Goal: Task Accomplishment & Management: Manage account settings

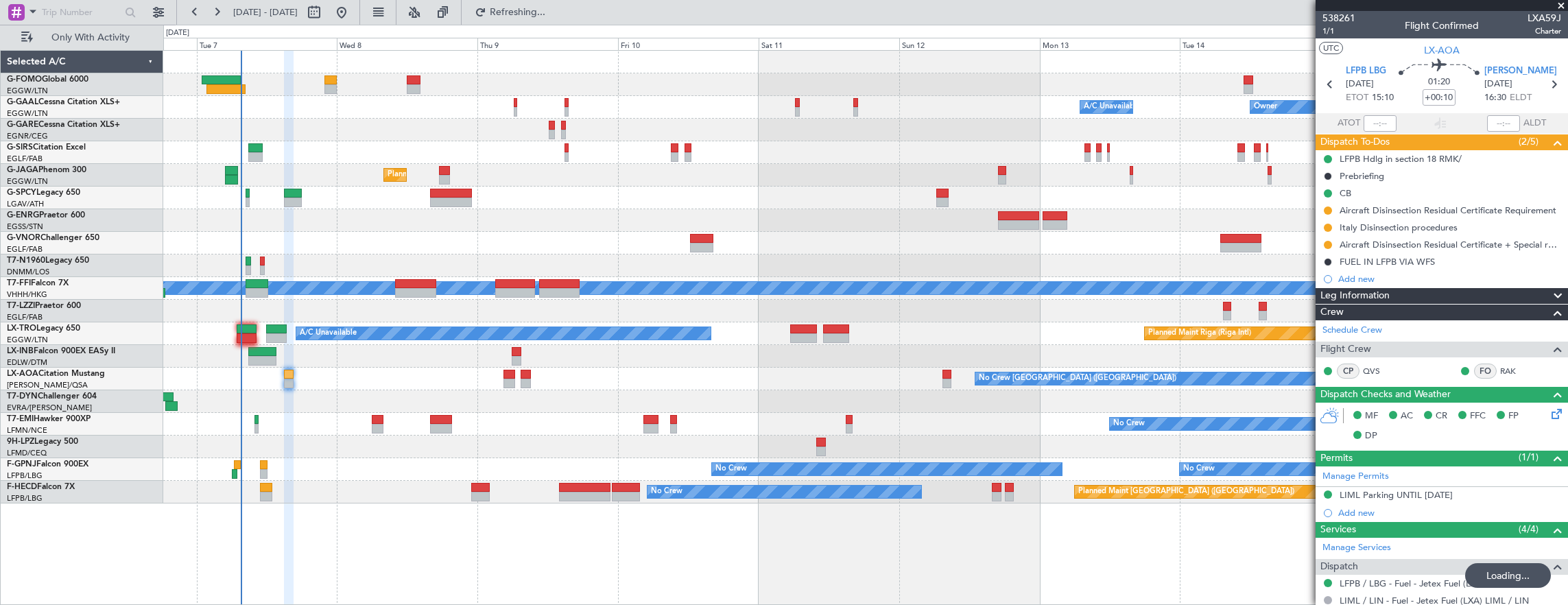
click at [241, 467] on div "No Crew No Crew Unplanned Maint Paris (Le Bourget) No Crew" at bounding box center [865, 469] width 1405 height 22
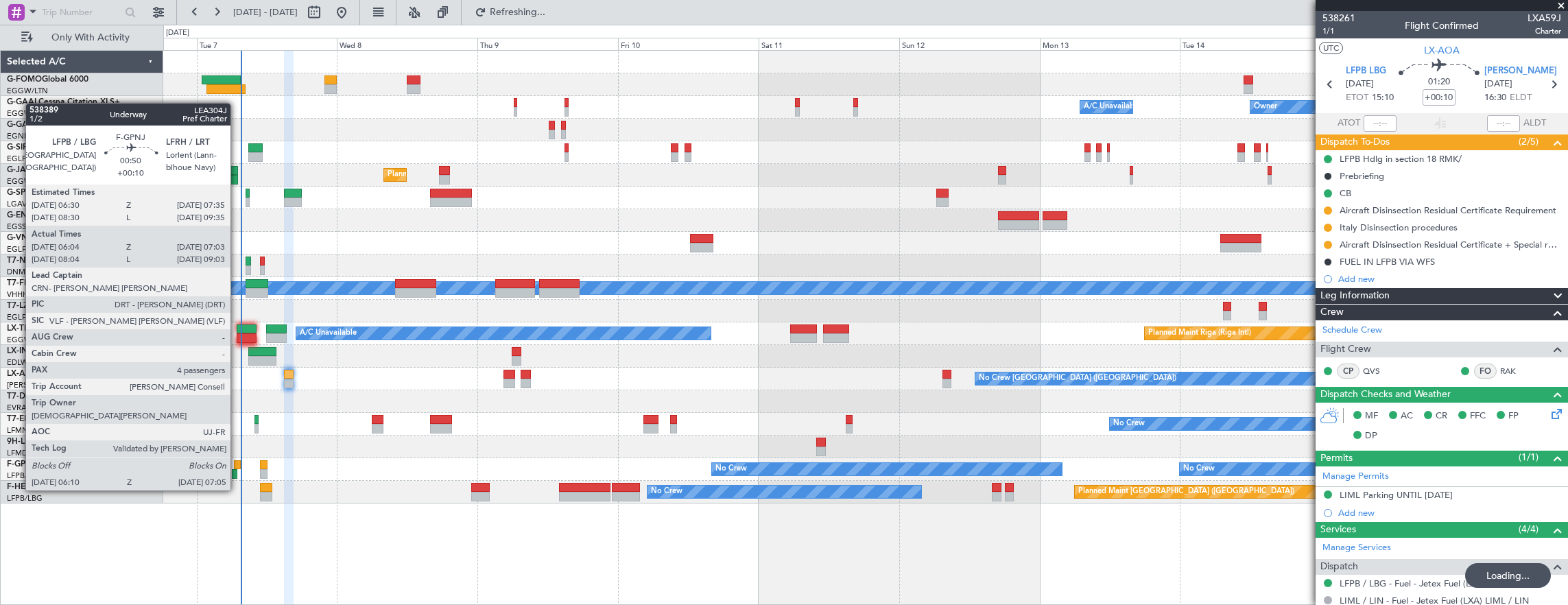
click at [237, 465] on div at bounding box center [237, 466] width 7 height 10
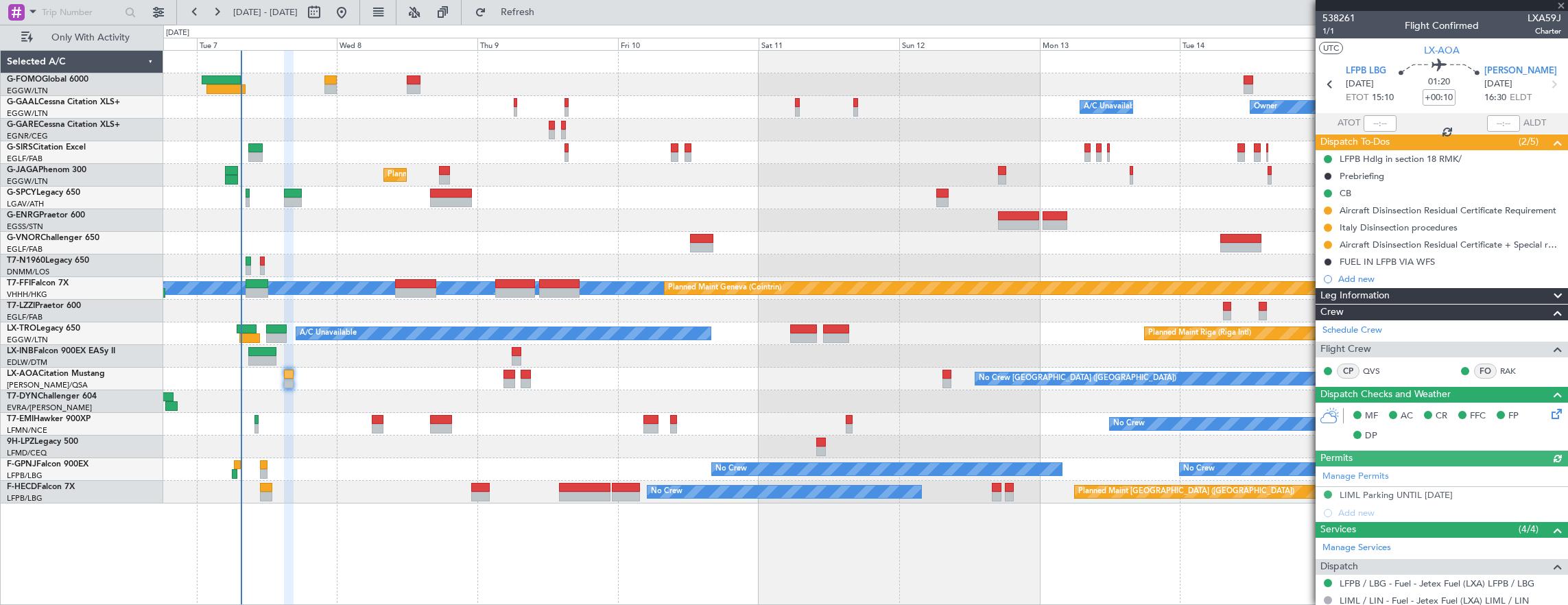
type input "06:14"
type input "06:58"
type input "4"
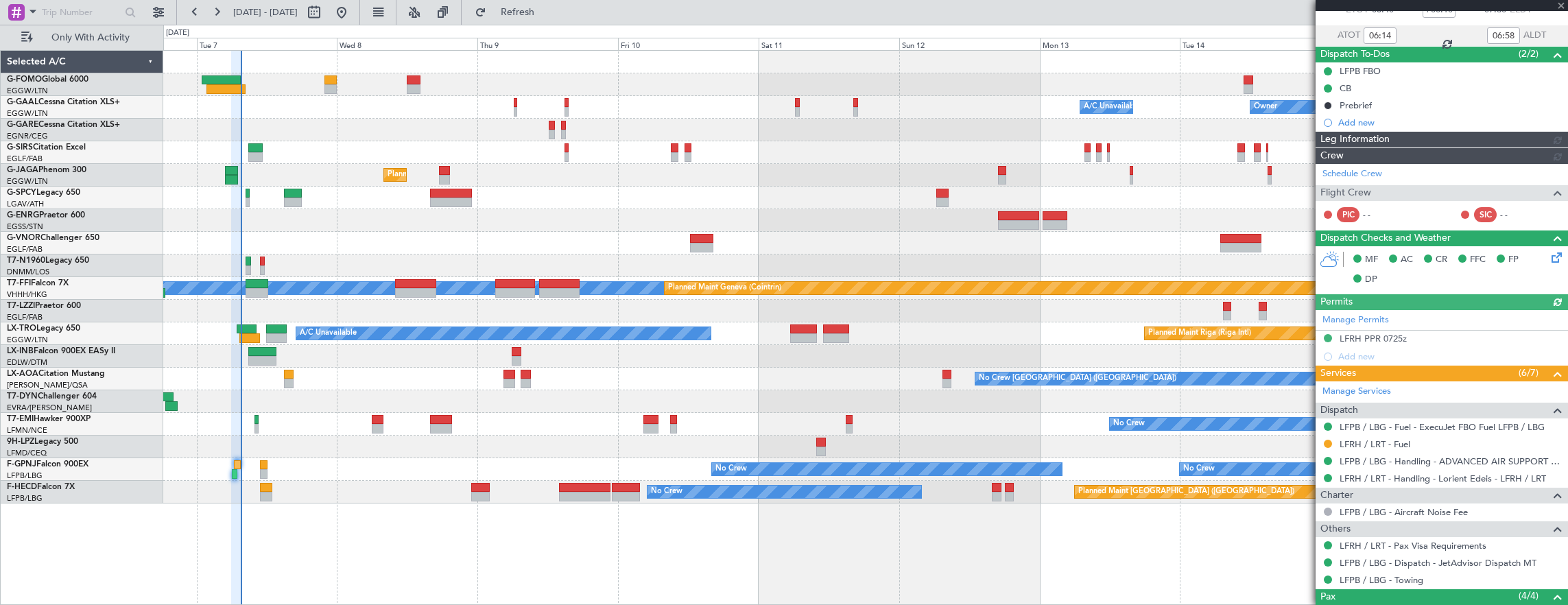
scroll to position [206, 0]
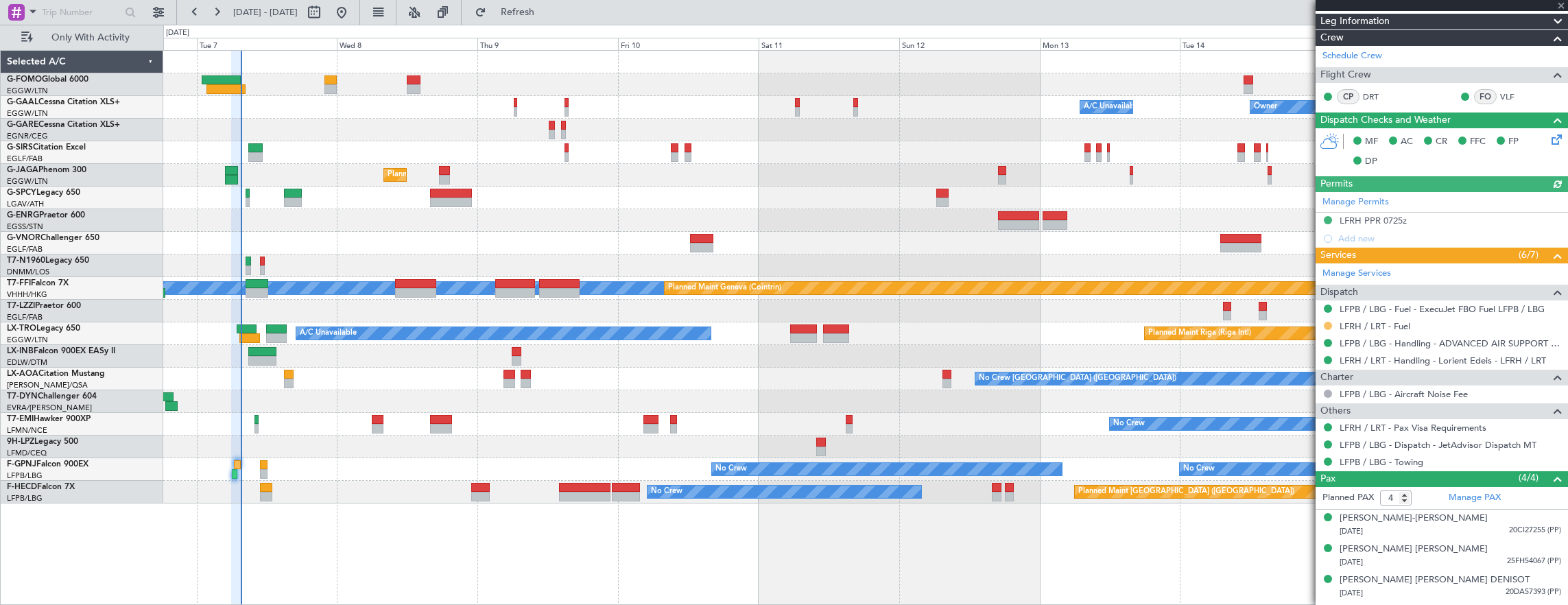
click at [1327, 322] on button at bounding box center [1328, 326] width 8 height 8
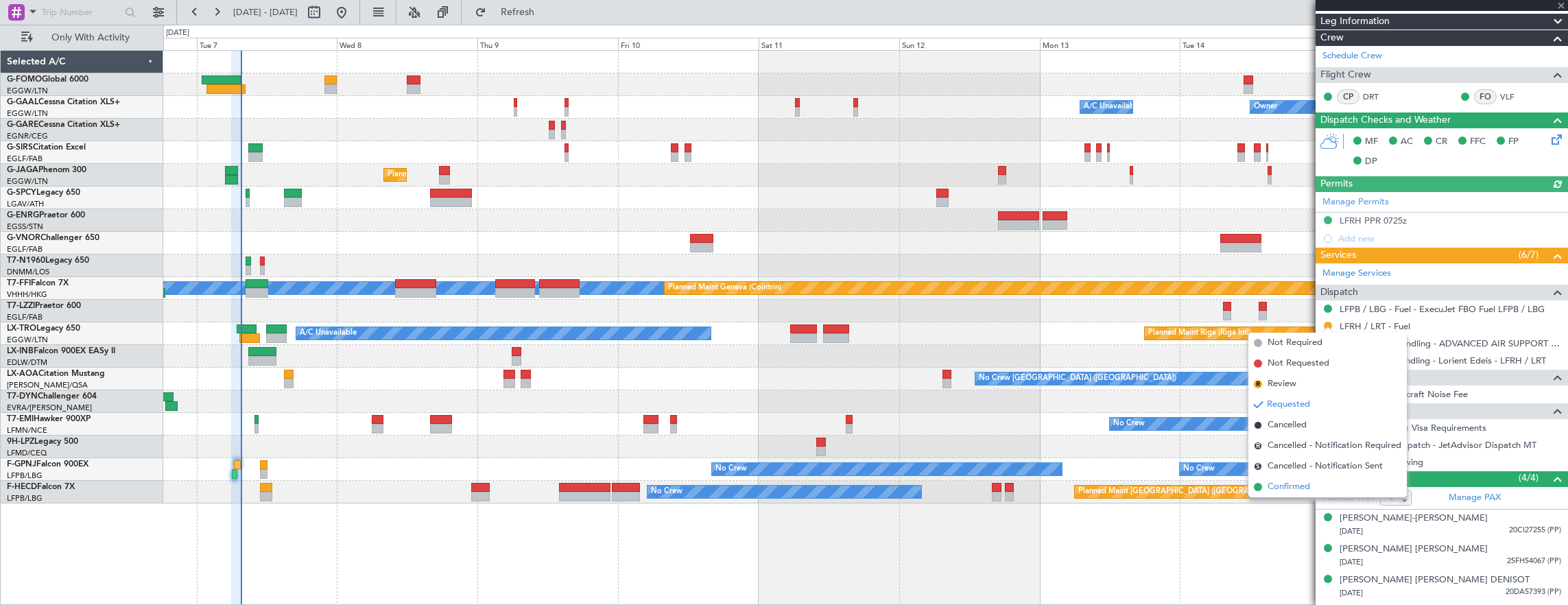
click at [1299, 491] on span "Confirmed" at bounding box center [1288, 488] width 42 height 13
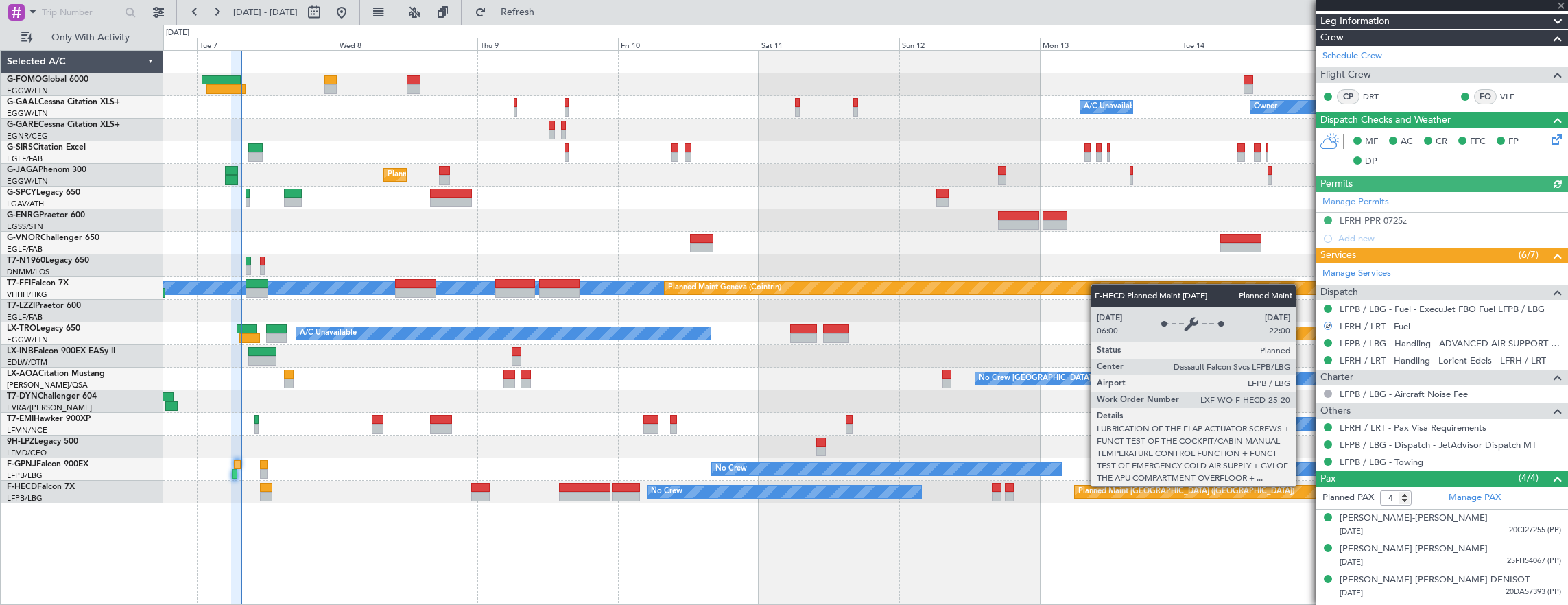
scroll to position [0, 0]
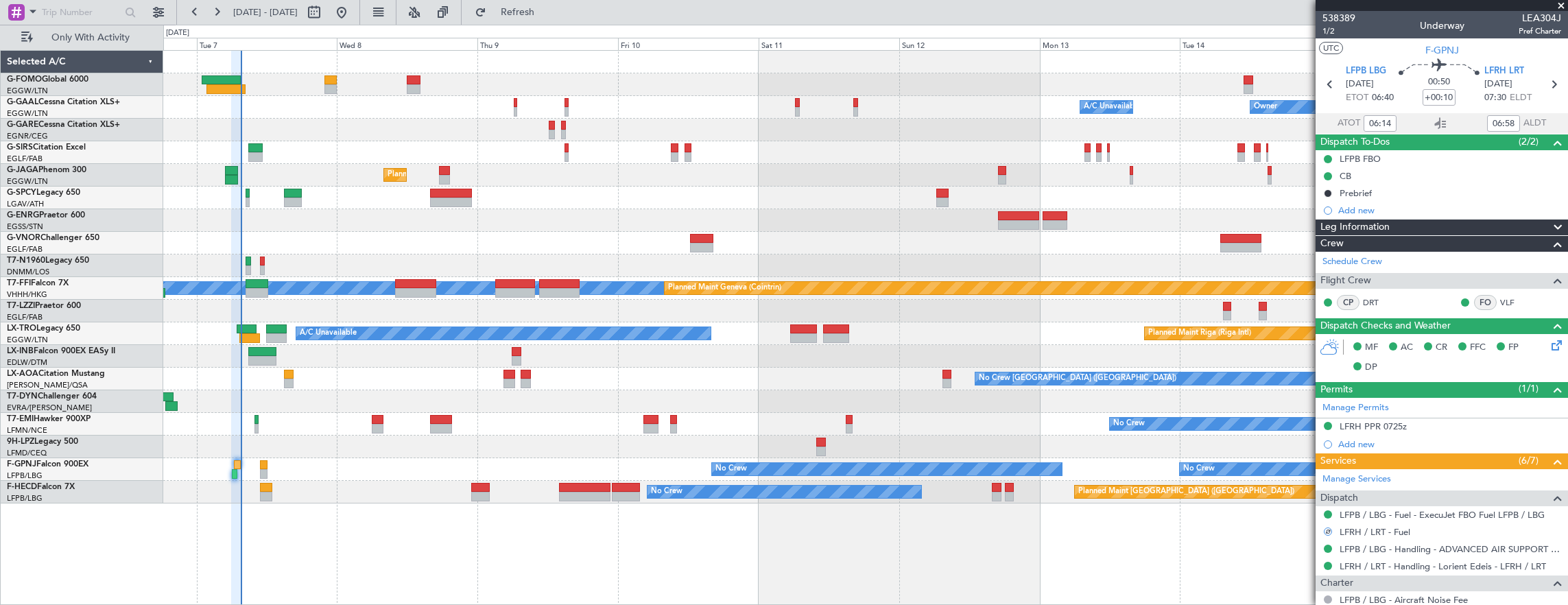
click at [257, 466] on div "No Crew No Crew Unplanned Maint Paris (Le Bourget) No Crew" at bounding box center [865, 469] width 1405 height 22
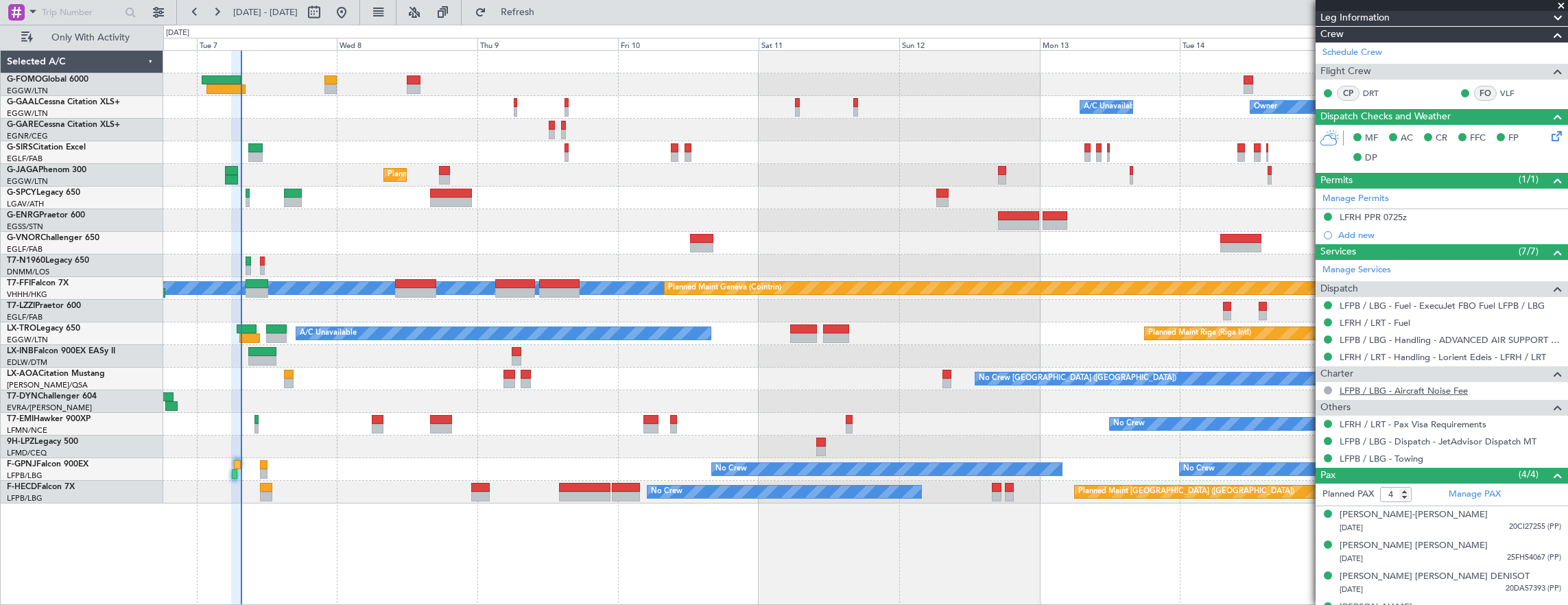
scroll to position [230, 0]
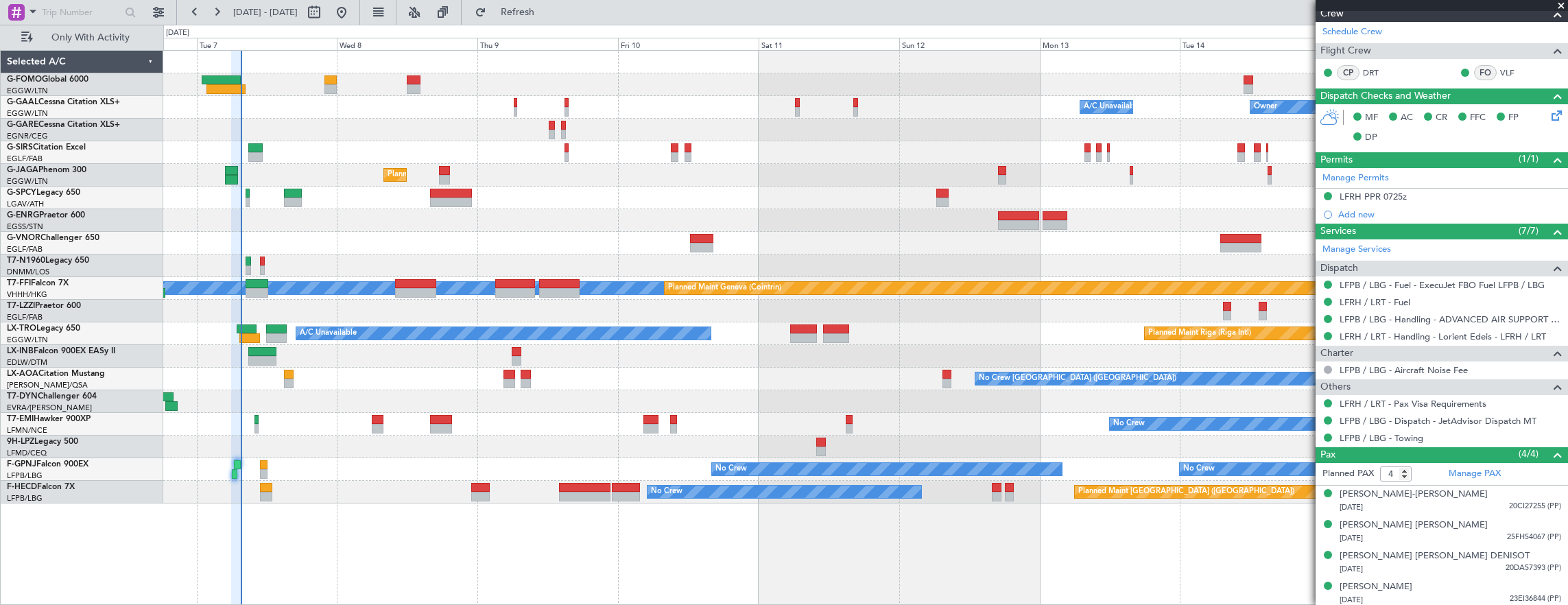
click at [267, 466] on div "No Crew No Crew Unplanned Maint Paris (Le Bourget) No Crew" at bounding box center [865, 469] width 1405 height 22
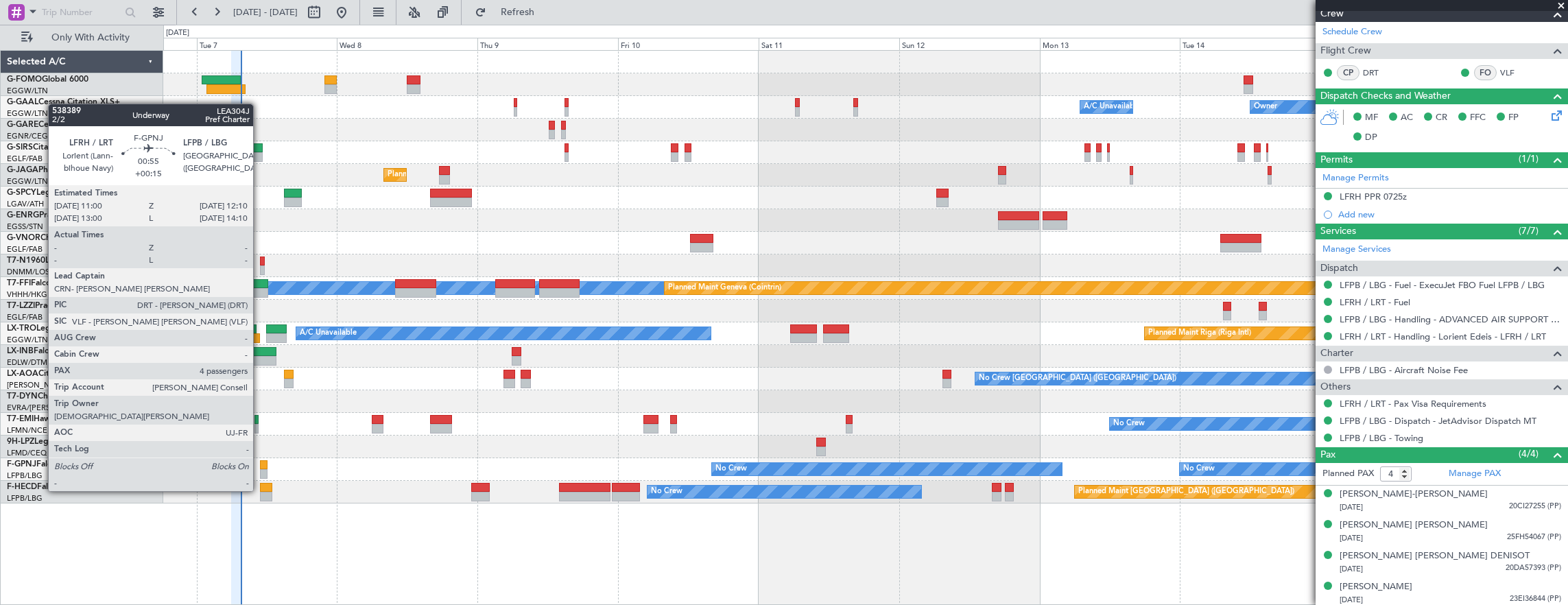
click at [260, 465] on div at bounding box center [263, 466] width 7 height 10
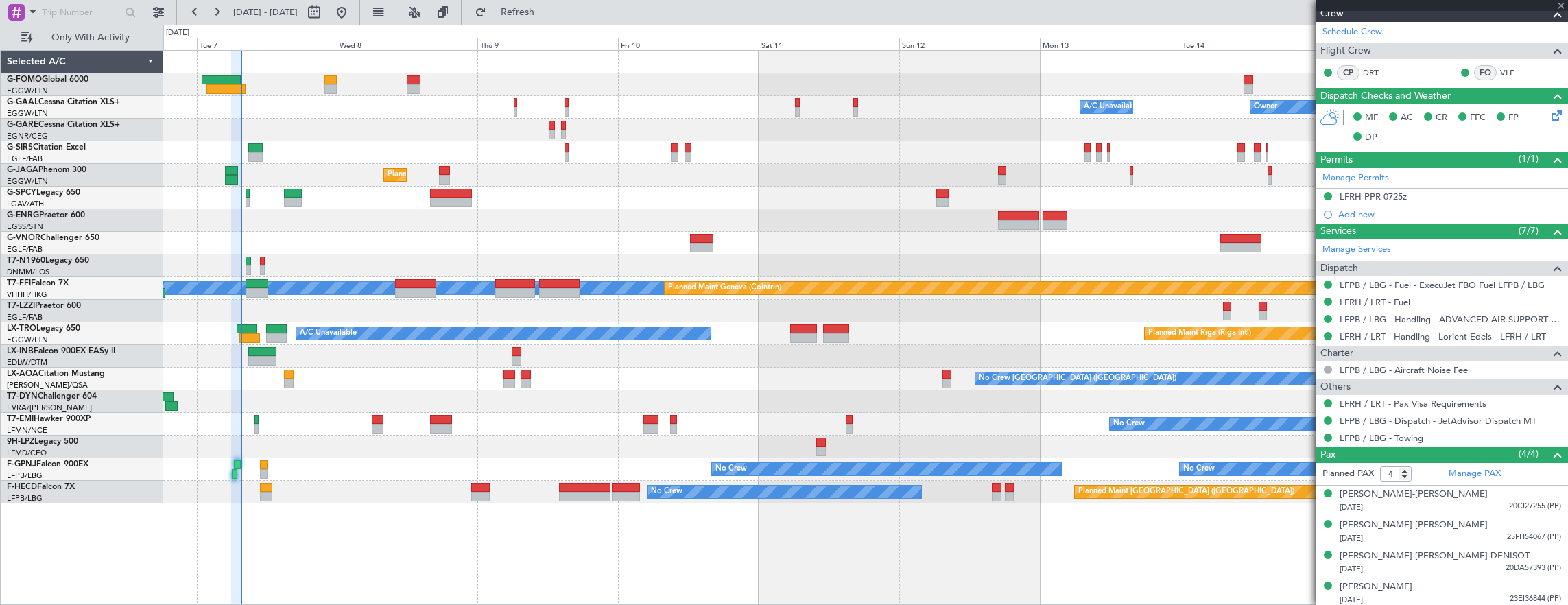
type input "+00:15"
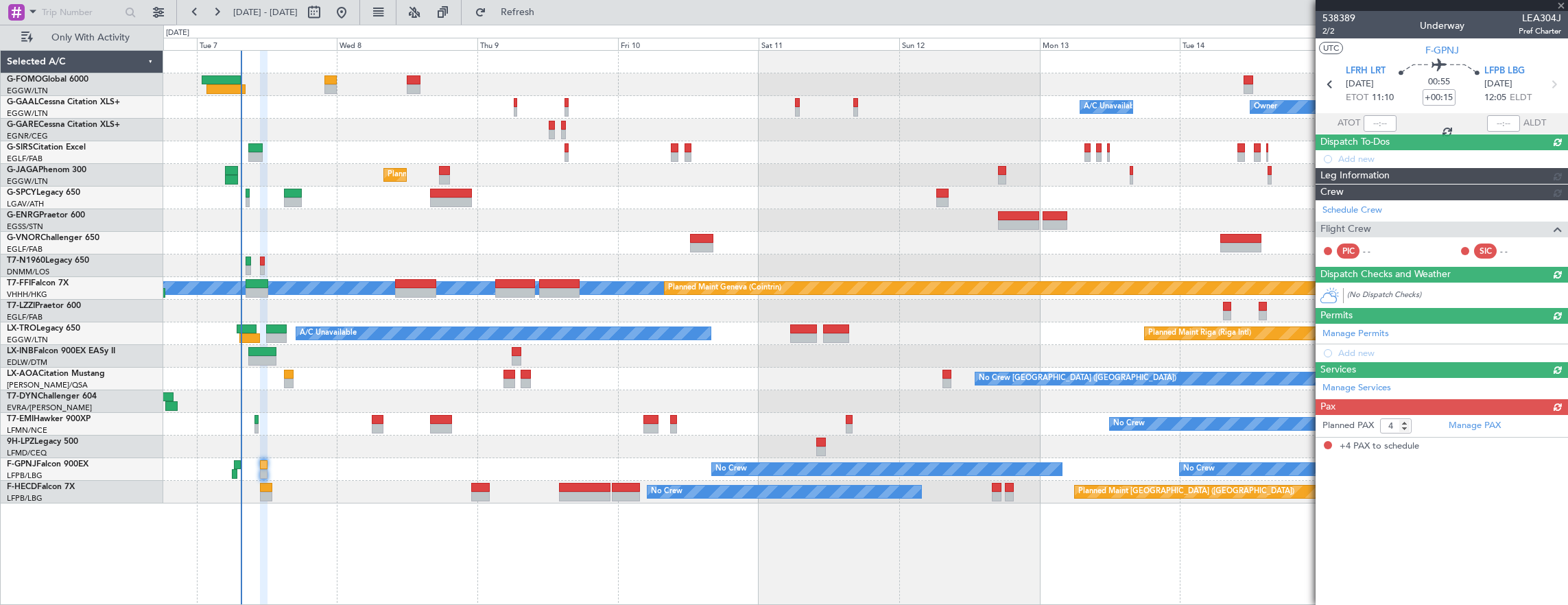
scroll to position [0, 0]
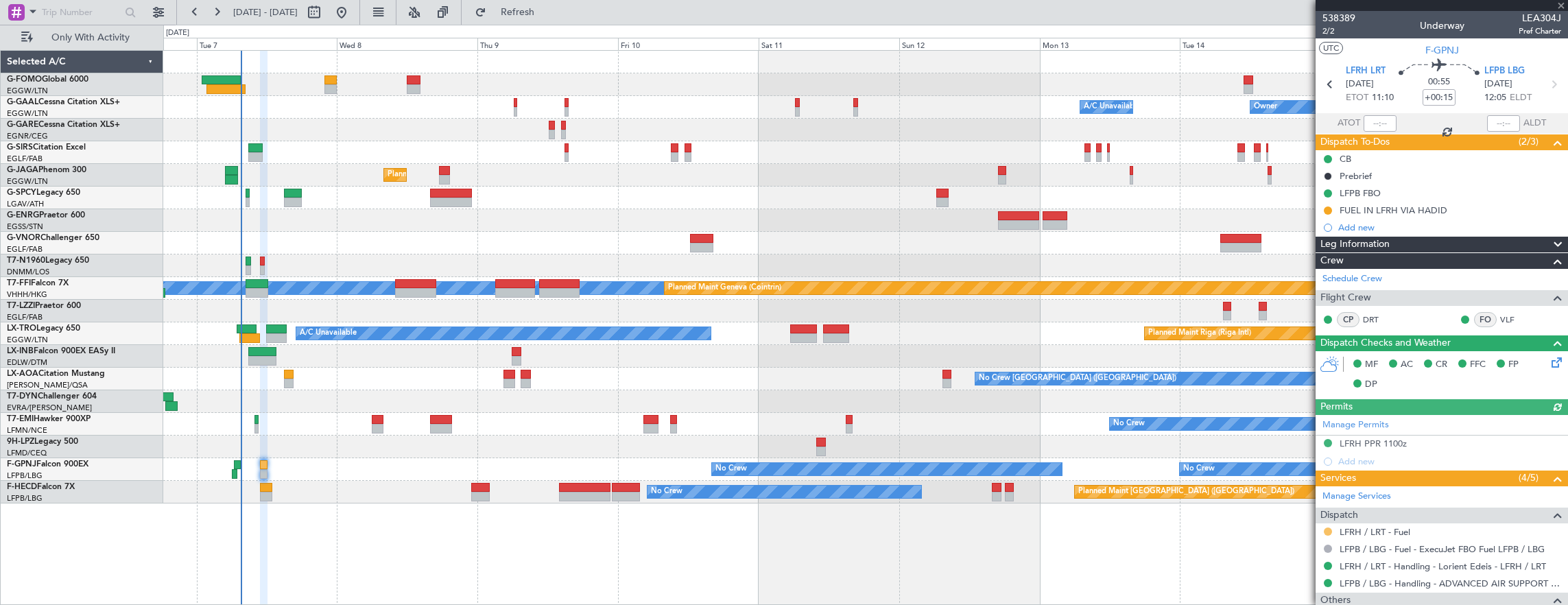
drag, startPoint x: 1332, startPoint y: 524, endPoint x: 1331, endPoint y: 532, distance: 8.1
click at [1332, 527] on nimbus-traffic-light at bounding box center [1327, 532] width 11 height 11
click at [1329, 532] on button at bounding box center [1328, 532] width 8 height 8
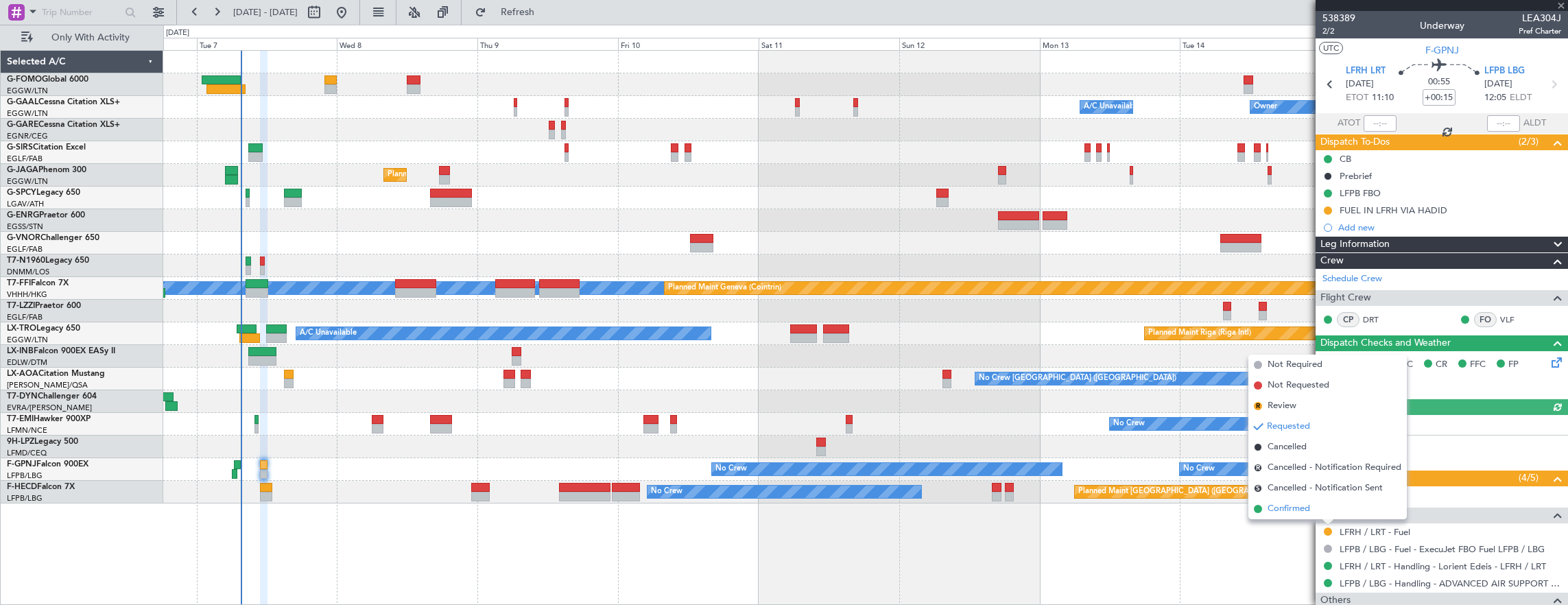
click at [1313, 515] on li "Confirmed" at bounding box center [1327, 509] width 158 height 21
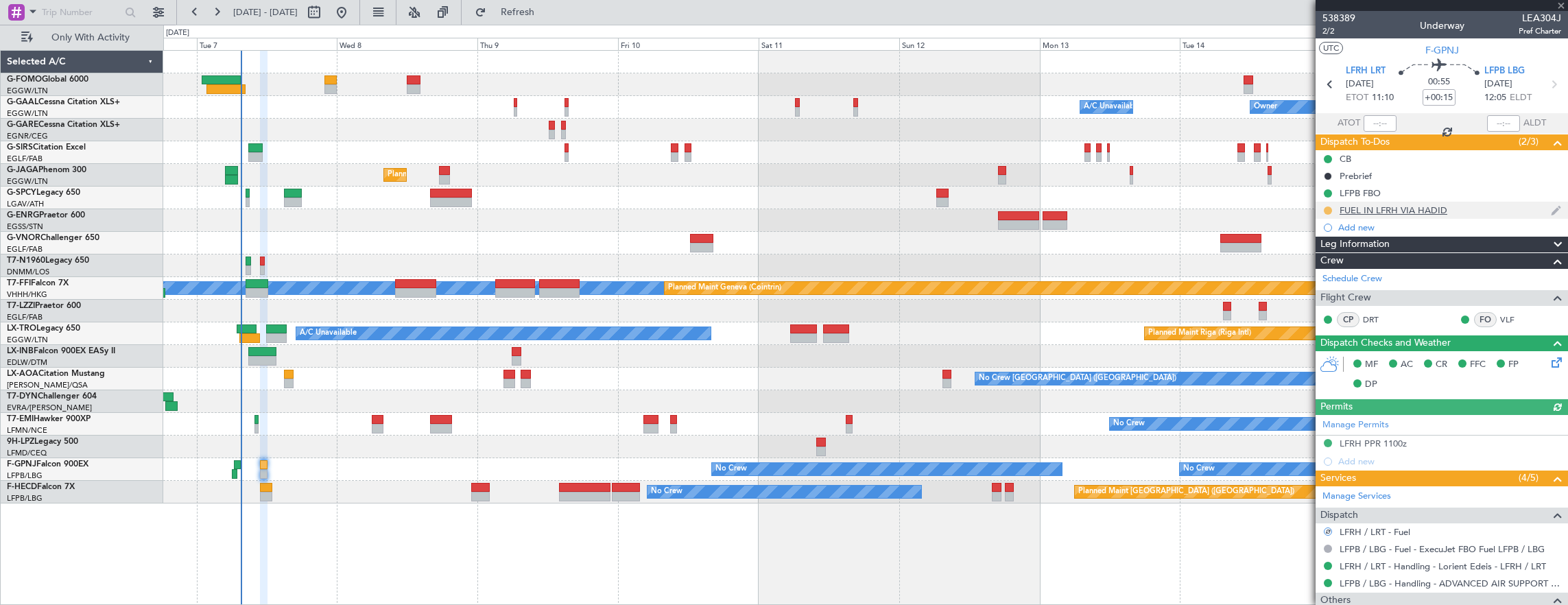
click at [1325, 210] on button at bounding box center [1328, 211] width 8 height 8
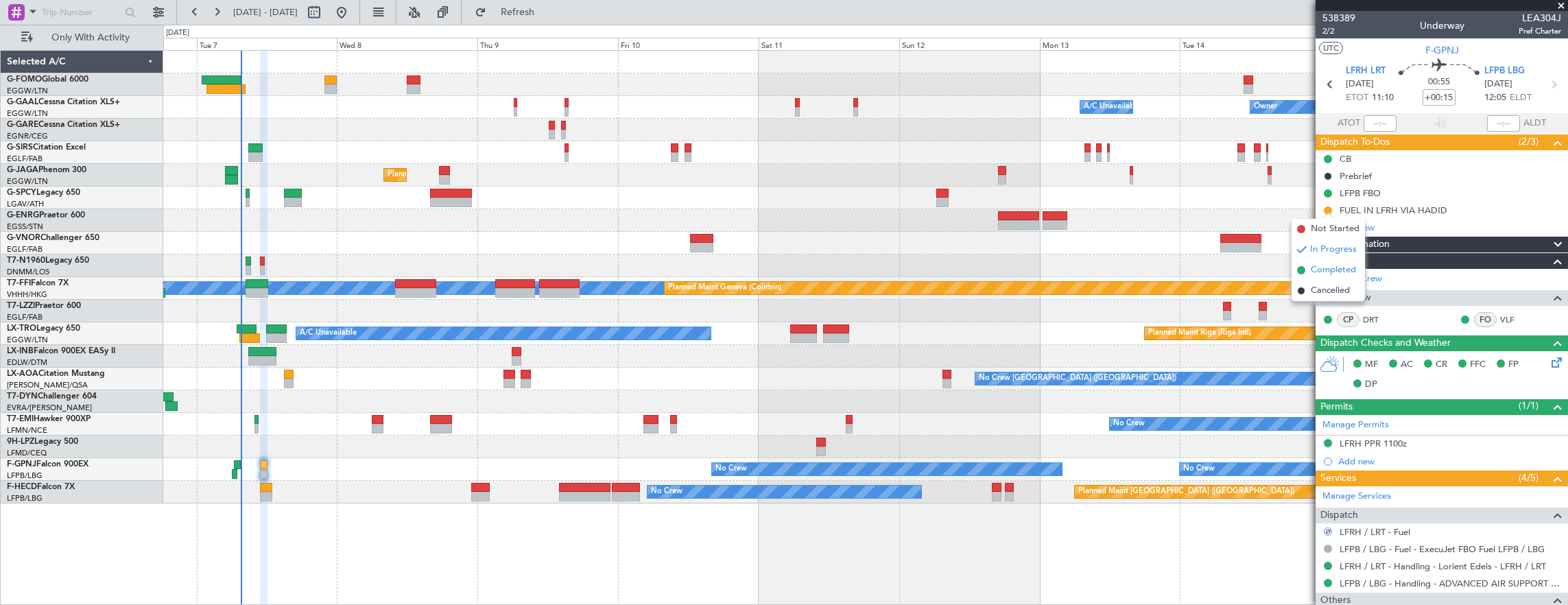
click at [1328, 268] on span "Completed" at bounding box center [1333, 270] width 45 height 13
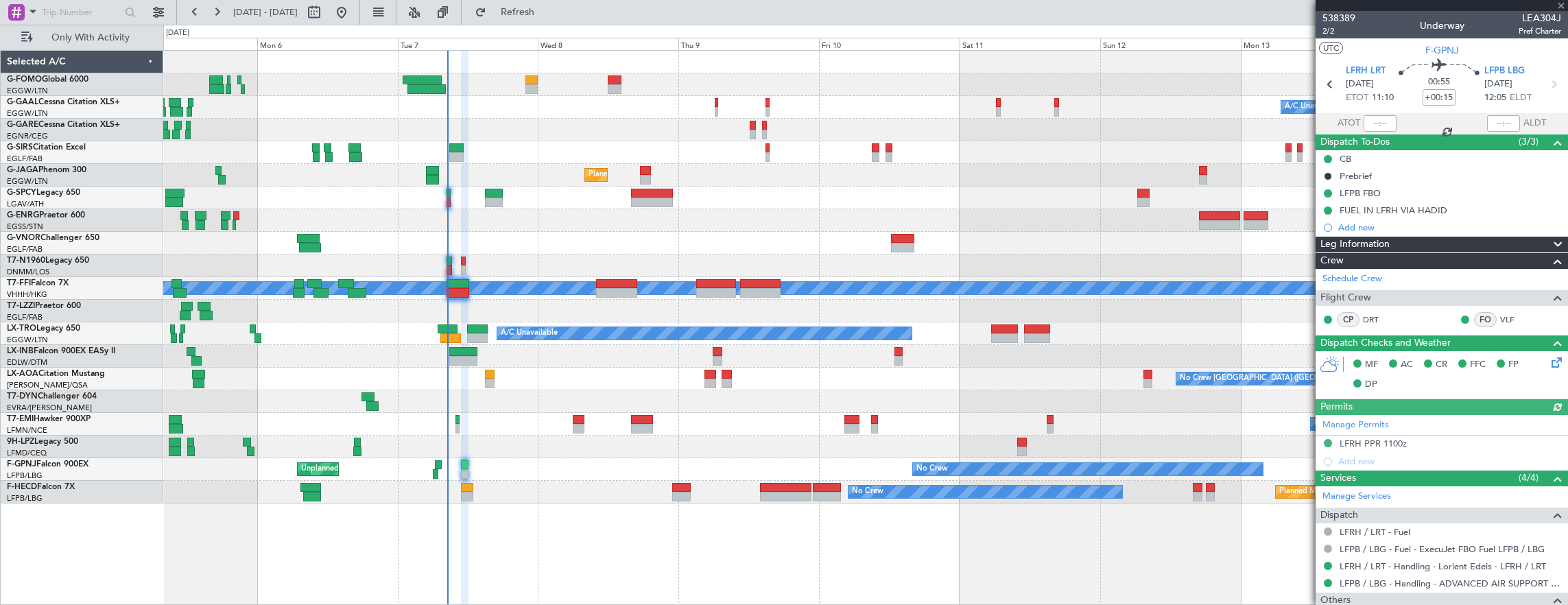
click at [488, 180] on div "Owner A/C Unavailable Owner A/C Unavailable Planned Maint London (Farnborough) …" at bounding box center [865, 278] width 1405 height 453
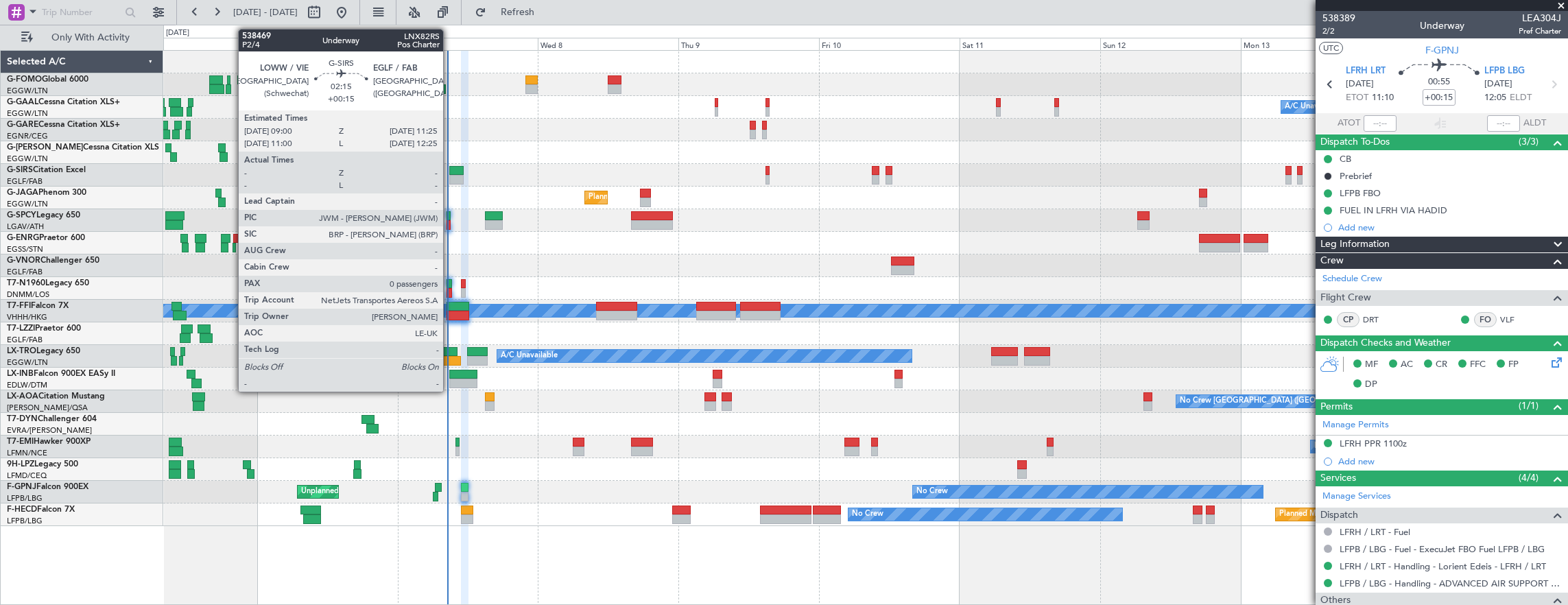
click at [450, 169] on div at bounding box center [456, 171] width 14 height 10
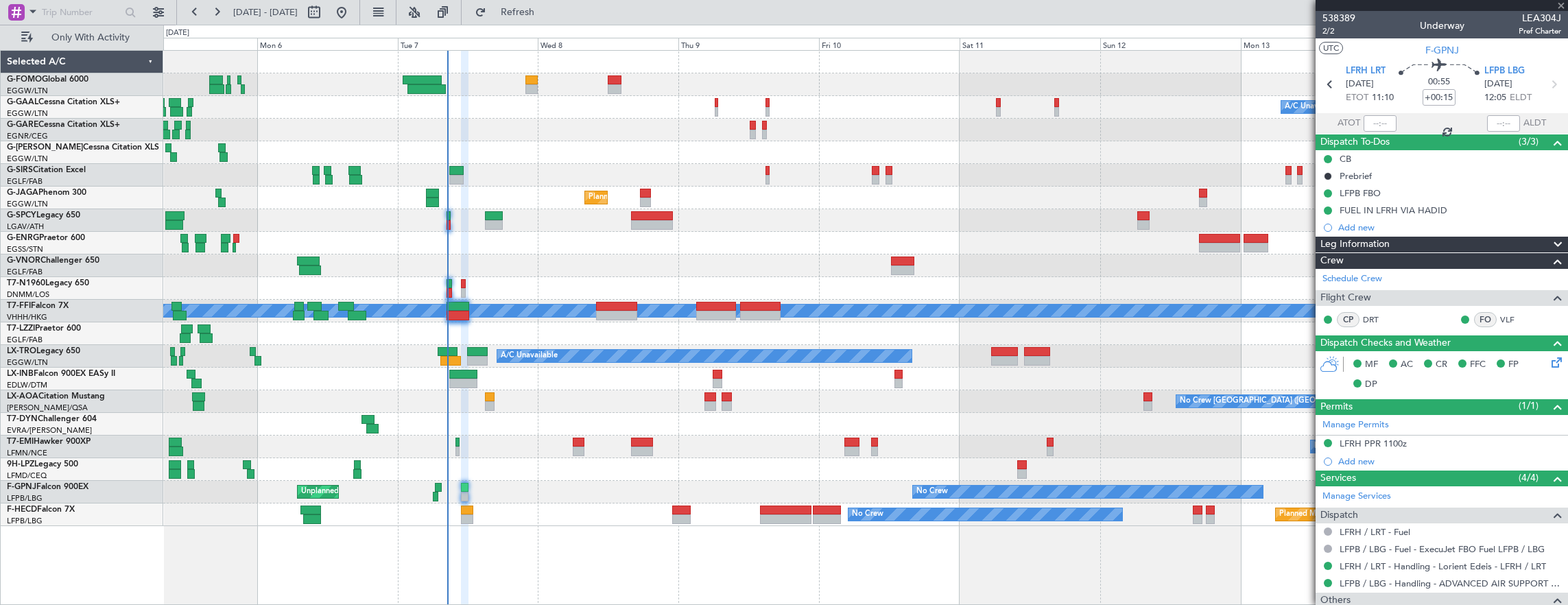
type input "0"
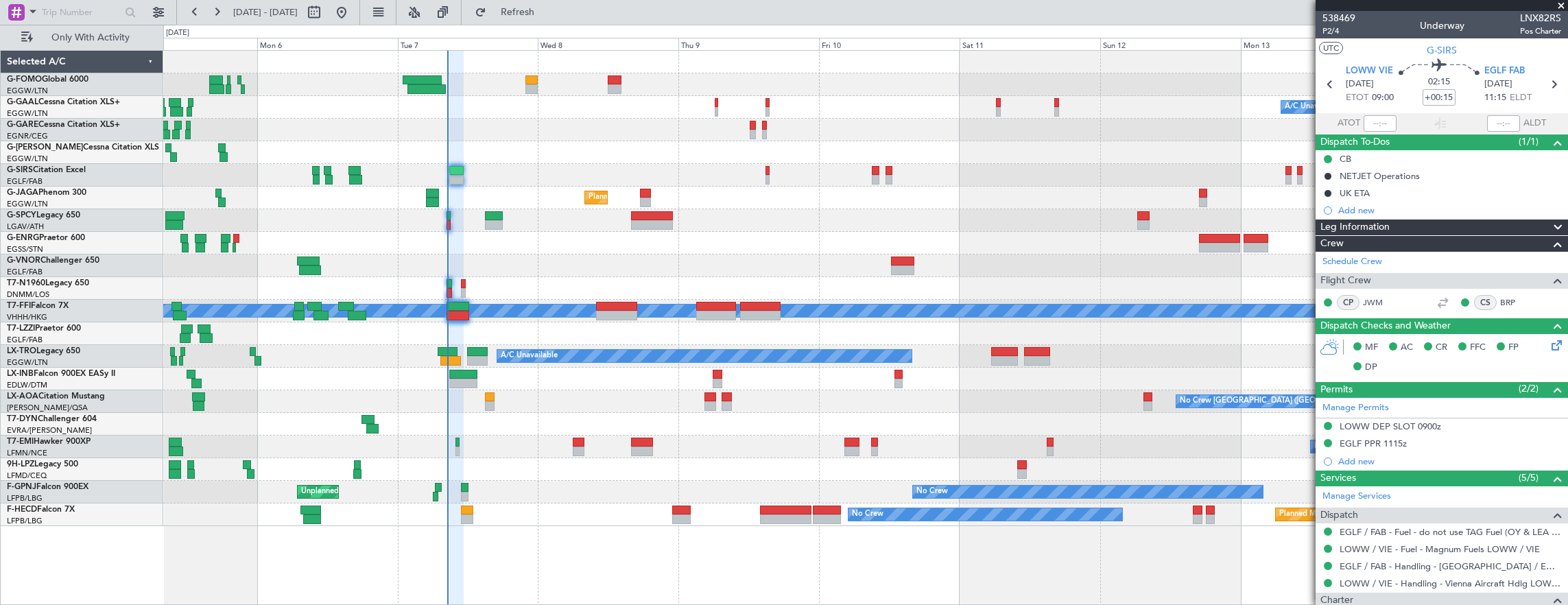
click at [1458, 543] on mat-tooltip-component "EGLF / FAB - Fuel - do not use TAG Fuel (OY & LEA only) EGLF / FAB" at bounding box center [1427, 553] width 262 height 37
click at [1453, 547] on link "LOWW / VIE - Fuel - Magnum Fuels LOWW / VIE" at bounding box center [1440, 549] width 201 height 12
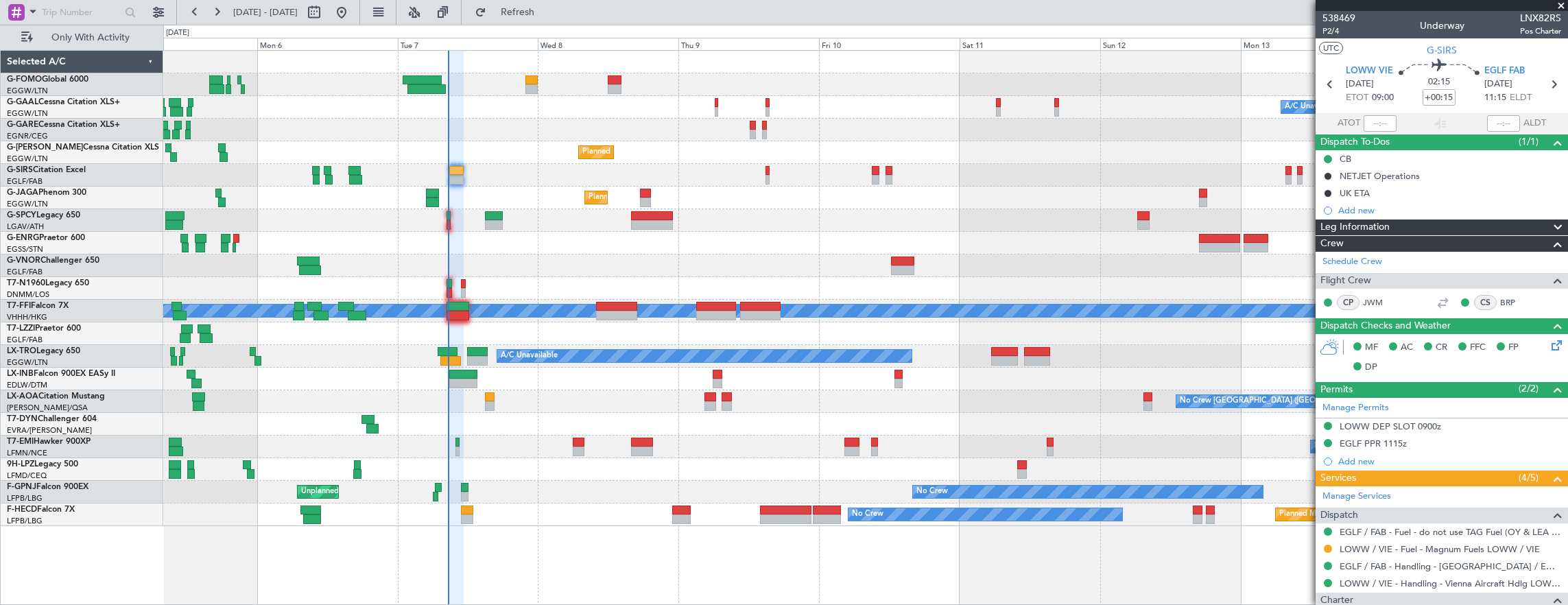
click at [863, 386] on div "Owner A/C Unavailable Owner A/C Unavailable Planned Maint London (Luton) Planne…" at bounding box center [865, 288] width 1405 height 476
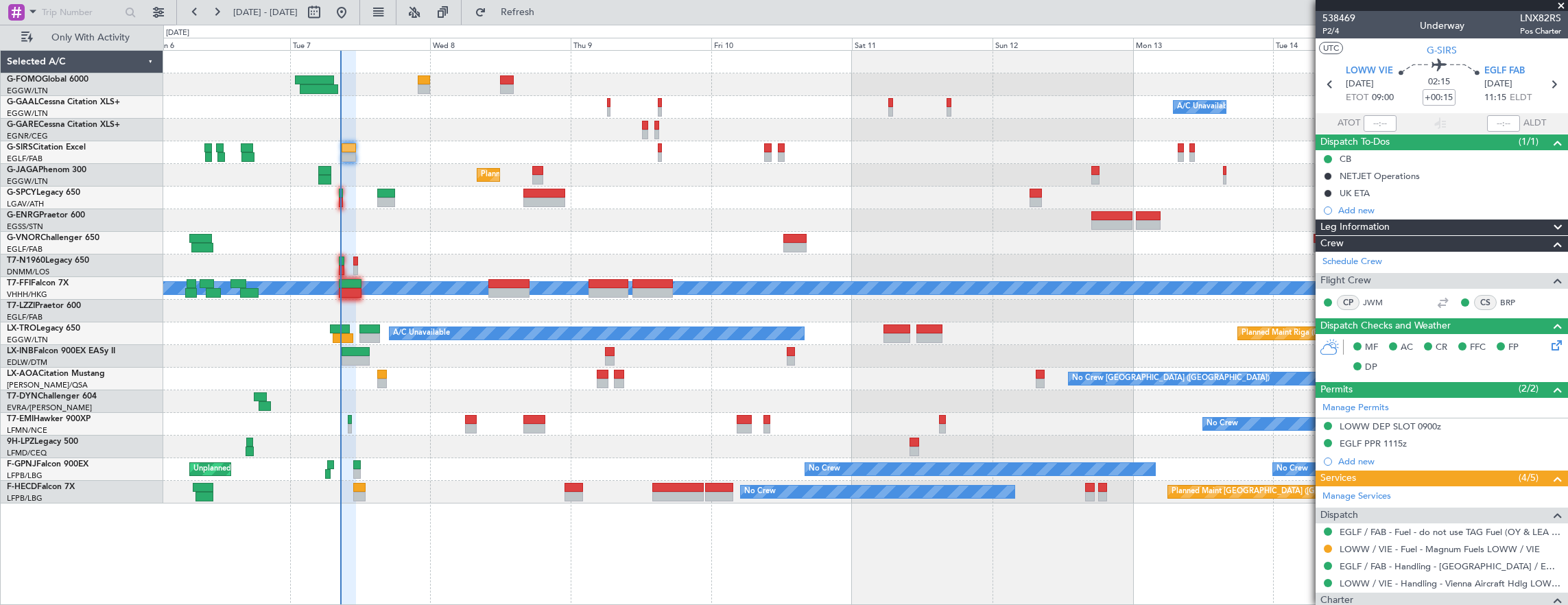
click at [613, 346] on div at bounding box center [865, 356] width 1405 height 22
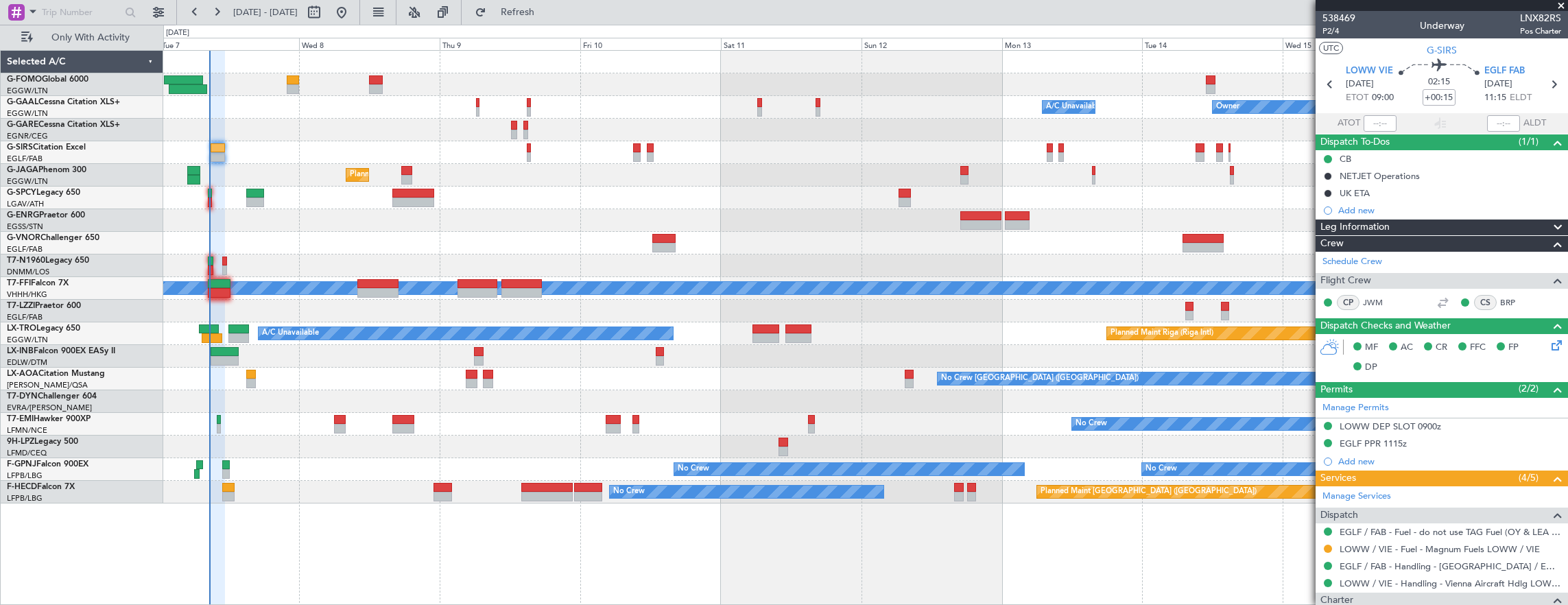
click at [665, 355] on div at bounding box center [865, 356] width 1405 height 22
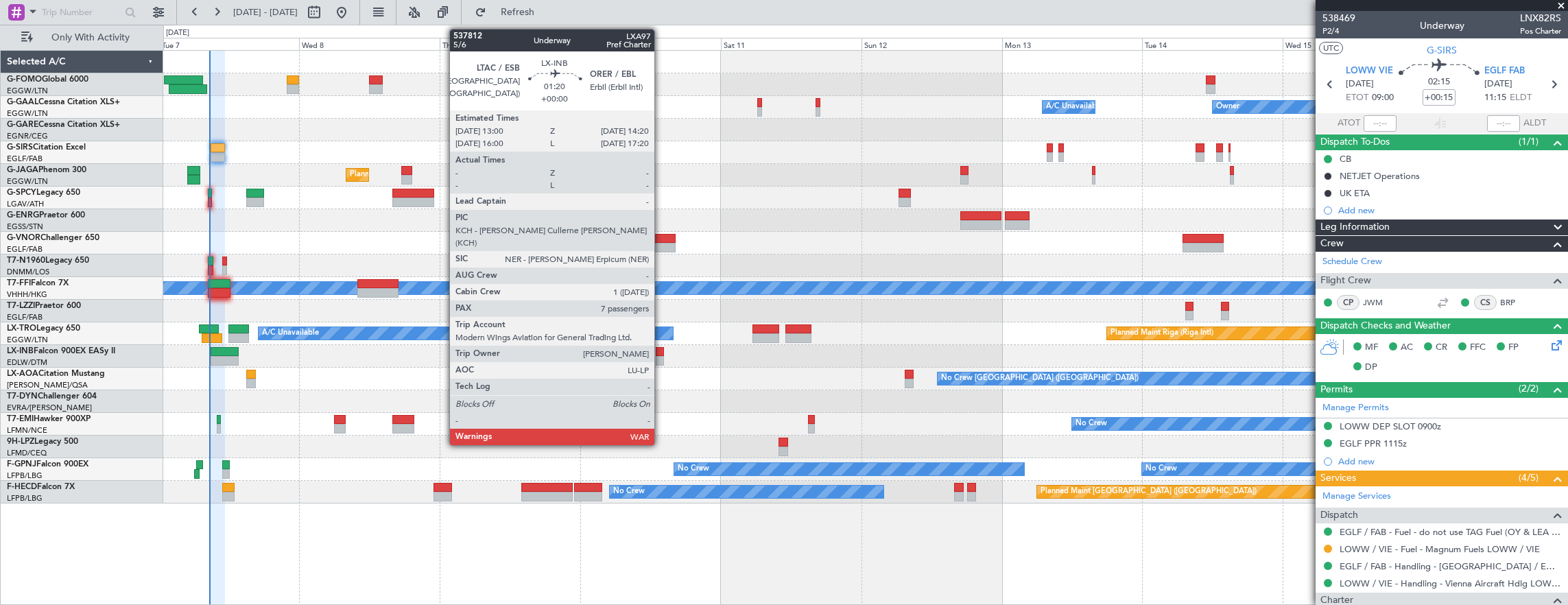
click at [661, 352] on div at bounding box center [660, 352] width 8 height 10
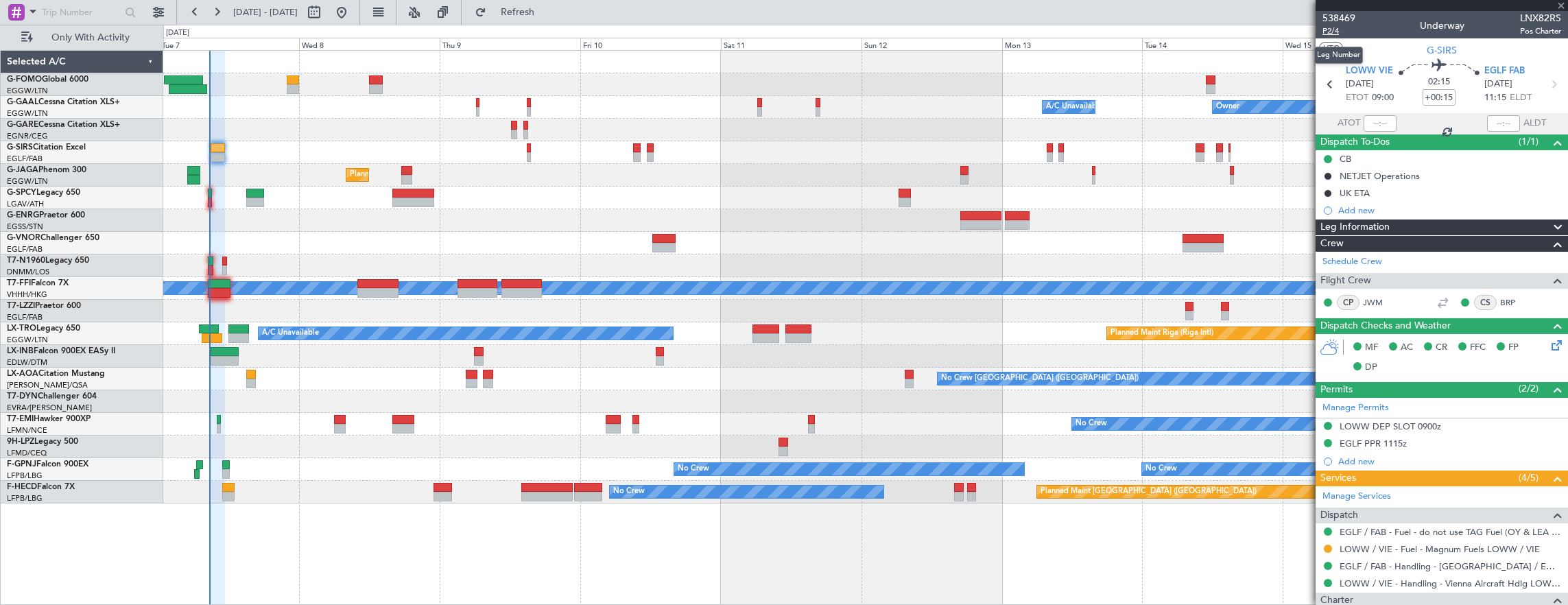
type input "7"
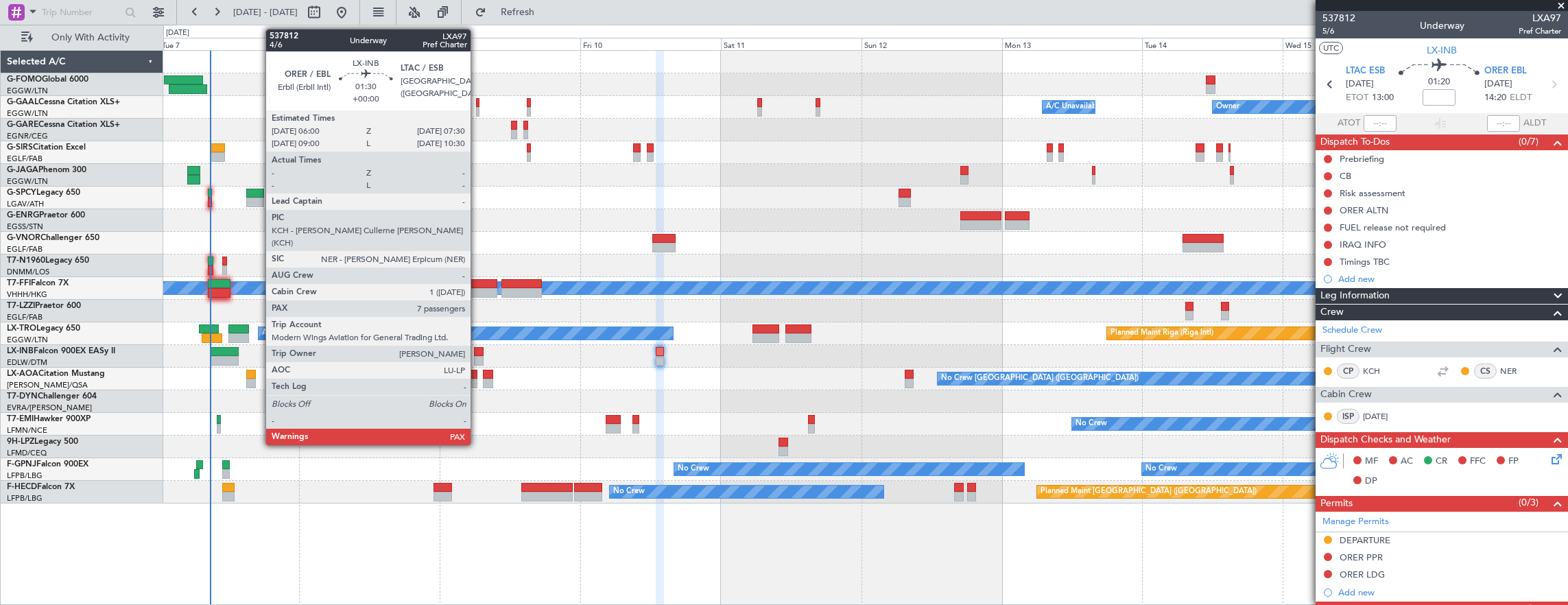
click at [477, 355] on div at bounding box center [478, 352] width 9 height 10
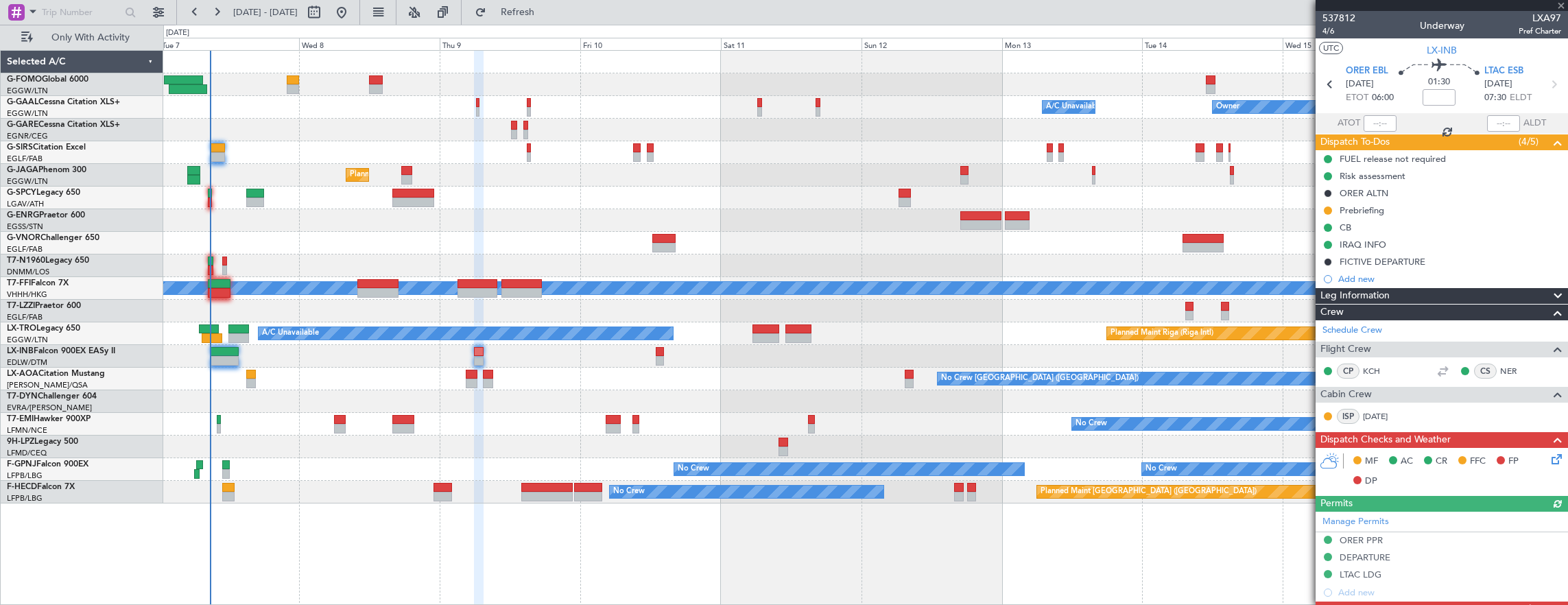
click at [660, 352] on div at bounding box center [660, 352] width 8 height 10
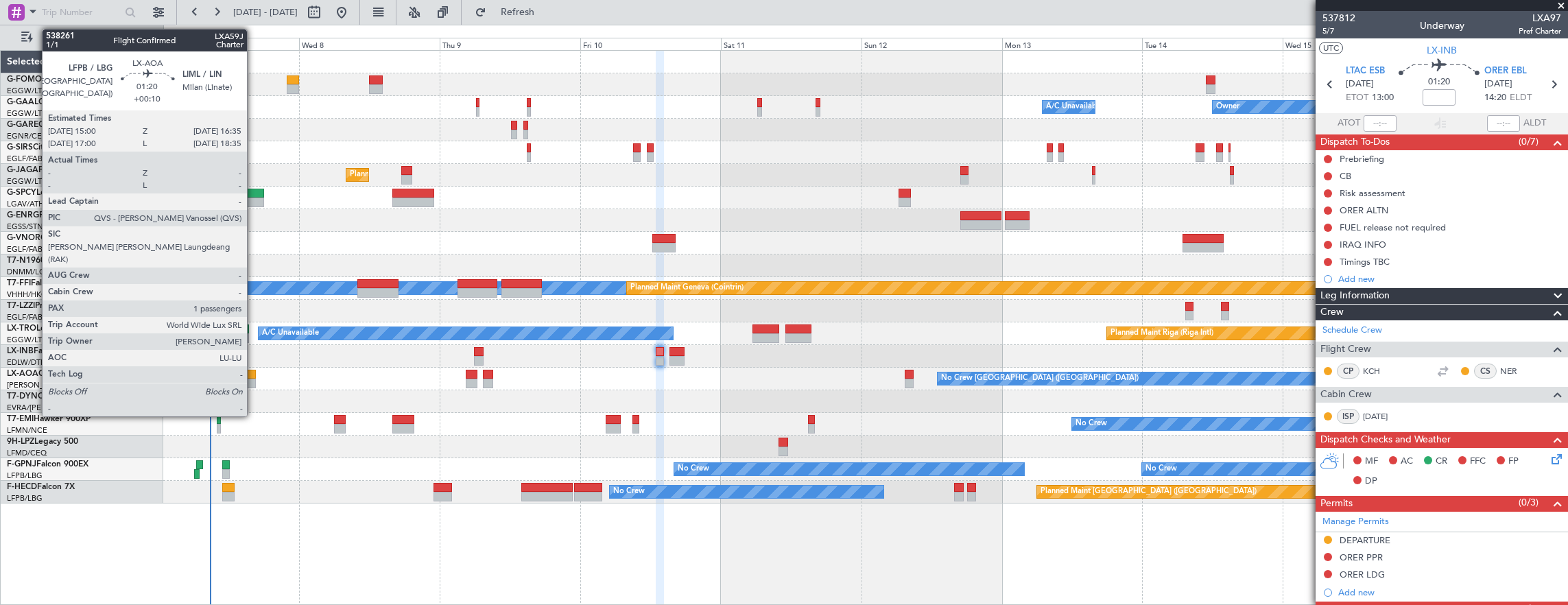
click at [254, 373] on div at bounding box center [251, 375] width 10 height 10
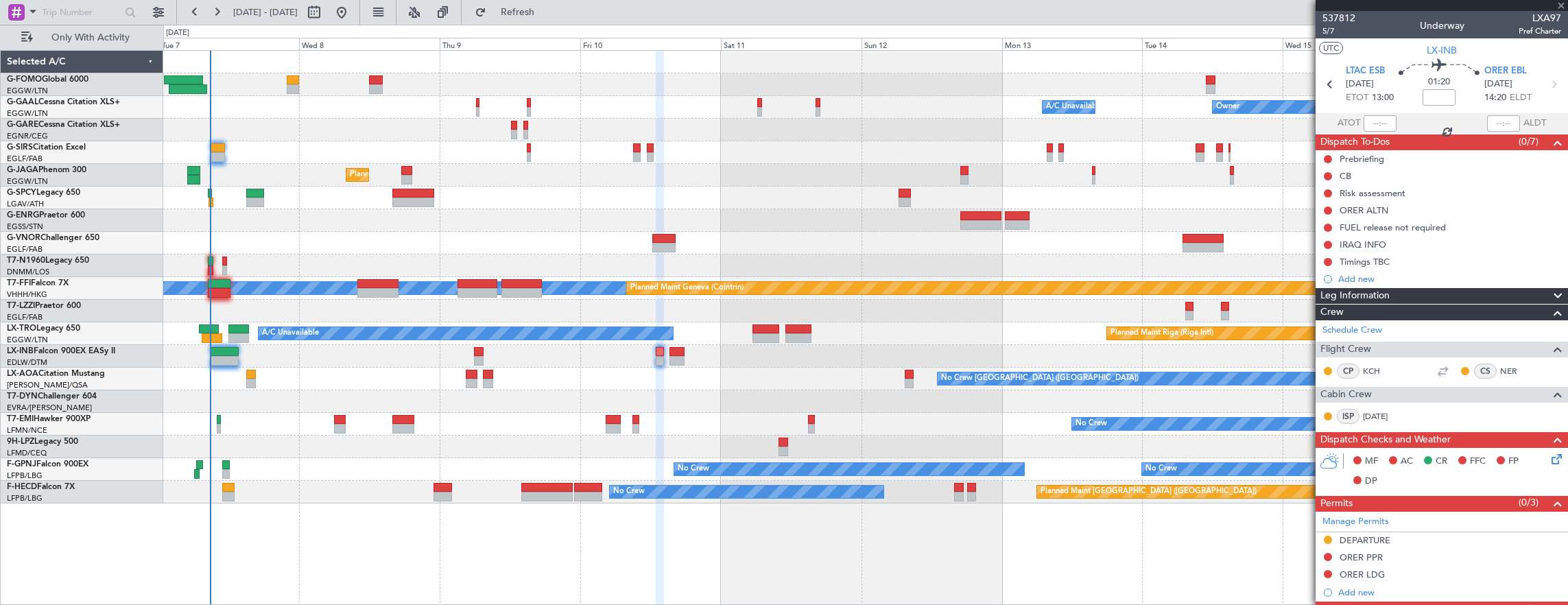
type input "+00:10"
type input "1"
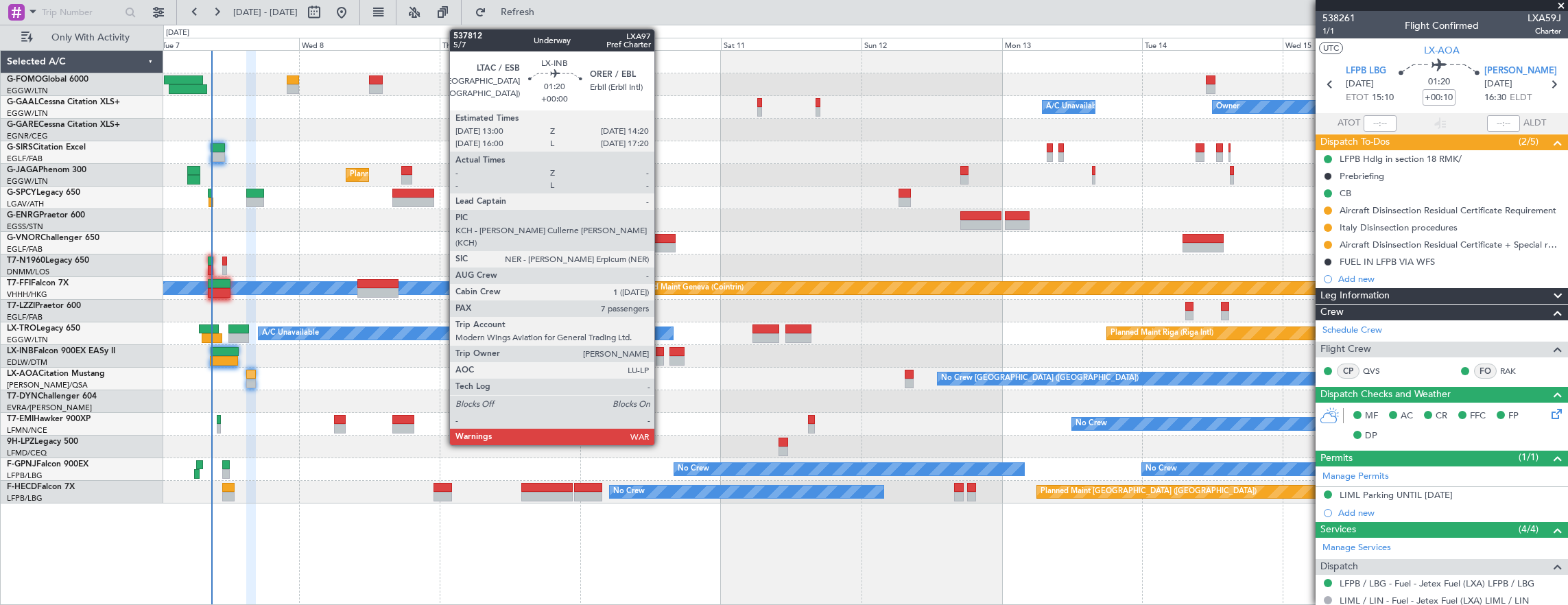
click at [661, 350] on div at bounding box center [660, 352] width 8 height 10
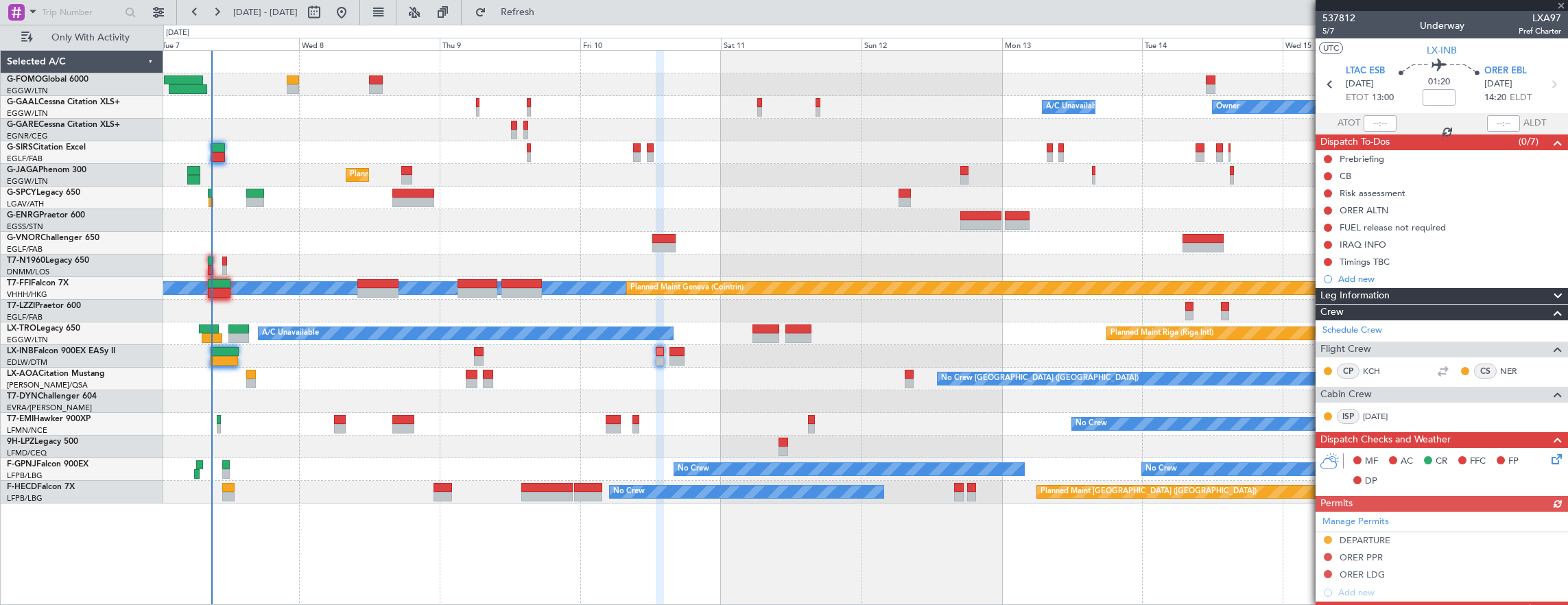
click at [1336, 28] on mat-tooltip-component "Trip Number" at bounding box center [1339, 43] width 68 height 37
click at [1328, 26] on mat-tooltip-component "Trip Number" at bounding box center [1339, 43] width 68 height 37
click at [1330, 29] on span "5/7" at bounding box center [1339, 31] width 33 height 12
click at [1339, 28] on span "5/7" at bounding box center [1339, 31] width 33 height 12
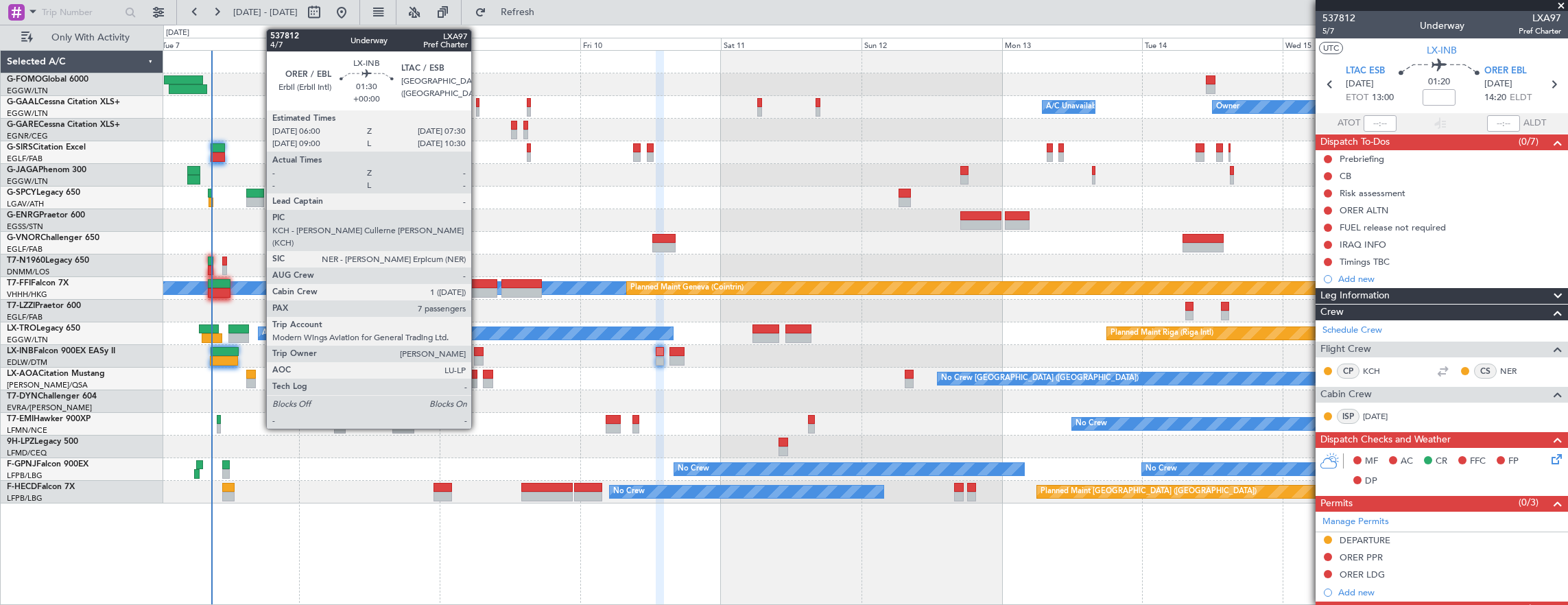
click at [478, 352] on div at bounding box center [478, 352] width 9 height 10
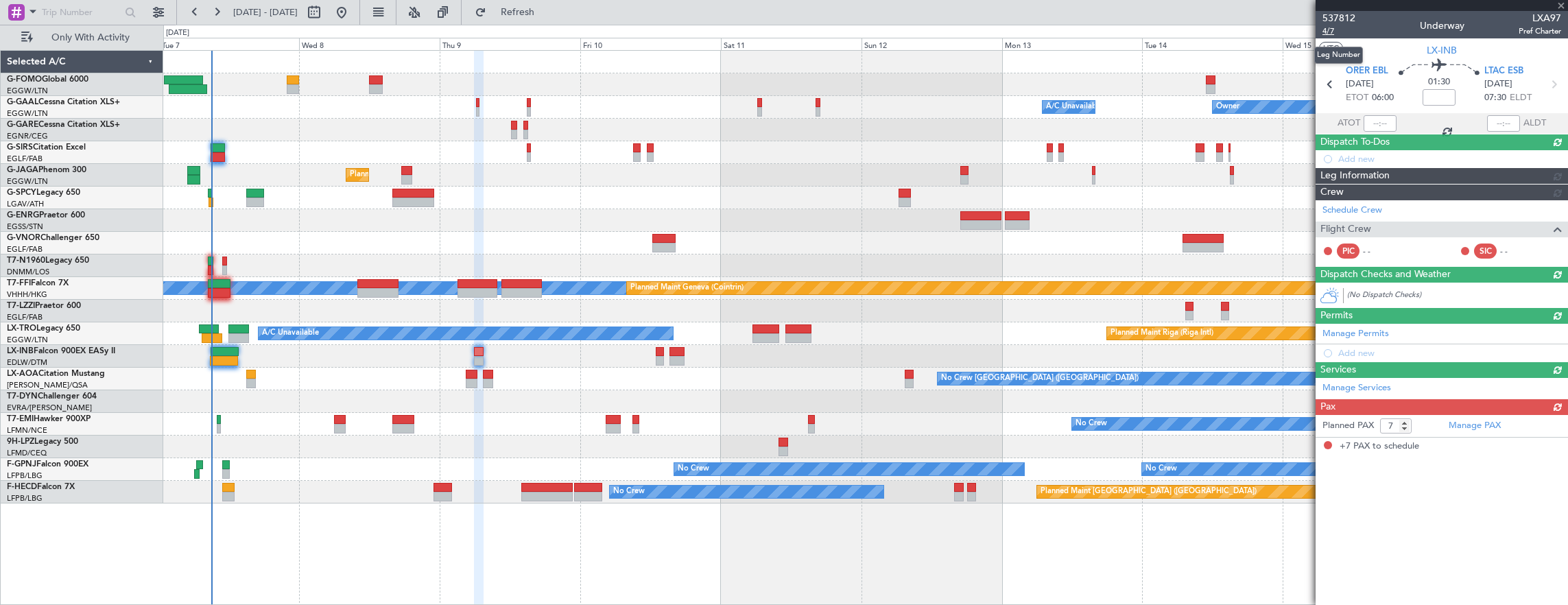
click at [1327, 30] on span "4/7" at bounding box center [1339, 31] width 33 height 12
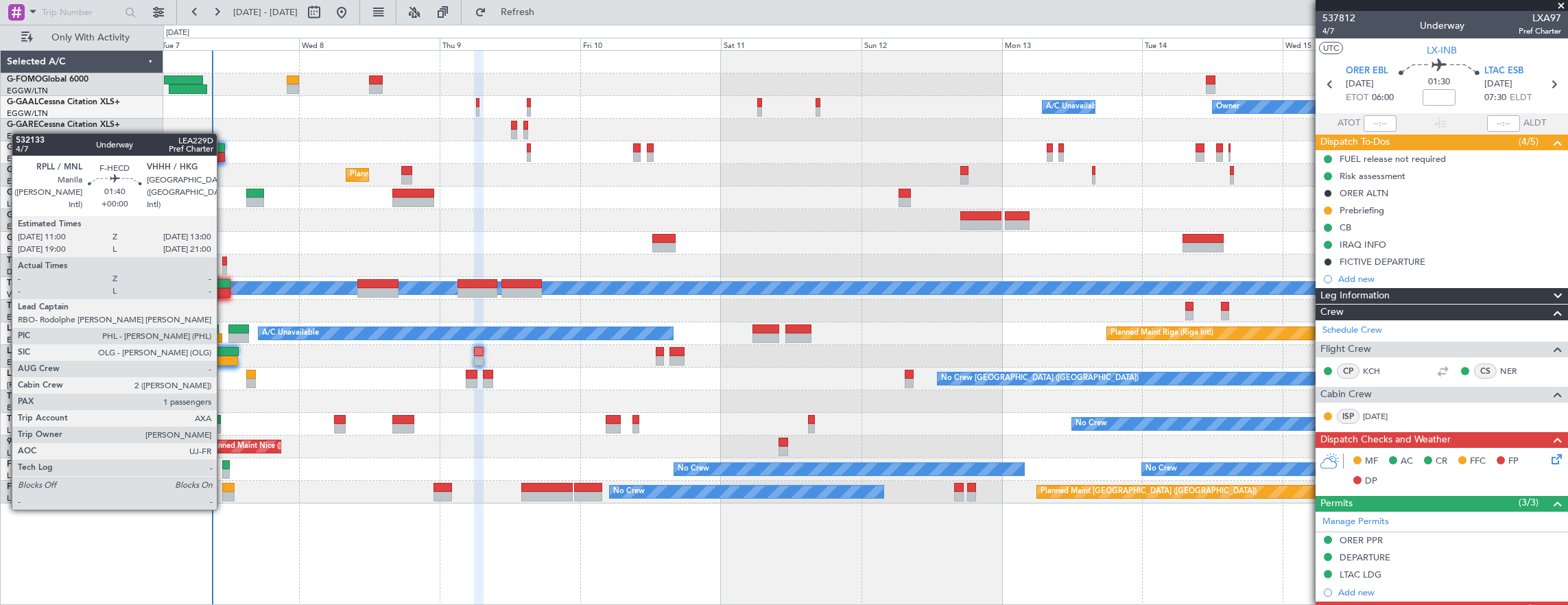
click at [224, 497] on div at bounding box center [228, 498] width 12 height 10
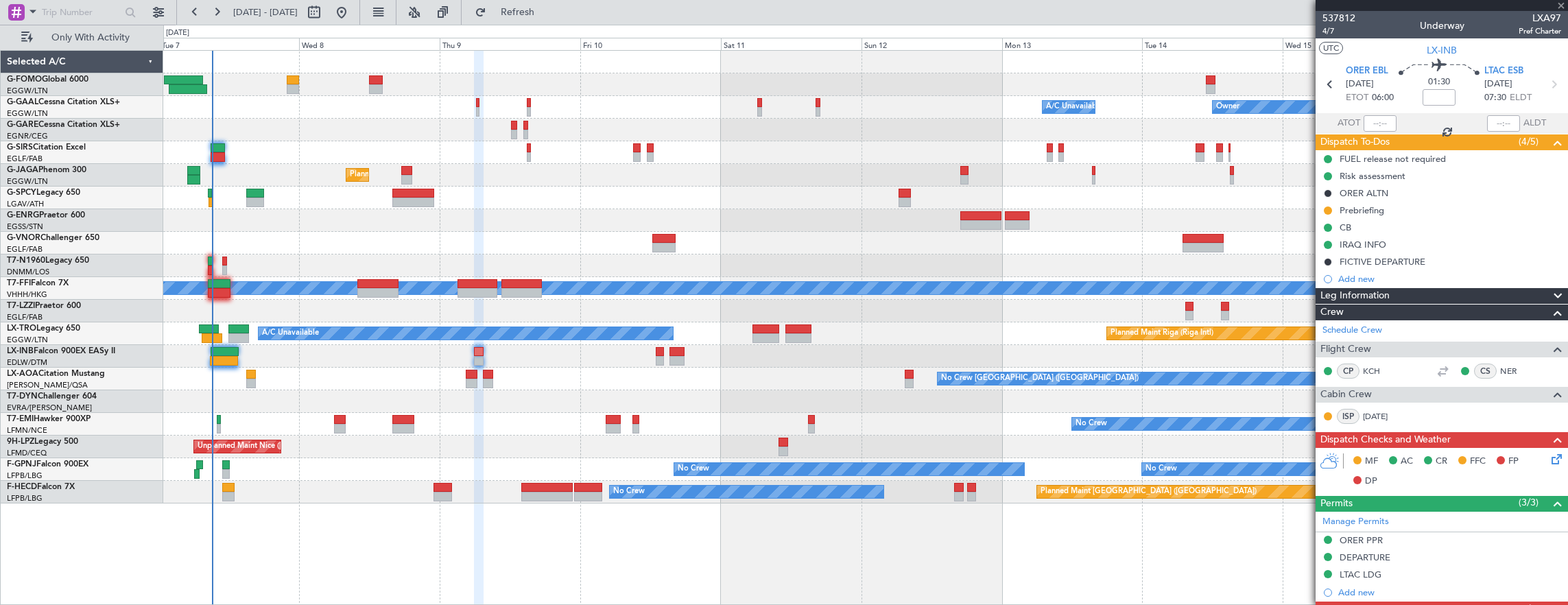
type input "1"
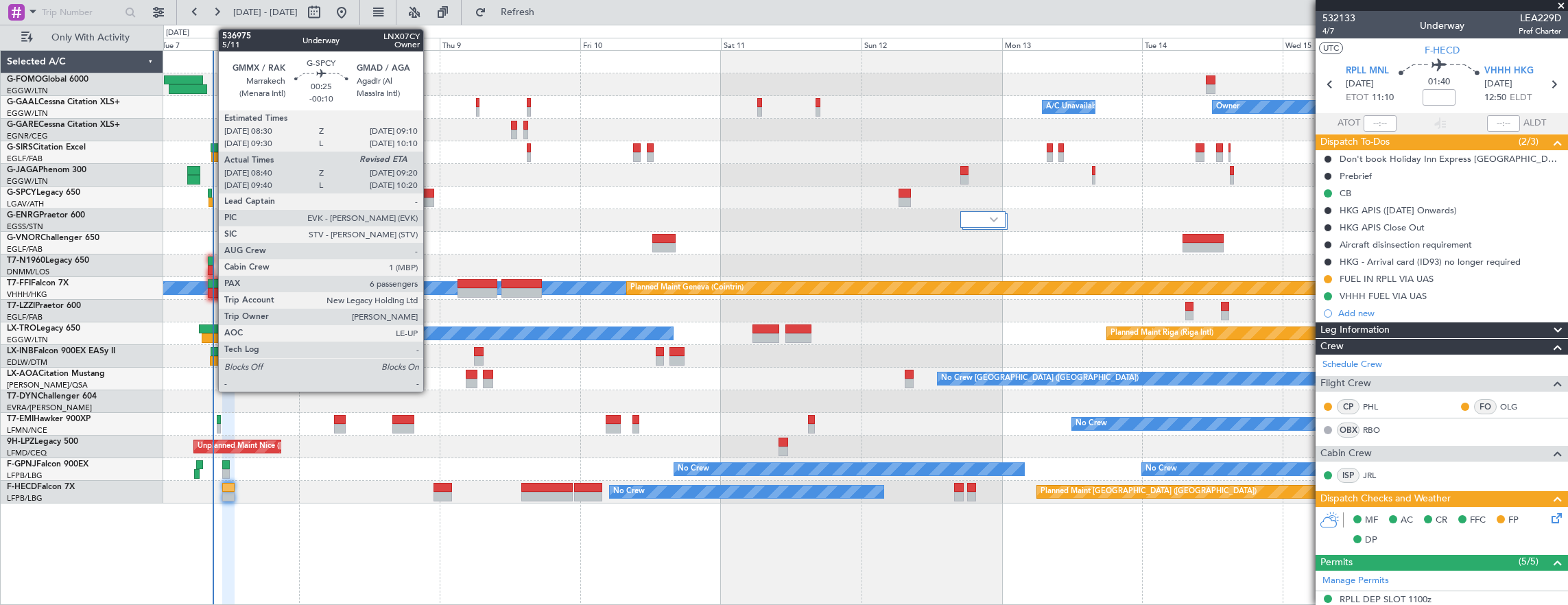
click at [212, 192] on div at bounding box center [210, 194] width 4 height 10
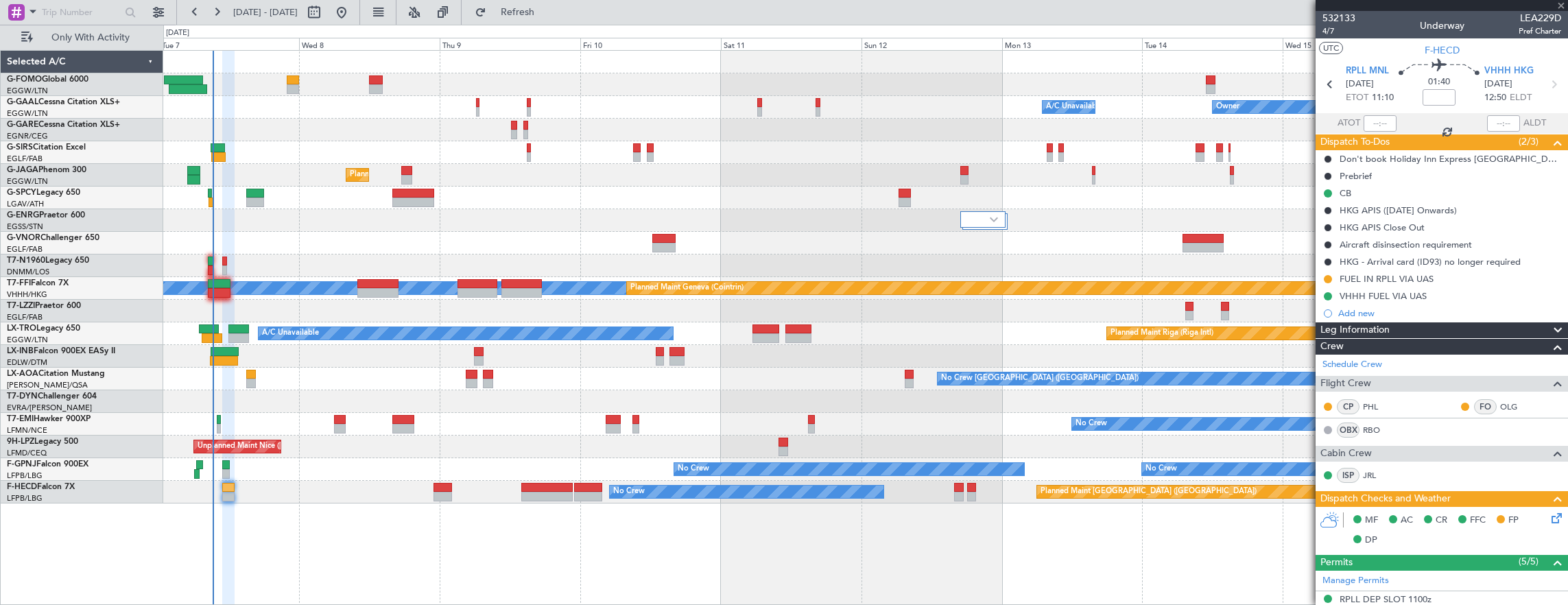
type input "-00:10"
type input "09:40"
type input "6"
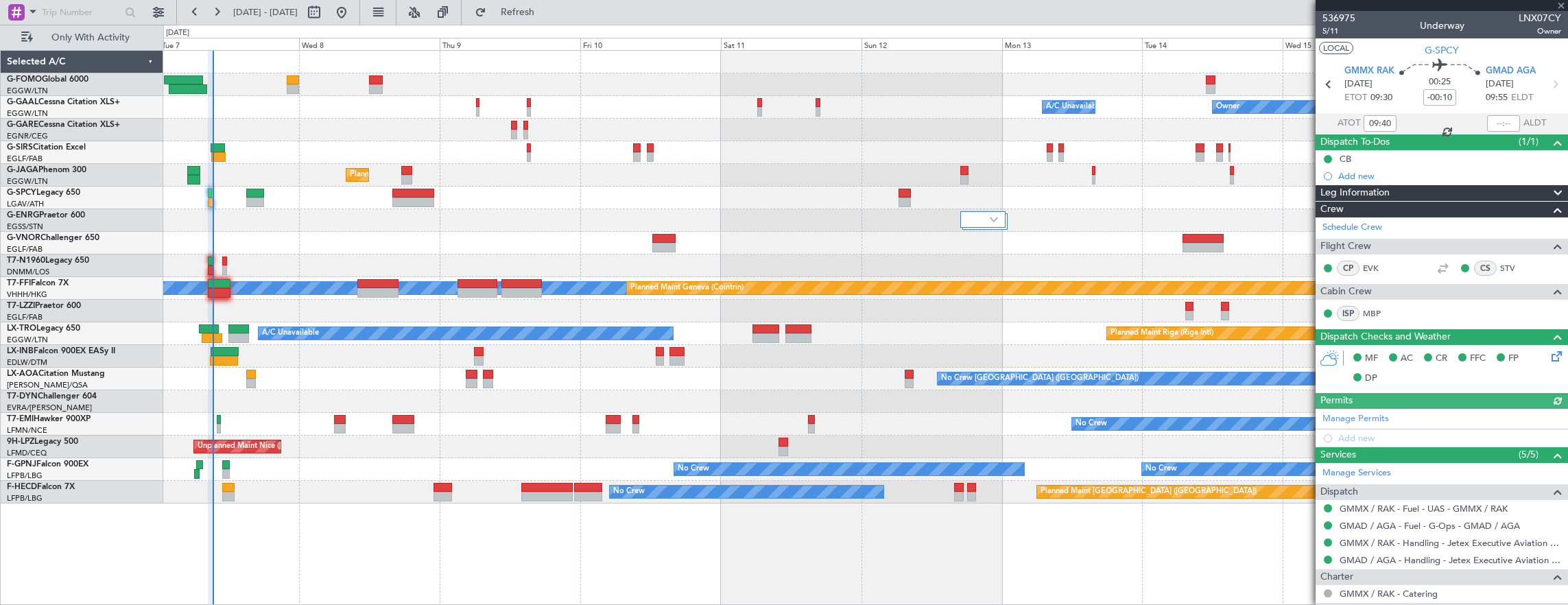
type input "08:40"
click at [1492, 118] on div at bounding box center [1504, 123] width 33 height 17
click at [1491, 121] on input "text" at bounding box center [1504, 123] width 33 height 17
type input "09:06"
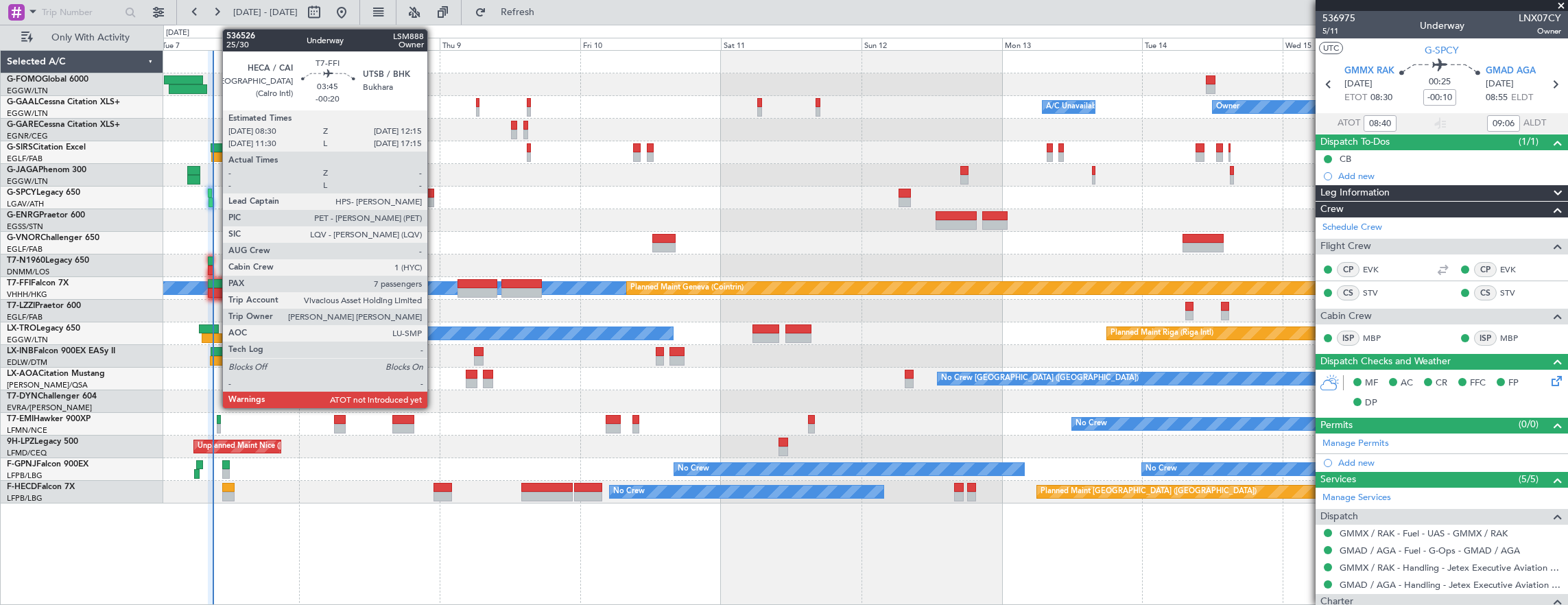
click at [216, 284] on div at bounding box center [219, 284] width 22 height 10
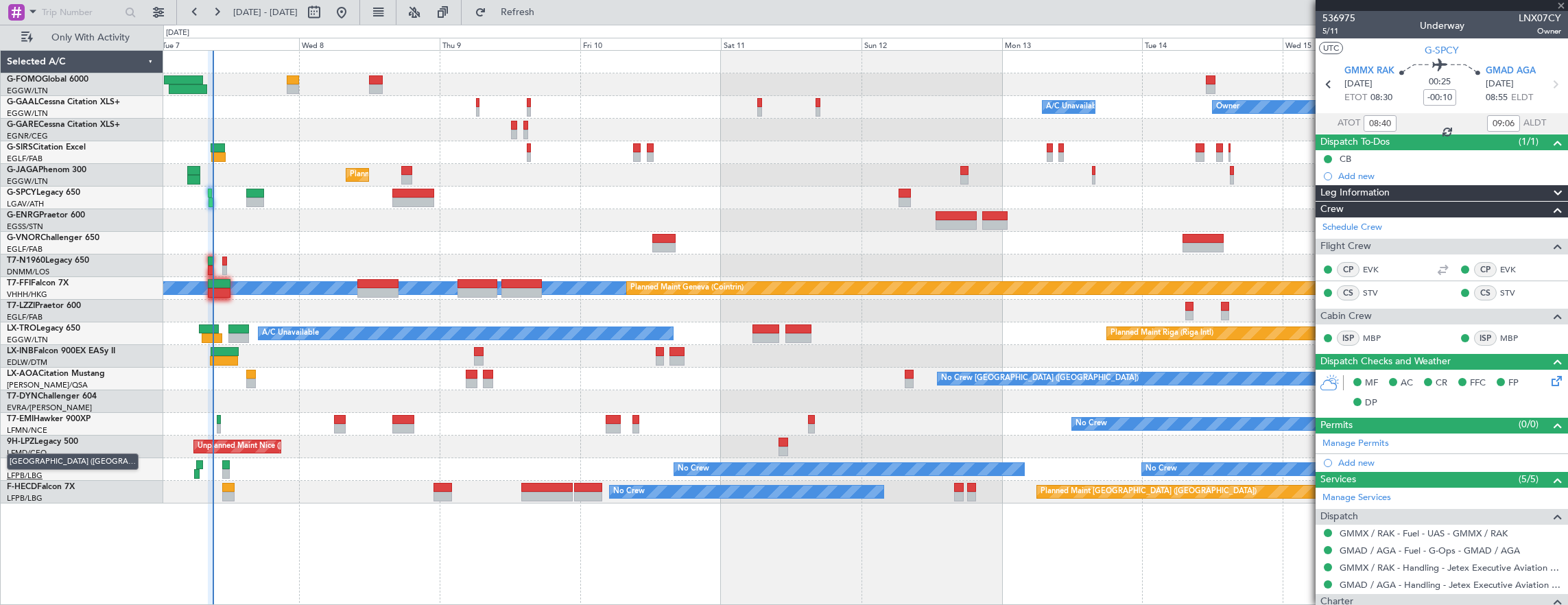
type input "-00:20"
type input "7"
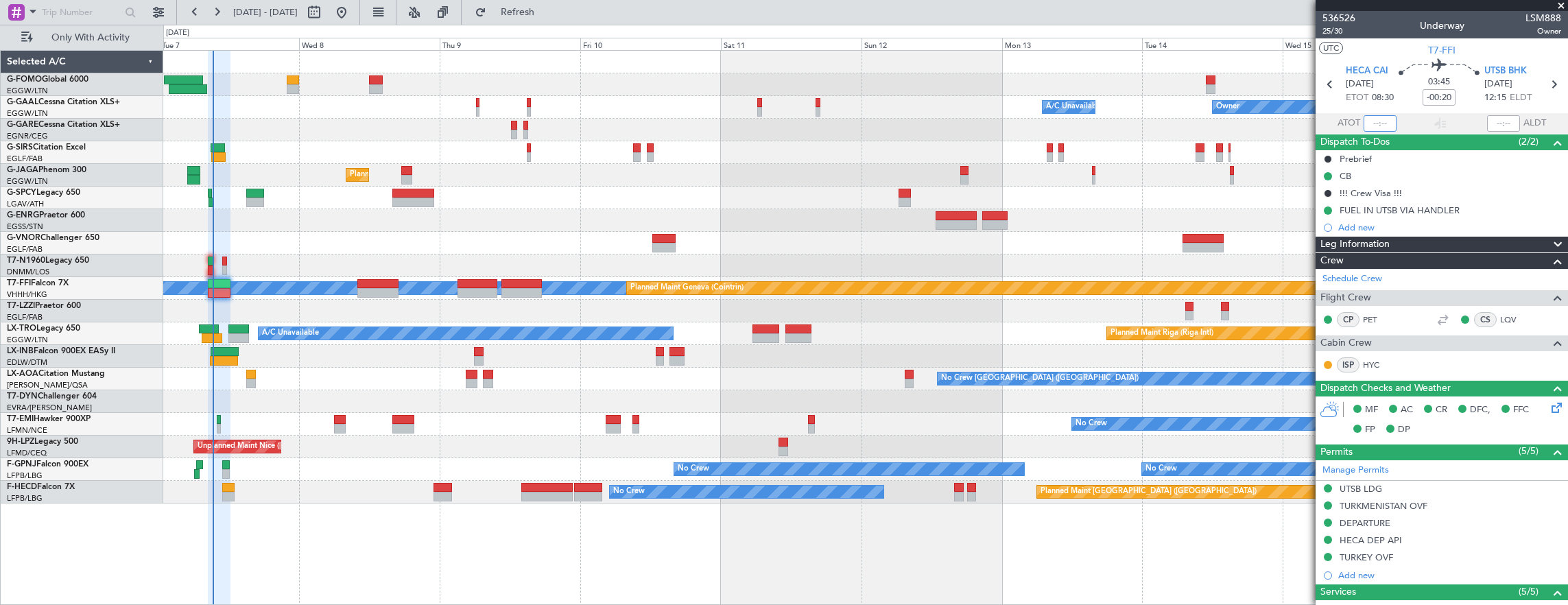
click at [1371, 117] on input "text" at bounding box center [1380, 123] width 33 height 17
type input "09:14"
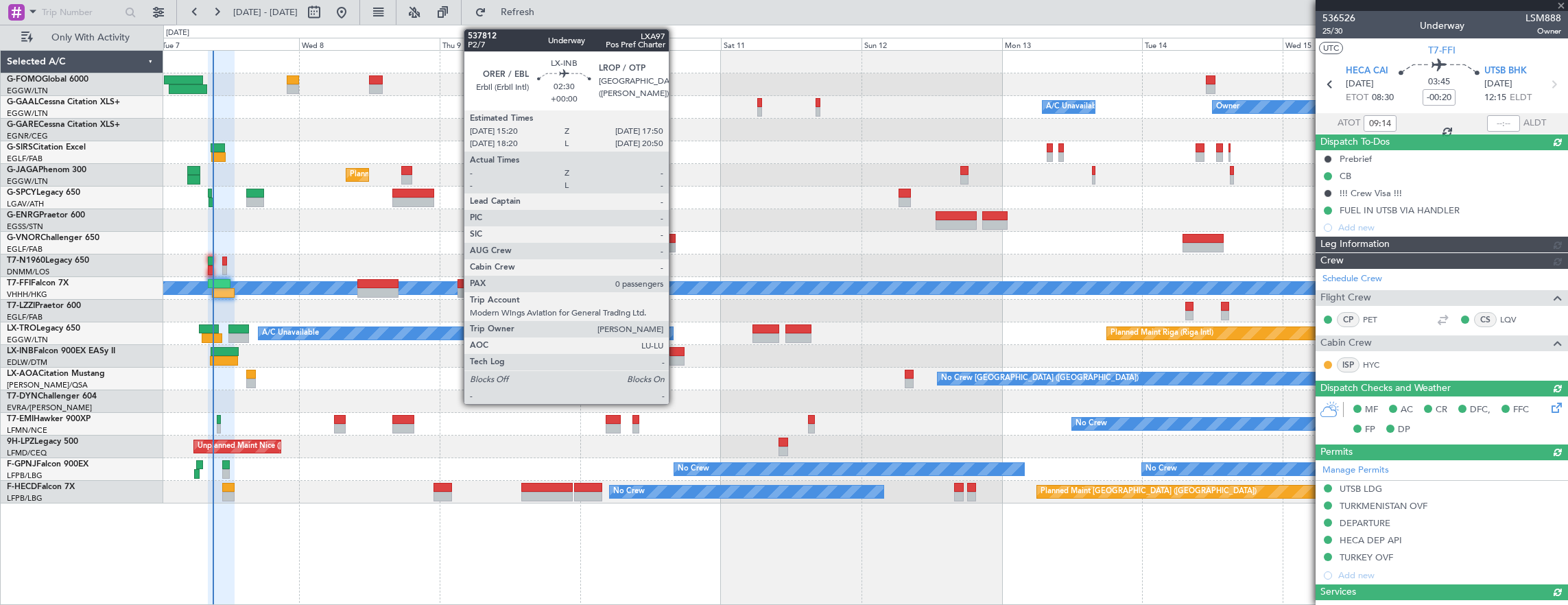
click at [675, 361] on div at bounding box center [677, 361] width 15 height 10
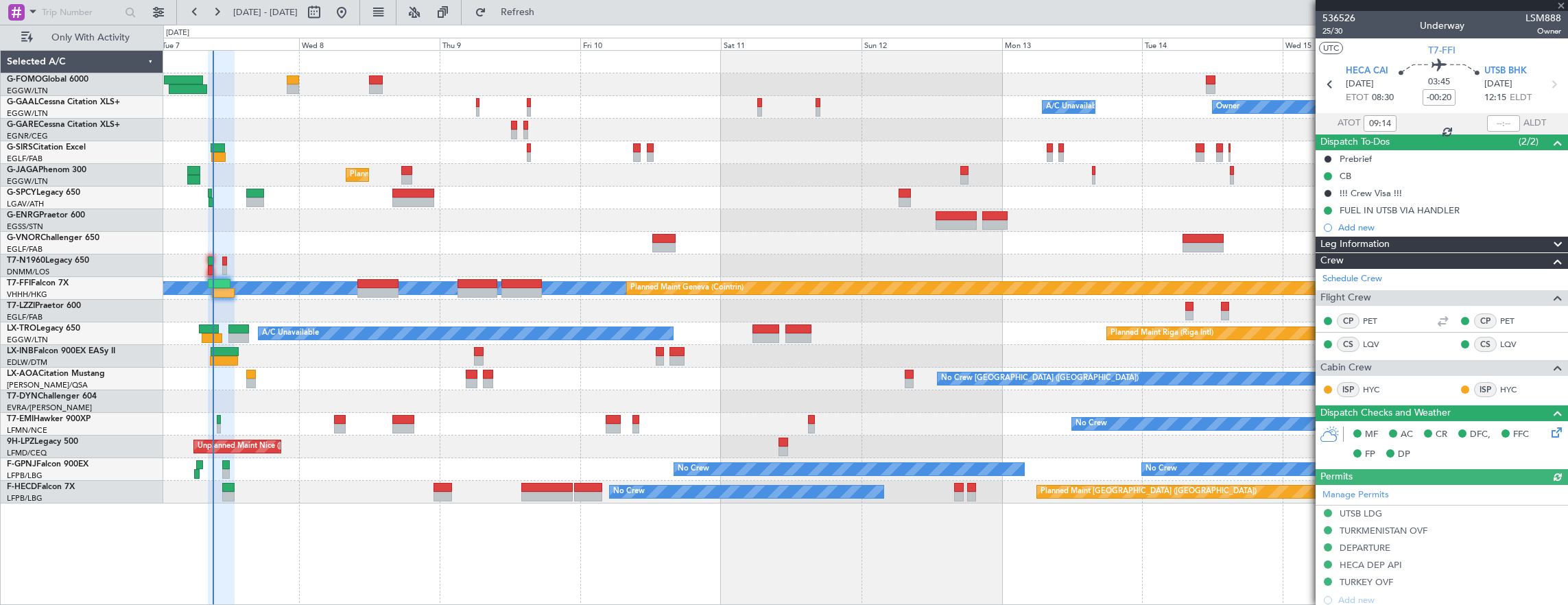
type input "0"
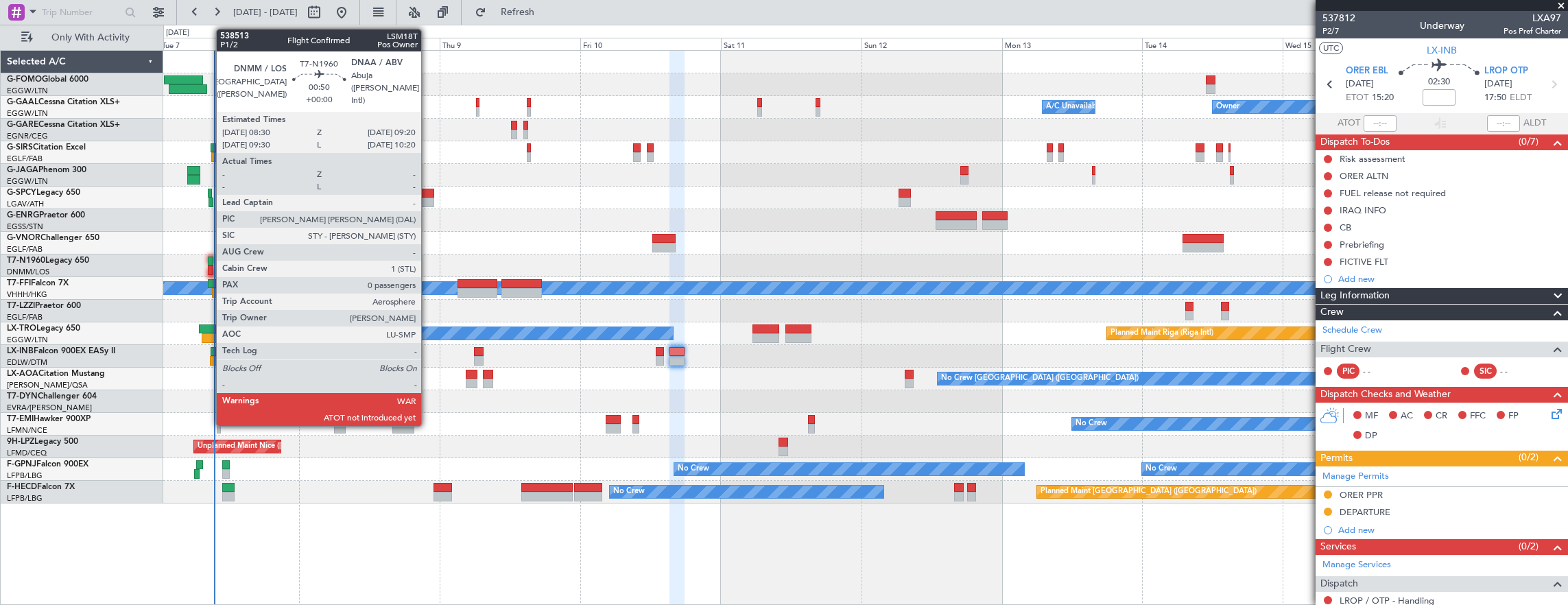
click at [209, 268] on div at bounding box center [211, 271] width 6 height 10
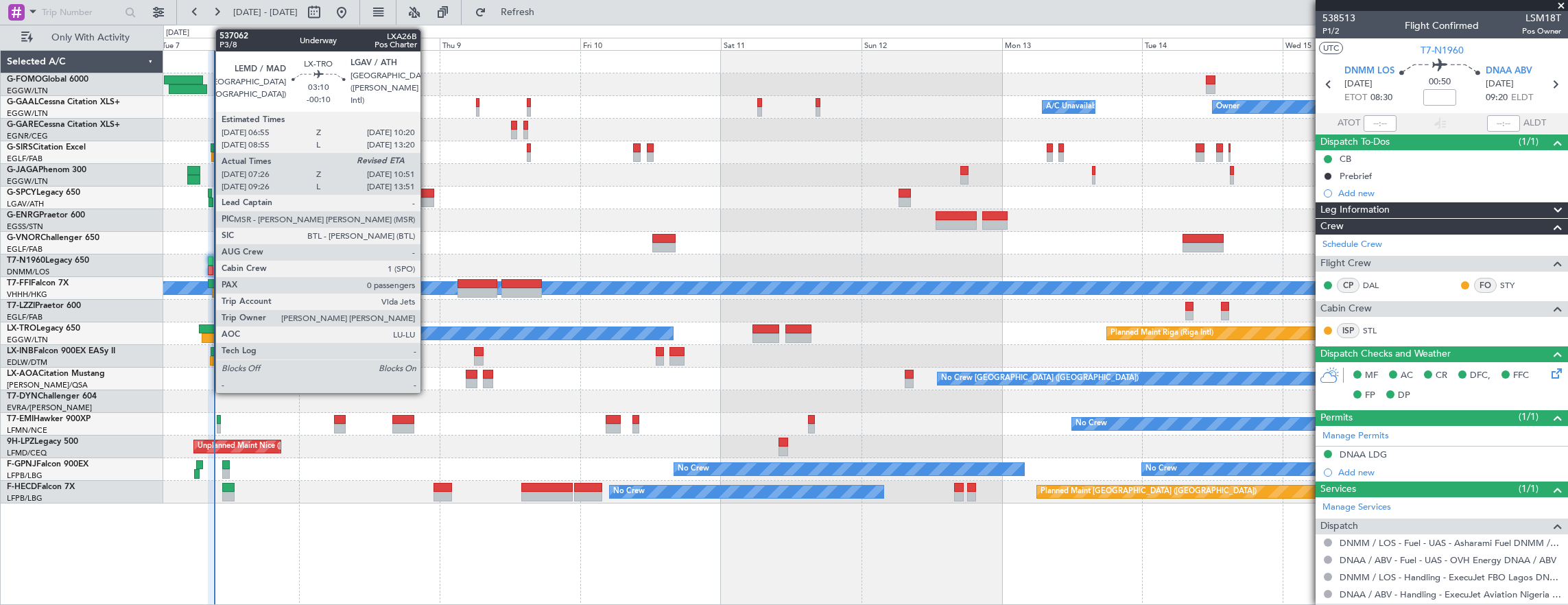
click at [208, 333] on div at bounding box center [212, 338] width 21 height 10
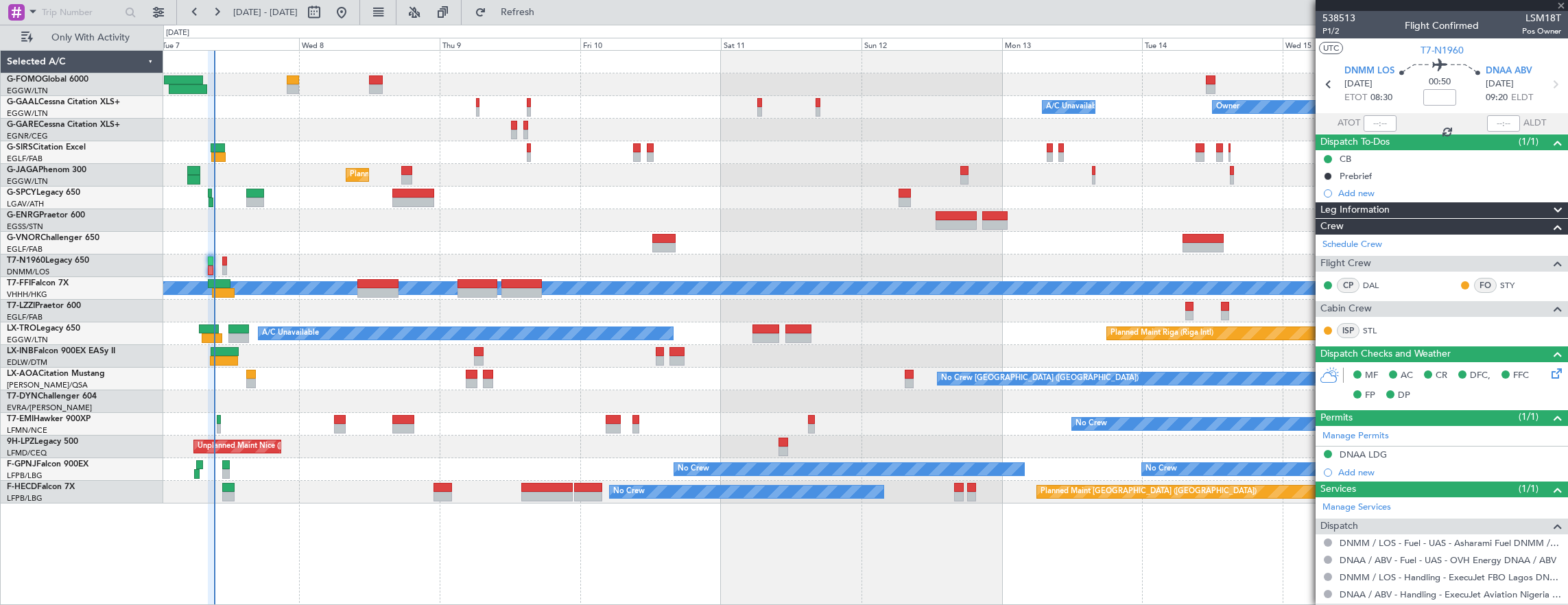
type input "-00:10"
type input "07:26"
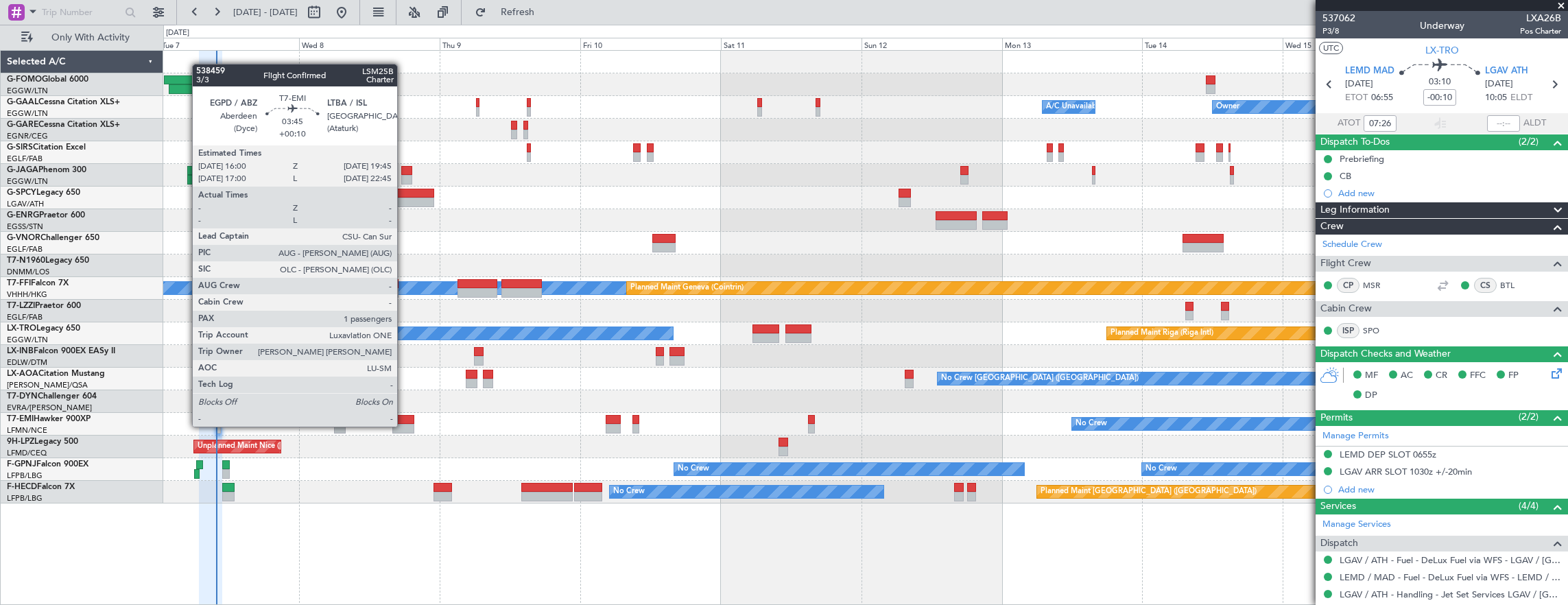
click at [402, 424] on div at bounding box center [403, 429] width 22 height 10
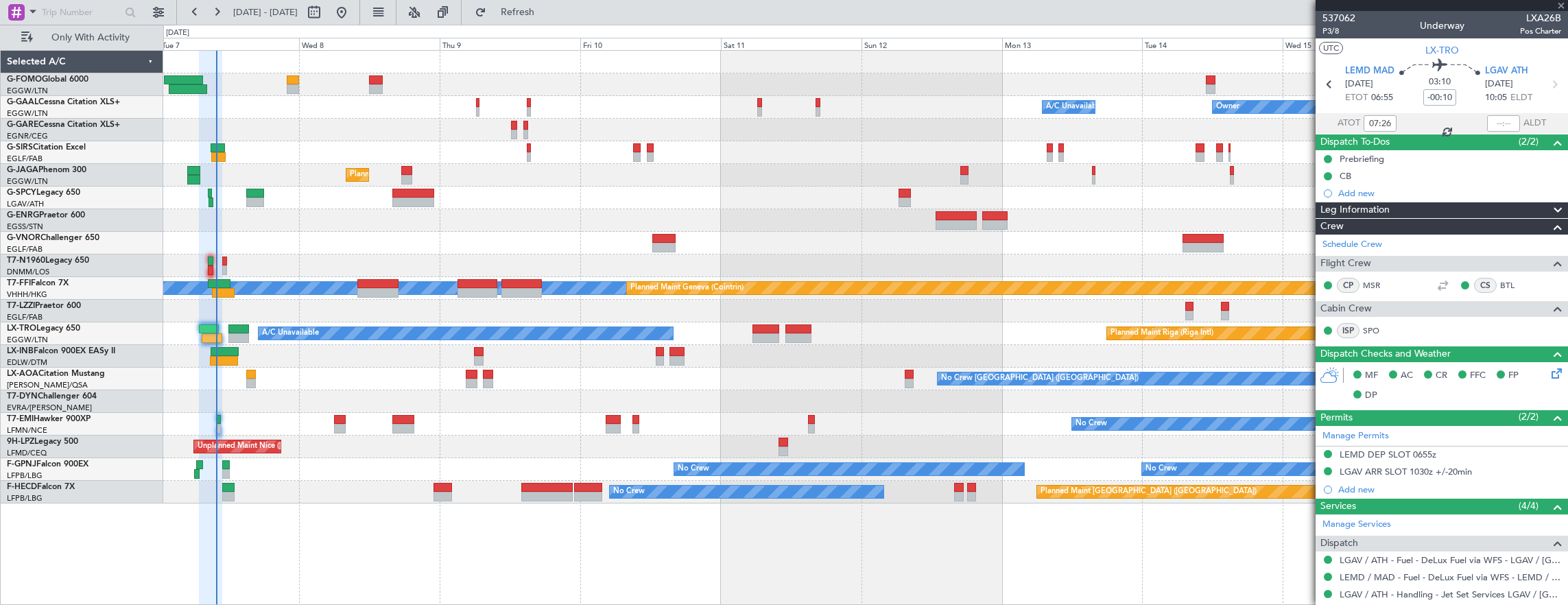
type input "+00:10"
type input "1"
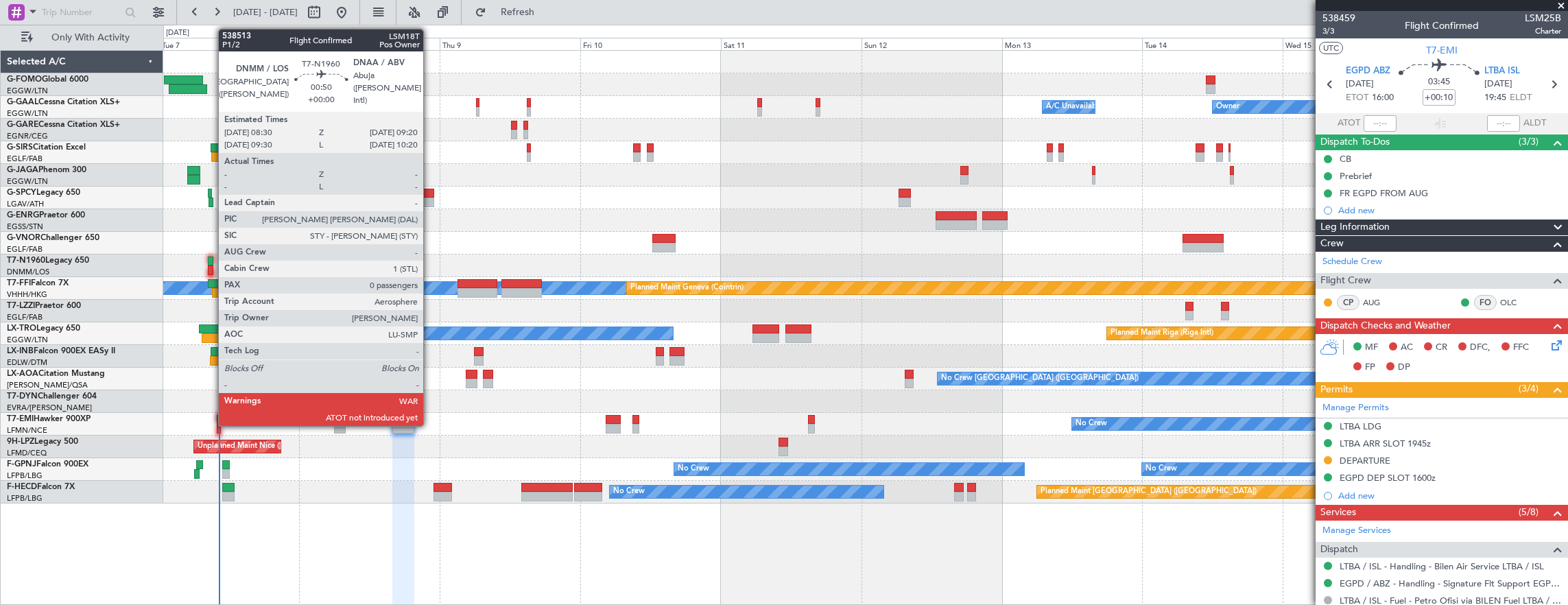
click at [212, 262] on div at bounding box center [211, 262] width 6 height 10
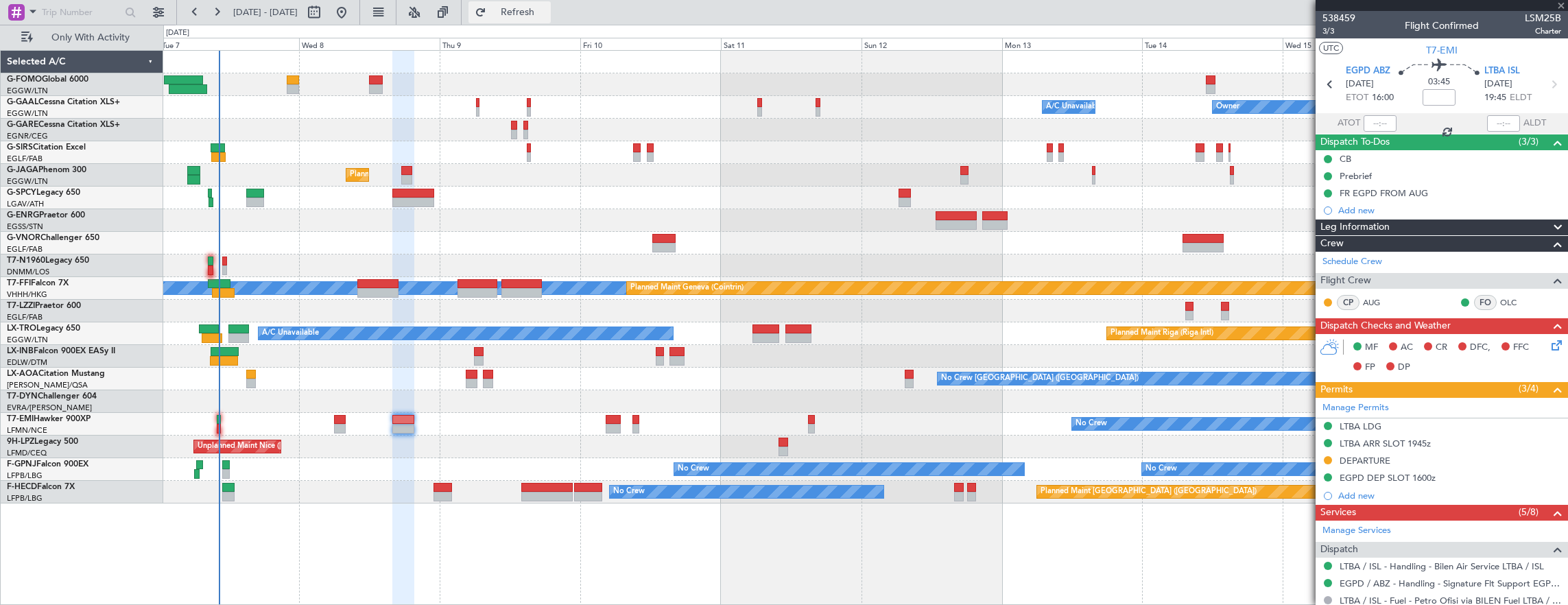
type input "0"
click at [536, 10] on span "Refresh" at bounding box center [517, 12] width 57 height 10
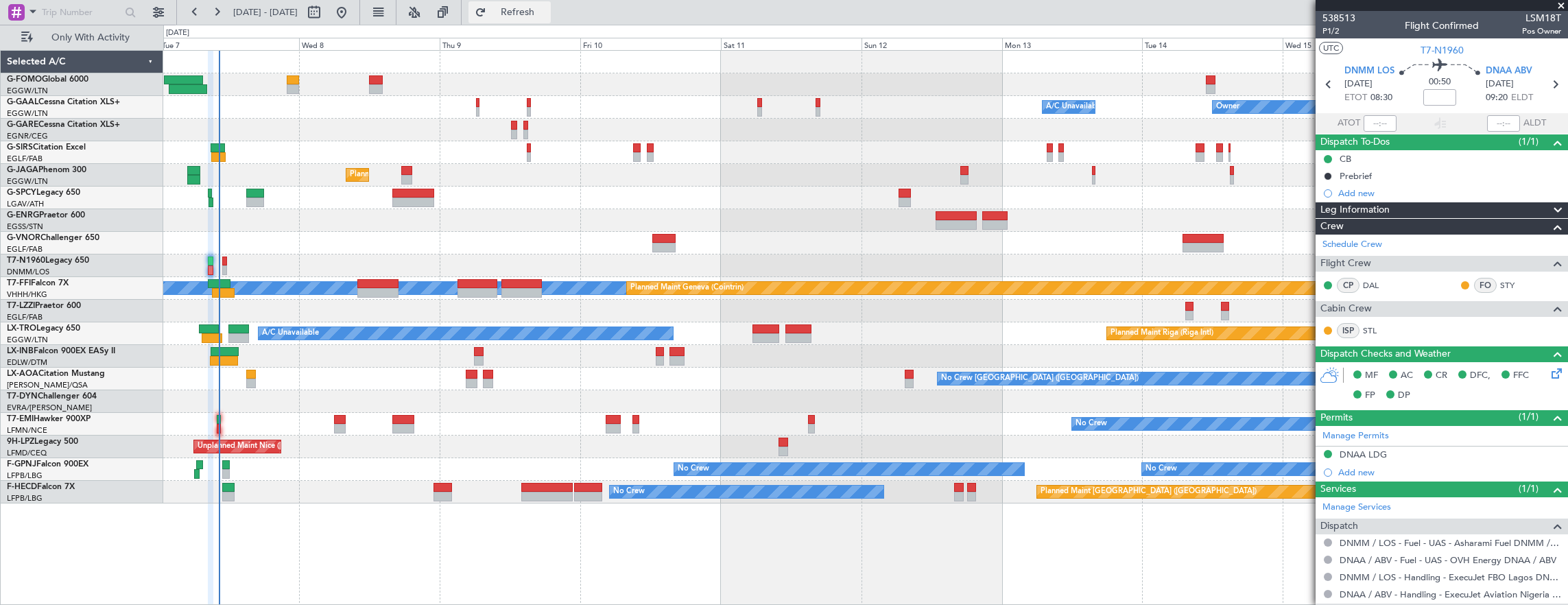
click at [536, 10] on span "Refresh" at bounding box center [517, 12] width 57 height 10
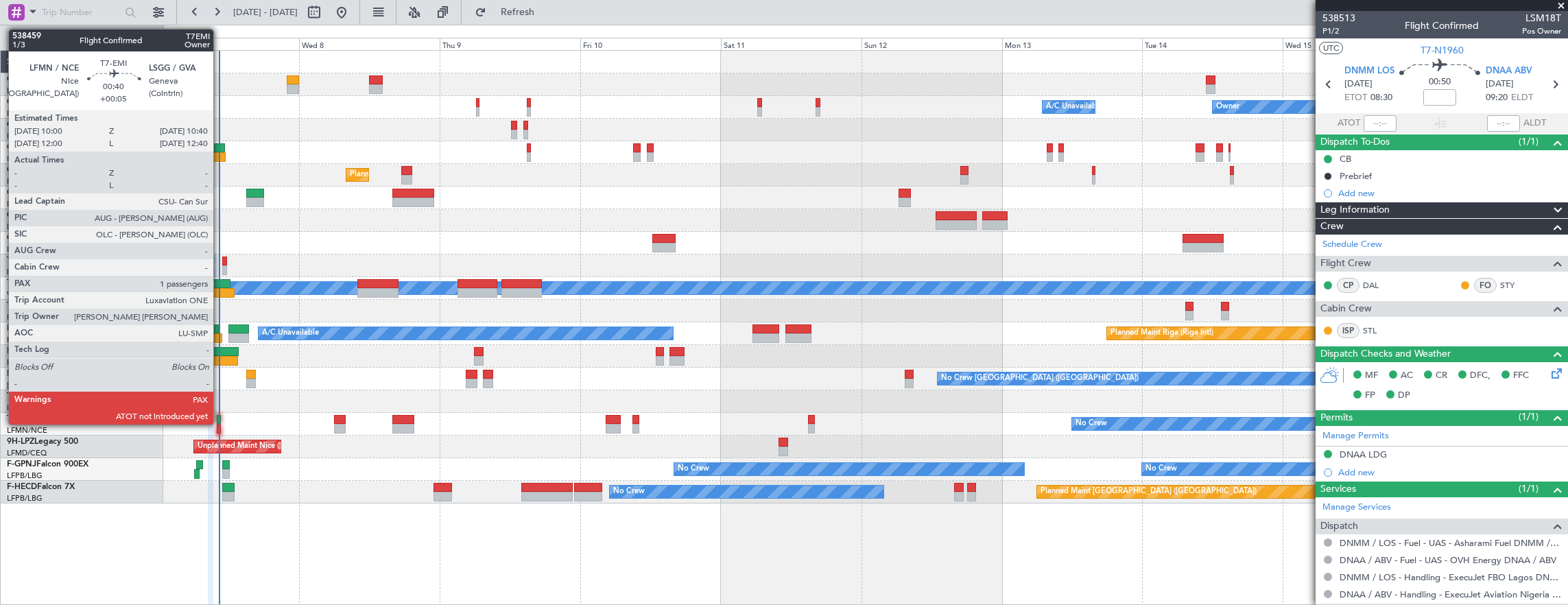
click at [220, 418] on div at bounding box center [218, 420] width 4 height 10
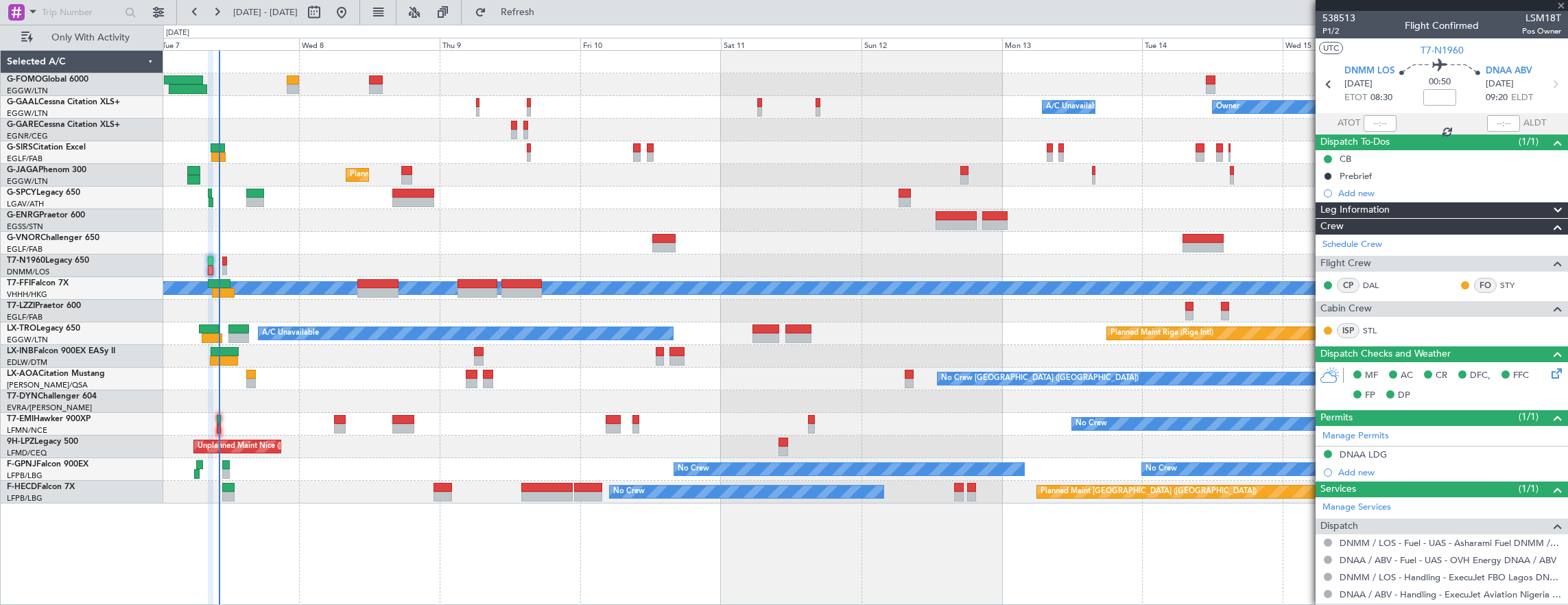
type input "+00:05"
type input "1"
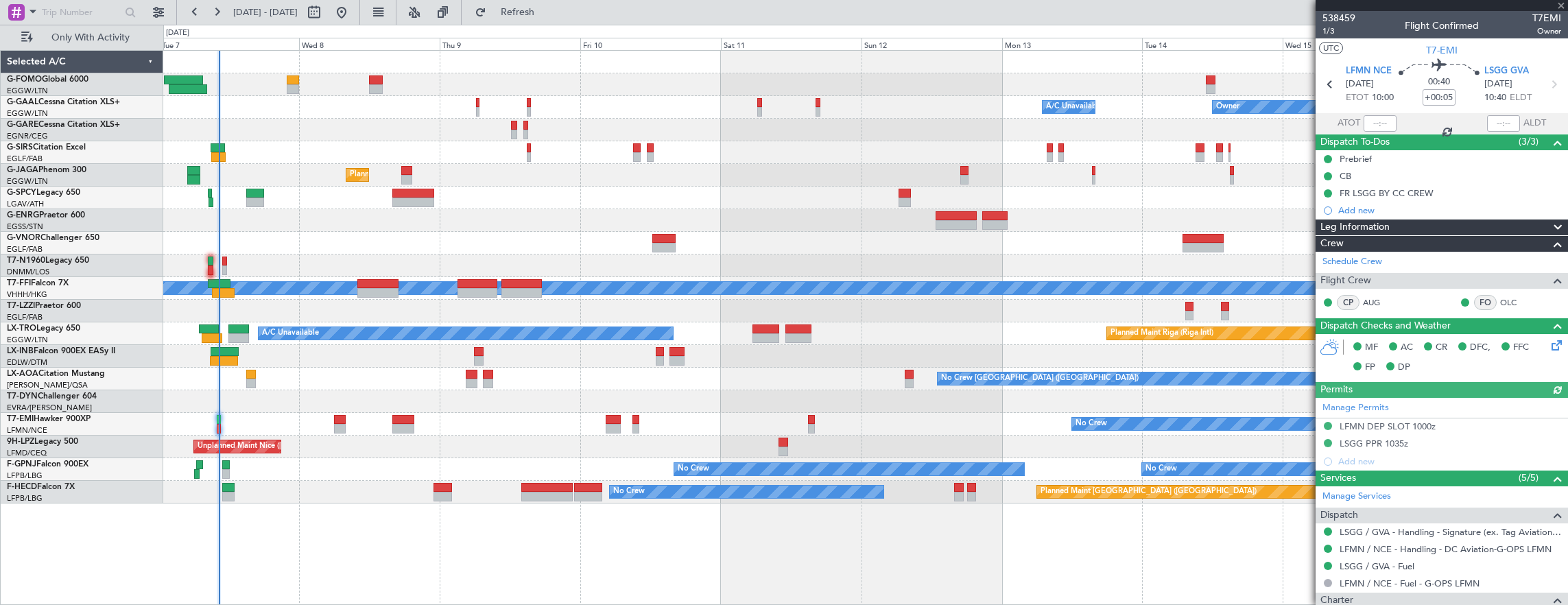
click at [1360, 118] on div "ATOT" at bounding box center [1356, 123] width 81 height 17
click at [1367, 119] on div at bounding box center [1380, 123] width 33 height 17
click at [1366, 118] on div at bounding box center [1380, 123] width 33 height 17
click at [1371, 119] on input "text" at bounding box center [1380, 123] width 33 height 17
type input "10:03"
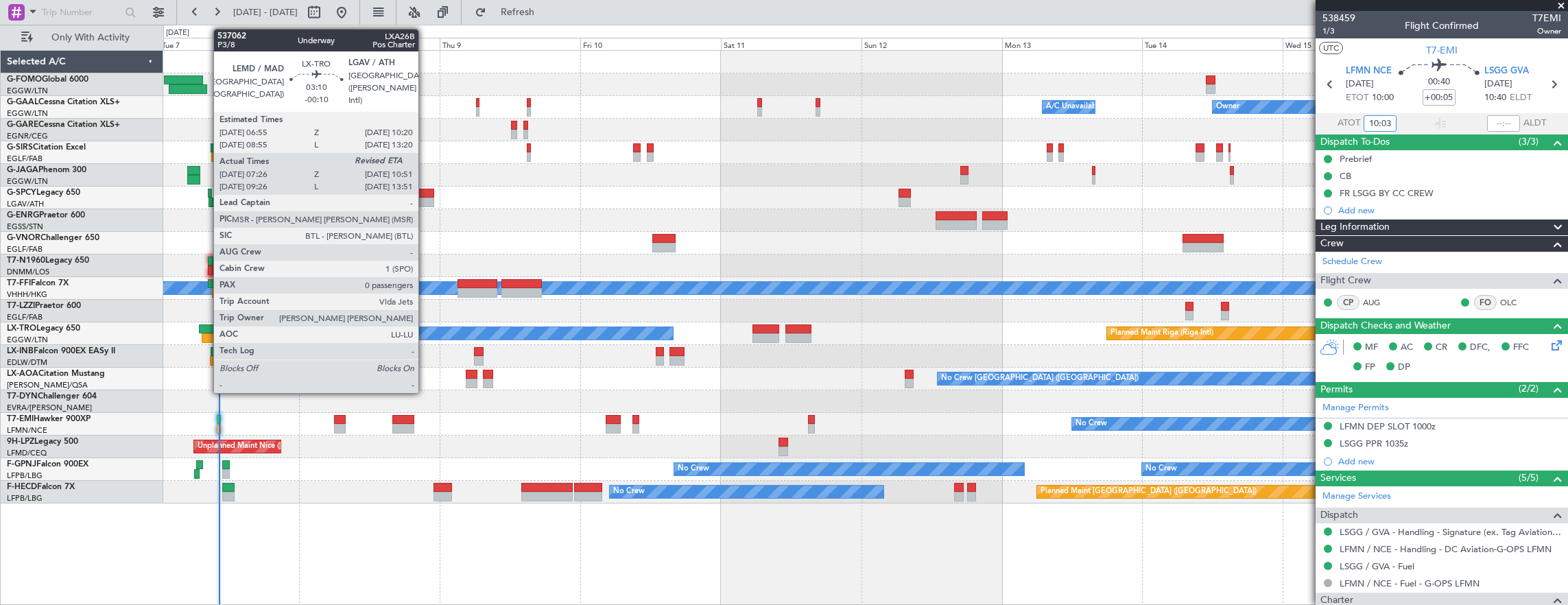
click at [207, 329] on div at bounding box center [209, 330] width 21 height 10
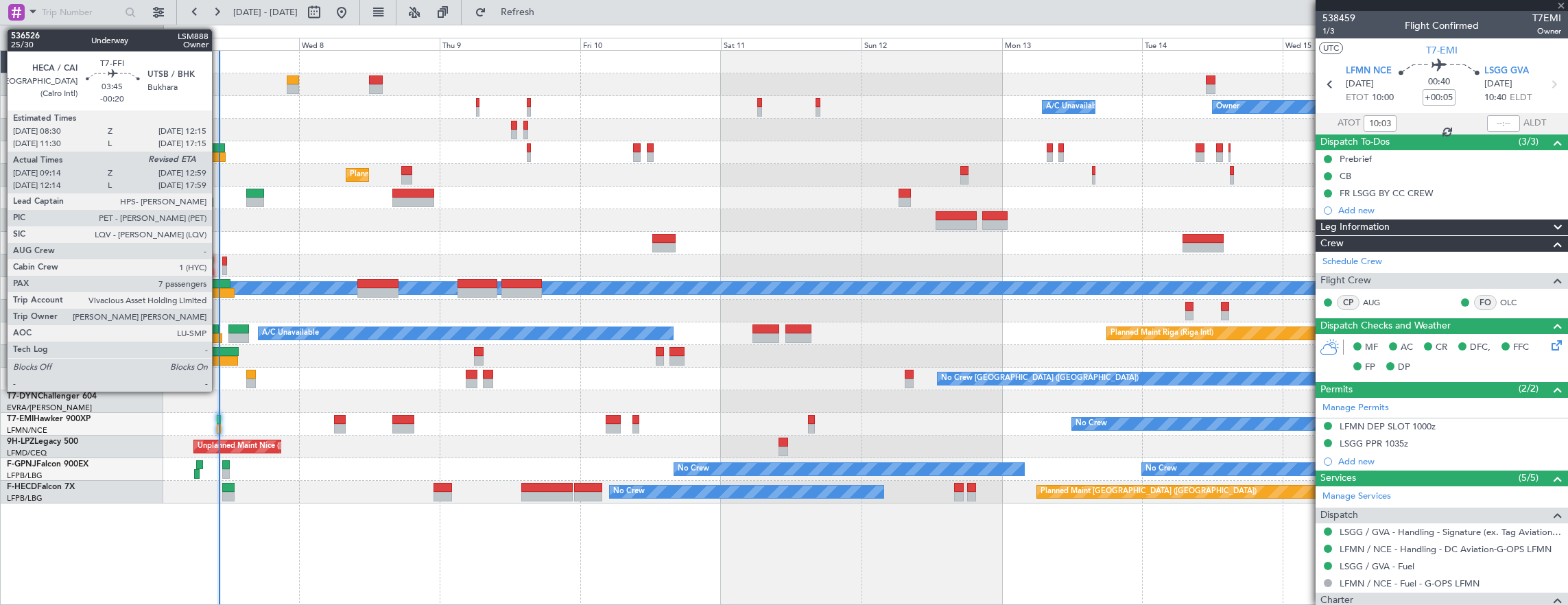
type input "-00:10"
type input "07:26"
type input "0"
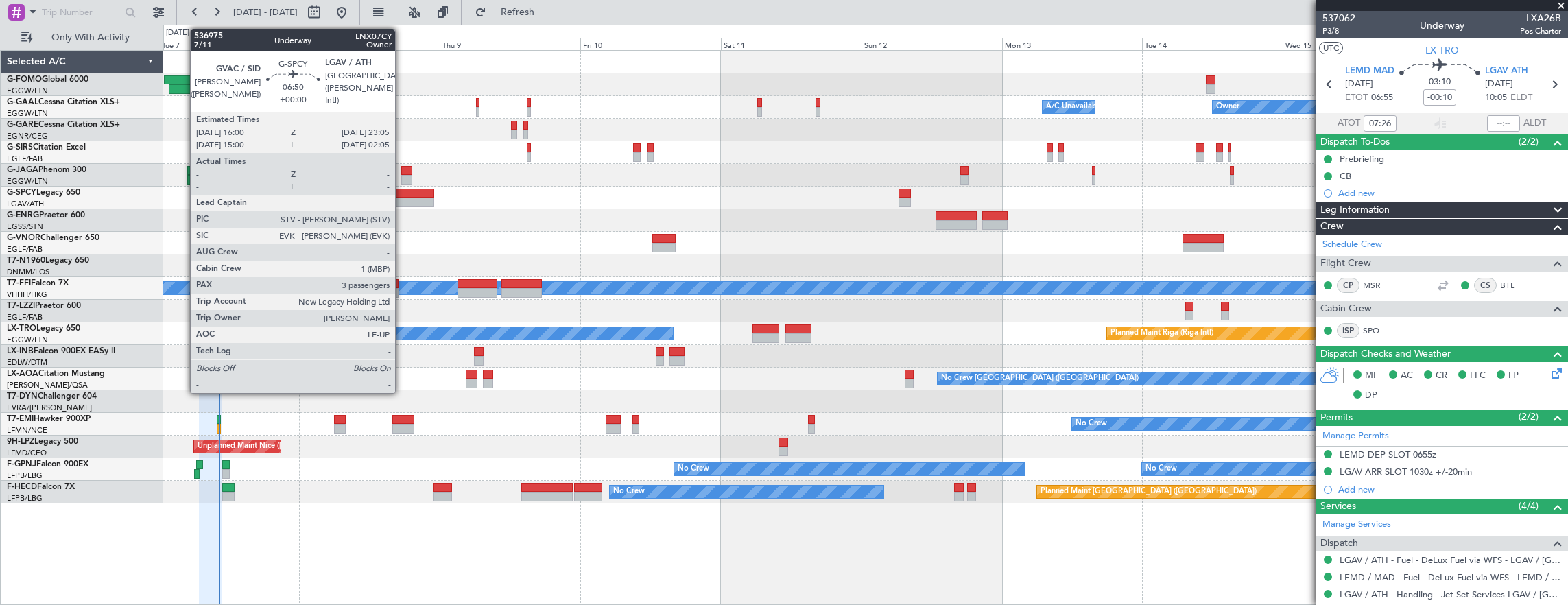
click at [402, 198] on div at bounding box center [413, 202] width 42 height 10
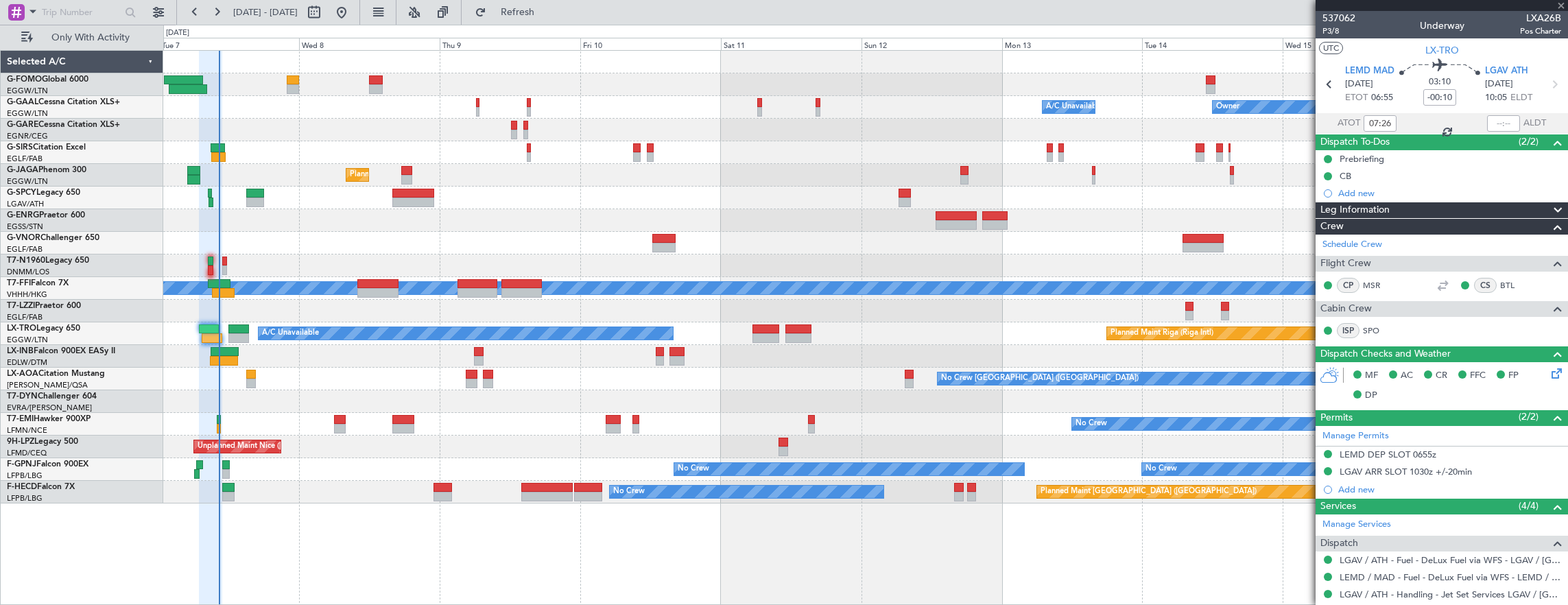
type input "3"
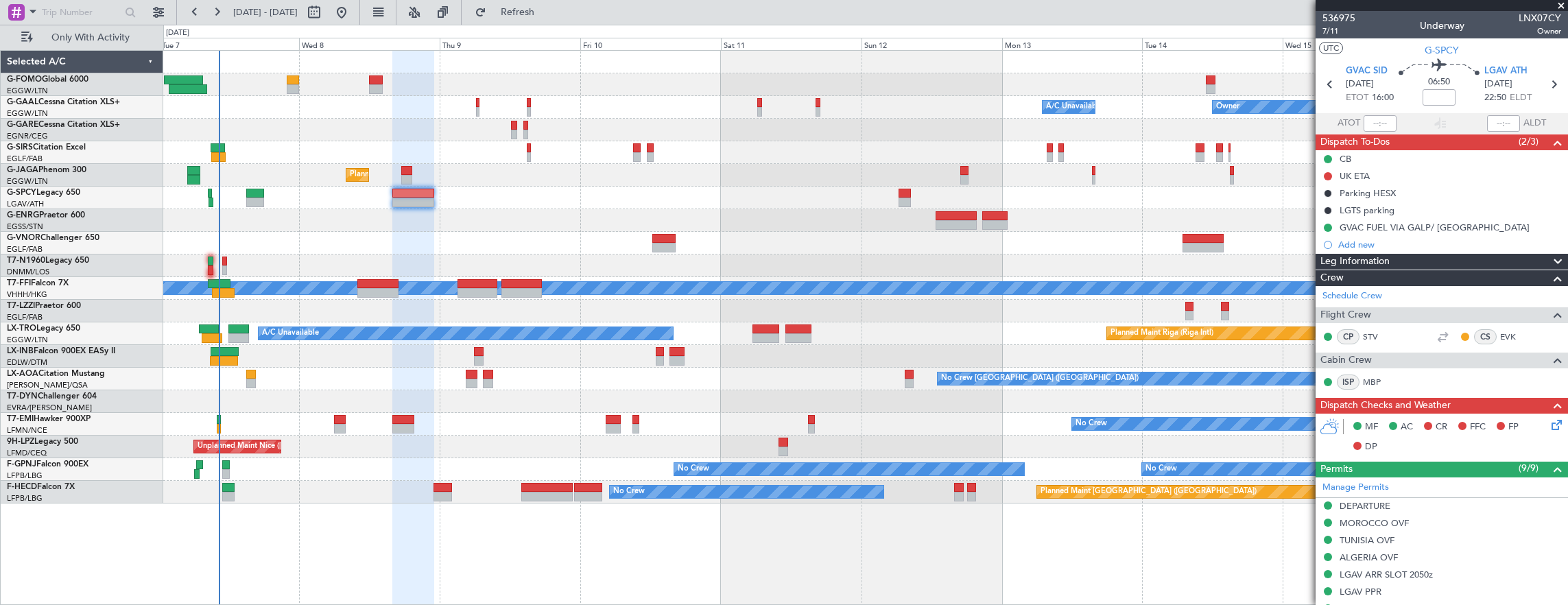
scroll to position [68, 0]
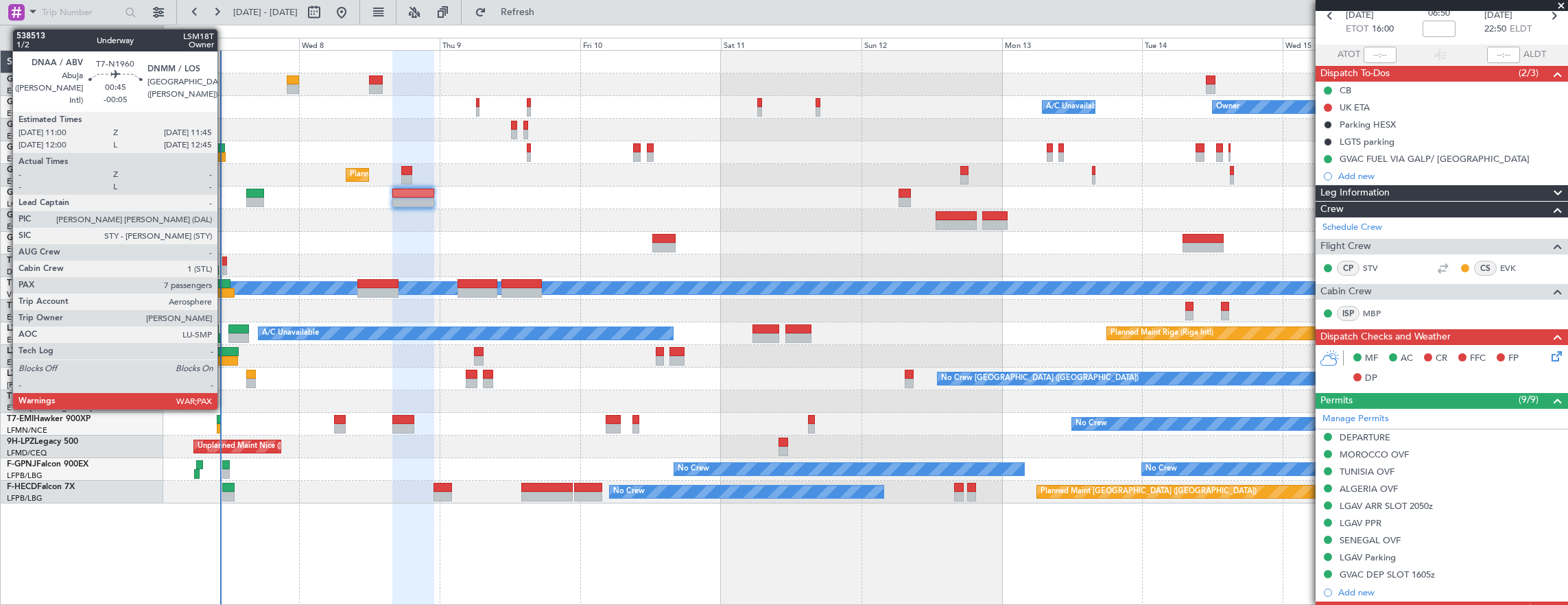
click at [224, 266] on div at bounding box center [225, 271] width 5 height 10
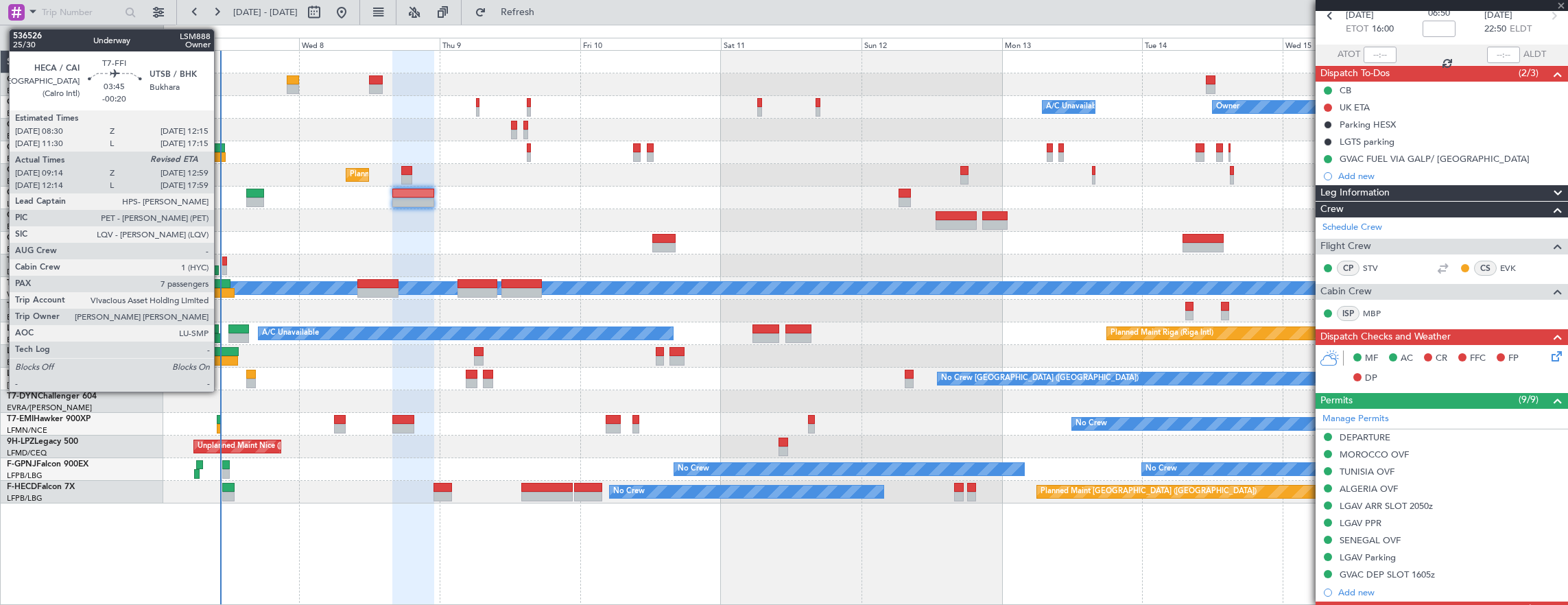
type input "-00:05"
type input "7"
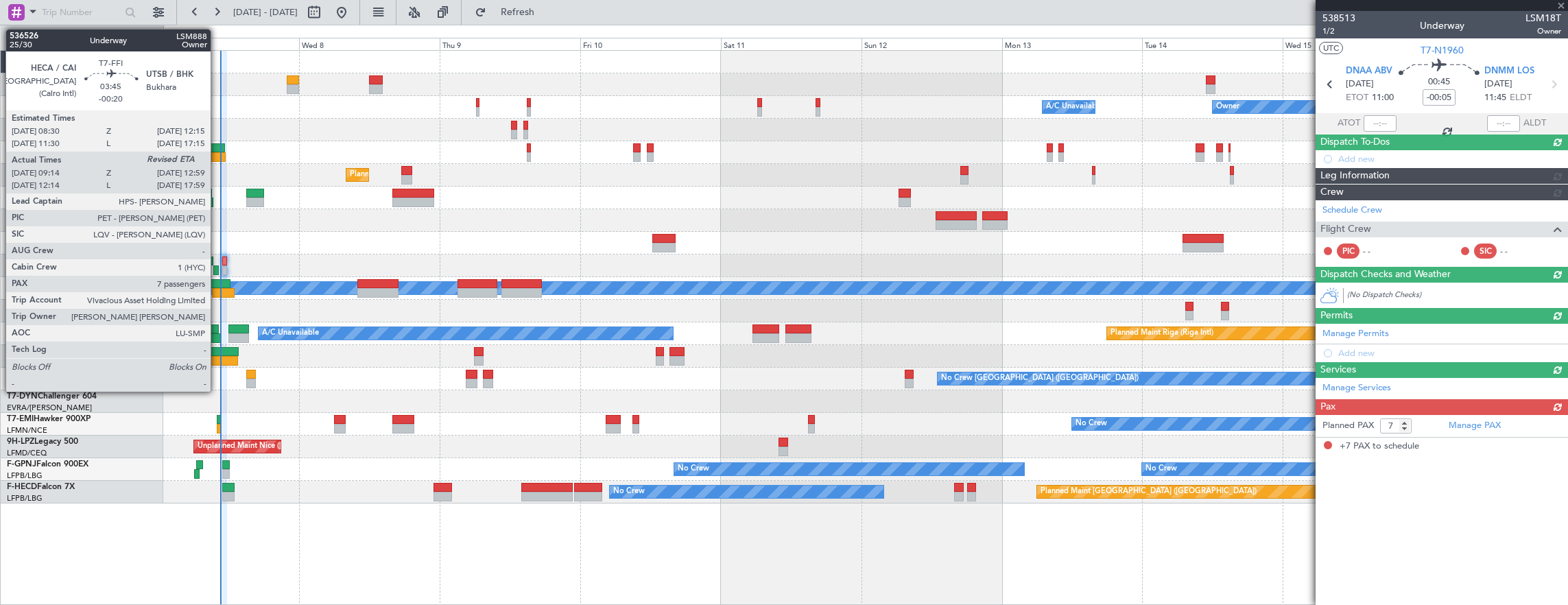
scroll to position [0, 0]
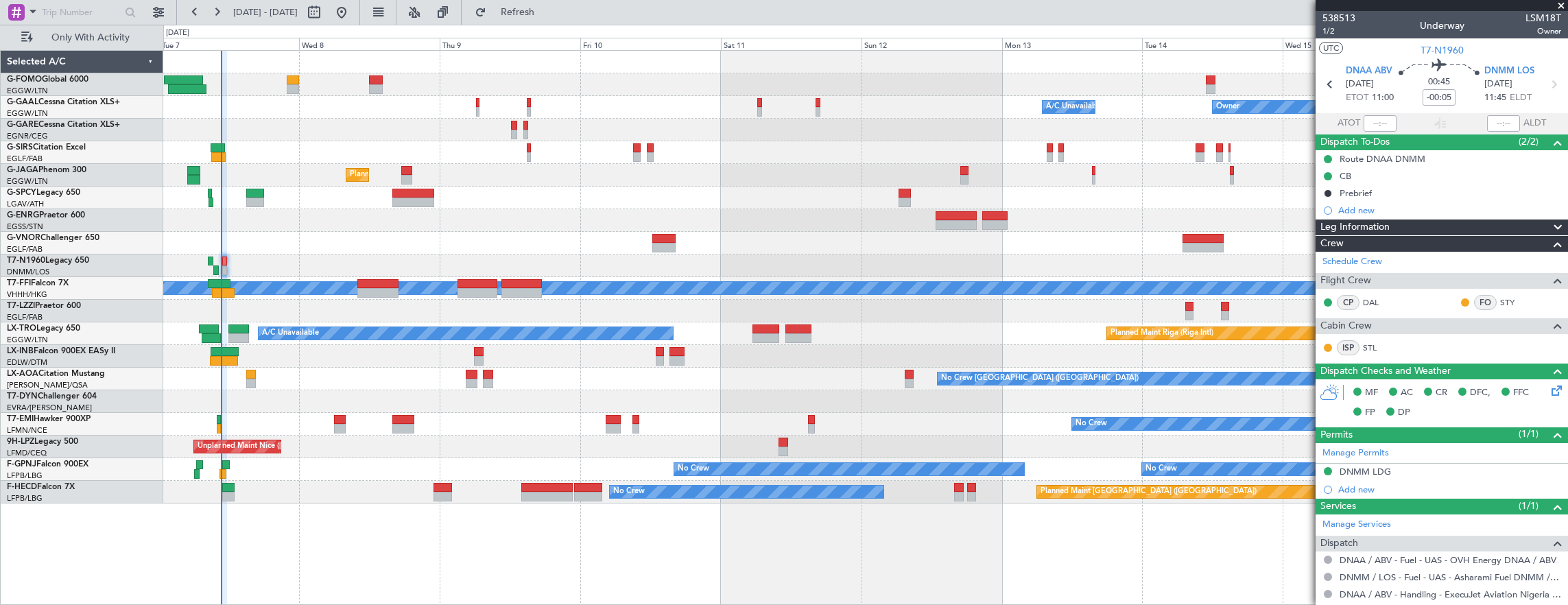
click at [244, 267] on div at bounding box center [865, 266] width 1405 height 22
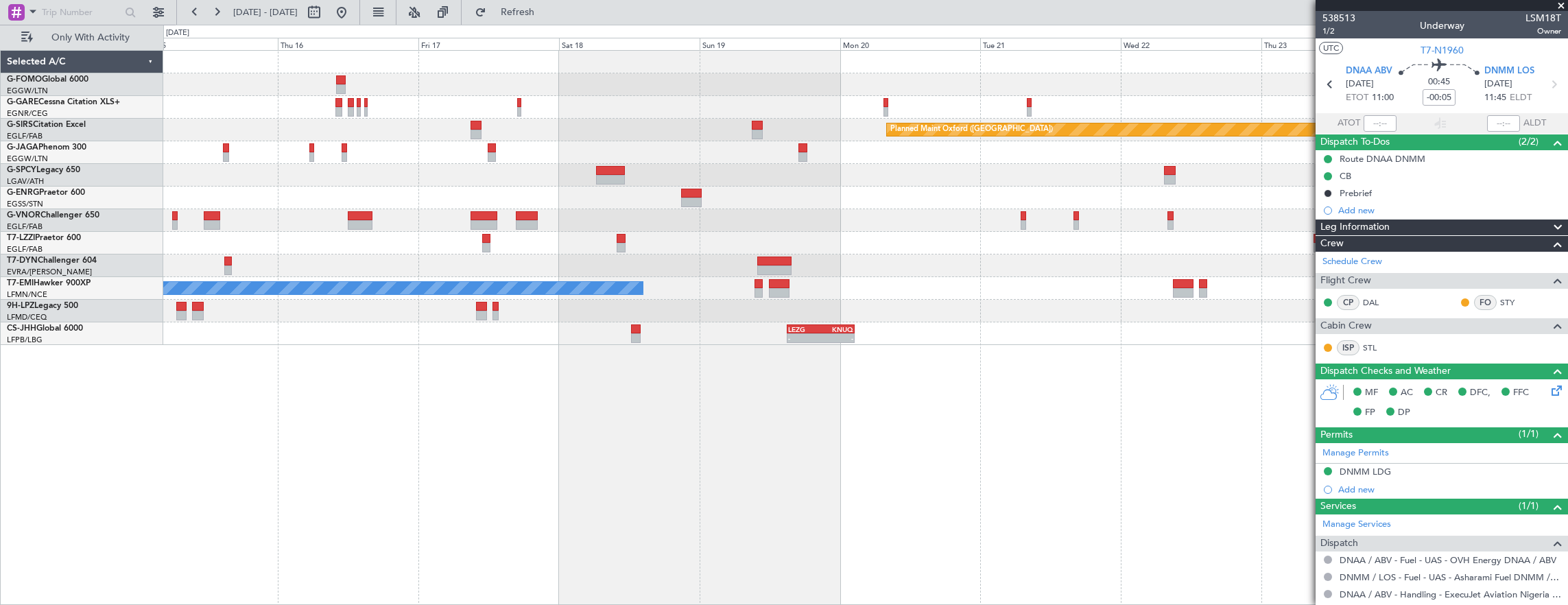
click at [793, 182] on div "Planned Maint Oxford (Kidlington) A/C Unavailable London (Luton) No Crew - - LE…" at bounding box center [865, 198] width 1405 height 294
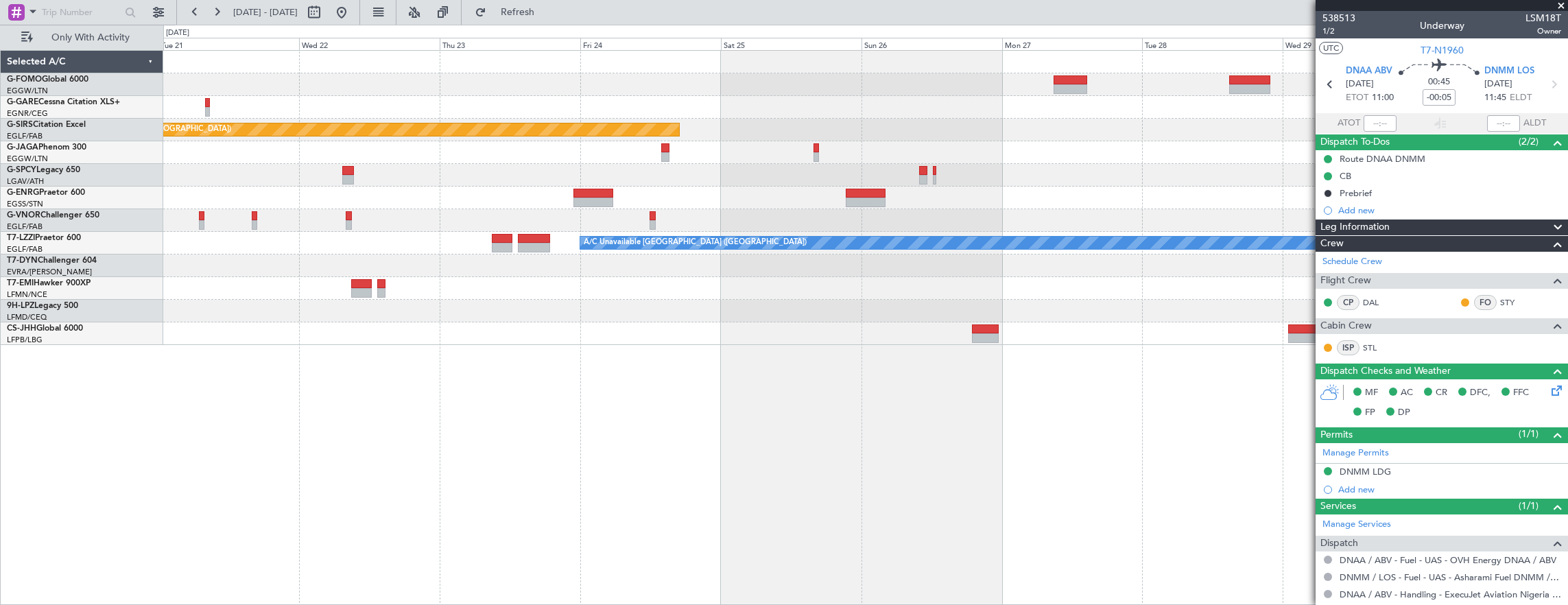
click at [207, 189] on div at bounding box center [865, 198] width 1405 height 22
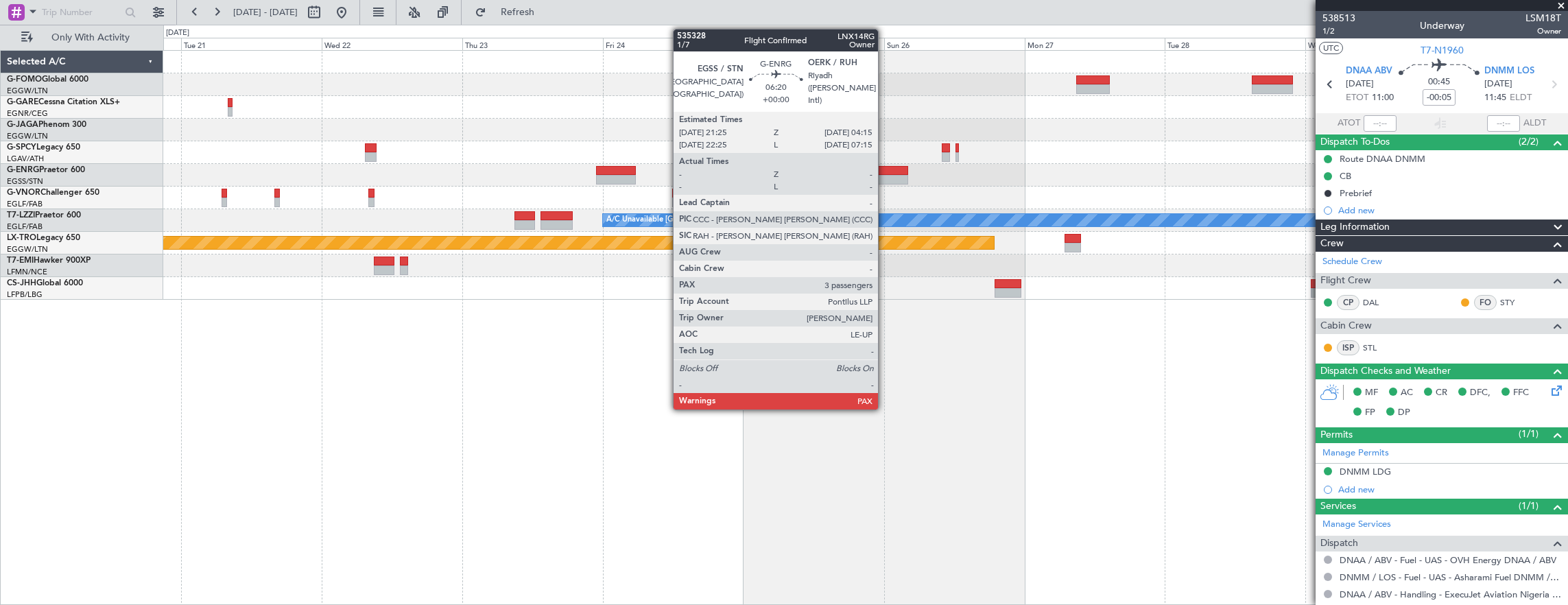
click at [885, 175] on div at bounding box center [889, 180] width 41 height 10
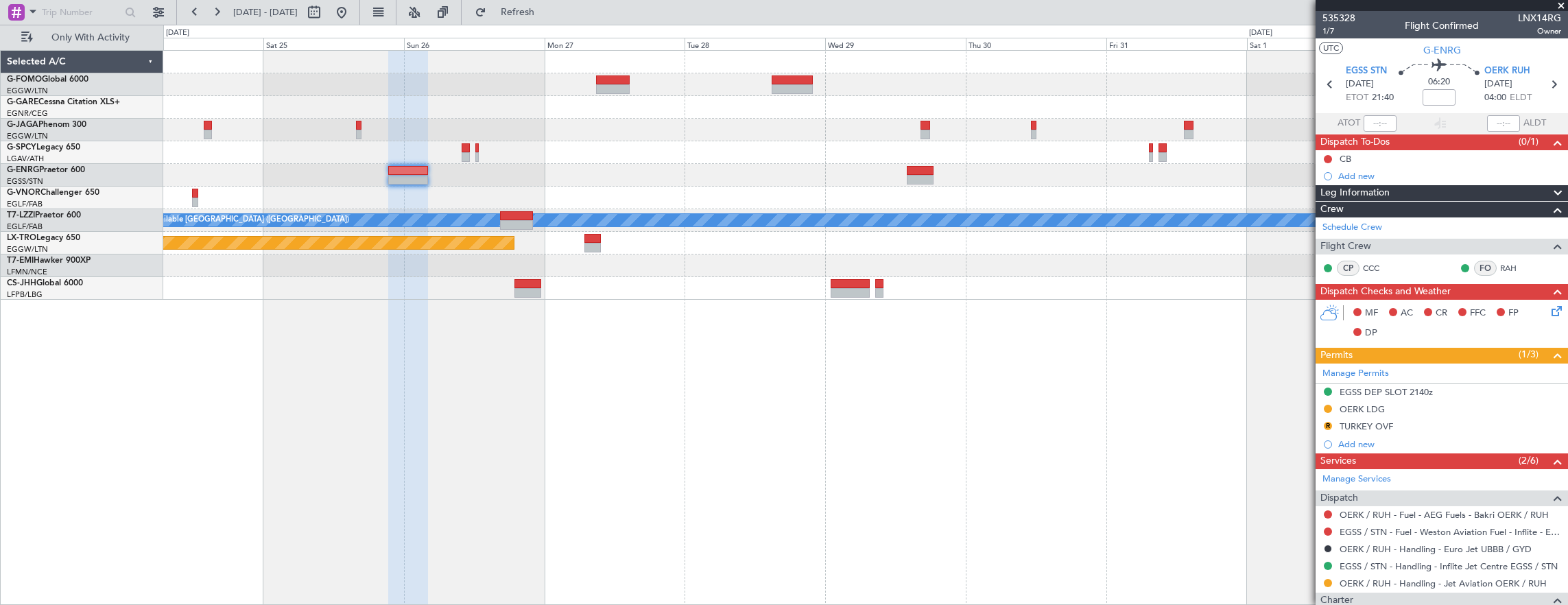
click at [714, 120] on div "A/C Unavailable [GEOGRAPHIC_DATA] ([GEOGRAPHIC_DATA]) Planned Maint [GEOGRAPHIC…" at bounding box center [865, 175] width 1405 height 249
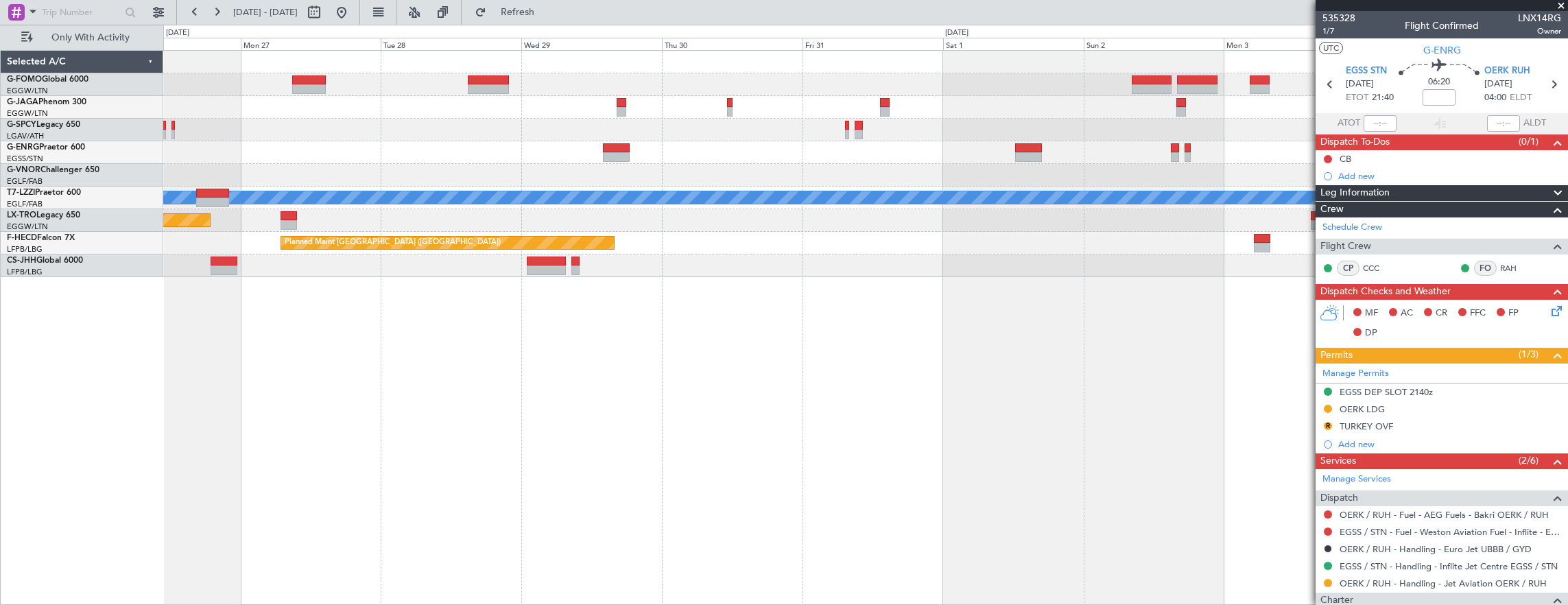
click at [746, 146] on div at bounding box center [865, 152] width 1405 height 22
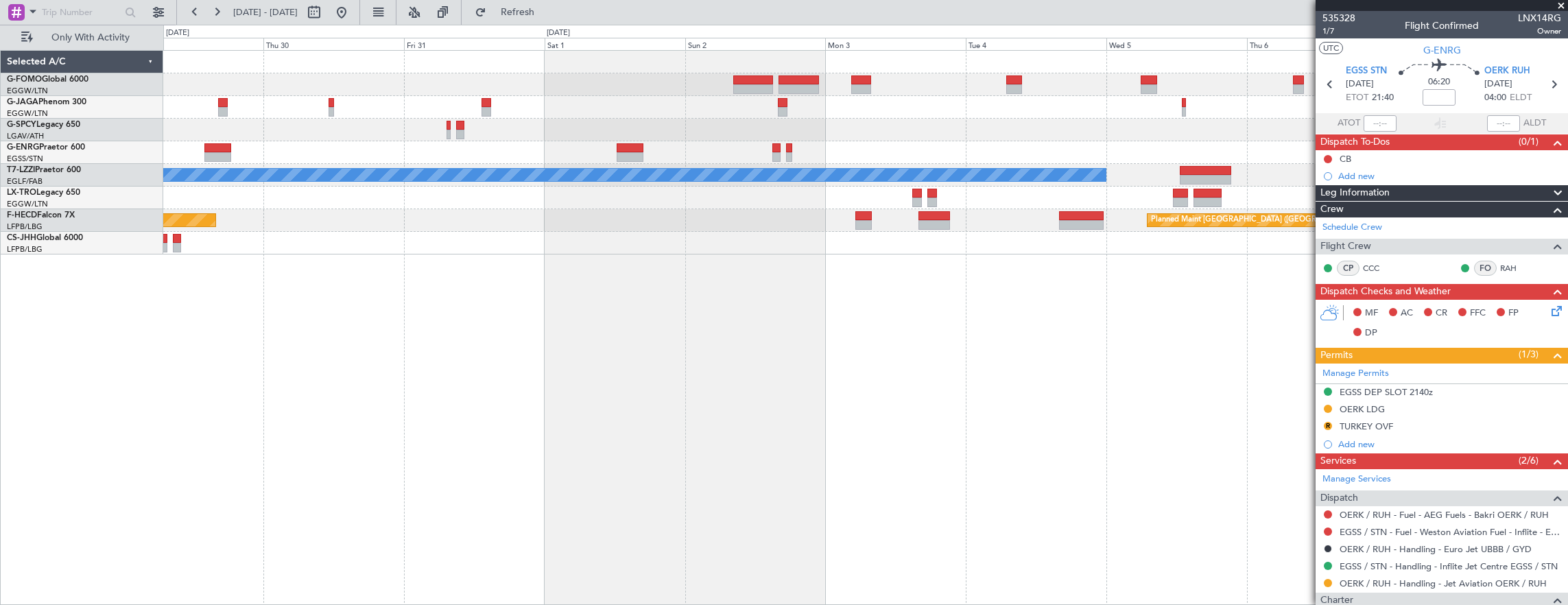
click at [822, 106] on div "A/C Unavailable London (Luton) Planned Maint Paris (Le Bourget) Planned Maint P…" at bounding box center [865, 152] width 1405 height 204
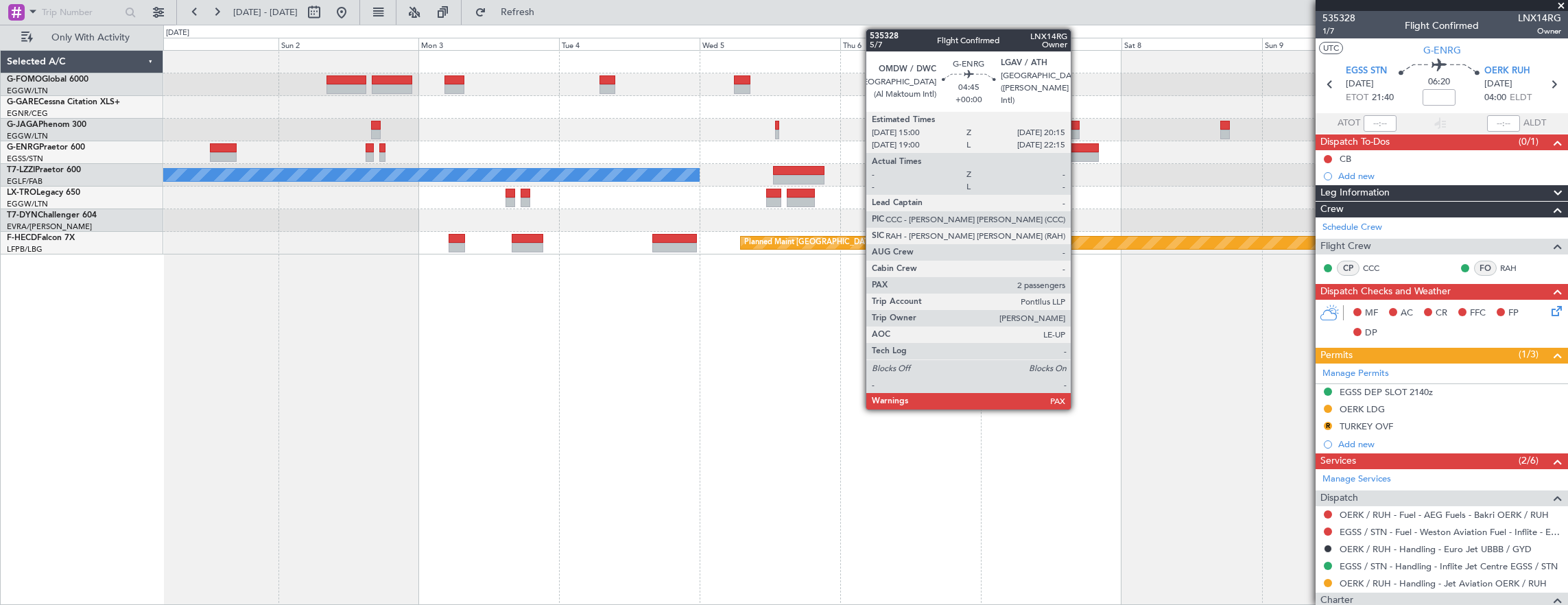
click at [1078, 146] on div at bounding box center [1083, 148] width 31 height 10
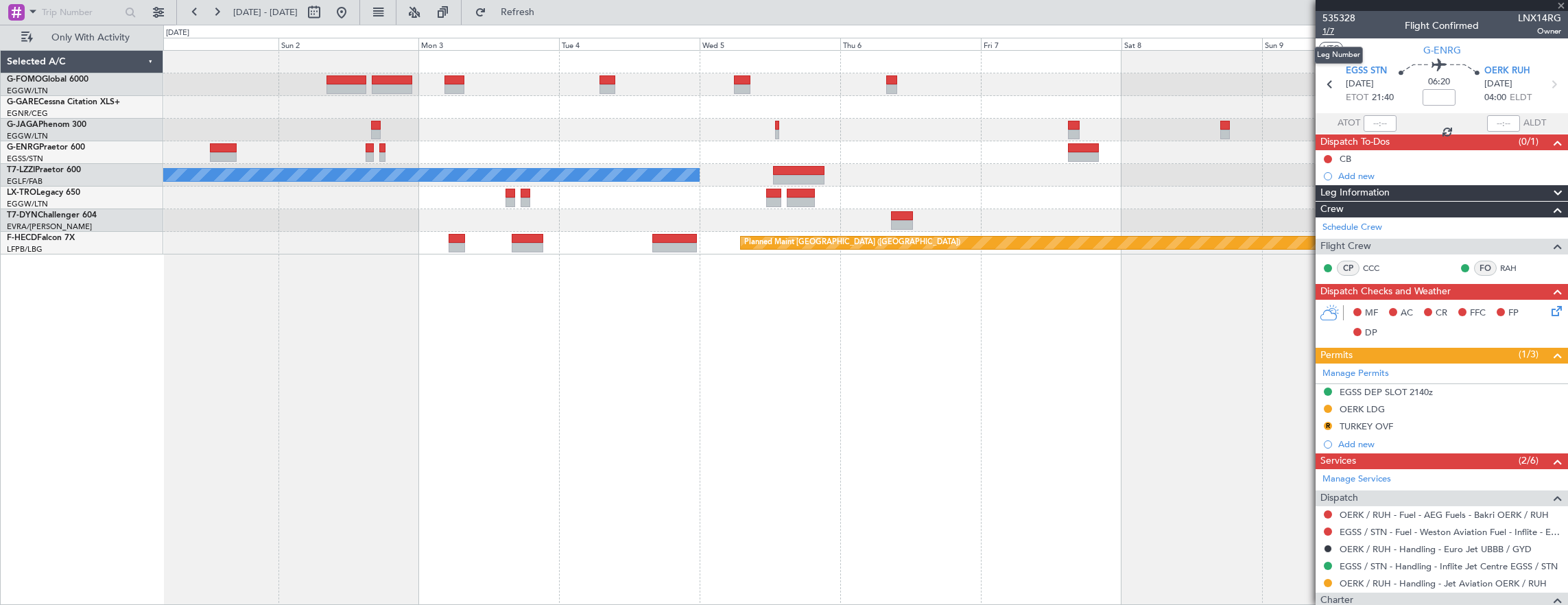
click at [1335, 34] on span "1/7" at bounding box center [1339, 31] width 33 height 12
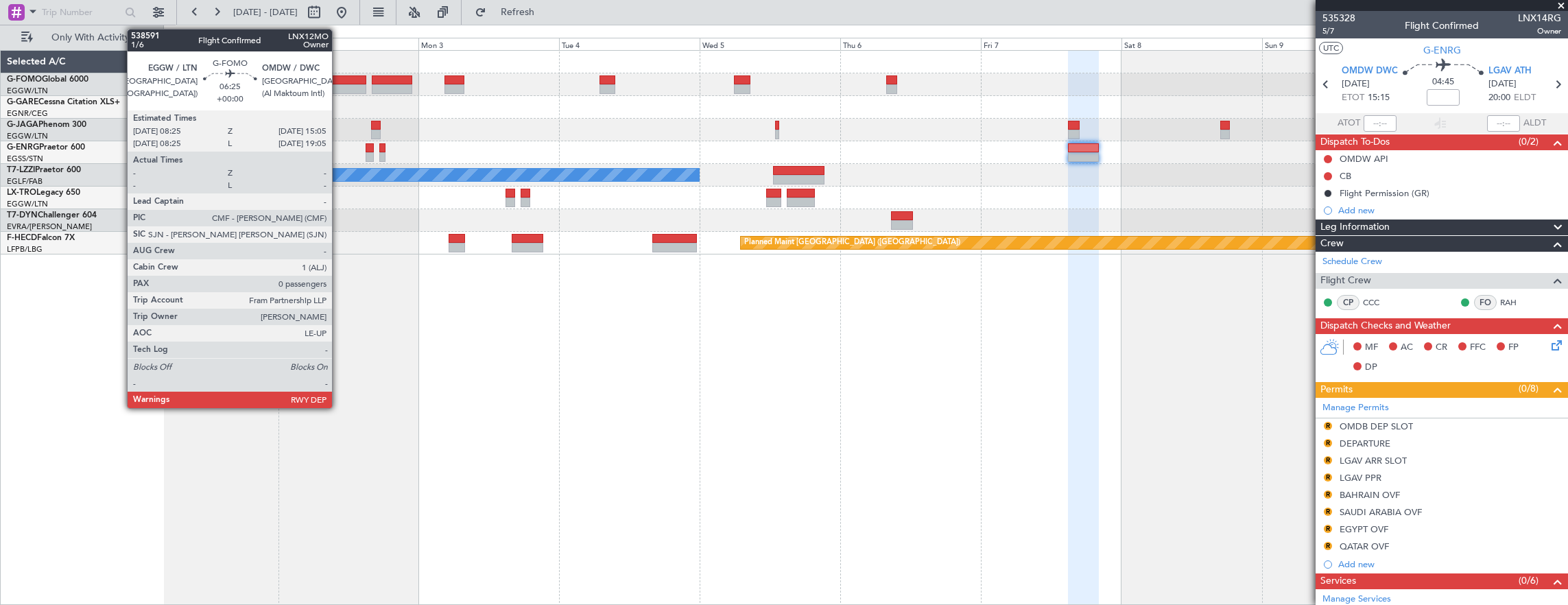
click at [339, 87] on div at bounding box center [346, 89] width 39 height 10
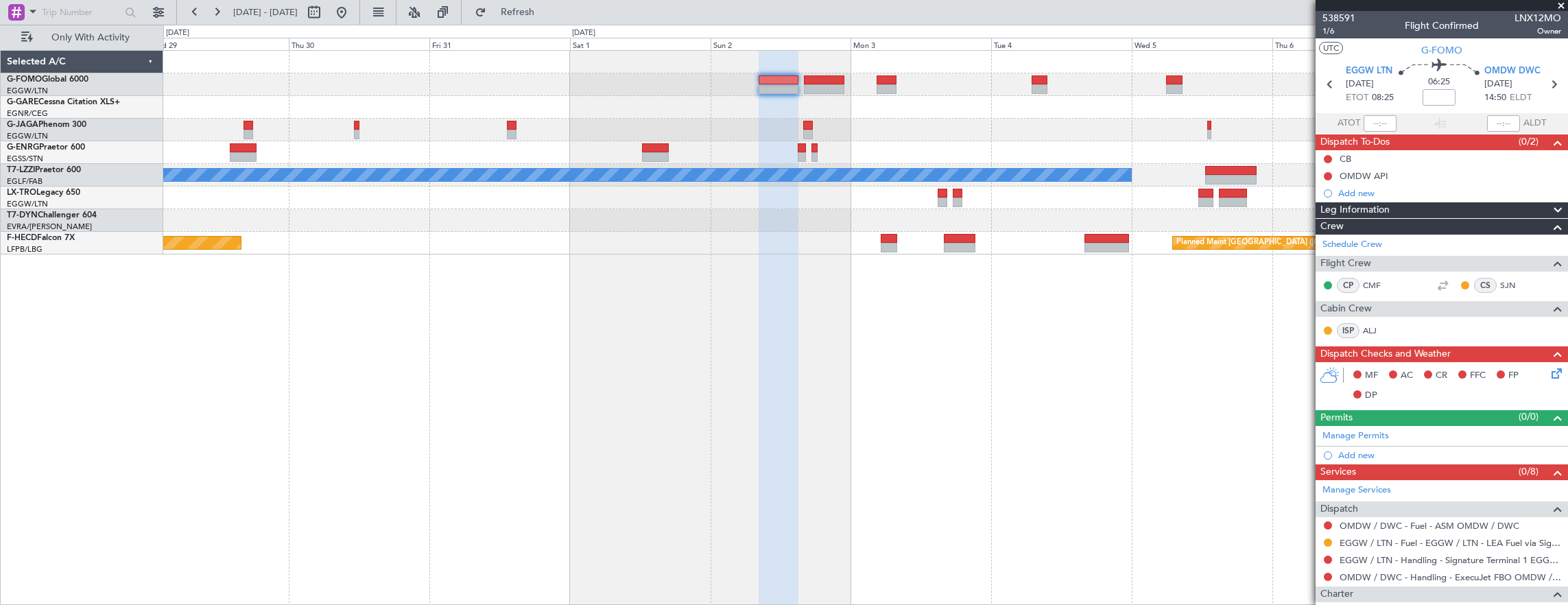
click at [678, 119] on div "A/C Unavailable [GEOGRAPHIC_DATA] ([GEOGRAPHIC_DATA]) Planned Maint [GEOGRAPHIC…" at bounding box center [865, 152] width 1405 height 204
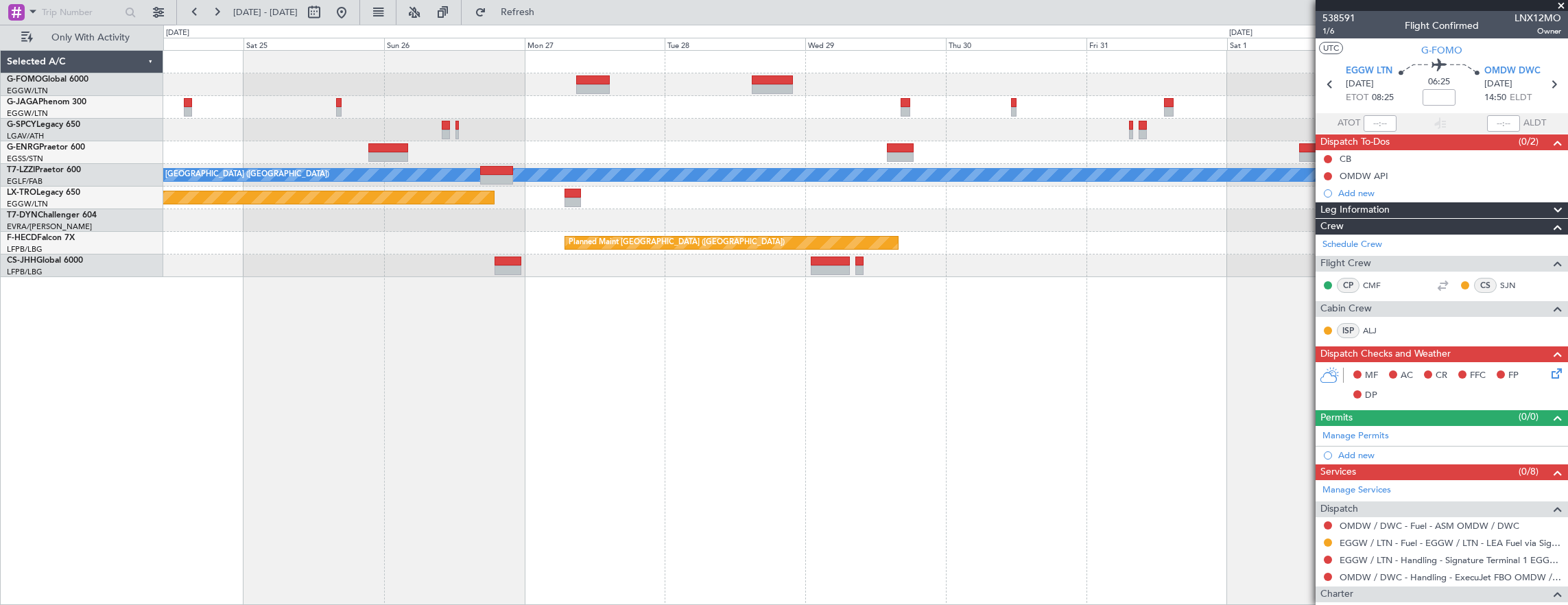
click at [1026, 113] on div "A/C Unavailable [GEOGRAPHIC_DATA] ([GEOGRAPHIC_DATA]) Planned Maint [GEOGRAPHIC…" at bounding box center [865, 164] width 1405 height 227
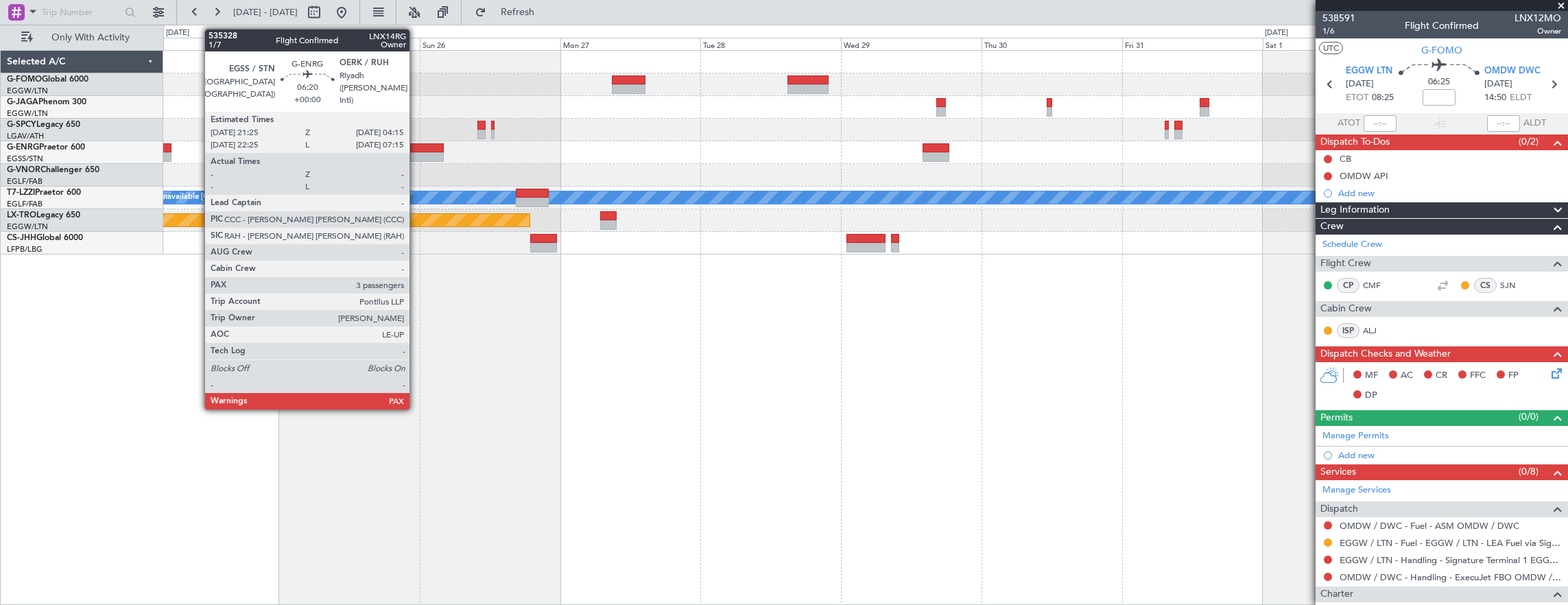
click at [416, 151] on div at bounding box center [424, 148] width 41 height 10
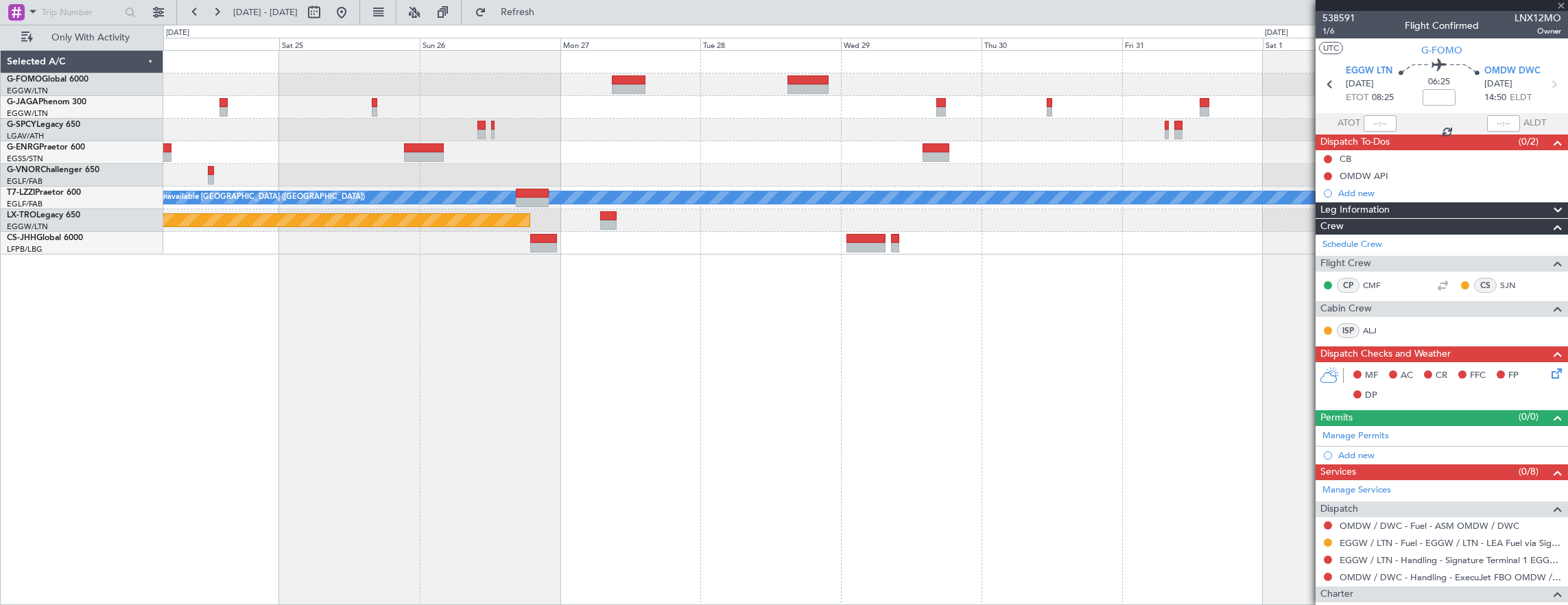
type input "5"
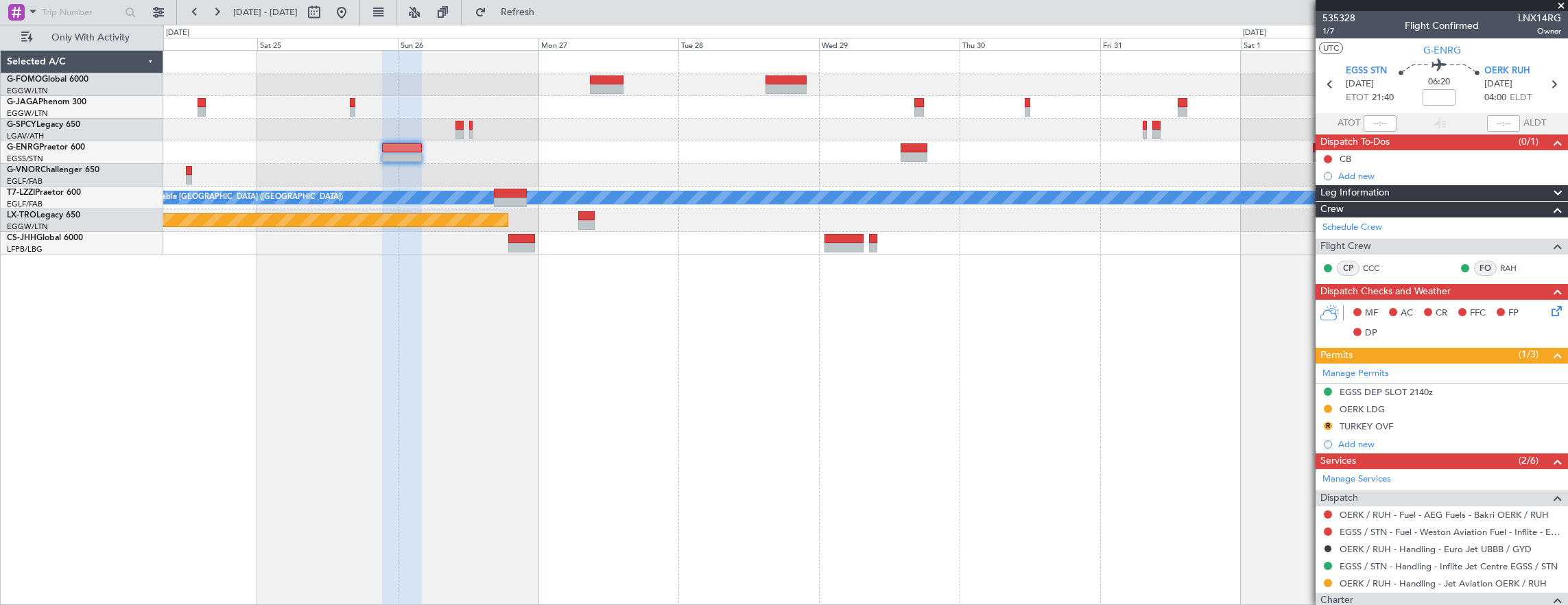
click at [448, 120] on div at bounding box center [865, 129] width 1405 height 22
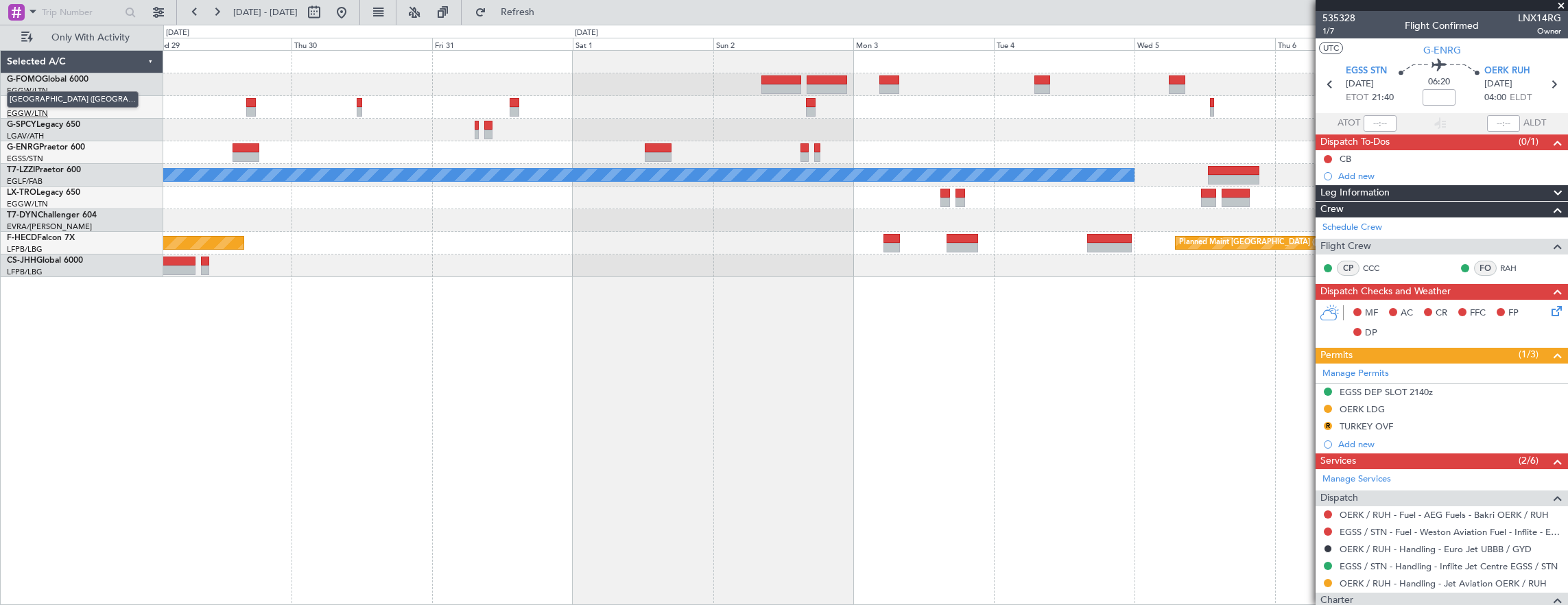
click at [27, 98] on span "[GEOGRAPHIC_DATA] ([GEOGRAPHIC_DATA])" at bounding box center [72, 100] width 132 height 18
click at [594, 333] on div "A/C Unavailable [GEOGRAPHIC_DATA] ([GEOGRAPHIC_DATA]) Planned Maint [GEOGRAPHIC…" at bounding box center [866, 328] width 1406 height 556
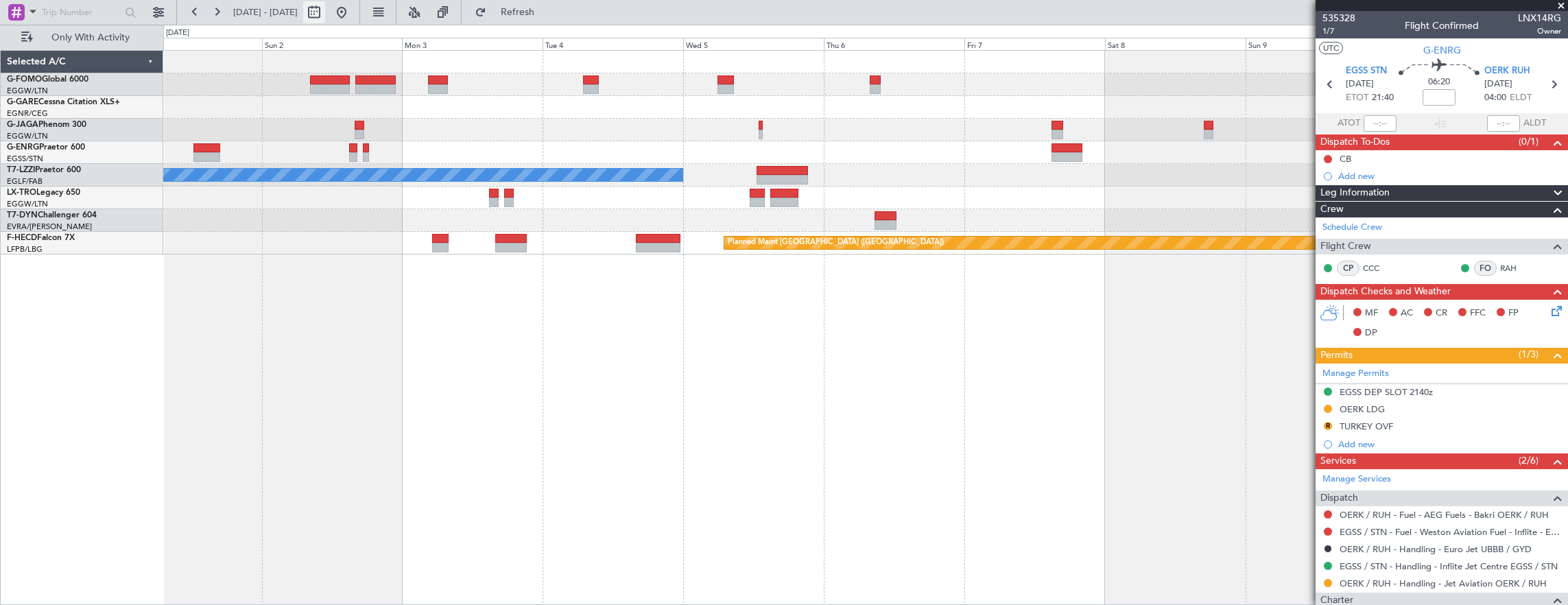
click at [325, 10] on button at bounding box center [314, 12] width 22 height 22
select select "11"
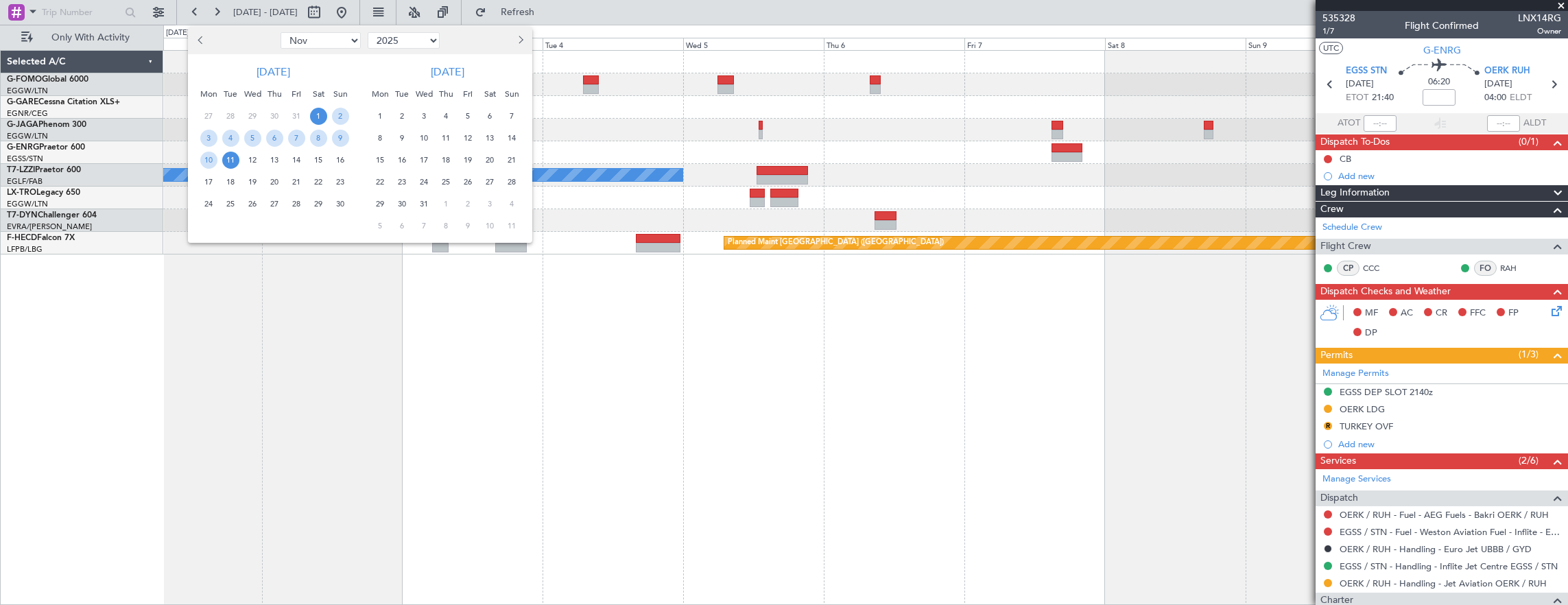
click at [433, 38] on select "2015 2016 2017 2018 2019 2020 2021 2022 2023 2024 2025 2026 2027 2028 2029 2030…" at bounding box center [403, 41] width 72 height 17
select select "2022"
click at [367, 32] on select "2015 2016 2017 2018 2019 2020 2021 2022 2023 2024 2025 2026 2027 2028 2029 2030…" at bounding box center [403, 41] width 72 height 17
click at [202, 42] on span "Previous month" at bounding box center [202, 40] width 8 height 8
select select "10"
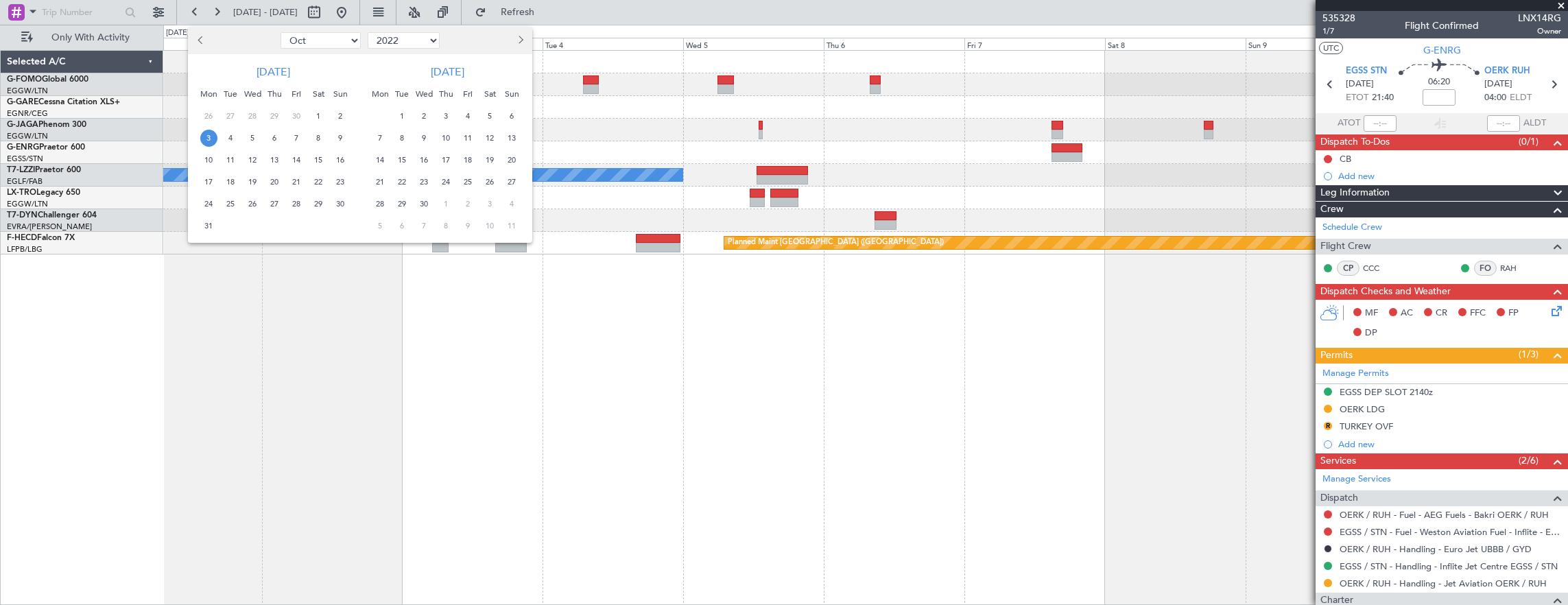
click at [209, 135] on span "3" at bounding box center [209, 138] width 17 height 18
click at [299, 164] on span "14" at bounding box center [296, 160] width 17 height 18
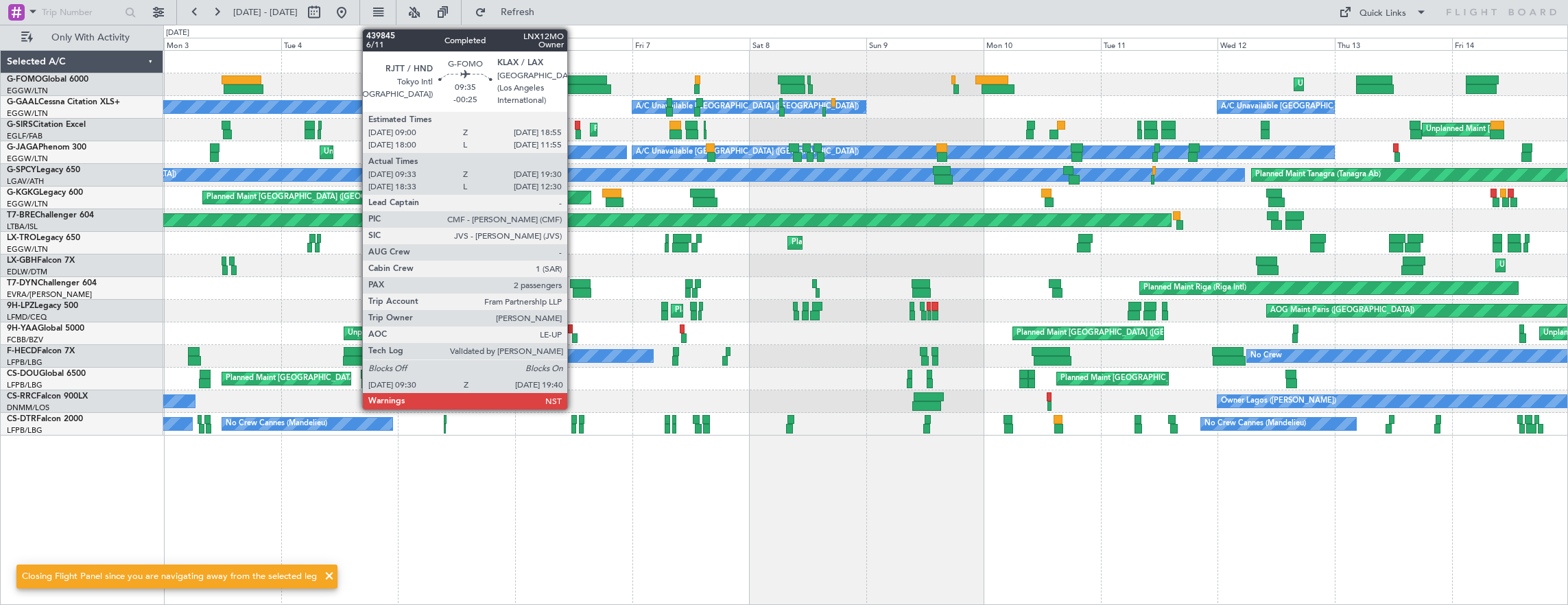
click at [574, 85] on div at bounding box center [586, 89] width 50 height 10
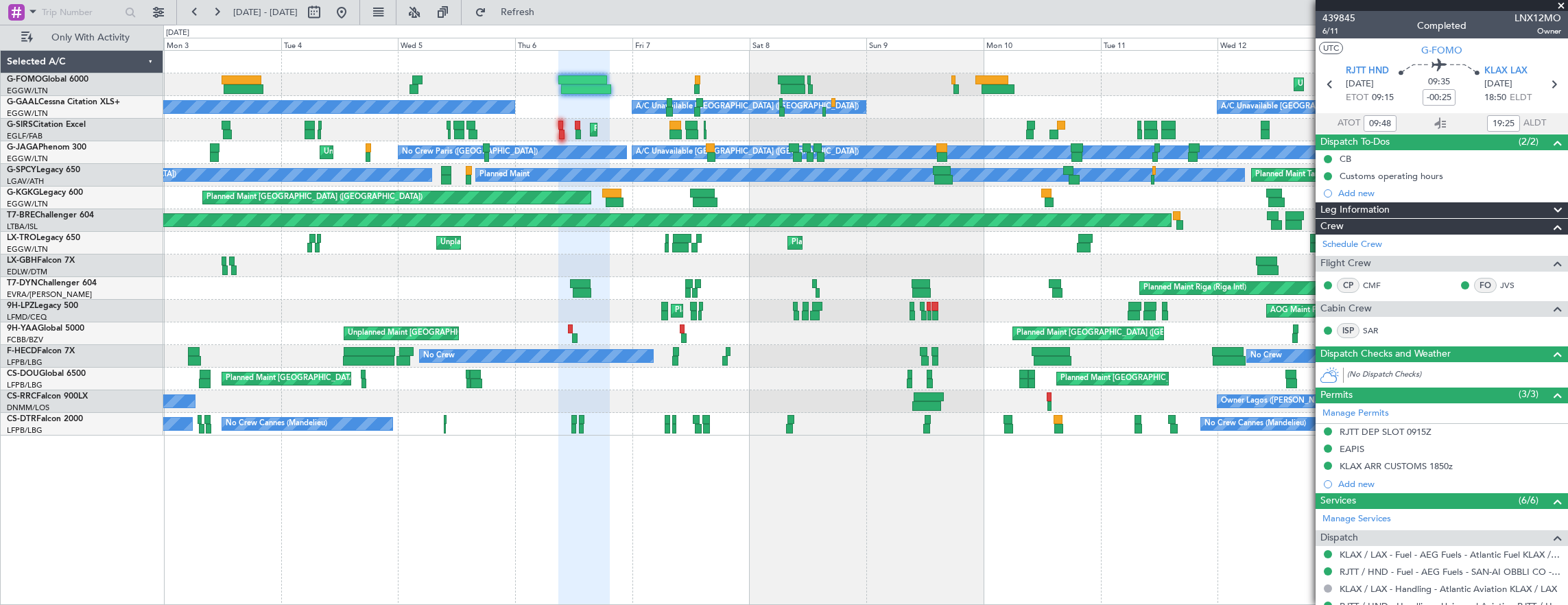
type input "18:48"
type input "12:25"
type input "09:48"
type input "19:25"
click at [1334, 32] on span "6/11" at bounding box center [1339, 31] width 33 height 12
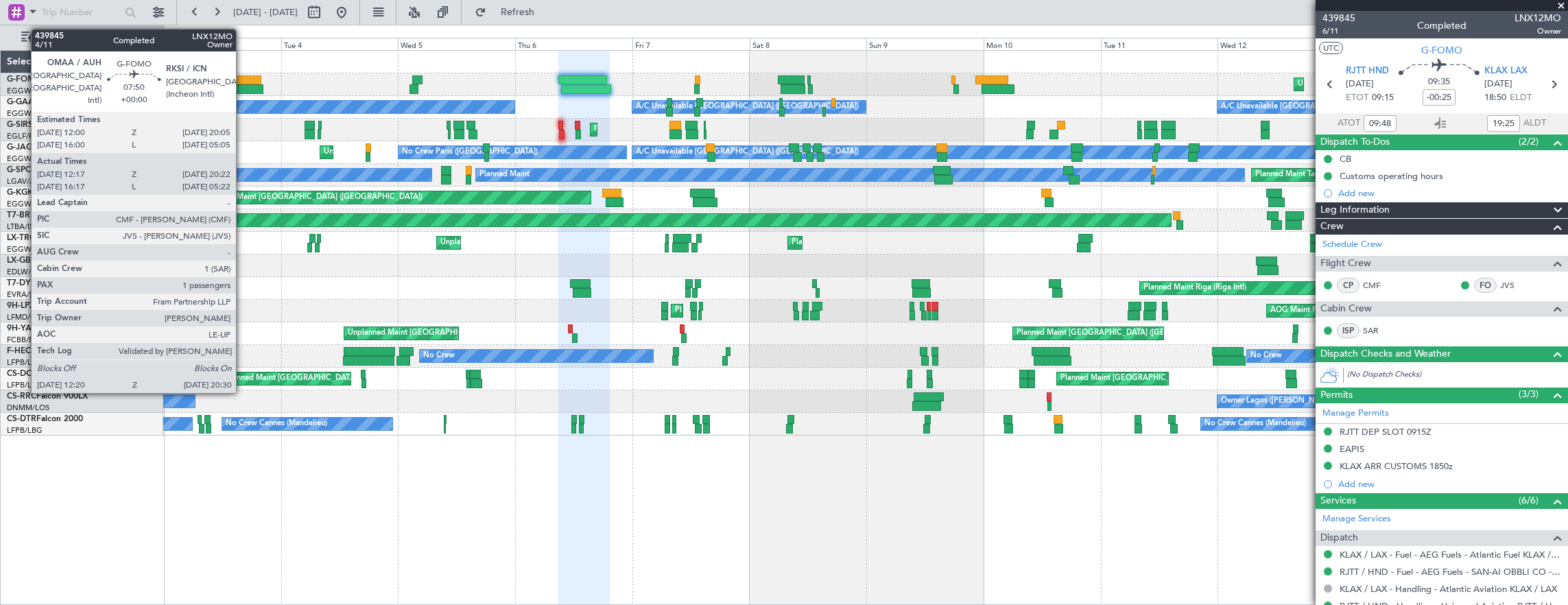
click at [243, 78] on div at bounding box center [241, 81] width 40 height 10
type input "12:27"
type input "20:17"
type input "1"
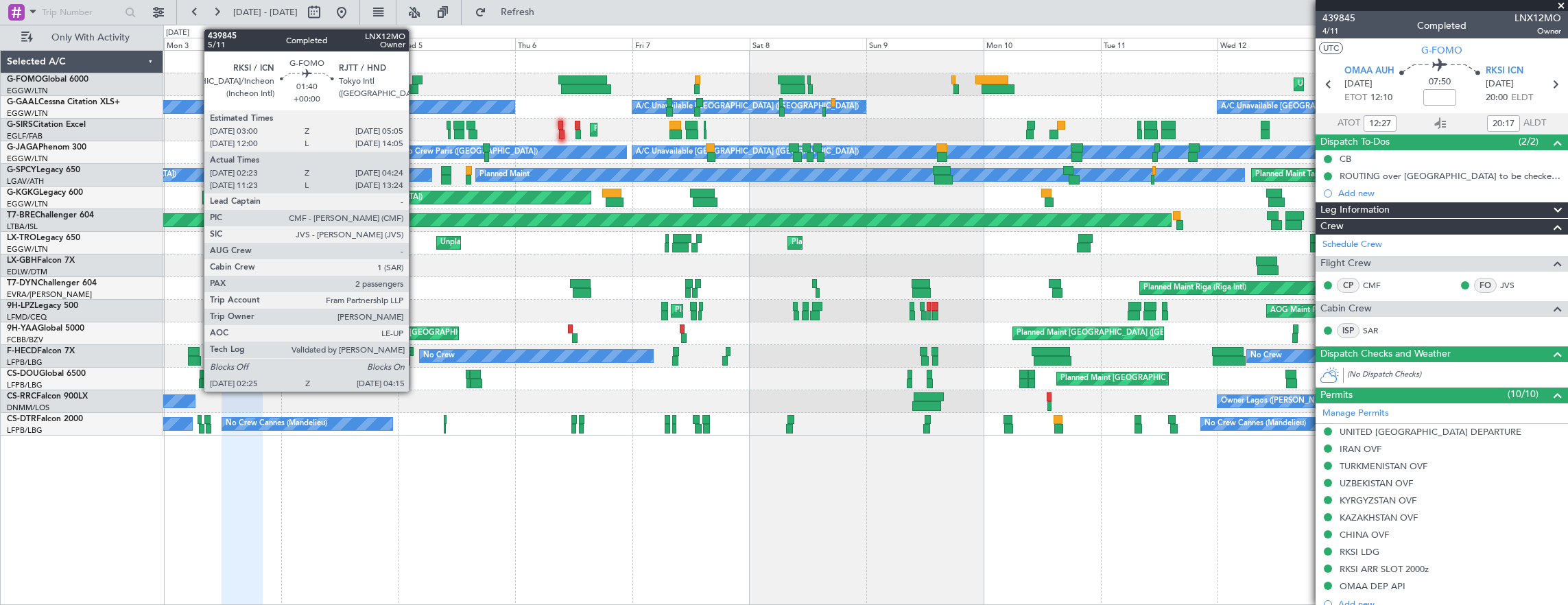
click at [416, 78] on div at bounding box center [417, 81] width 10 height 10
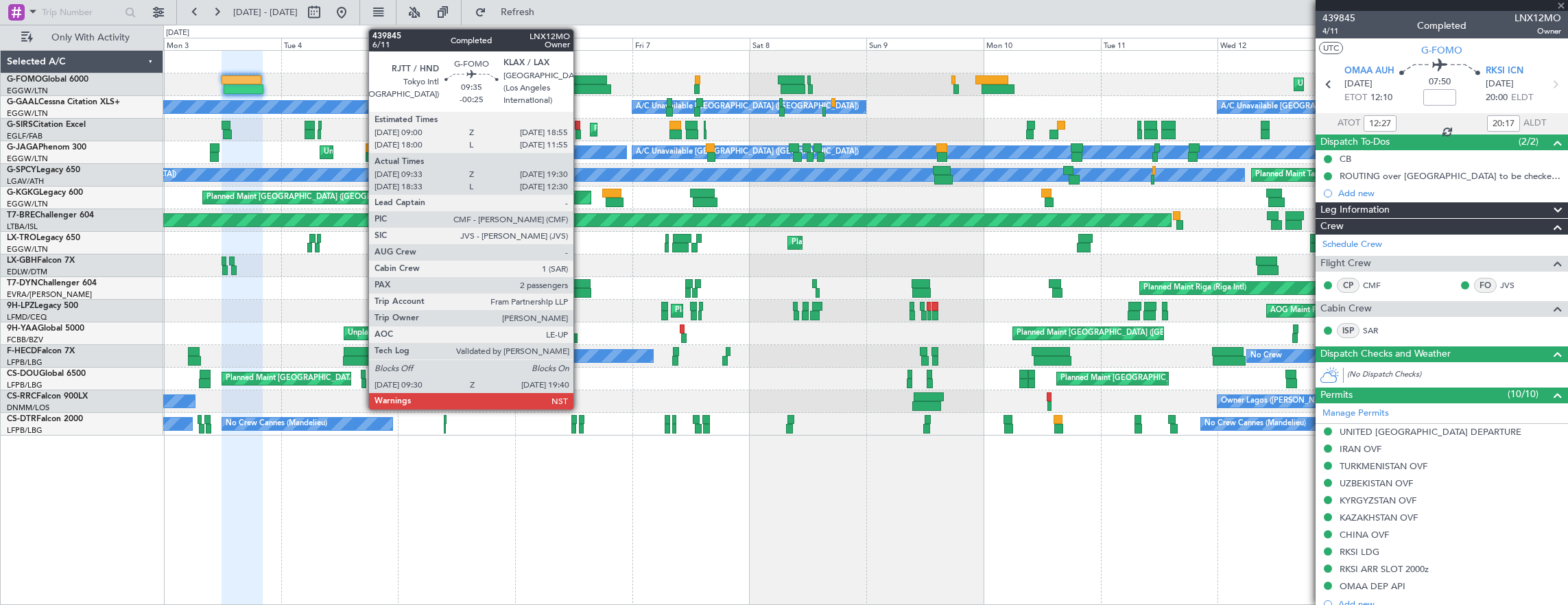
click at [580, 87] on div at bounding box center [586, 89] width 50 height 10
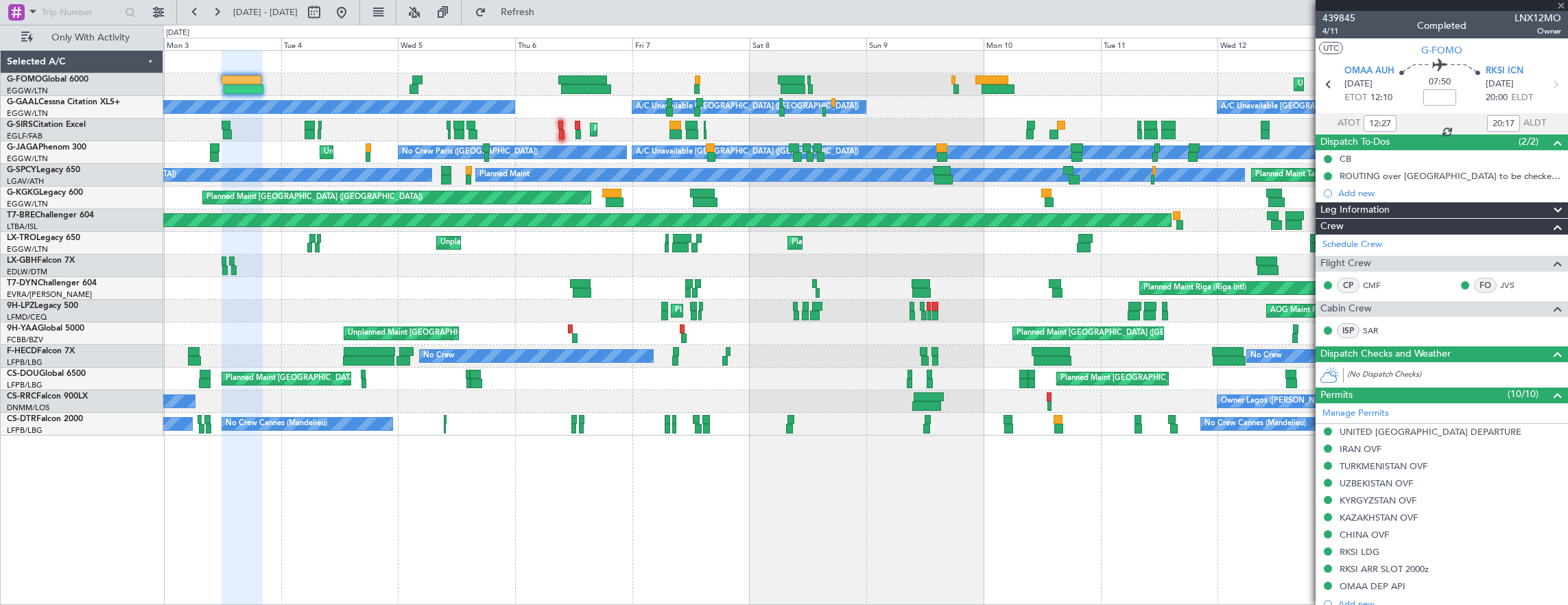
type input "-00:25"
type input "09:48"
type input "19:25"
type input "2"
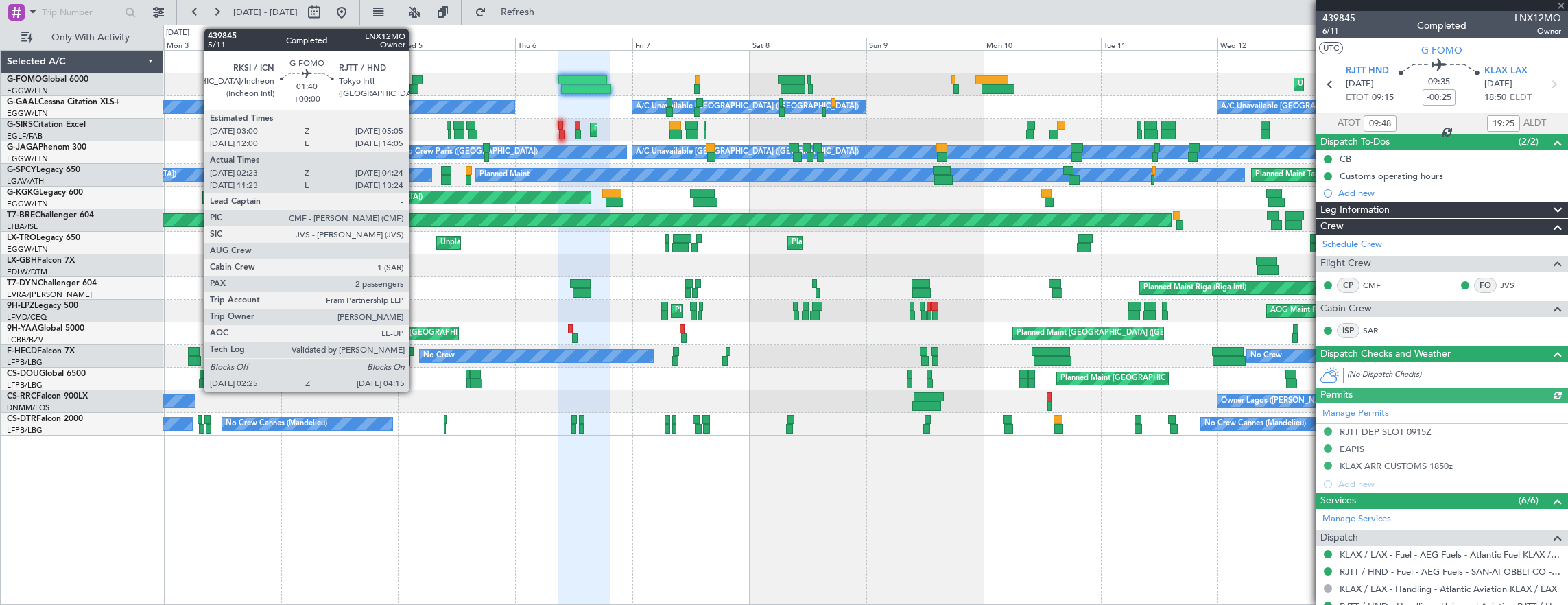
click at [415, 78] on div at bounding box center [417, 81] width 10 height 10
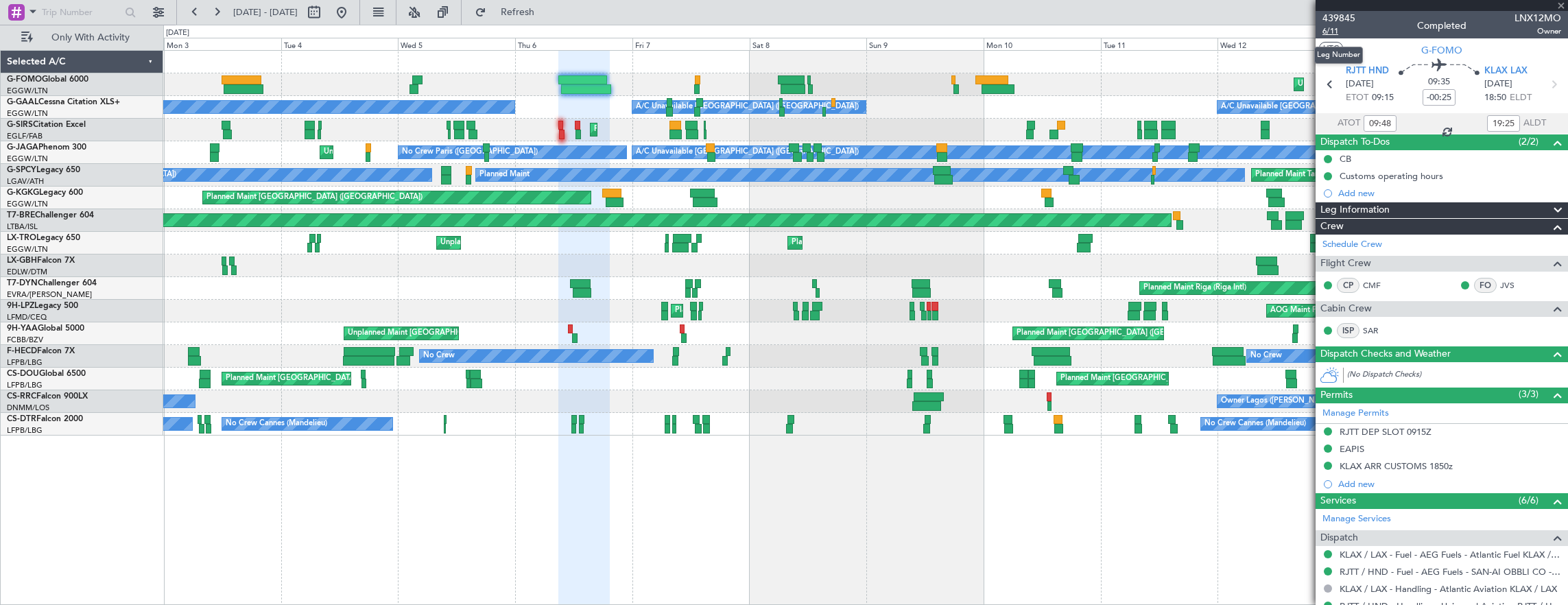
type input "02:33"
type input "04:09"
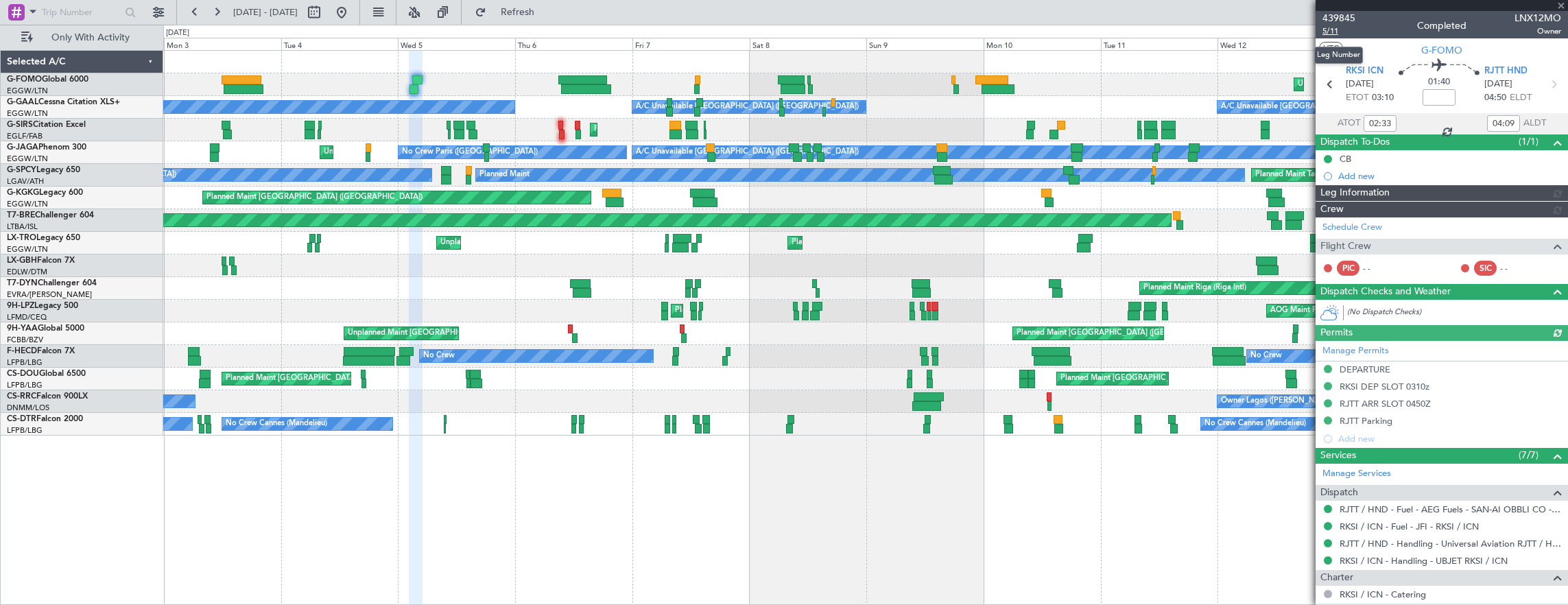
click at [1328, 34] on span "5/11" at bounding box center [1339, 31] width 33 height 12
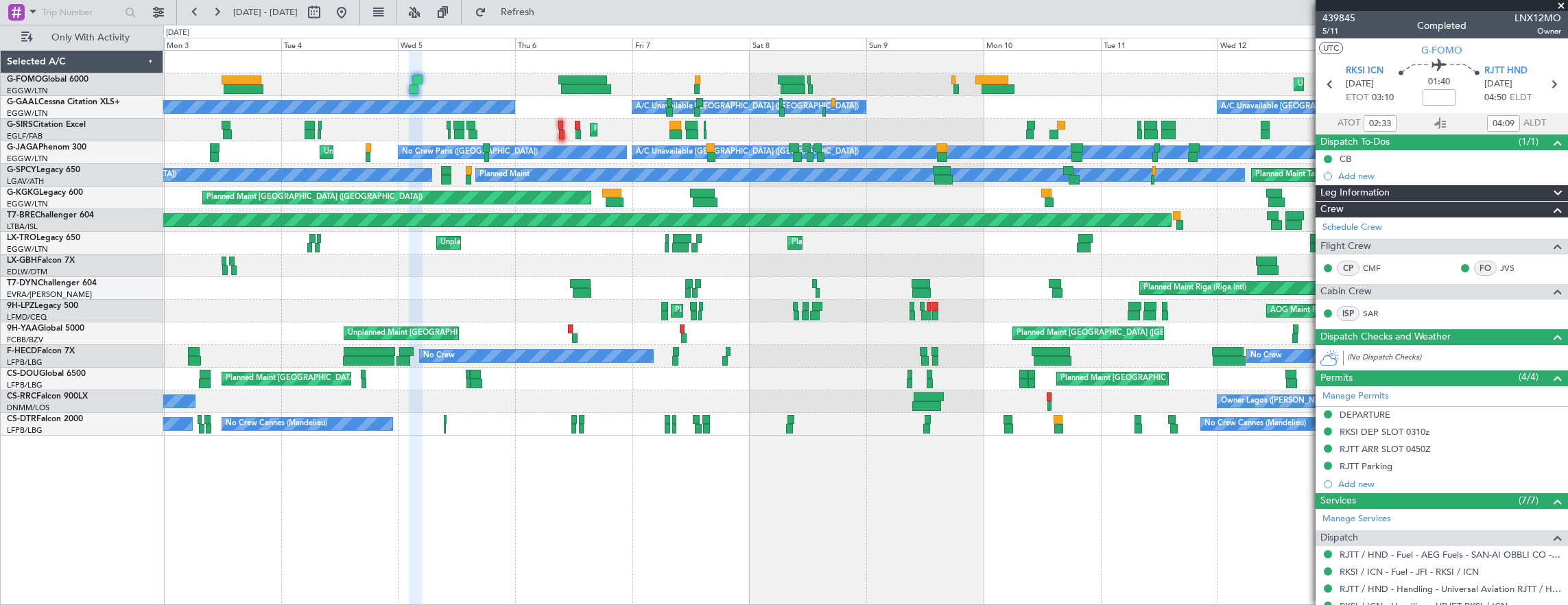
click at [576, 84] on div at bounding box center [586, 89] width 50 height 10
type input "-00:25"
type input "09:48"
type input "19:25"
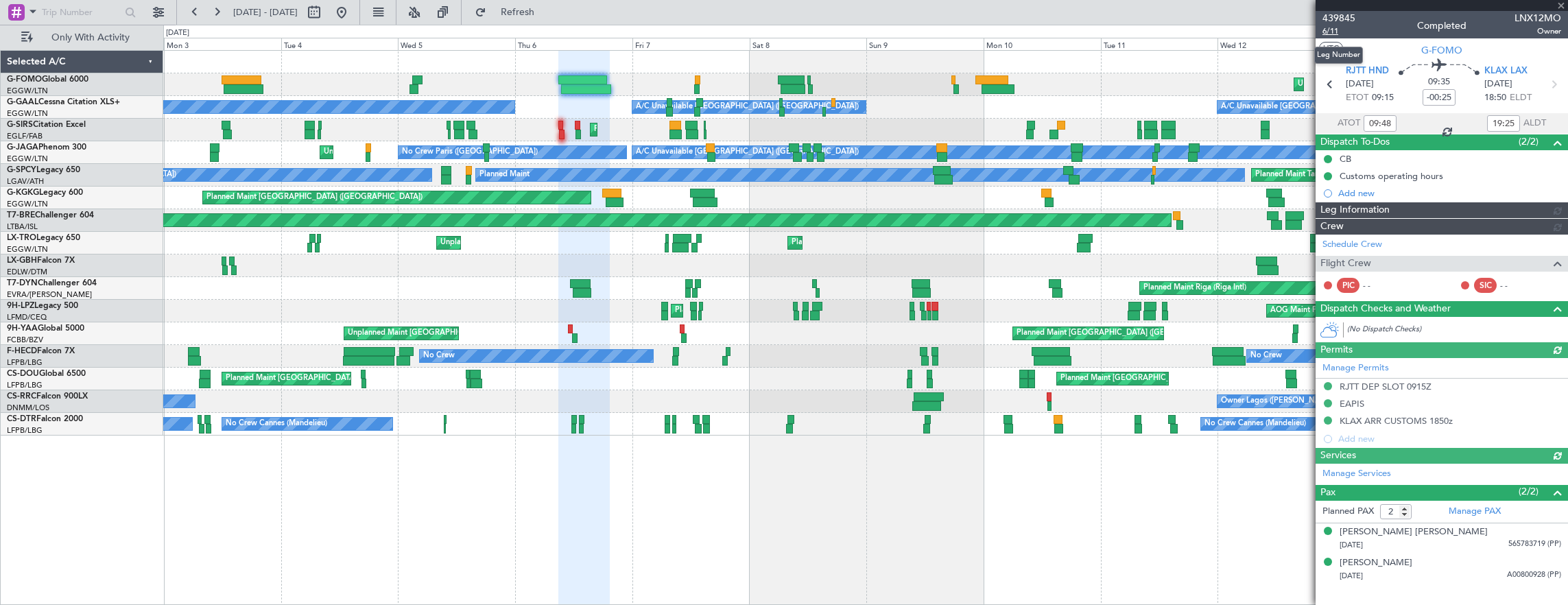
click at [1328, 34] on span "6/11" at bounding box center [1339, 31] width 33 height 12
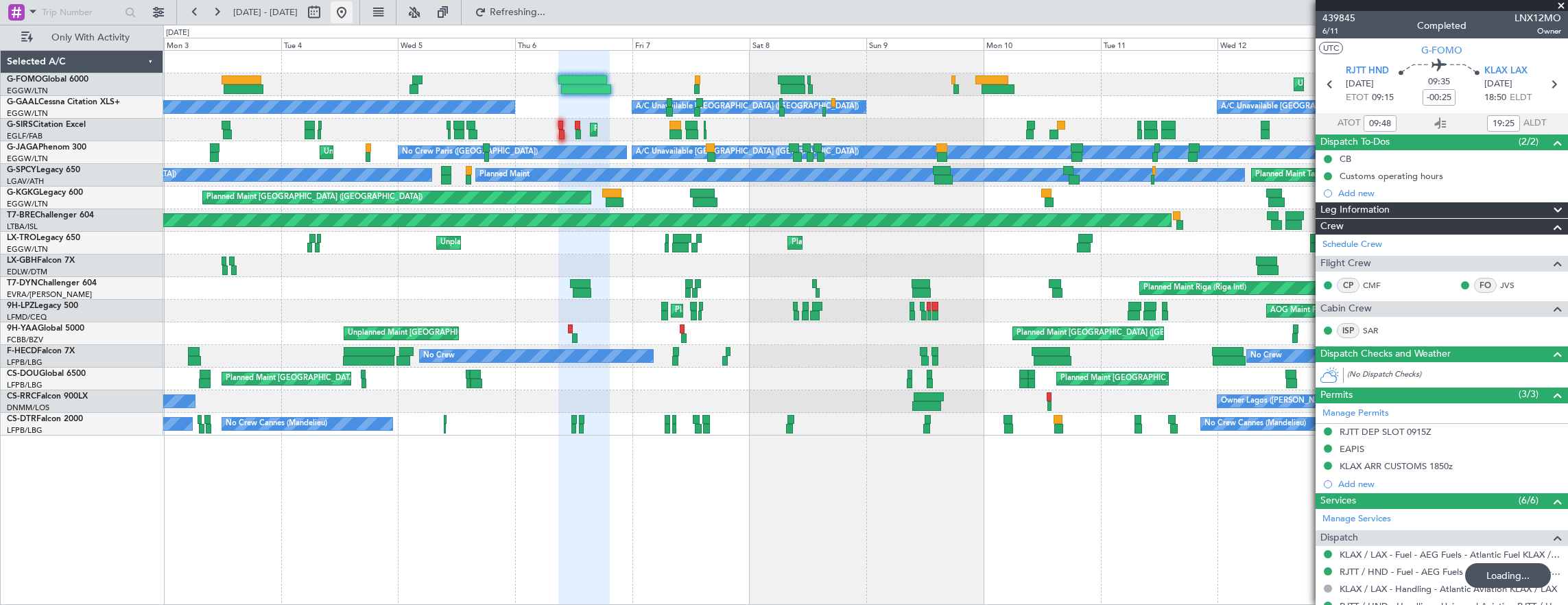
click at [352, 15] on button at bounding box center [341, 12] width 22 height 22
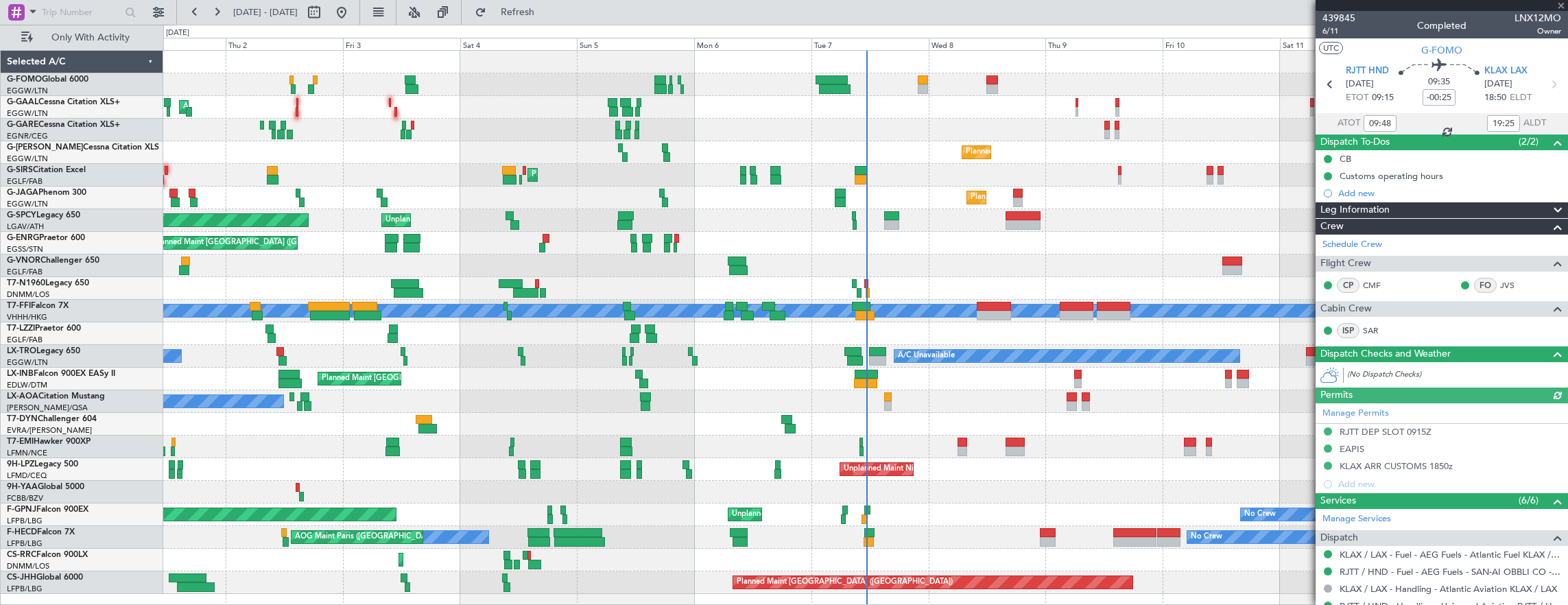
click at [783, 397] on div "A/C Unavailable AOG Maint Dusseldorf Owner Owner A/C Unavailable Planned Maint …" at bounding box center [865, 322] width 1405 height 543
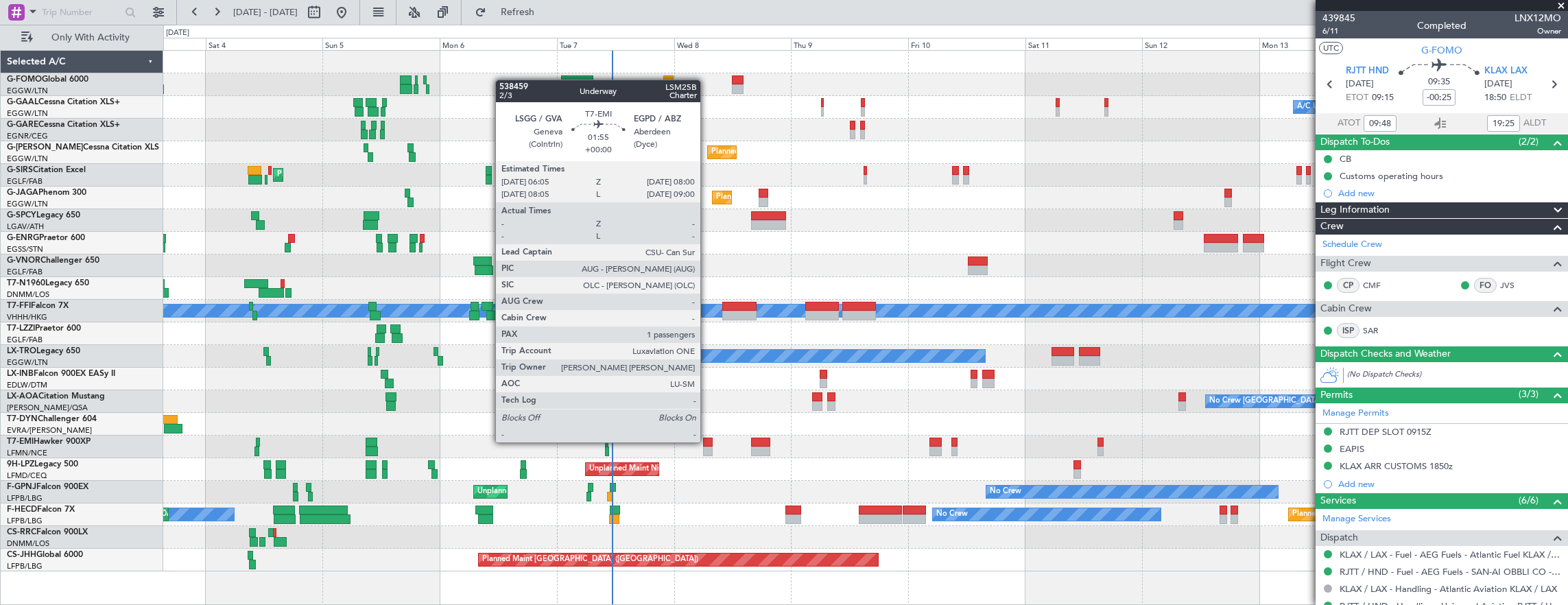
click at [705, 442] on div at bounding box center [708, 443] width 10 height 10
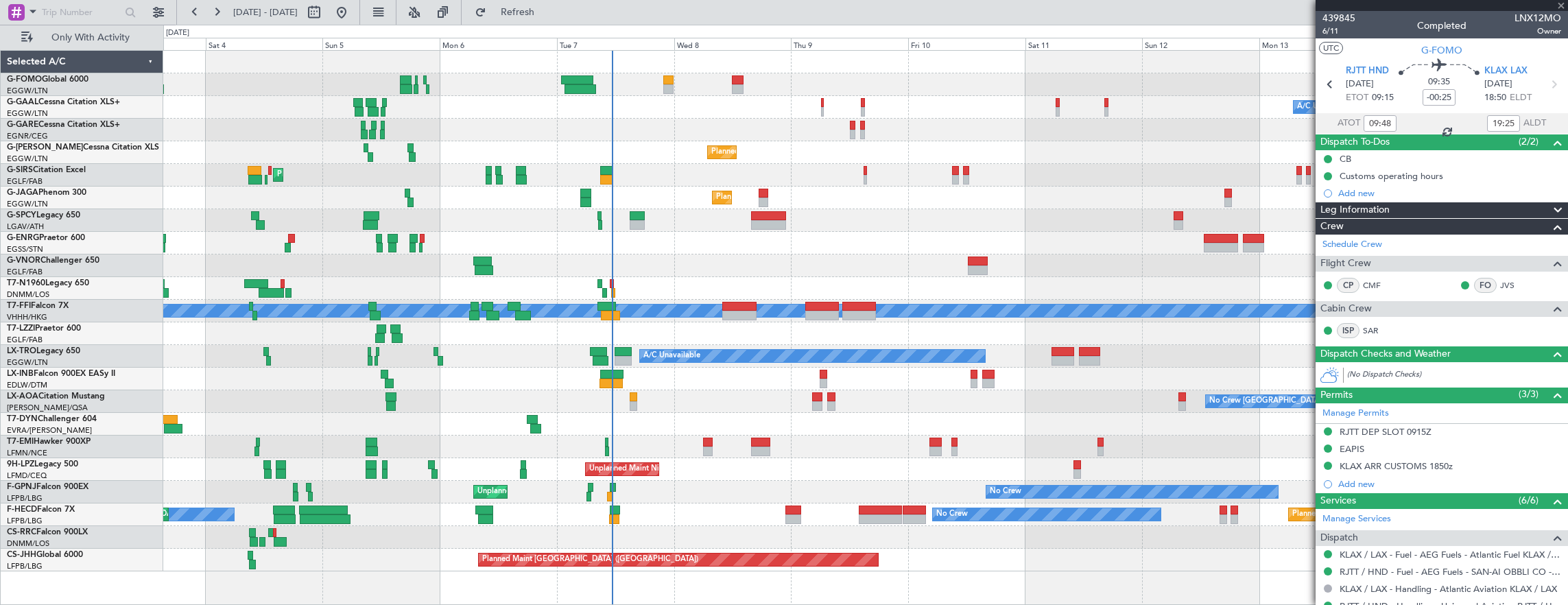
type input "1"
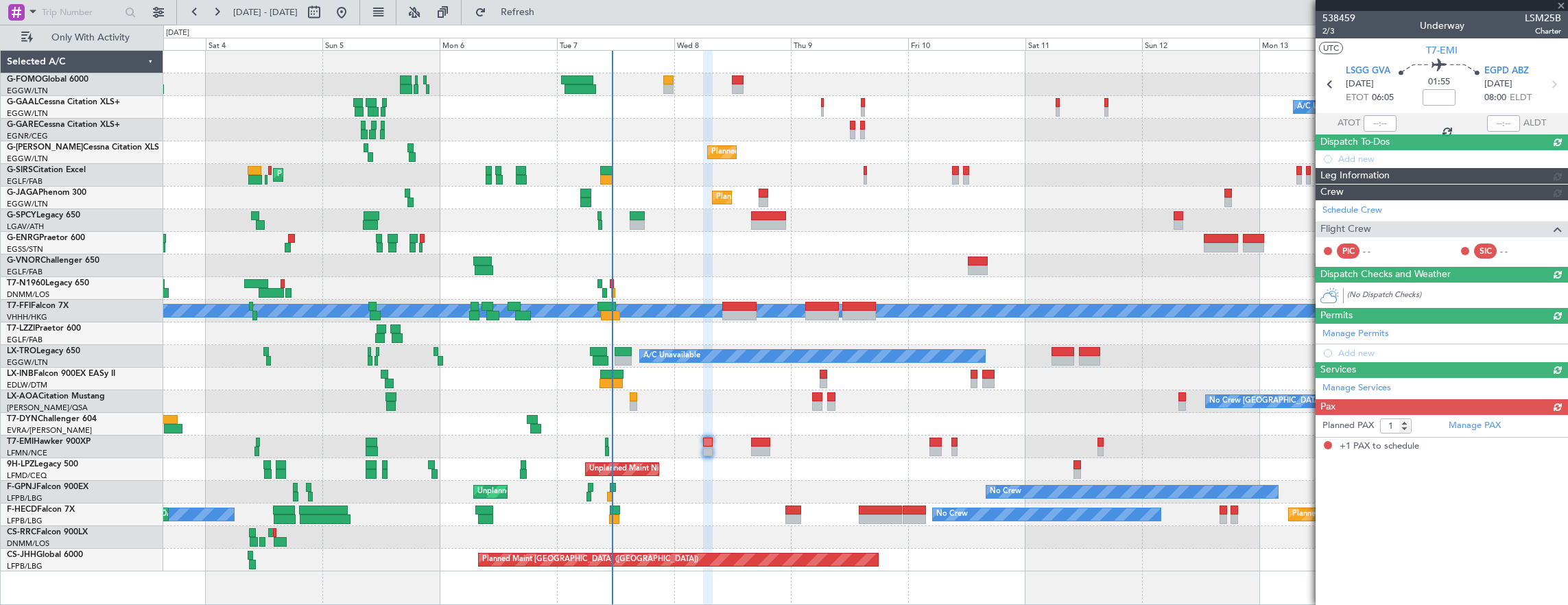
click at [1388, 160] on div "Add new" at bounding box center [1441, 158] width 252 height 18
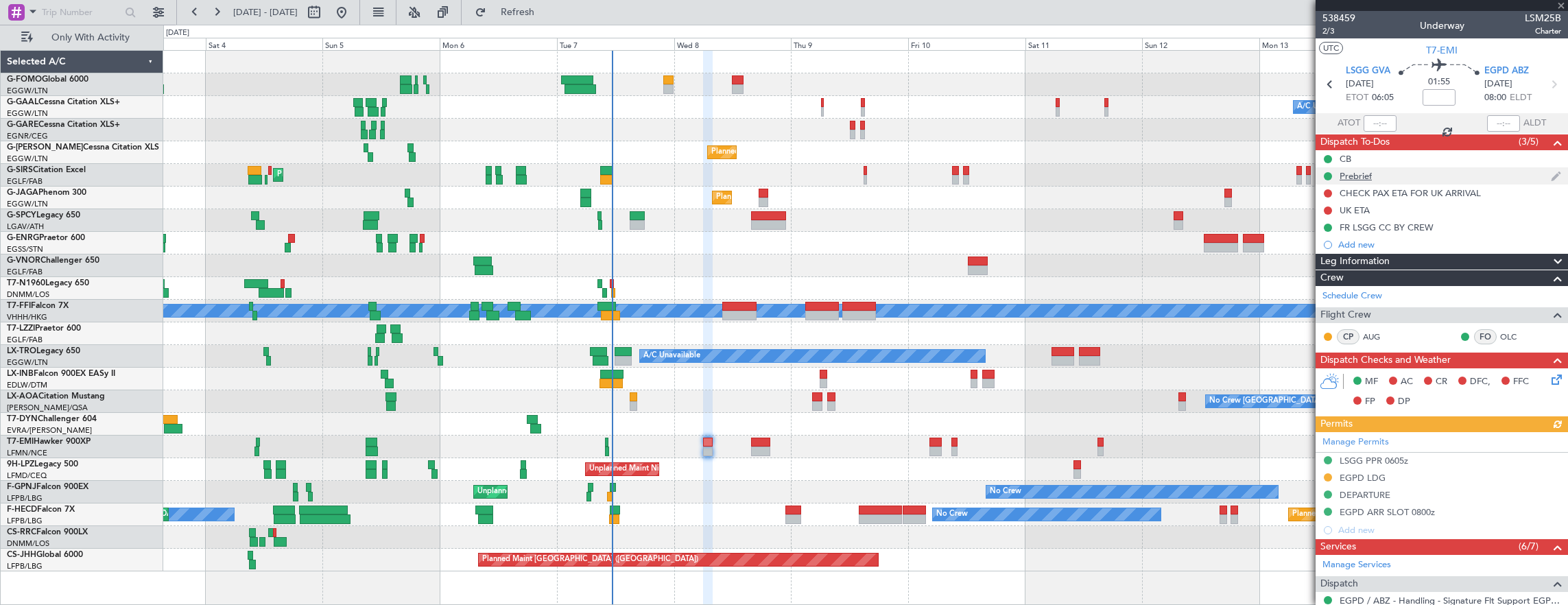
click at [1396, 179] on div "Prebrief" at bounding box center [1441, 176] width 252 height 18
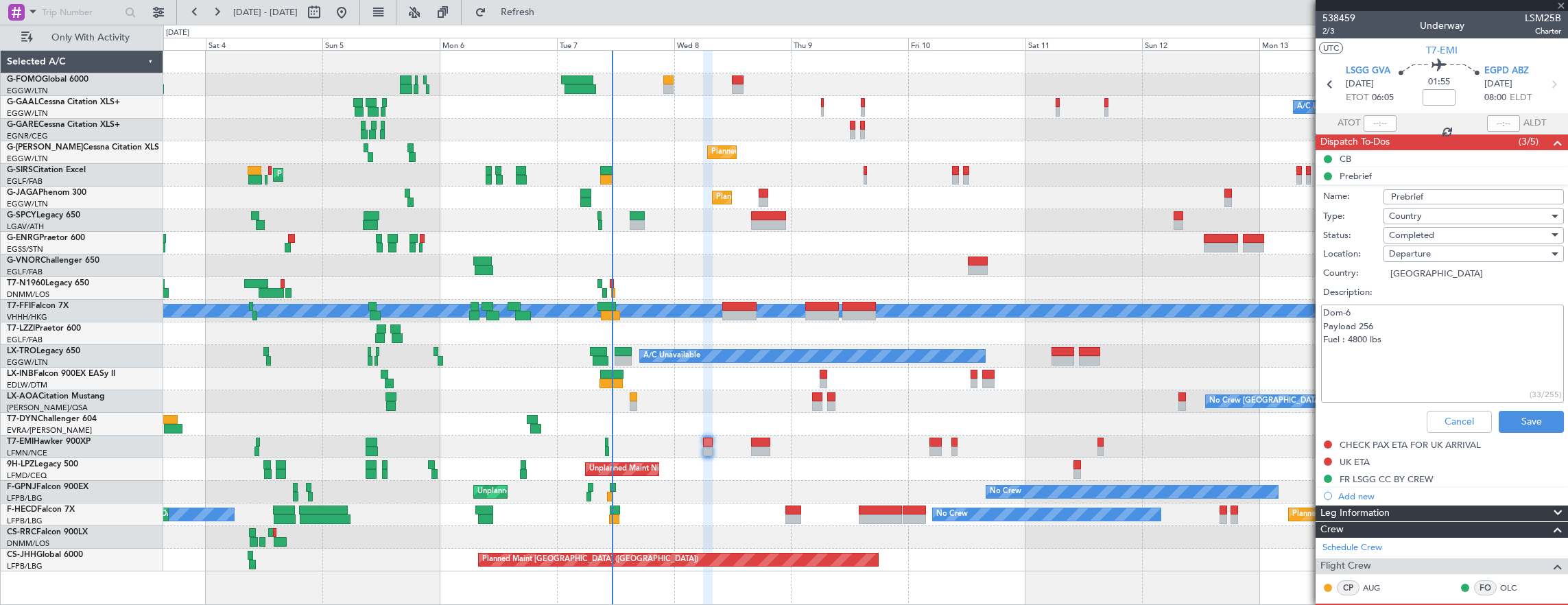
click at [1449, 342] on textarea "Dom-6 Payload 256 Fuel : 4800 lbs" at bounding box center [1442, 354] width 243 height 98
click at [1391, 372] on textarea "Dom-6 Payload 256 Fuel : 4800 lbs" at bounding box center [1442, 354] width 243 height 98
drag, startPoint x: 1409, startPoint y: 348, endPoint x: 1350, endPoint y: 352, distance: 59.1
click at [1350, 352] on textarea "Dom-6 Payload 256 Fuel : 4800 lbs" at bounding box center [1442, 354] width 243 height 98
paste textarea "50 lb"
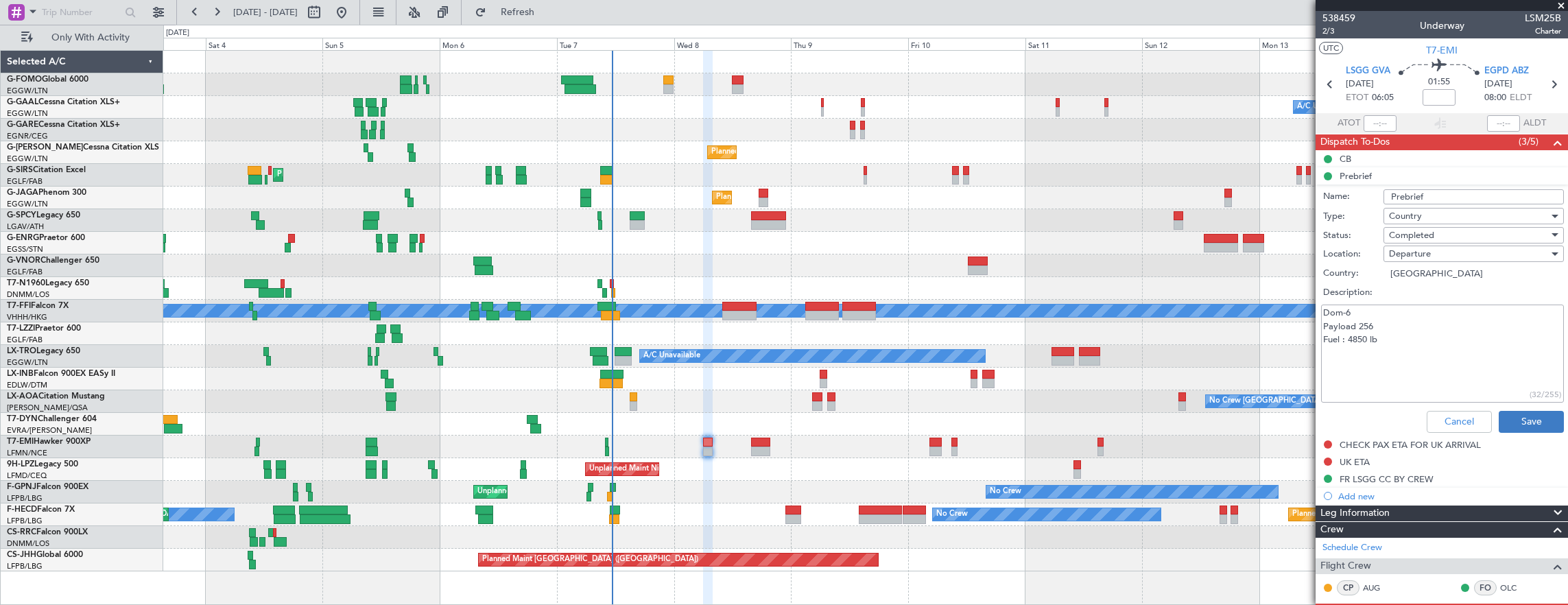
type textarea "Dom-6 Payload 256 Fuel : 4850 lb"
click at [1510, 415] on button "Save" at bounding box center [1531, 422] width 65 height 22
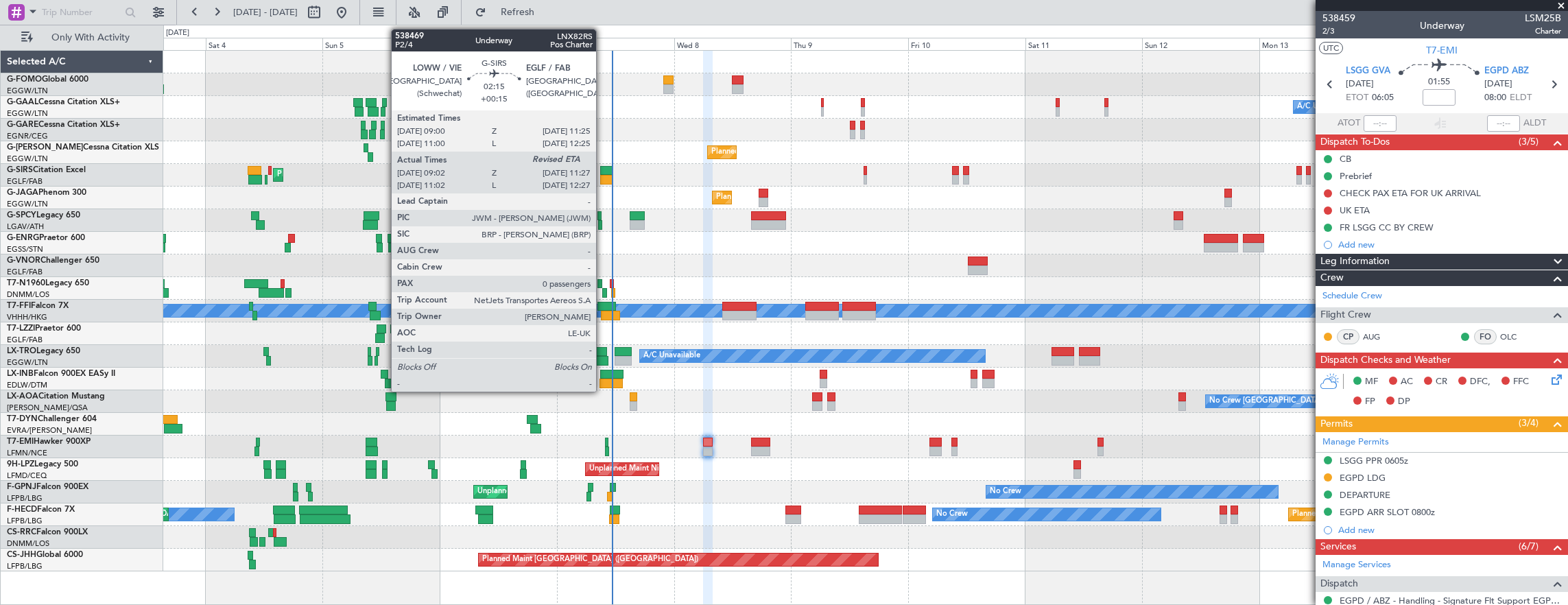
click at [603, 173] on div at bounding box center [606, 171] width 12 height 10
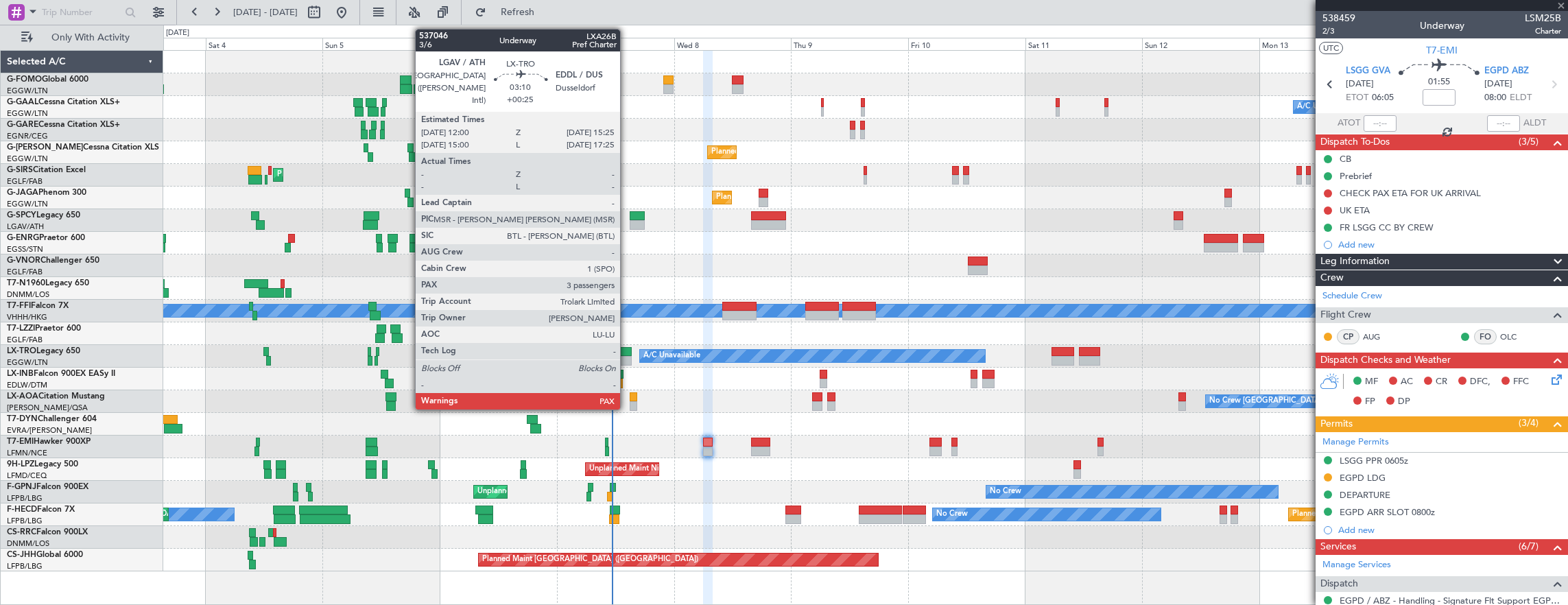
type input "+00:15"
type input "09:02"
type input "0"
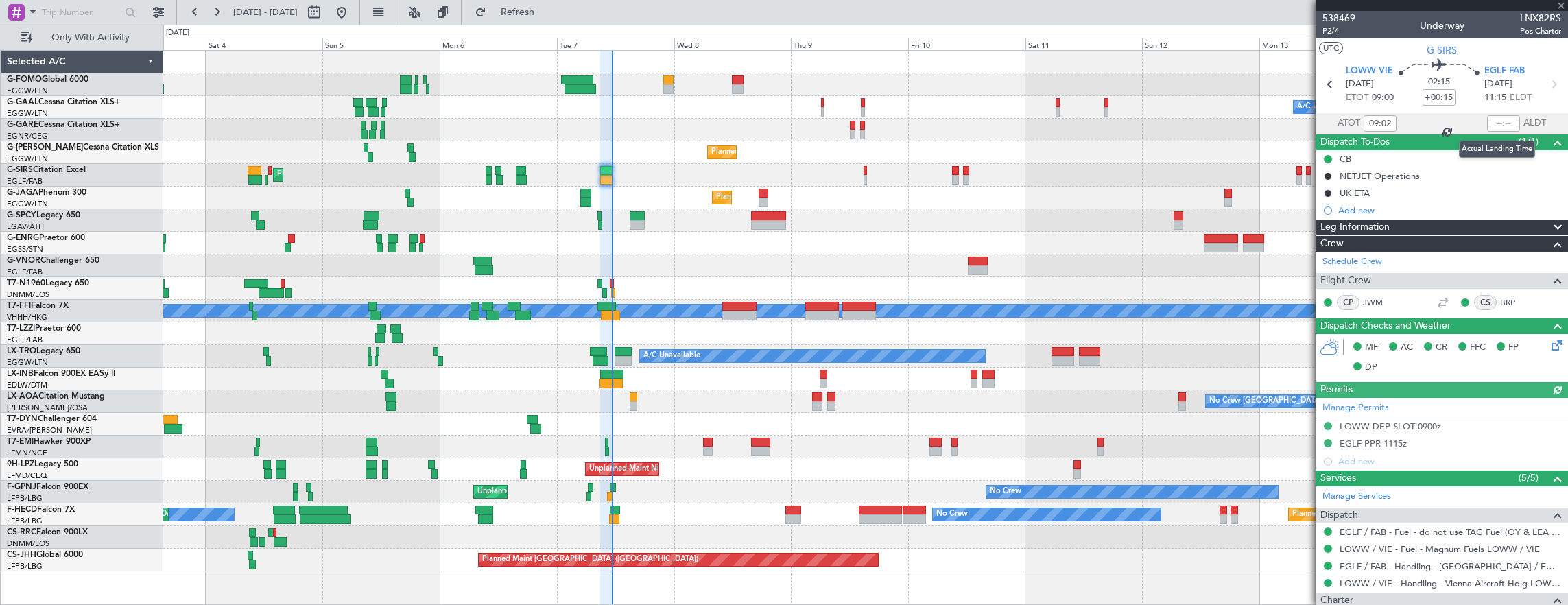
click at [1488, 122] on div at bounding box center [1504, 123] width 33 height 17
type input "09:02"
click at [1487, 122] on input "text" at bounding box center [1504, 123] width 33 height 17
type input "11:18"
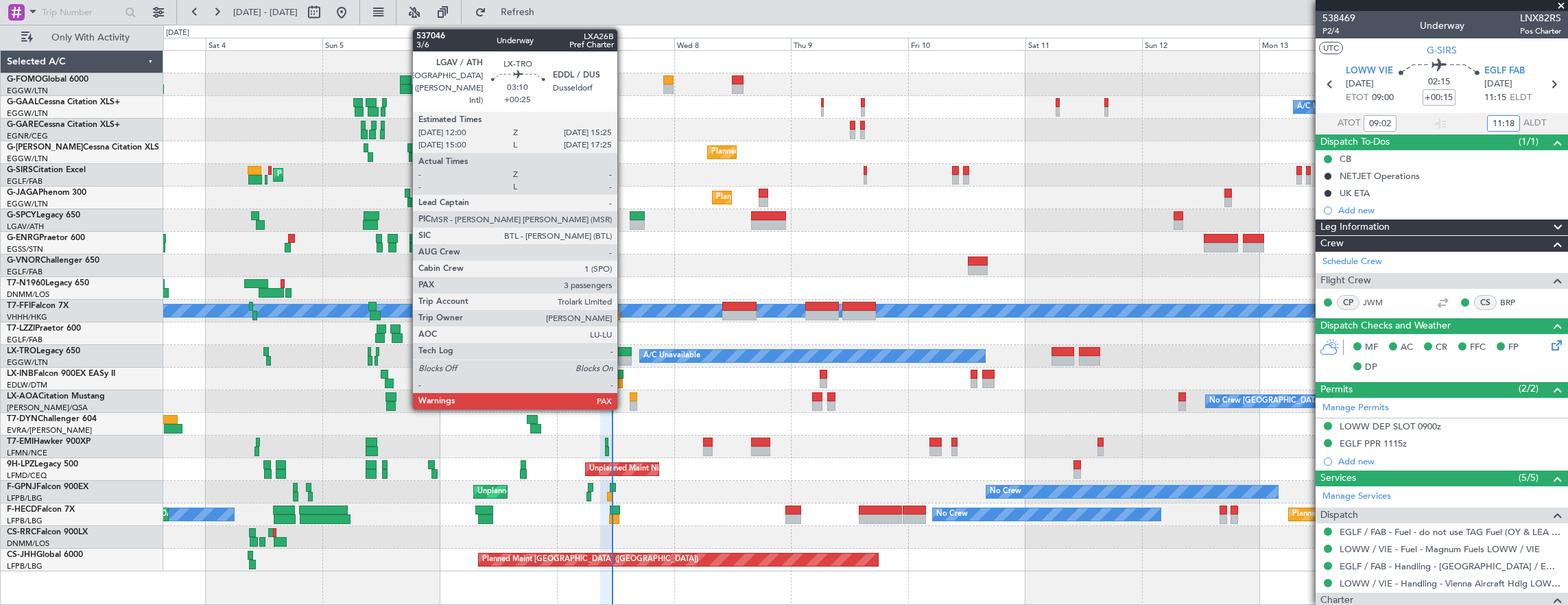
click at [625, 354] on div at bounding box center [623, 352] width 17 height 10
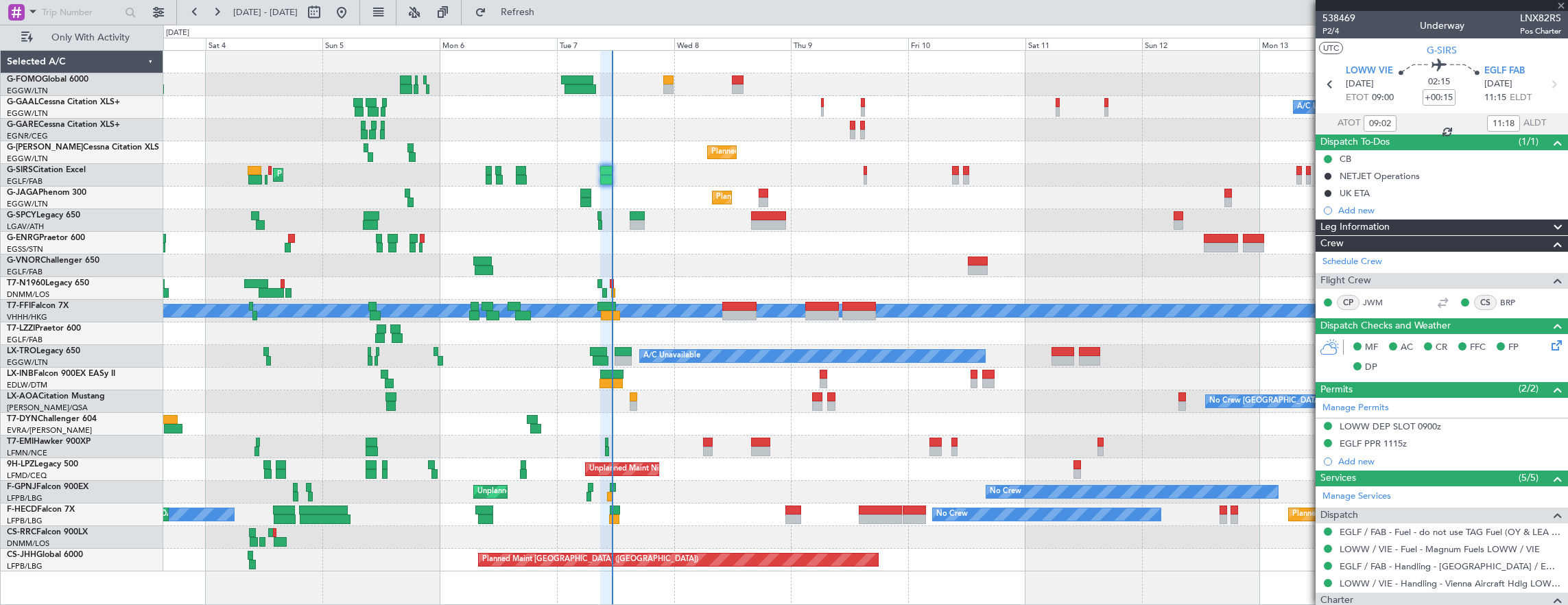
type input "+00:25"
type input "3"
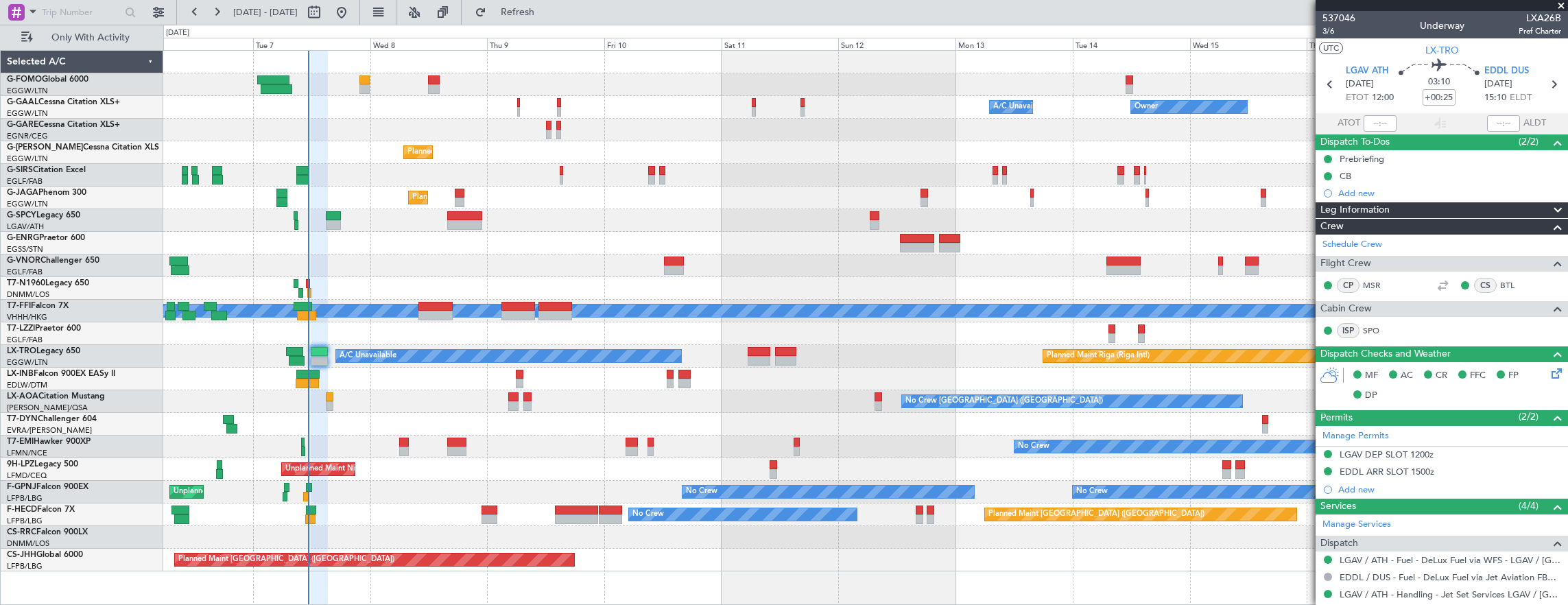
click at [417, 490] on div "No Crew No Crew Unplanned Maint Paris (Le Bourget) No Crew Planned Maint Paris …" at bounding box center [865, 492] width 1405 height 22
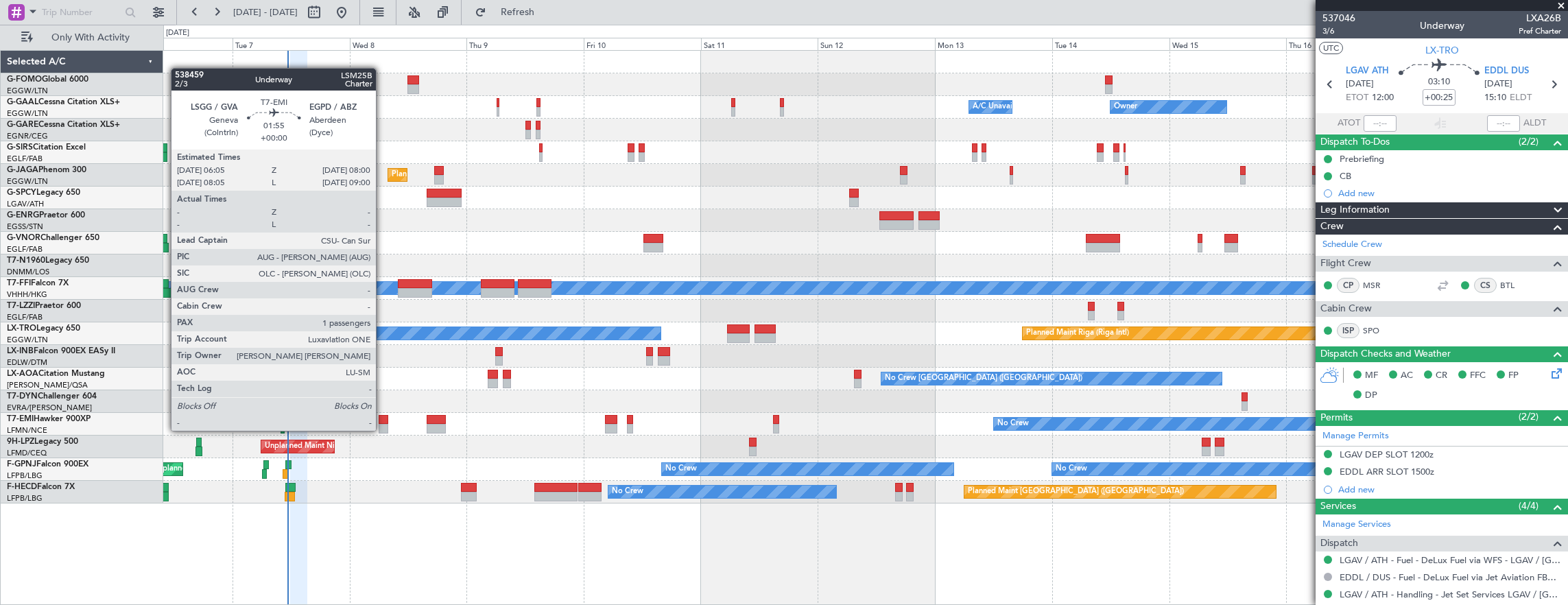
click at [383, 430] on div at bounding box center [384, 429] width 10 height 10
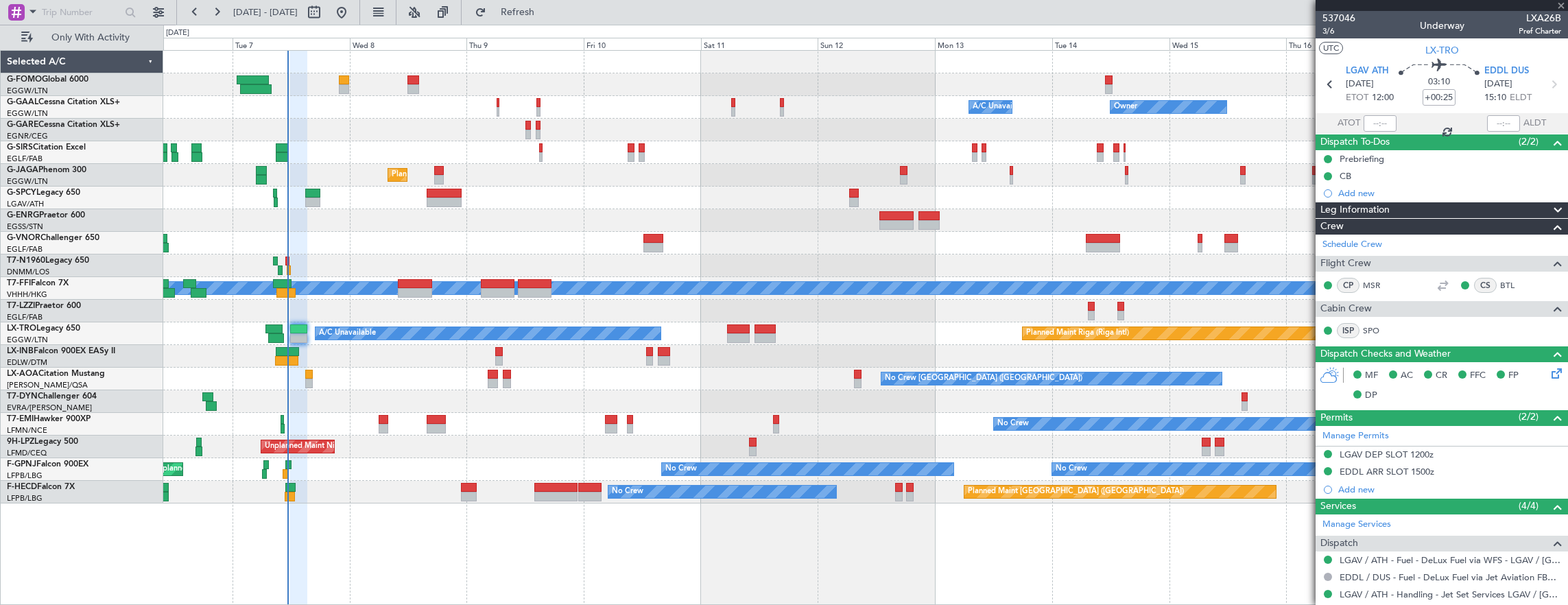
type input "1"
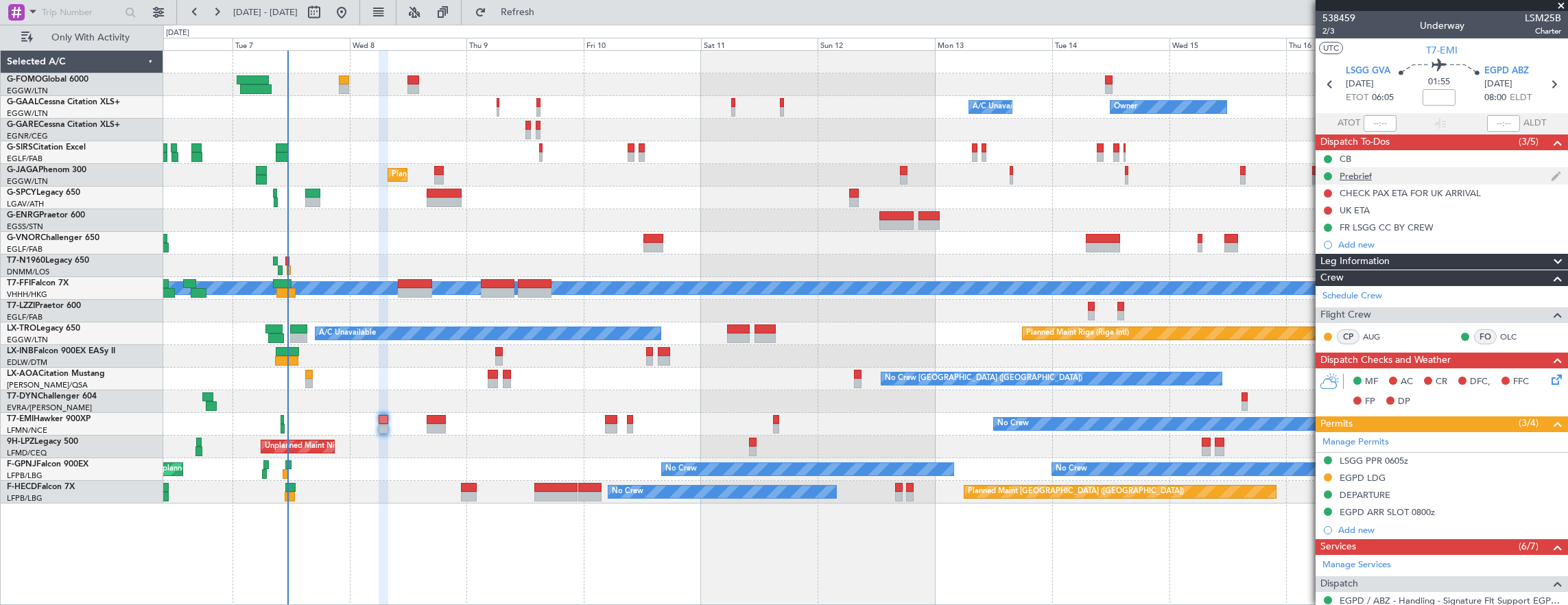
click at [1448, 173] on div "Prebrief" at bounding box center [1441, 176] width 252 height 18
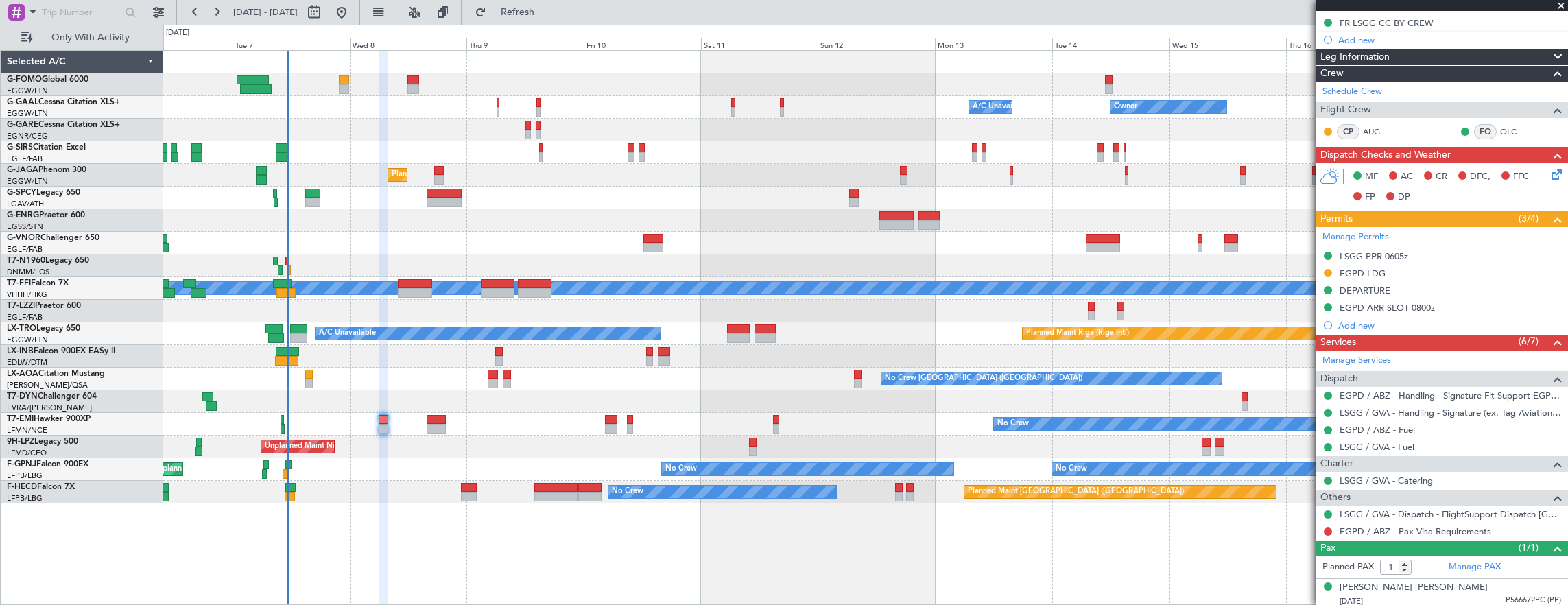
scroll to position [45, 0]
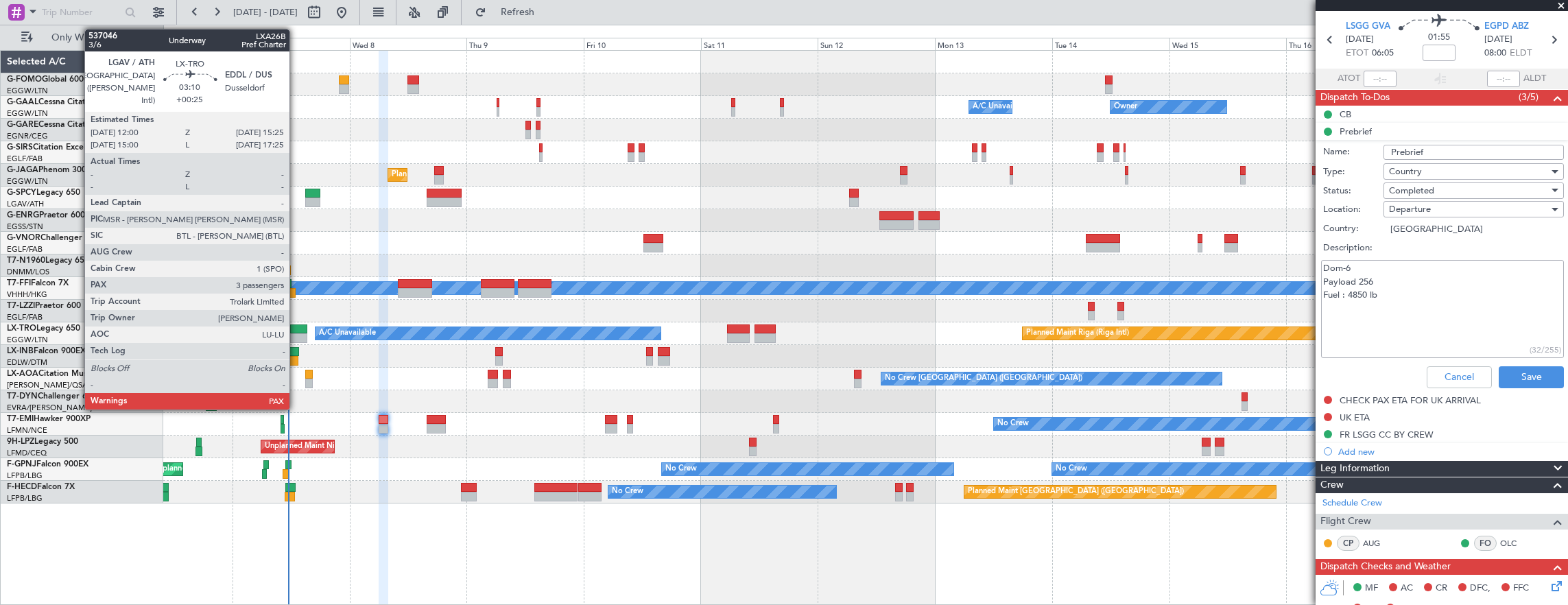
click at [296, 331] on div at bounding box center [298, 330] width 17 height 10
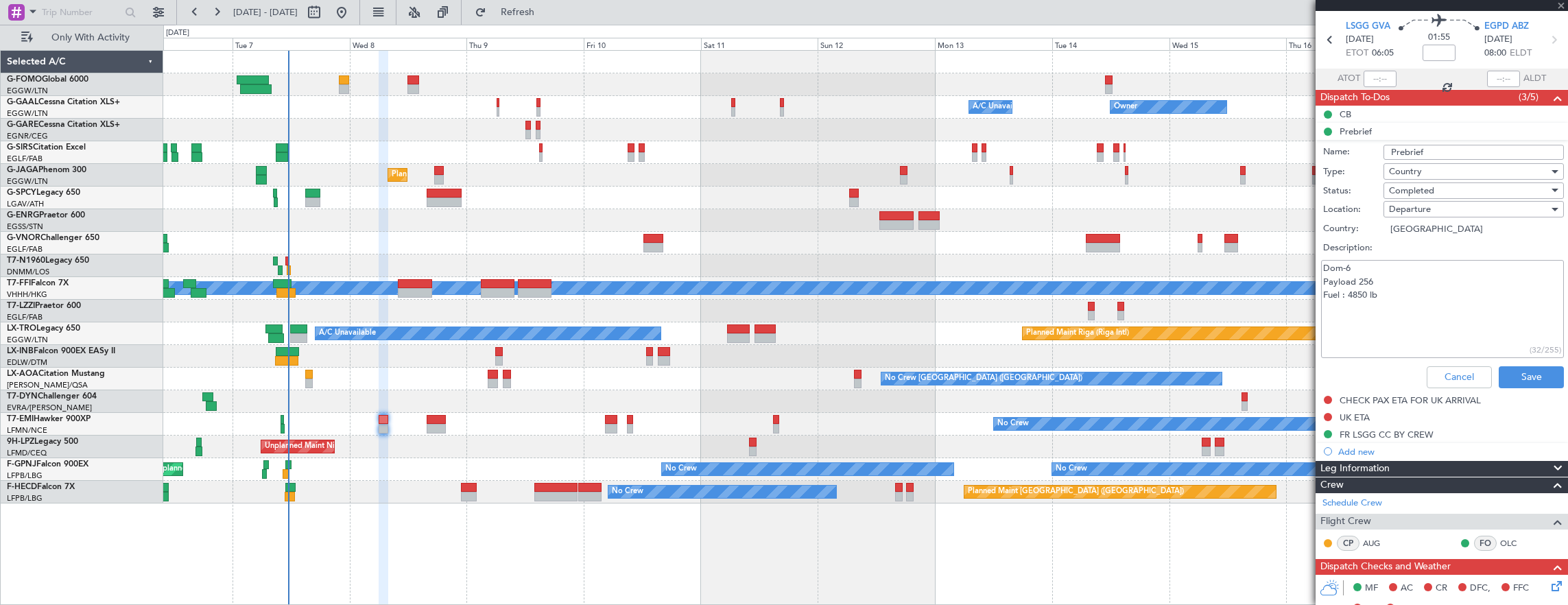
type input "+00:25"
type input "3"
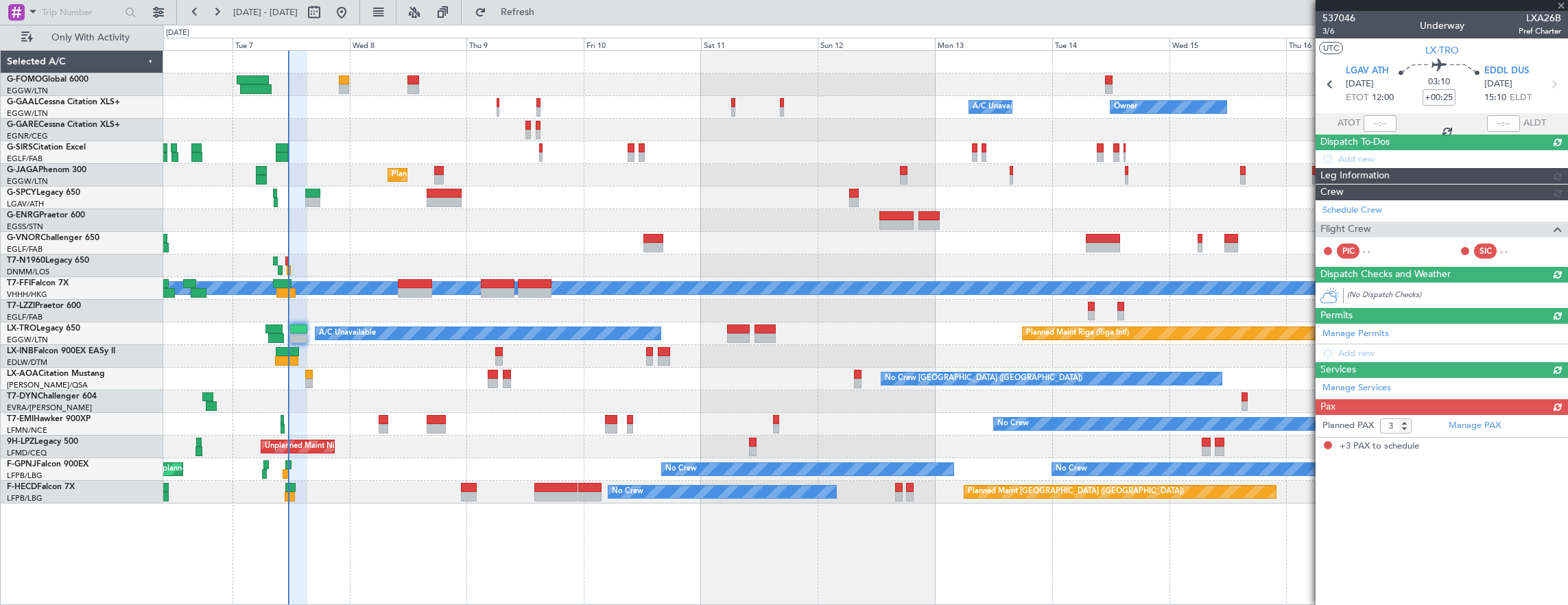
scroll to position [0, 0]
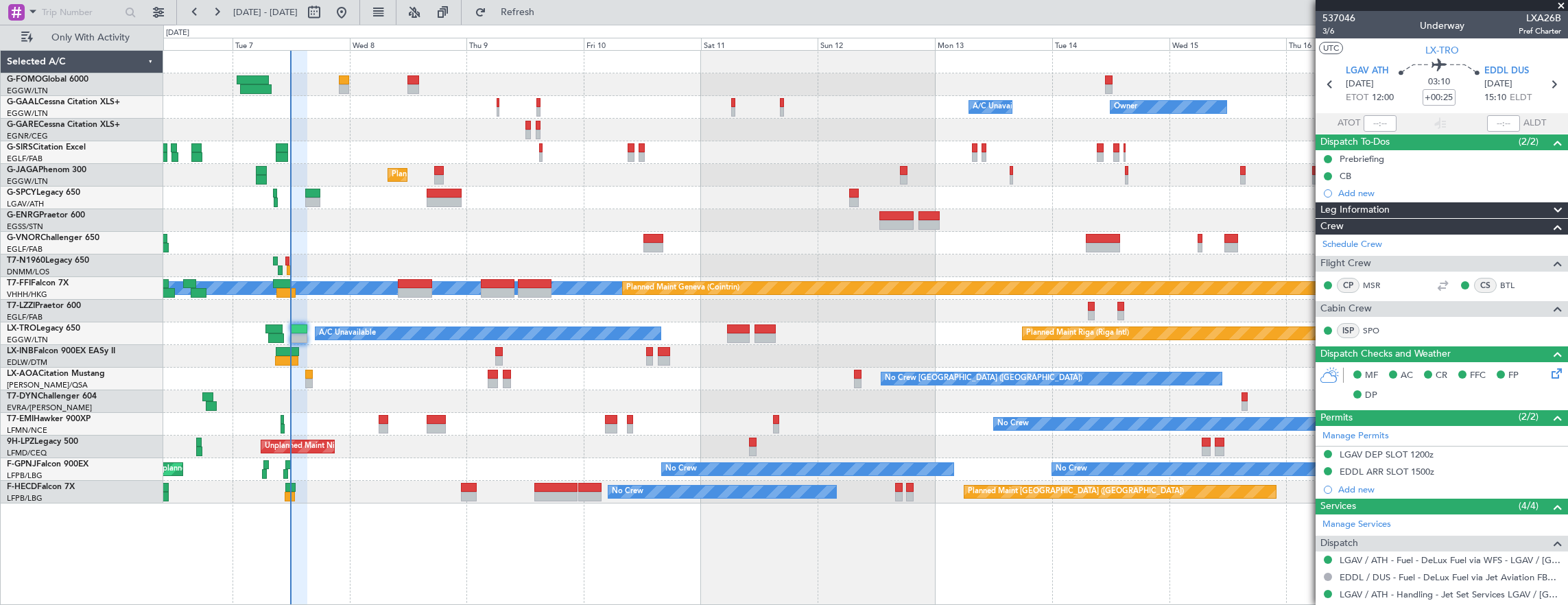
click at [82, 212] on div "Owner Owner A/C Unavailable Owner A/C Unavailable Planned Maint London (Farnbor…" at bounding box center [784, 315] width 1568 height 581
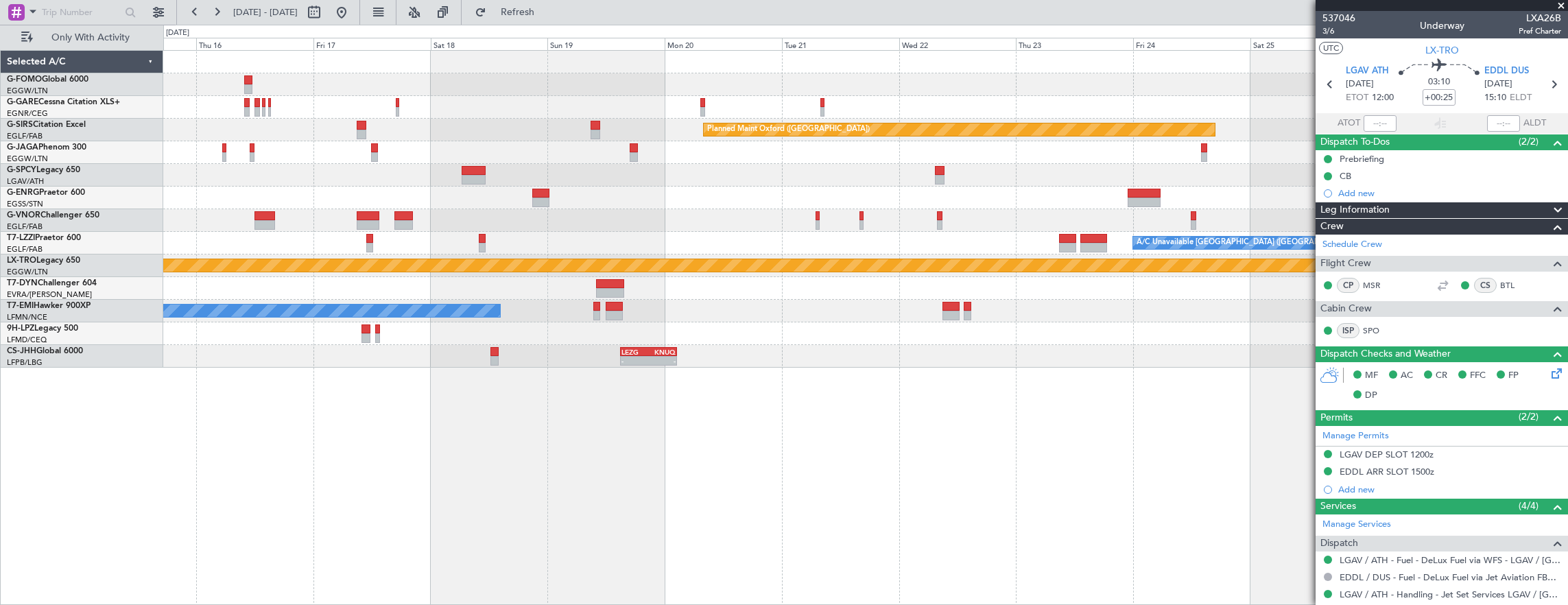
click at [77, 138] on div "Planned Maint Oxford (Kidlington) A/C Unavailable London (Luton) Planned Maint …" at bounding box center [784, 315] width 1568 height 581
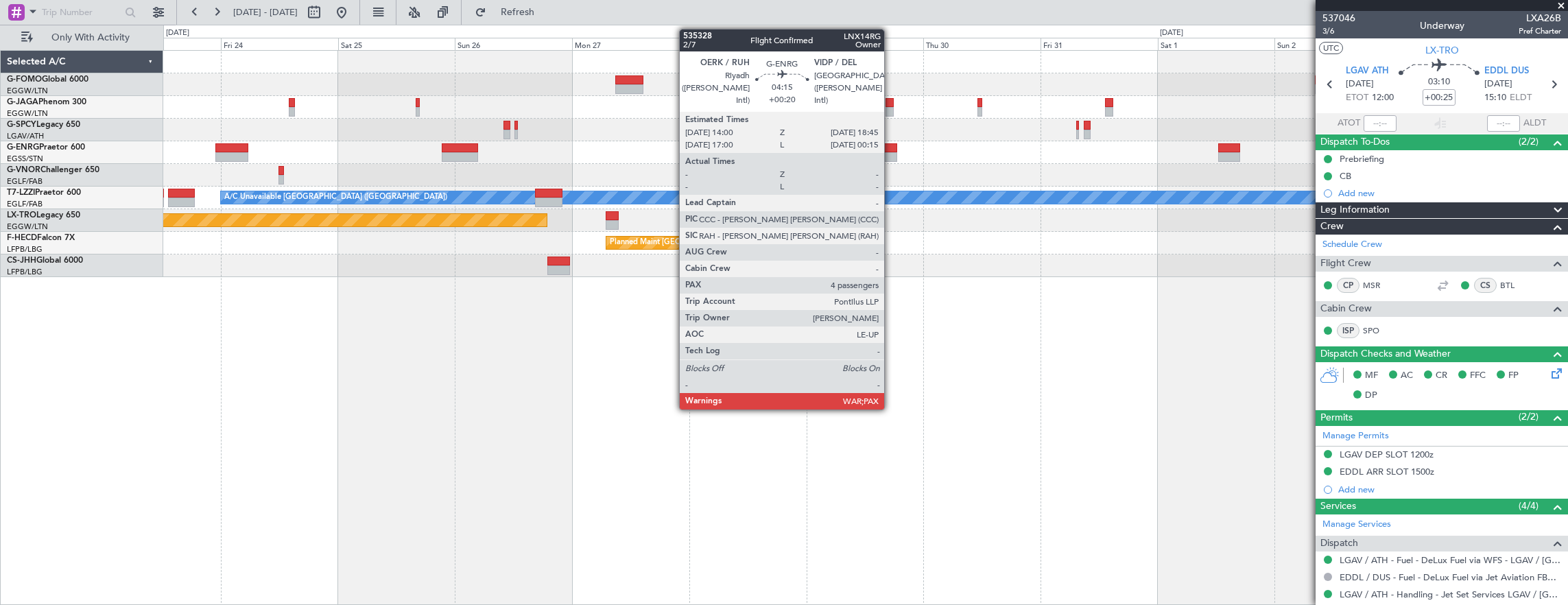
click at [891, 150] on div at bounding box center [885, 148] width 23 height 10
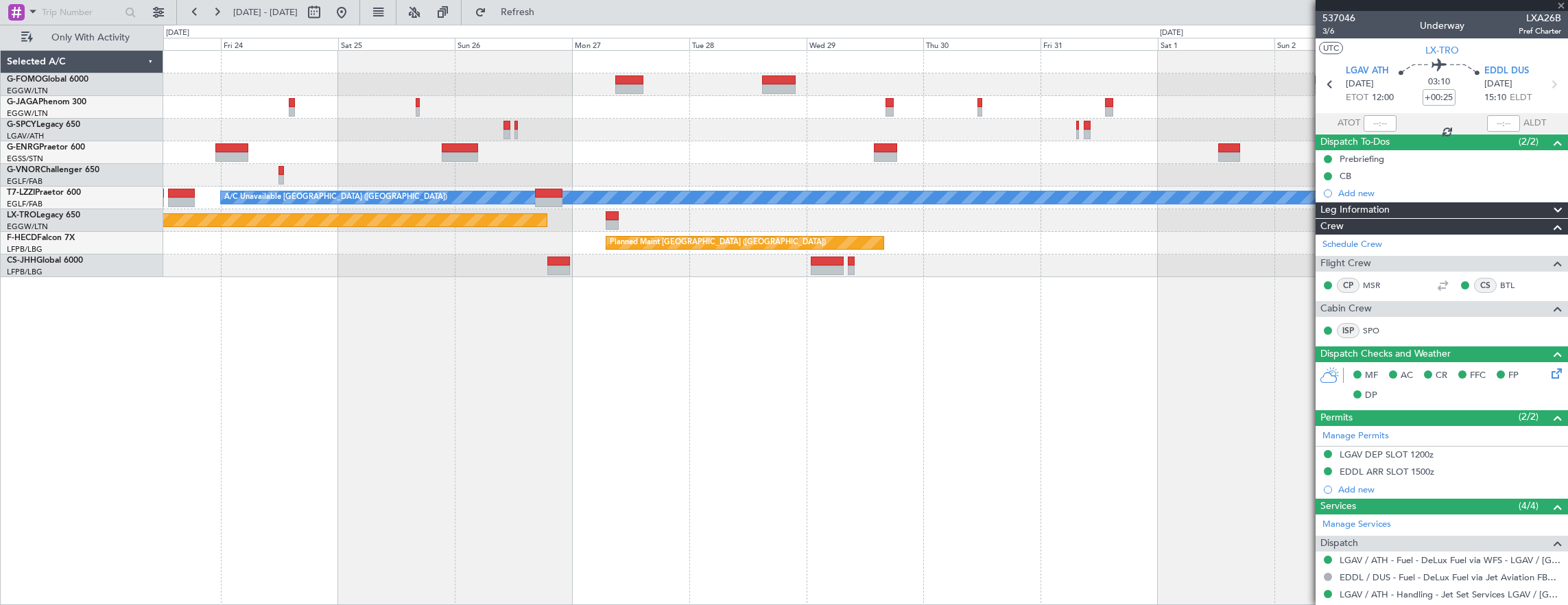
type input "+00:20"
type input "5"
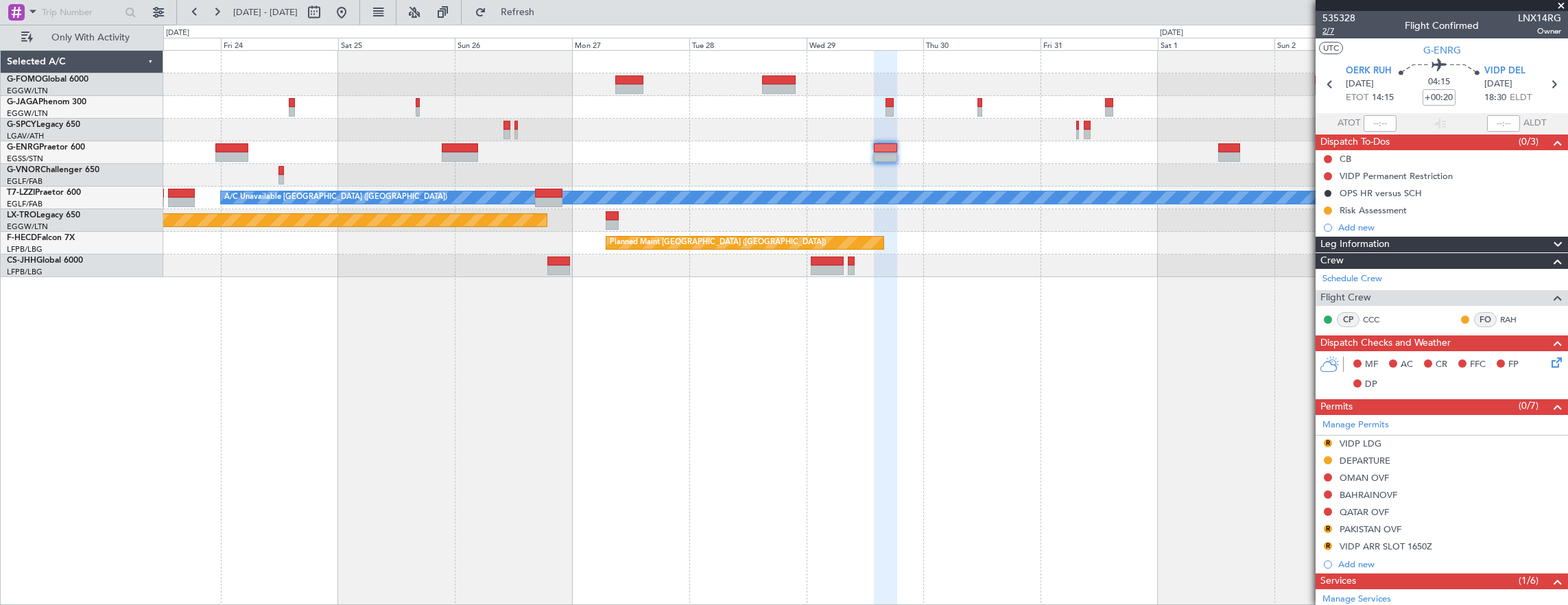
click at [1334, 33] on span "2/7" at bounding box center [1339, 31] width 33 height 12
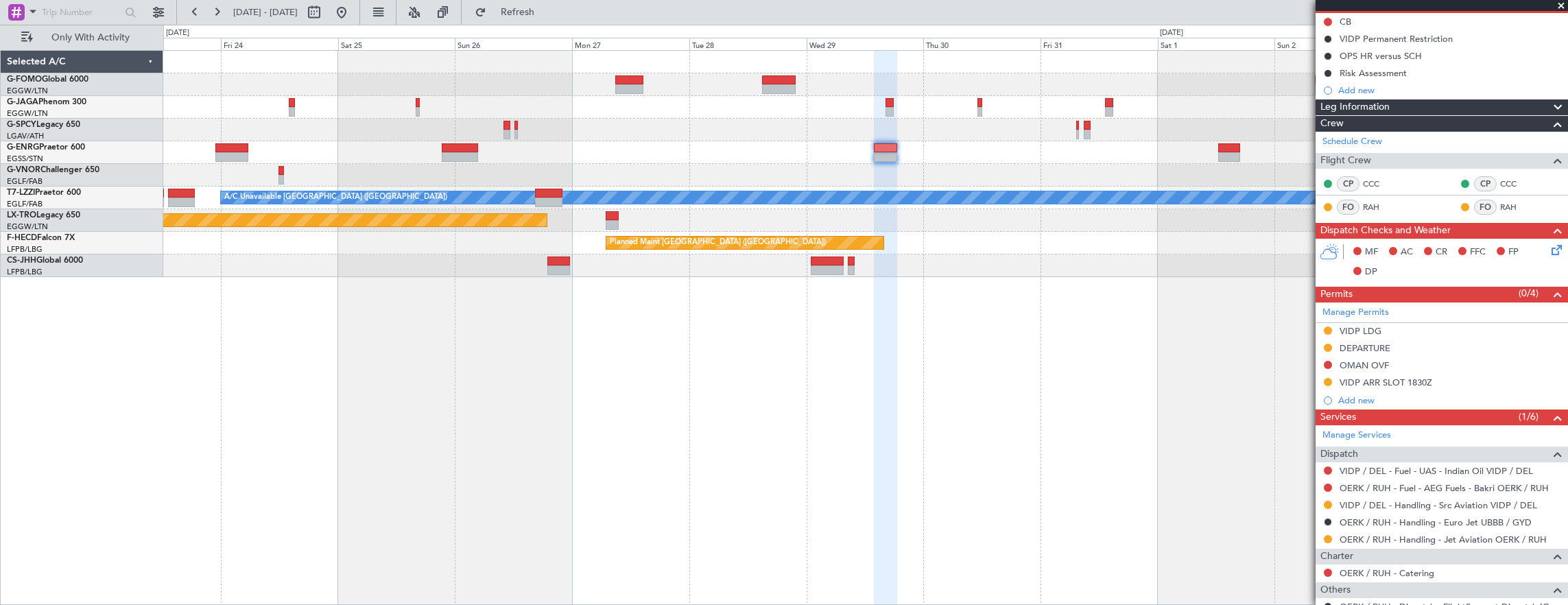
type input "+00:25"
click at [352, 10] on button at bounding box center [341, 12] width 22 height 22
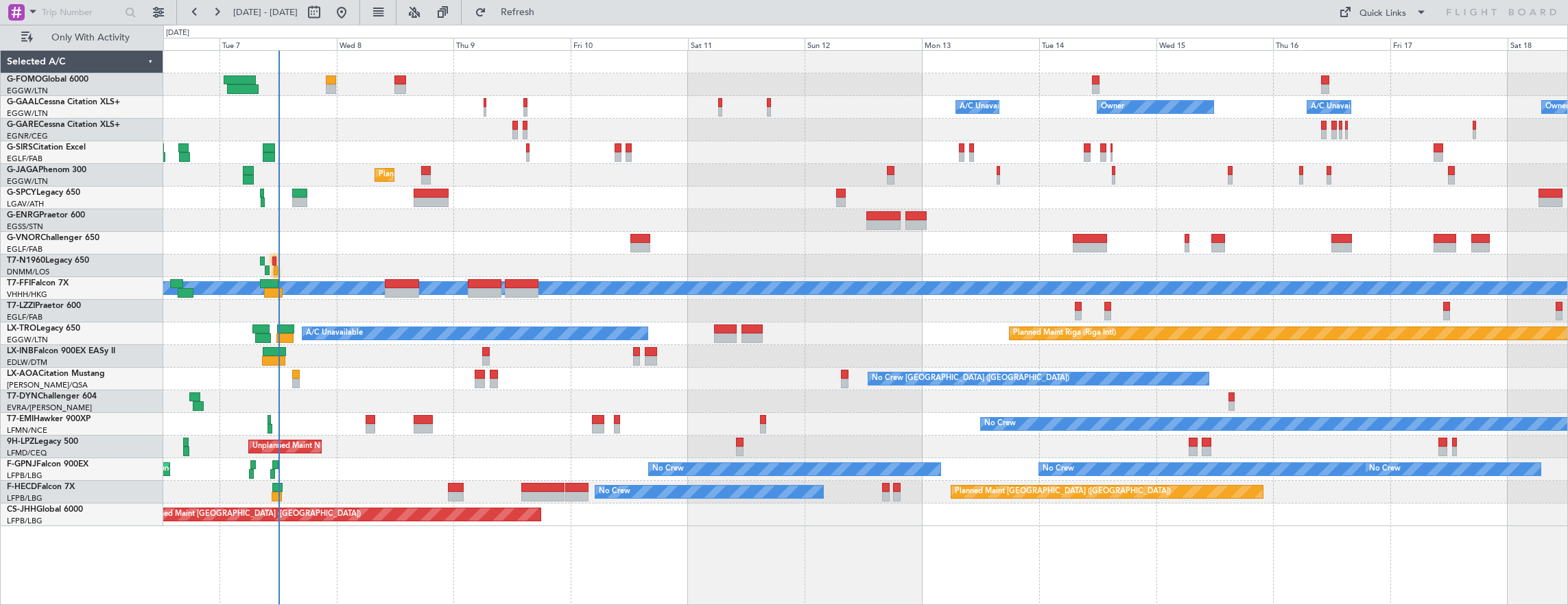
click at [301, 91] on div "A/C Unavailable Owner Owner A/C Unavailable Owner Planned Maint London (Farnbor…" at bounding box center [865, 288] width 1405 height 476
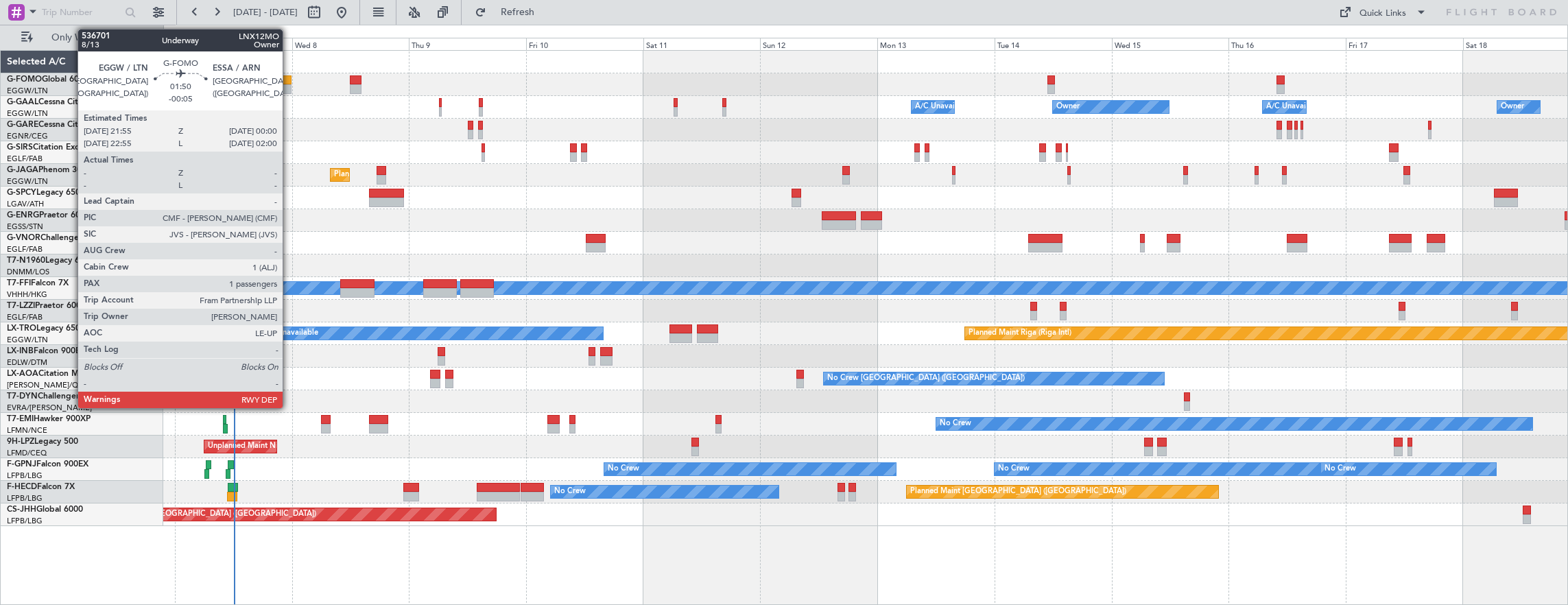
click at [290, 80] on div at bounding box center [286, 81] width 10 height 10
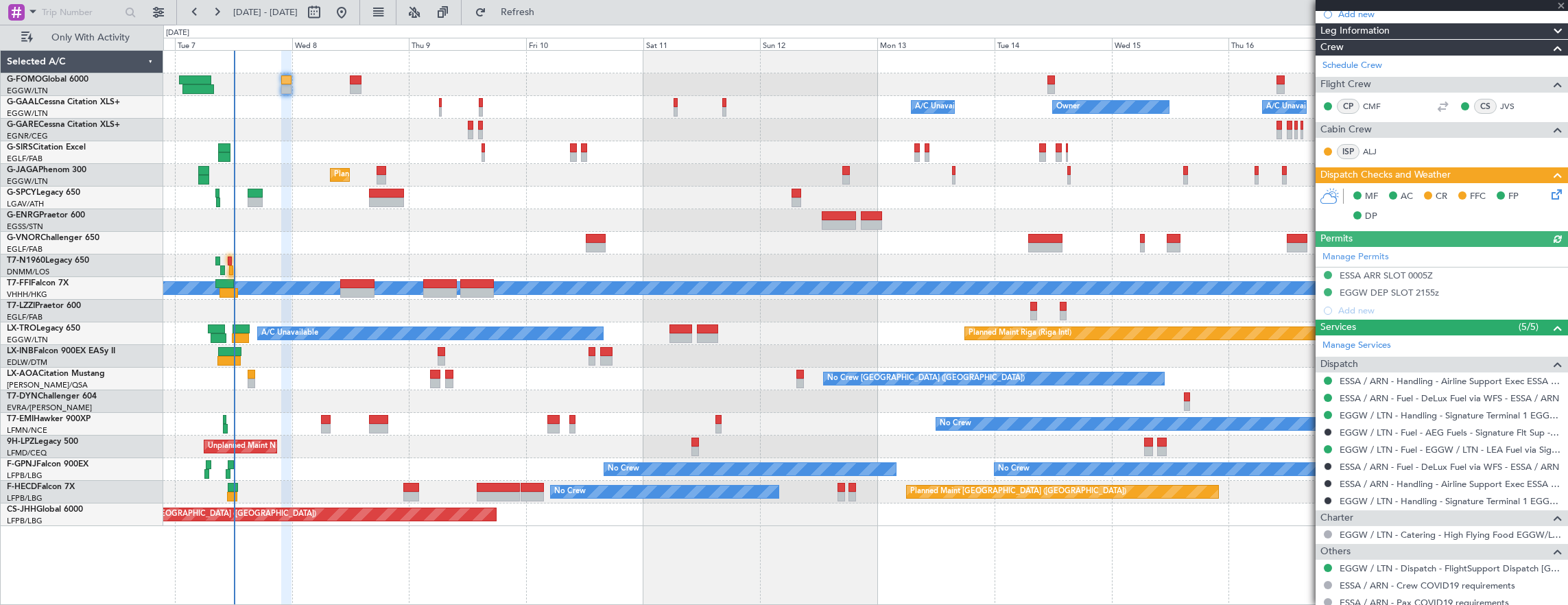
scroll to position [233, 0]
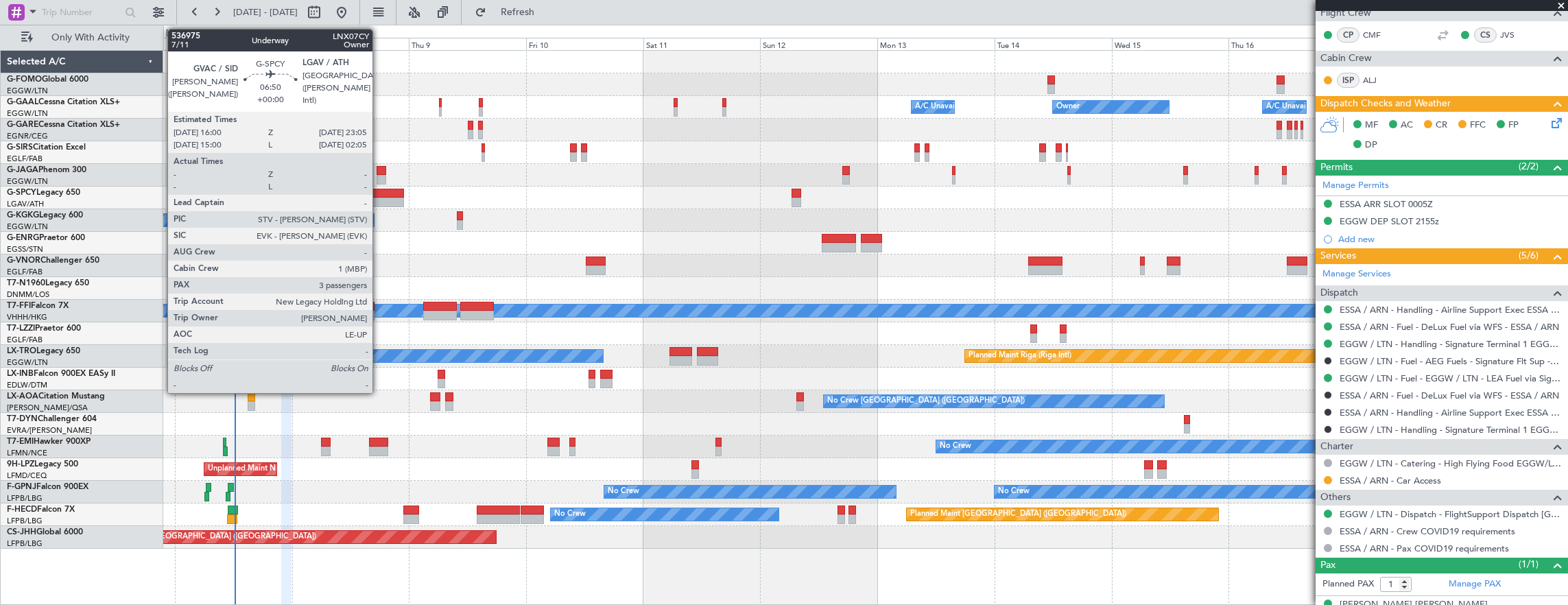
click at [379, 193] on div at bounding box center [386, 194] width 35 height 10
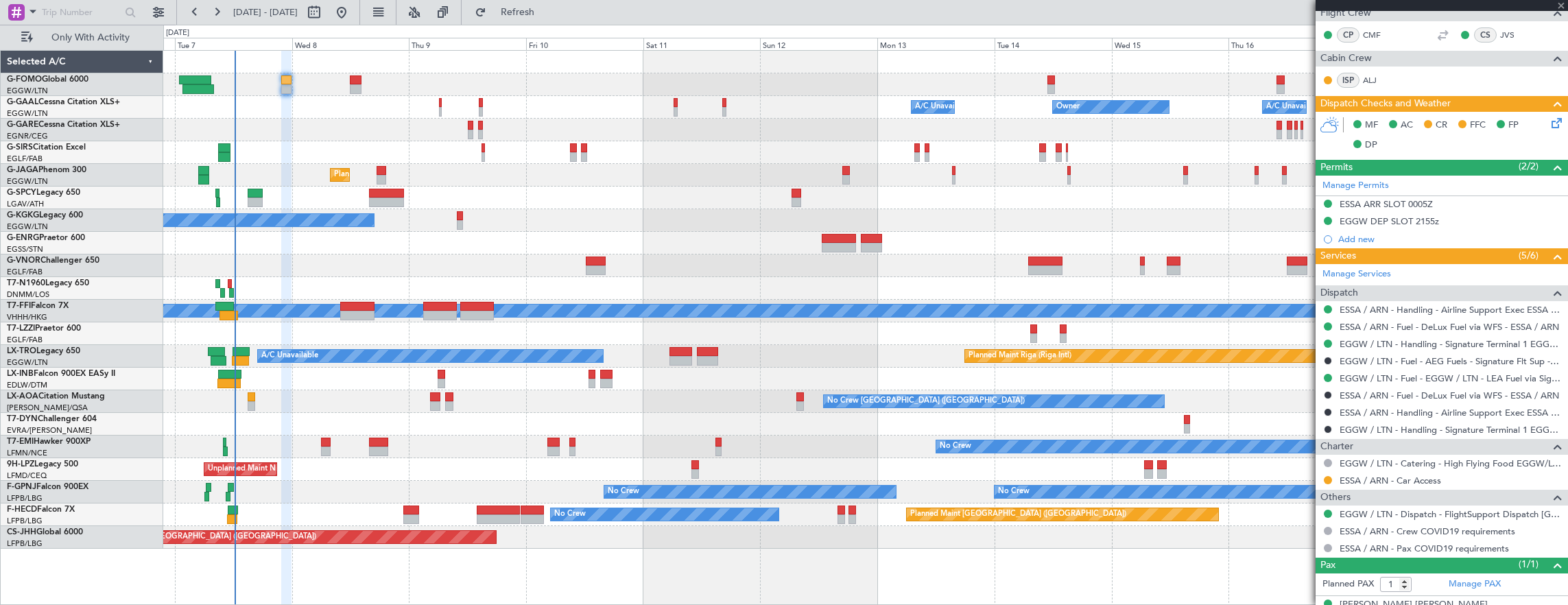
type input "3"
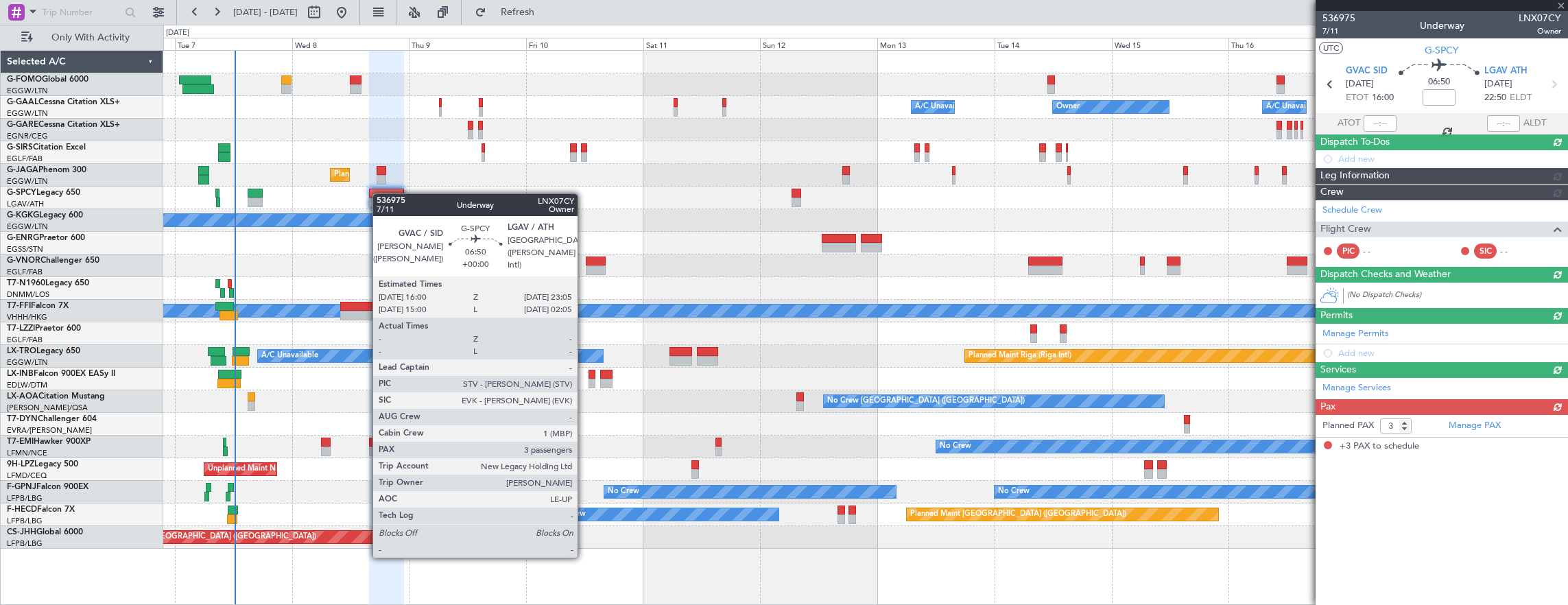
scroll to position [0, 0]
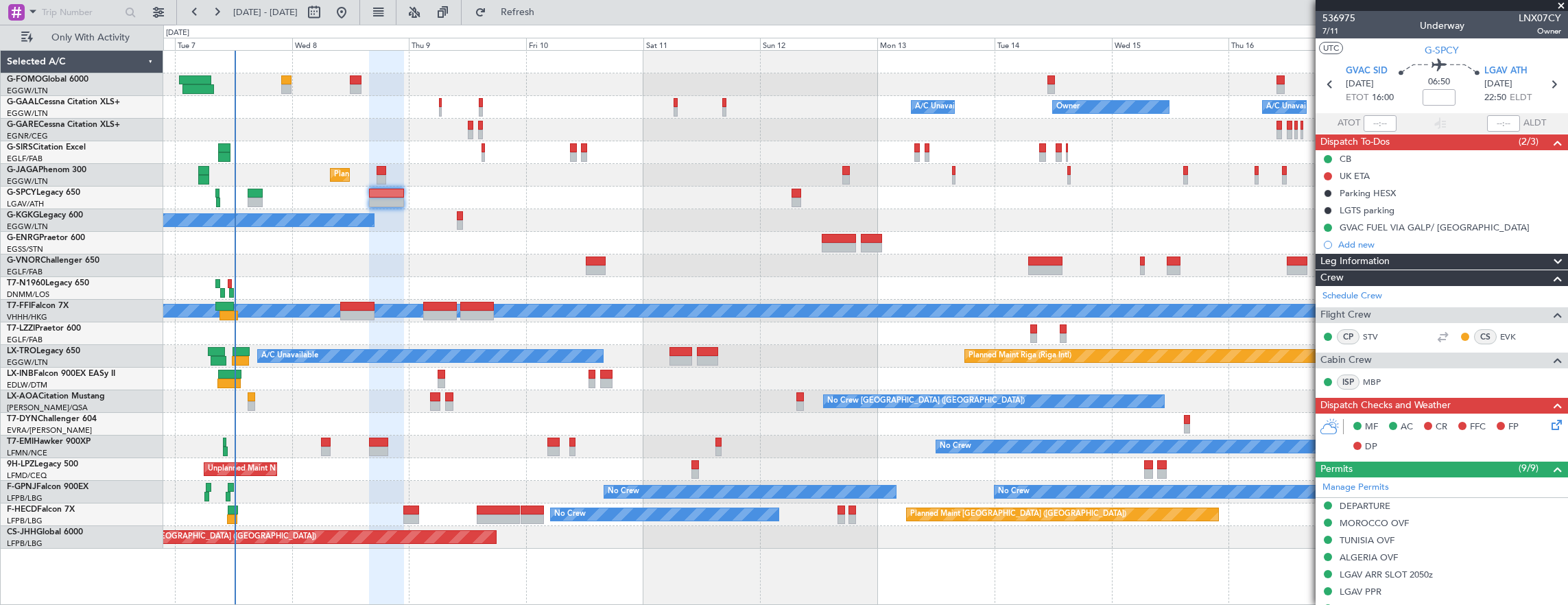
click at [384, 128] on div at bounding box center [865, 129] width 1405 height 22
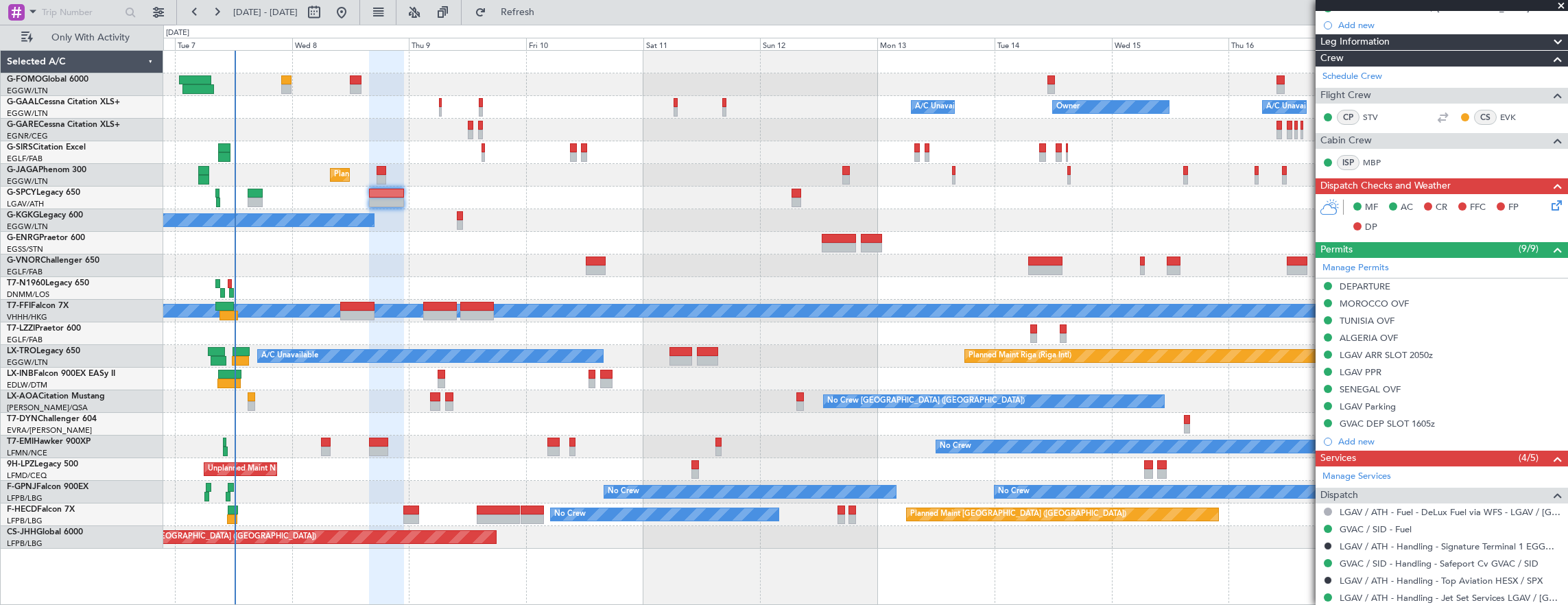
scroll to position [343, 0]
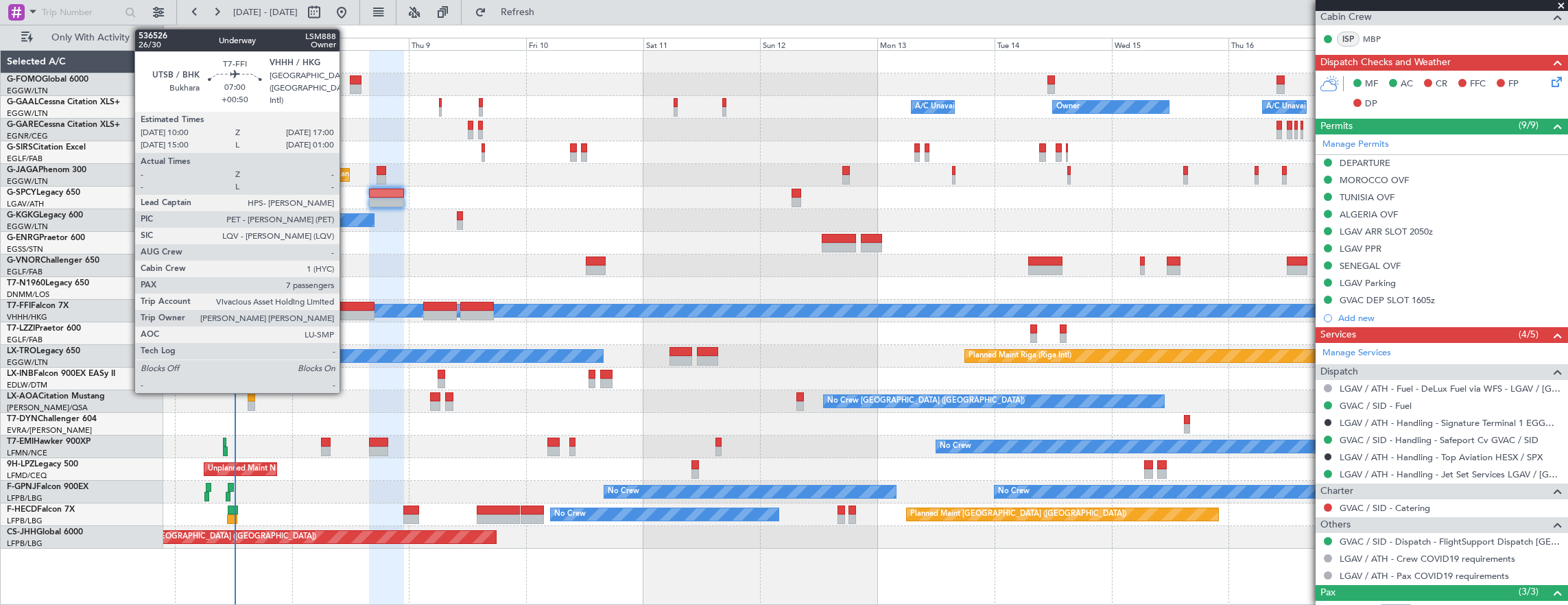
click at [346, 308] on div at bounding box center [357, 307] width 34 height 10
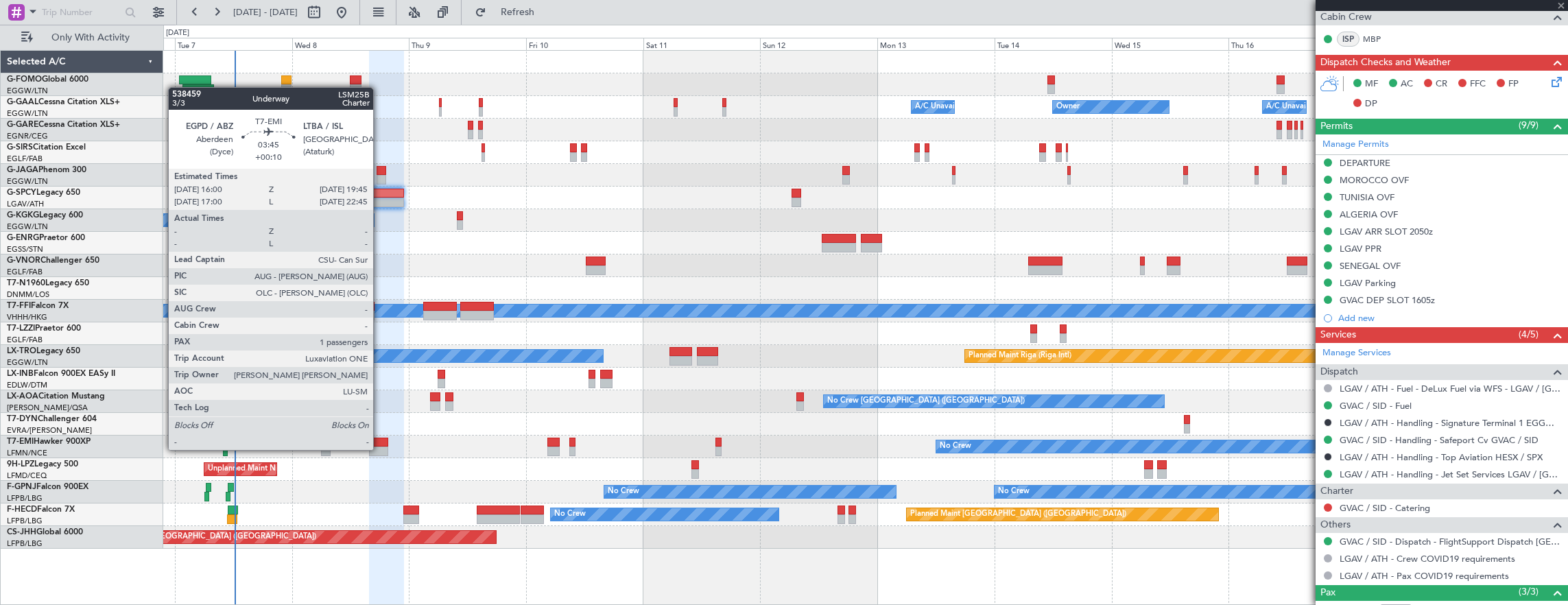
type input "+00:50"
type input "7"
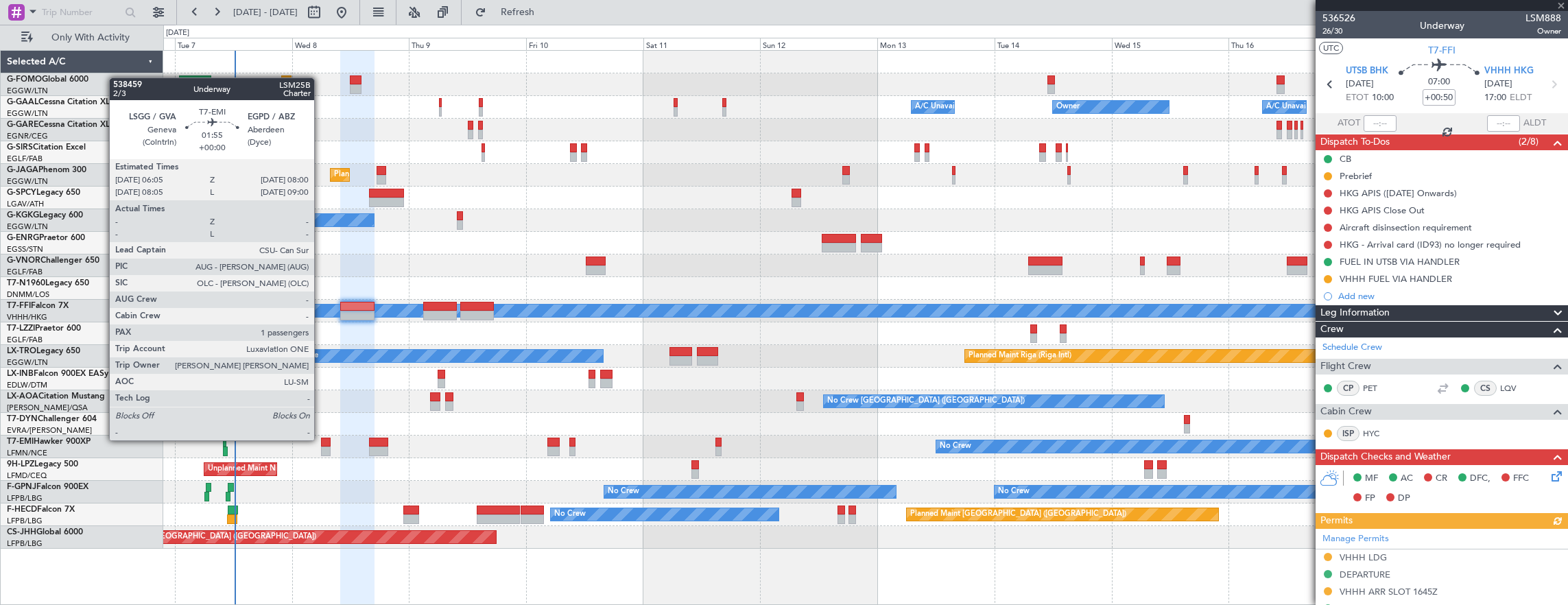
click at [321, 439] on div at bounding box center [326, 443] width 10 height 10
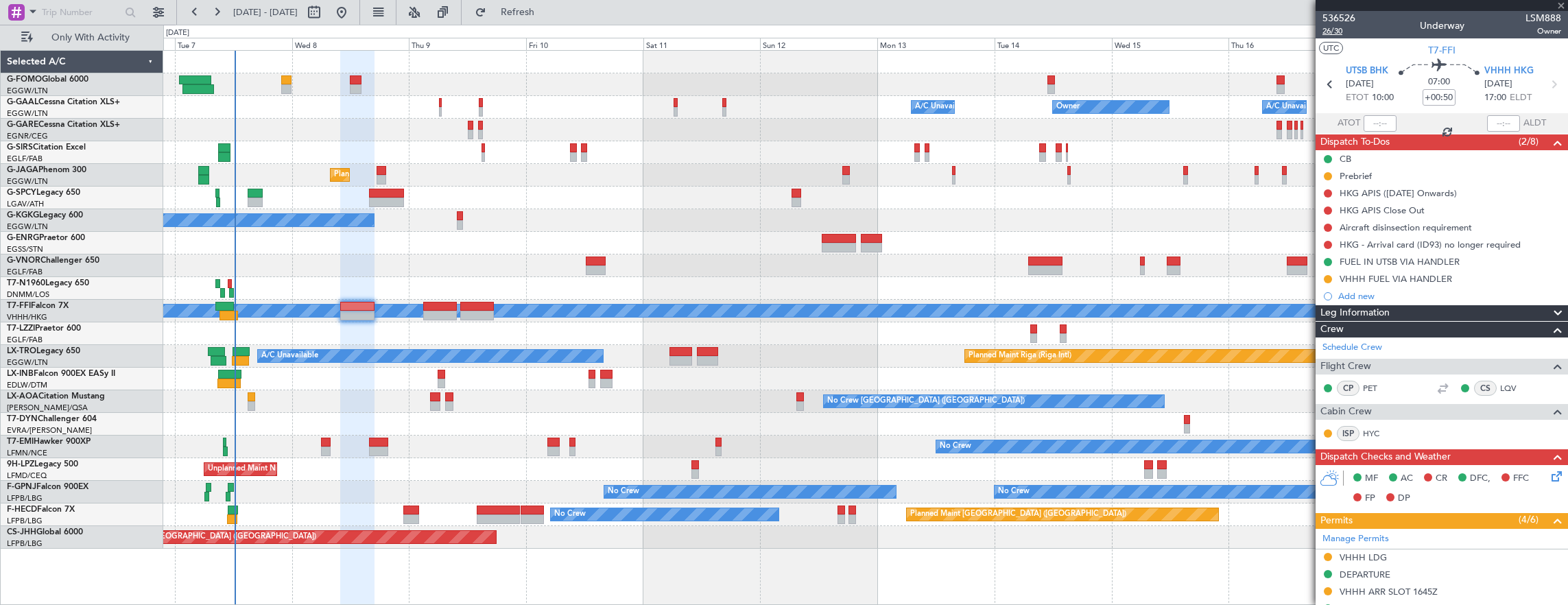
type input "1"
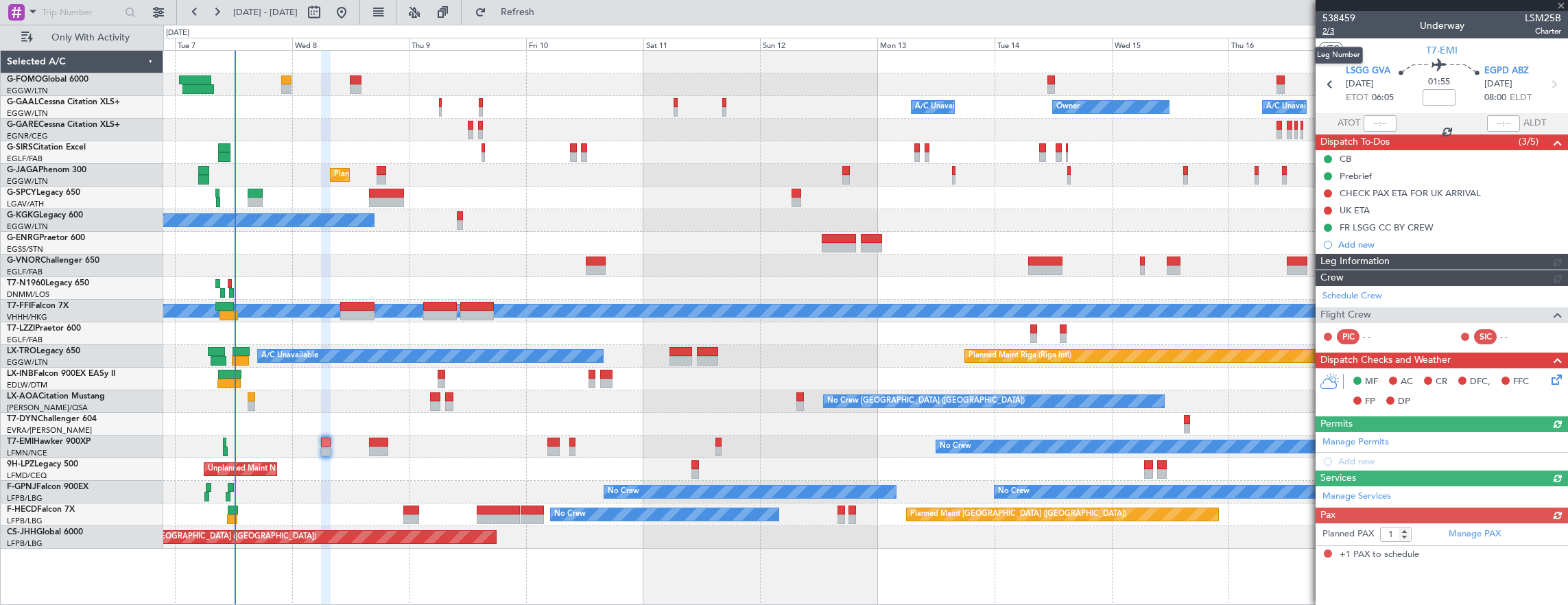
click at [1327, 32] on span "2/3" at bounding box center [1339, 31] width 33 height 12
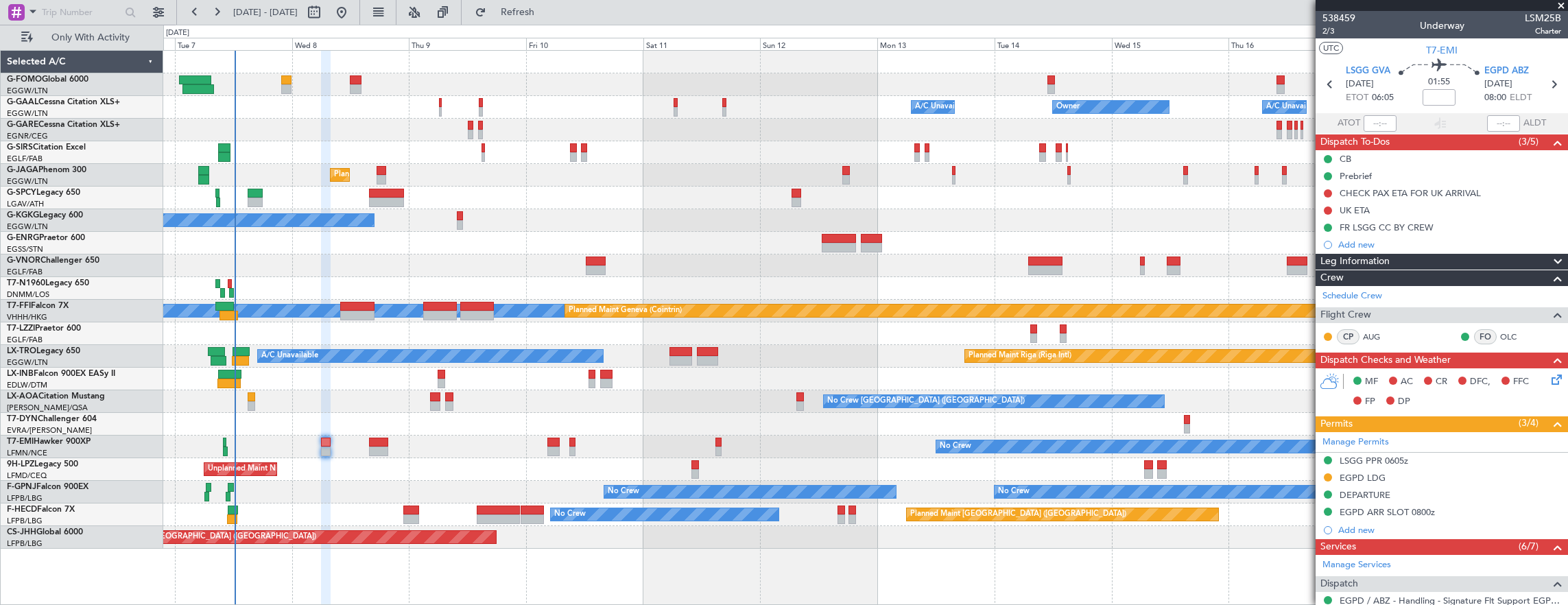
click at [287, 246] on div "Owner Owner A/C Unavailable Owner A/C Unavailable Planned Maint London (Farnbor…" at bounding box center [865, 300] width 1405 height 498
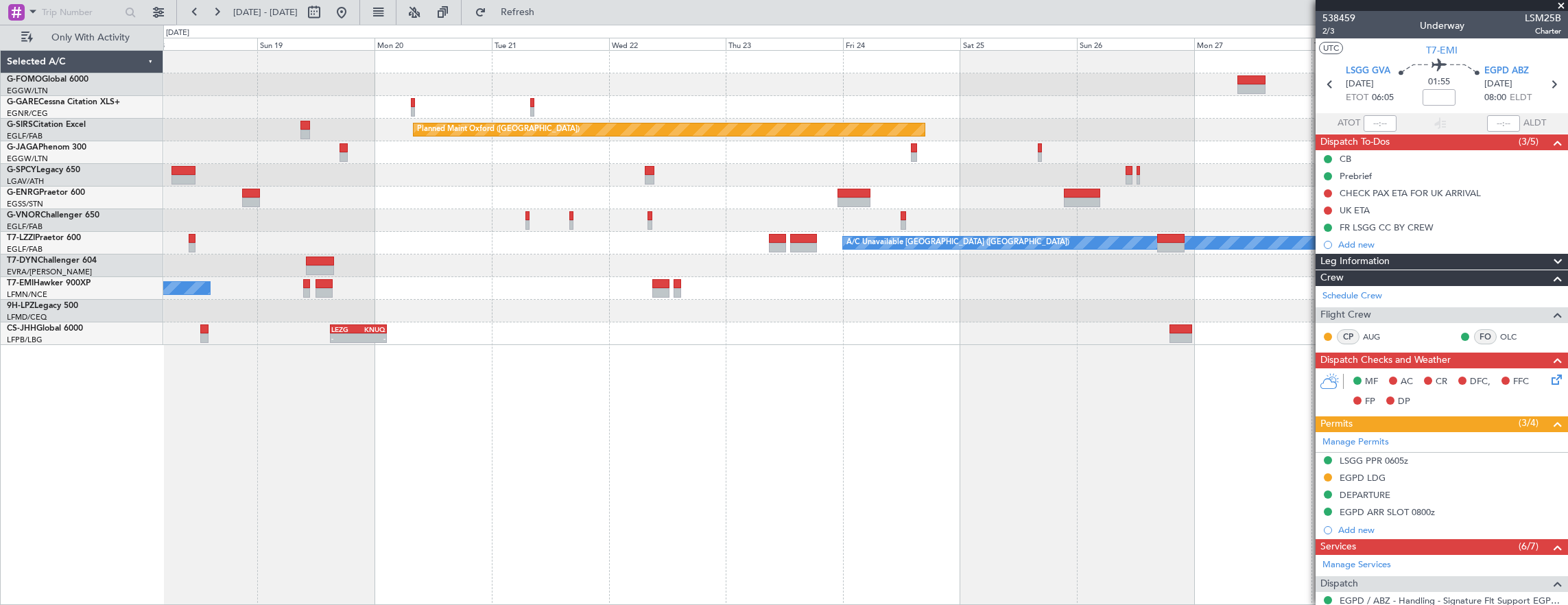
click at [475, 188] on div "Planned Maint Oxford ([GEOGRAPHIC_DATA]) A/C Unavailable [GEOGRAPHIC_DATA] ([GE…" at bounding box center [865, 198] width 1405 height 294
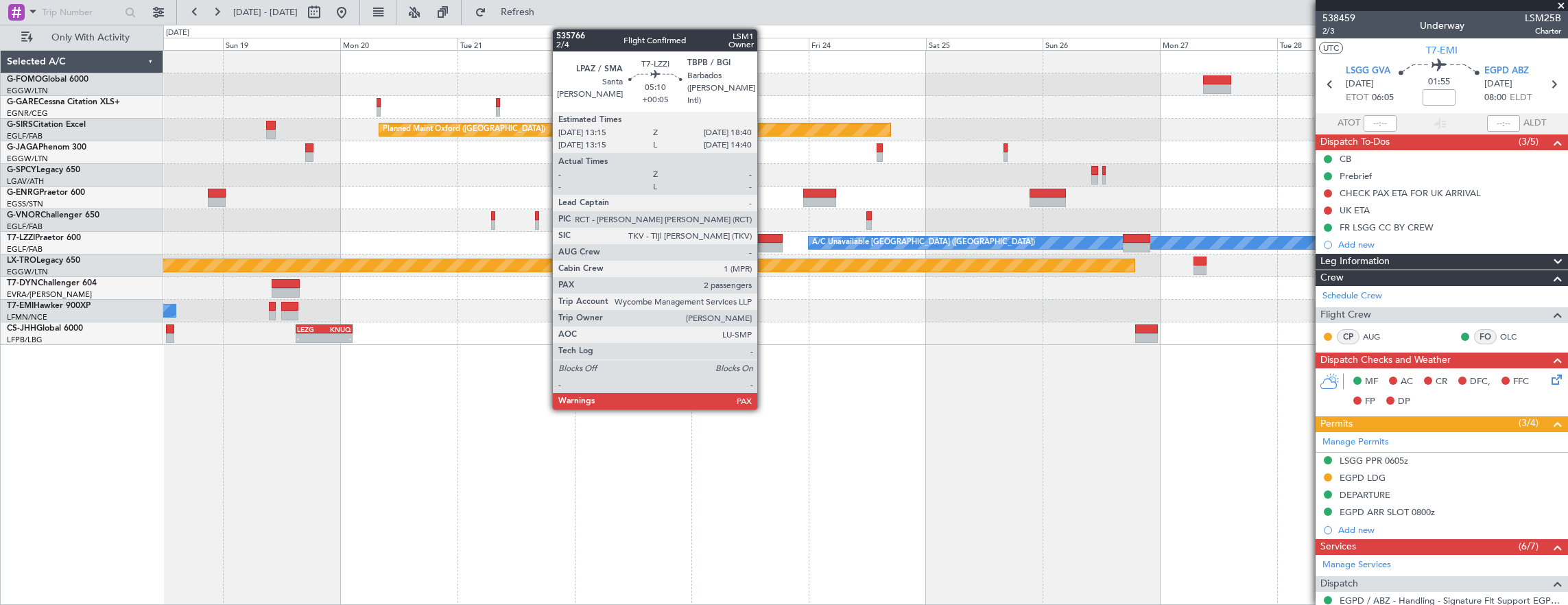
click at [764, 243] on div at bounding box center [769, 248] width 27 height 10
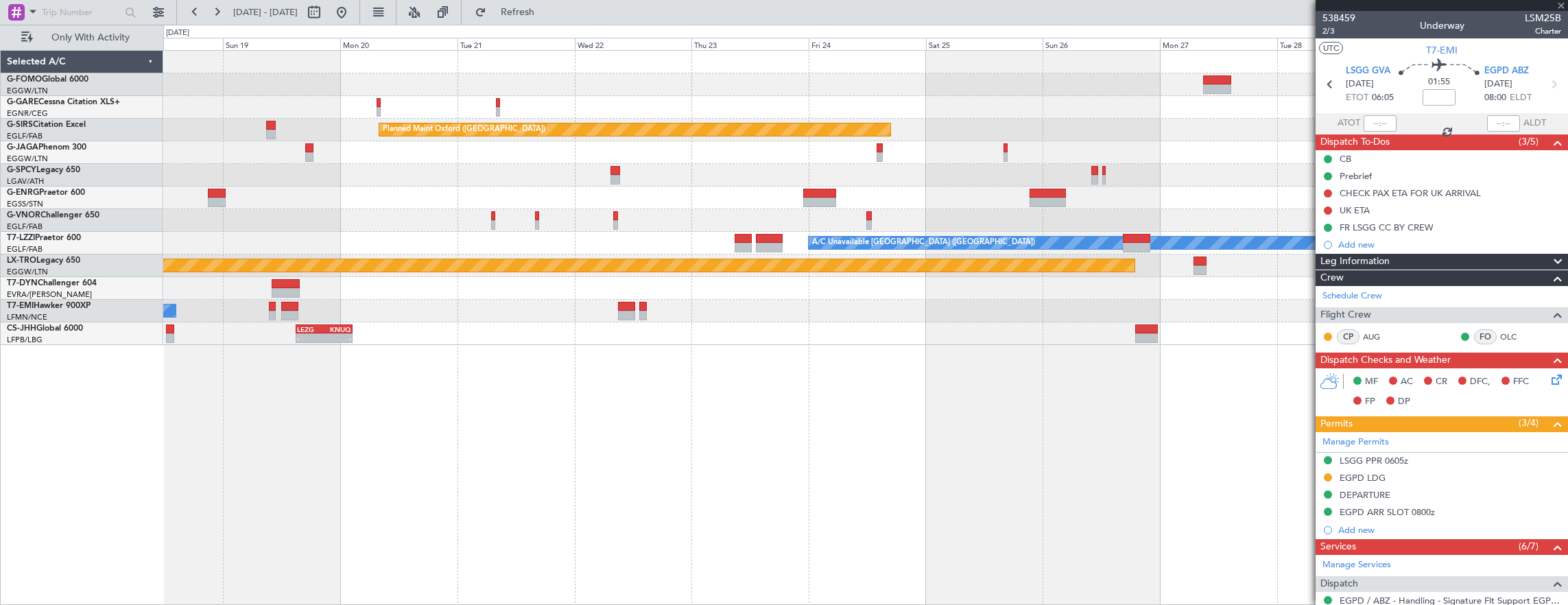
type input "+00:05"
type input "2"
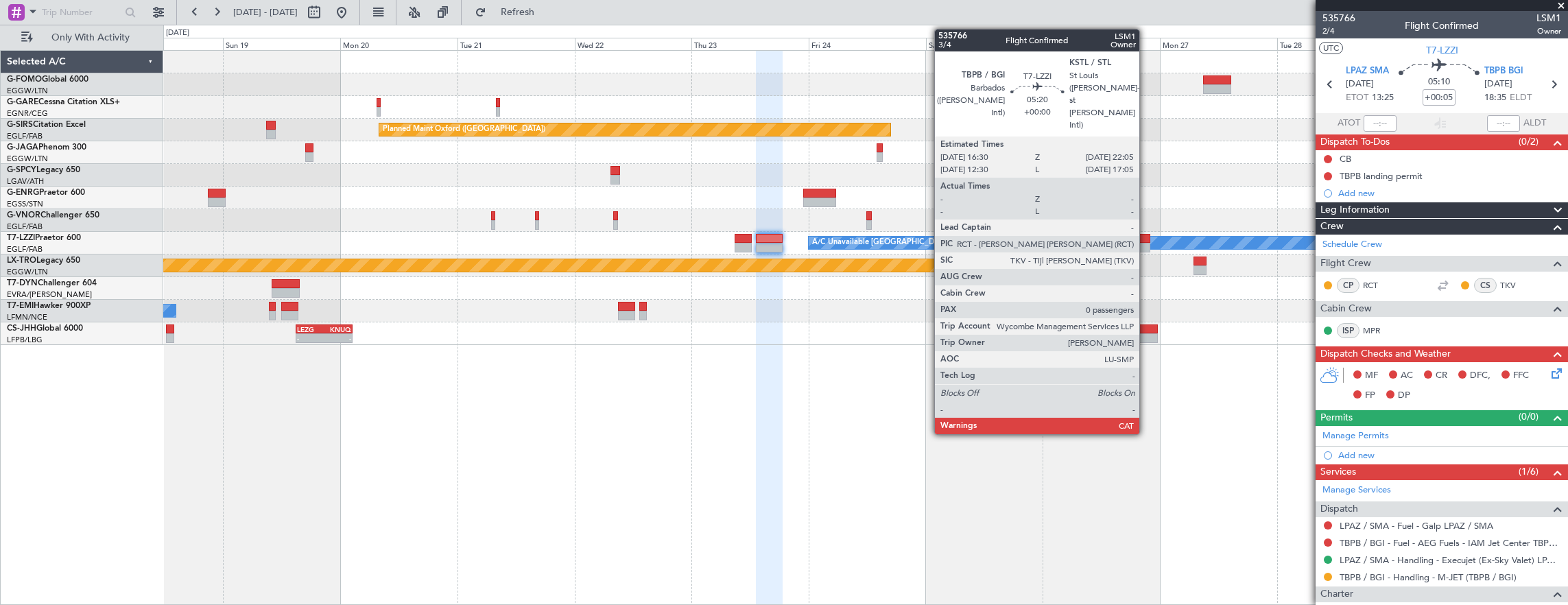
click at [1147, 243] on div at bounding box center [1136, 248] width 27 height 10
type input "0"
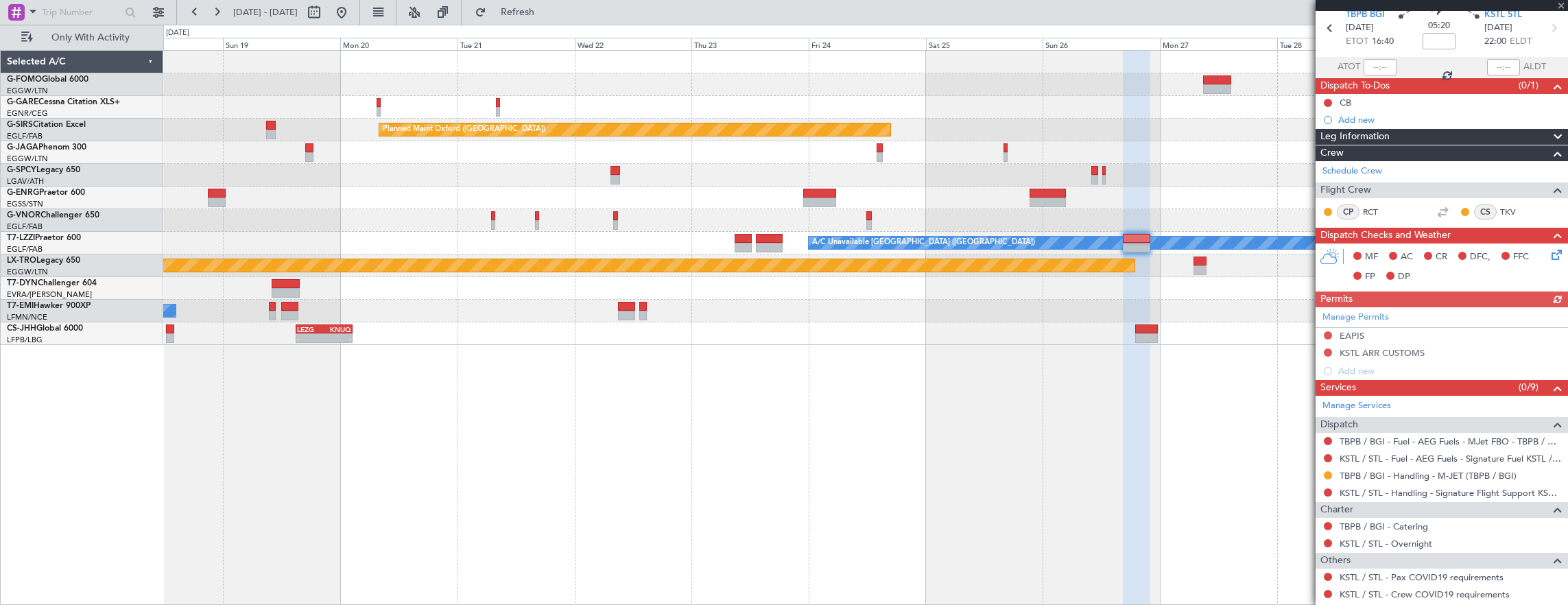
scroll to position [107, 0]
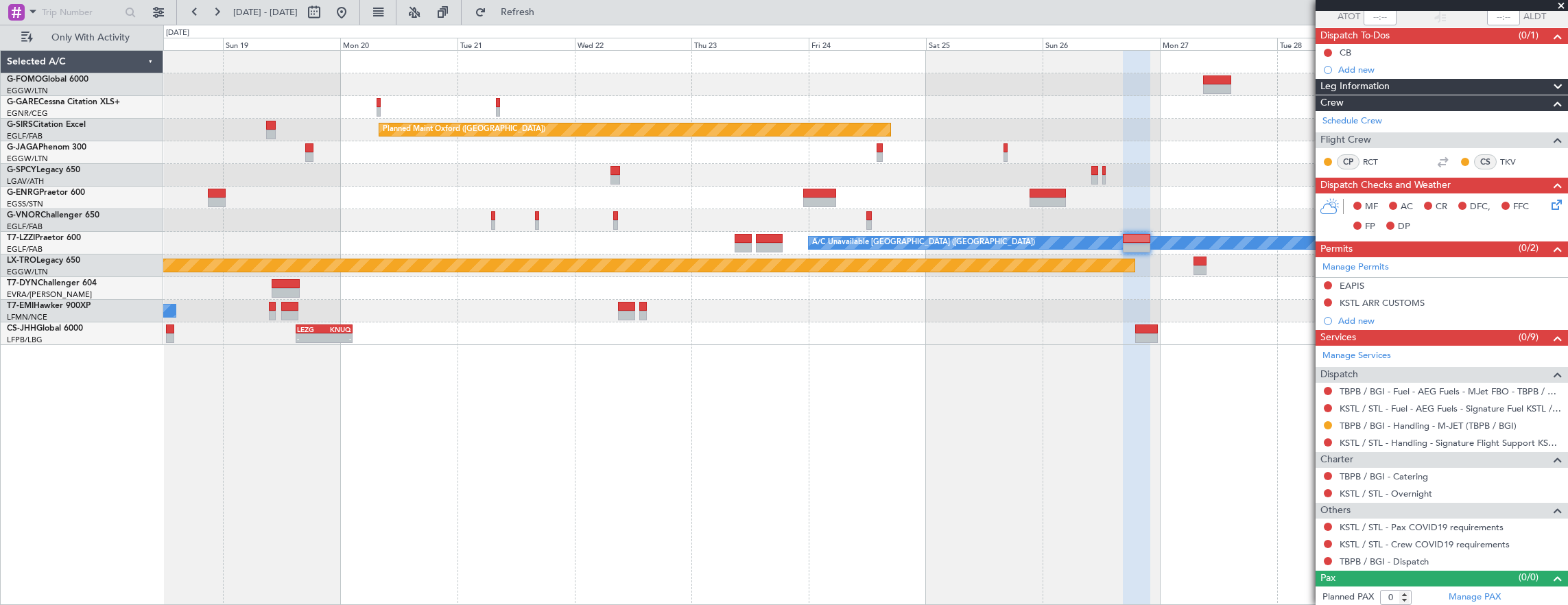
click at [352, 19] on div at bounding box center [327, 12] width 49 height 22
click at [352, 18] on button at bounding box center [341, 12] width 22 height 22
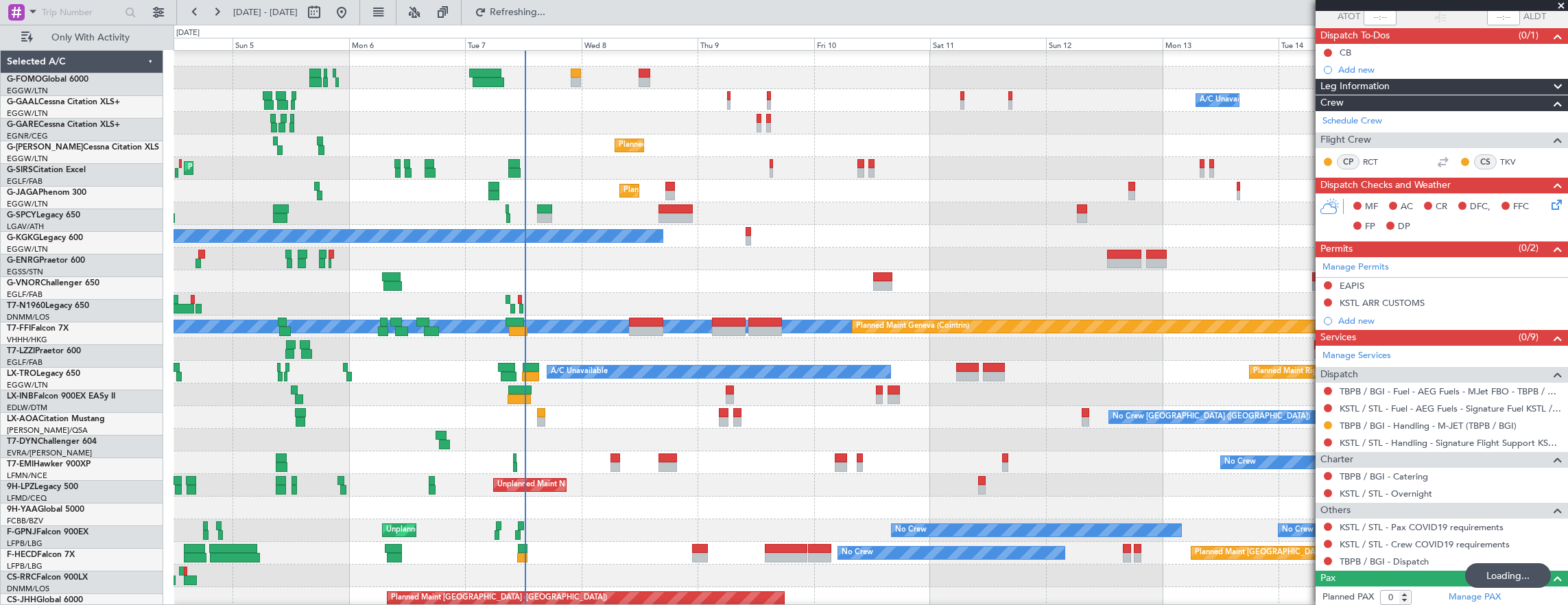
click at [33, 129] on div "A/C Unavailable Owner Owner A/C Unavailable AOG Maint Dusseldorf Owner Planned …" at bounding box center [784, 315] width 1568 height 581
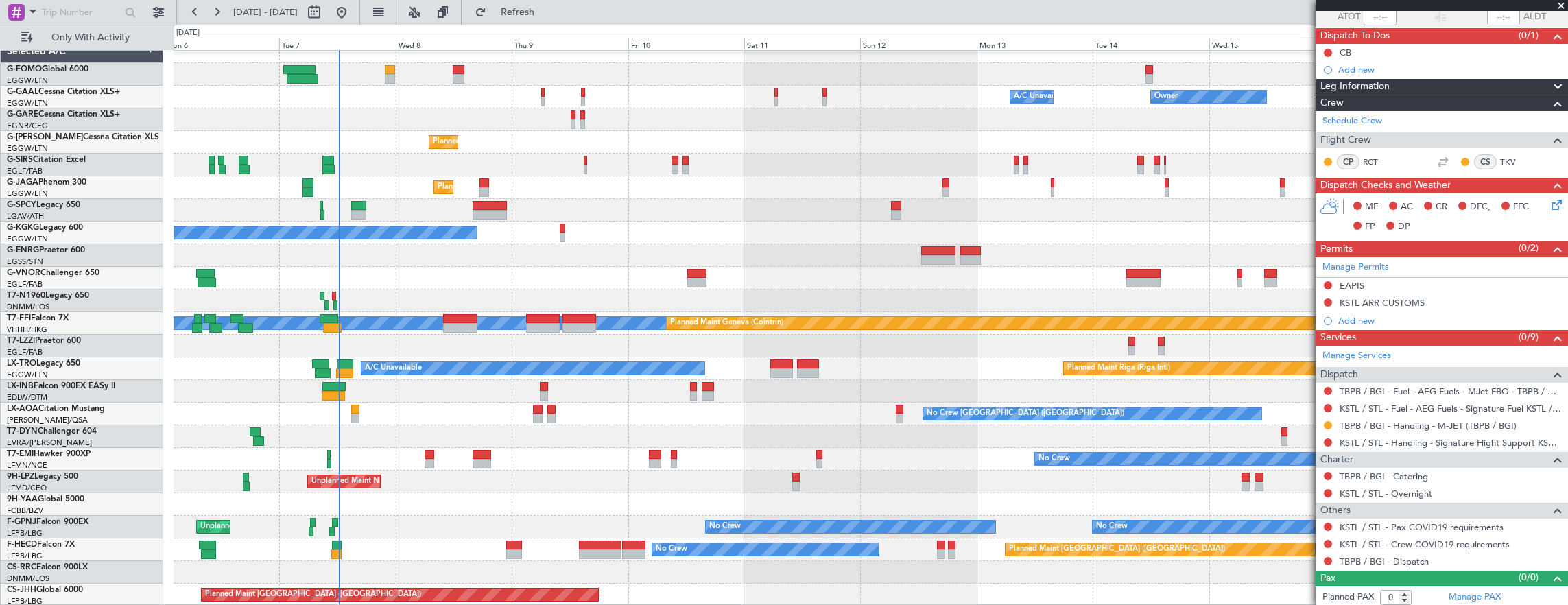
click at [664, 128] on div "Owner Owner A/C Unavailable A/C Unavailable Owner Planned Maint London (Luton) …" at bounding box center [870, 324] width 1395 height 567
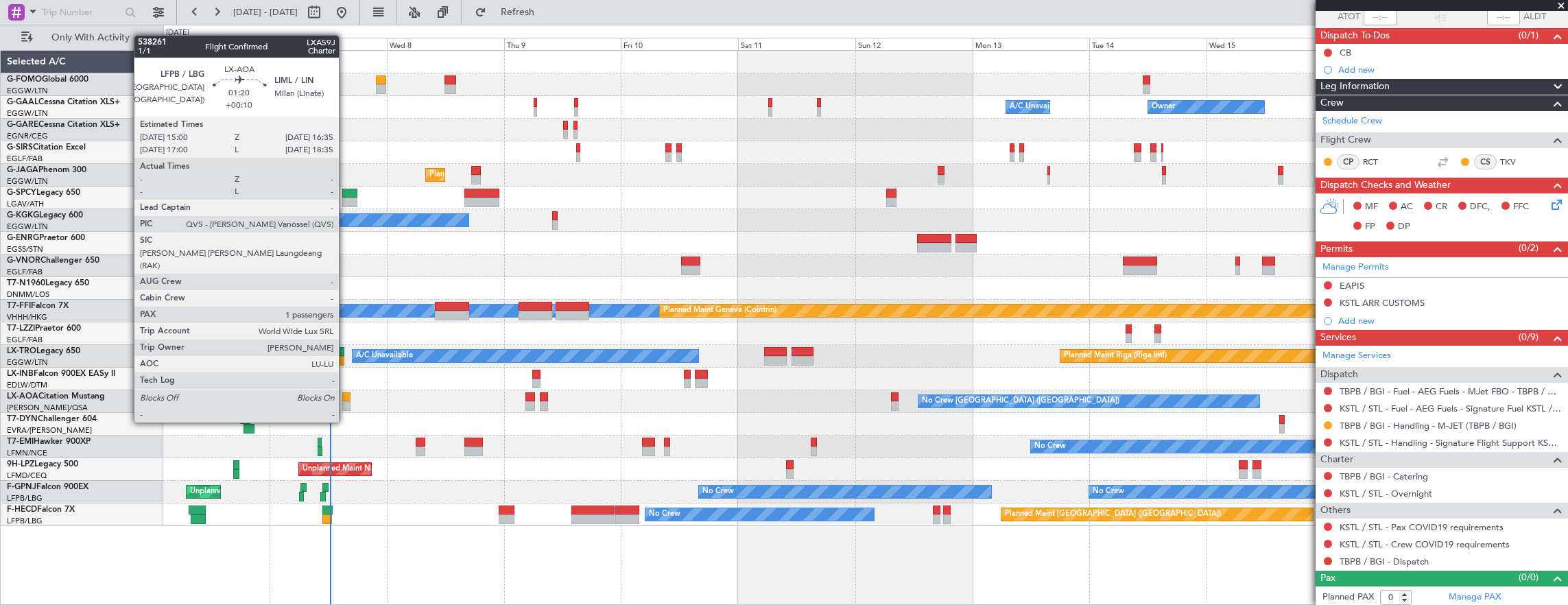
click at [346, 397] on div at bounding box center [346, 398] width 8 height 10
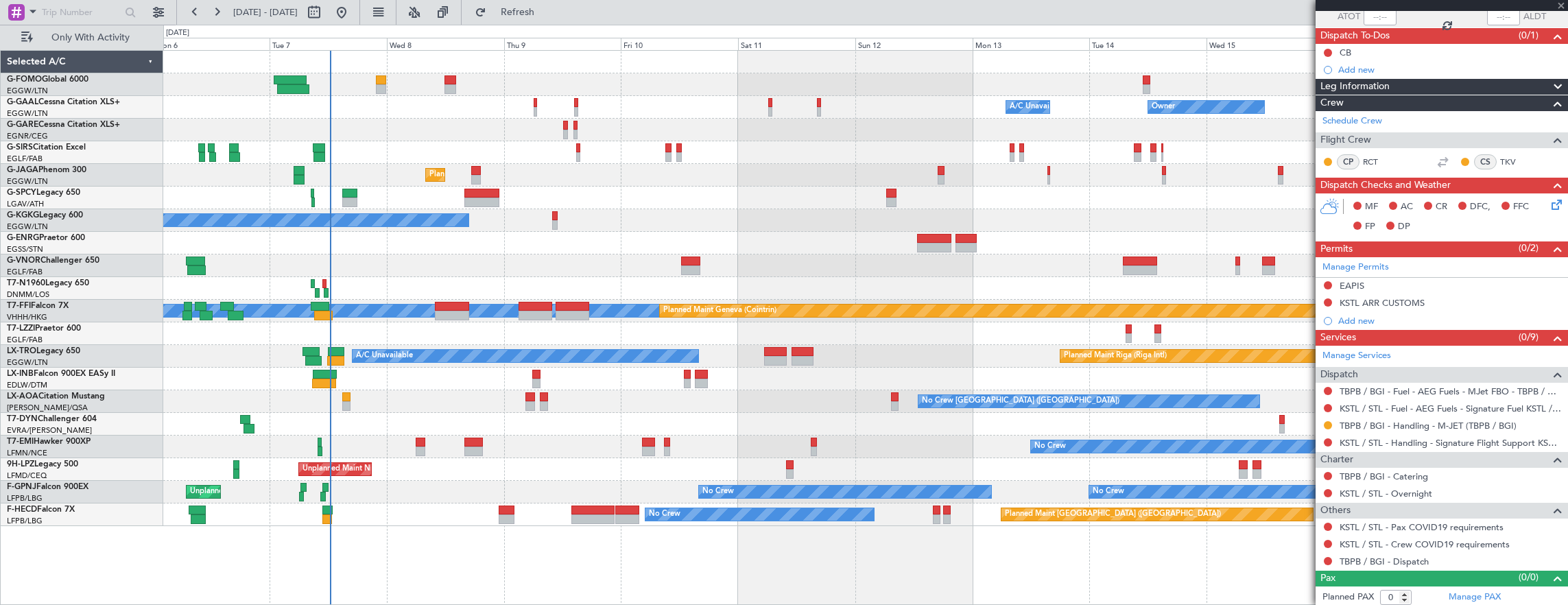
type input "+00:10"
type input "1"
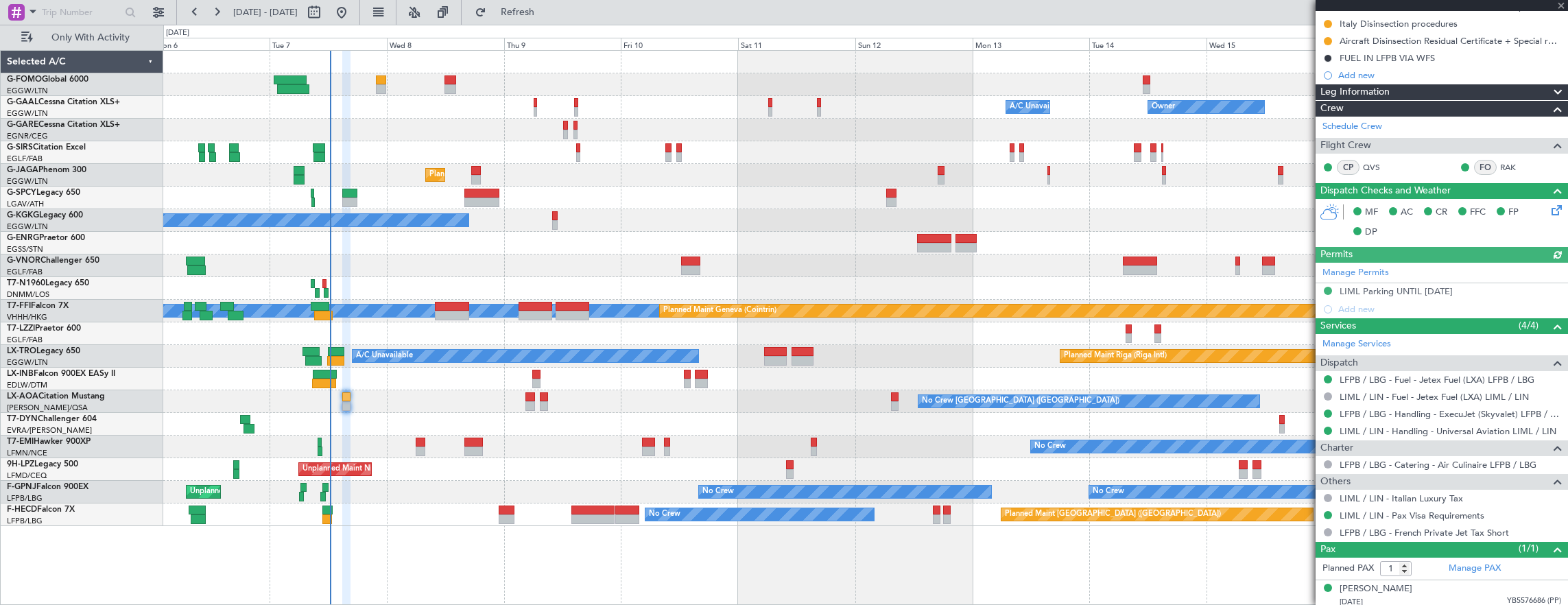
scroll to position [206, 0]
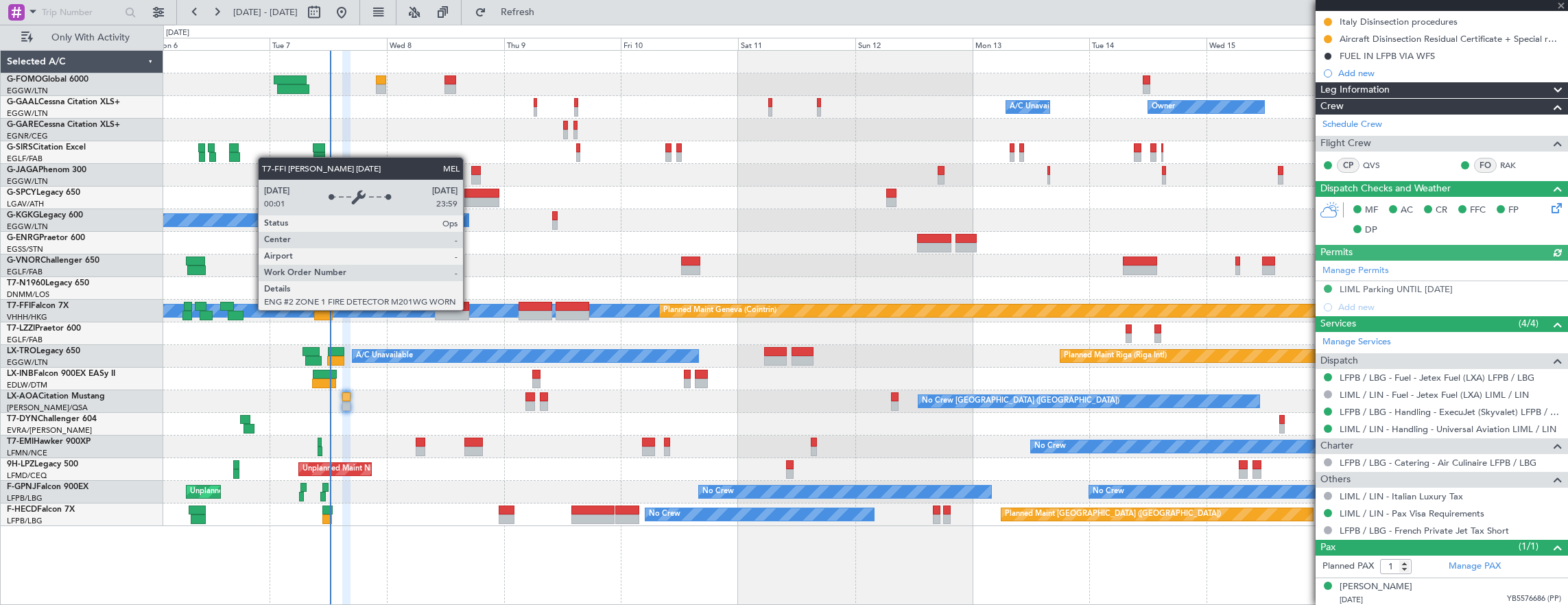
click at [465, 309] on div at bounding box center [451, 307] width 34 height 10
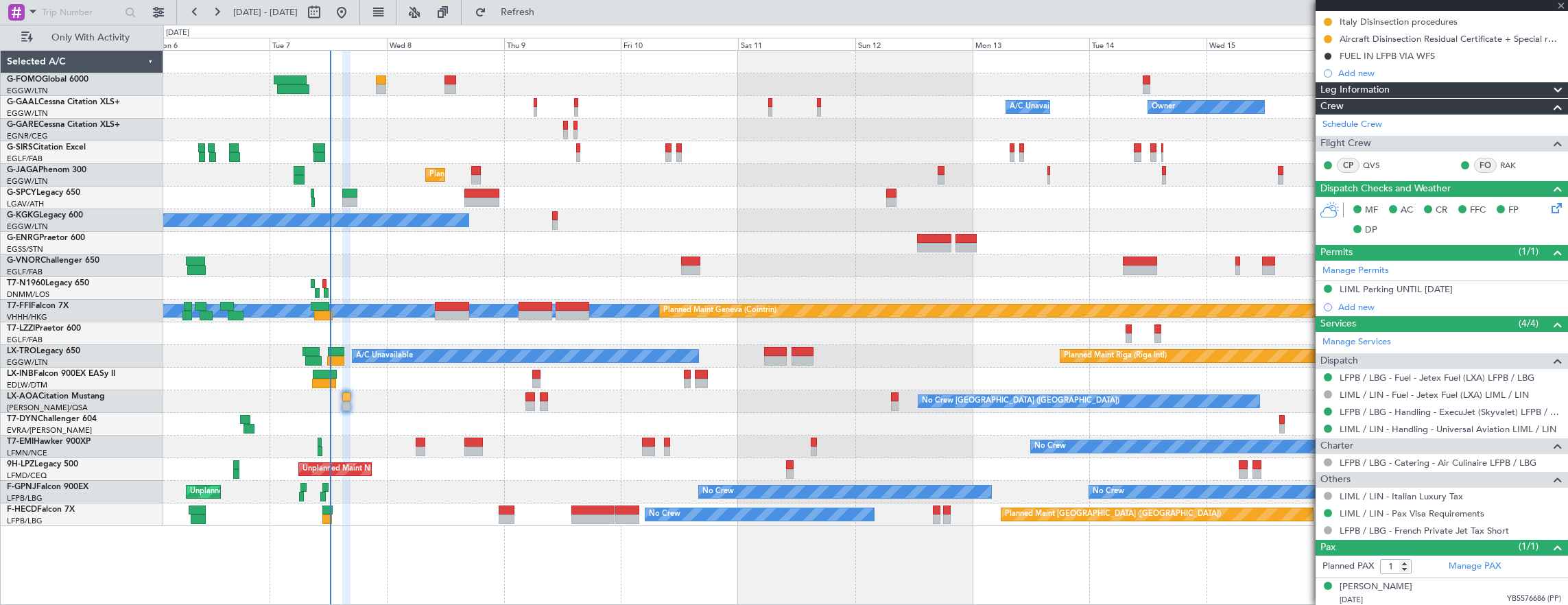
type input "+00:50"
type input "7"
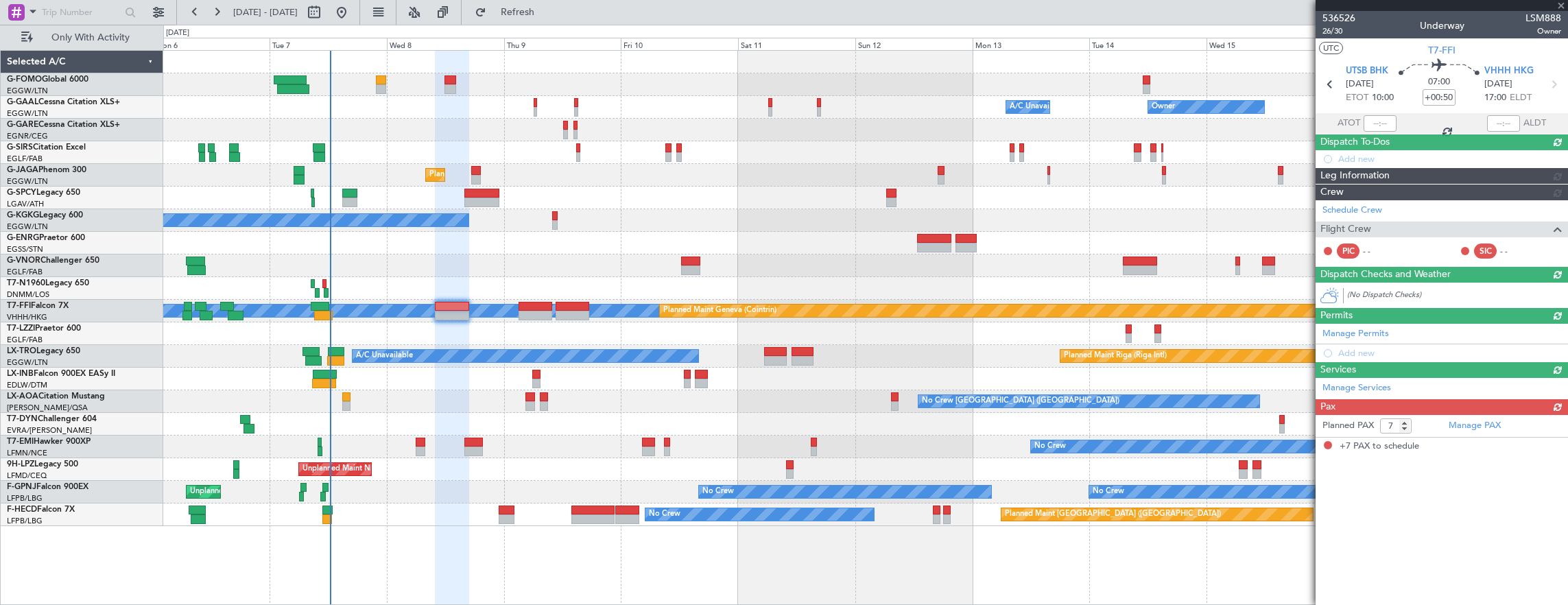
scroll to position [0, 0]
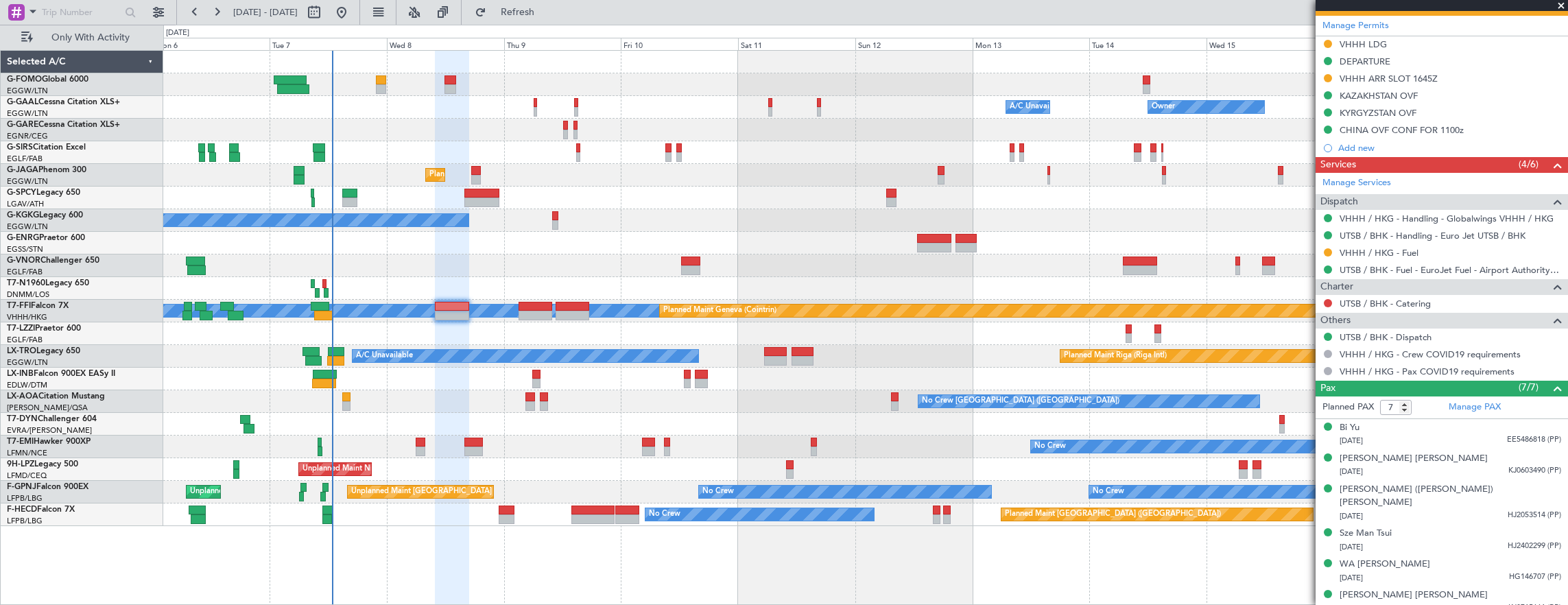
scroll to position [539, 0]
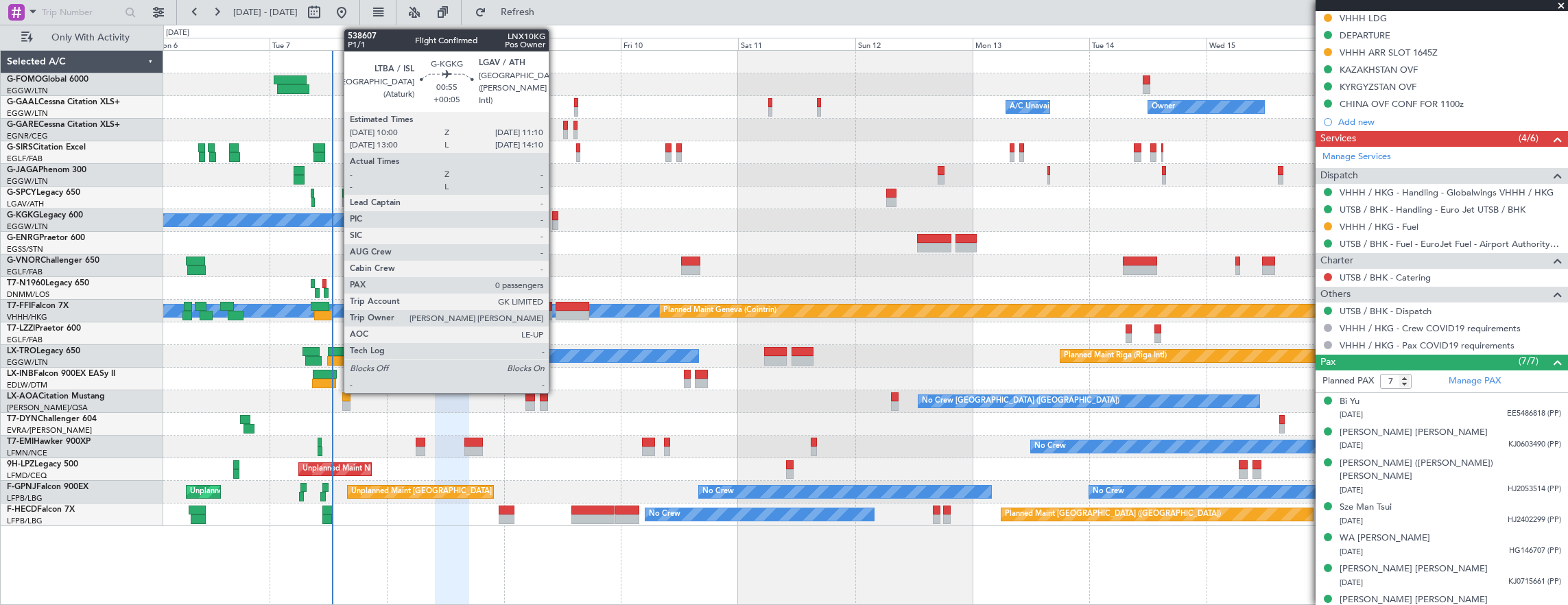
click at [555, 221] on div at bounding box center [555, 225] width 6 height 10
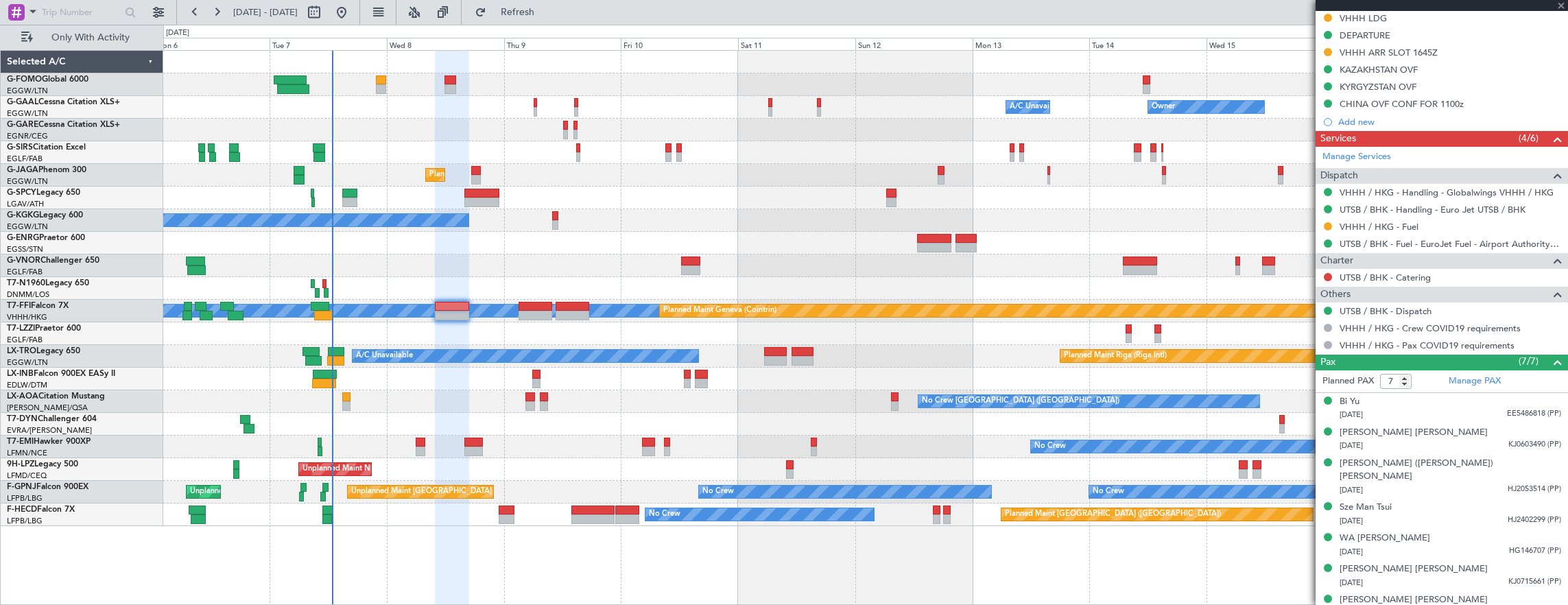
type input "+00:05"
type input "0"
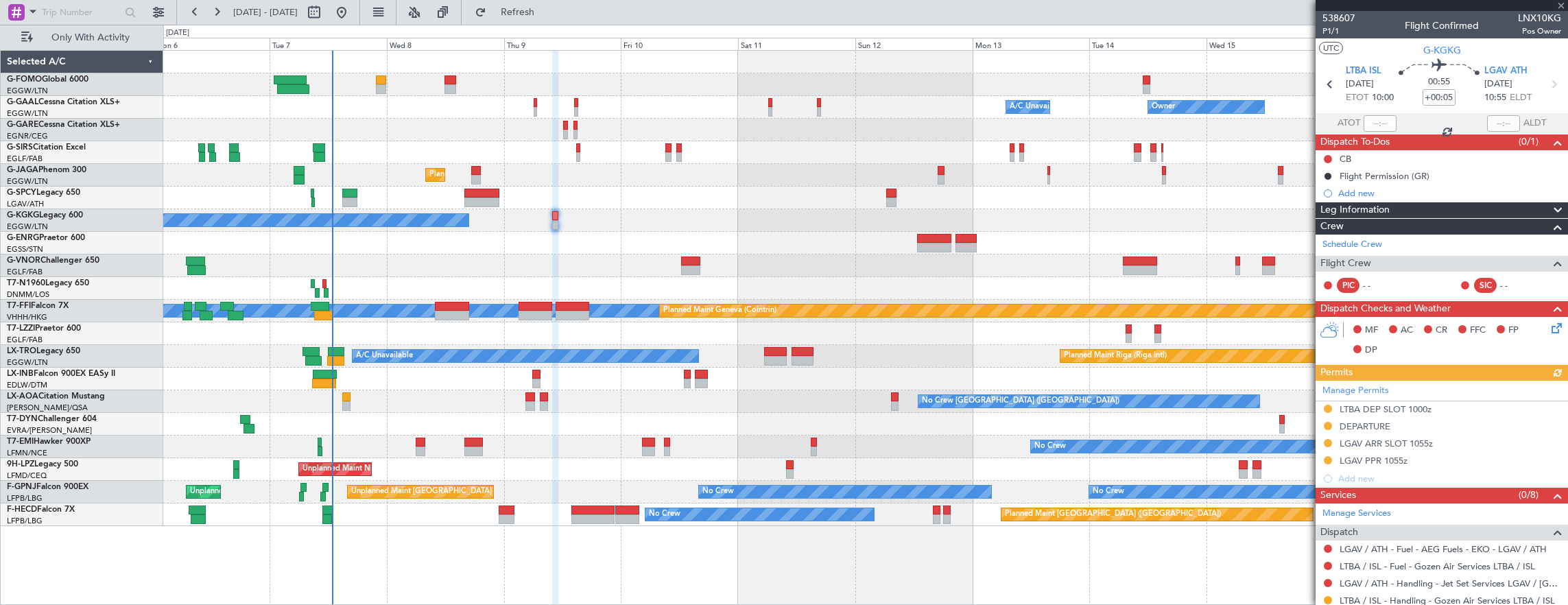
scroll to position [141, 0]
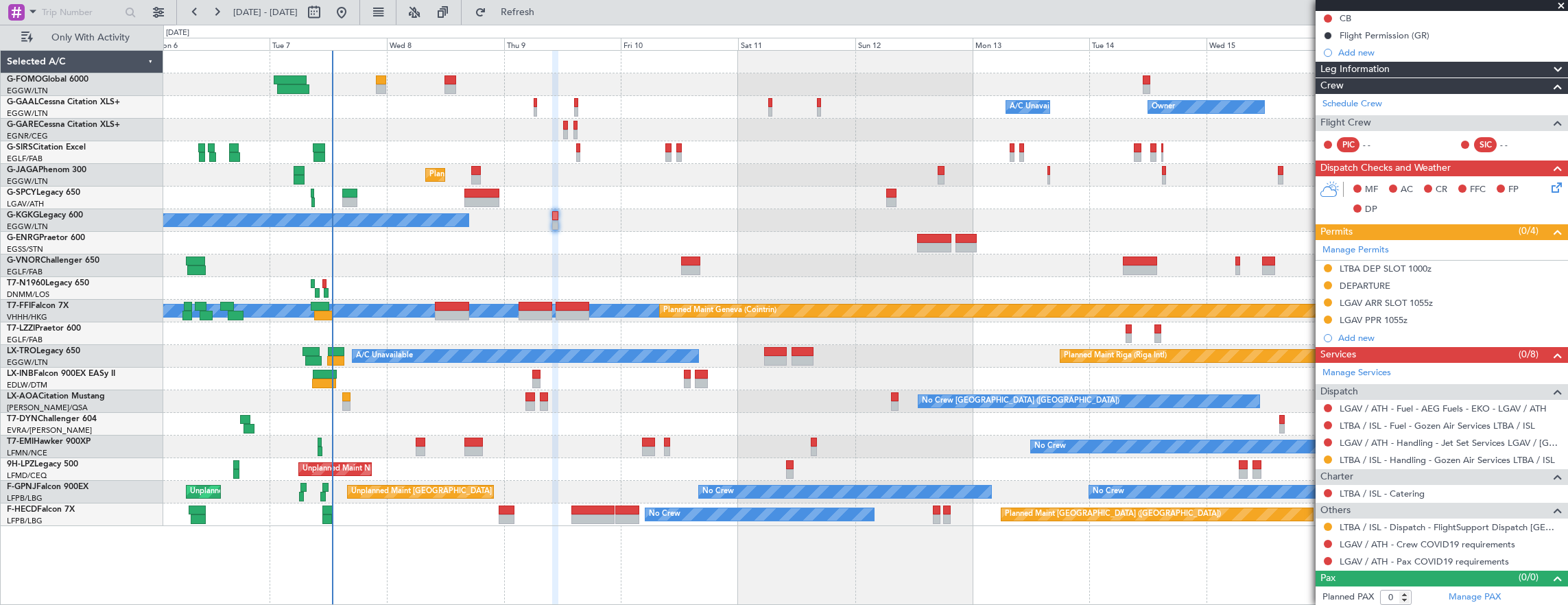
click at [285, 263] on div at bounding box center [865, 266] width 1405 height 22
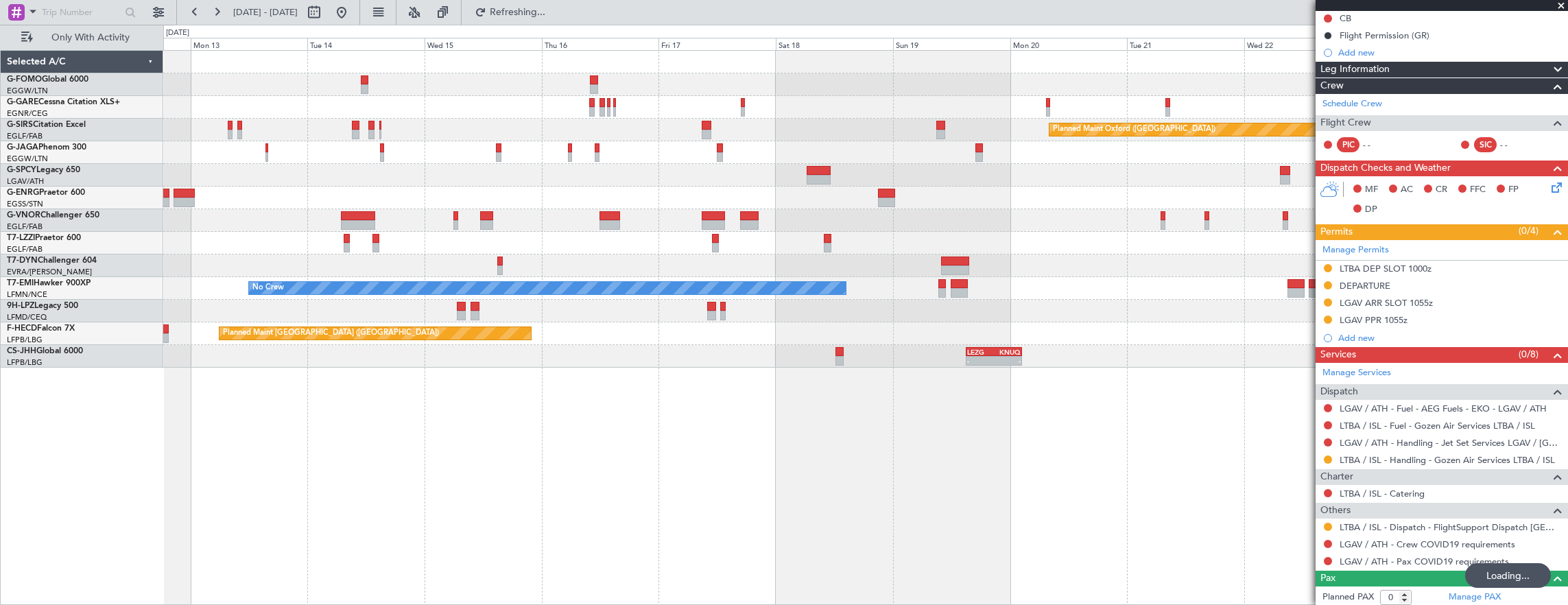
click at [0, 228] on html "[DATE] - [DATE] Refreshing... Quick Links Only With Activity Planned Maint [GEO…" at bounding box center [784, 302] width 1568 height 605
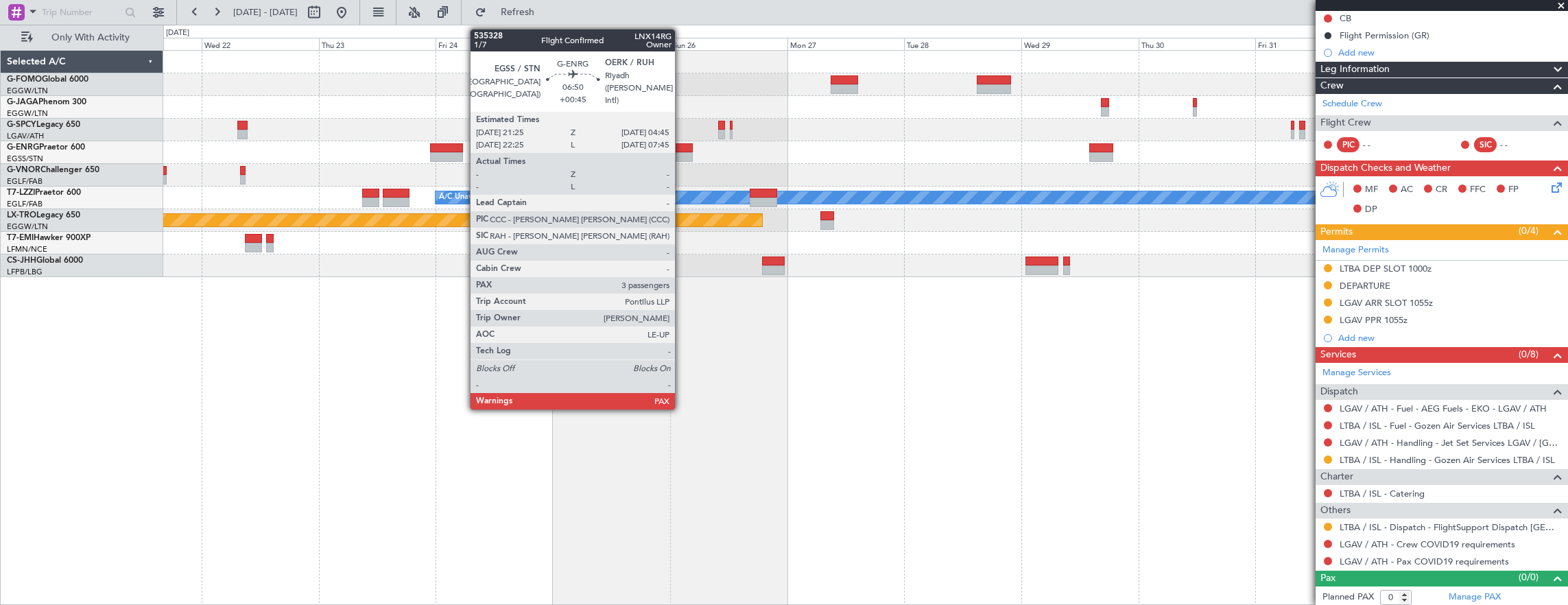
click at [682, 151] on div at bounding box center [675, 148] width 37 height 10
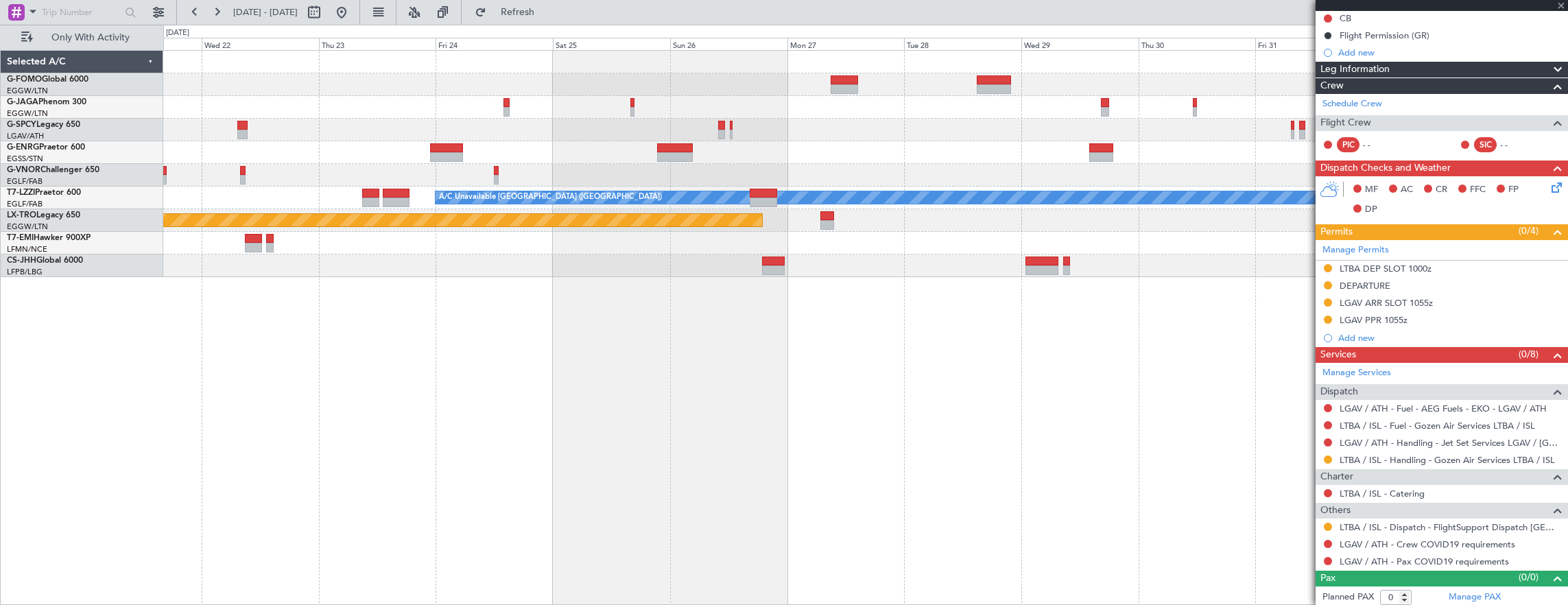
type input "+00:45"
type input "5"
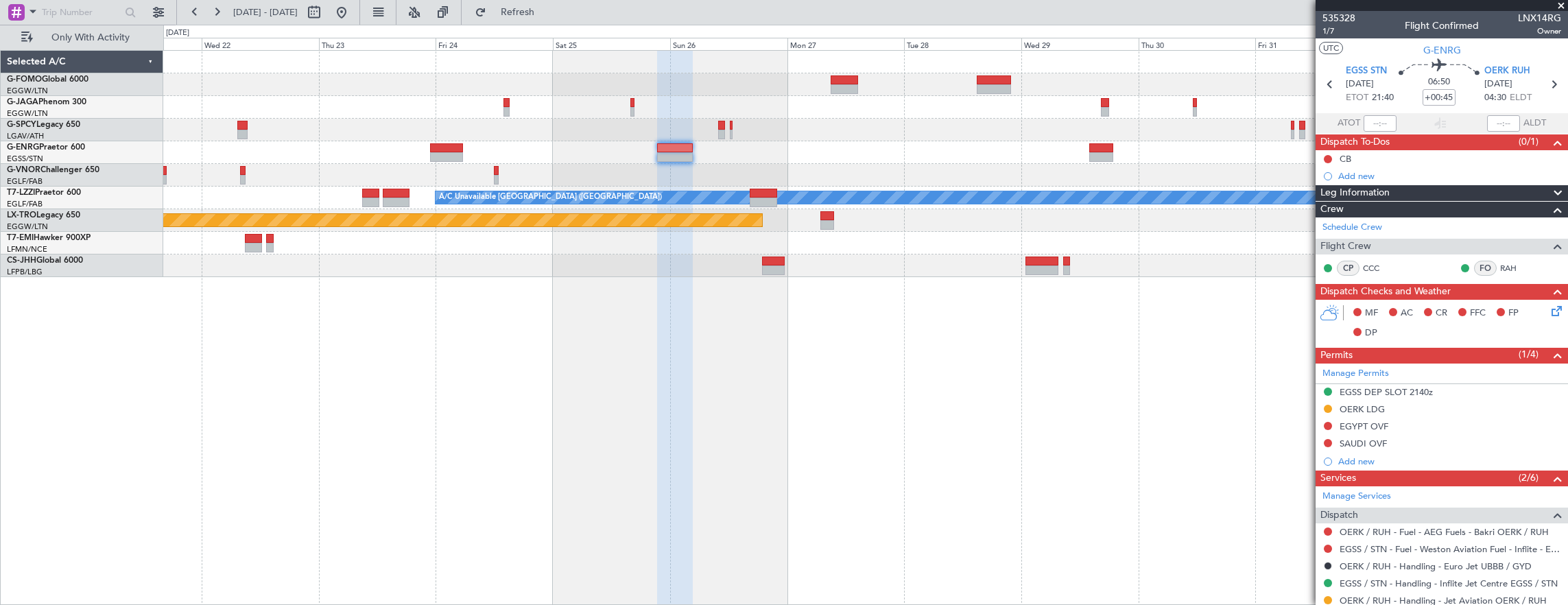
click at [831, 515] on div "A/C Unavailable [GEOGRAPHIC_DATA] ([GEOGRAPHIC_DATA]) Planned Maint [GEOGRAPHIC…" at bounding box center [866, 328] width 1406 height 556
click at [1258, 129] on div at bounding box center [865, 129] width 1405 height 22
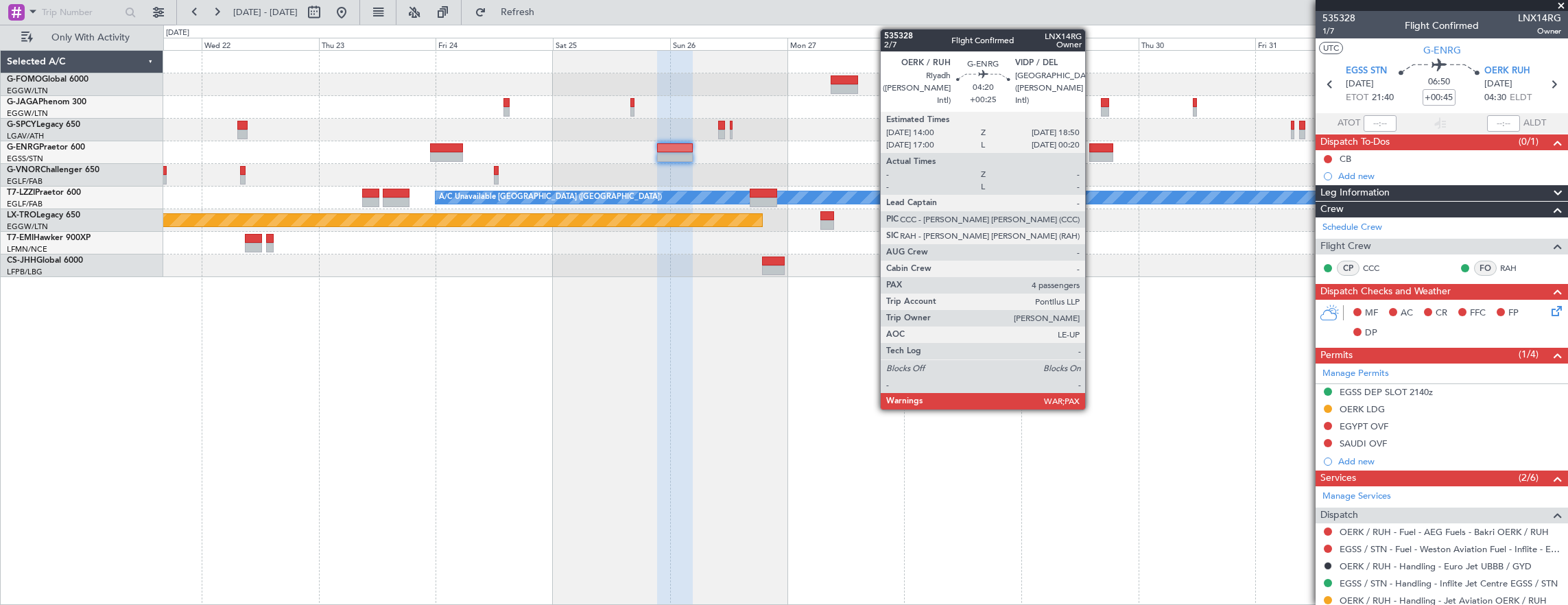
click at [1092, 155] on div at bounding box center [1101, 158] width 24 height 10
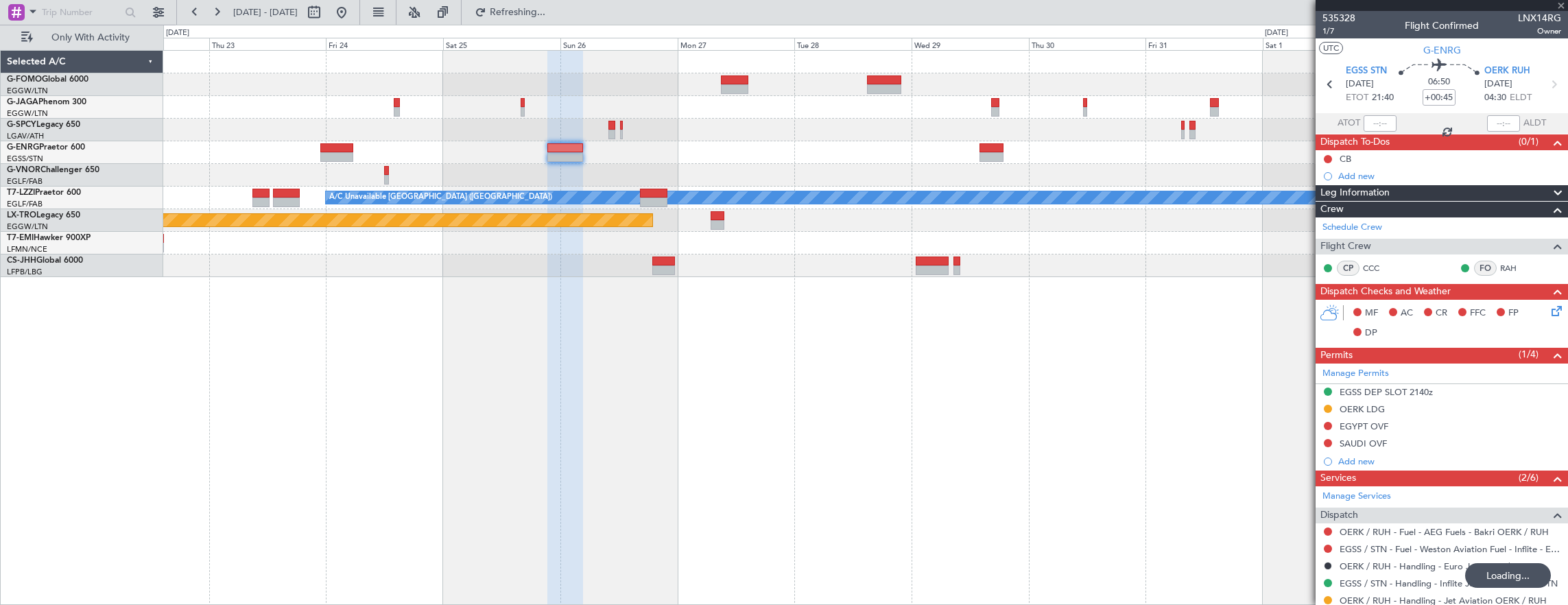
click at [707, 139] on div at bounding box center [865, 129] width 1405 height 22
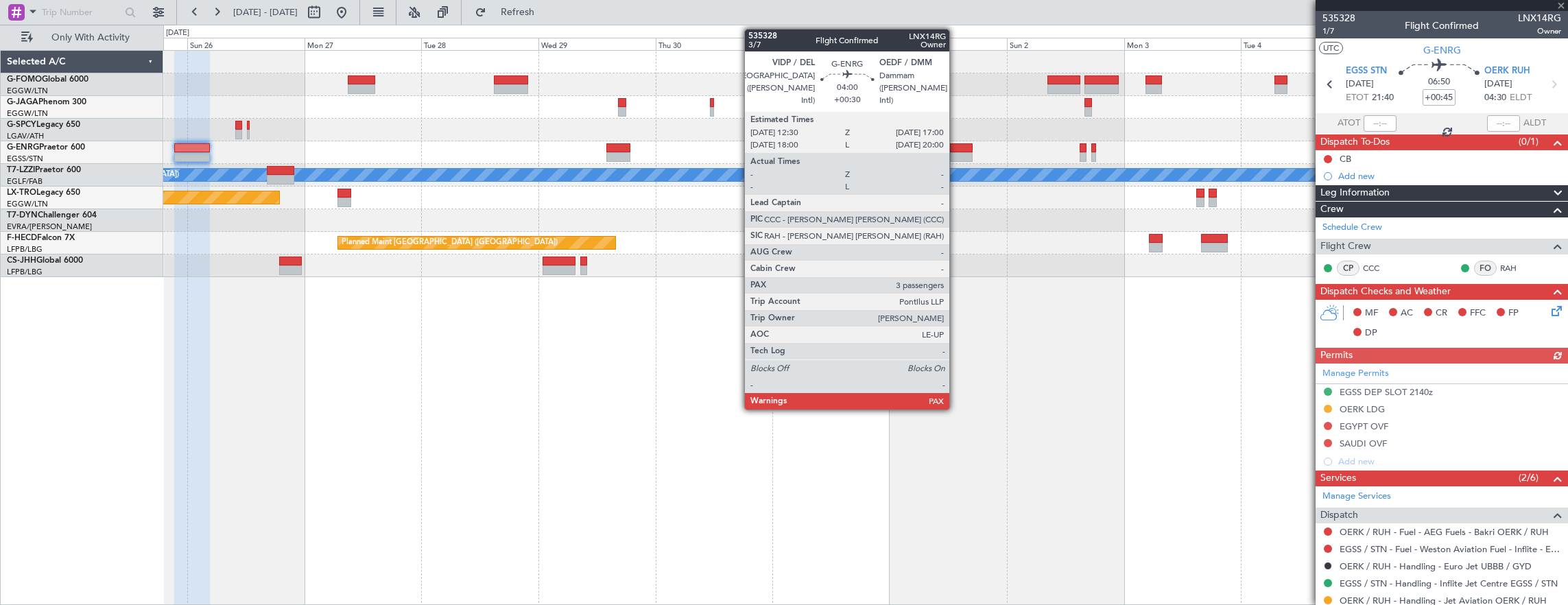
click at [956, 150] on div at bounding box center [961, 148] width 22 height 10
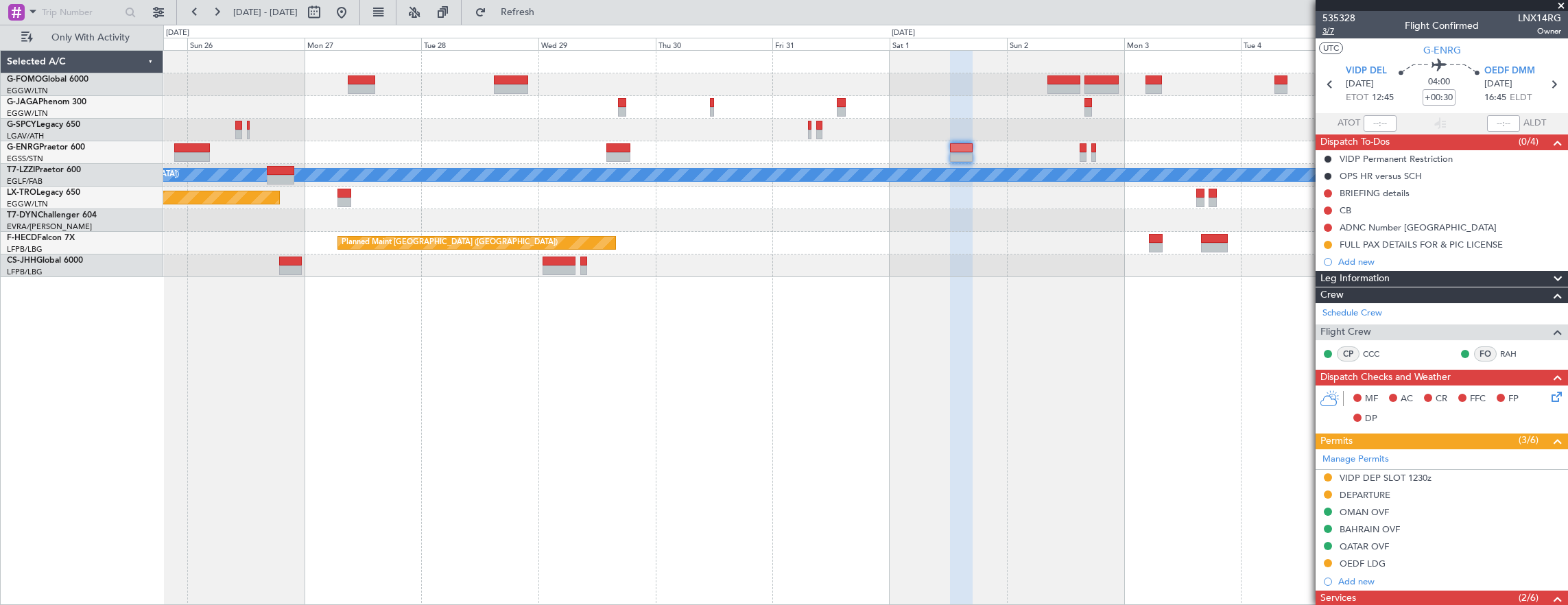
click at [1342, 30] on span "3/7" at bounding box center [1339, 31] width 33 height 12
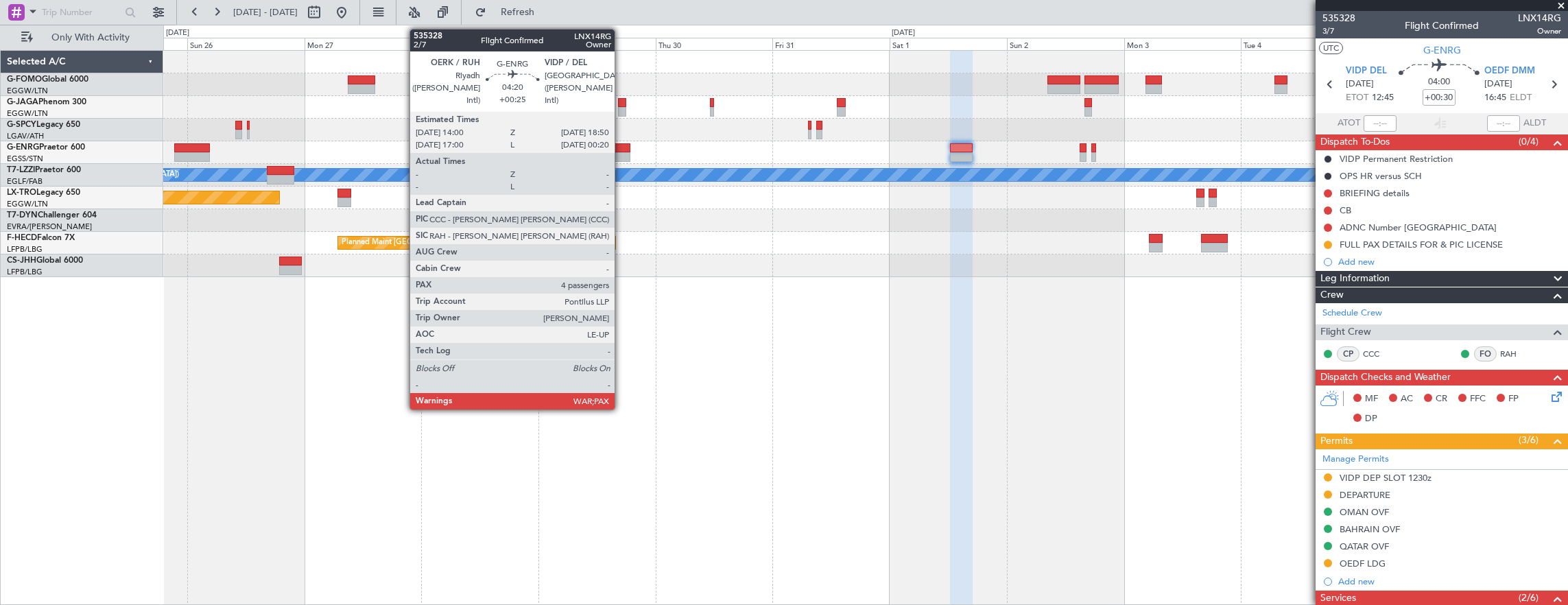
click at [621, 150] on div at bounding box center [618, 148] width 24 height 10
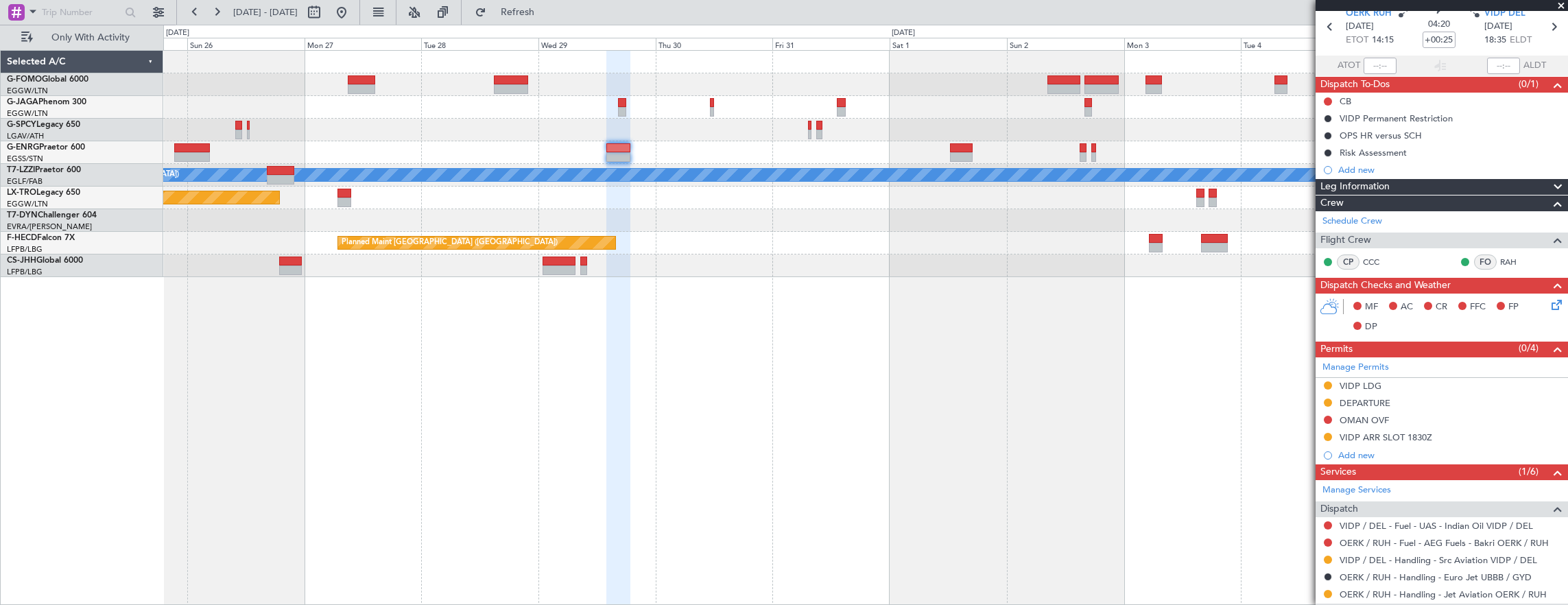
scroll to position [138, 0]
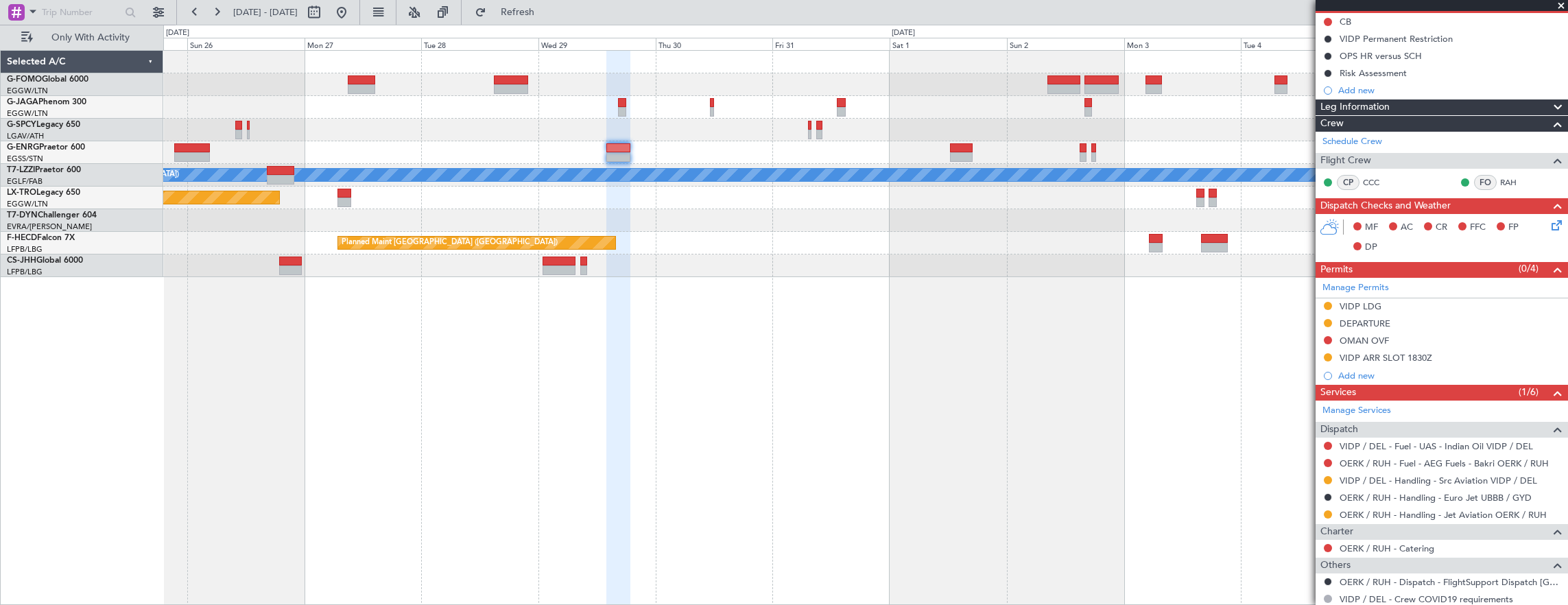
click at [470, 138] on div at bounding box center [865, 129] width 1405 height 22
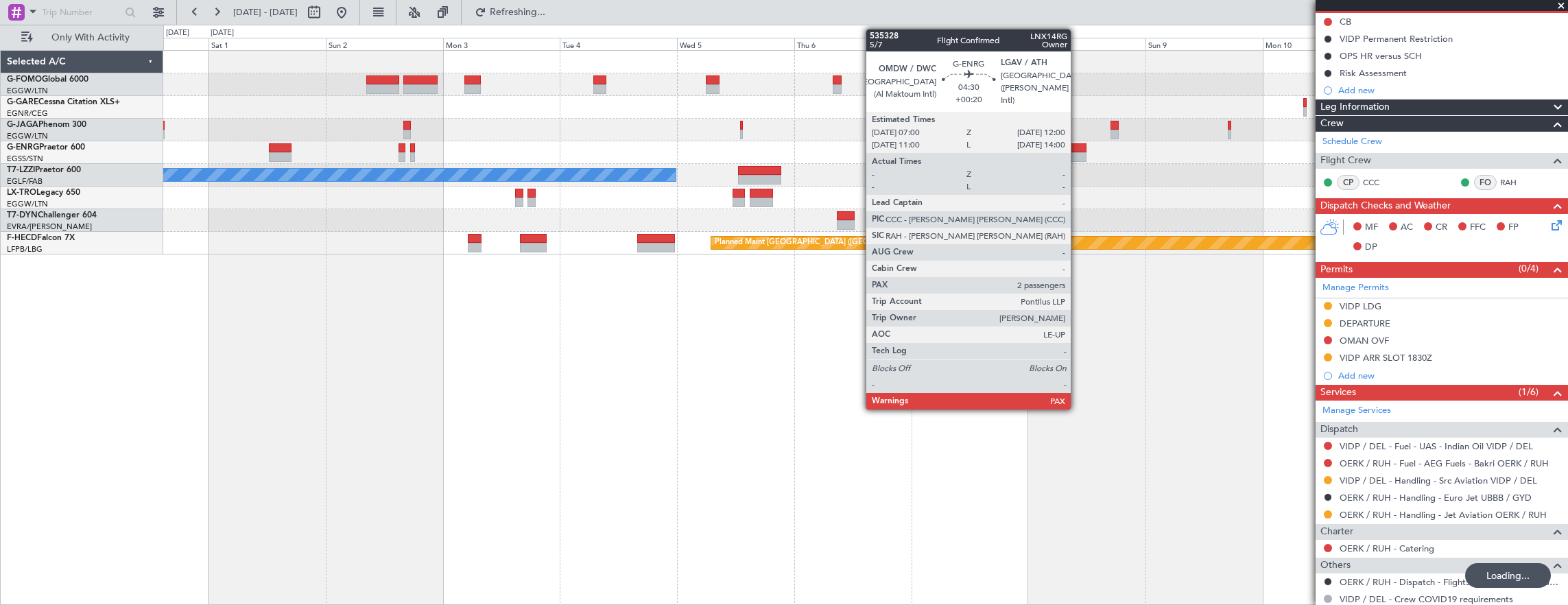
click at [1078, 152] on div at bounding box center [1074, 158] width 25 height 10
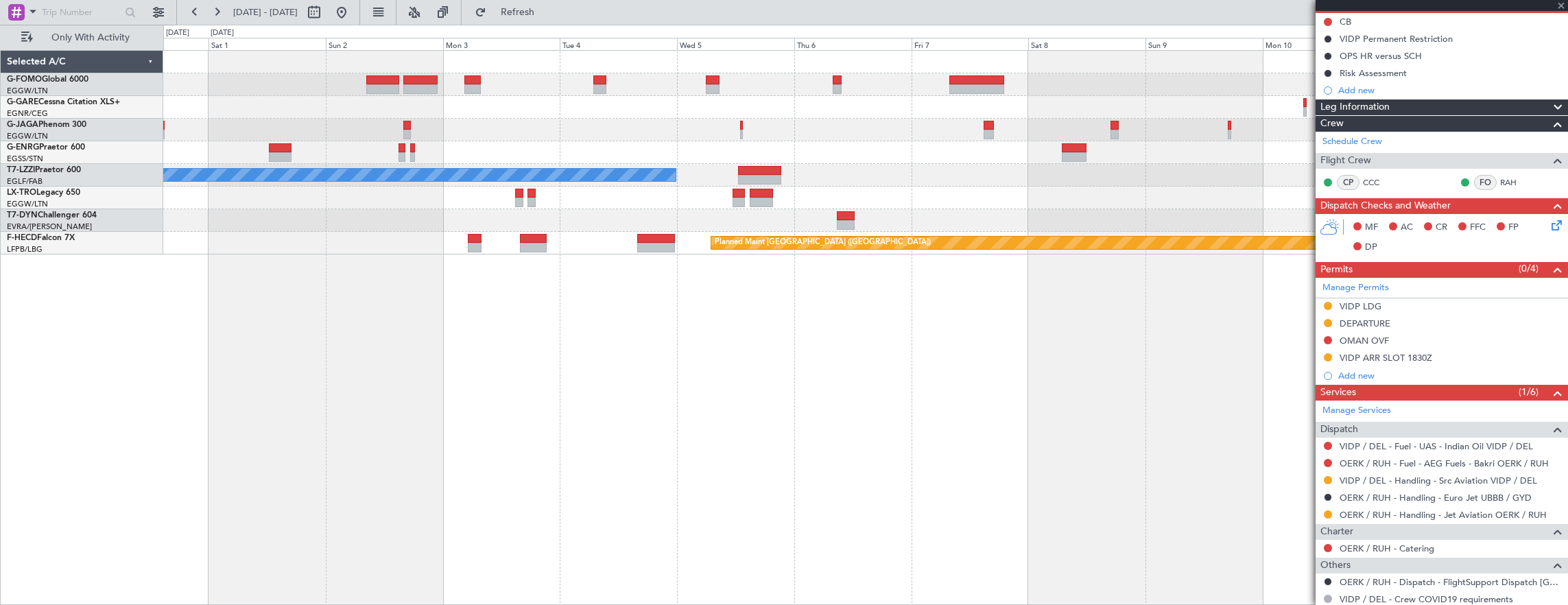
type input "+00:20"
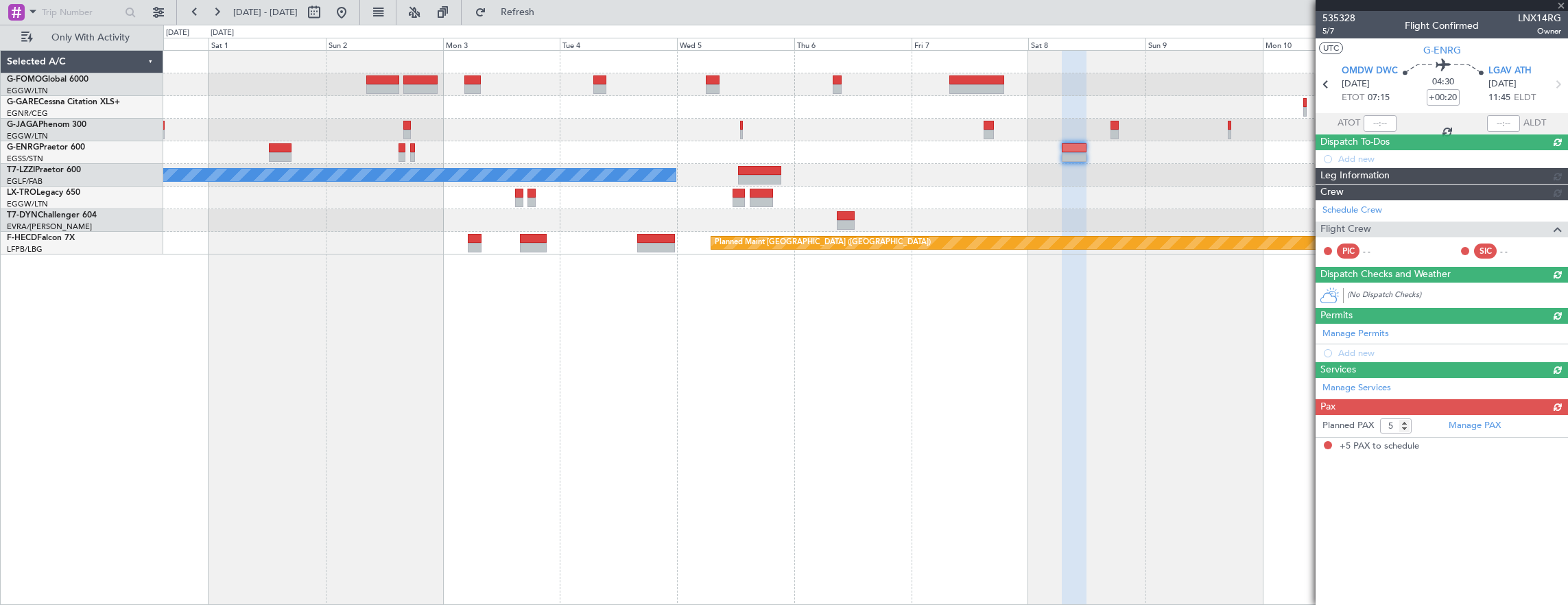
scroll to position [0, 0]
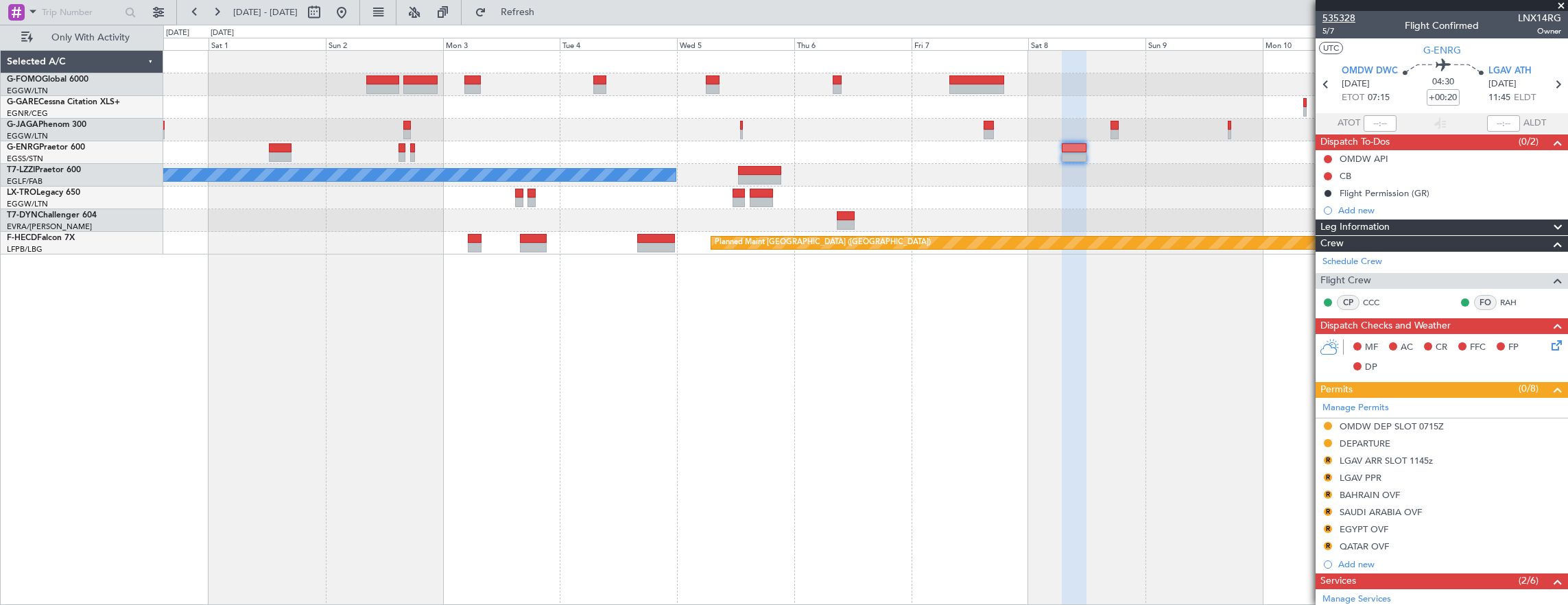
click at [1347, 23] on span "535328" at bounding box center [1339, 18] width 33 height 14
click at [1330, 32] on span "5/7" at bounding box center [1339, 31] width 33 height 12
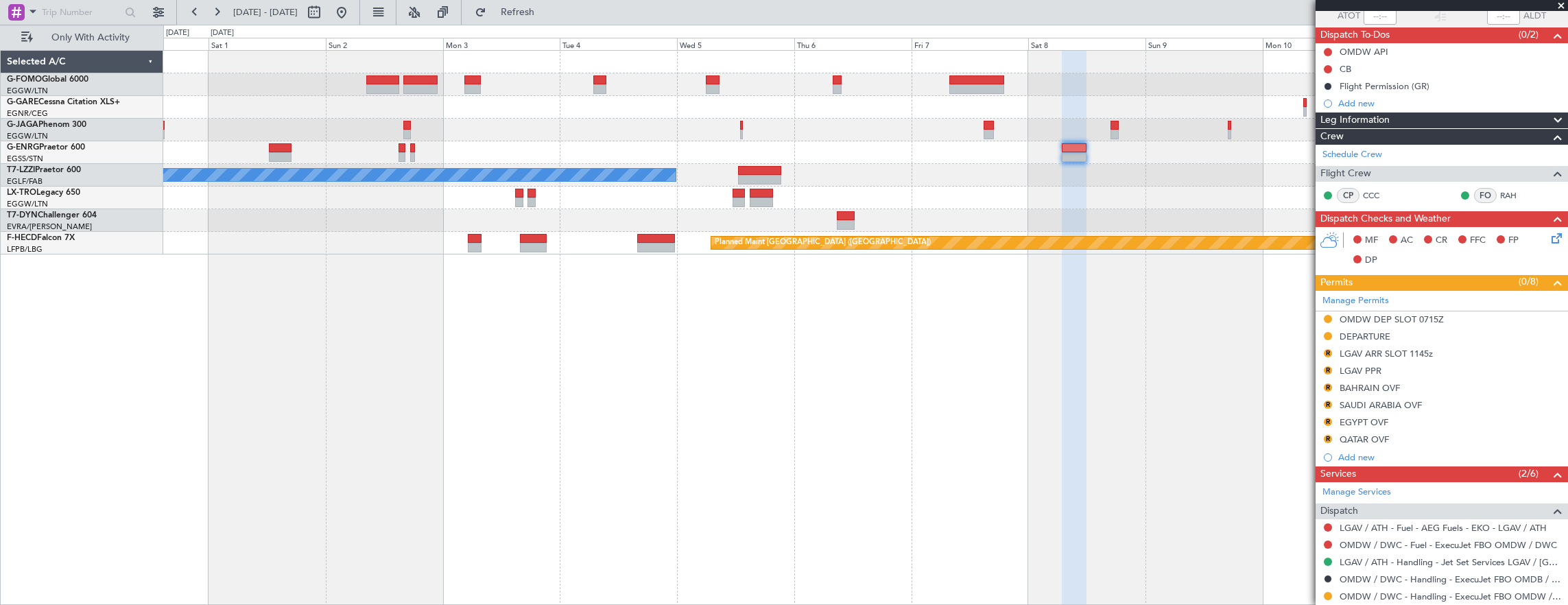
scroll to position [206, 0]
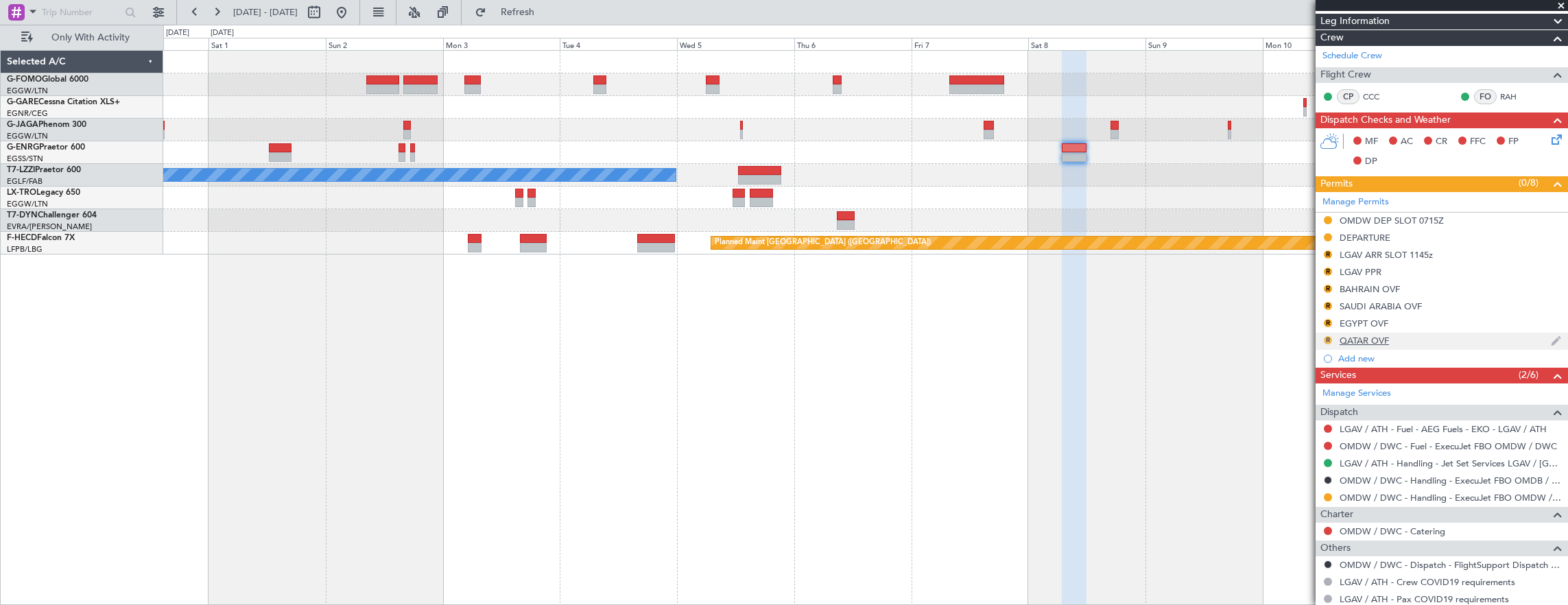
click at [1327, 337] on button "R" at bounding box center [1328, 341] width 8 height 8
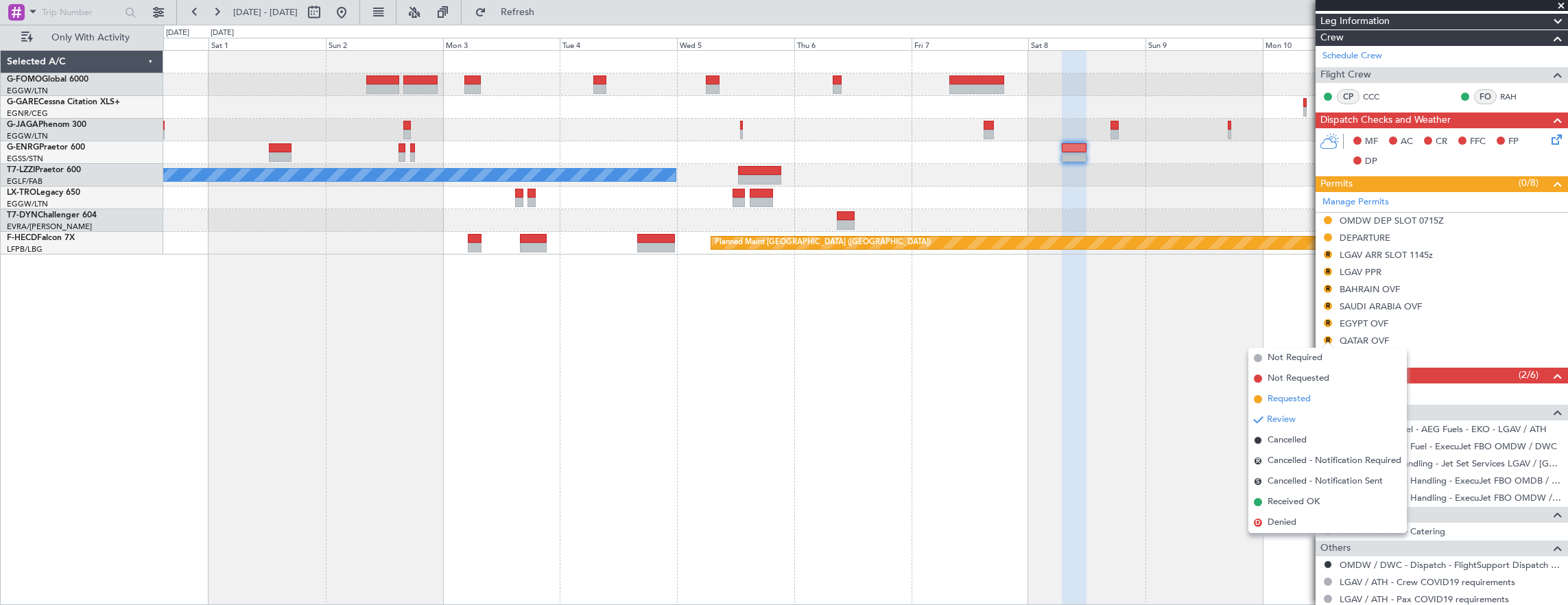
click at [1296, 395] on span "Requested" at bounding box center [1289, 399] width 43 height 13
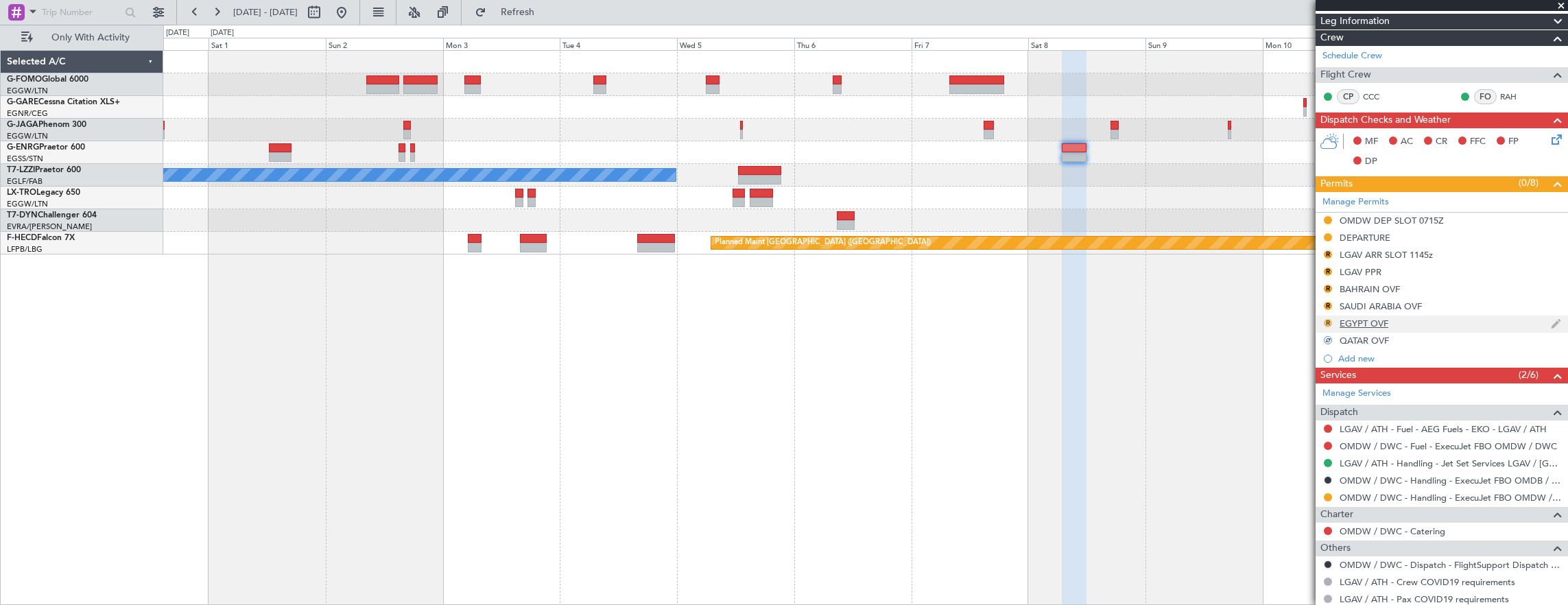
click at [1327, 322] on button "R" at bounding box center [1328, 323] width 8 height 8
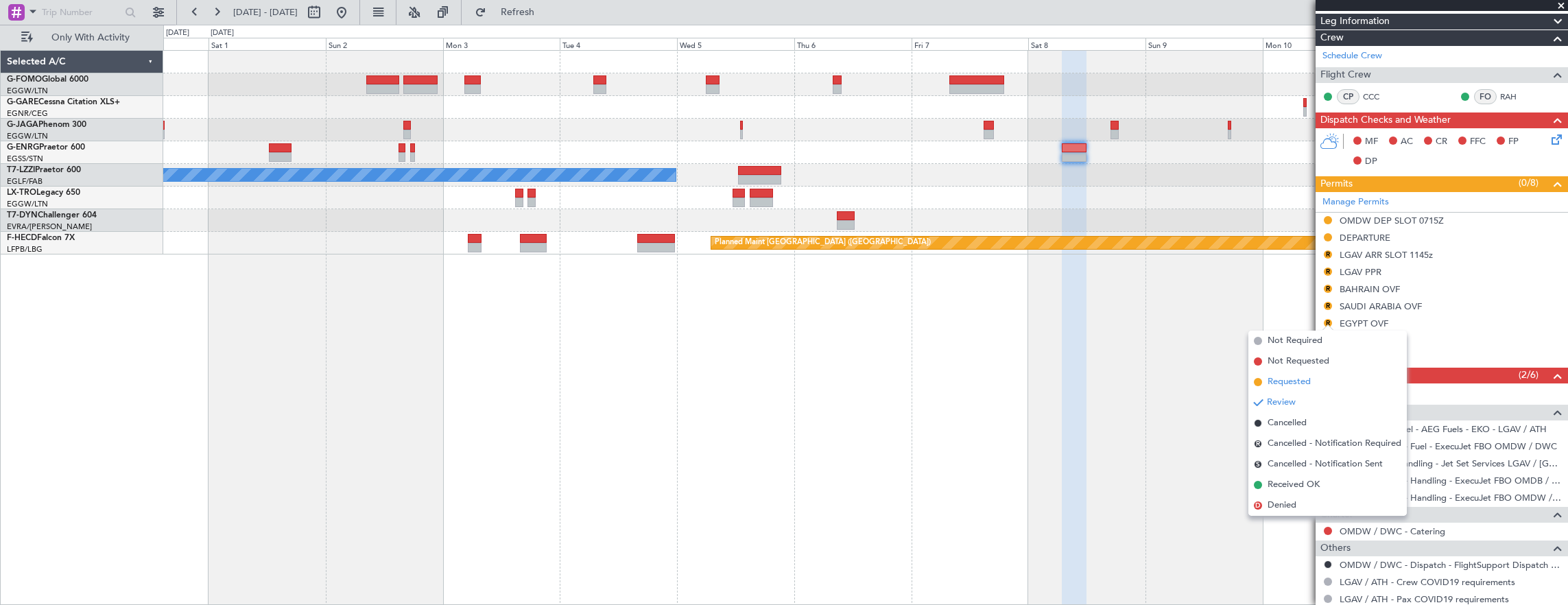
click at [1306, 377] on span "Requested" at bounding box center [1289, 382] width 43 height 13
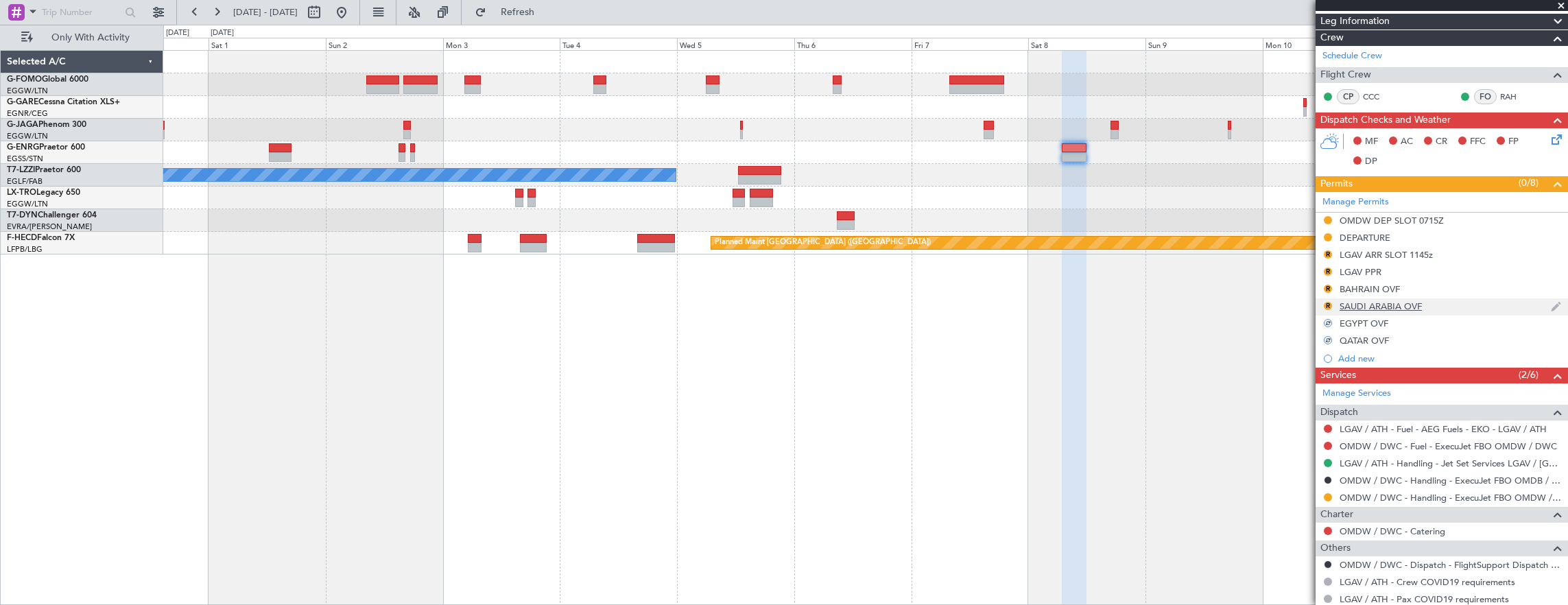
click at [1329, 308] on button "R" at bounding box center [1328, 306] width 8 height 8
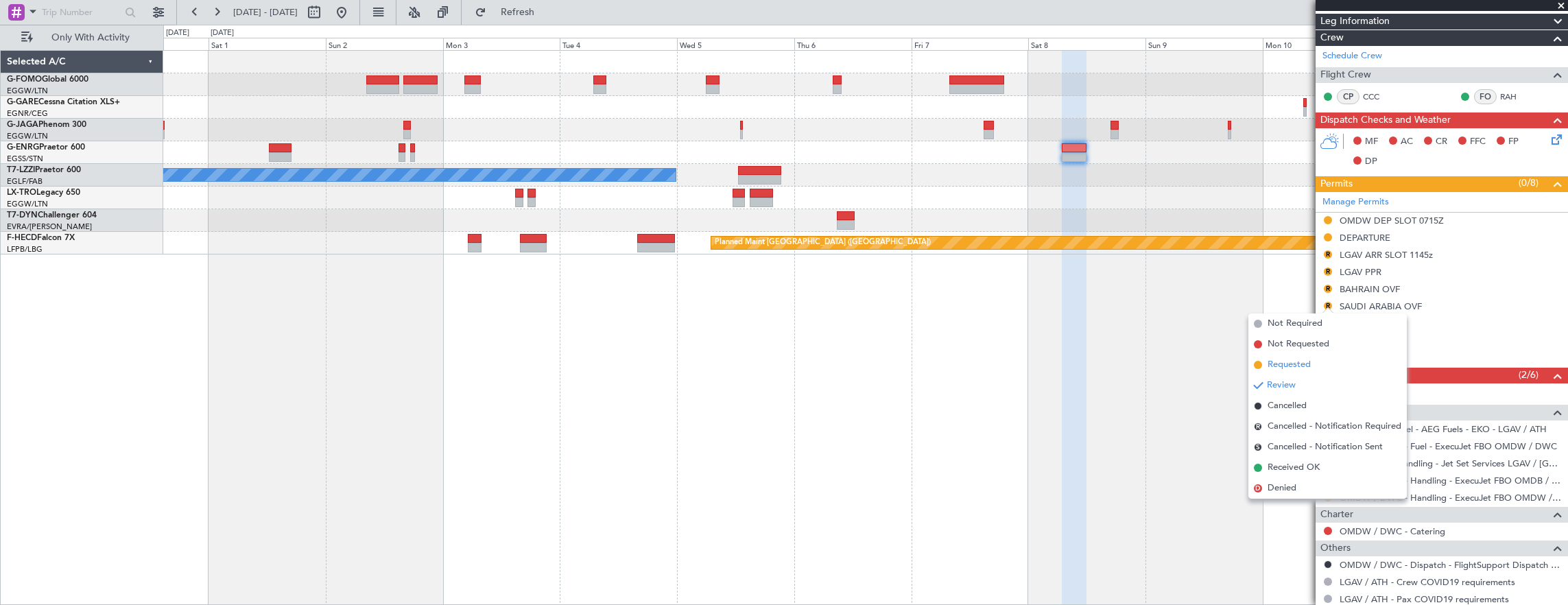
click at [1305, 365] on span "Requested" at bounding box center [1289, 365] width 43 height 13
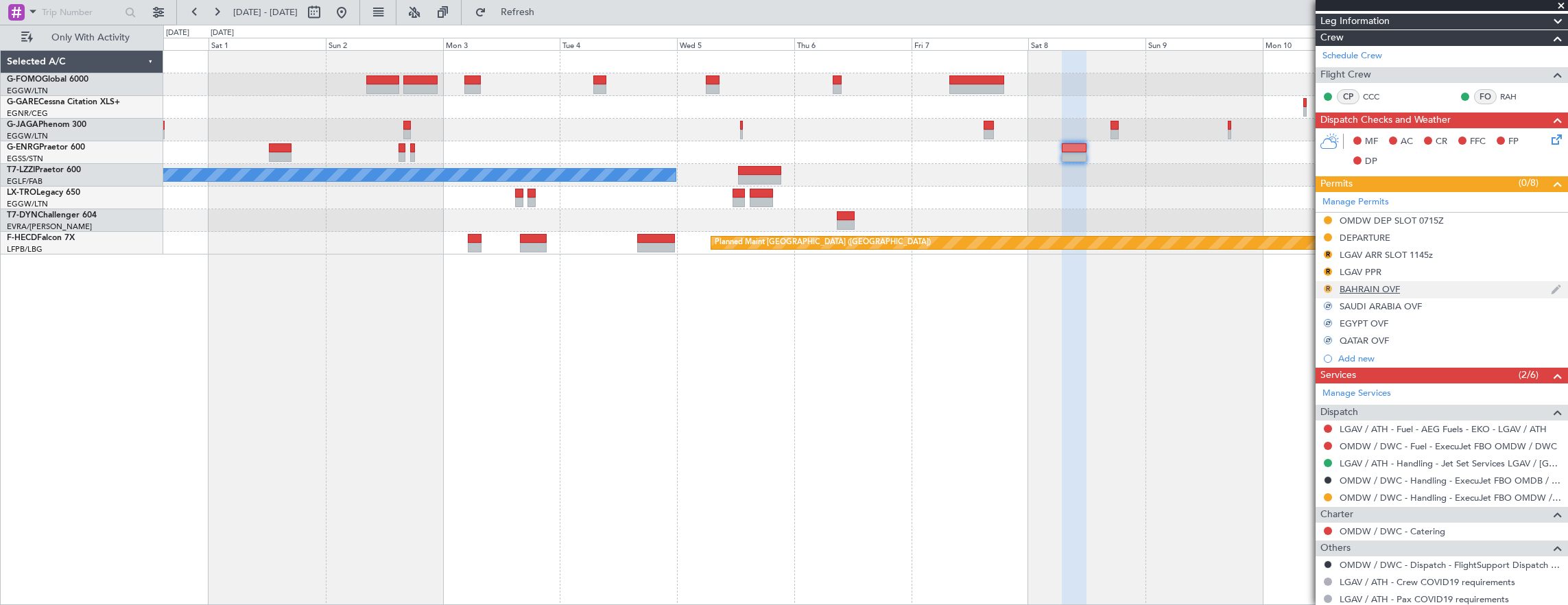
click at [1329, 287] on button "R" at bounding box center [1328, 289] width 8 height 8
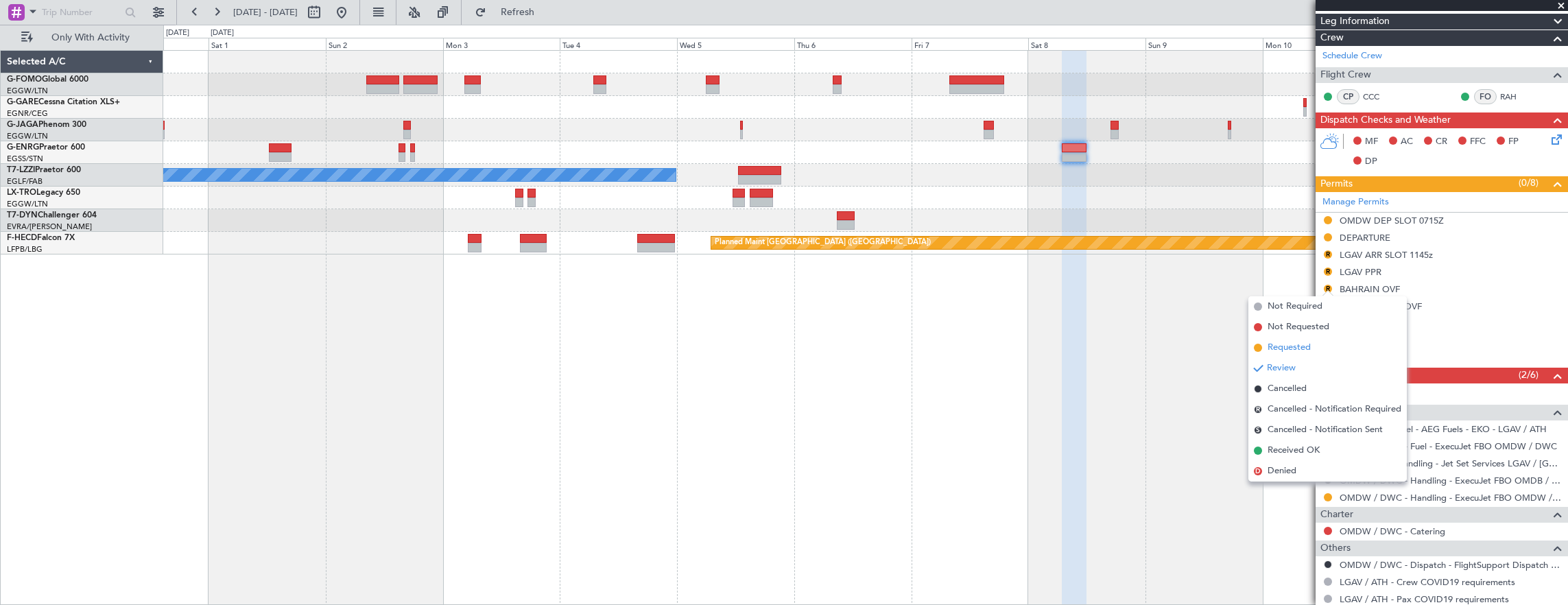
click at [1318, 345] on li "Requested" at bounding box center [1327, 348] width 158 height 21
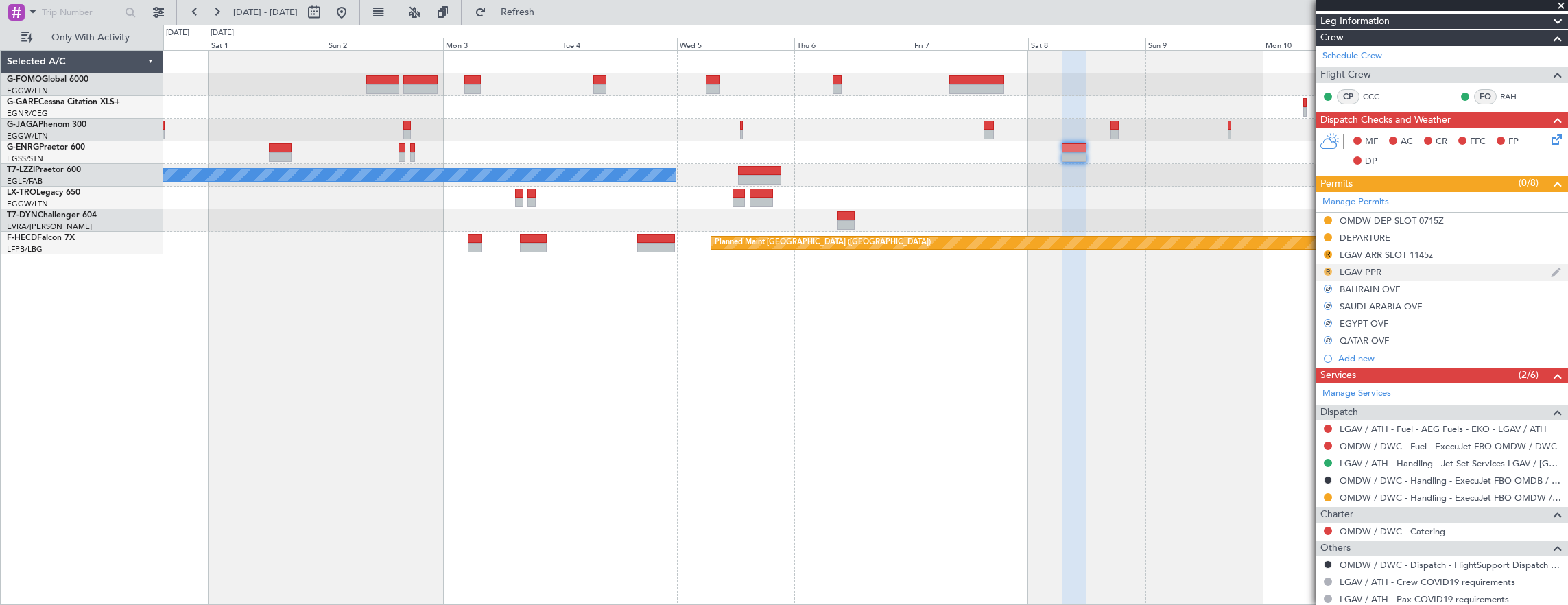
click at [1327, 271] on button "R" at bounding box center [1328, 272] width 8 height 8
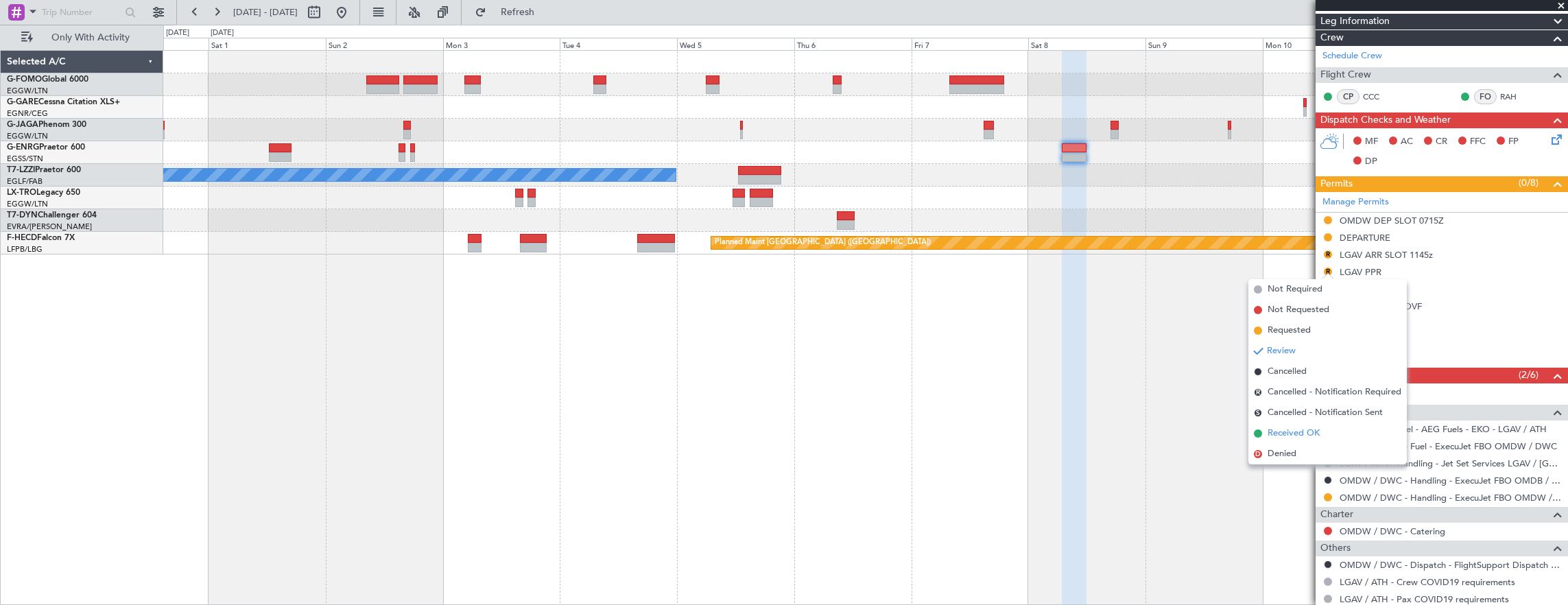
click at [1307, 430] on span "Received OK" at bounding box center [1293, 433] width 52 height 13
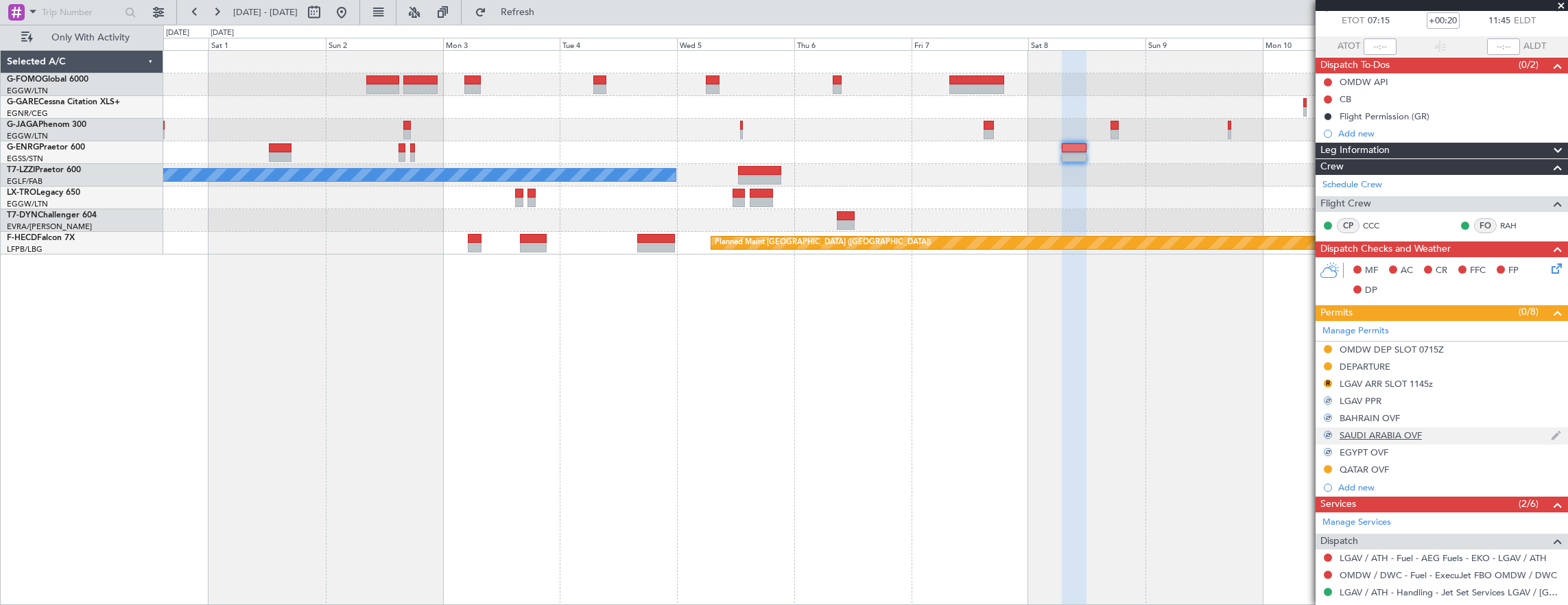
scroll to position [138, 0]
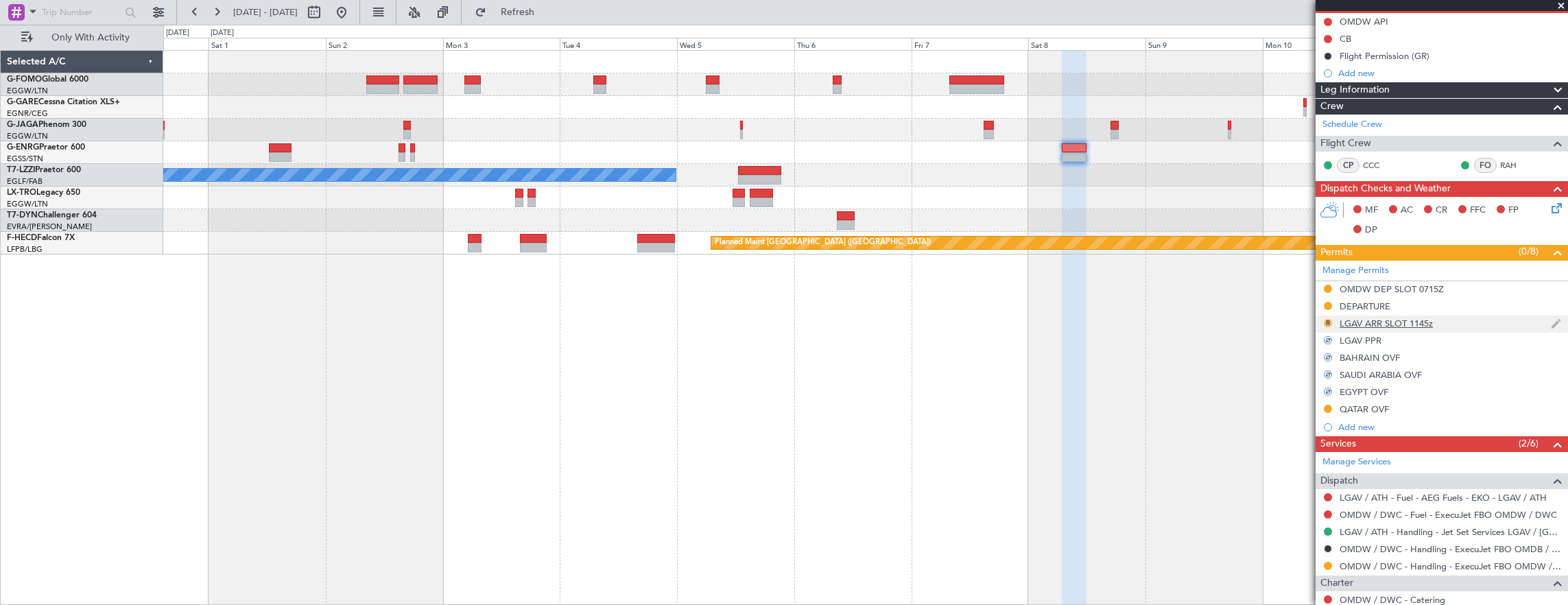
click at [1325, 322] on button "R" at bounding box center [1328, 323] width 8 height 8
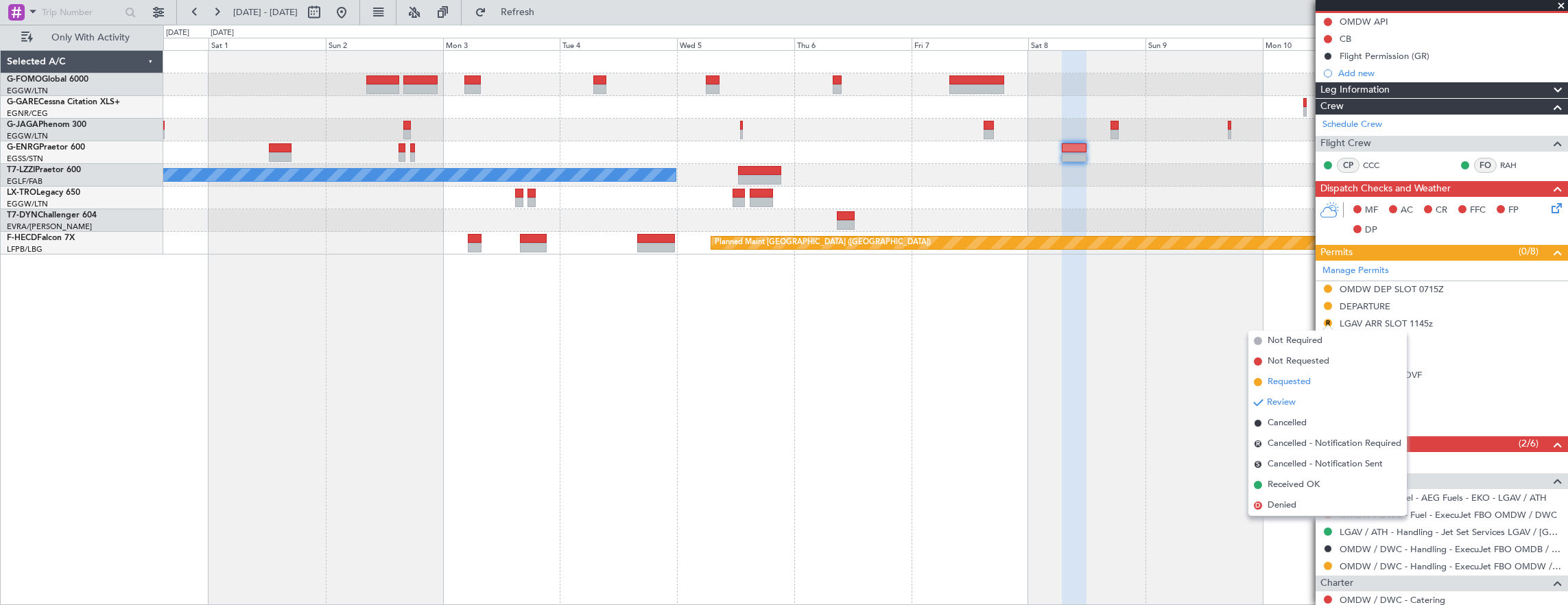
click at [1313, 376] on li "Requested" at bounding box center [1327, 382] width 158 height 21
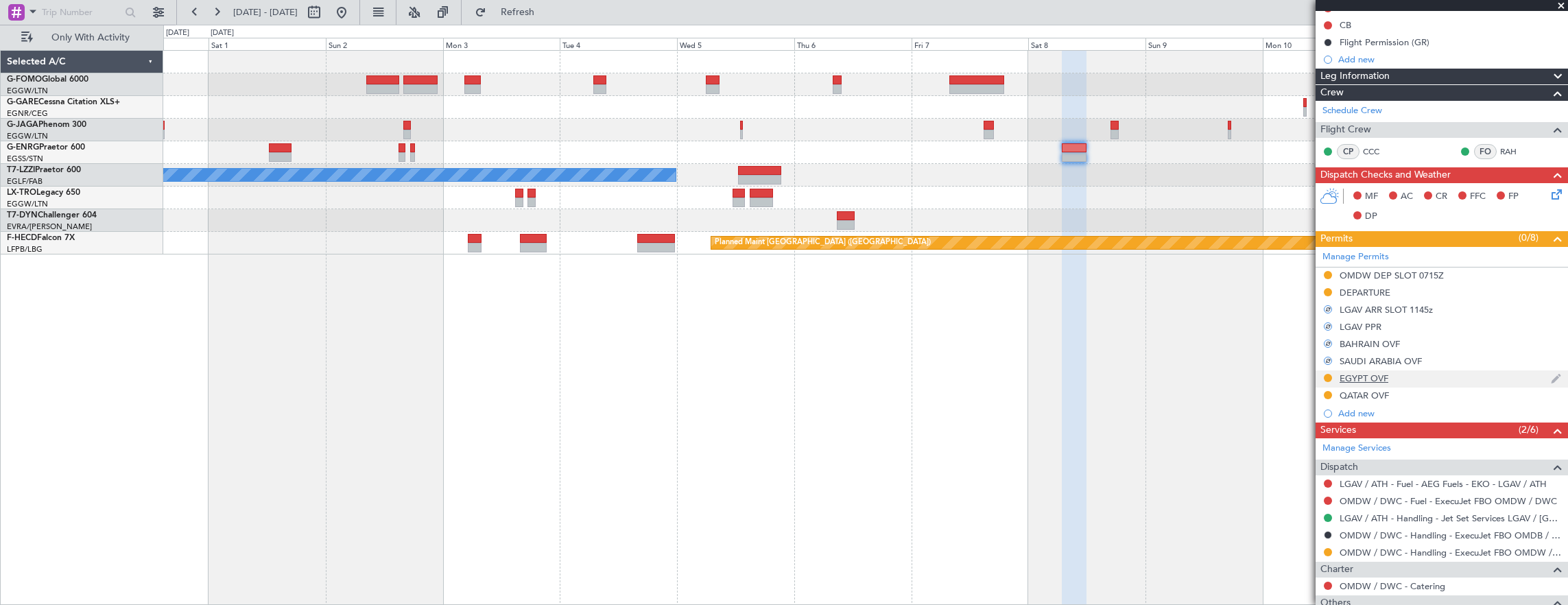
scroll to position [206, 0]
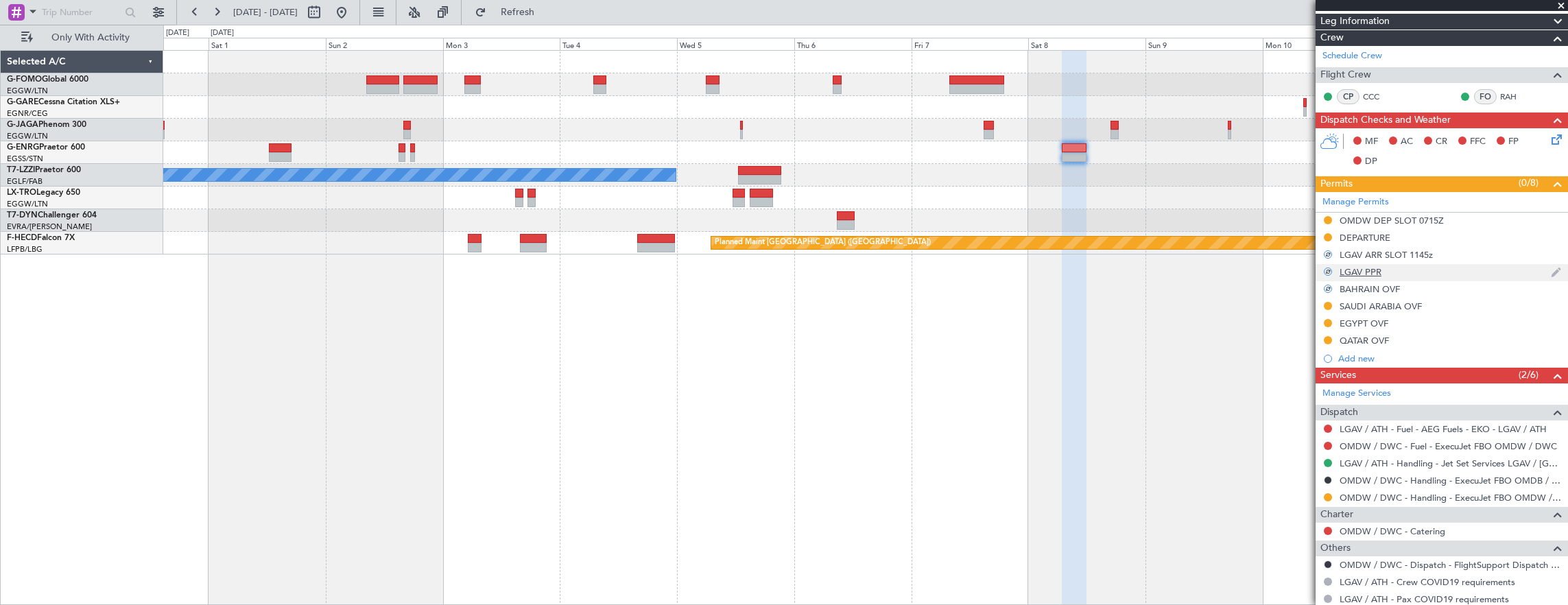
click at [1328, 268] on div at bounding box center [1328, 272] width 8 height 8
click at [1326, 269] on div at bounding box center [1328, 272] width 8 height 8
click at [1327, 270] on button at bounding box center [1328, 272] width 8 height 8
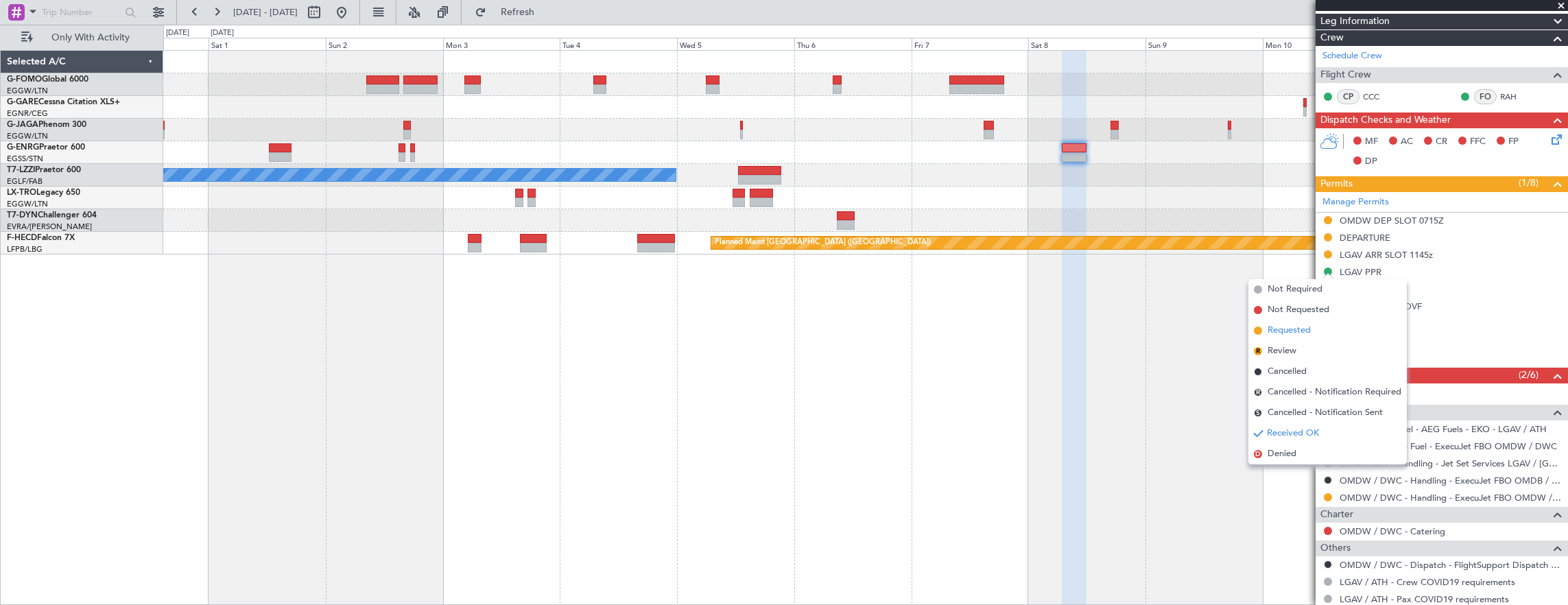
click at [1302, 328] on span "Requested" at bounding box center [1289, 331] width 43 height 13
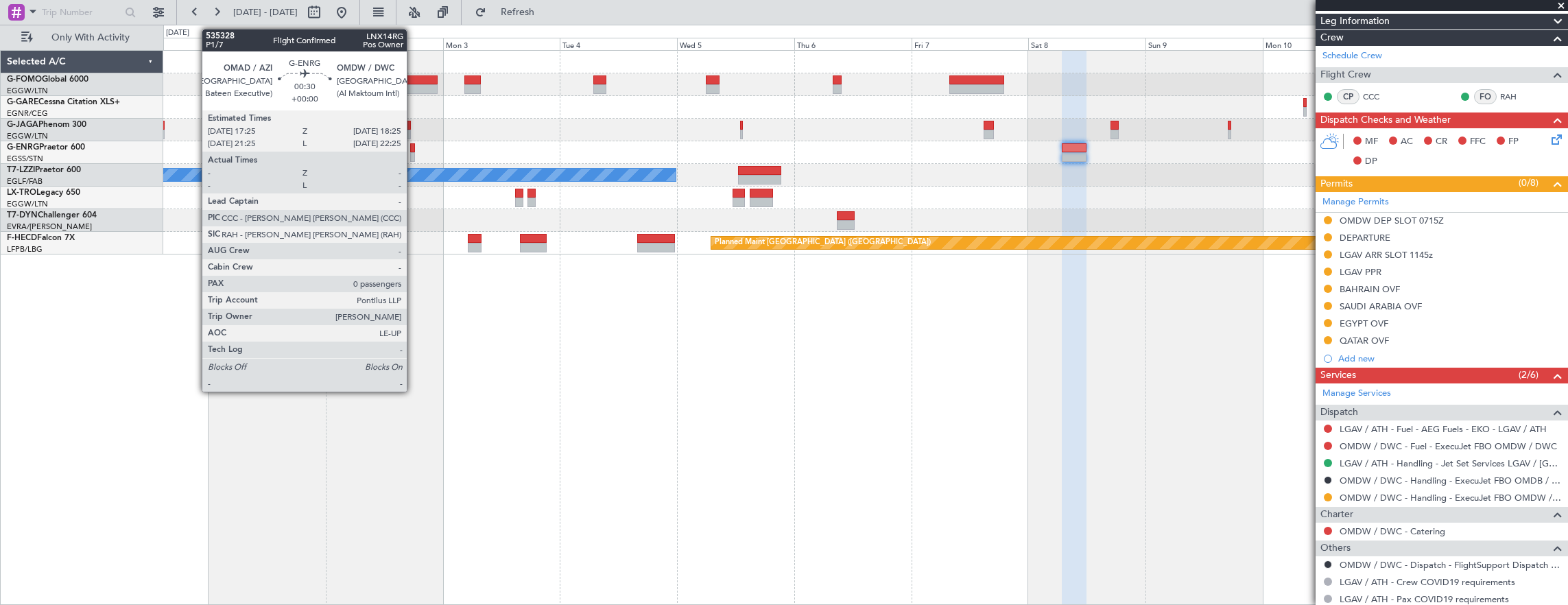
click at [414, 152] on div at bounding box center [413, 158] width 6 height 10
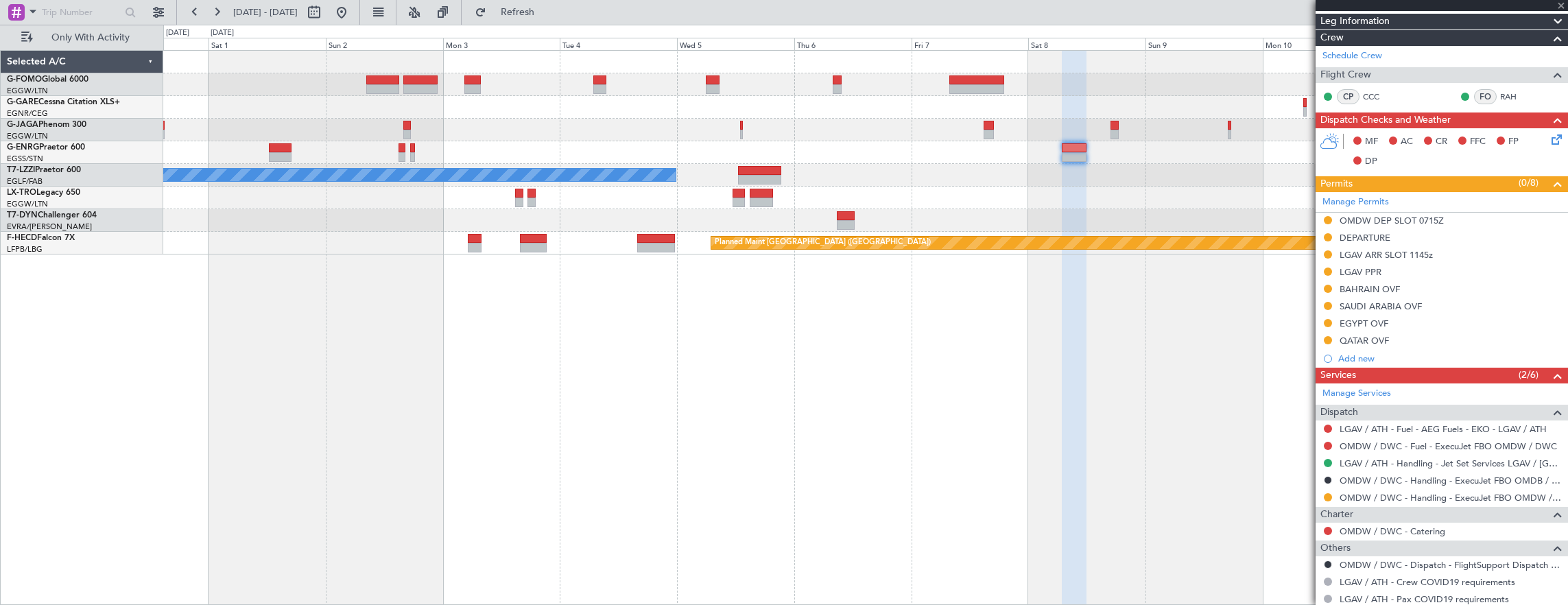
type input "0"
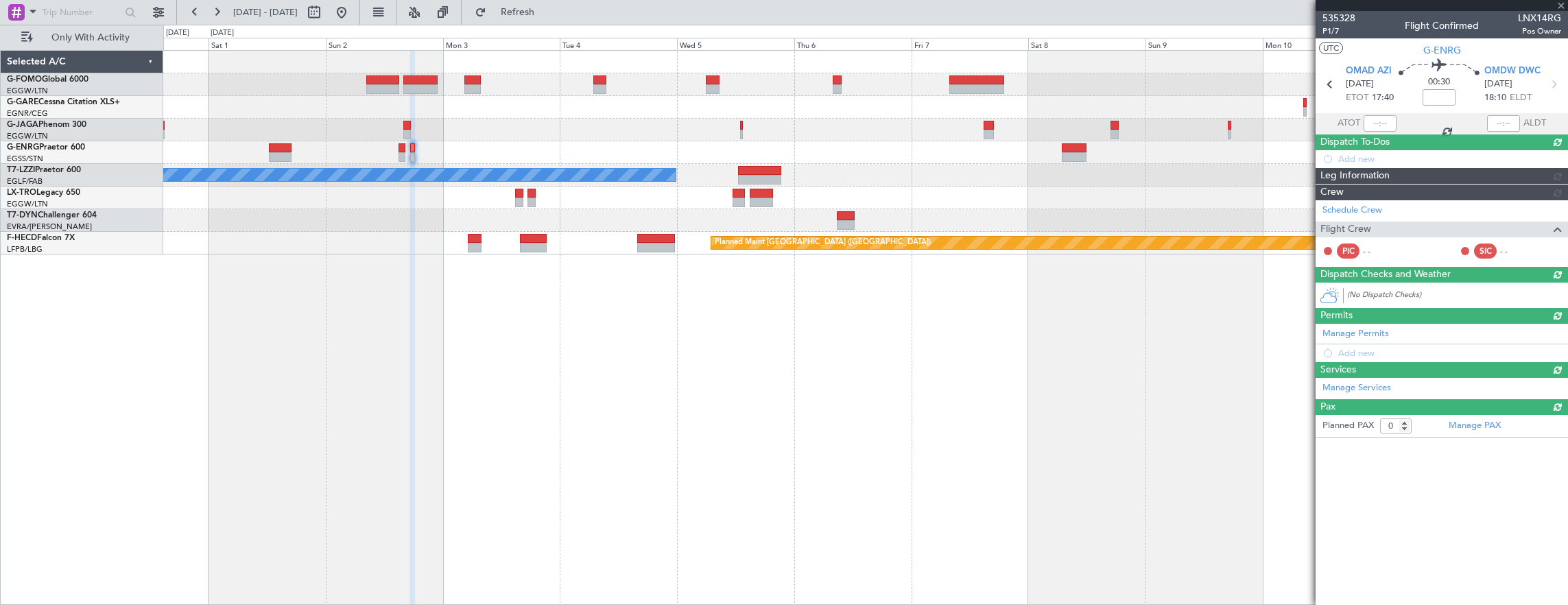
scroll to position [0, 0]
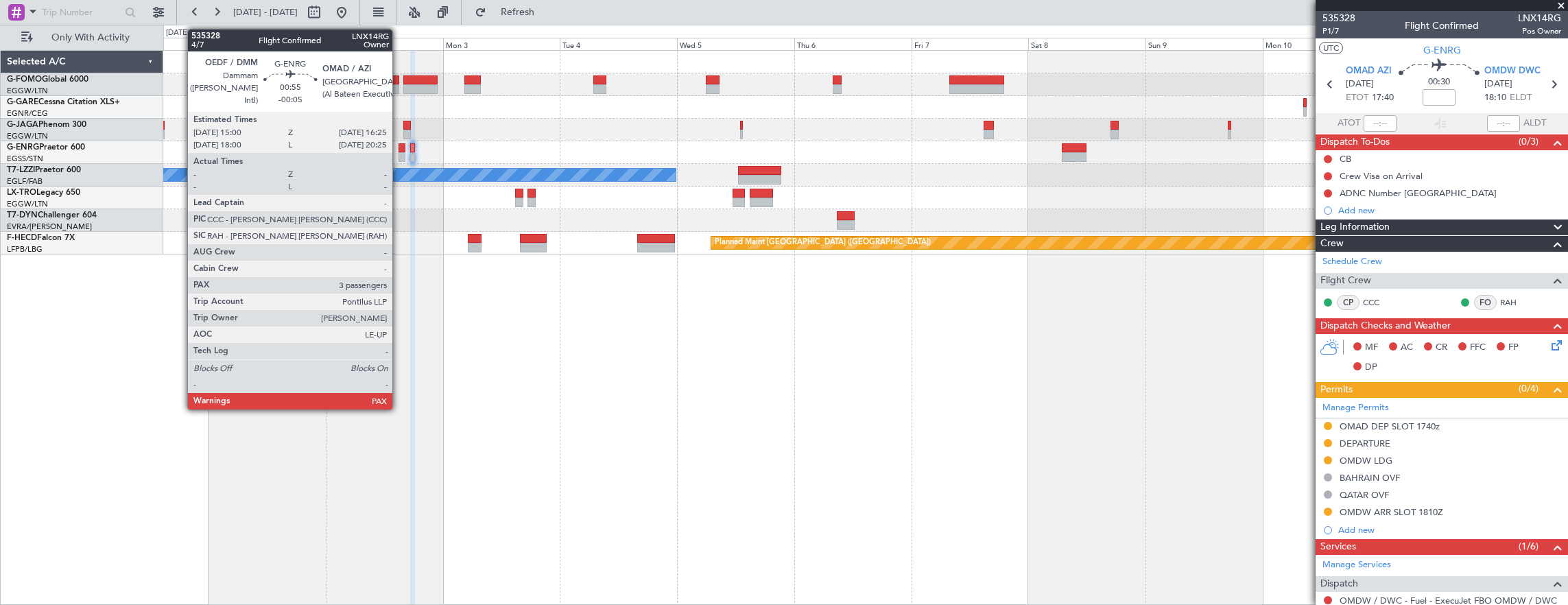
click at [399, 152] on div at bounding box center [402, 158] width 7 height 10
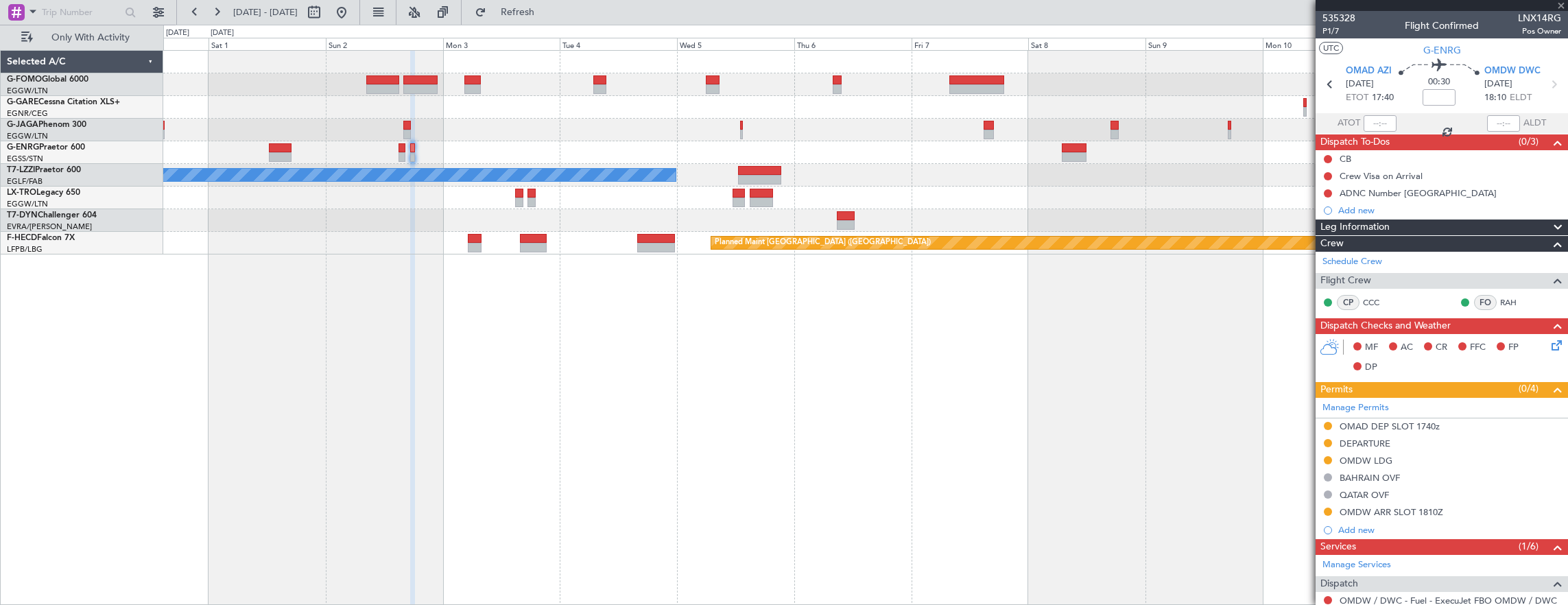
type input "-00:05"
type input "5"
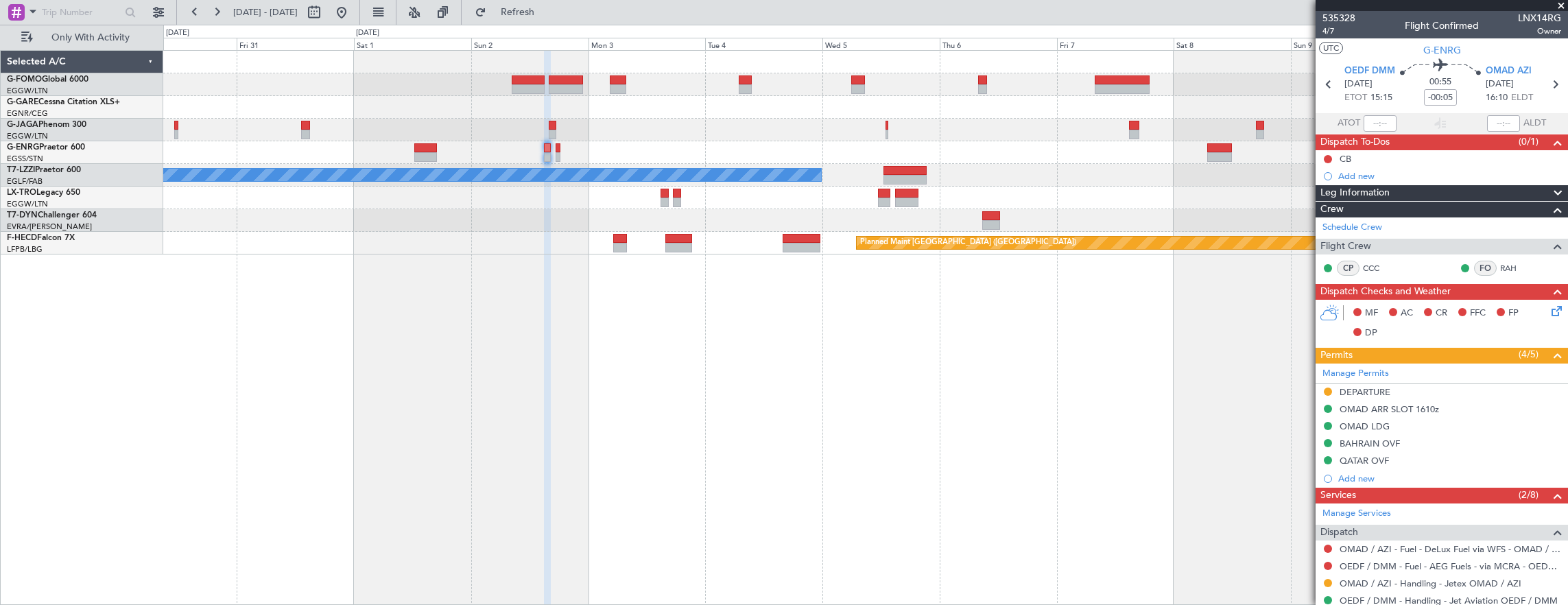
click at [674, 151] on div at bounding box center [865, 152] width 1405 height 22
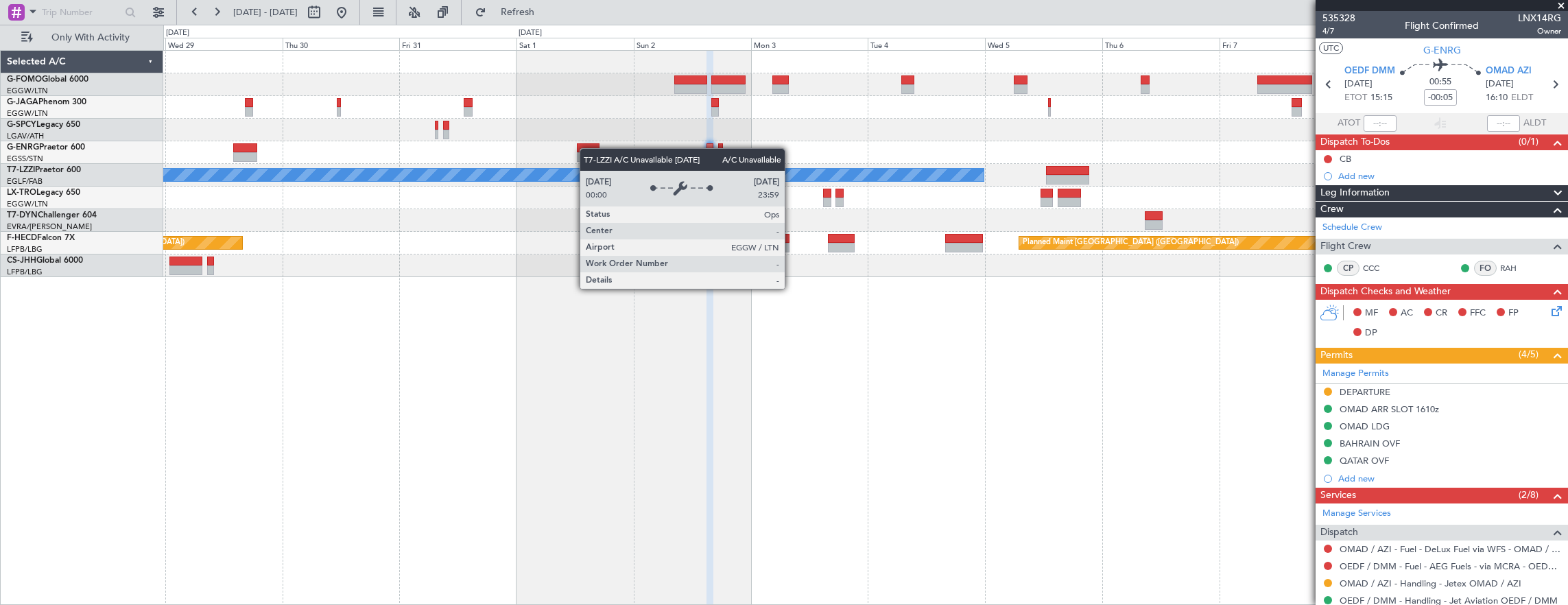
click at [586, 148] on div at bounding box center [588, 148] width 22 height 10
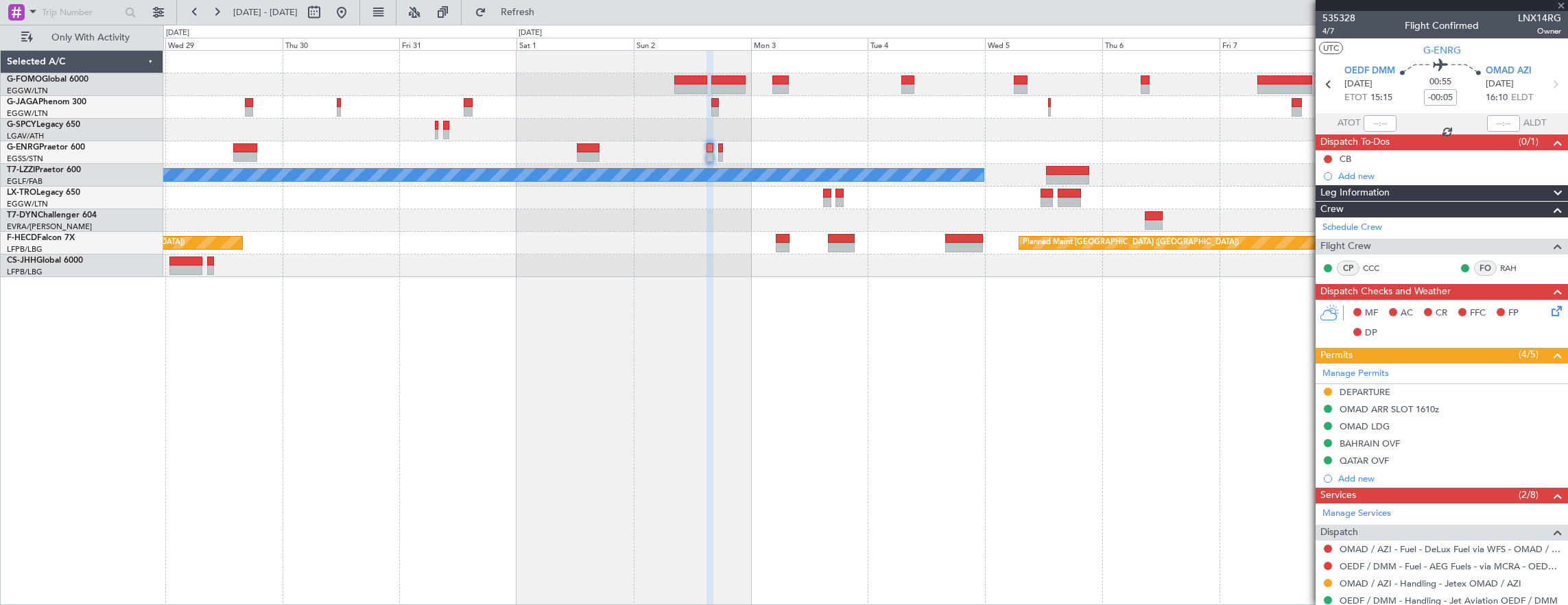
click at [586, 148] on div at bounding box center [588, 148] width 22 height 10
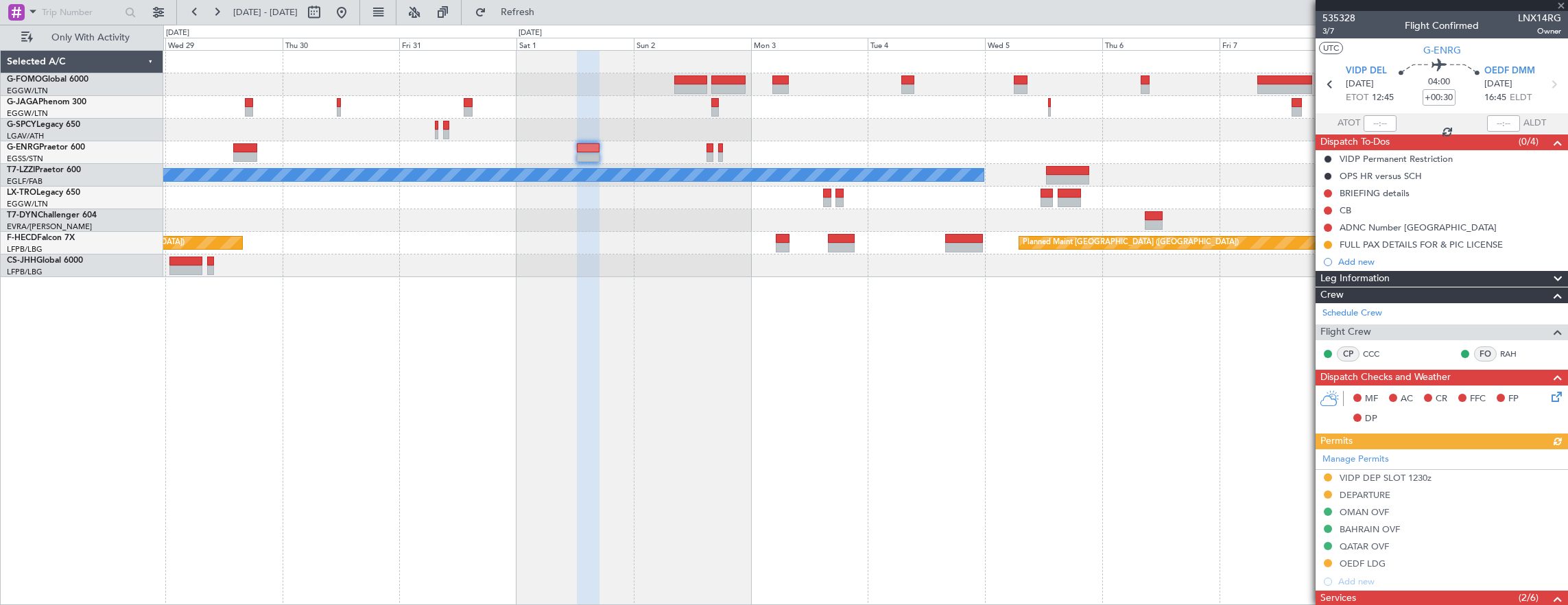
click at [651, 130] on div at bounding box center [865, 129] width 1405 height 22
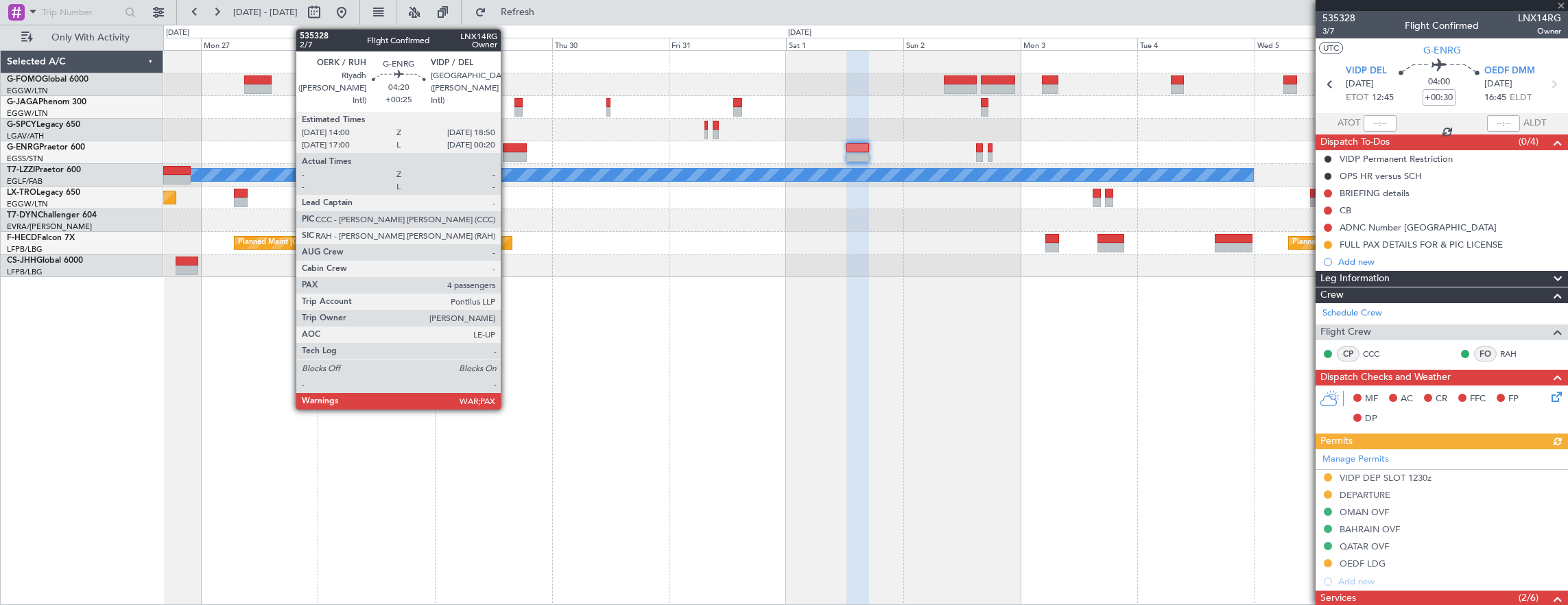
click at [509, 155] on div at bounding box center [515, 158] width 24 height 10
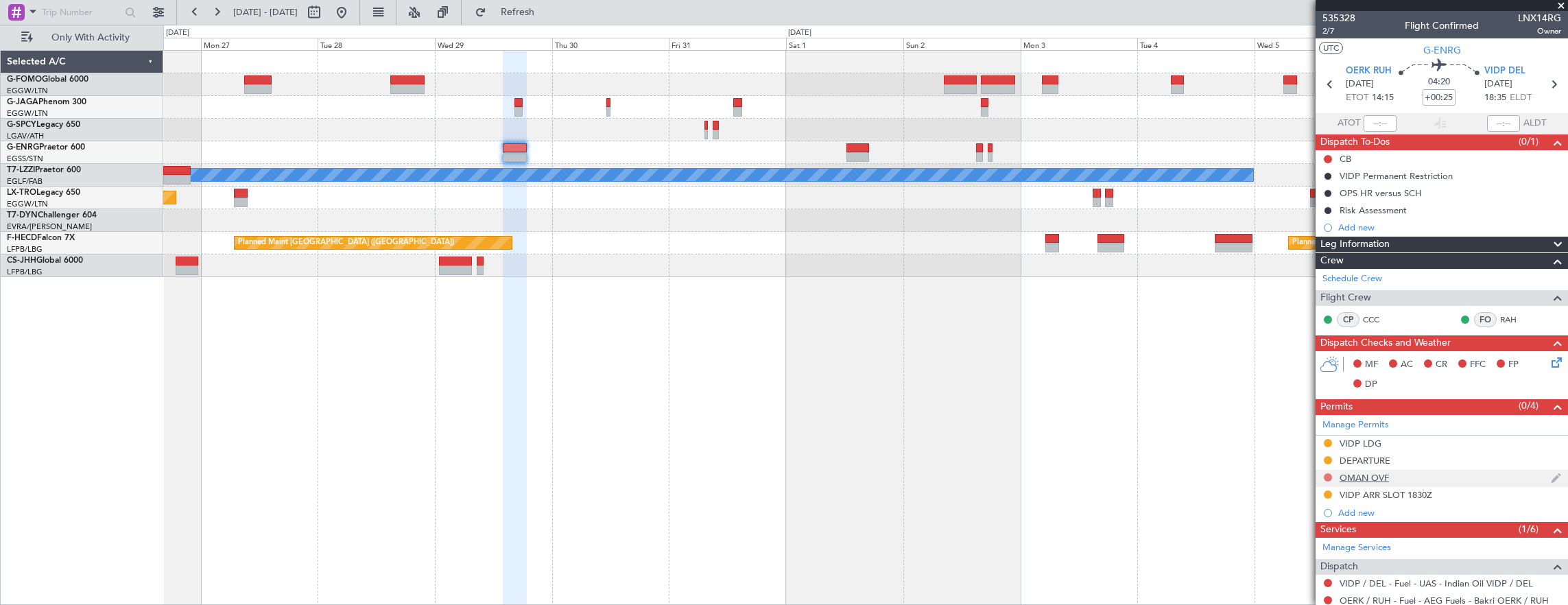
click at [1328, 478] on button at bounding box center [1328, 478] width 8 height 8
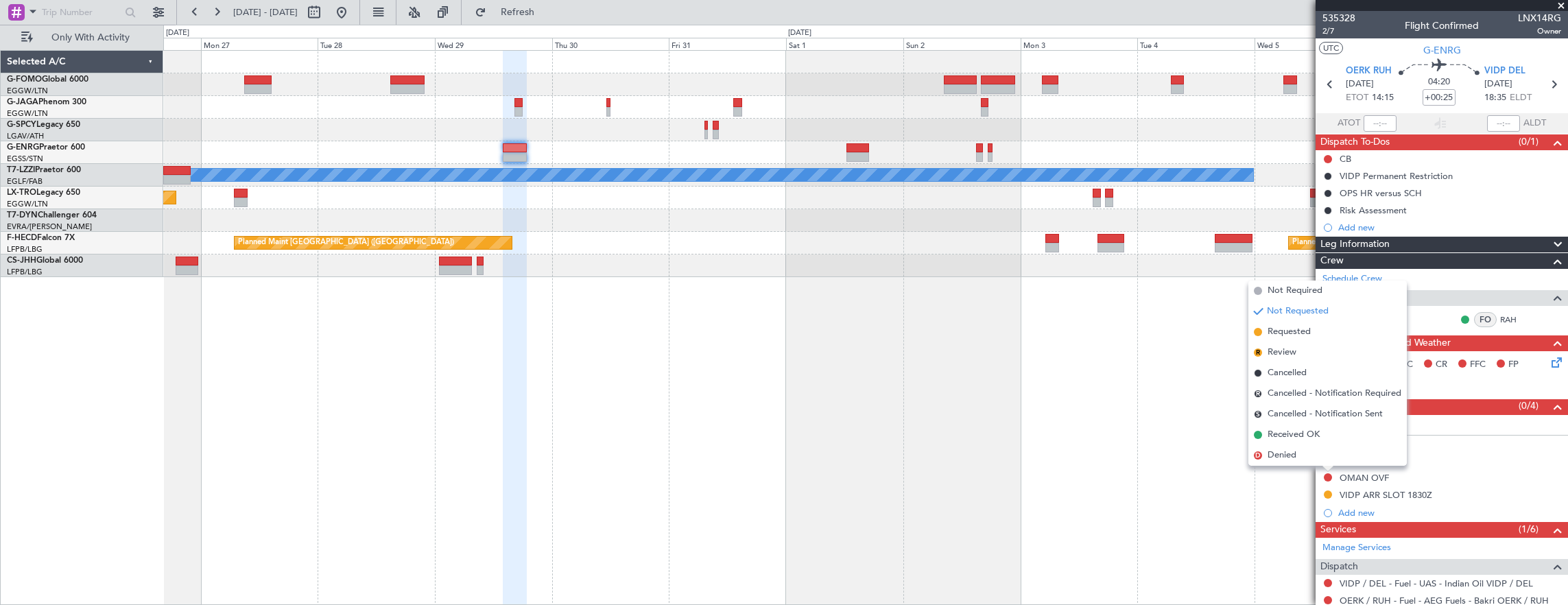
drag, startPoint x: 1301, startPoint y: 334, endPoint x: 1217, endPoint y: 310, distance: 87.4
click at [1299, 332] on span "Requested" at bounding box center [1289, 332] width 43 height 13
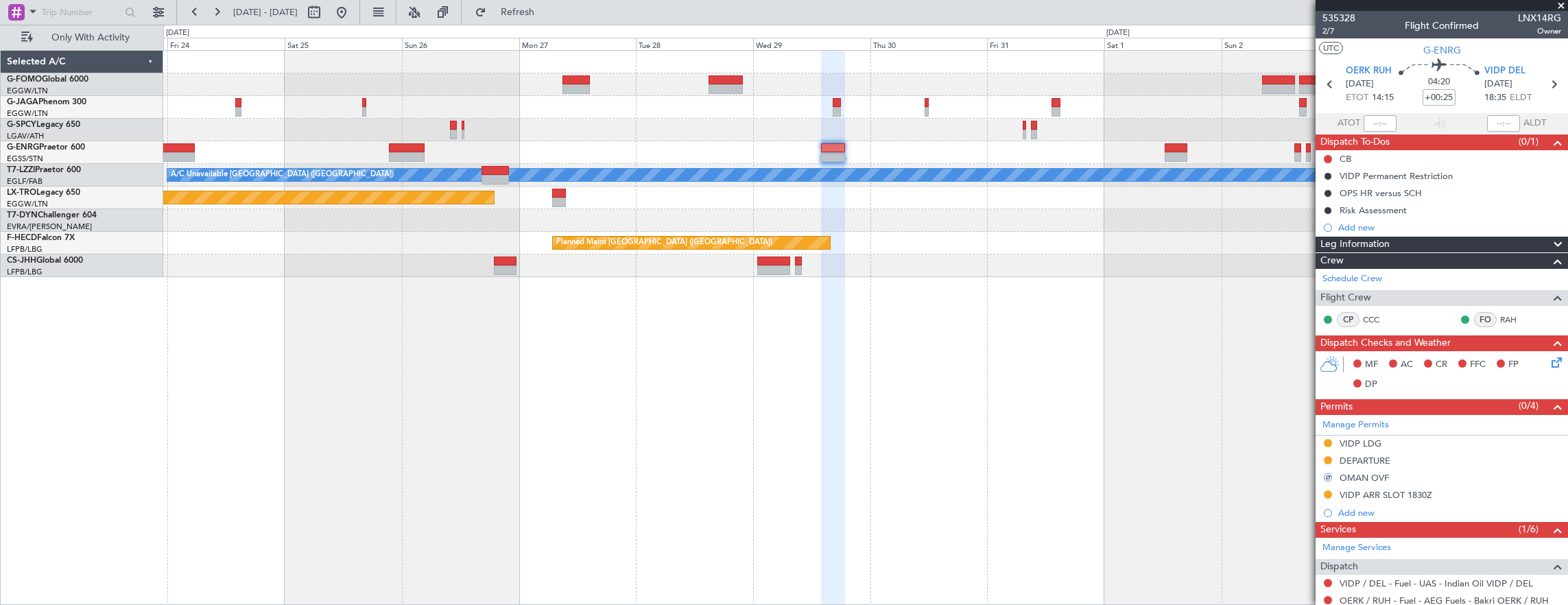
click at [780, 130] on div "A/C Unavailable [GEOGRAPHIC_DATA] ([GEOGRAPHIC_DATA]) Planned Maint [GEOGRAPHIC…" at bounding box center [865, 164] width 1405 height 227
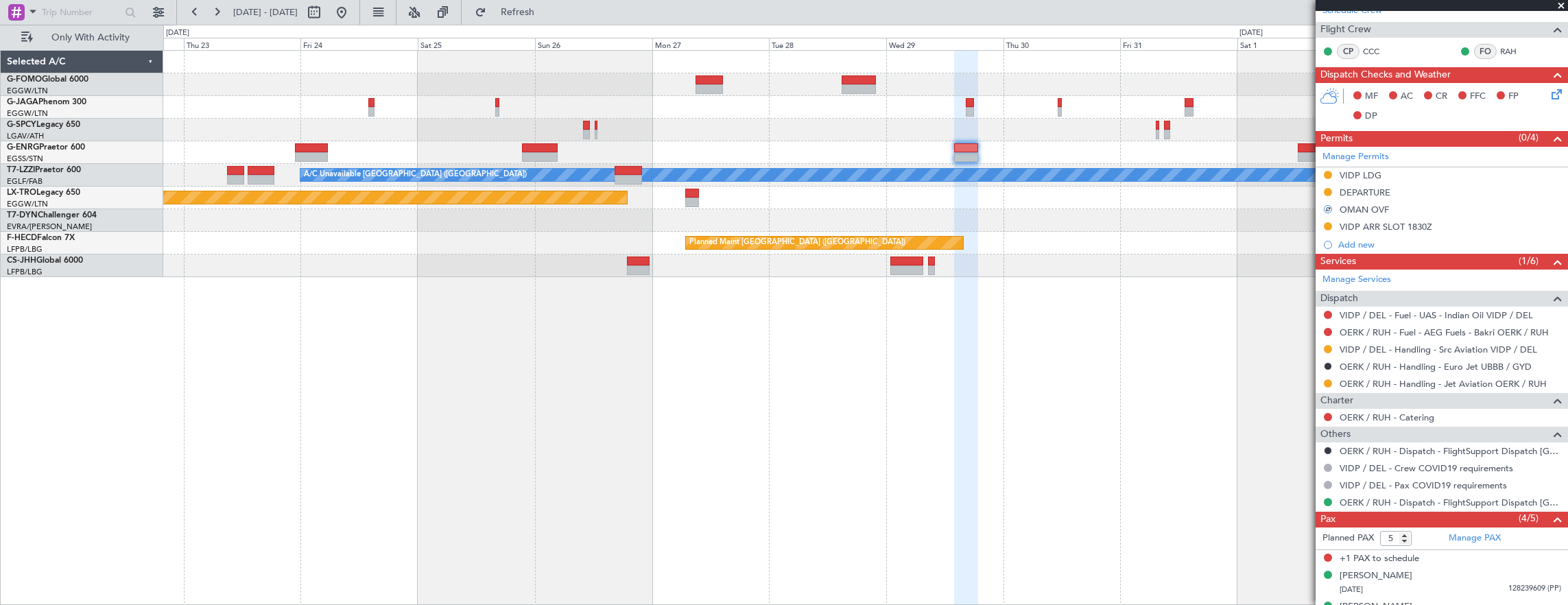
scroll to position [343, 0]
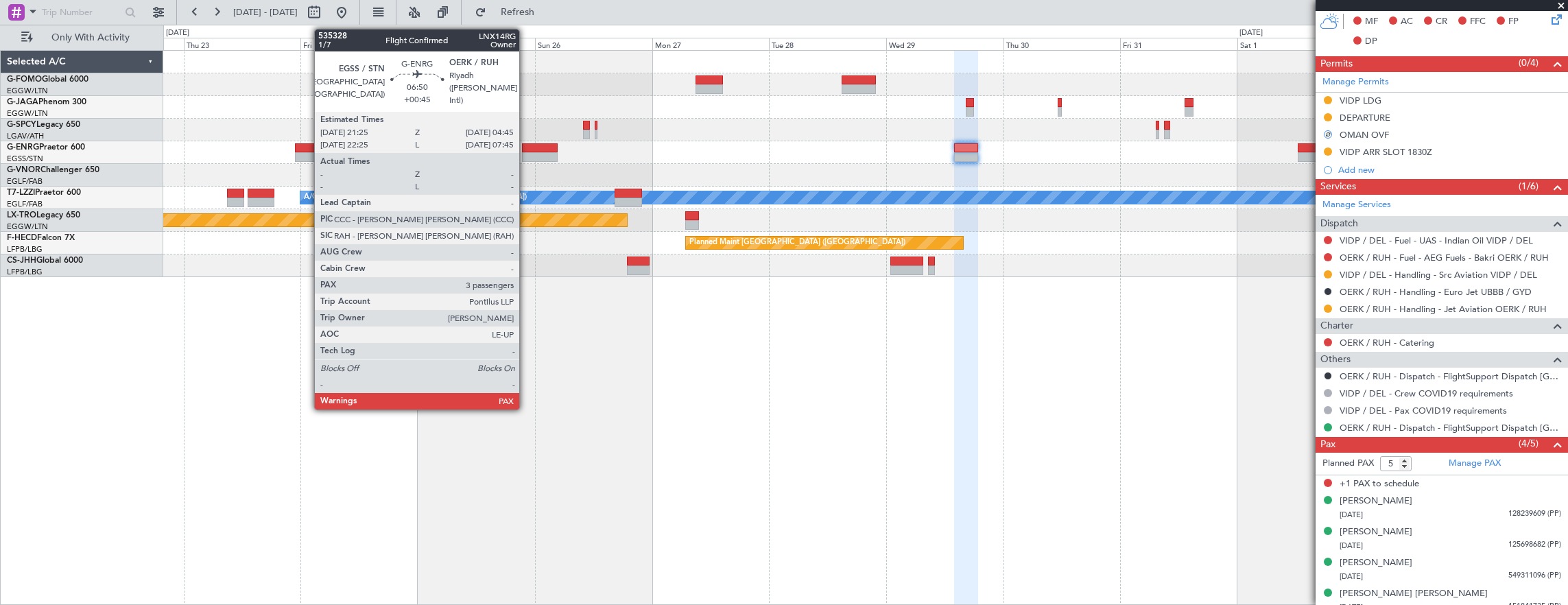
click at [531, 152] on div at bounding box center [540, 158] width 37 height 10
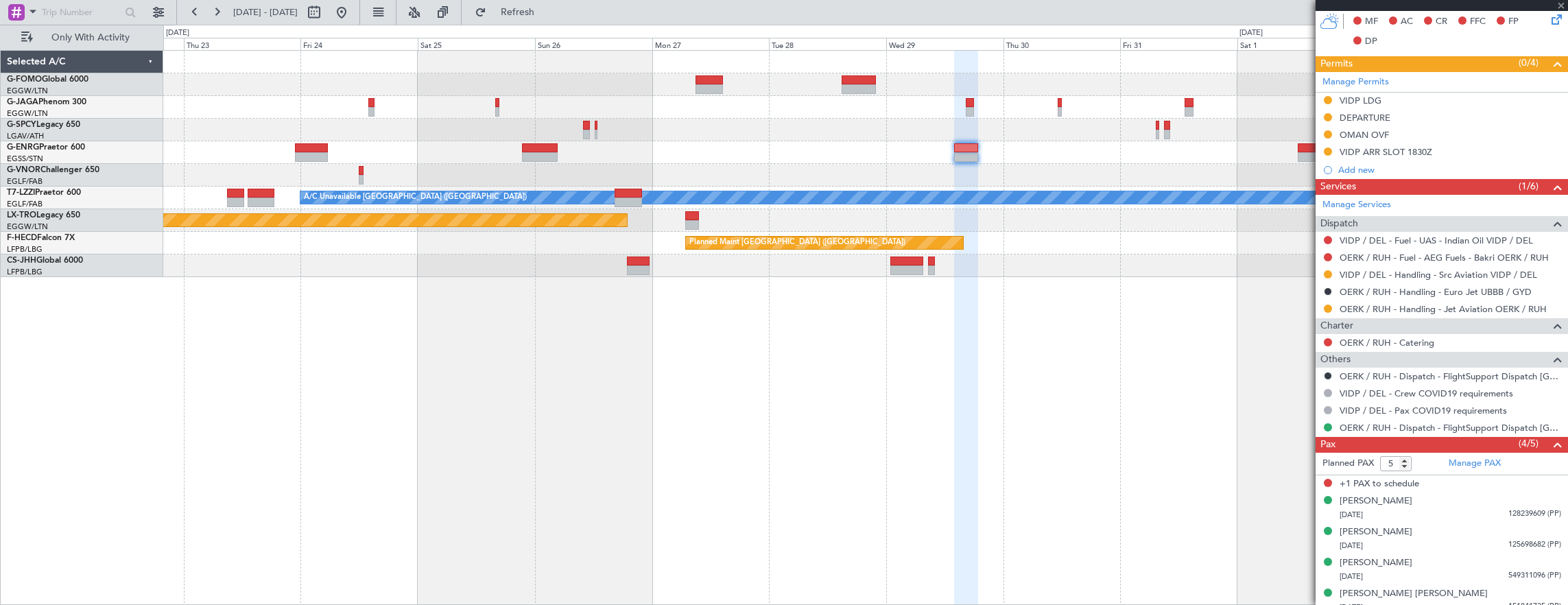
type input "+00:45"
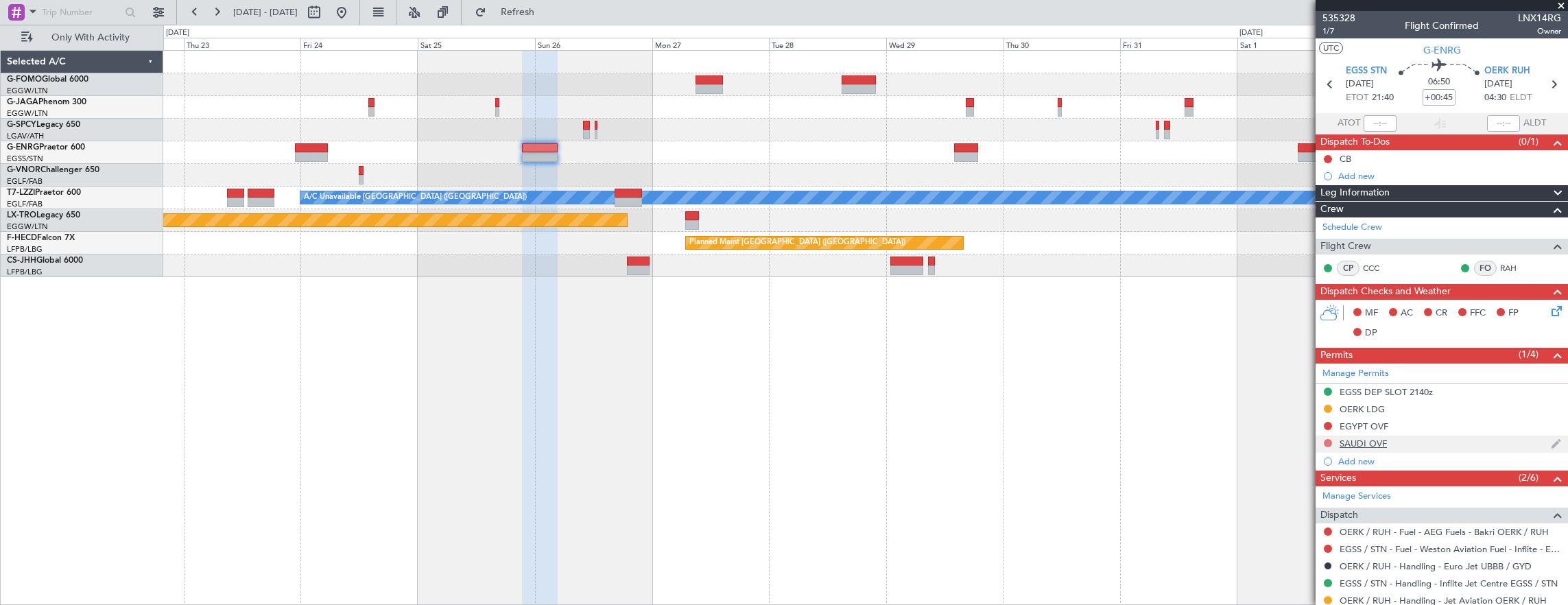
click at [1328, 441] on button at bounding box center [1328, 443] width 8 height 8
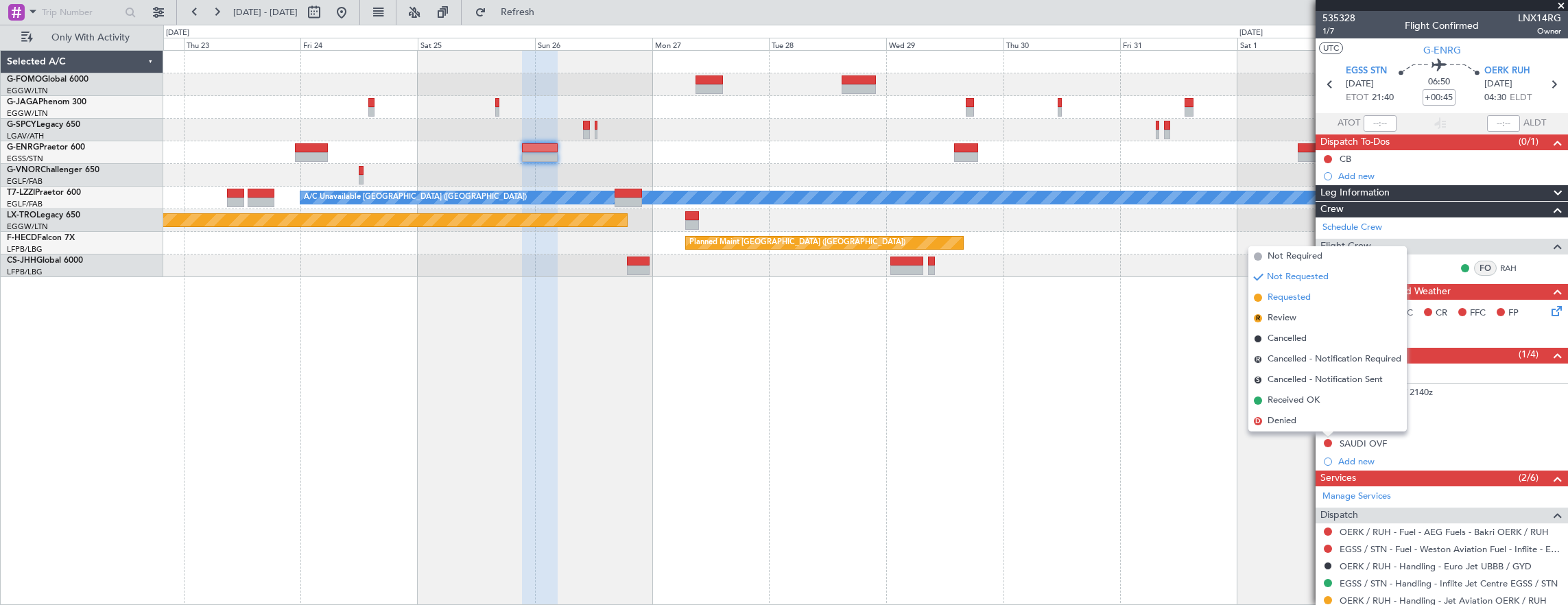
click at [1303, 297] on span "Requested" at bounding box center [1289, 298] width 43 height 13
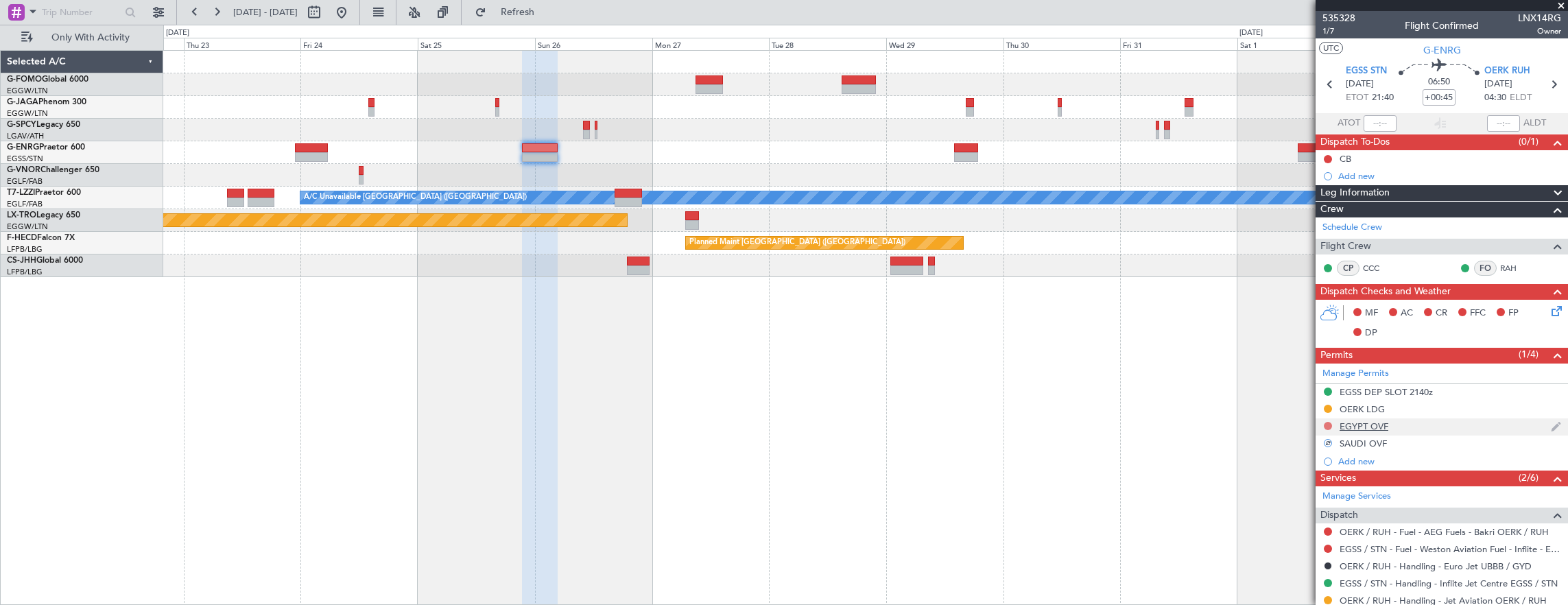
click at [1327, 424] on button at bounding box center [1328, 427] width 8 height 8
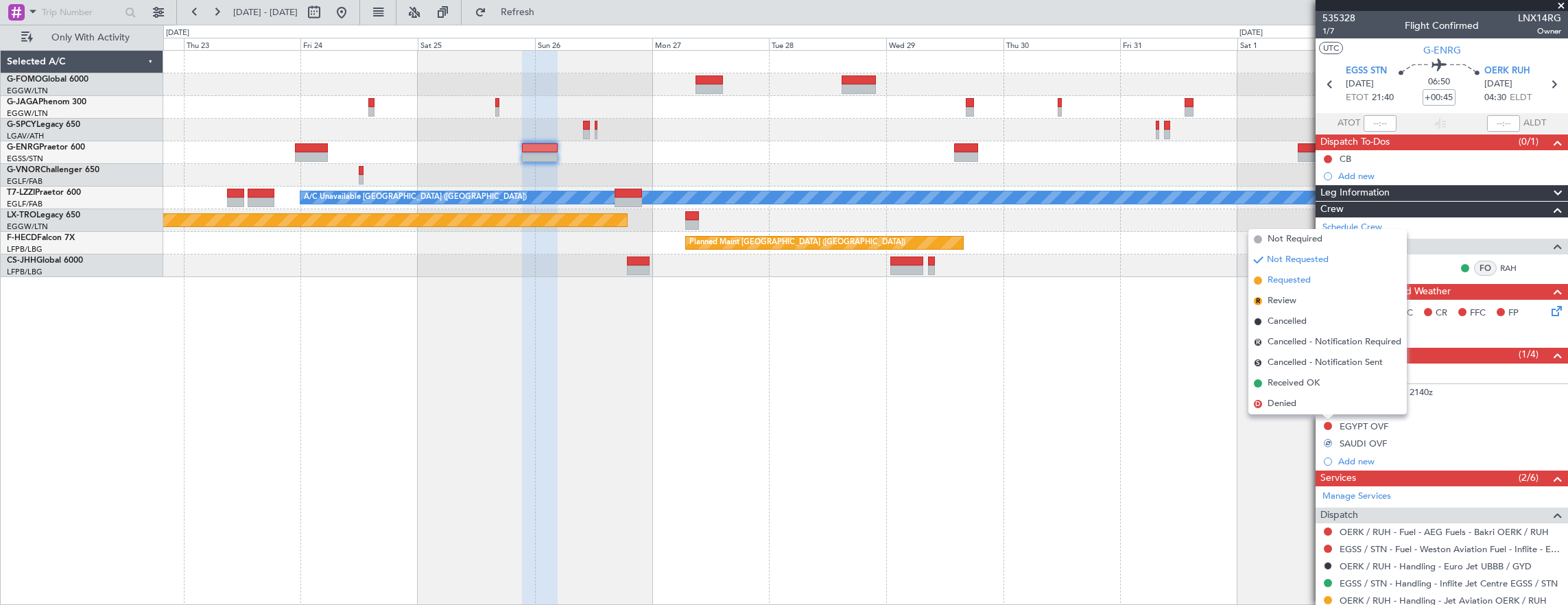
click at [1300, 284] on span "Requested" at bounding box center [1289, 281] width 43 height 13
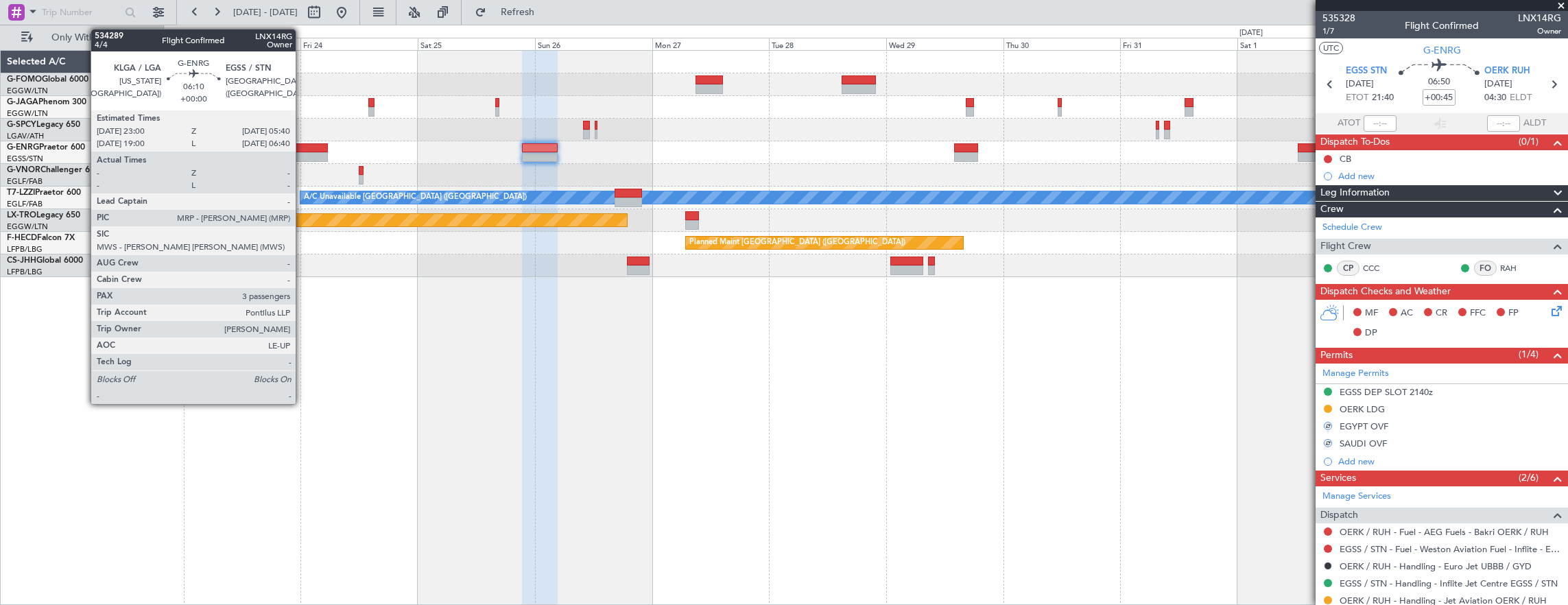
click at [302, 146] on div at bounding box center [311, 148] width 33 height 10
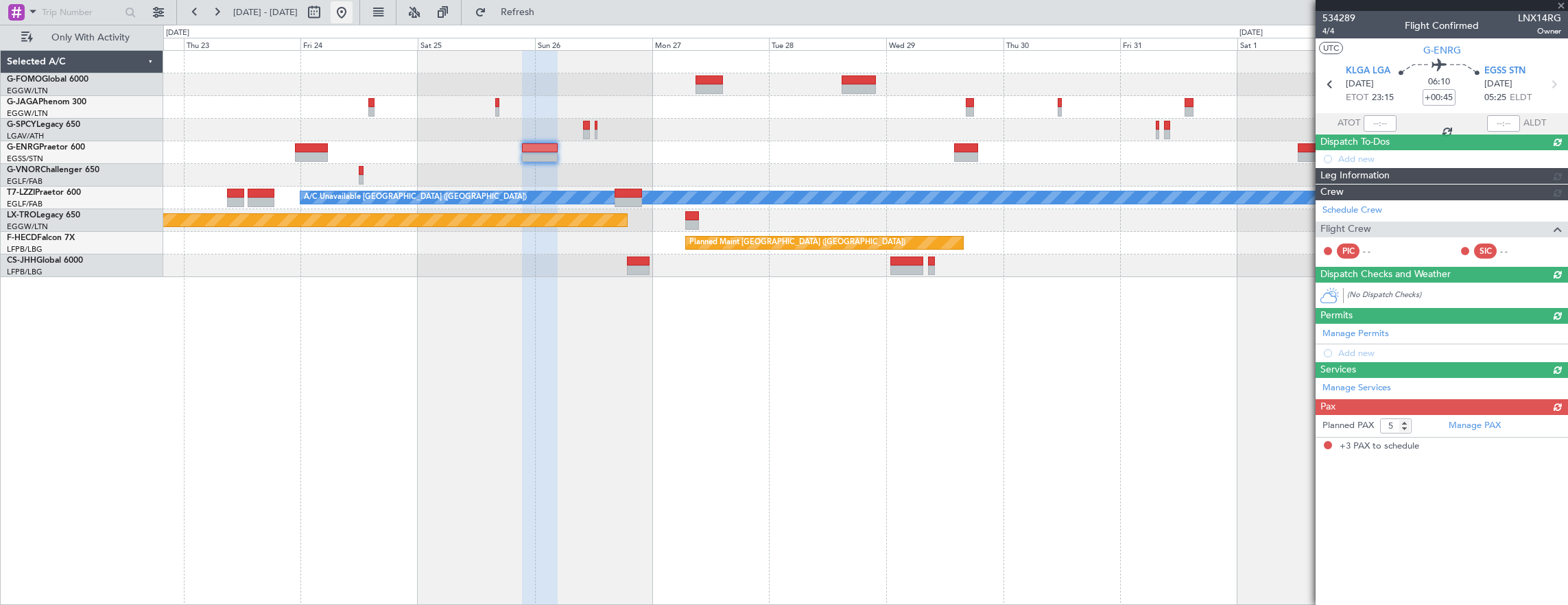
type input "3"
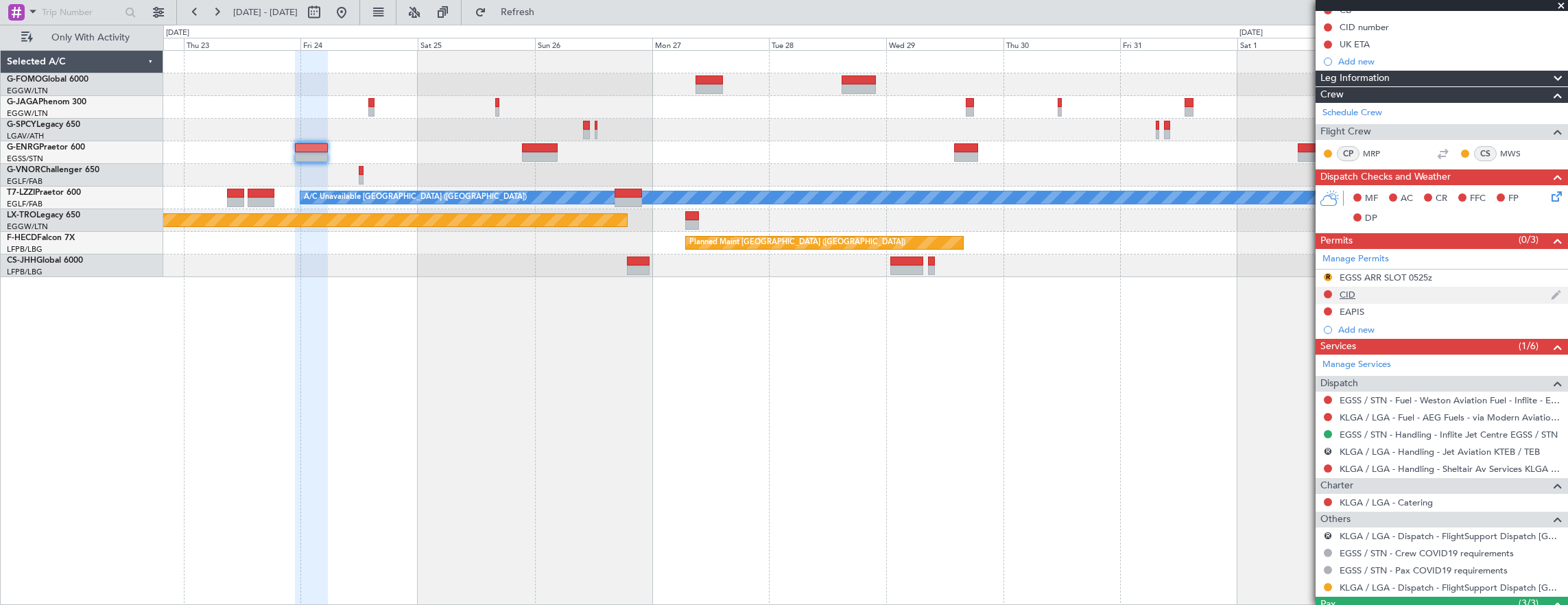
scroll to position [206, 0]
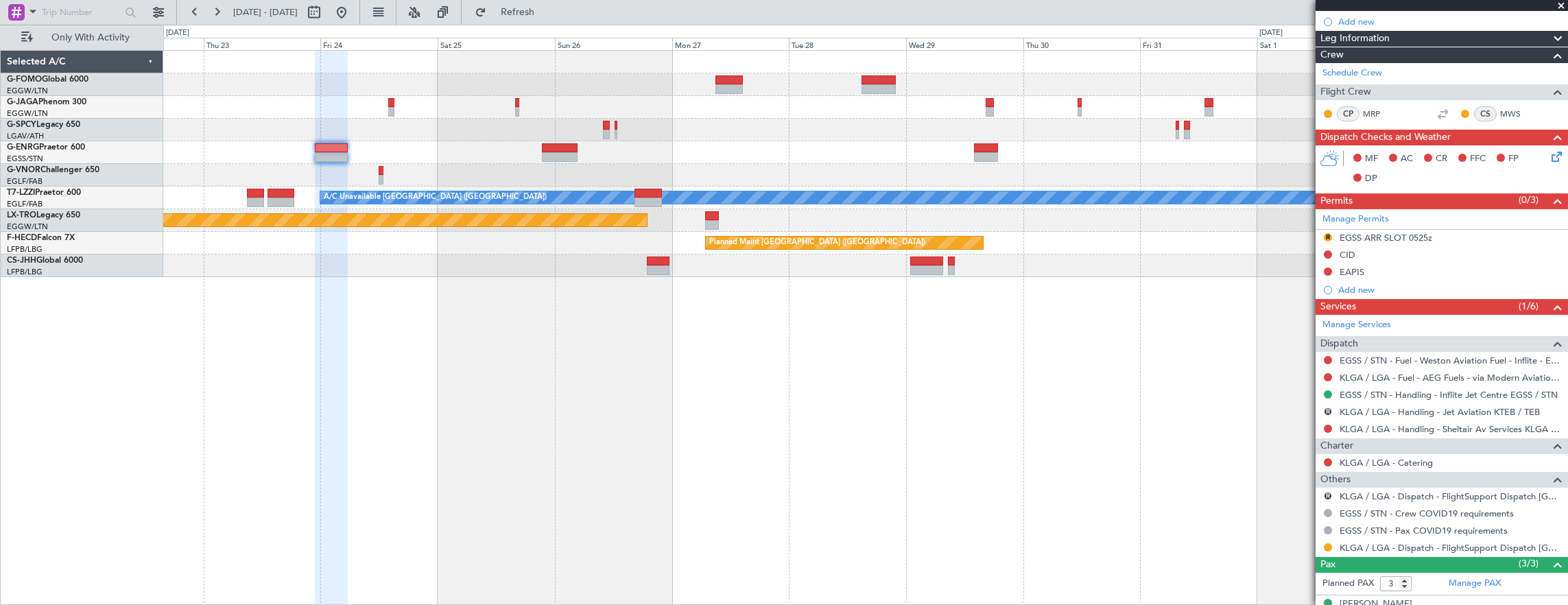
click at [601, 154] on div "A/C Unavailable London (Luton) Planned Maint Riga (Riga Intl) Planned Maint Par…" at bounding box center [865, 164] width 1405 height 227
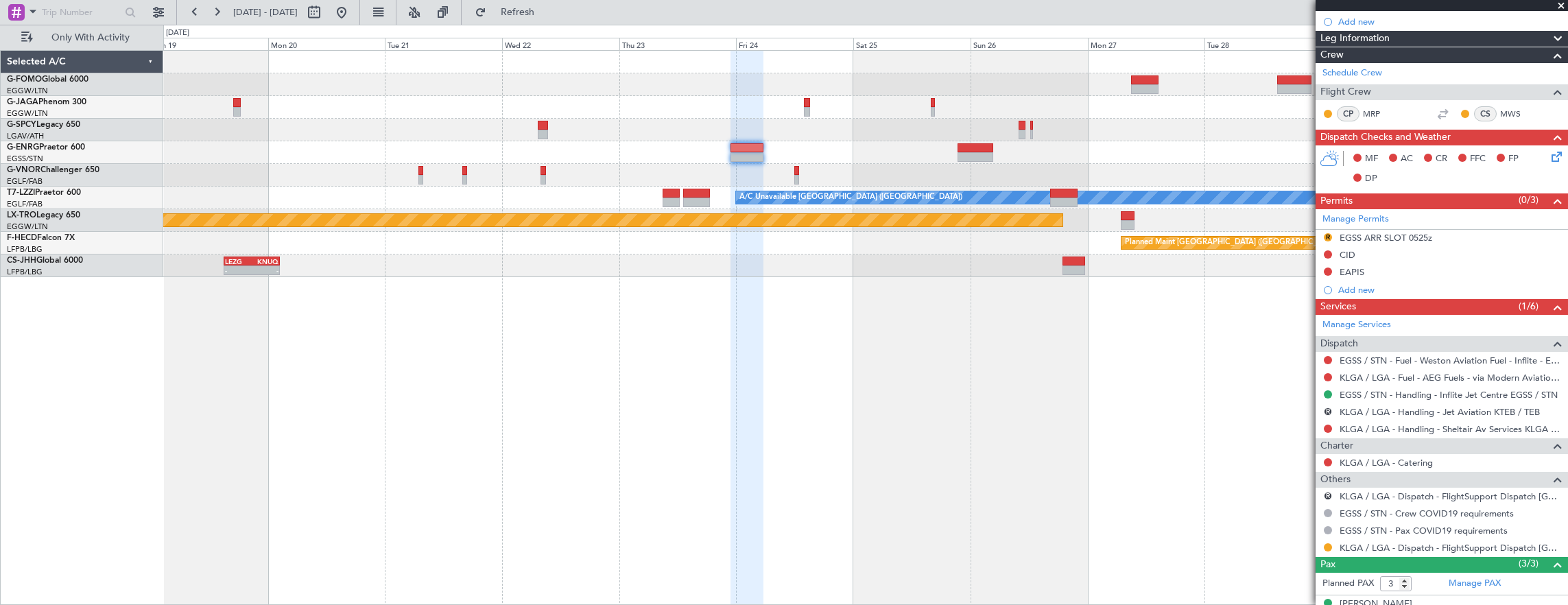
click at [735, 168] on div "A/C Unavailable London (Luton) Planned Maint Riga (Riga Intl) Planned Maint Par…" at bounding box center [865, 164] width 1405 height 227
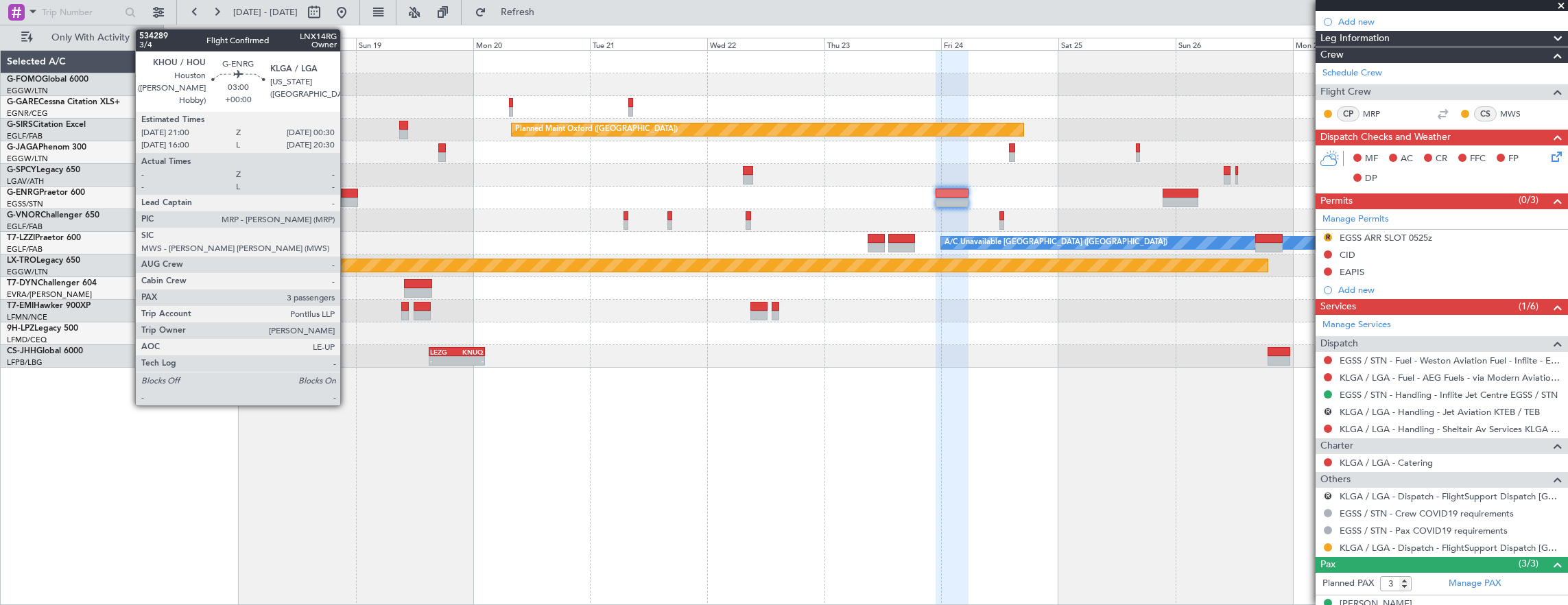
click at [347, 196] on div at bounding box center [349, 194] width 17 height 10
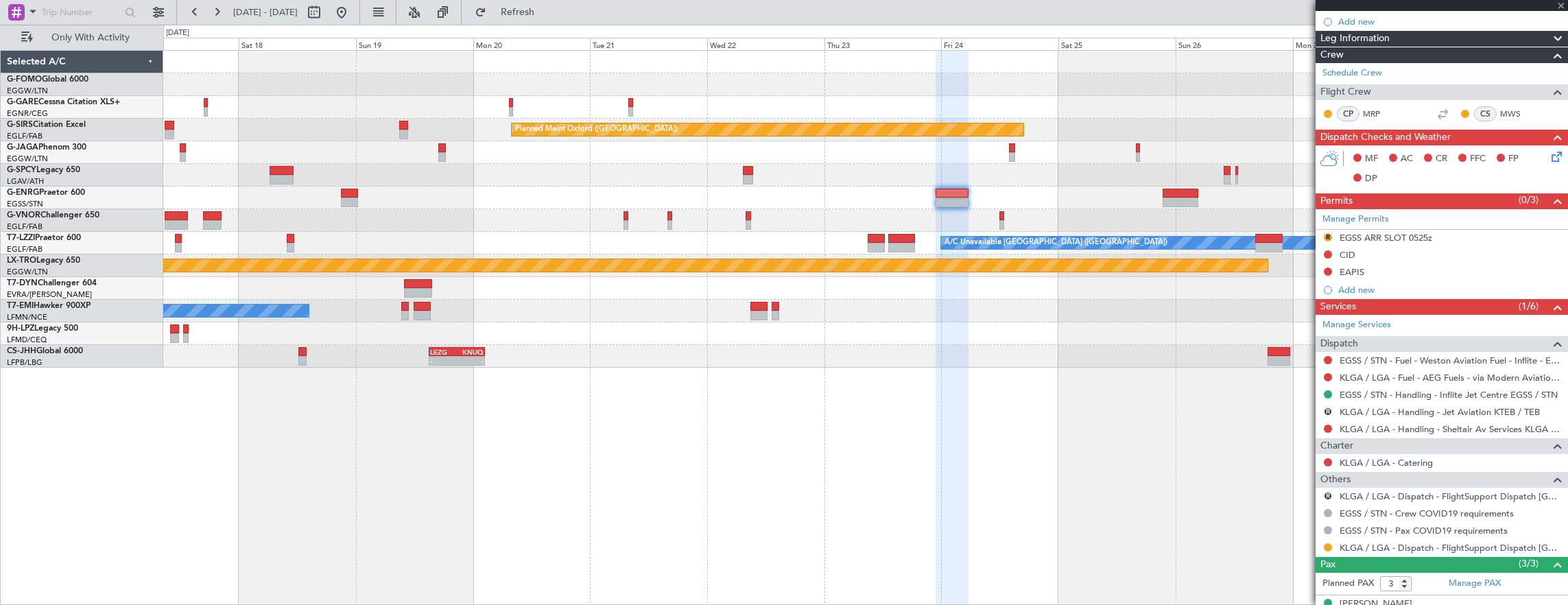
scroll to position [0, 0]
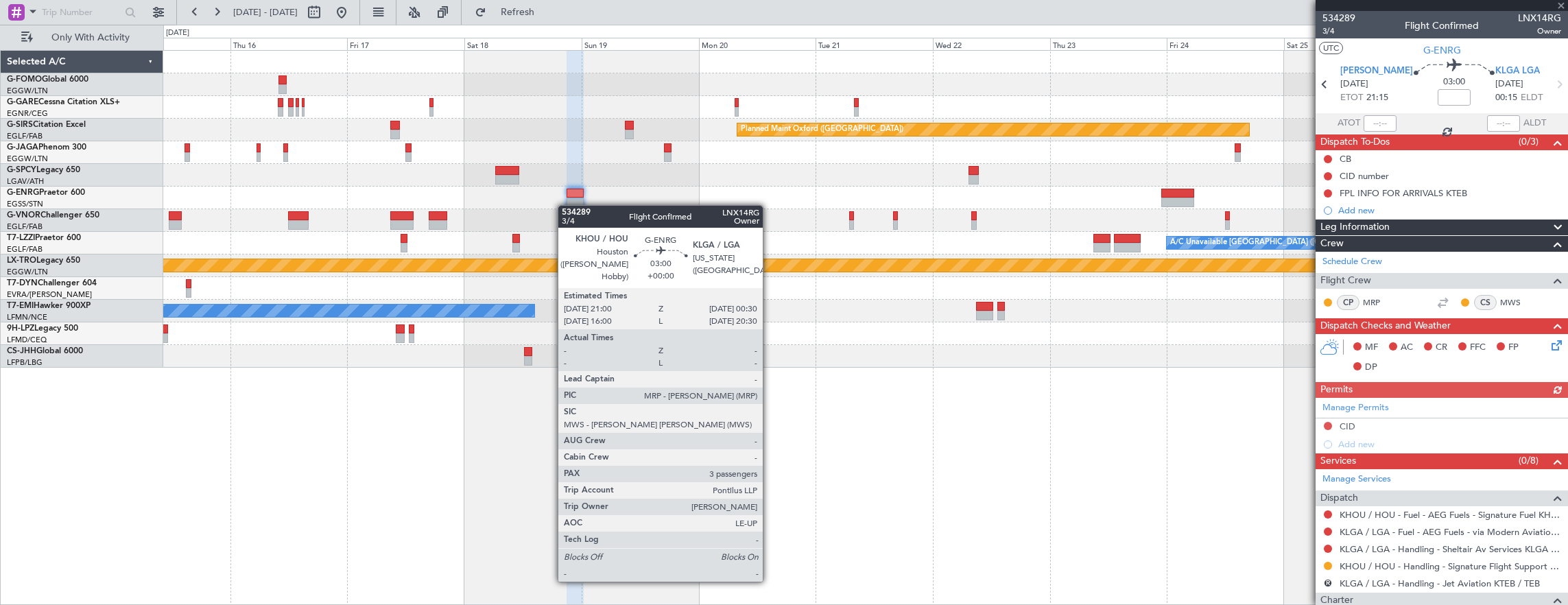
click at [565, 205] on div at bounding box center [865, 198] width 1405 height 22
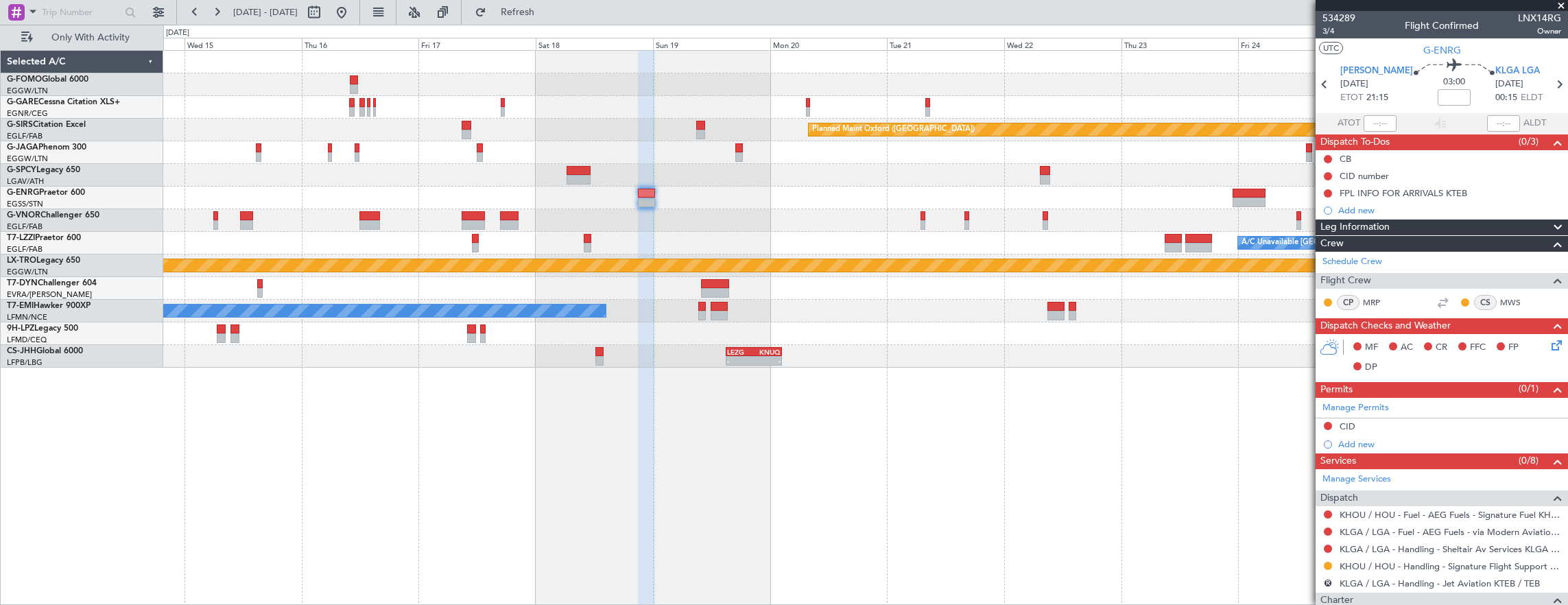
click at [336, 178] on div at bounding box center [865, 175] width 1405 height 22
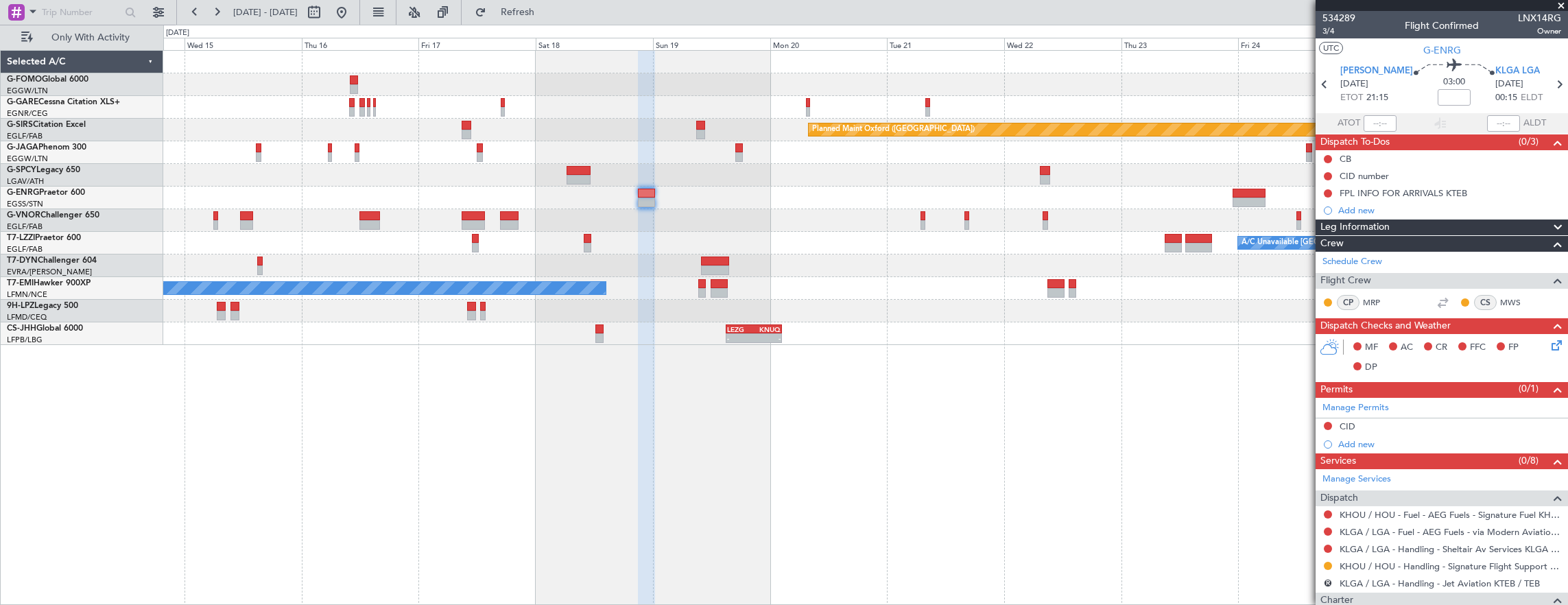
click at [1044, 319] on div "Planned Maint Oxford (Kidlington) A/C Unavailable London (Luton) No Crew - - LE…" at bounding box center [865, 198] width 1405 height 294
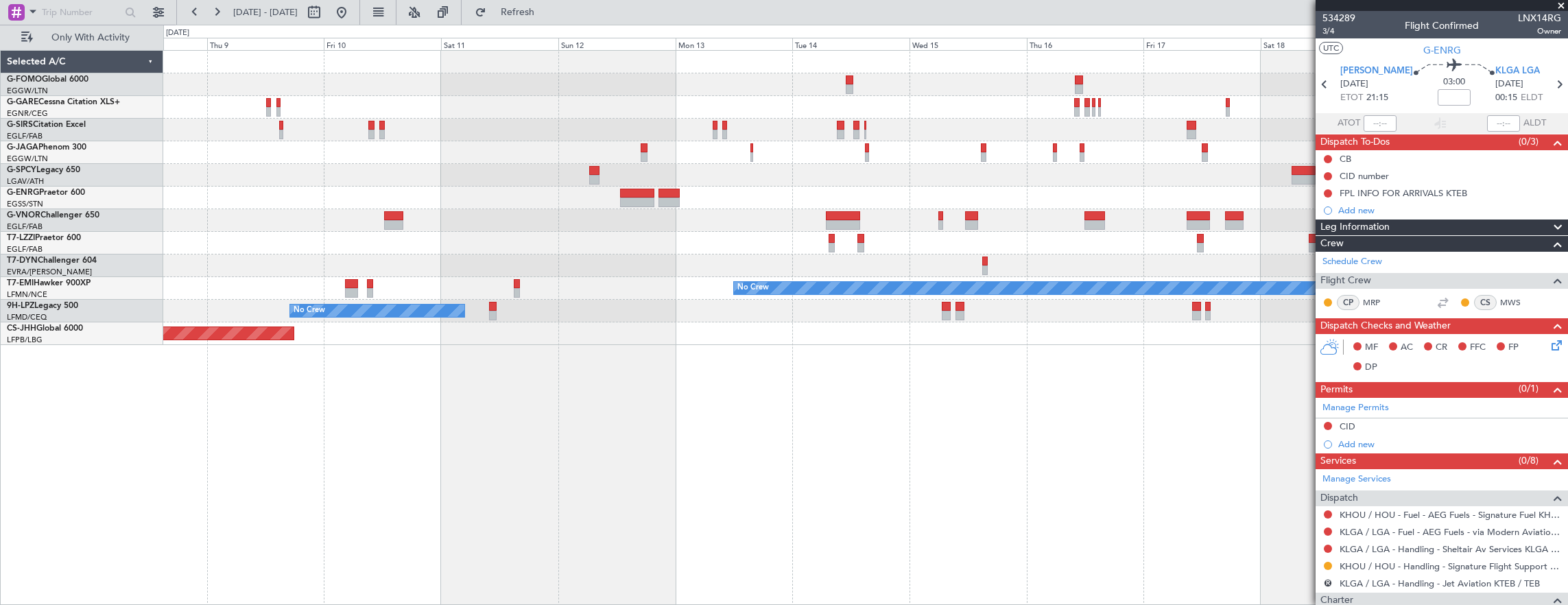
click at [985, 110] on div "Planned Maint Oxford (Kidlington) No Crew No Crew - - LEZG 15:00 Z KNUQ 02:35 Z…" at bounding box center [865, 198] width 1405 height 294
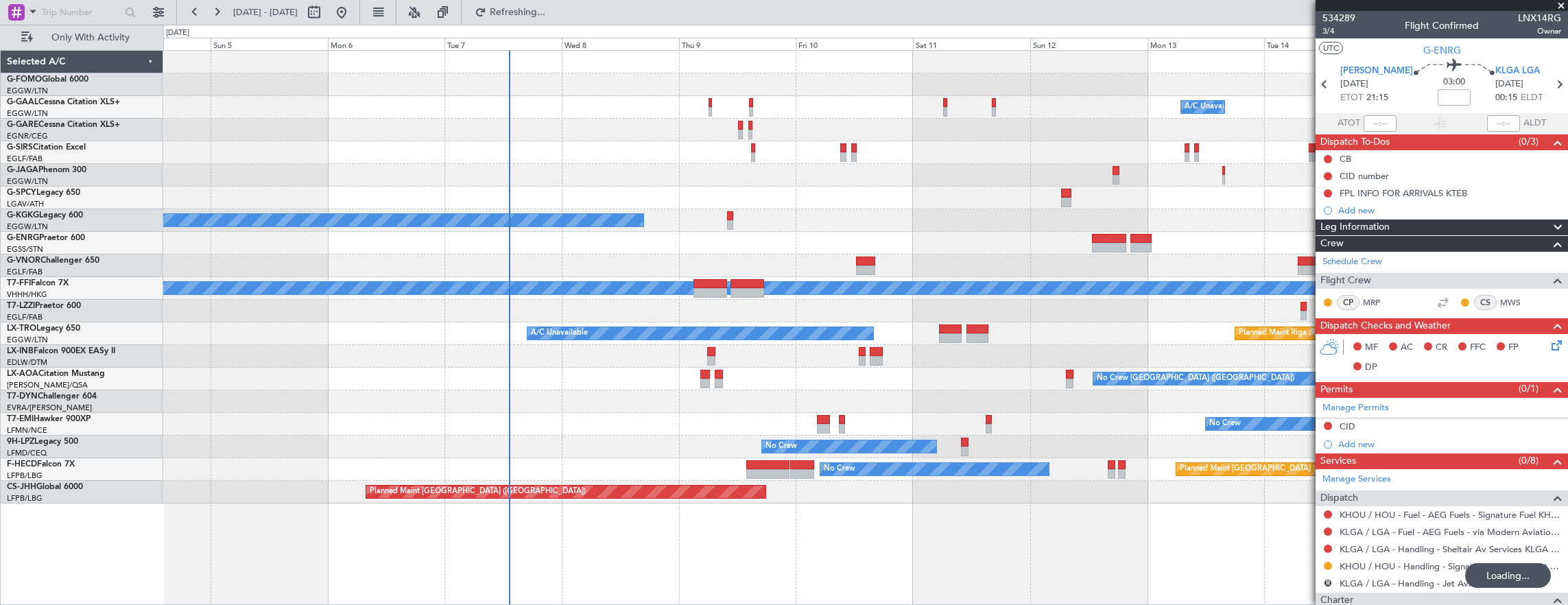
click at [263, 151] on div "Owner A/C Unavailable Owner A/C Unavailable Owner A/C Unavailable Istanbul (Ata…" at bounding box center [865, 278] width 1405 height 453
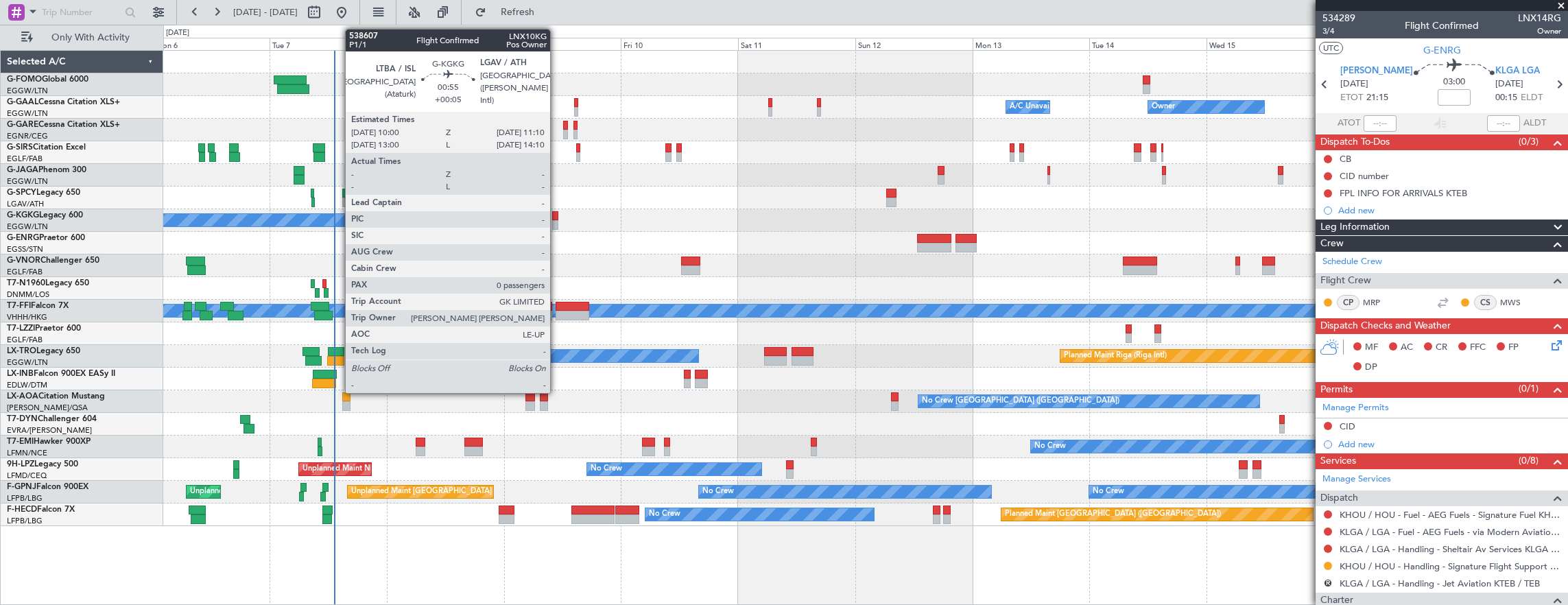
click at [557, 220] on div at bounding box center [555, 225] width 6 height 10
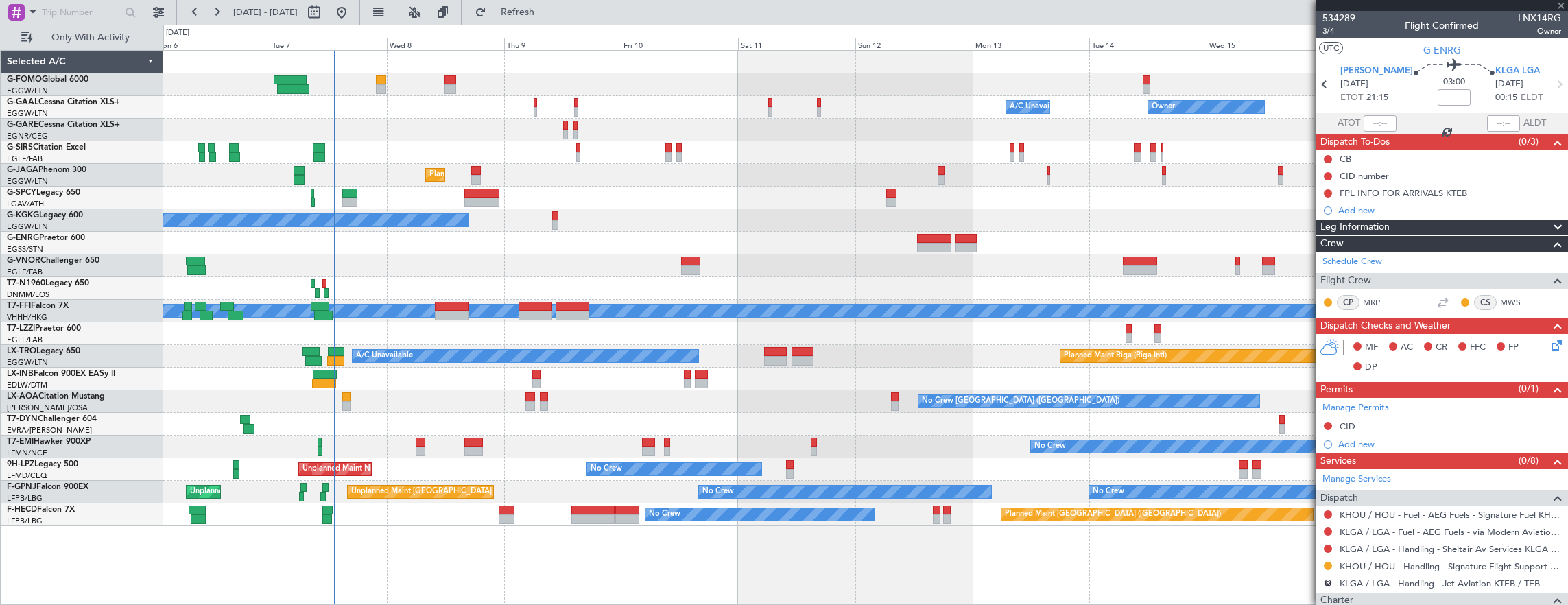
type input "+00:05"
type input "0"
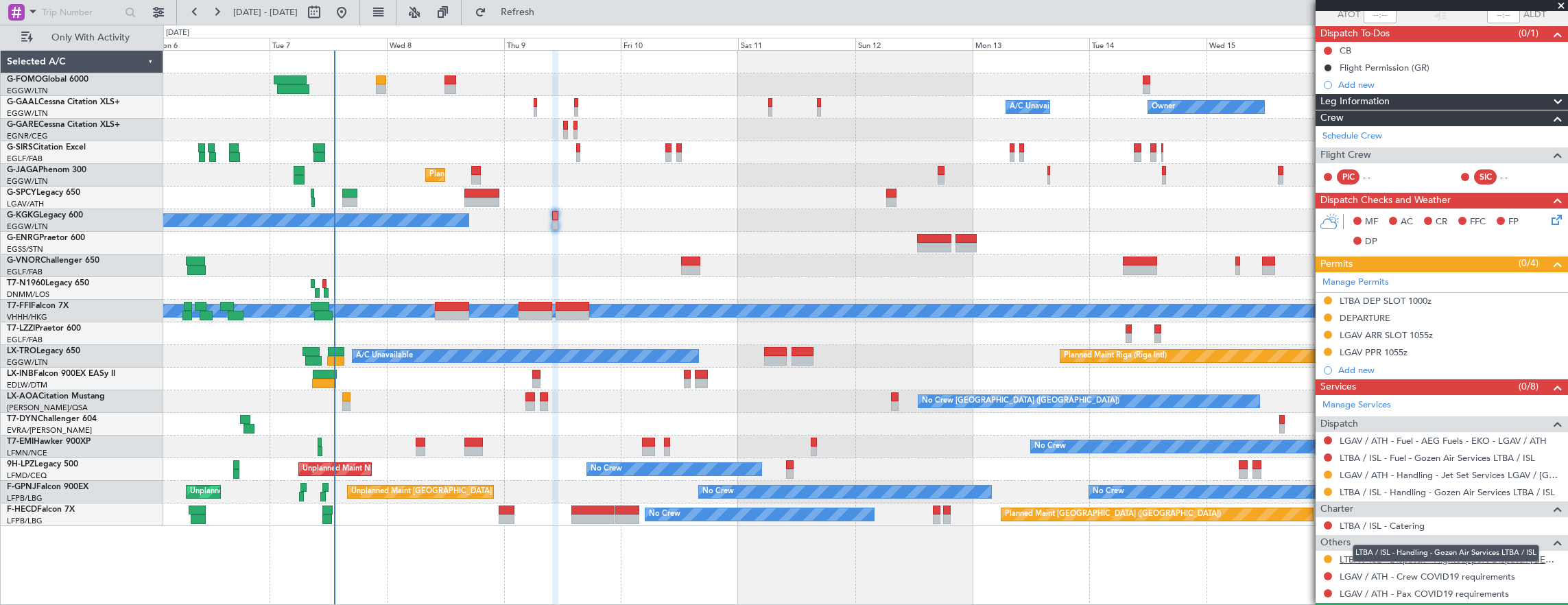
scroll to position [141, 0]
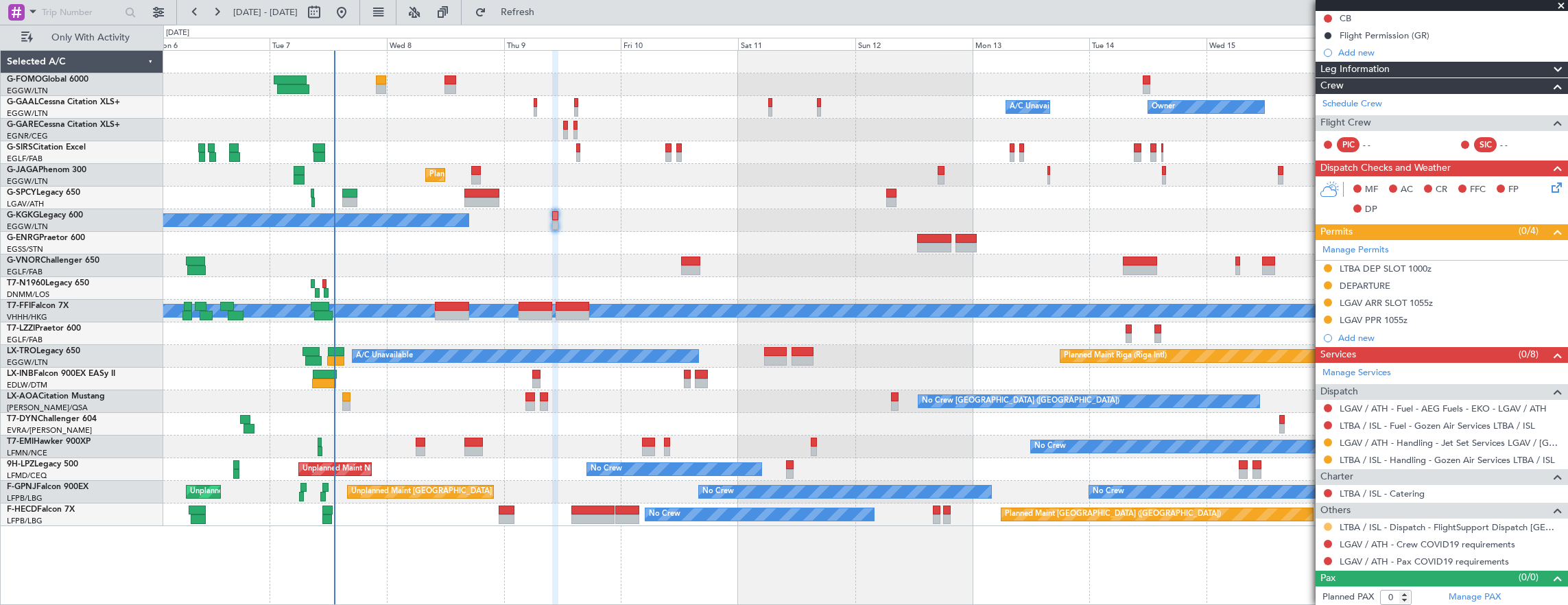
click at [1331, 523] on button at bounding box center [1328, 528] width 8 height 8
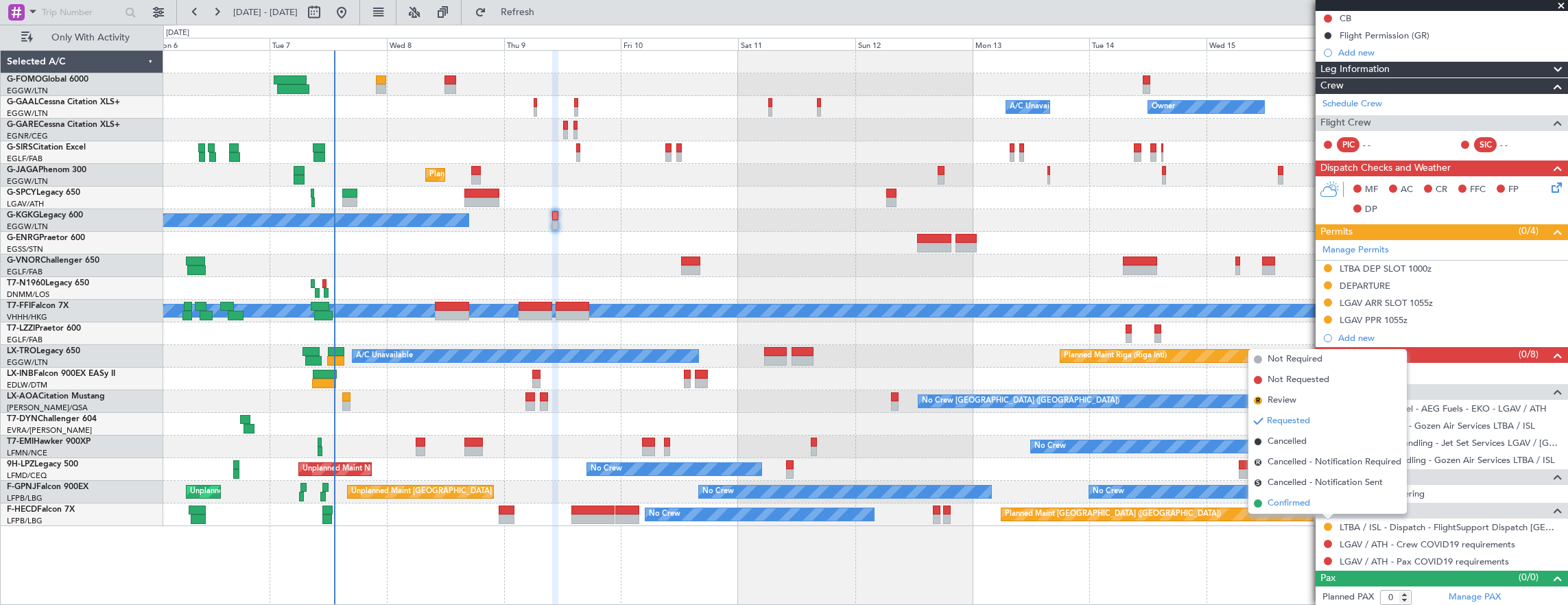
click at [1313, 500] on li "Confirmed" at bounding box center [1327, 503] width 158 height 21
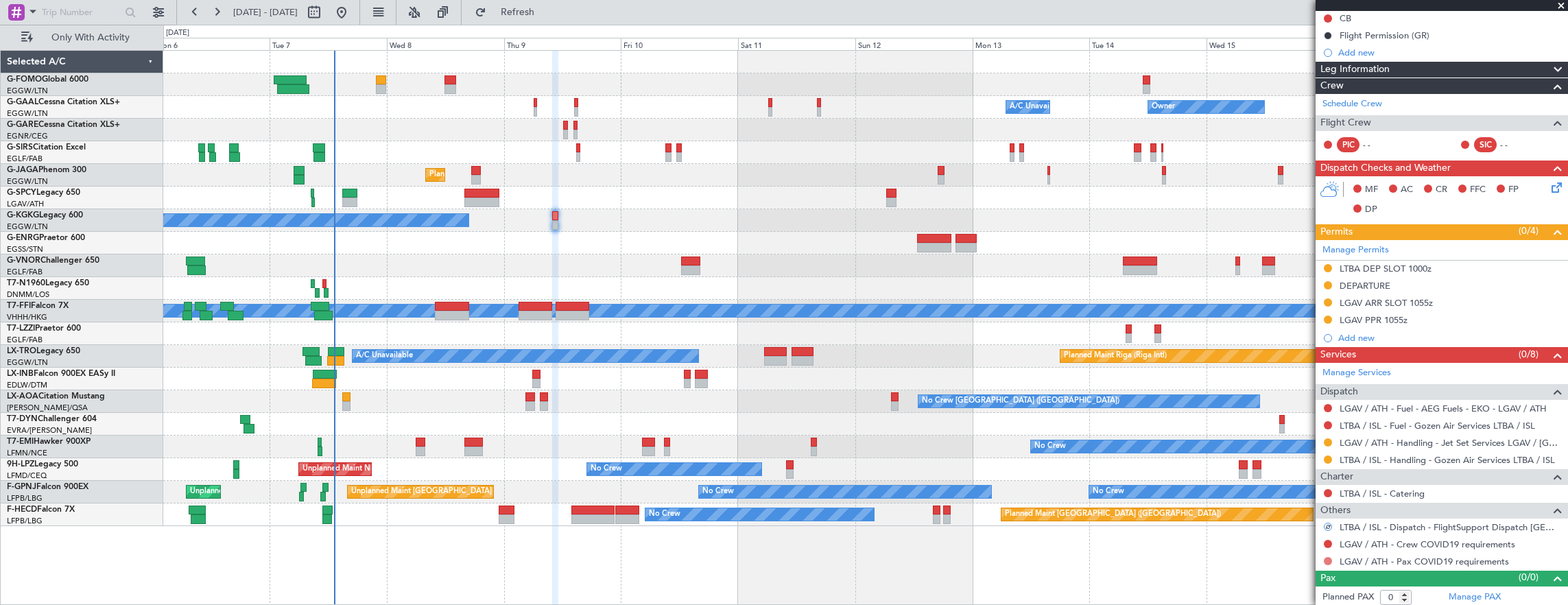
click at [1329, 558] on button at bounding box center [1328, 562] width 8 height 8
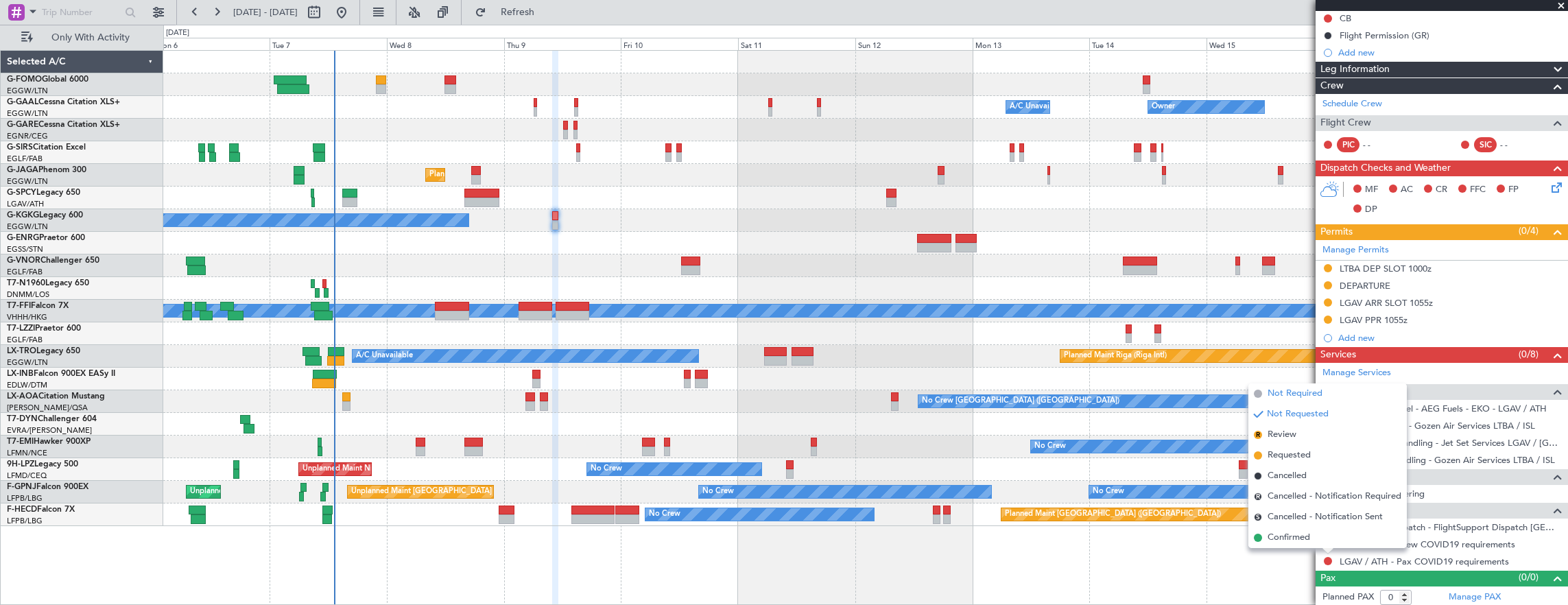
click at [1299, 399] on span "Not Required" at bounding box center [1295, 394] width 55 height 13
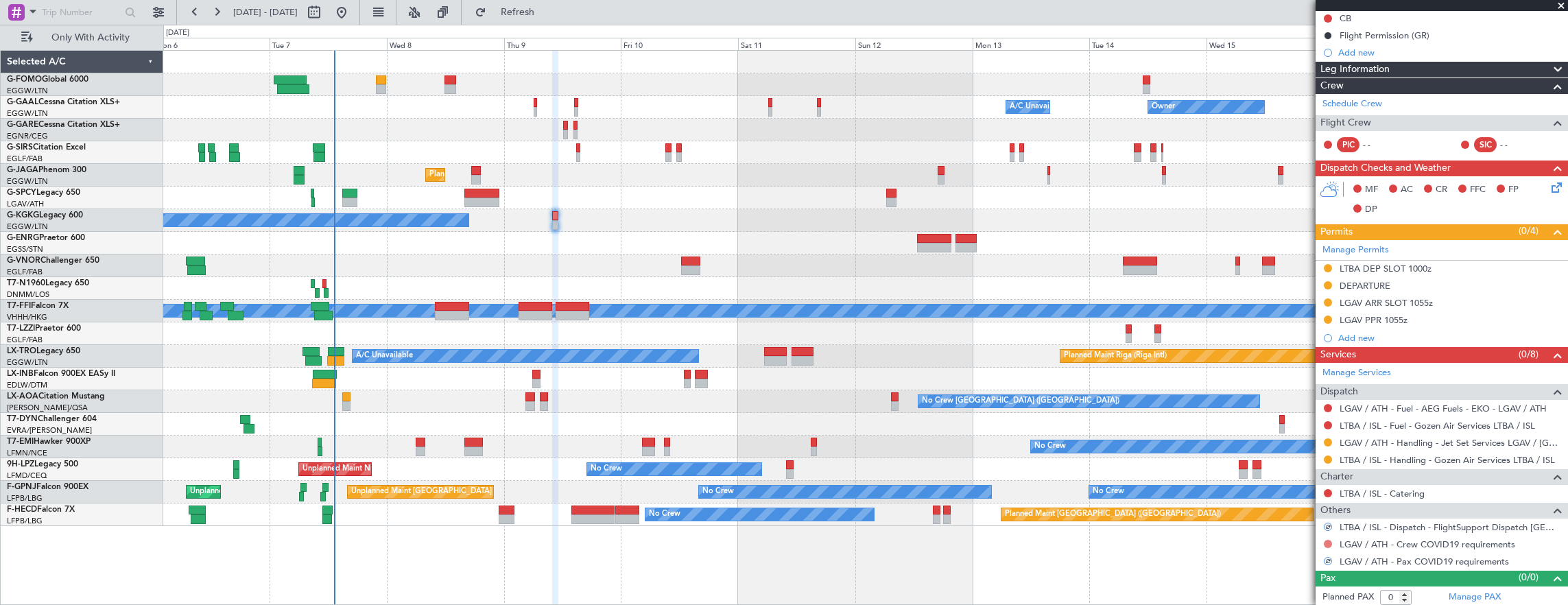
click at [1327, 541] on button at bounding box center [1328, 544] width 8 height 8
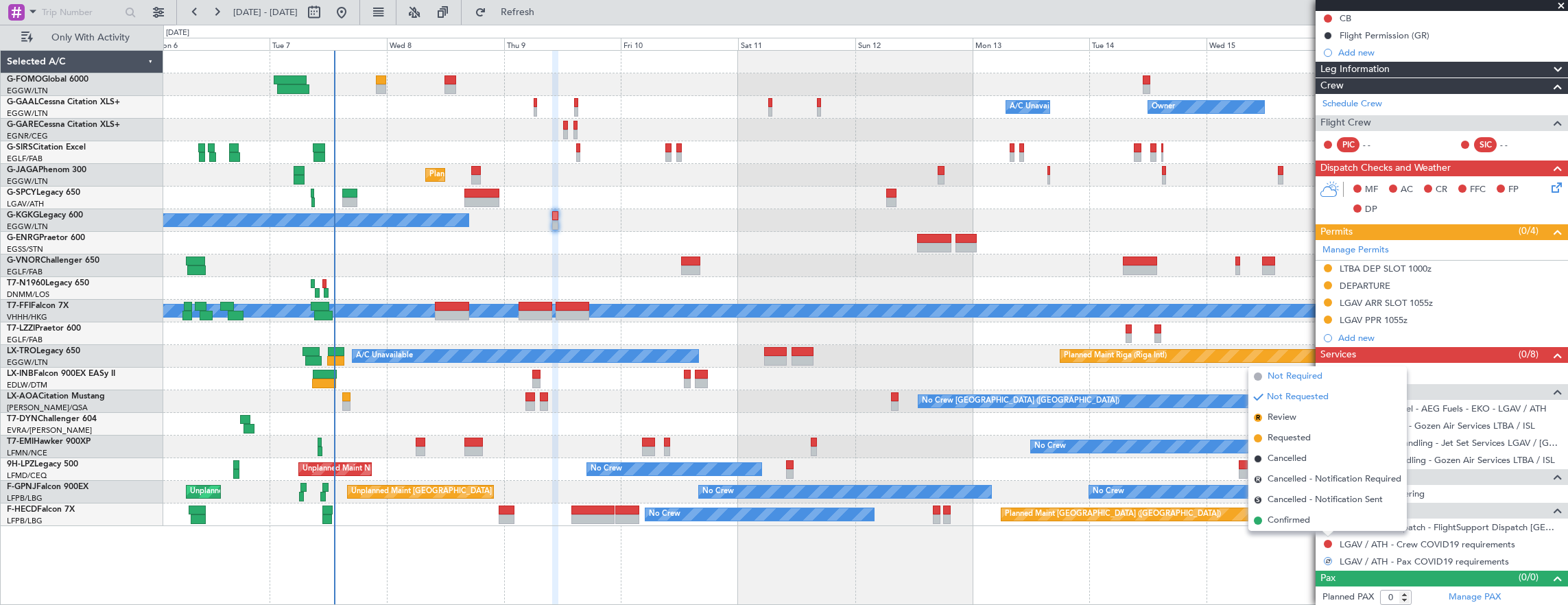
click at [1276, 367] on li "Not Required" at bounding box center [1327, 377] width 158 height 21
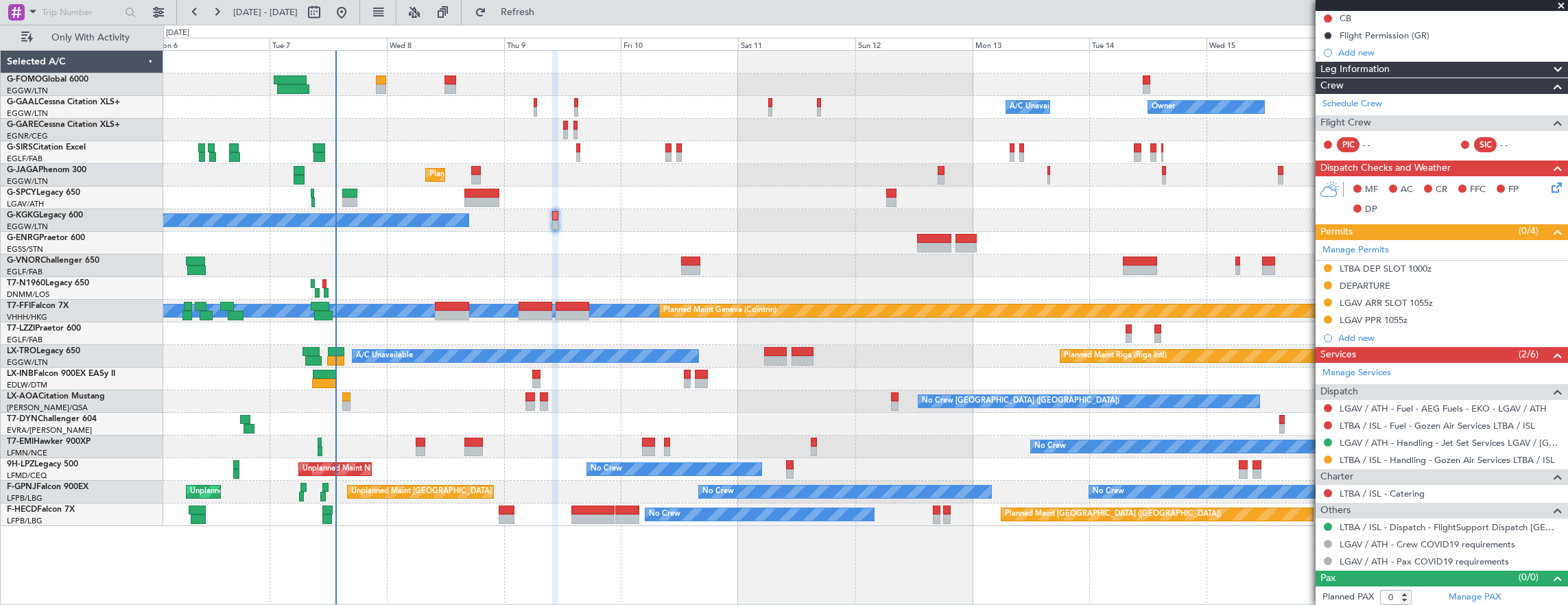
click at [372, 91] on div at bounding box center [865, 84] width 1405 height 22
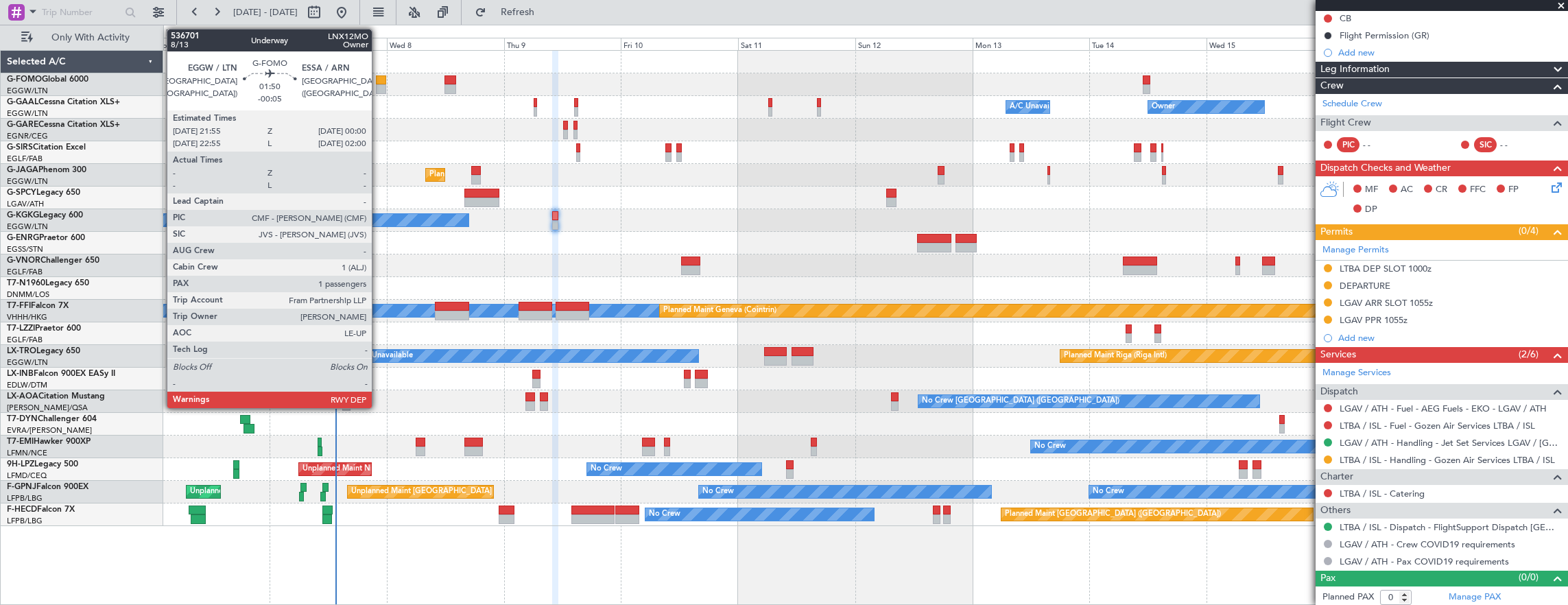
click at [379, 89] on div at bounding box center [381, 89] width 10 height 10
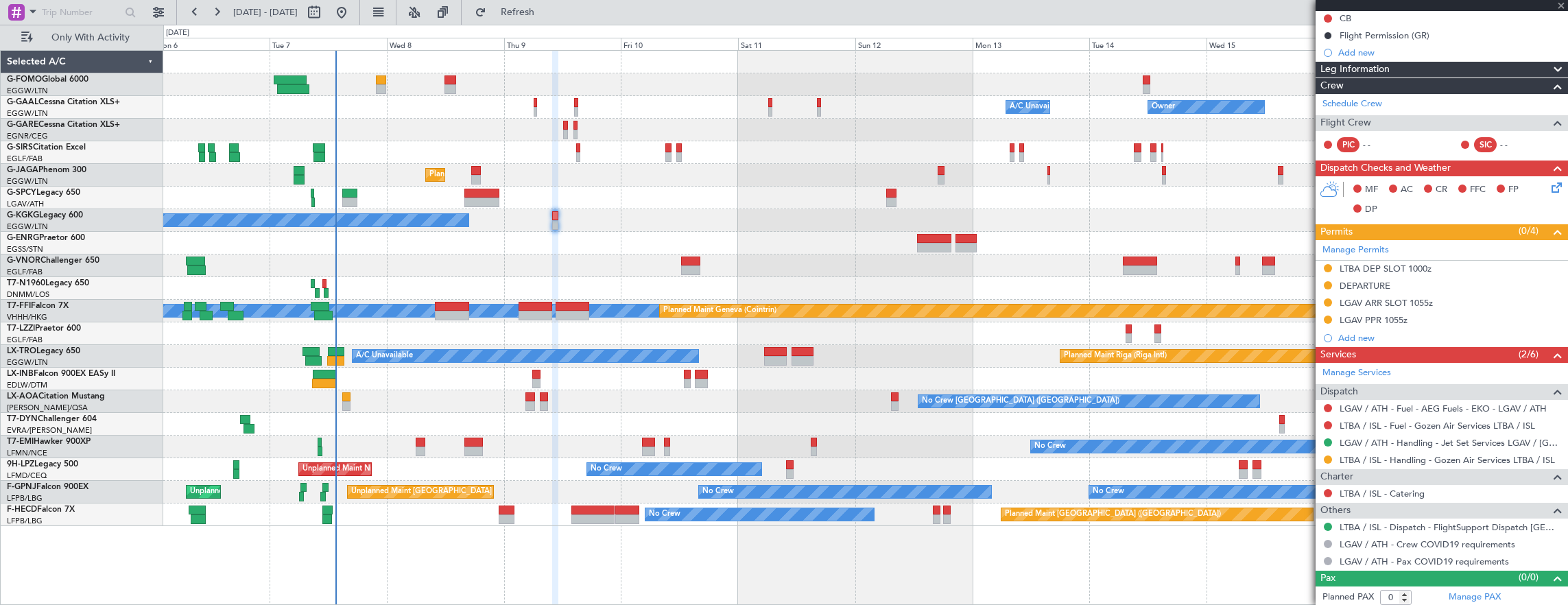
type input "-00:05"
type input "1"
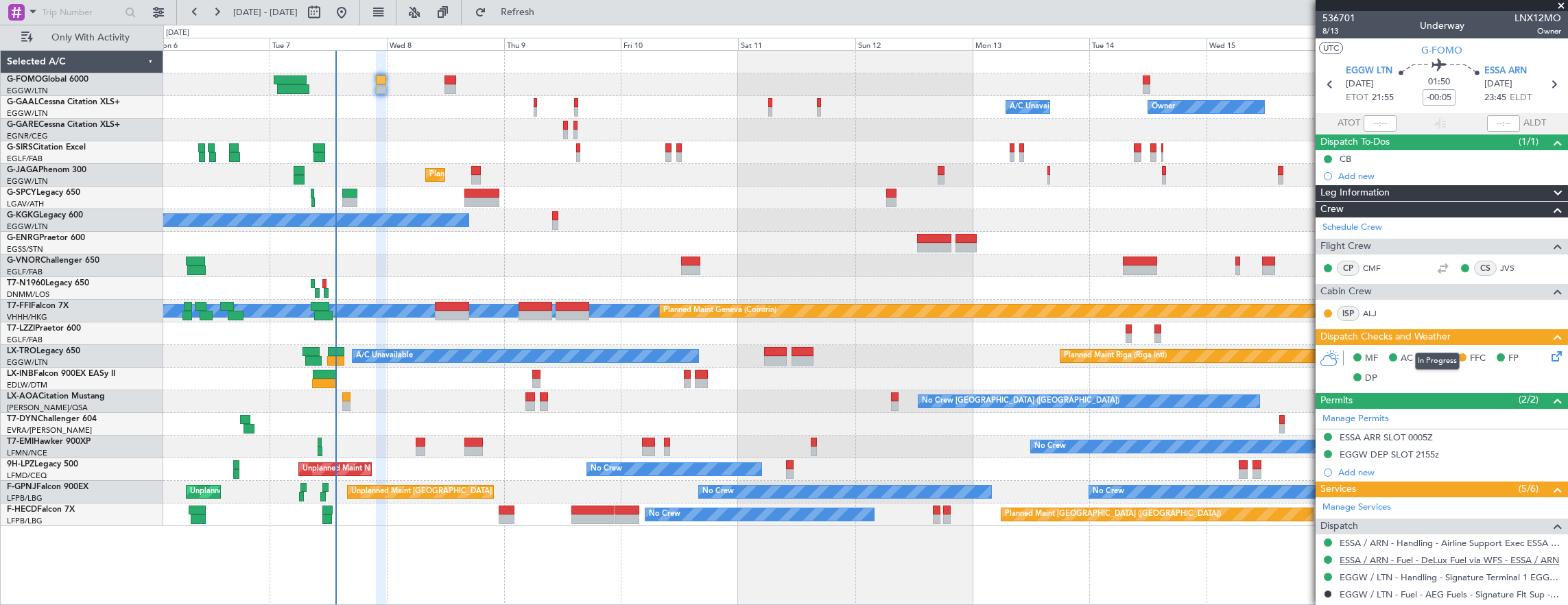
scroll to position [251, 0]
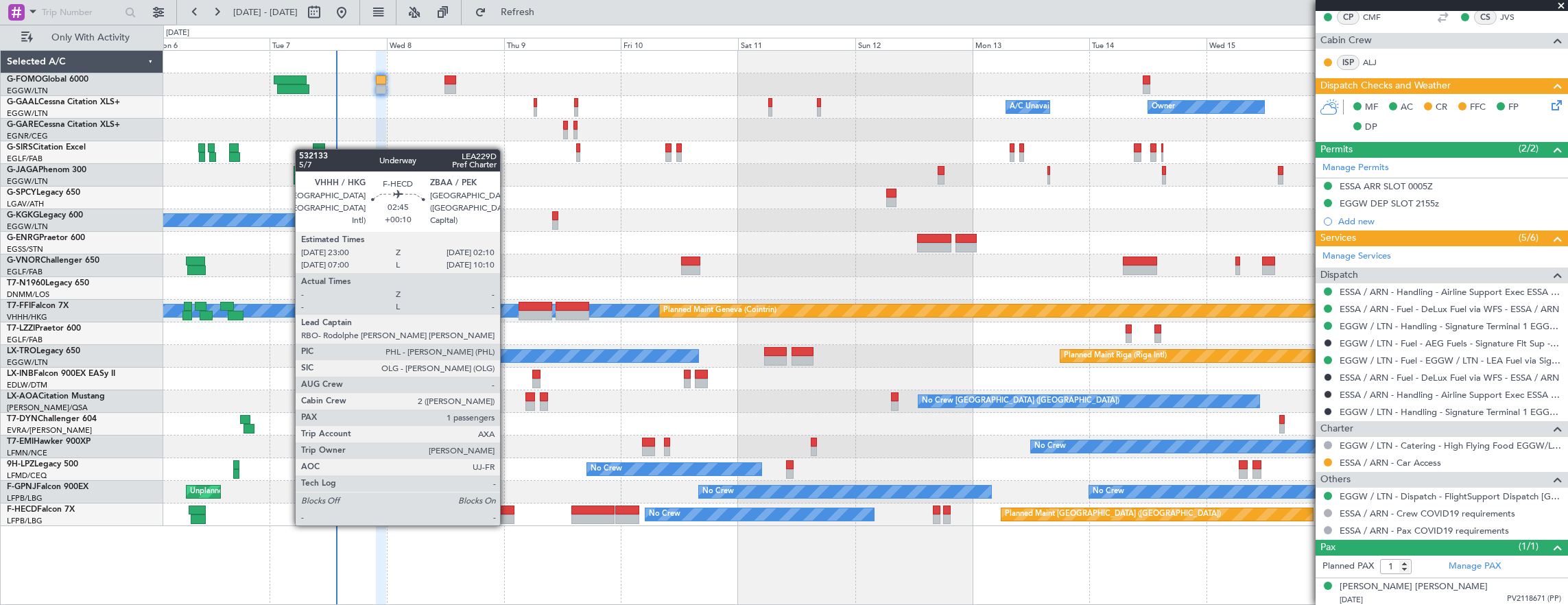
click at [507, 512] on div at bounding box center [506, 511] width 16 height 10
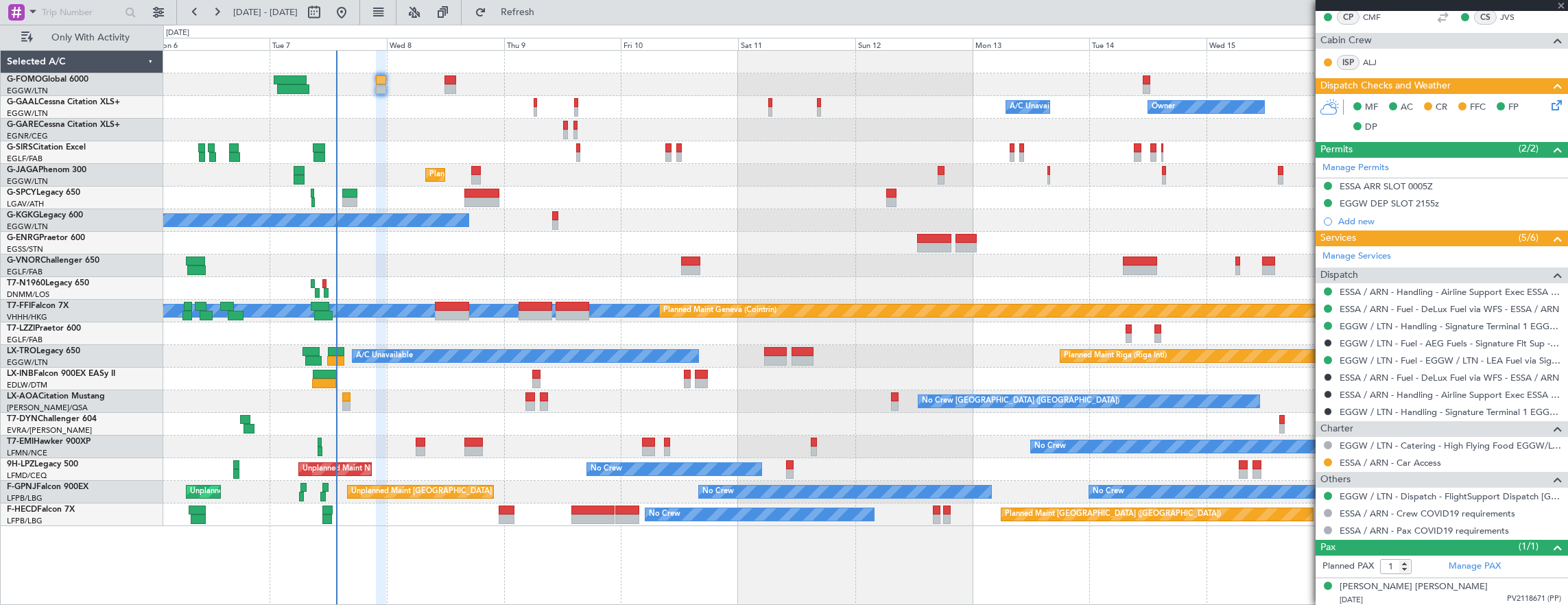
type input "+00:10"
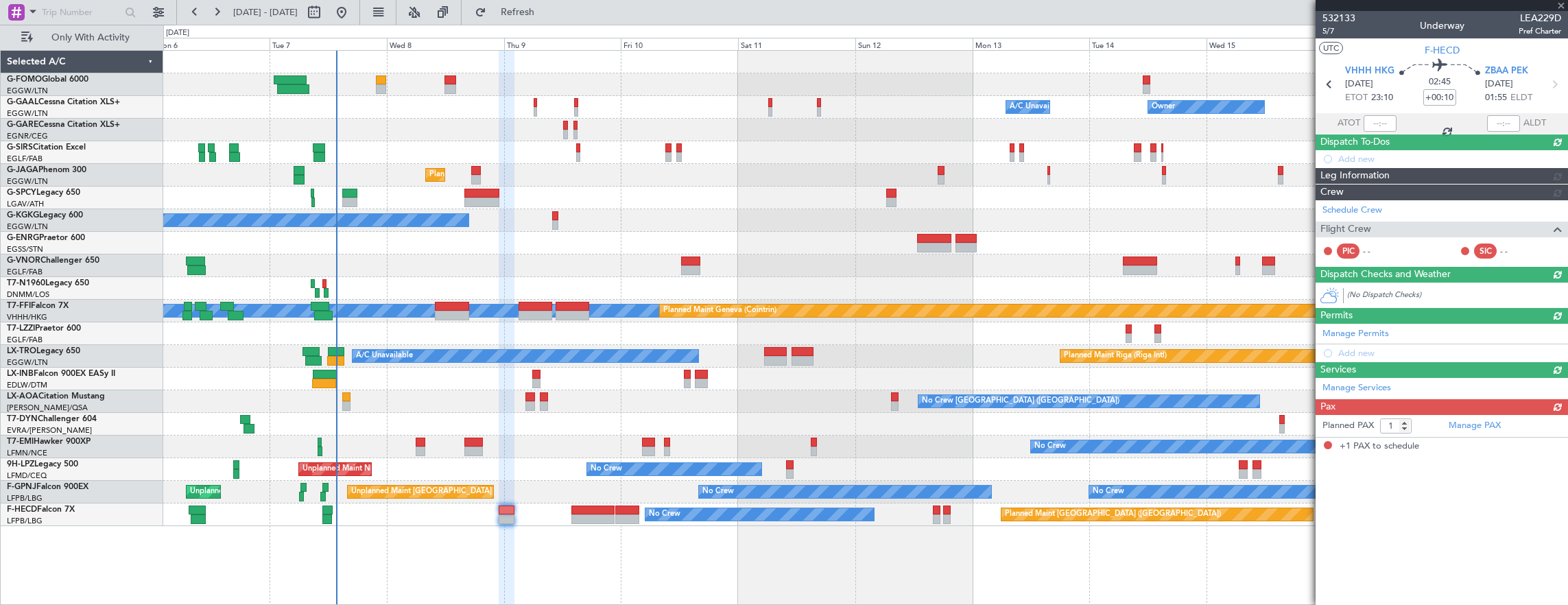
scroll to position [0, 0]
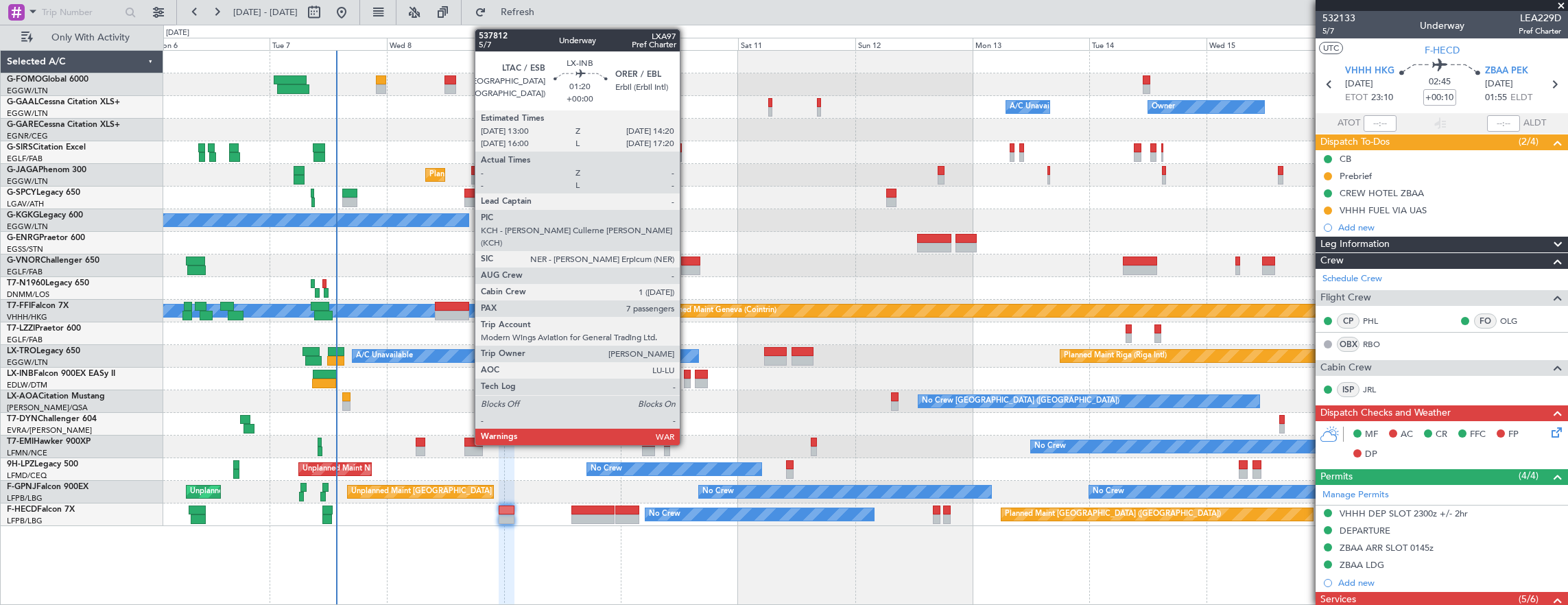
click at [687, 375] on div at bounding box center [687, 375] width 7 height 10
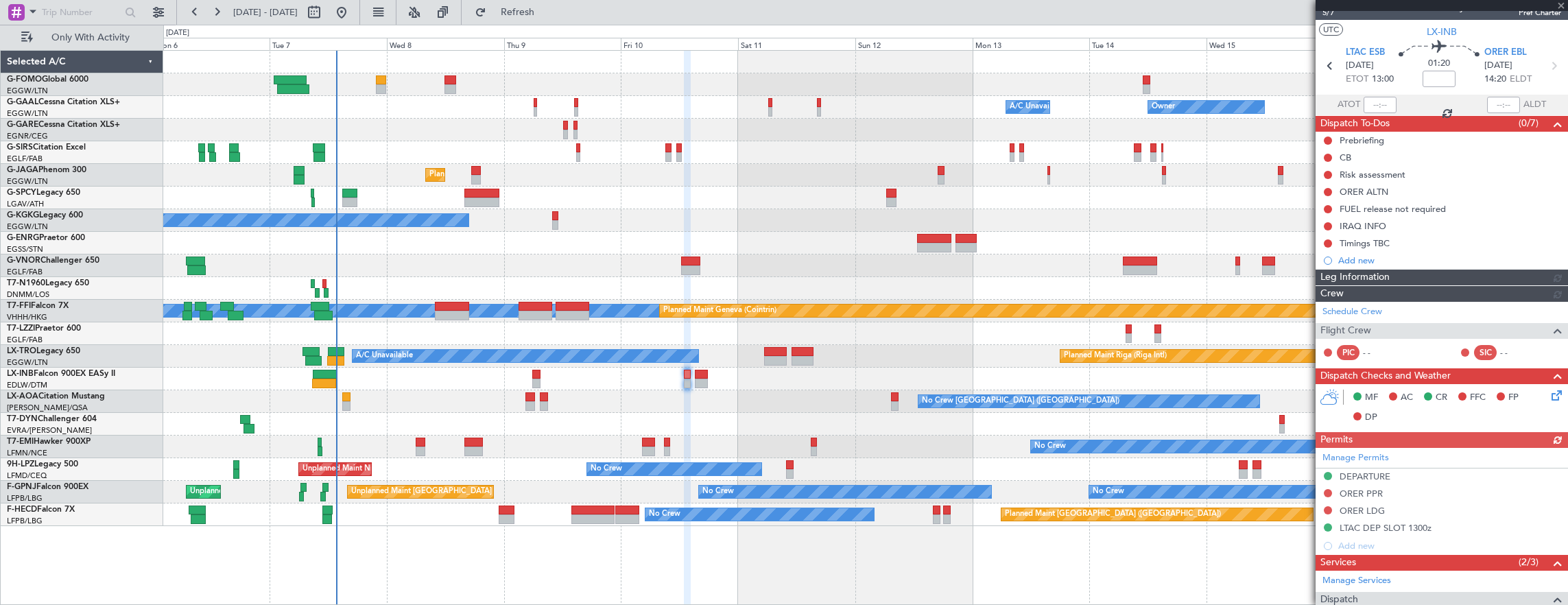
scroll to position [36, 0]
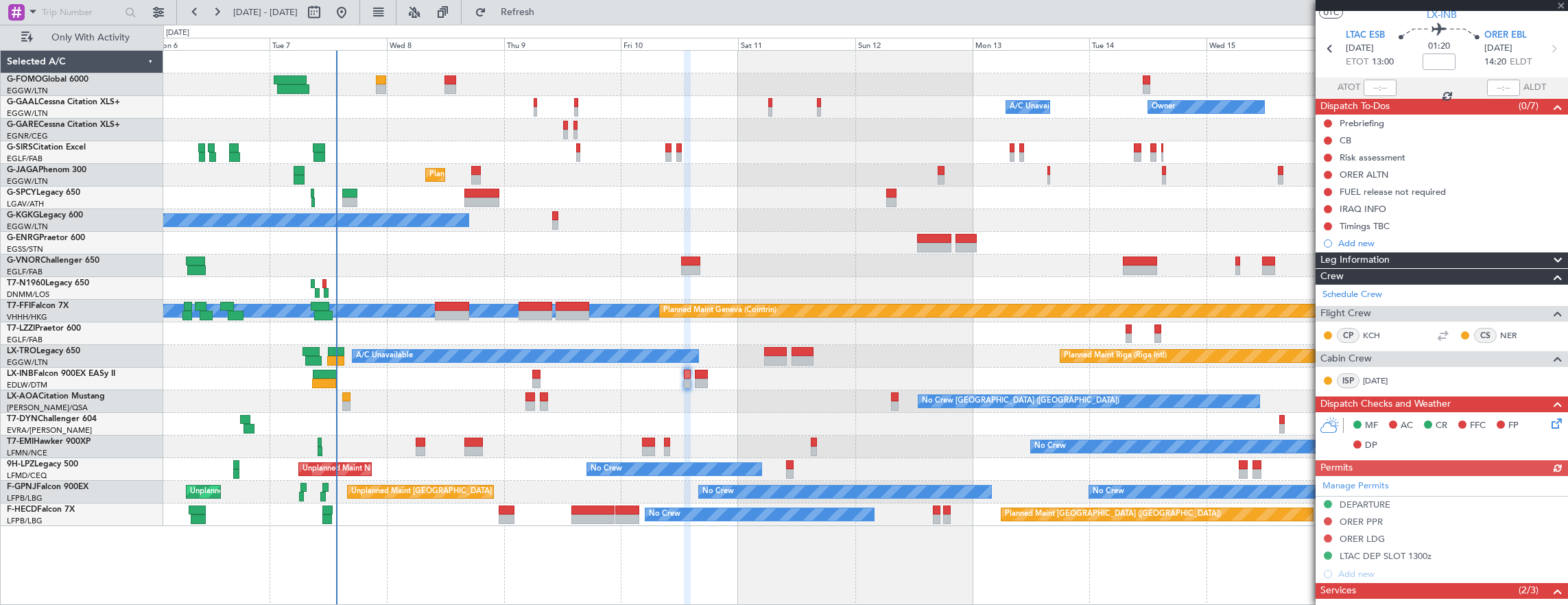
drag, startPoint x: 1328, startPoint y: 541, endPoint x: 1314, endPoint y: 538, distance: 14.3
click at [1330, 541] on div "Manage Permits DEPARTURE ORER PPR ORER LDG LTAC DEP SLOT 1300z Add new" at bounding box center [1441, 530] width 252 height 107
click at [1331, 538] on div "Manage Permits DEPARTURE ORER PPR ORER LDG LTAC DEP SLOT 1300z Add new" at bounding box center [1441, 530] width 252 height 107
click at [1332, 536] on div at bounding box center [1327, 538] width 11 height 11
click at [1327, 535] on button at bounding box center [1328, 539] width 8 height 8
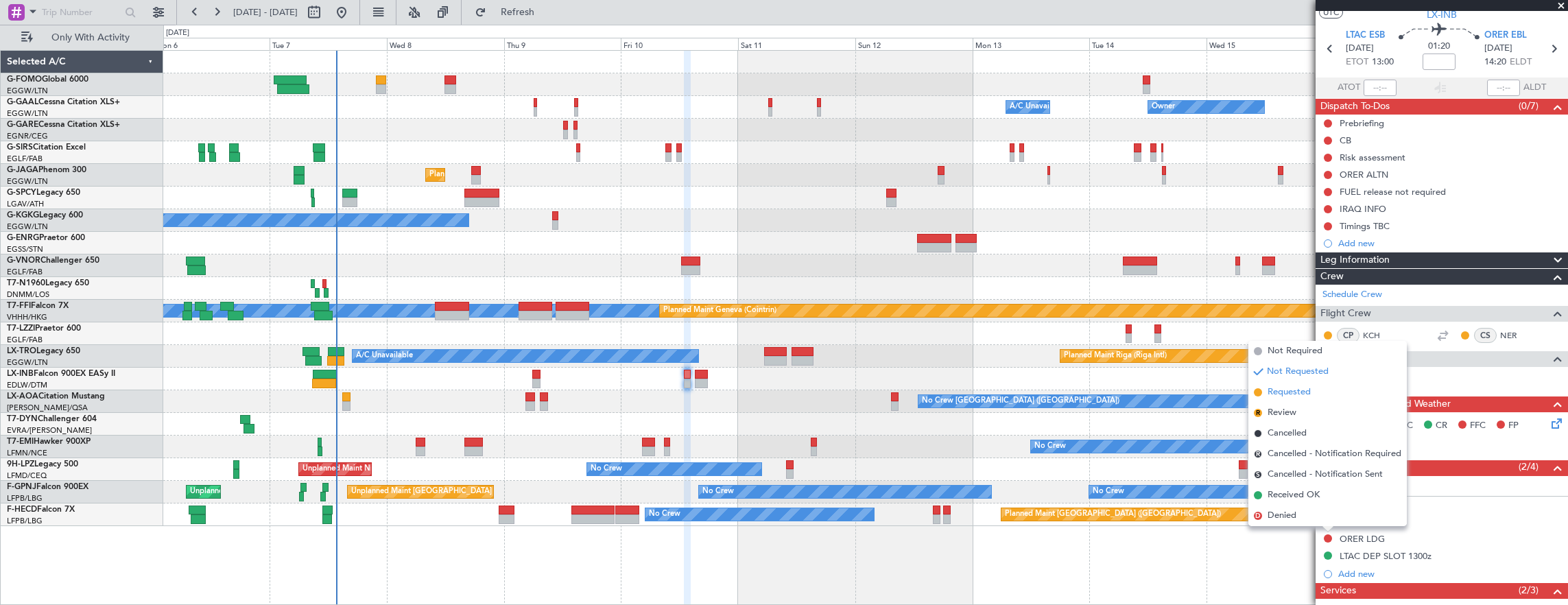
click at [1301, 395] on span "Requested" at bounding box center [1289, 392] width 43 height 13
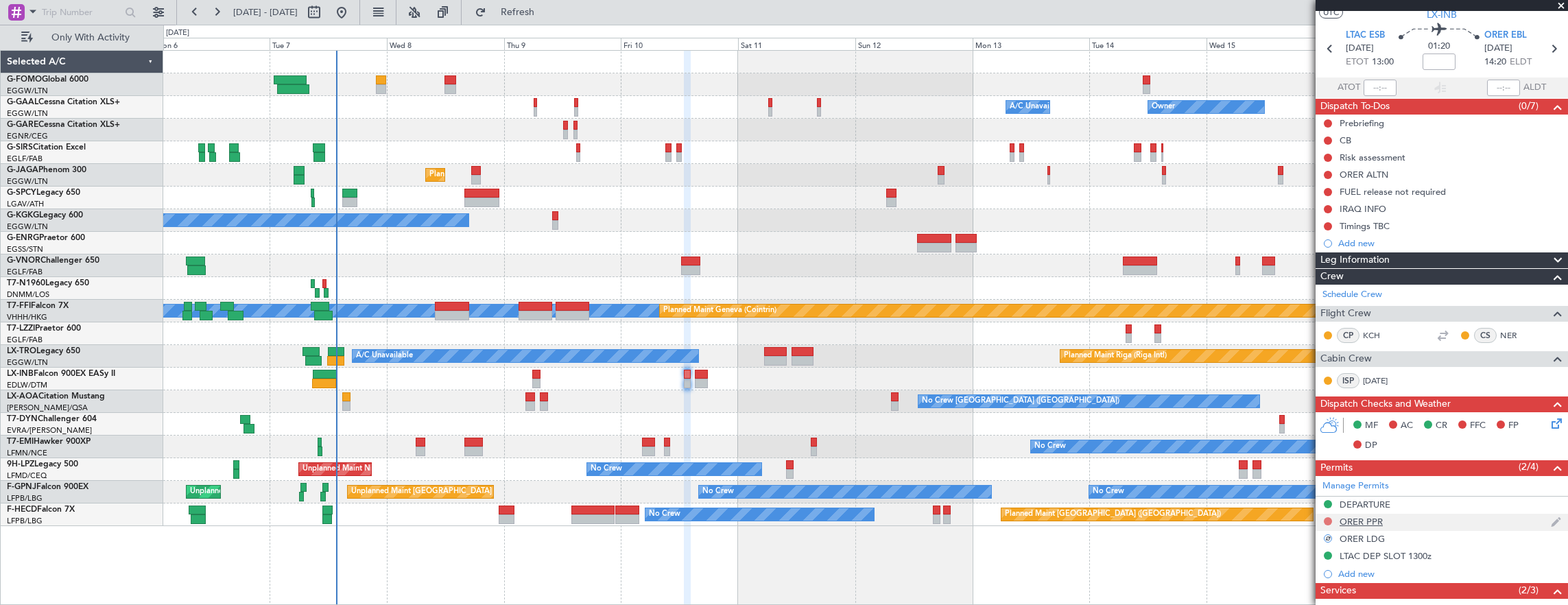
click at [1328, 518] on button at bounding box center [1328, 522] width 8 height 8
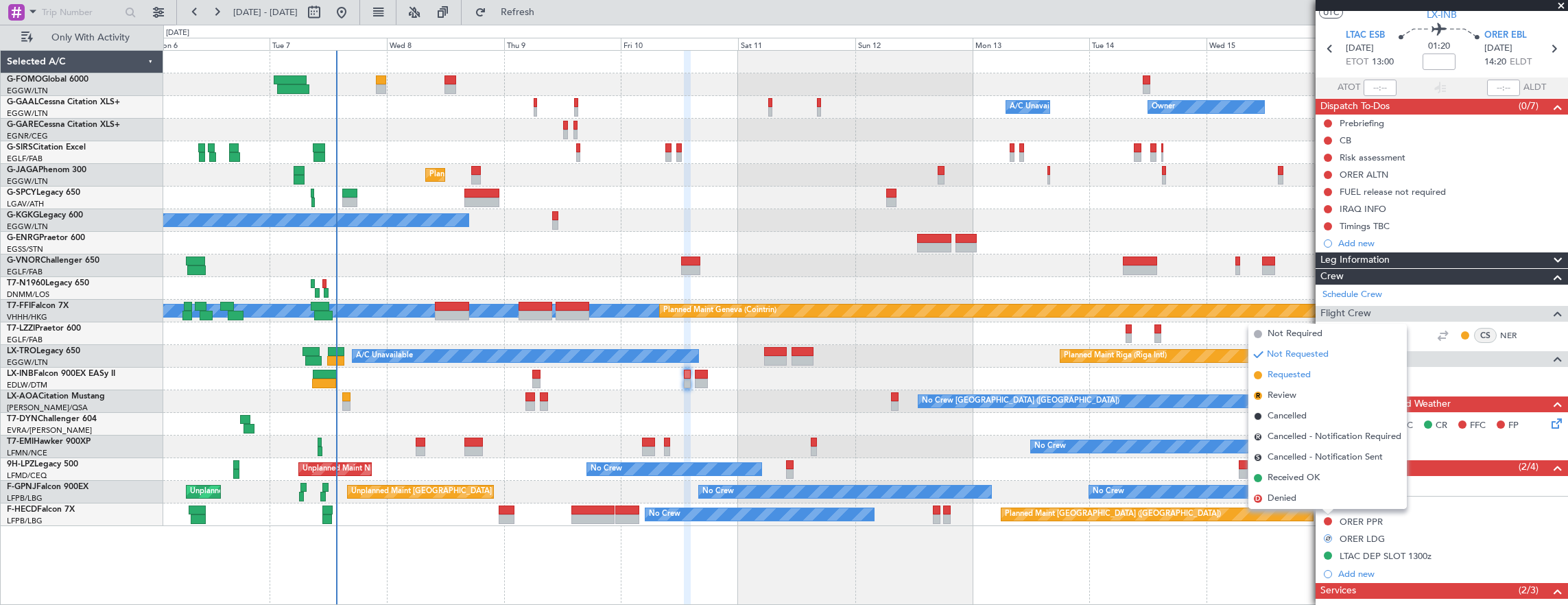
click at [1305, 382] on span "Requested" at bounding box center [1289, 375] width 43 height 13
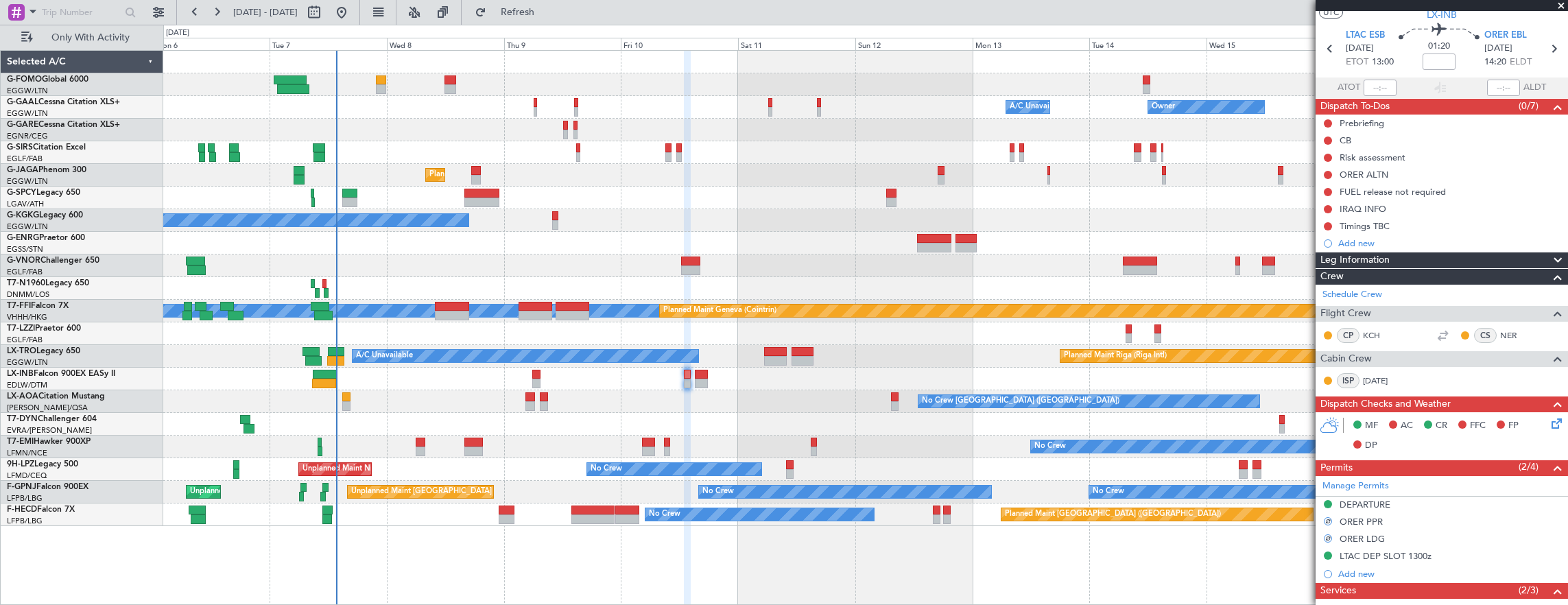
click at [701, 372] on div at bounding box center [700, 375] width 12 height 10
type input "0"
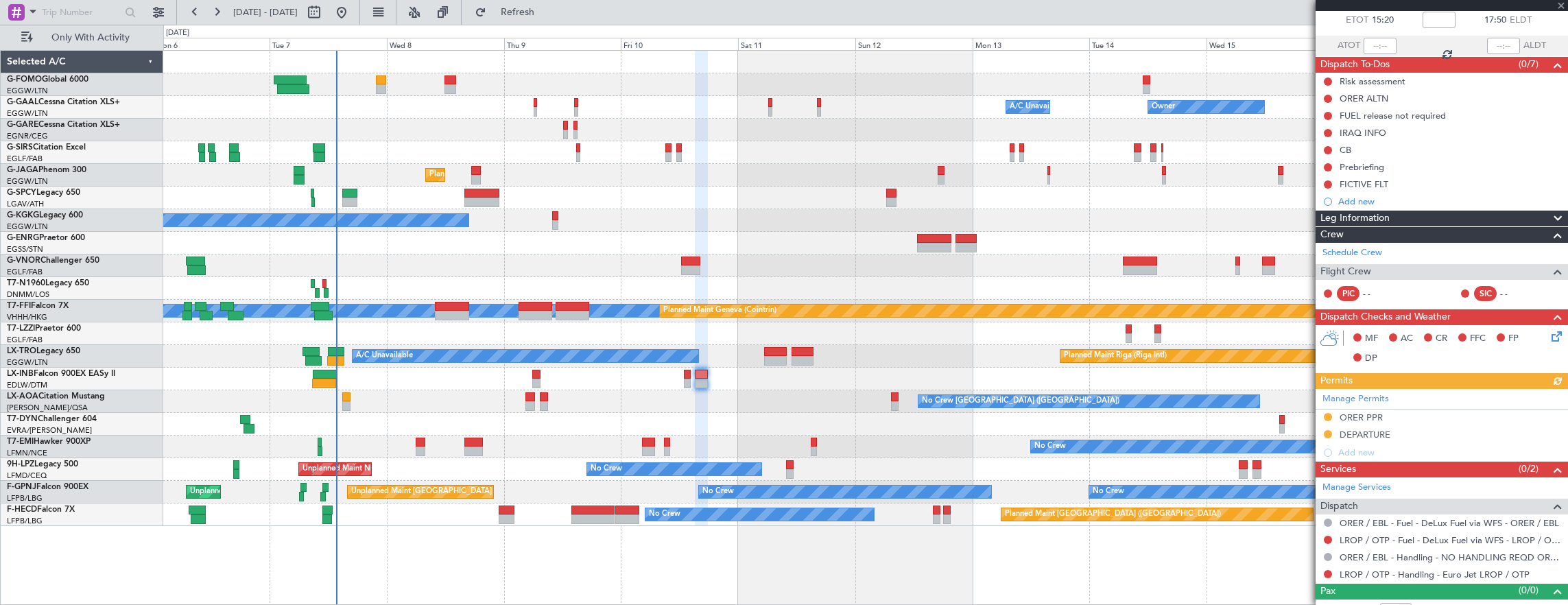
scroll to position [91, 0]
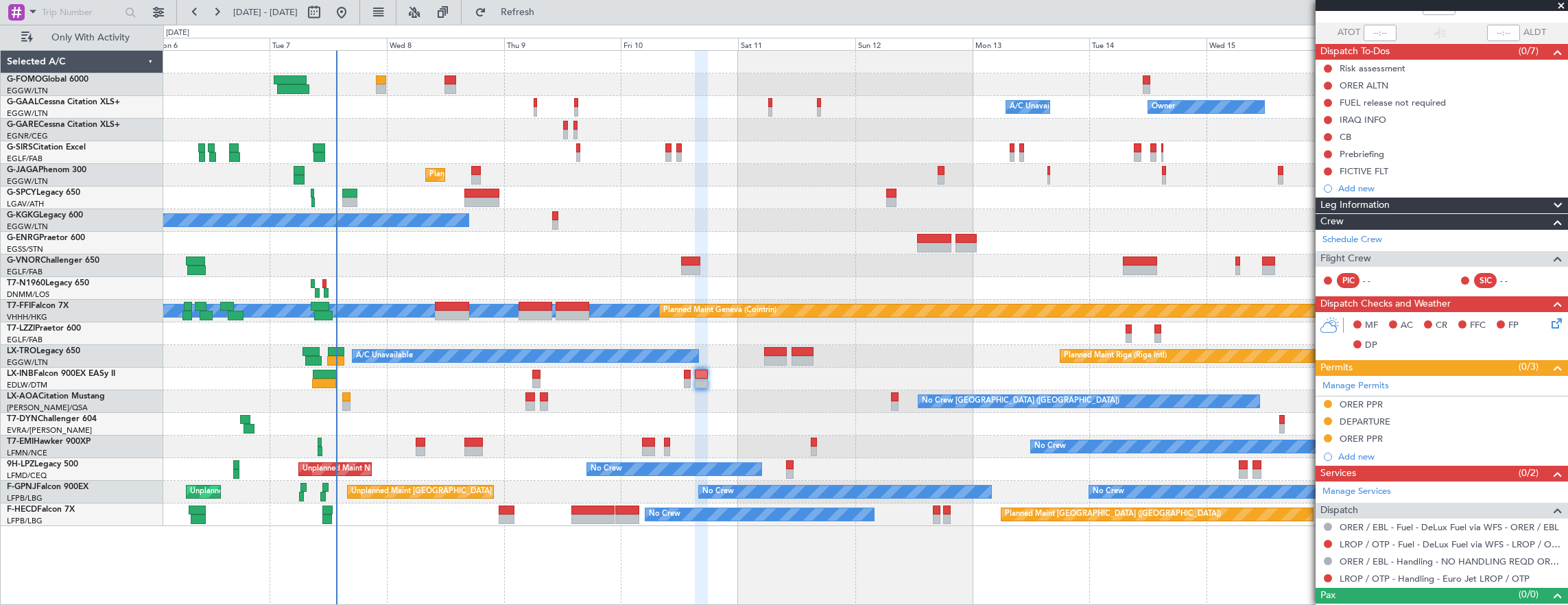
click at [381, 78] on div at bounding box center [381, 81] width 10 height 10
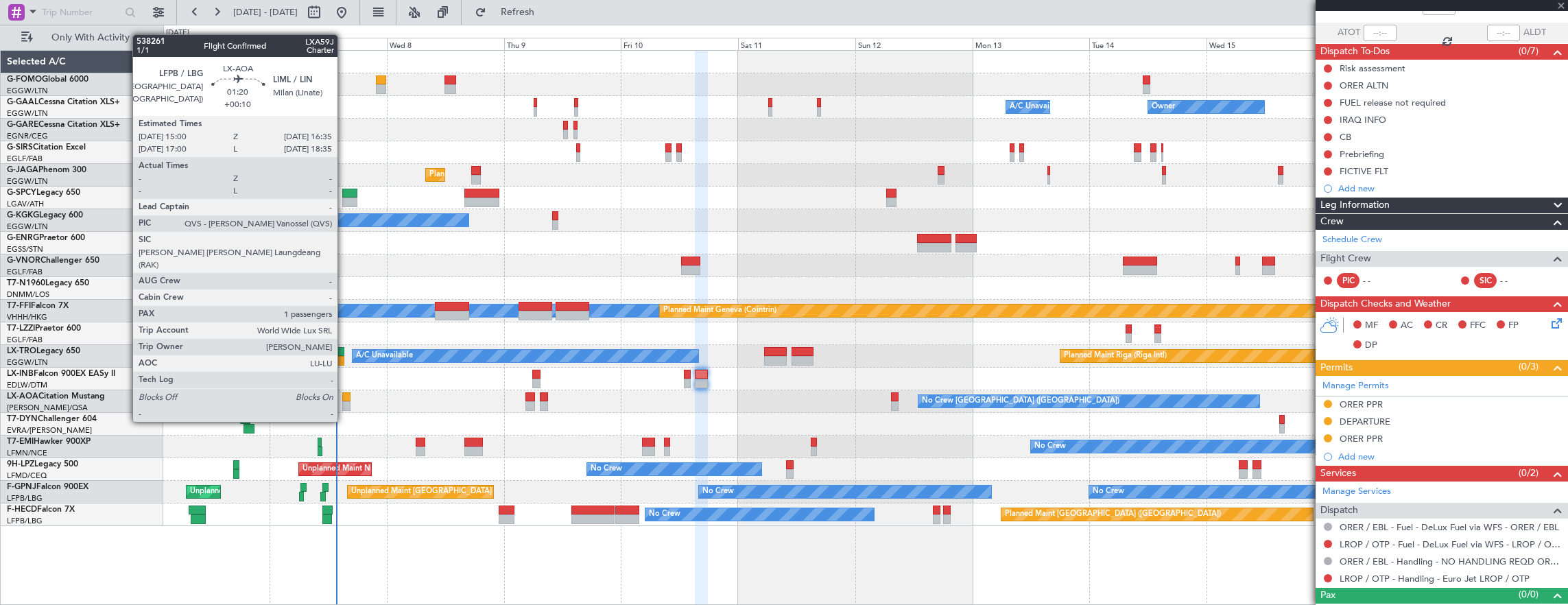
type input "-00:05"
type input "1"
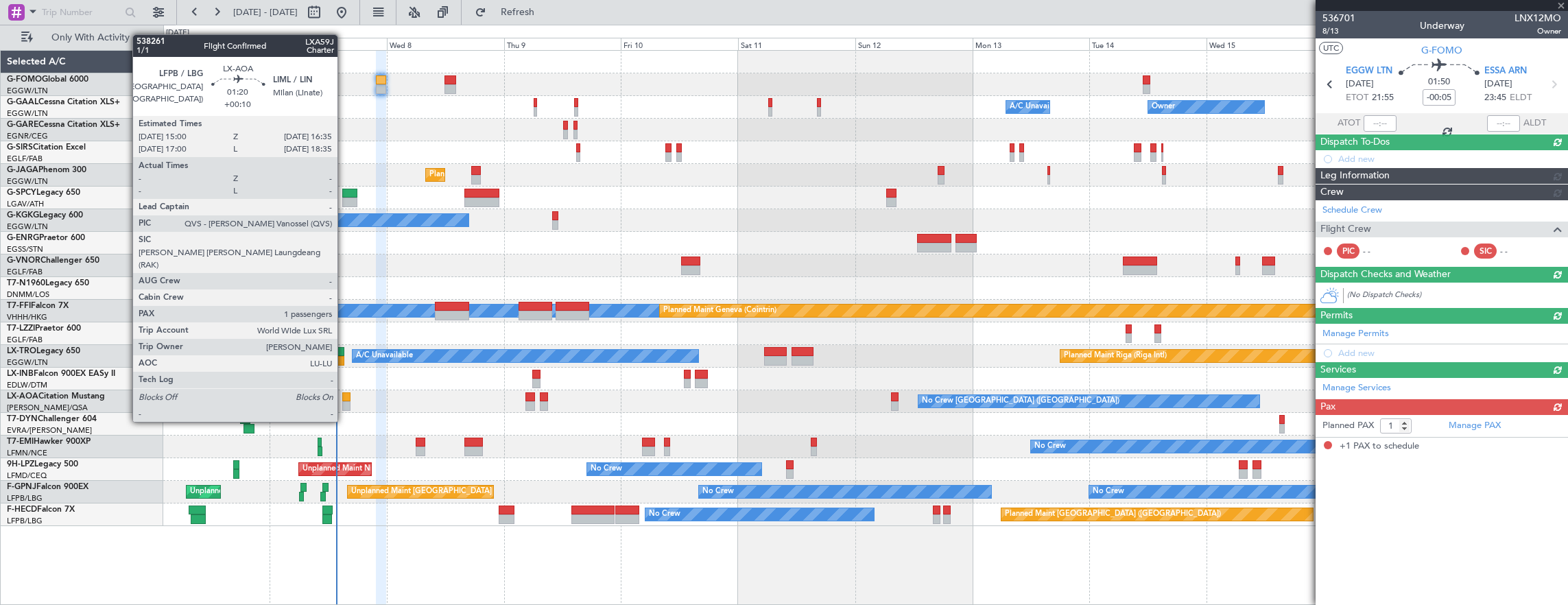
scroll to position [0, 0]
click at [344, 396] on div at bounding box center [346, 398] width 8 height 10
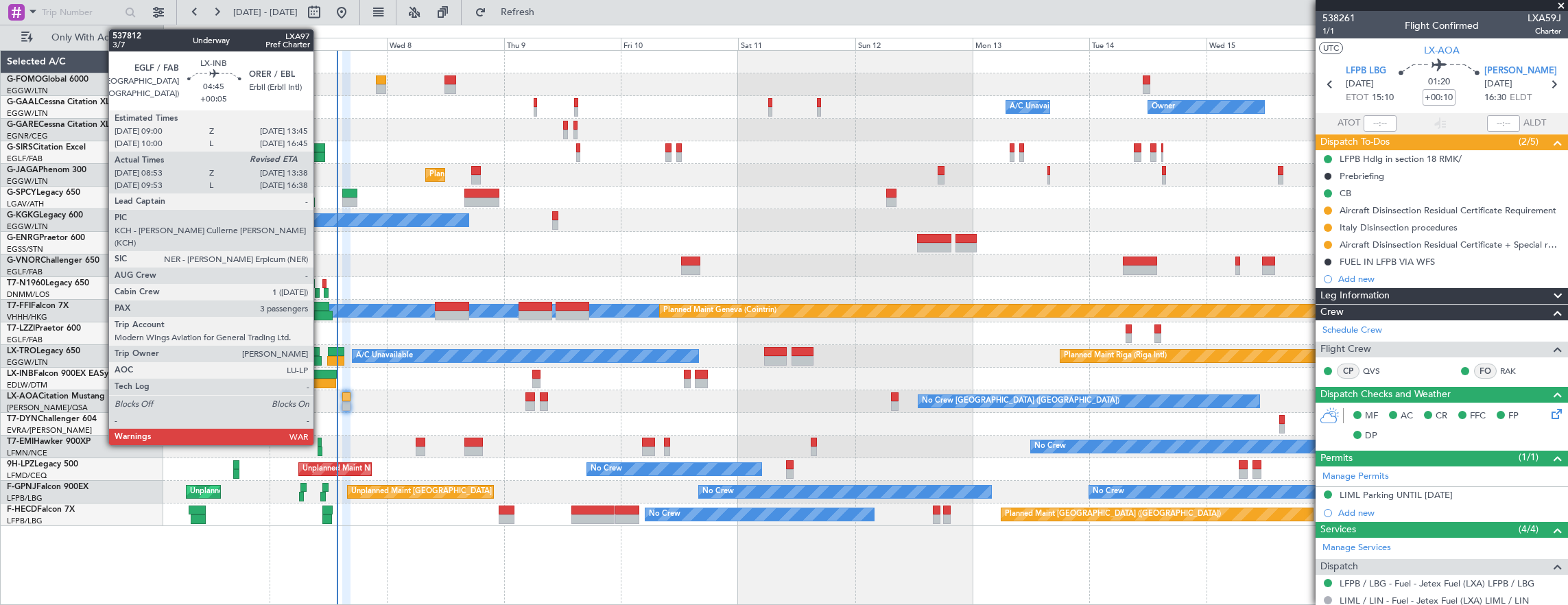
click at [321, 380] on div at bounding box center [324, 384] width 23 height 10
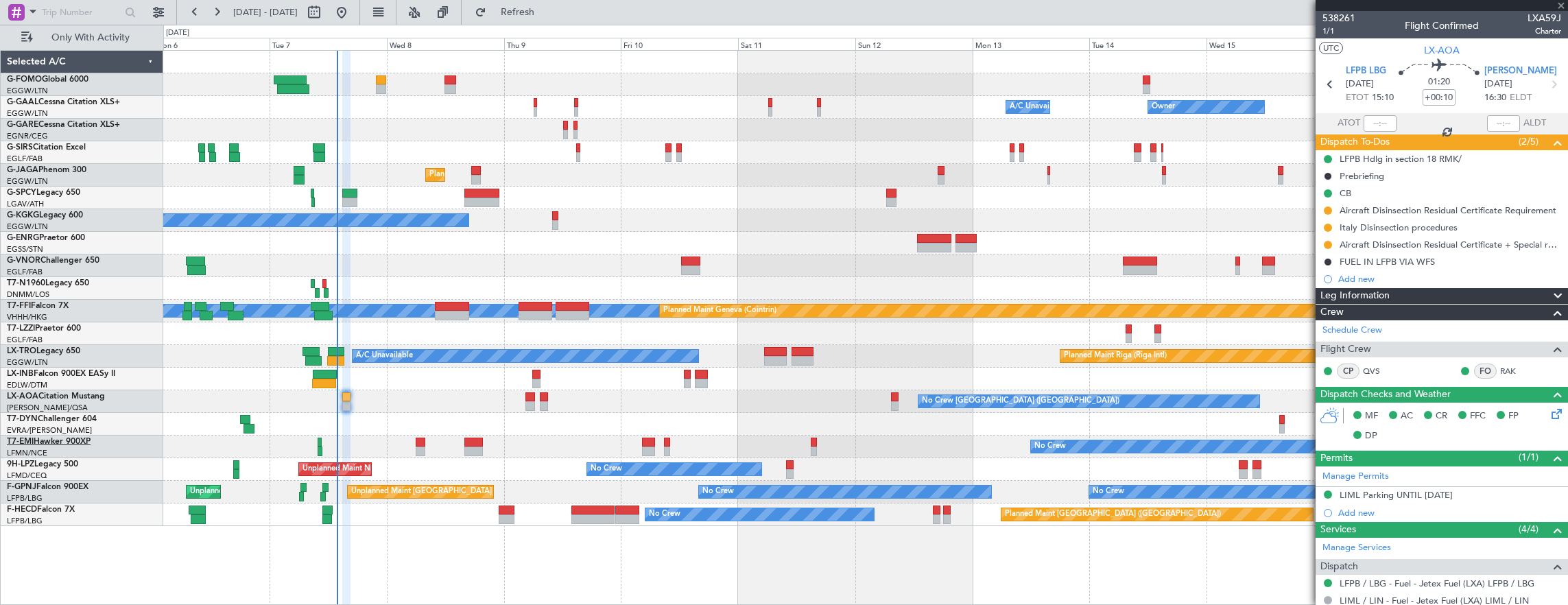
type input "+00:05"
type input "08:53"
type input "3"
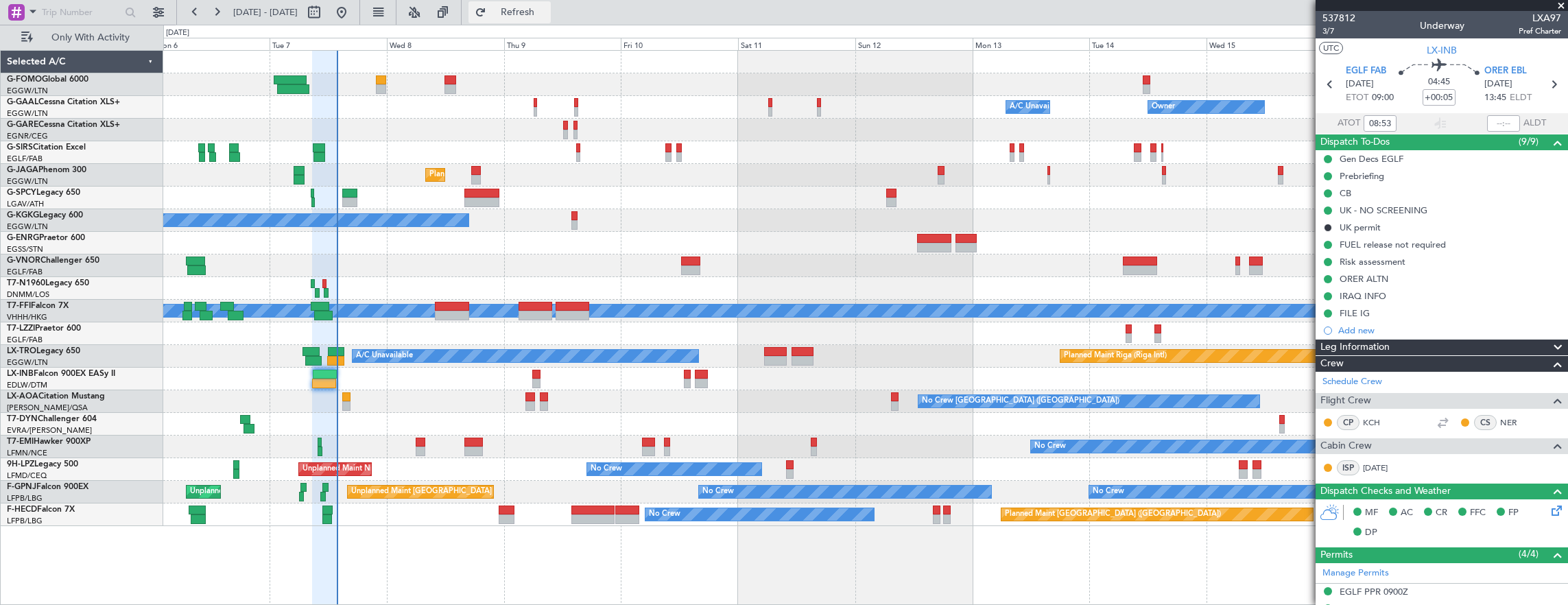
click at [540, 14] on span "Refresh" at bounding box center [517, 12] width 57 height 10
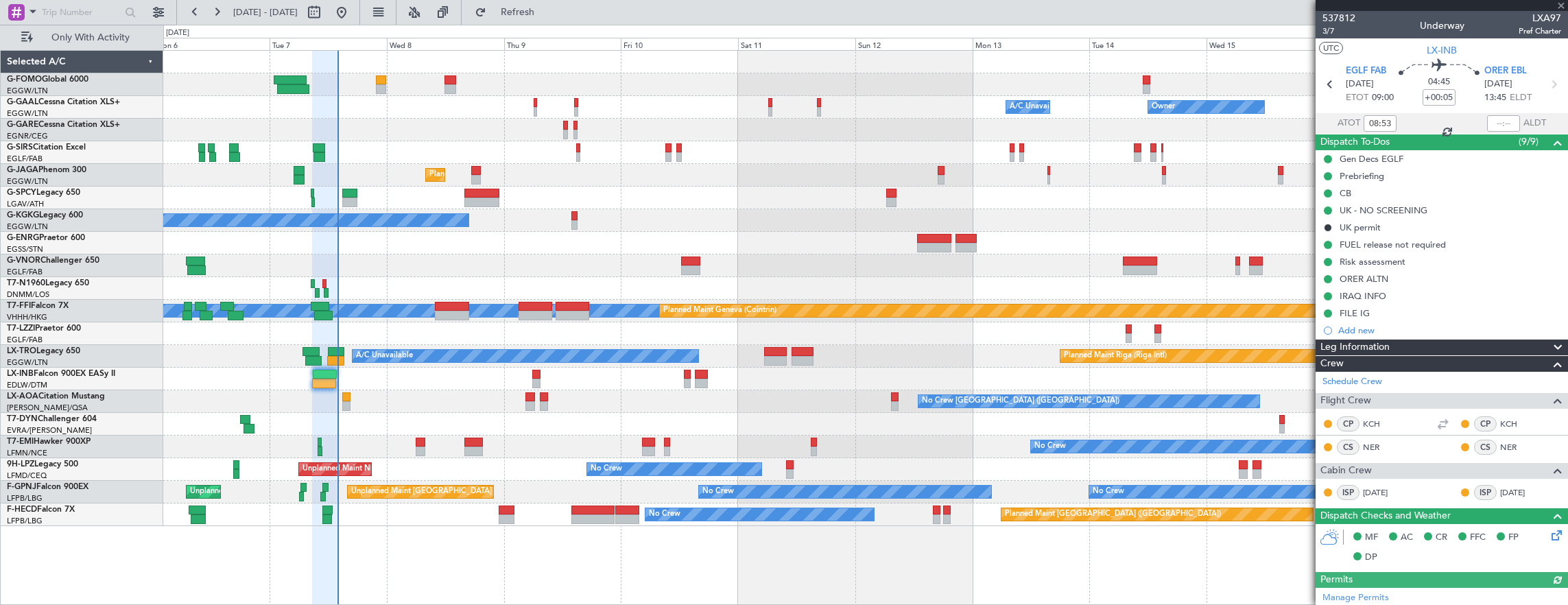
type input "13:47"
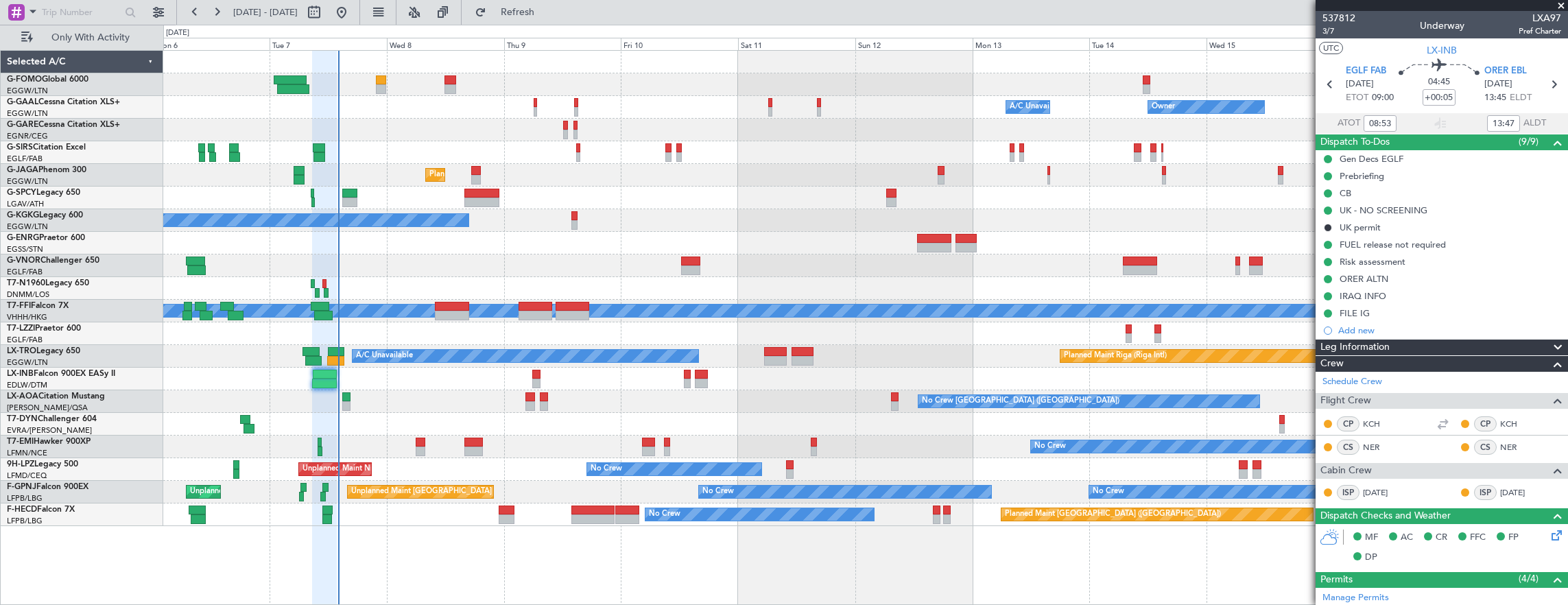
click at [575, 222] on div at bounding box center [574, 225] width 6 height 10
type input "0"
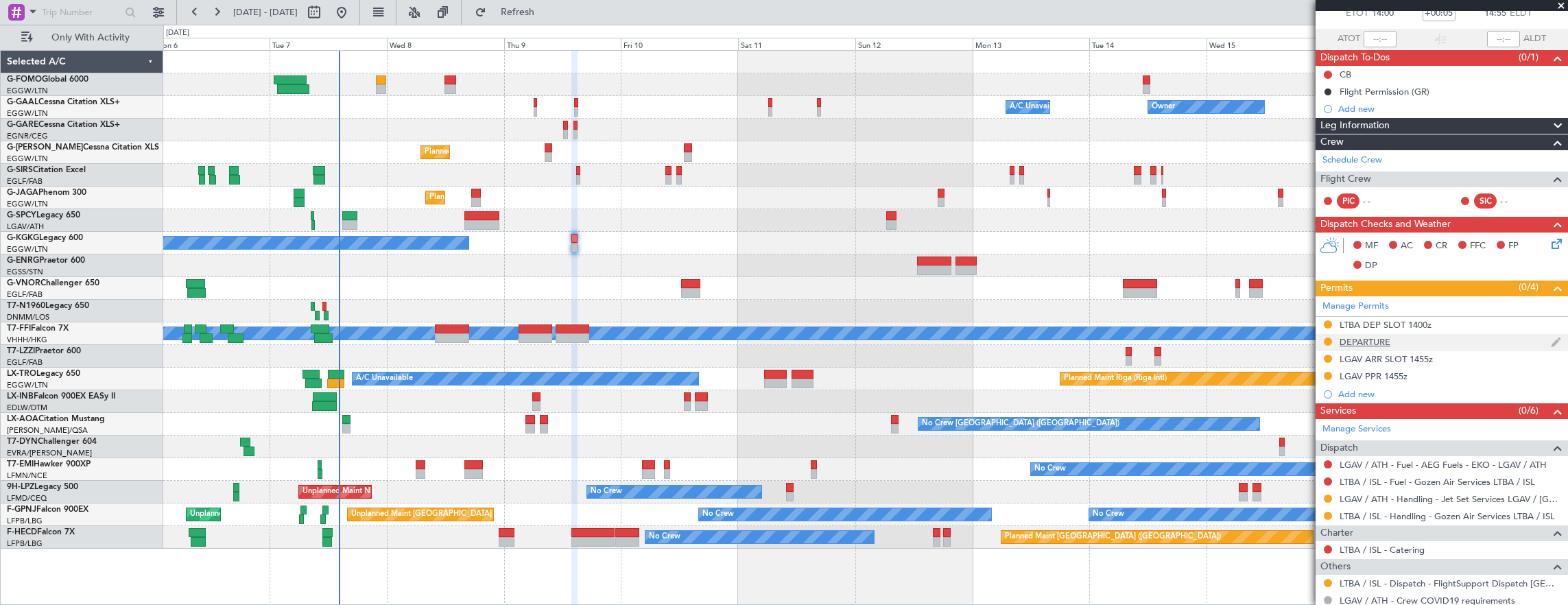
scroll to position [138, 0]
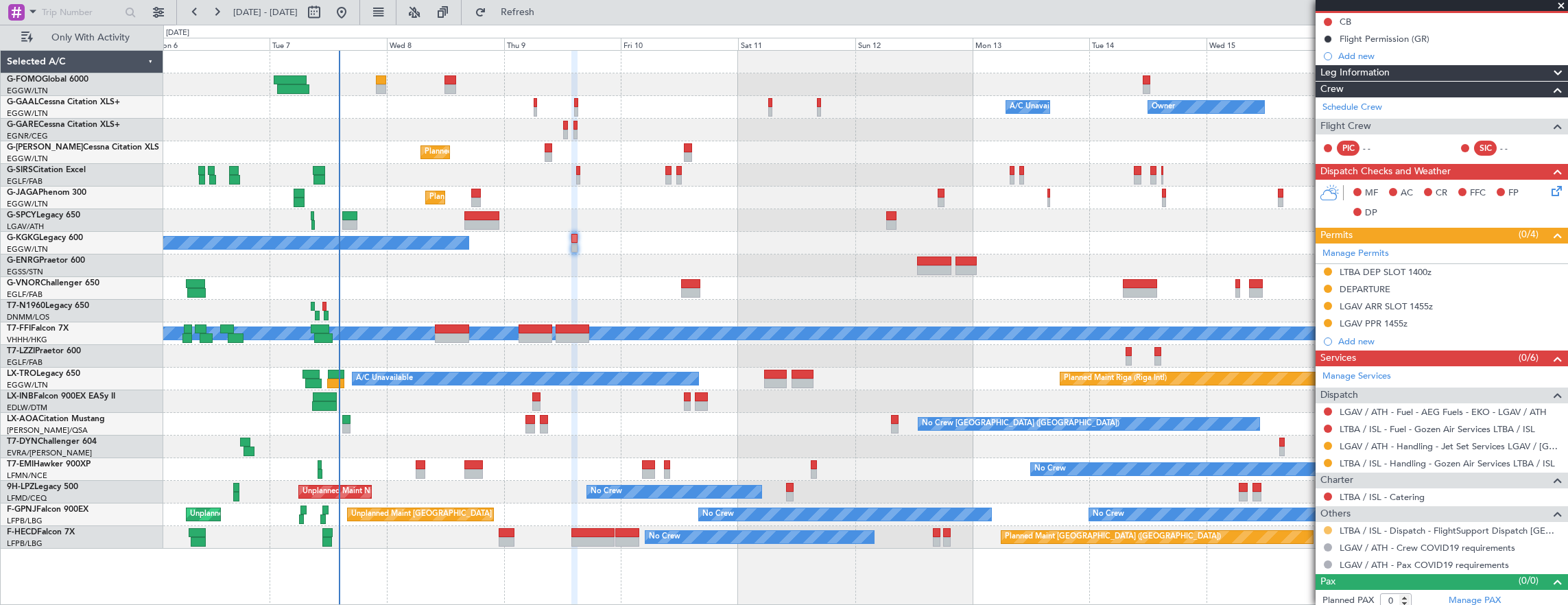
click at [1328, 528] on button at bounding box center [1328, 531] width 8 height 8
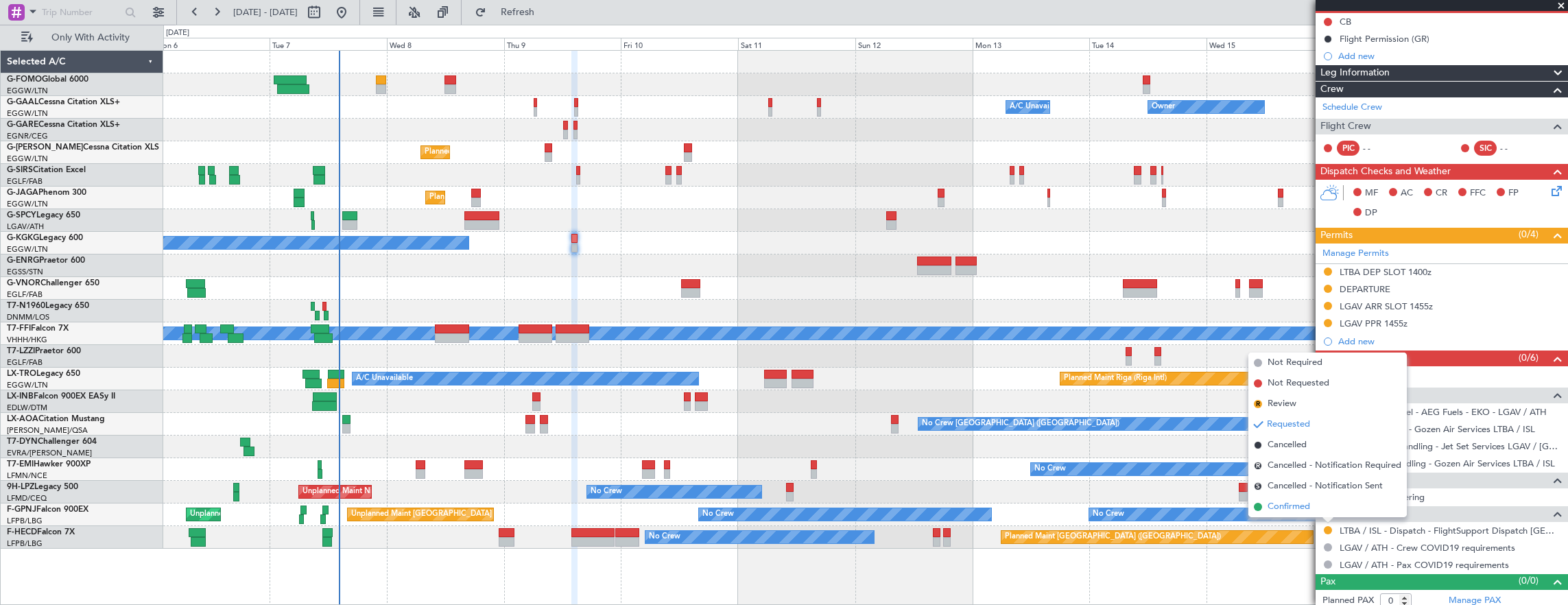
click at [1313, 498] on li "Confirmed" at bounding box center [1327, 507] width 158 height 21
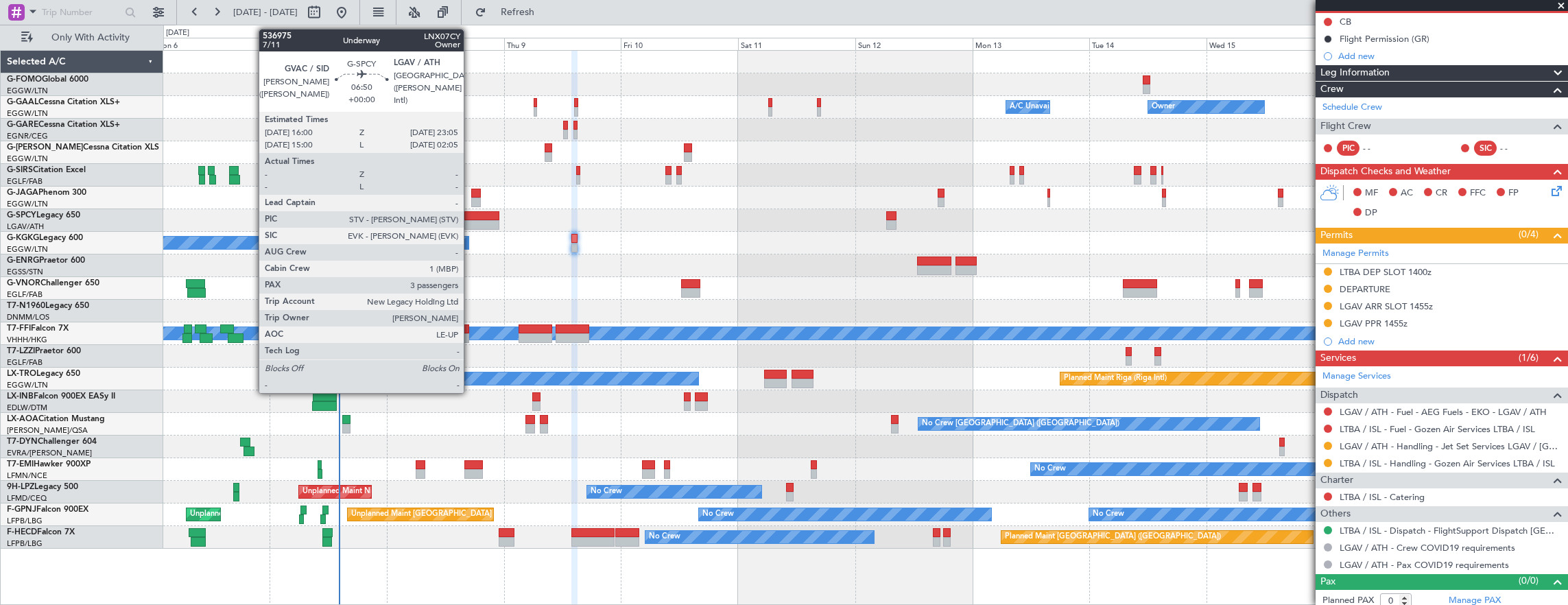
click at [470, 228] on div at bounding box center [482, 225] width 35 height 10
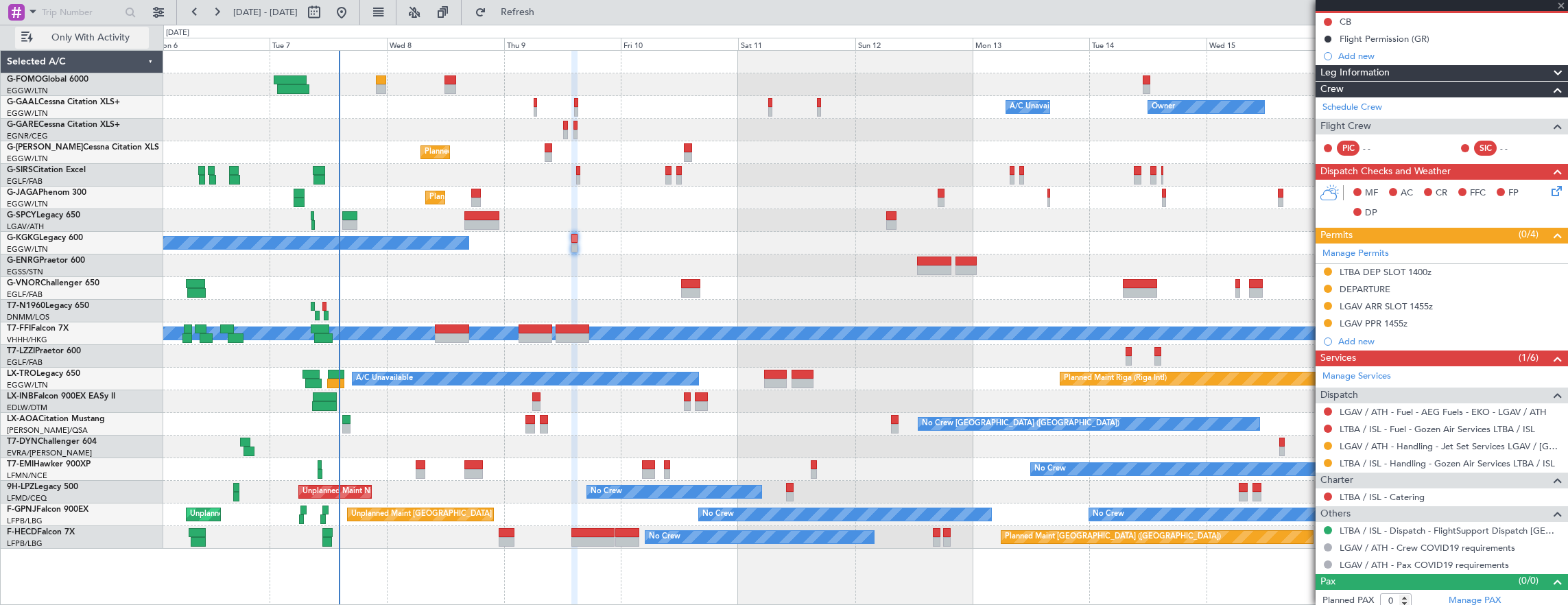
type input "3"
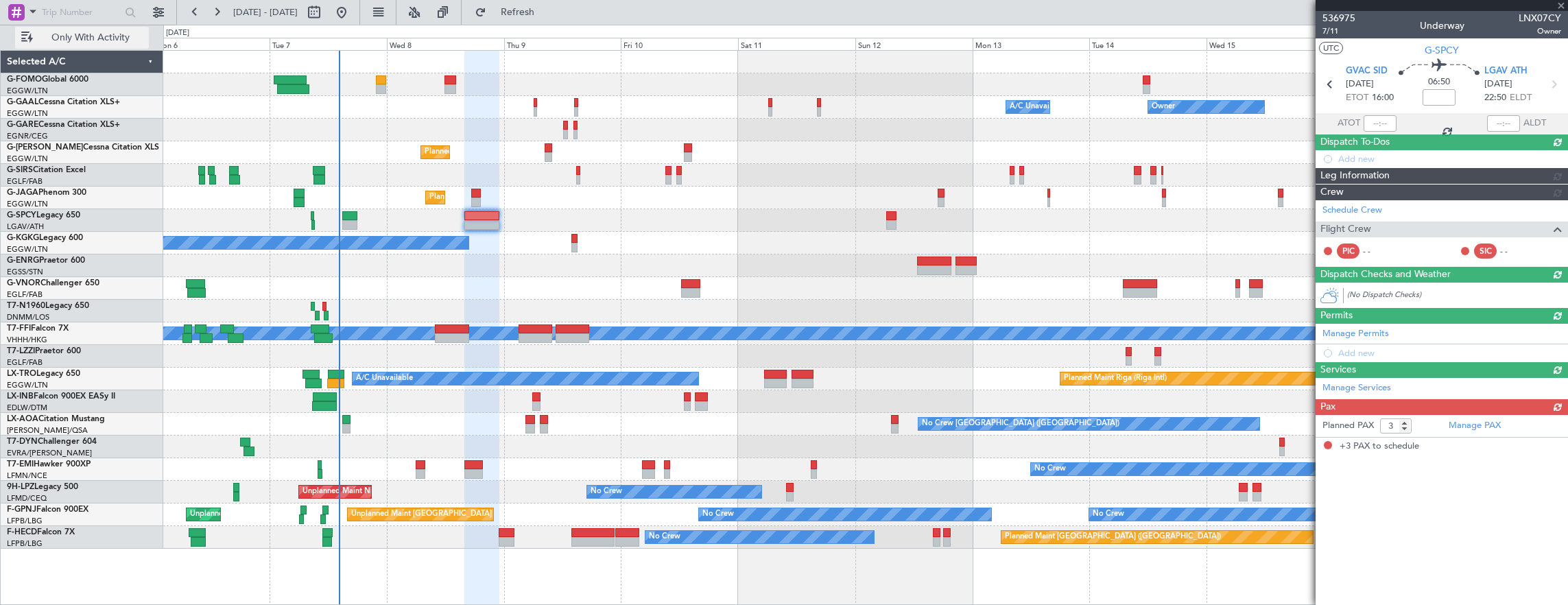
scroll to position [0, 0]
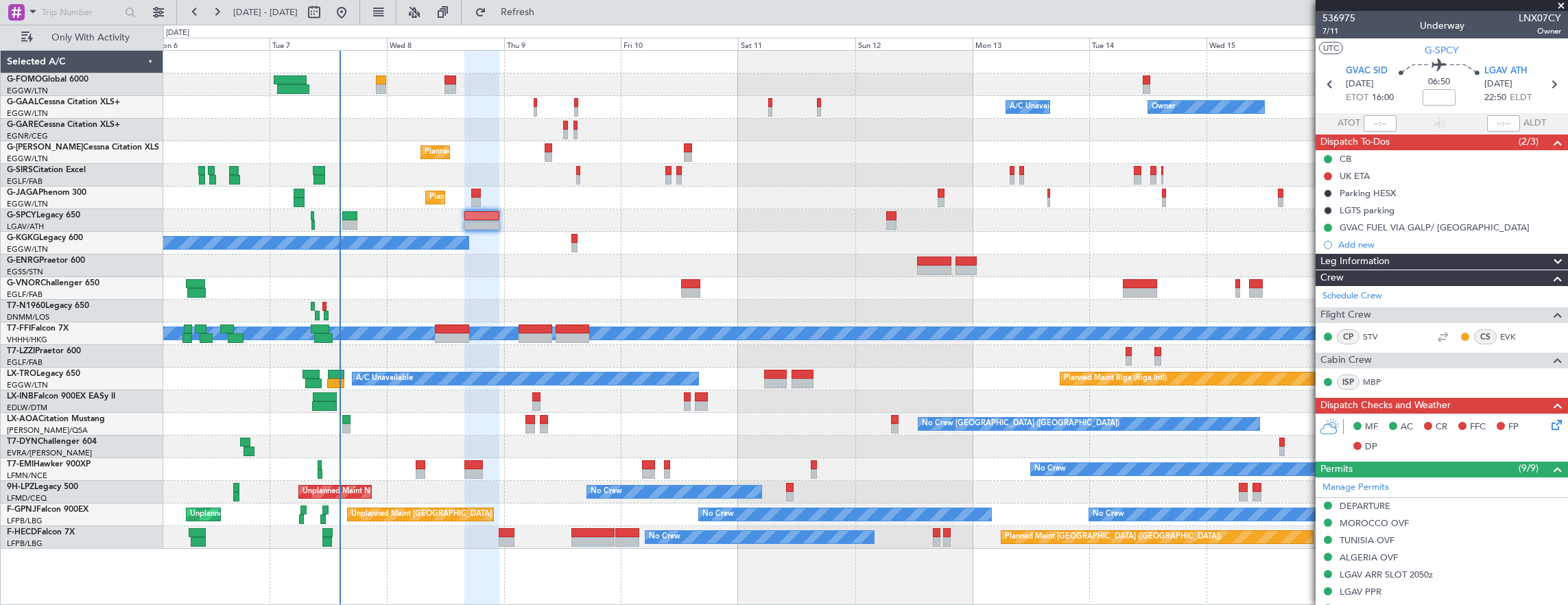
scroll to position [274, 0]
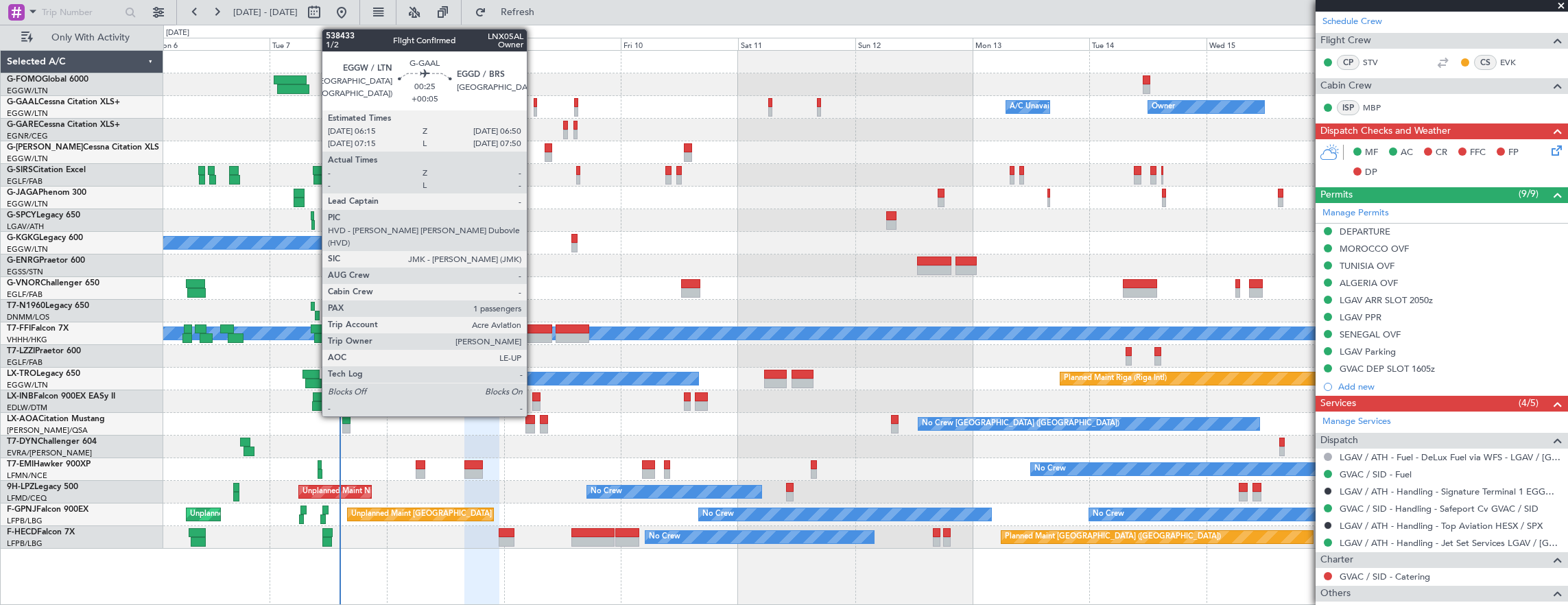
click at [534, 103] on div at bounding box center [535, 103] width 3 height 10
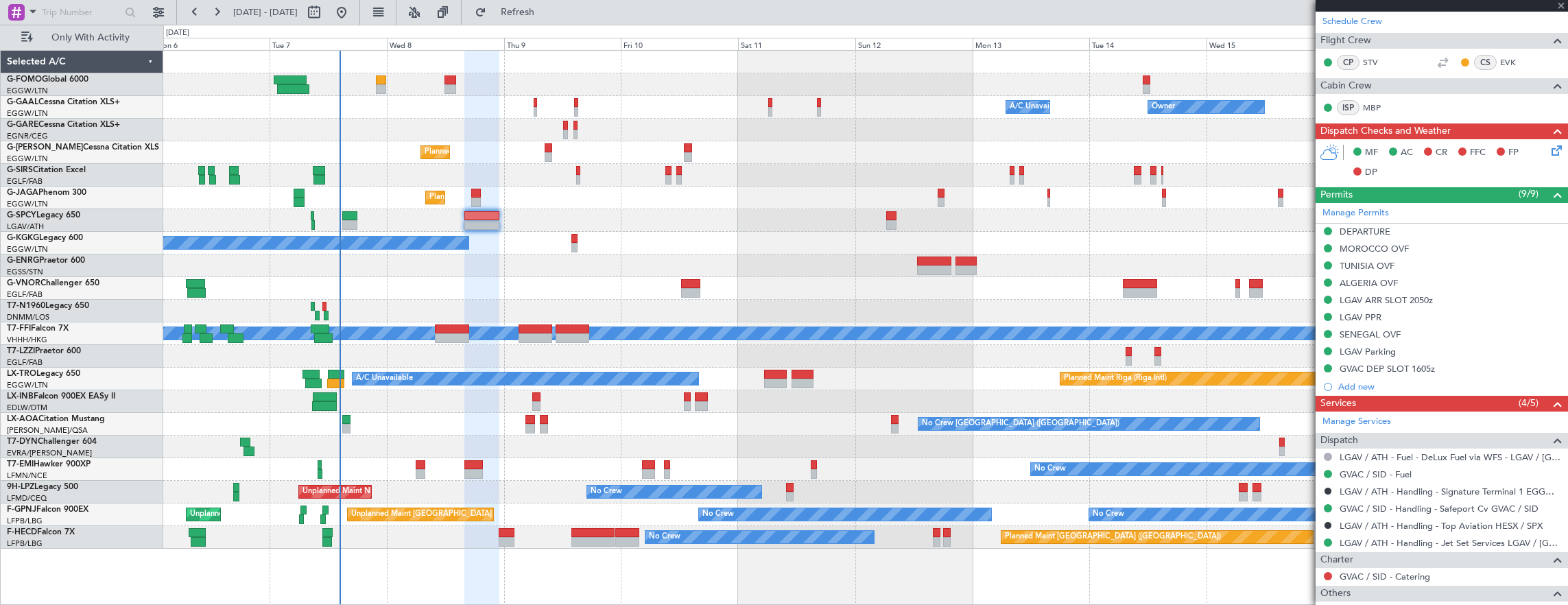
type input "+00:05"
type input "1"
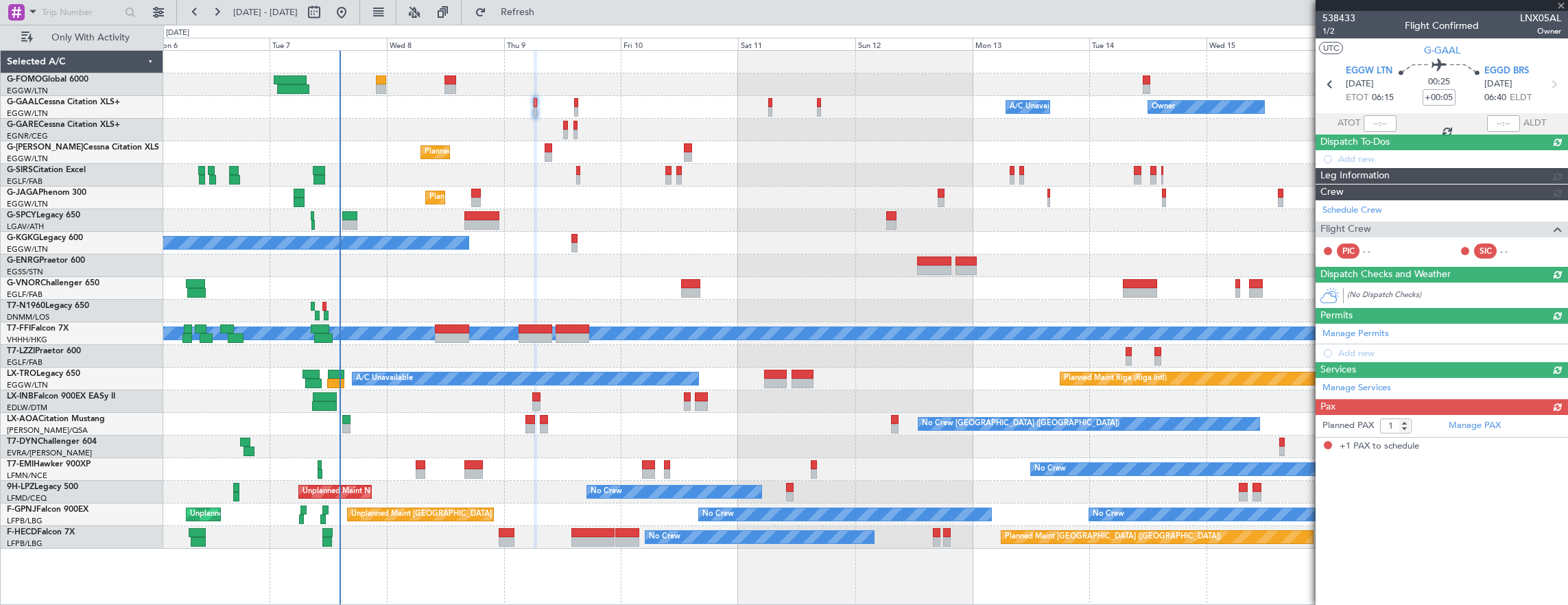
scroll to position [0, 0]
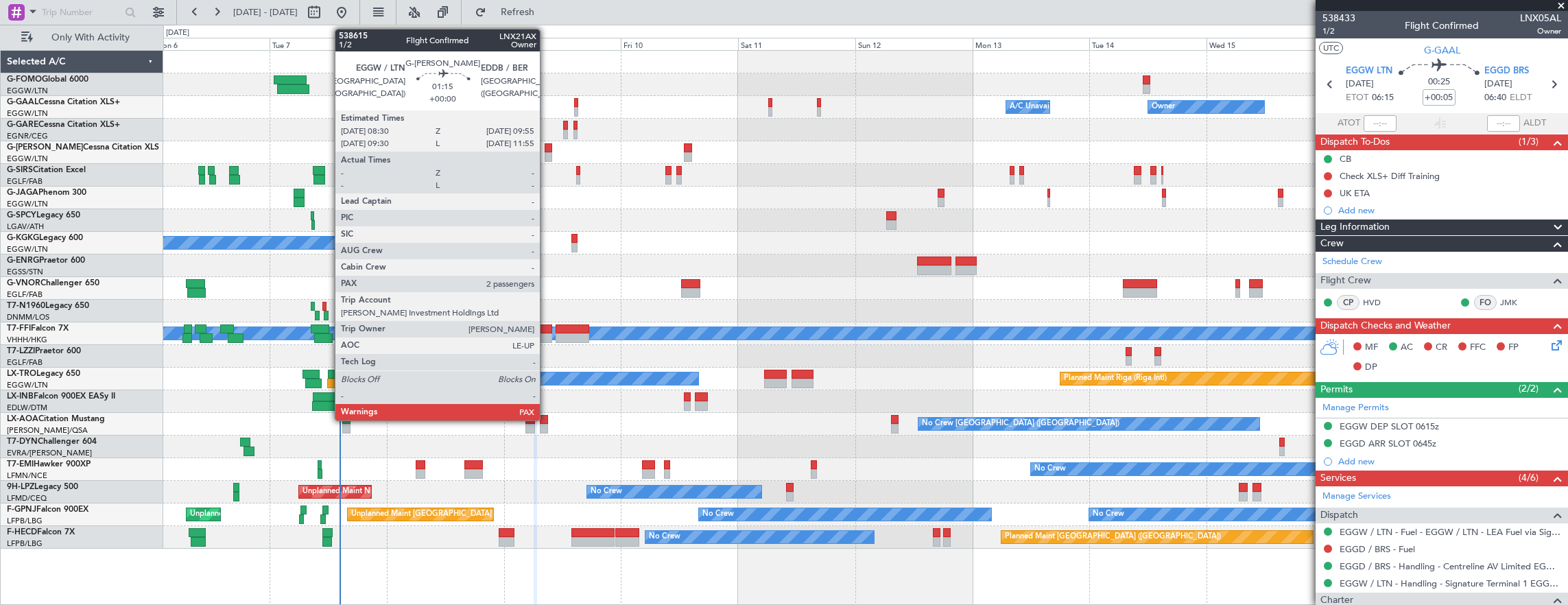
click at [546, 148] on div at bounding box center [548, 148] width 7 height 10
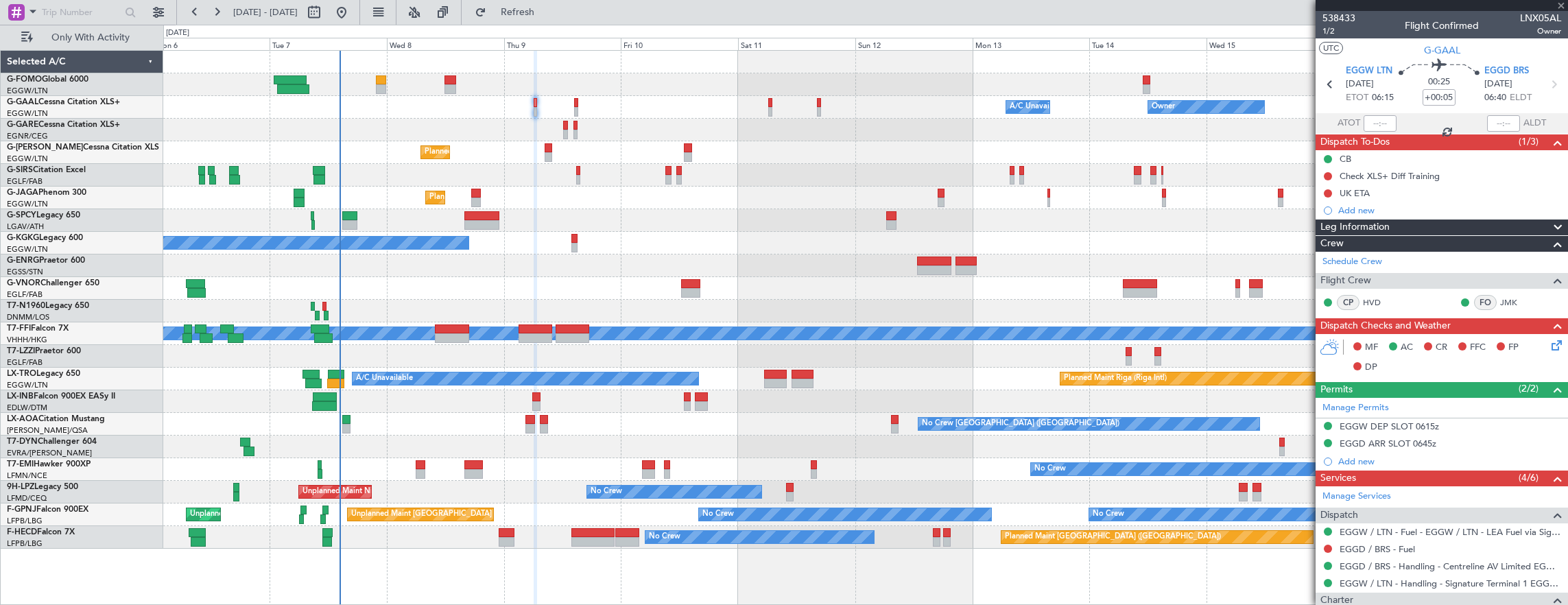
type input "2"
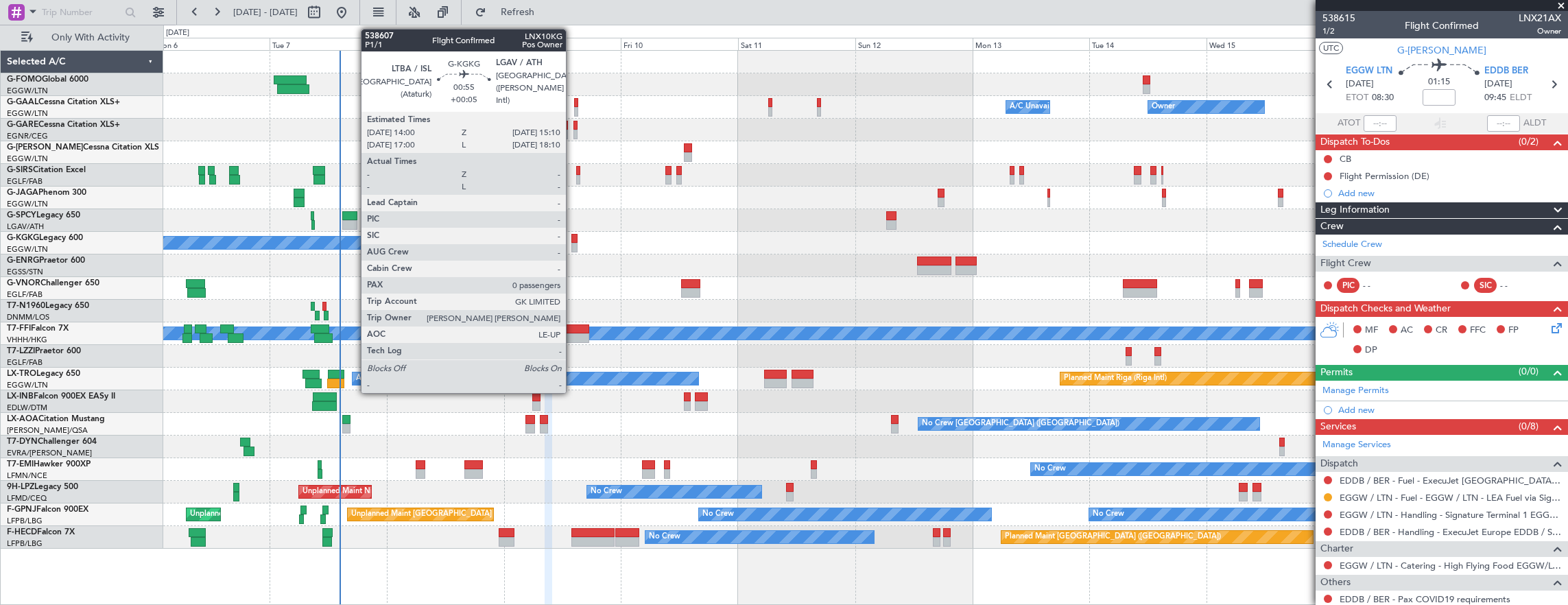
click at [573, 243] on div at bounding box center [574, 248] width 6 height 10
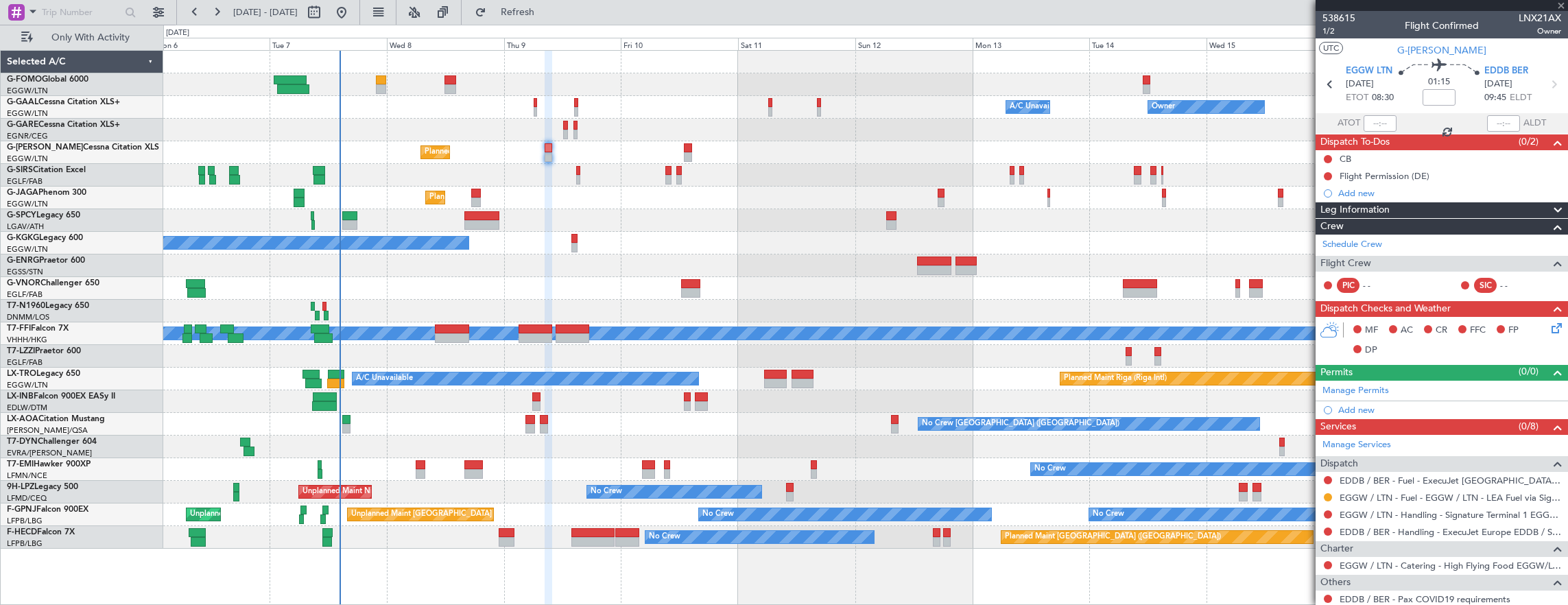
type input "+00:05"
type input "0"
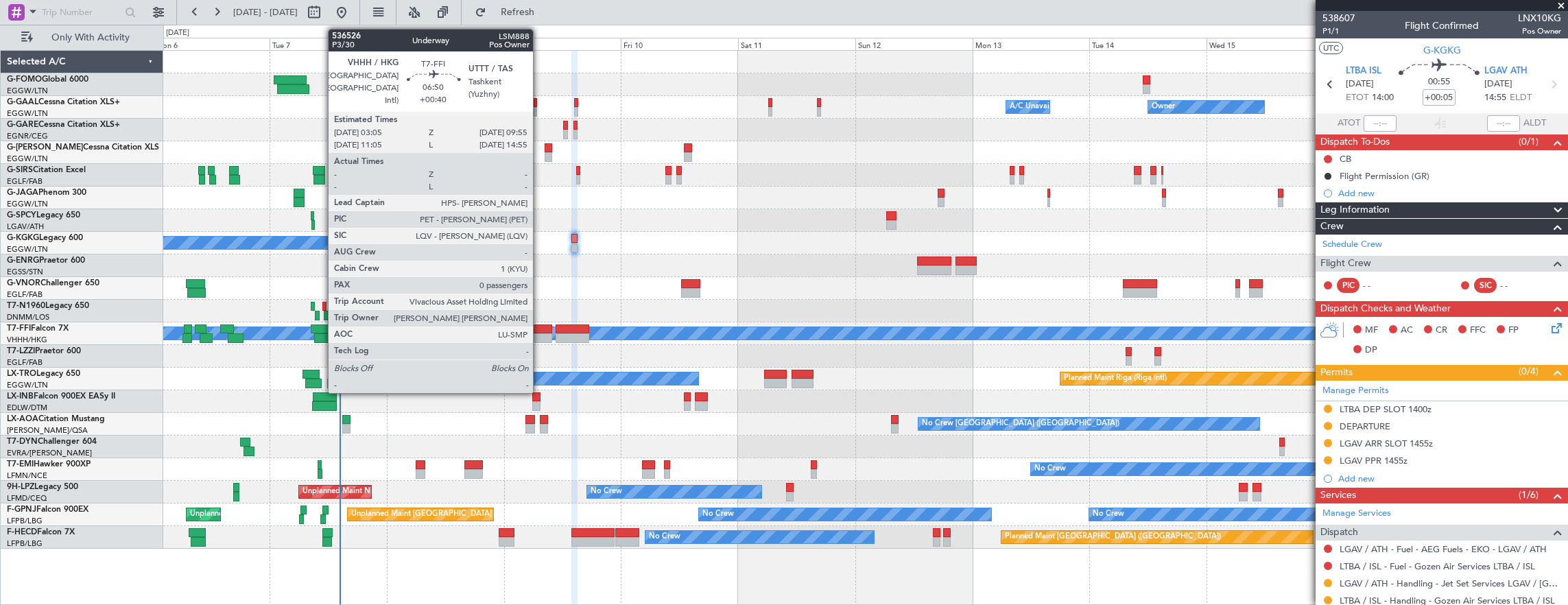
click at [540, 328] on div at bounding box center [535, 330] width 33 height 10
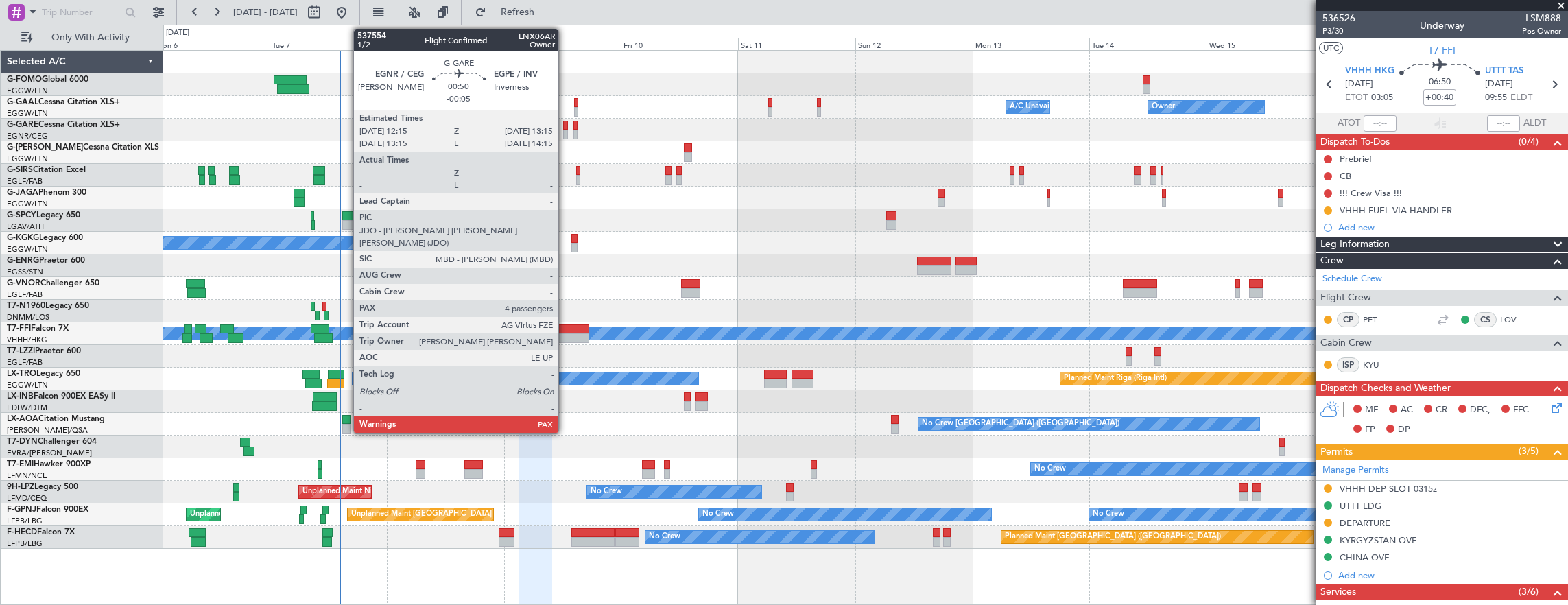
click at [565, 122] on div at bounding box center [565, 126] width 6 height 10
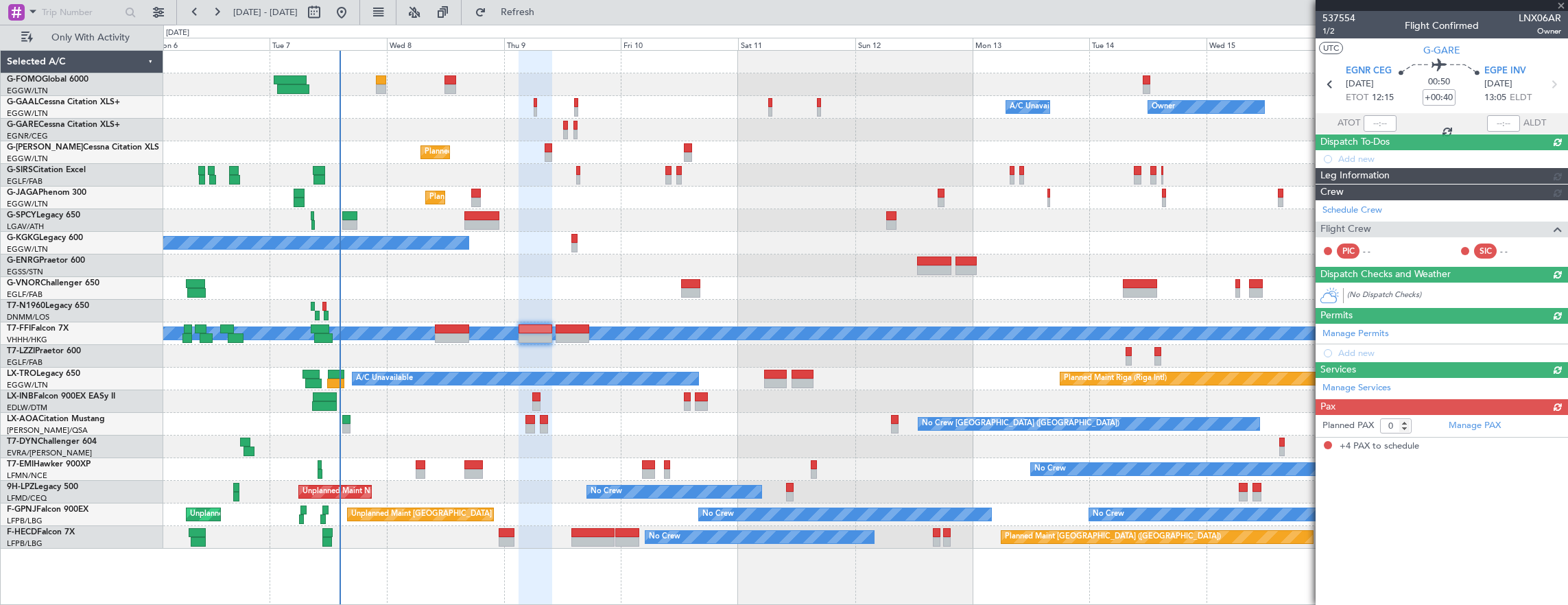
type input "-00:05"
type input "4"
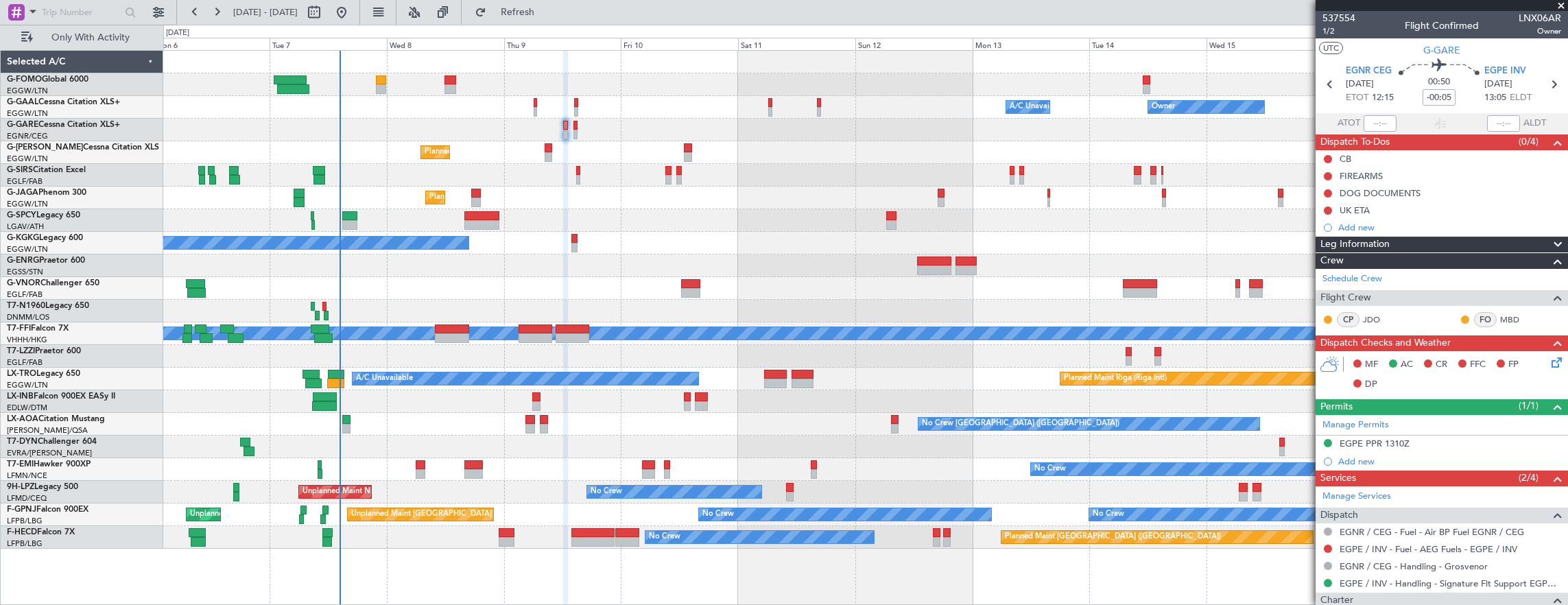
drag, startPoint x: 1325, startPoint y: 161, endPoint x: 1322, endPoint y: 185, distance: 24.2
click at [1325, 161] on button at bounding box center [1328, 159] width 8 height 8
click at [1322, 220] on span "Completed" at bounding box center [1334, 219] width 45 height 13
click at [1549, 358] on icon at bounding box center [1554, 360] width 11 height 11
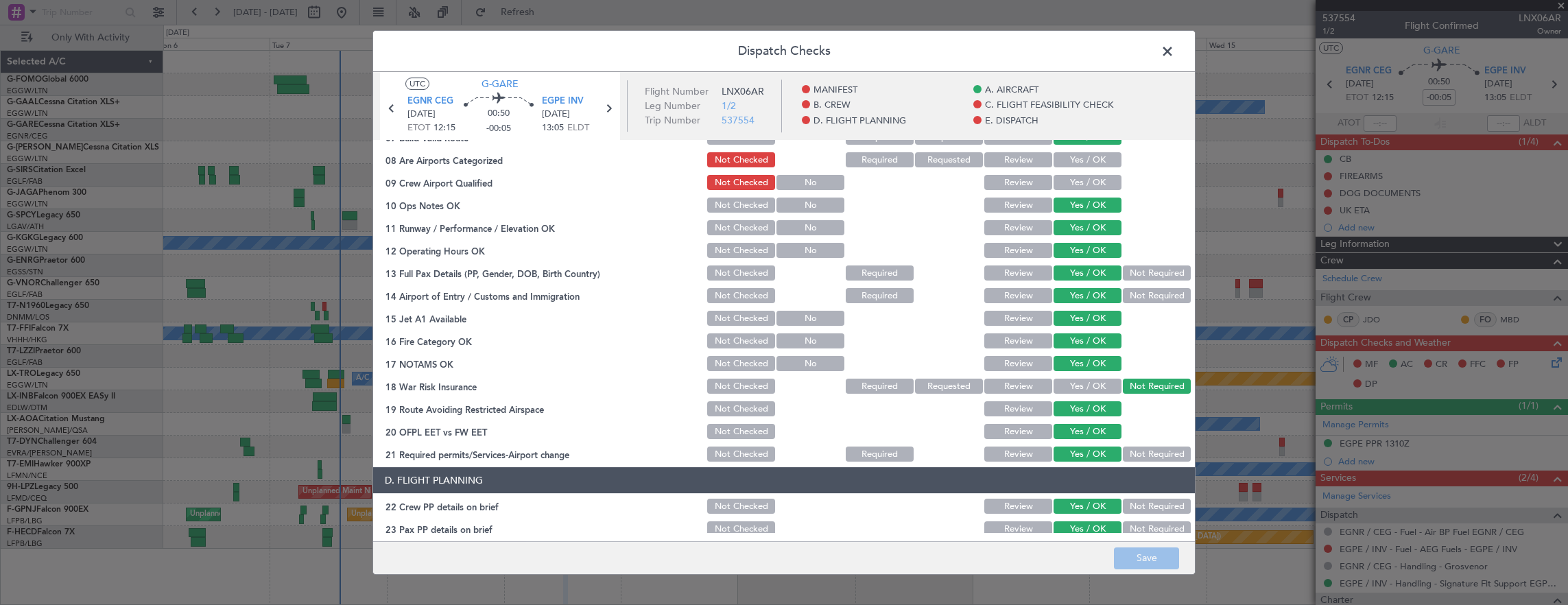
scroll to position [343, 0]
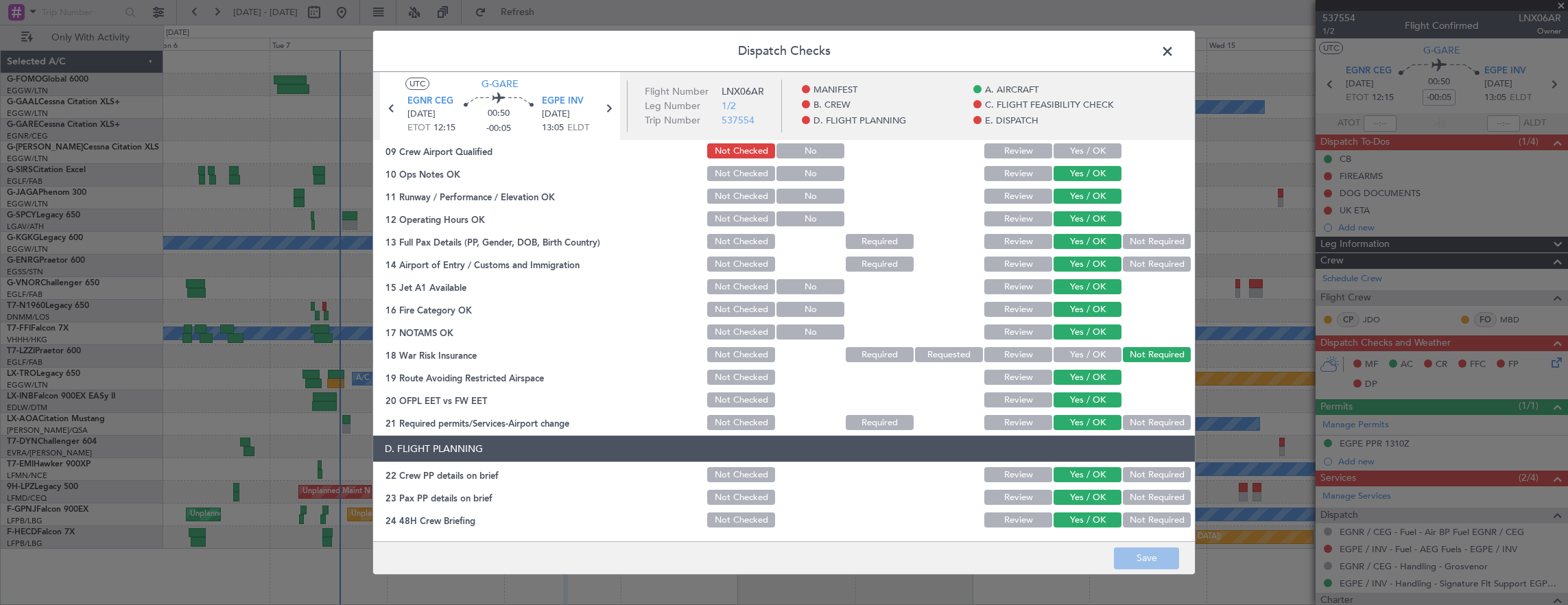
click at [1177, 52] on header "Dispatch Checks" at bounding box center [784, 51] width 822 height 41
click at [1174, 58] on span at bounding box center [1174, 54] width 0 height 28
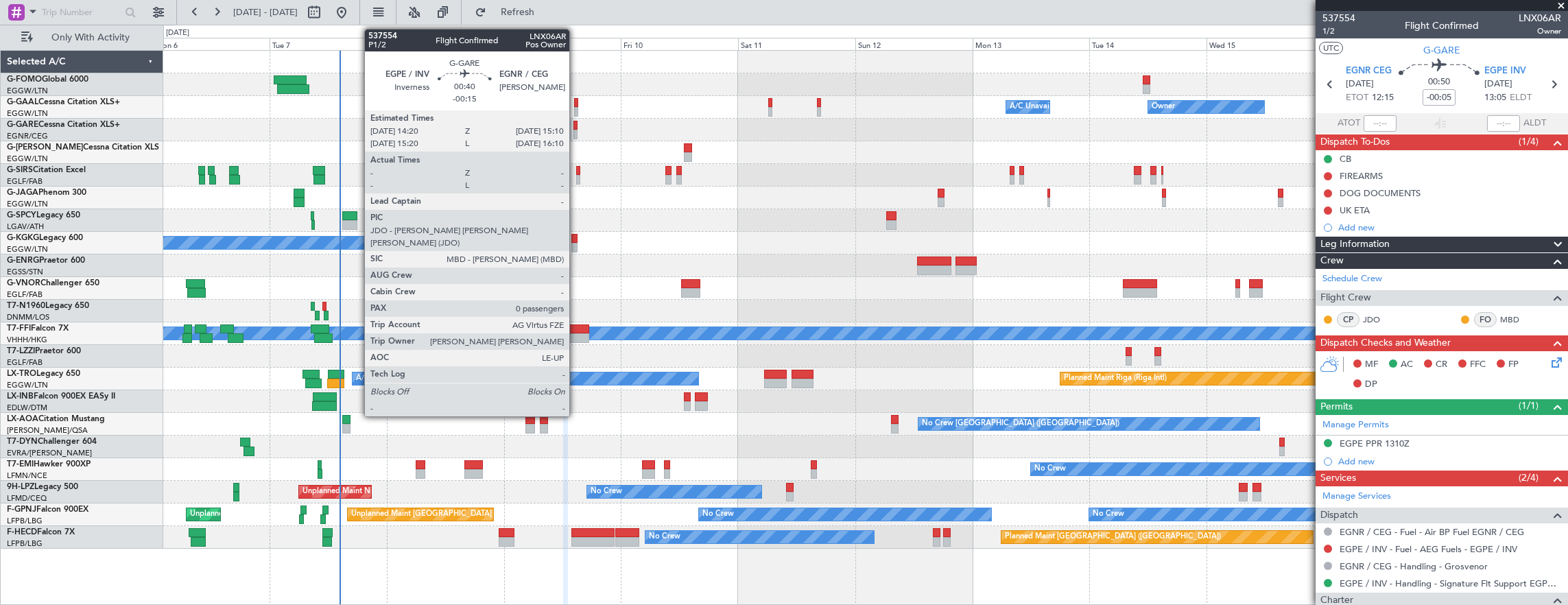
click at [574, 133] on div at bounding box center [575, 135] width 4 height 10
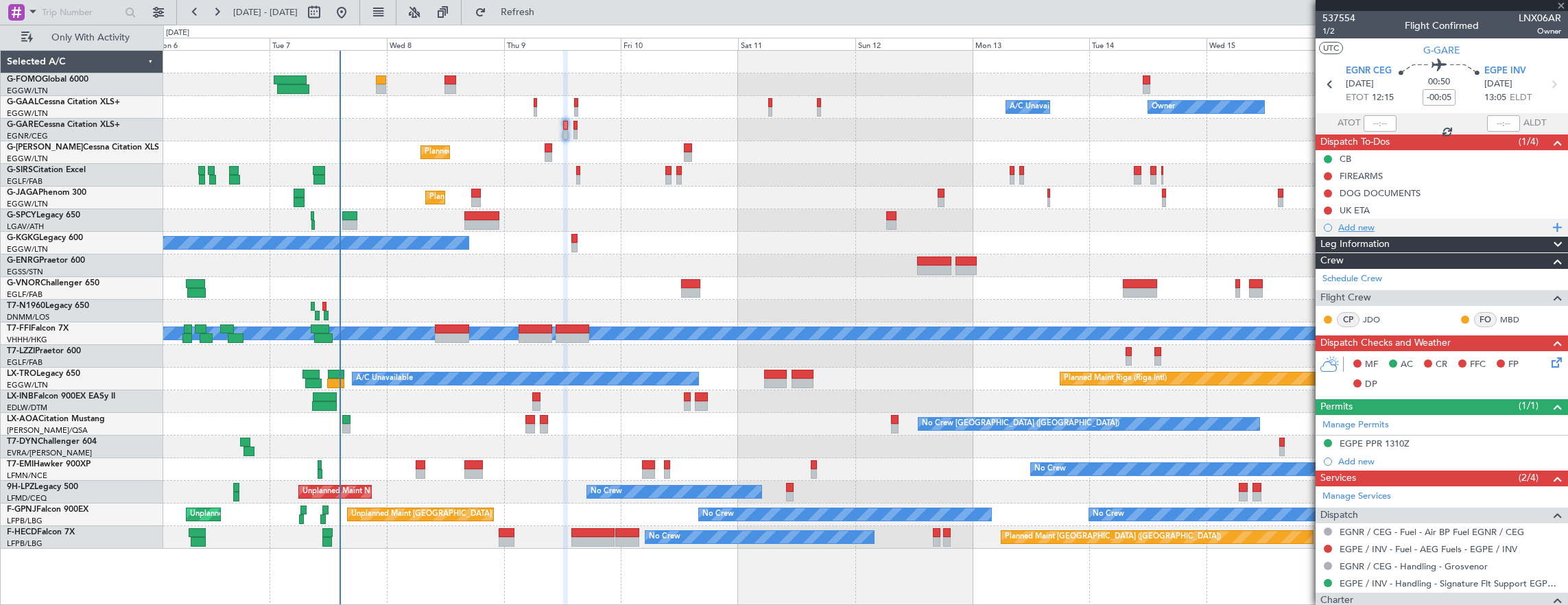
type input "-00:15"
type input "0"
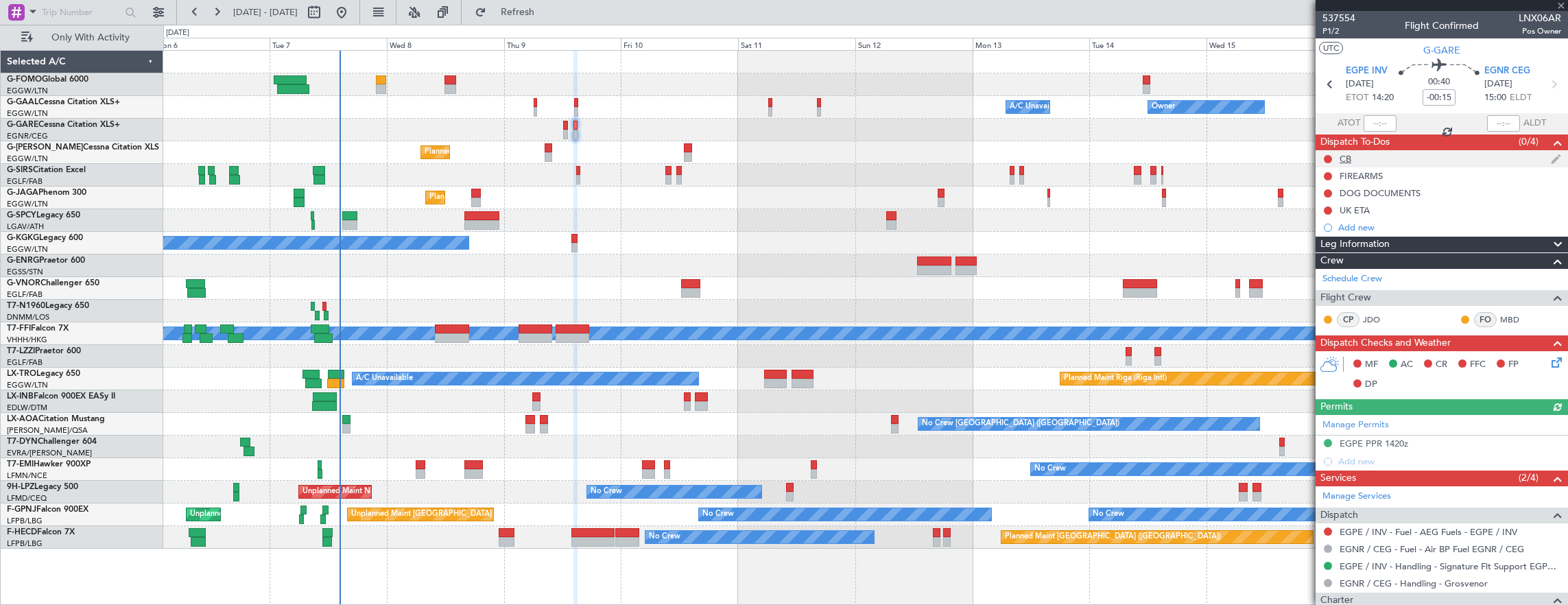
click at [1322, 158] on div "CB" at bounding box center [1441, 158] width 252 height 18
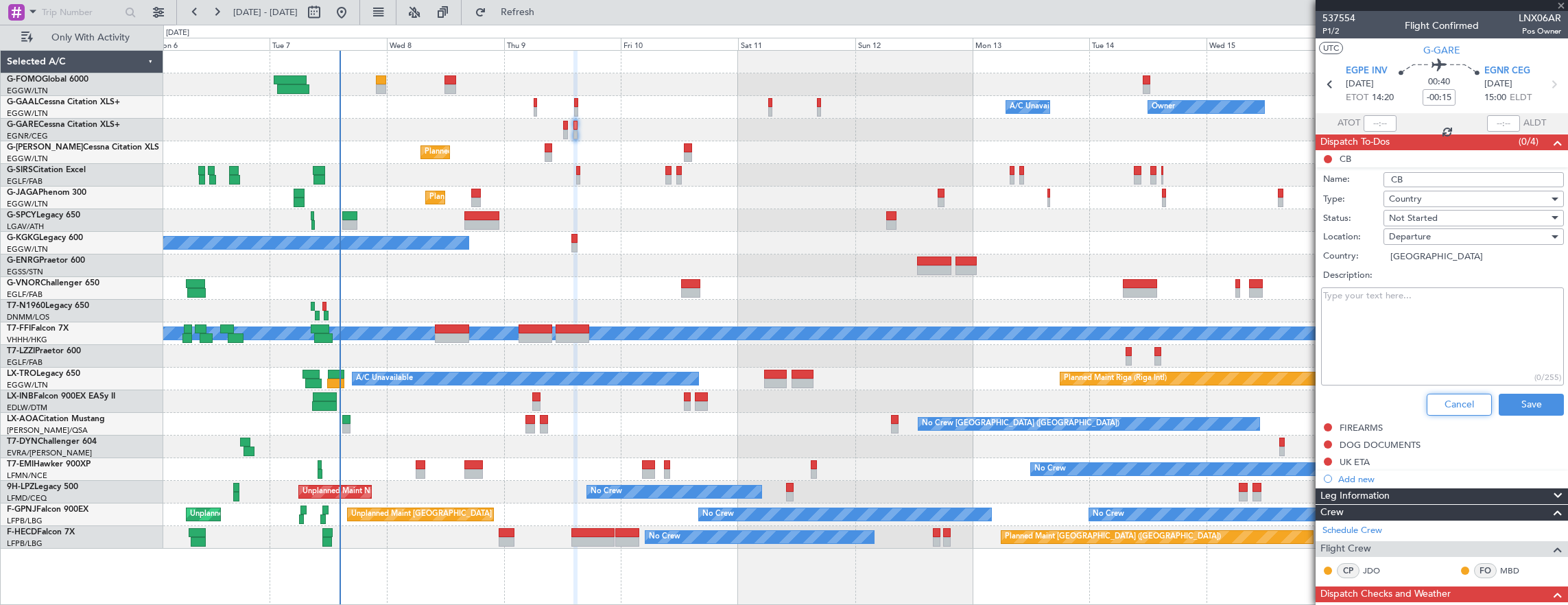
drag, startPoint x: 1437, startPoint y: 407, endPoint x: 1313, endPoint y: 204, distance: 237.9
click at [1435, 402] on button "Cancel" at bounding box center [1459, 405] width 65 height 22
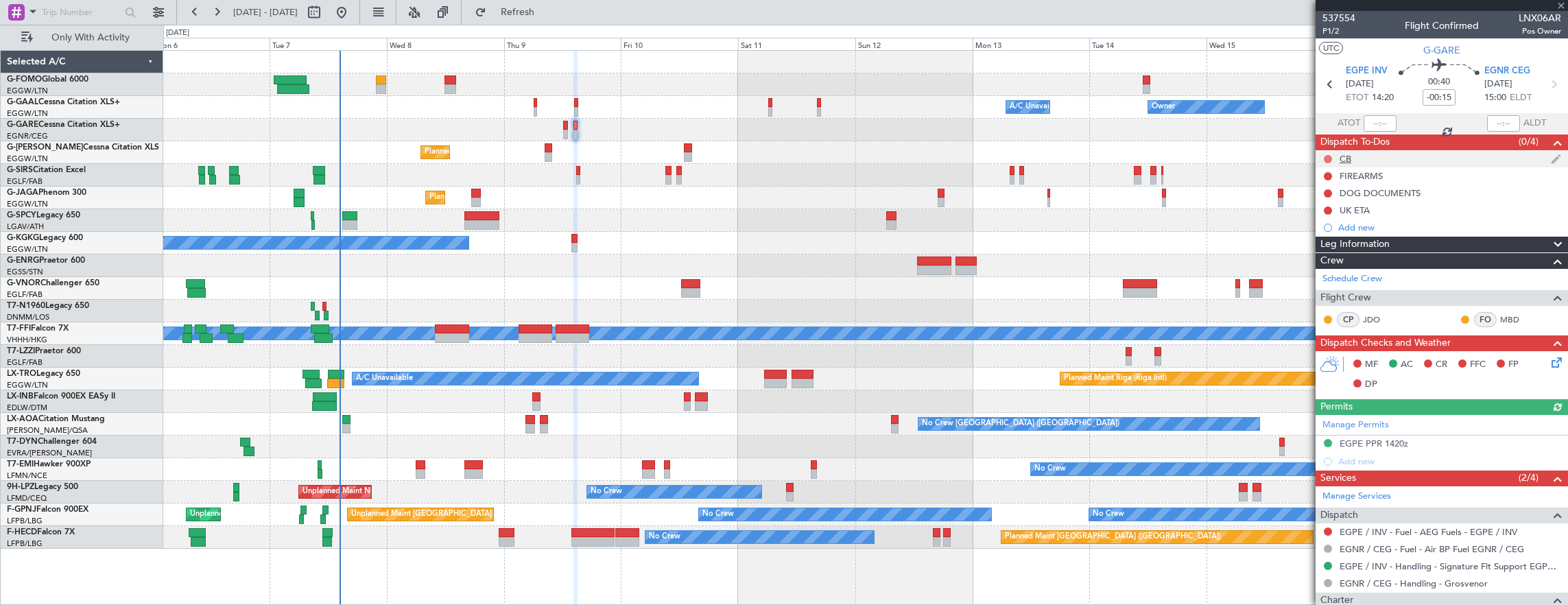
click at [1326, 156] on button at bounding box center [1328, 159] width 8 height 8
click at [1324, 223] on span "Completed" at bounding box center [1334, 219] width 45 height 13
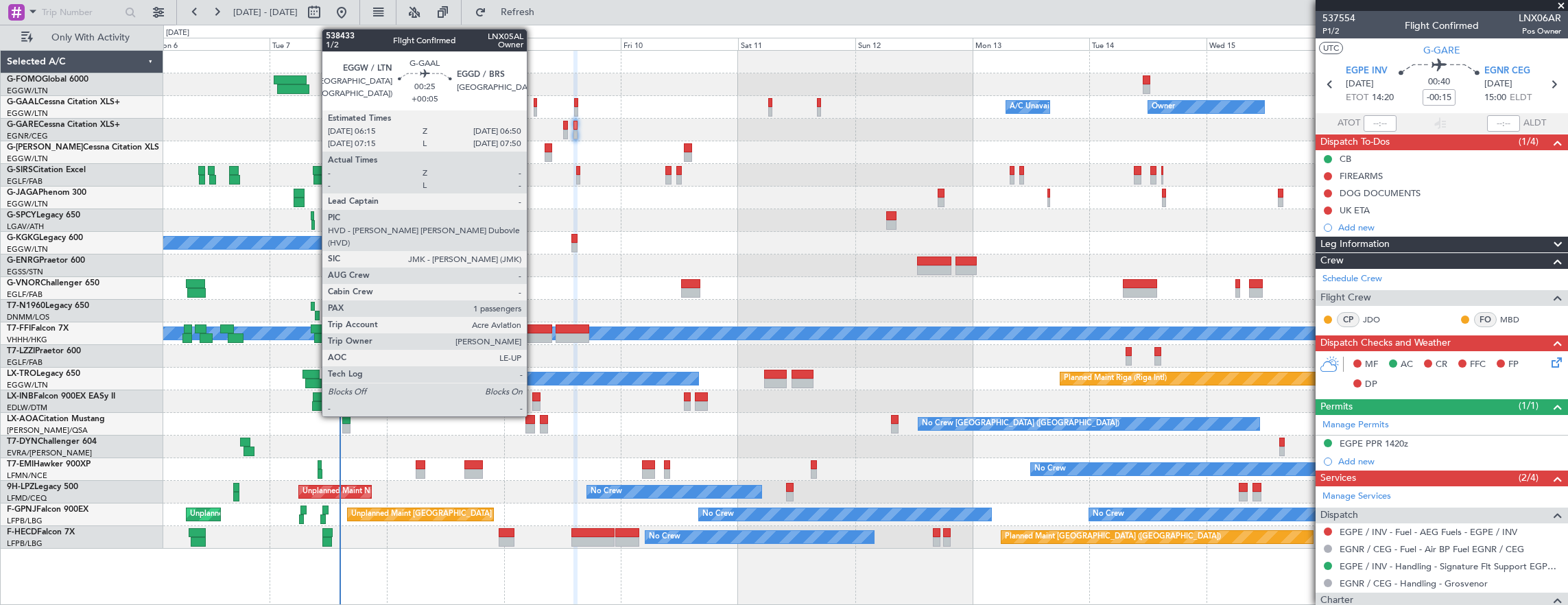
click at [534, 106] on div at bounding box center [535, 103] width 3 height 10
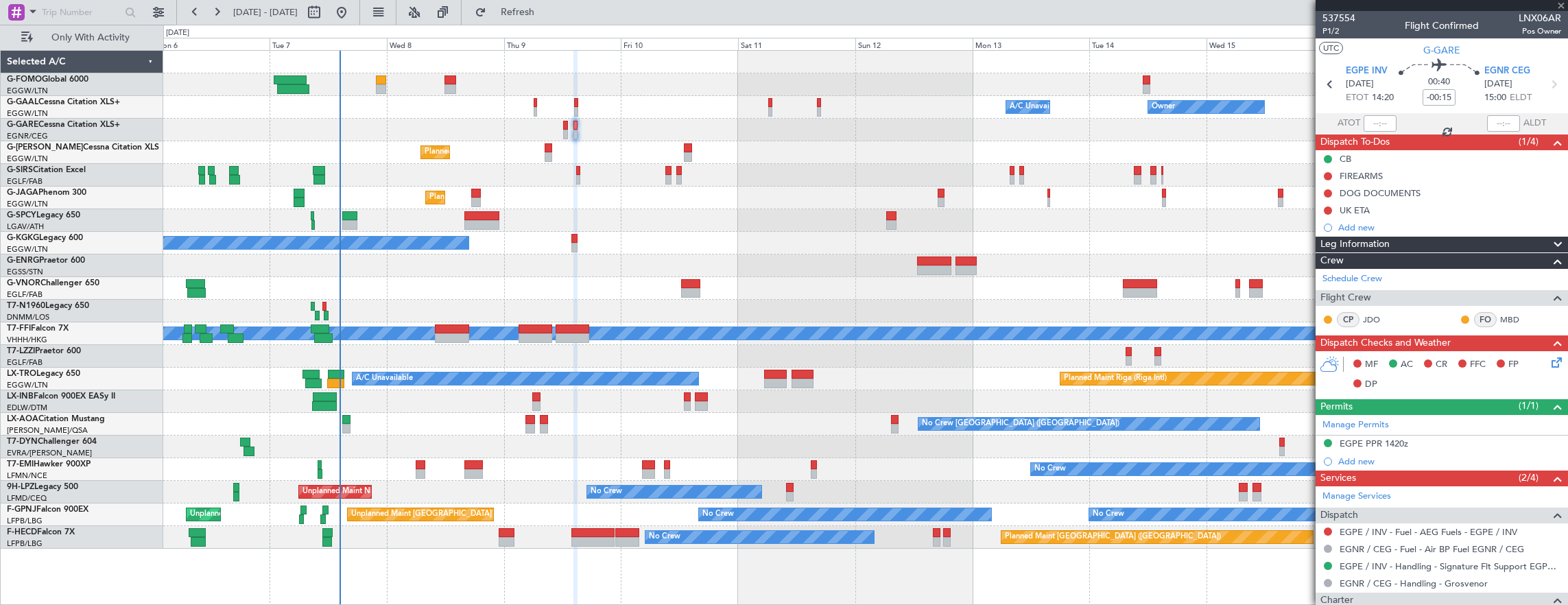
type input "+00:05"
type input "1"
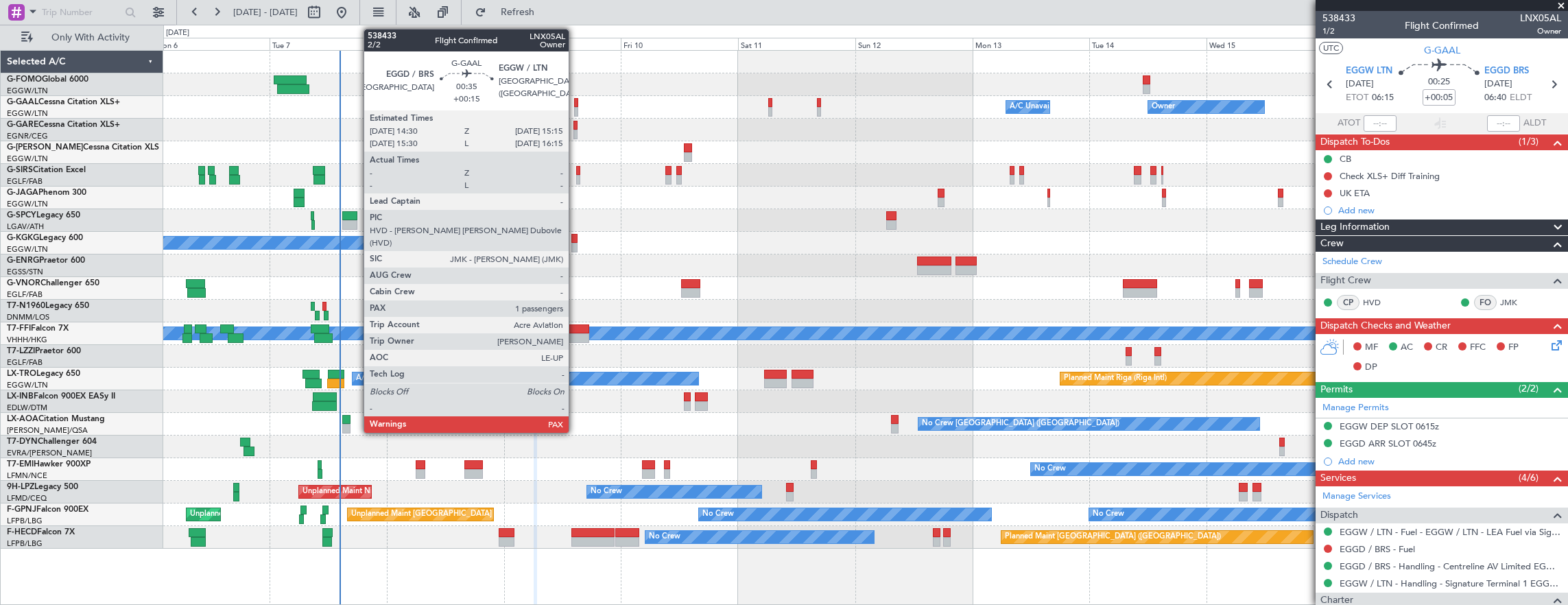
click at [575, 104] on div at bounding box center [575, 103] width 4 height 10
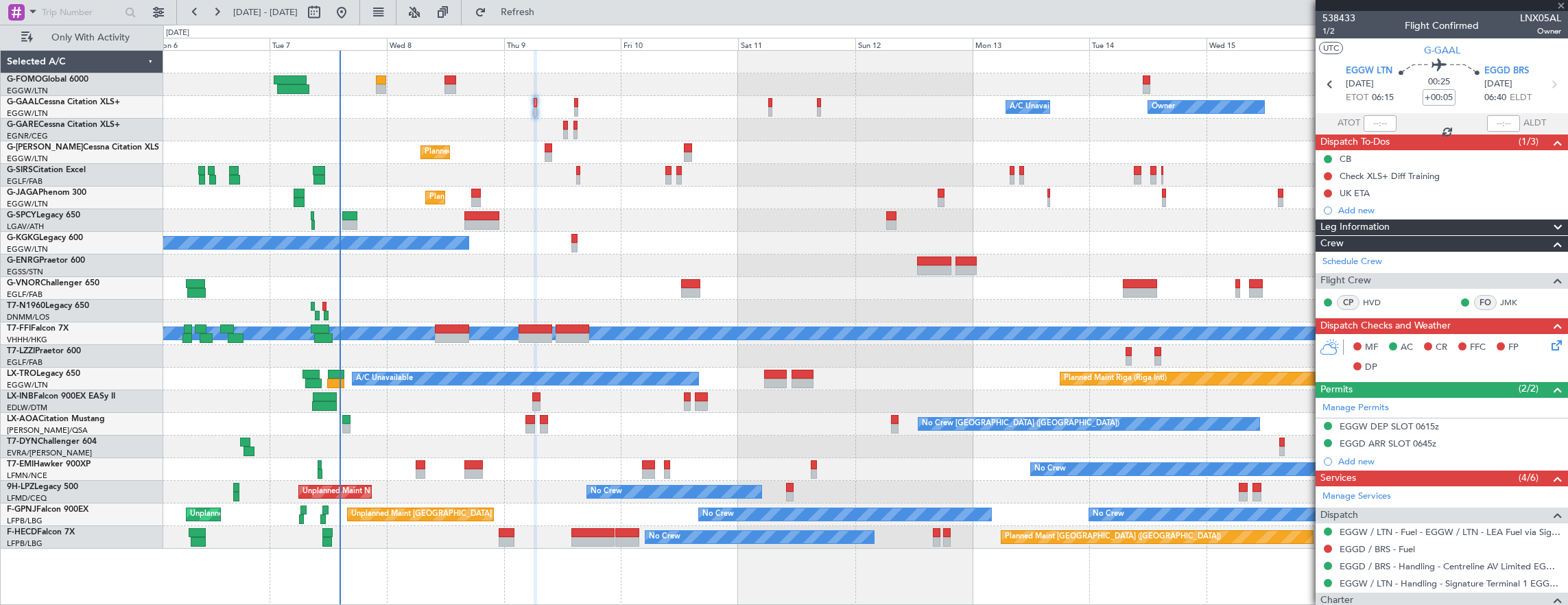
type input "+00:15"
type input "2"
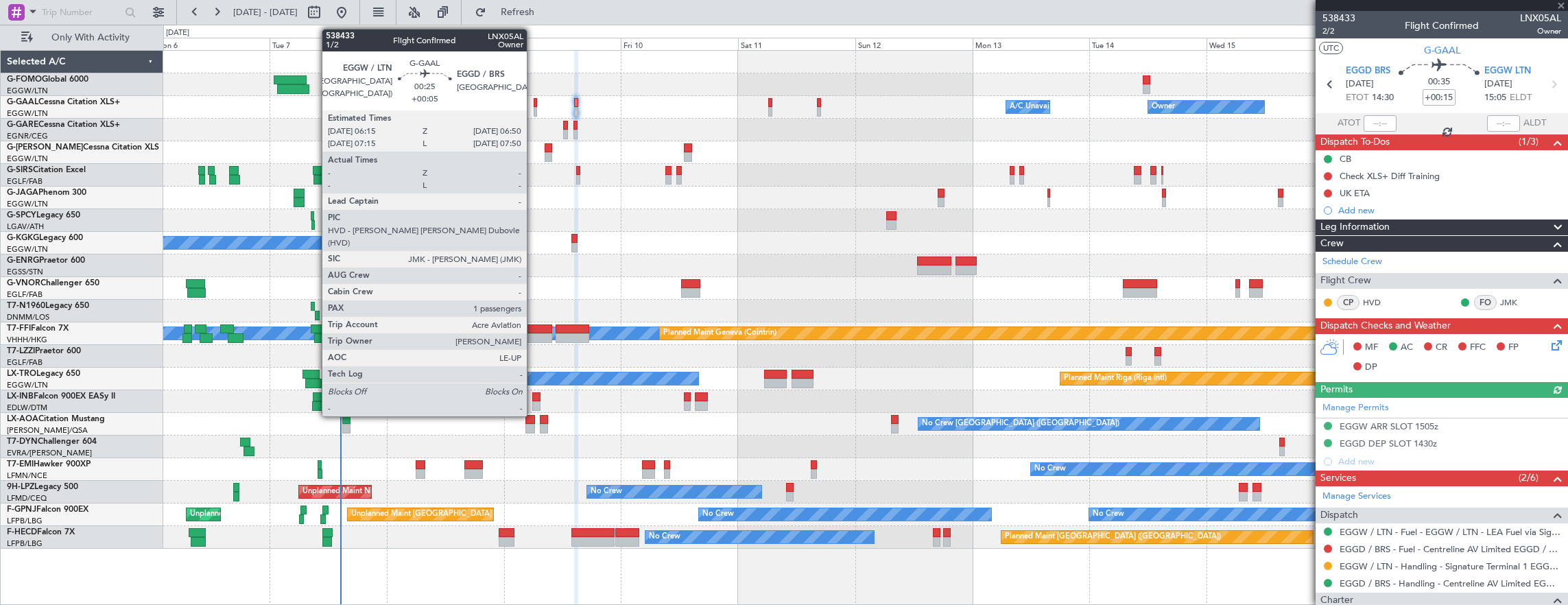
click at [534, 101] on div at bounding box center [535, 103] width 3 height 10
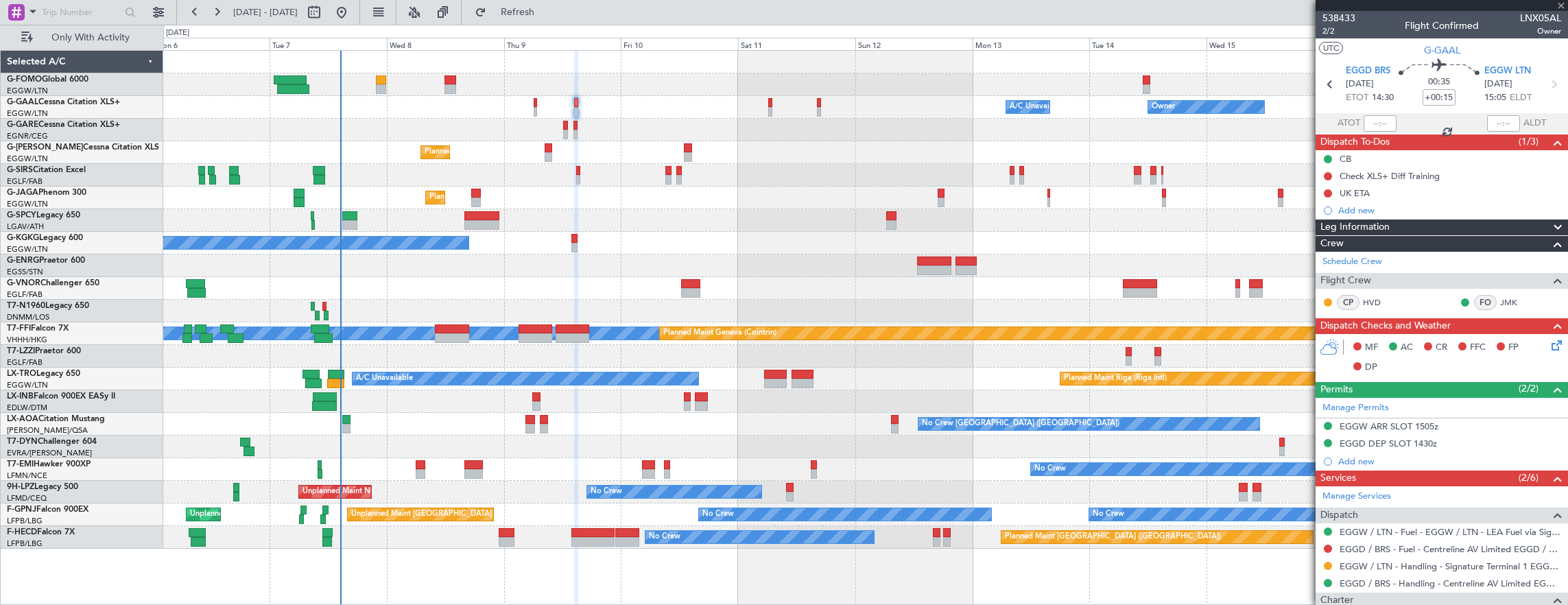
type input "+00:05"
type input "1"
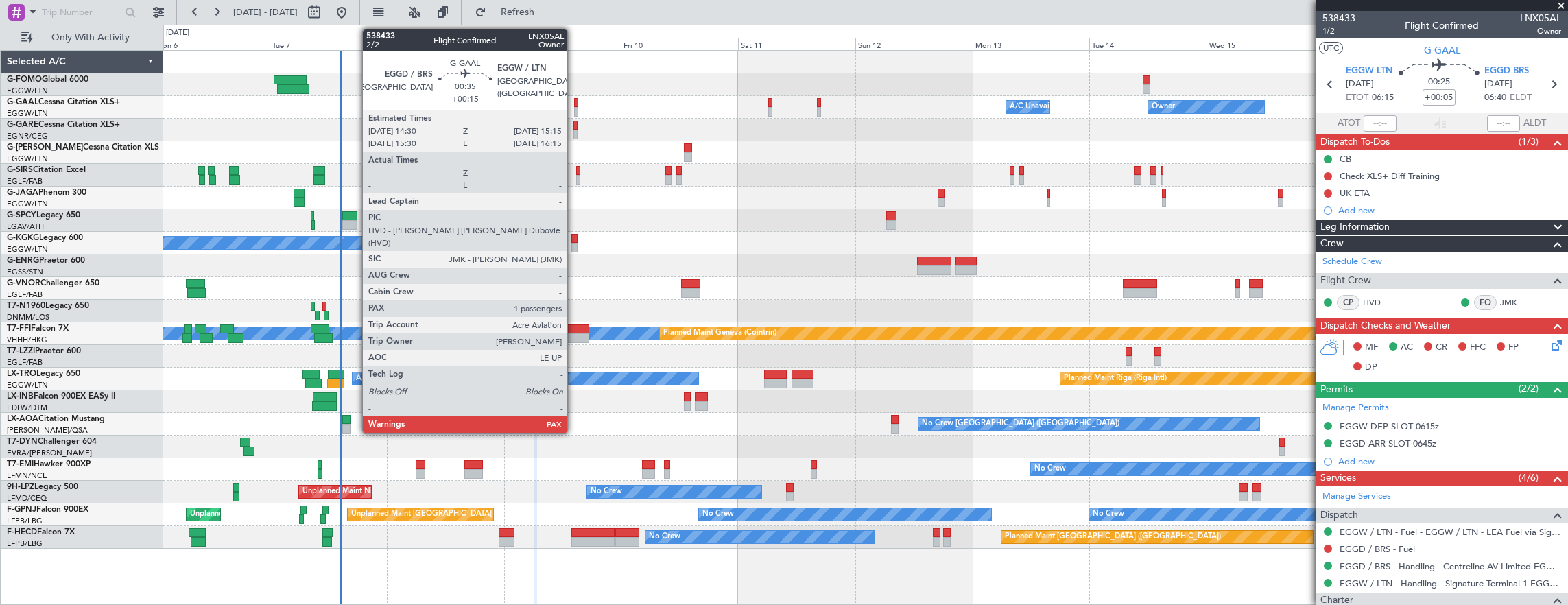
click at [574, 99] on div at bounding box center [575, 103] width 4 height 10
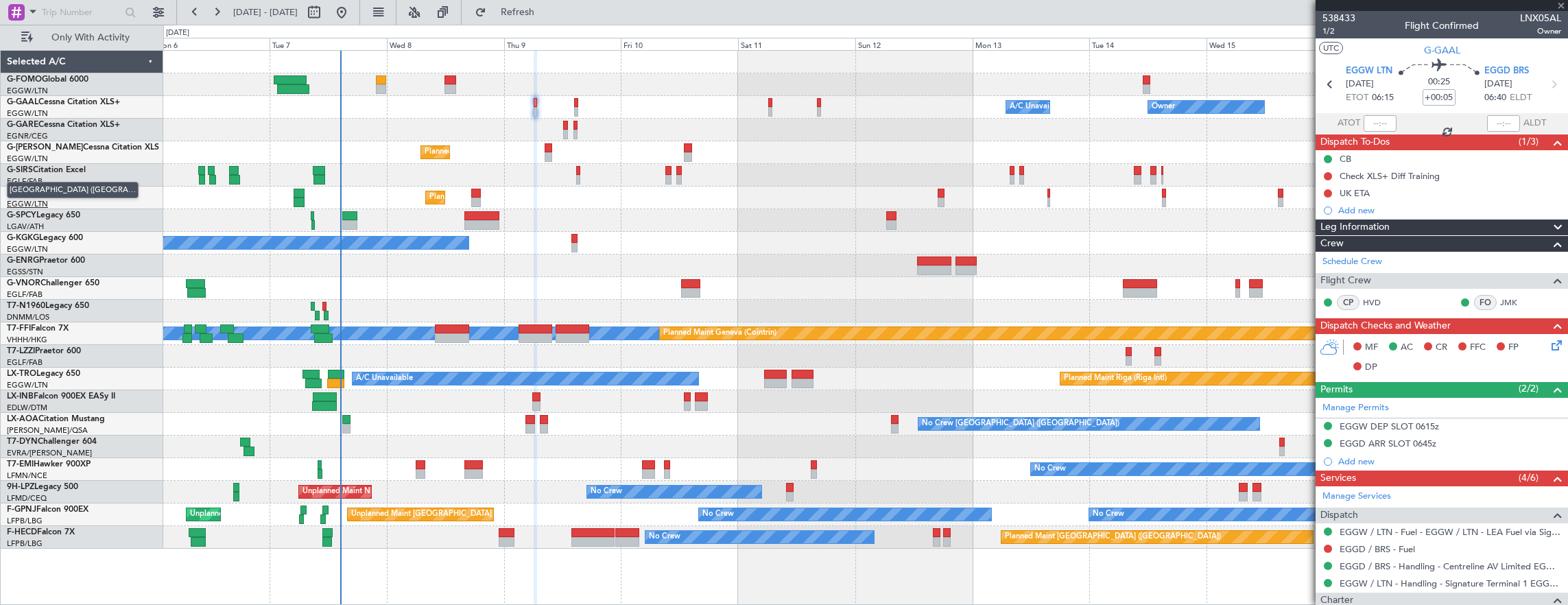
type input "+00:15"
type input "2"
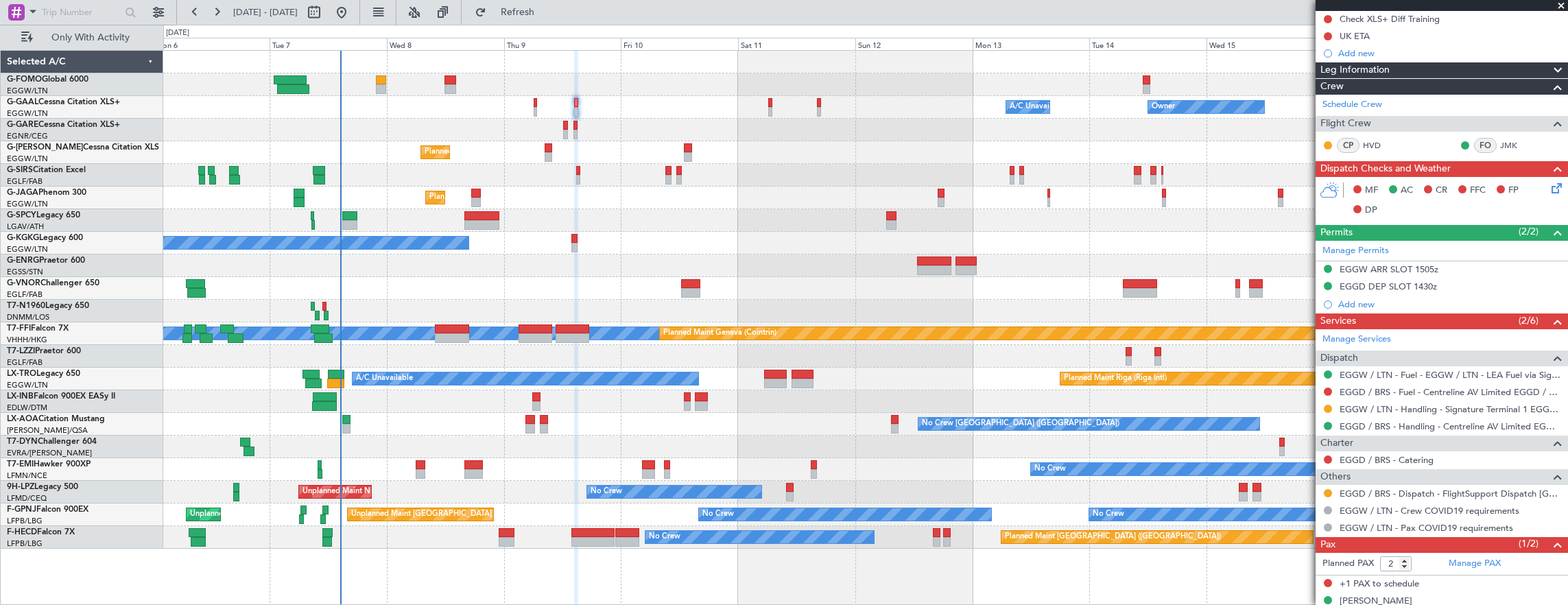
scroll to position [172, 0]
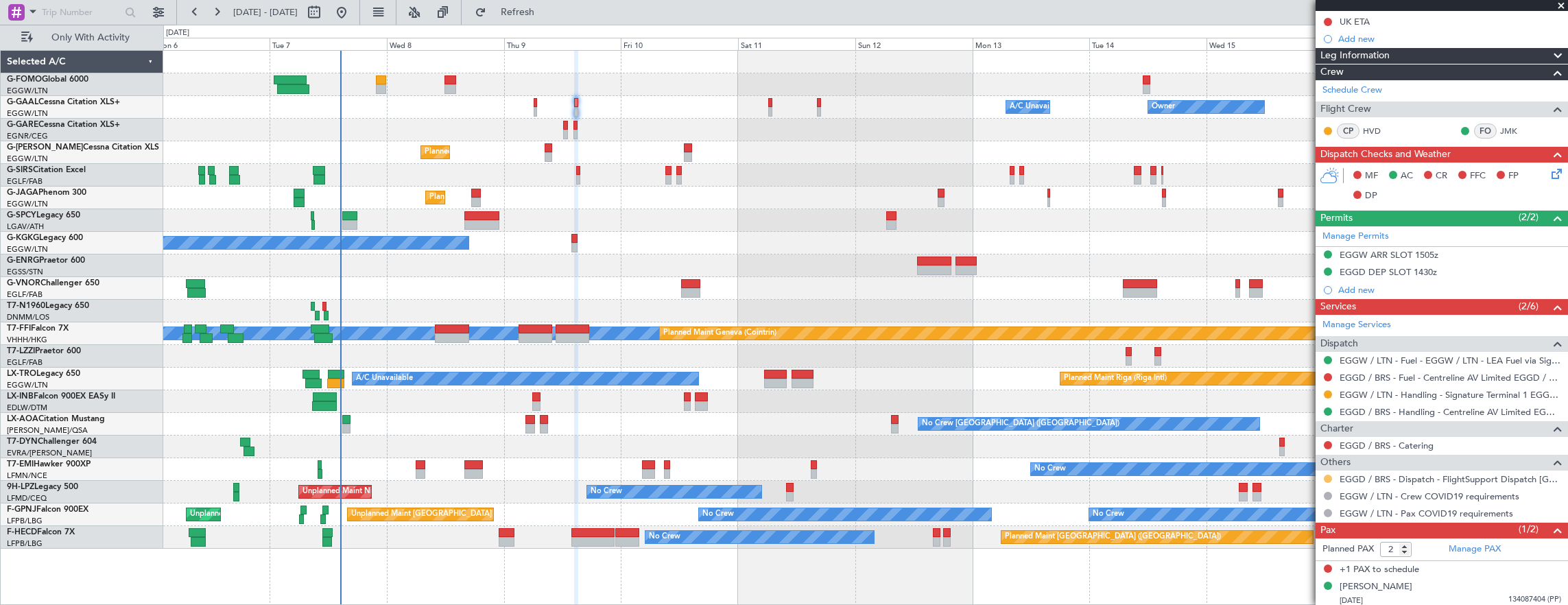
click at [1330, 477] on button at bounding box center [1328, 479] width 8 height 8
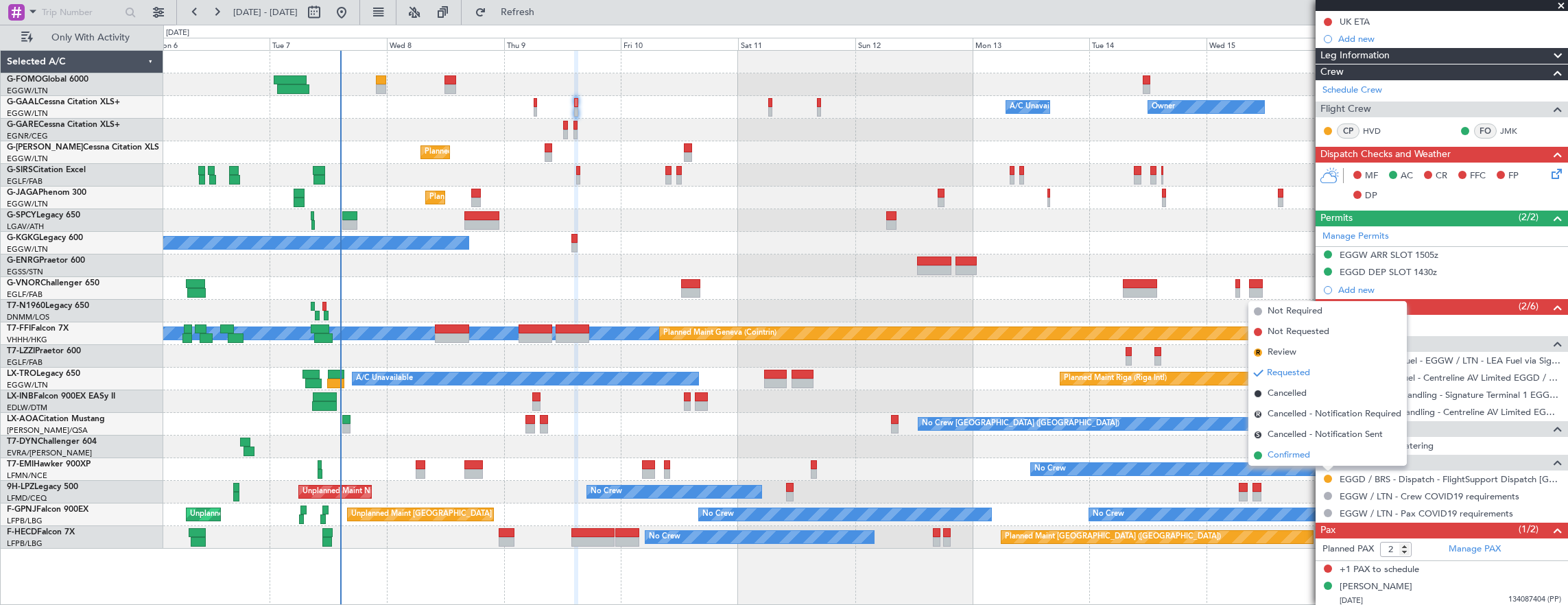
click at [1299, 453] on span "Confirmed" at bounding box center [1288, 456] width 42 height 13
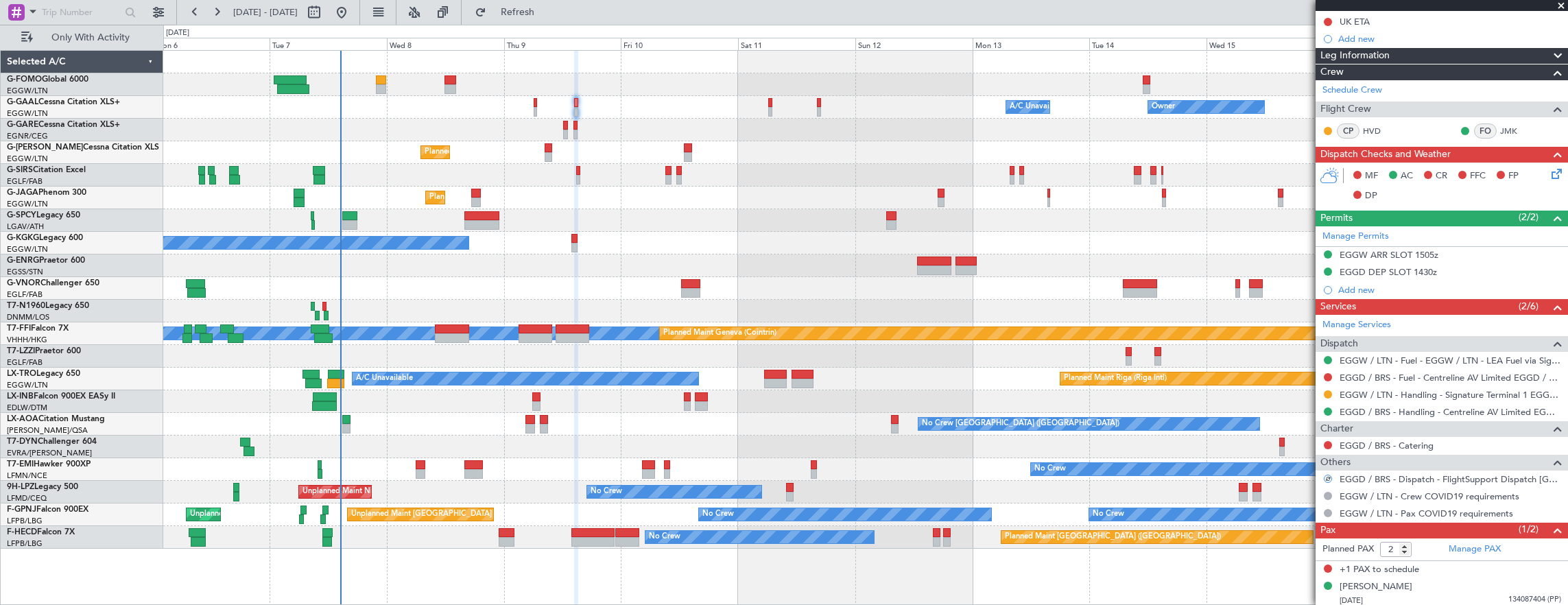
click at [1549, 169] on icon at bounding box center [1554, 171] width 11 height 11
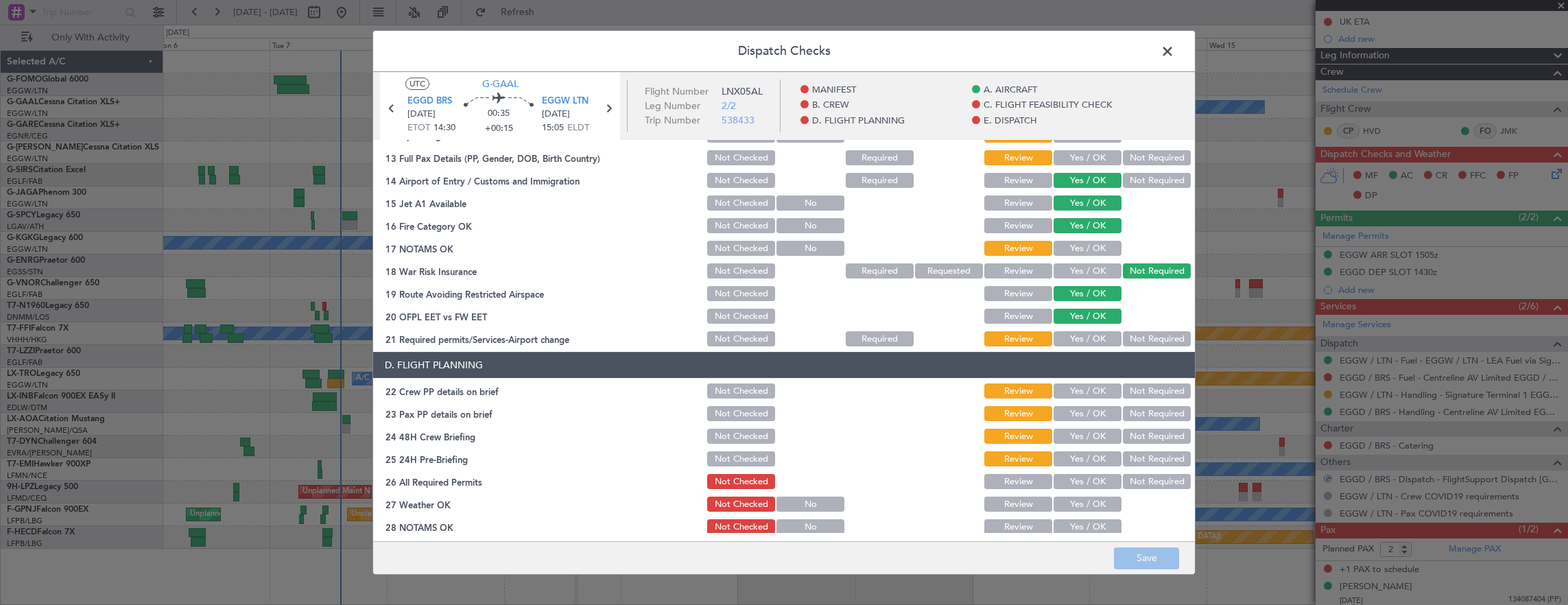
scroll to position [343, 0]
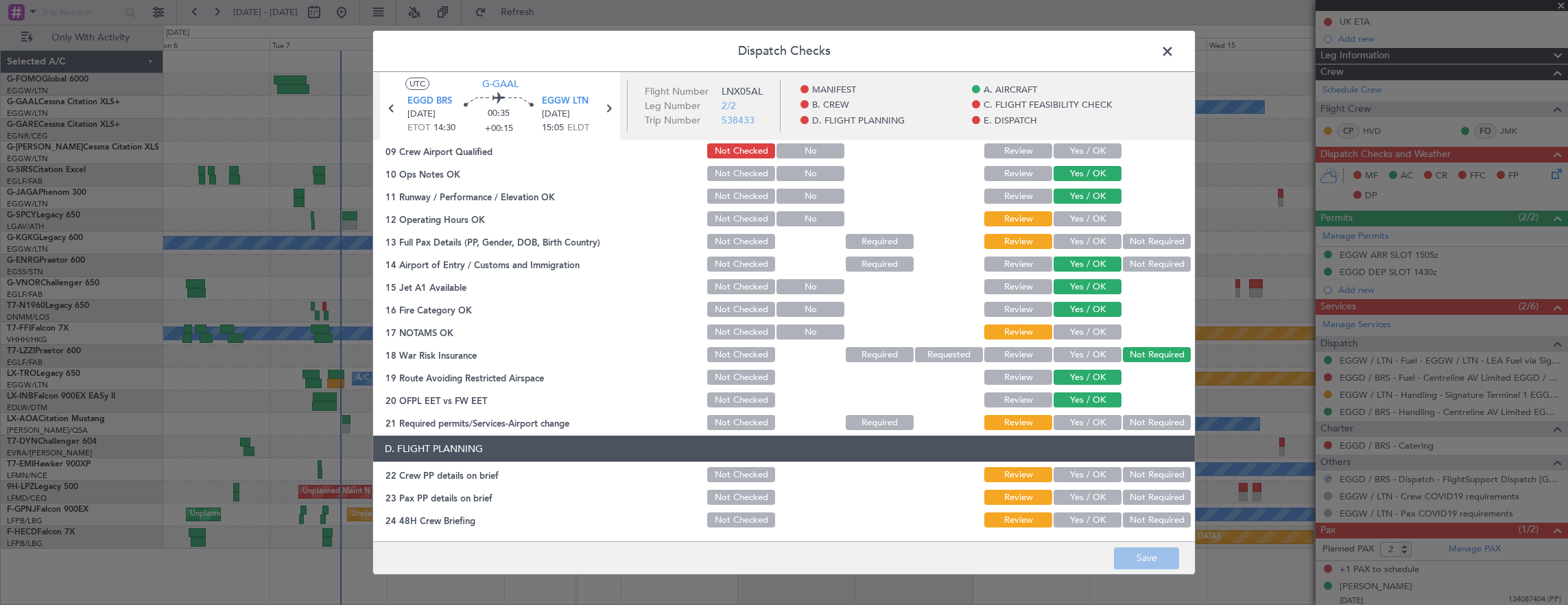
click at [1083, 218] on button "Yes / OK" at bounding box center [1088, 219] width 68 height 15
click at [1130, 241] on button "Not Required" at bounding box center [1157, 242] width 68 height 15
click at [724, 239] on button "Not Checked" at bounding box center [741, 242] width 68 height 15
click at [1102, 332] on button "Yes / OK" at bounding box center [1088, 332] width 68 height 15
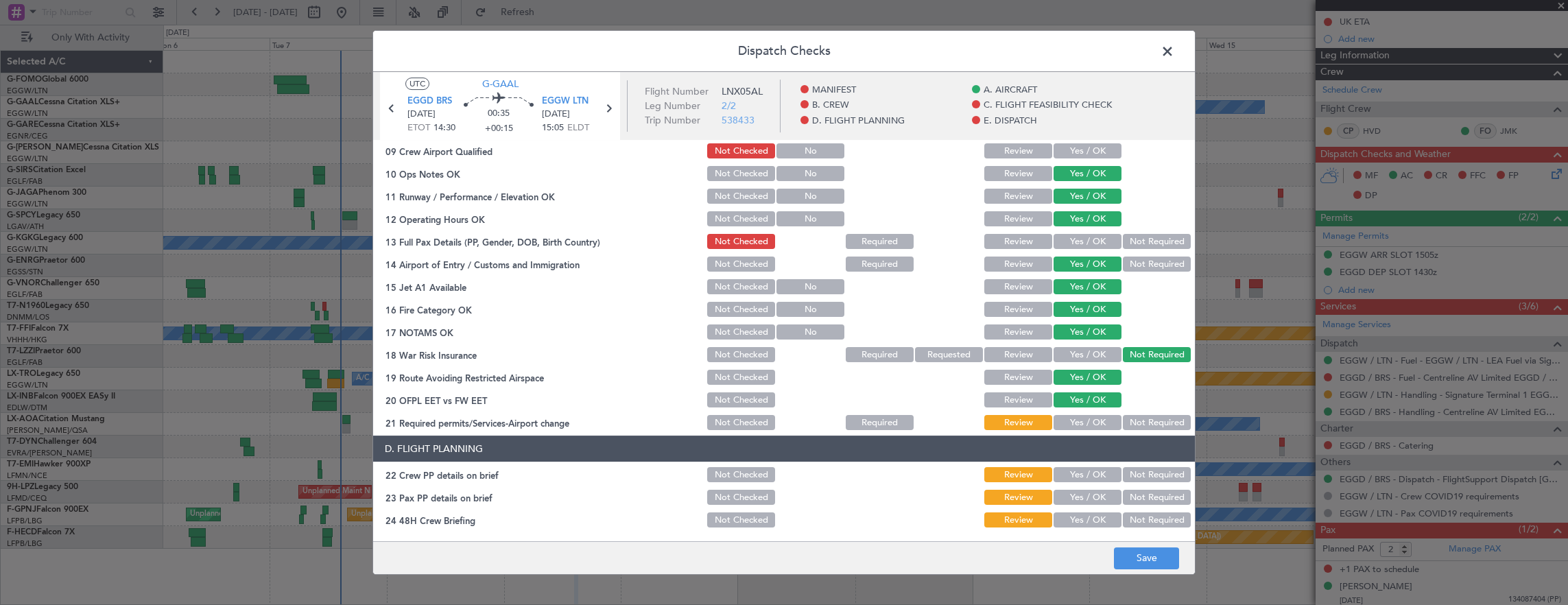
click at [1089, 428] on button "Yes / OK" at bounding box center [1088, 422] width 68 height 15
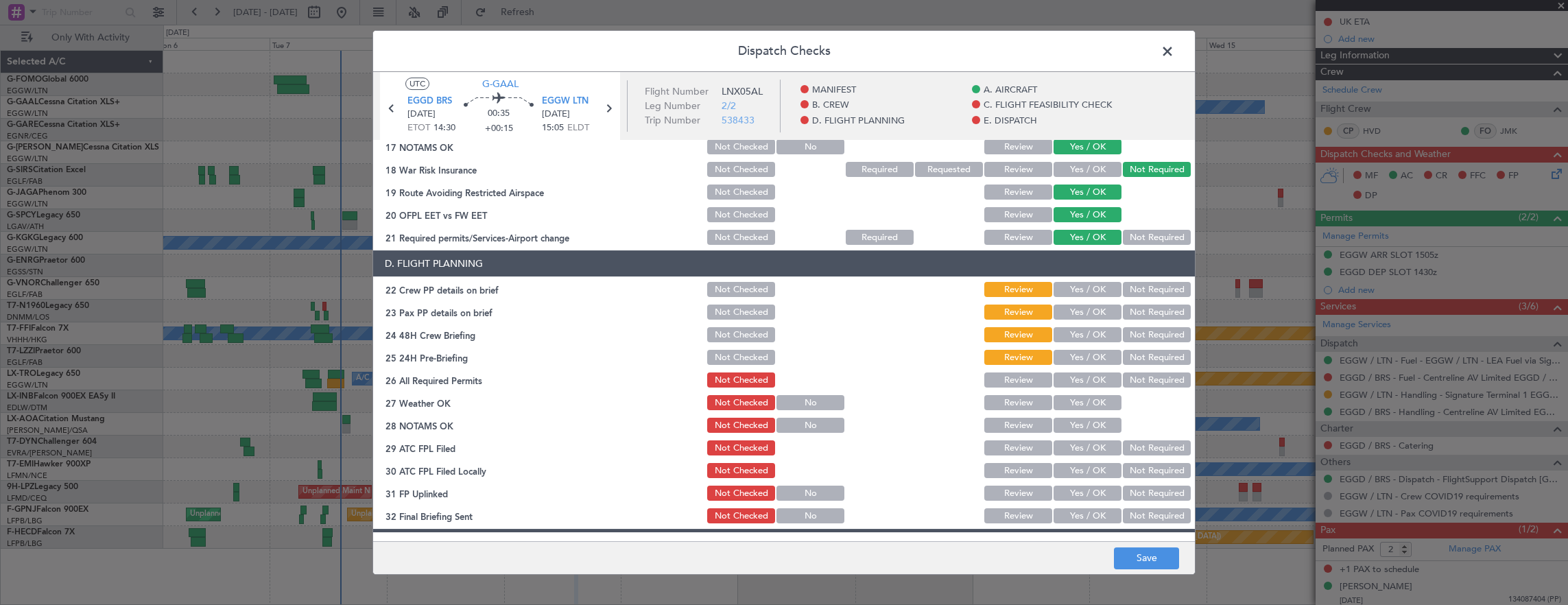
scroll to position [549, 0]
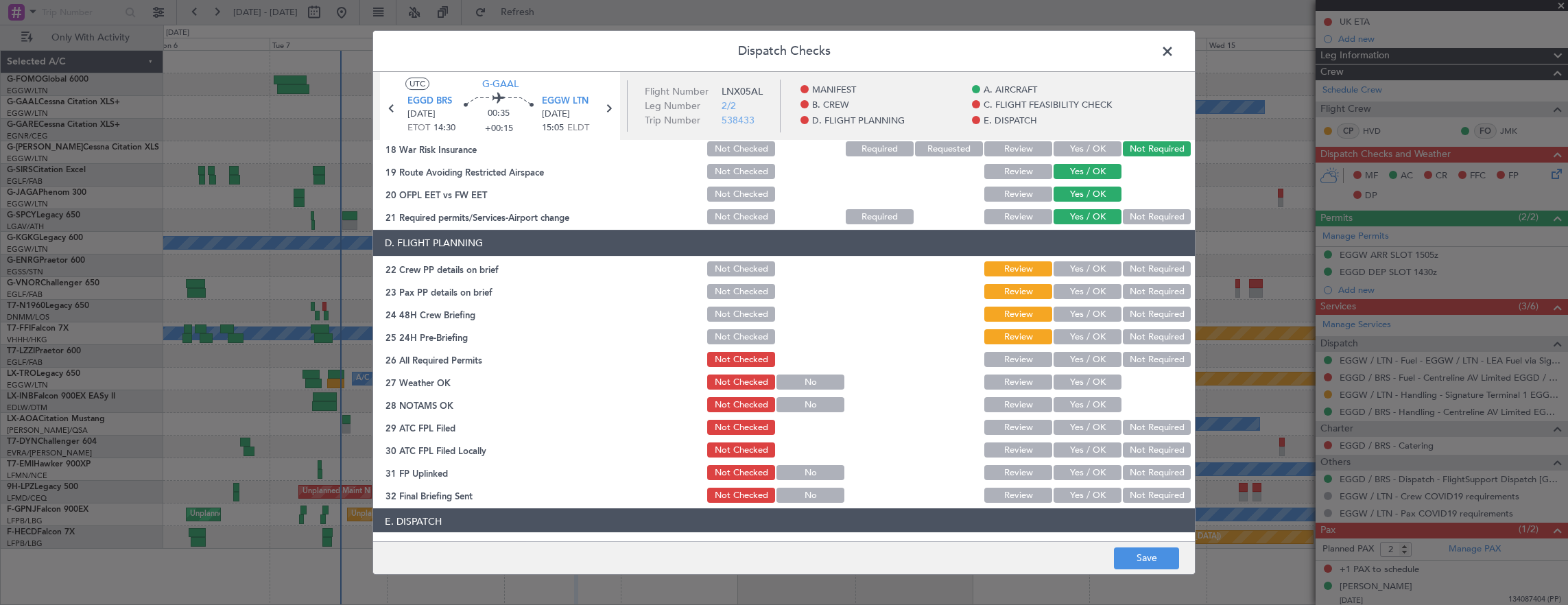
click at [1082, 274] on button "Yes / OK" at bounding box center [1088, 269] width 68 height 15
click at [1077, 302] on section "D. FLIGHT PLANNING 22 Crew PP details on brief Not Checked Review Yes / OK Not …" at bounding box center [784, 368] width 822 height 275
drag, startPoint x: 1076, startPoint y: 288, endPoint x: 1077, endPoint y: 315, distance: 27.0
click at [1076, 290] on button "Yes / OK" at bounding box center [1088, 292] width 68 height 15
click at [1077, 315] on button "Yes / OK" at bounding box center [1088, 314] width 68 height 15
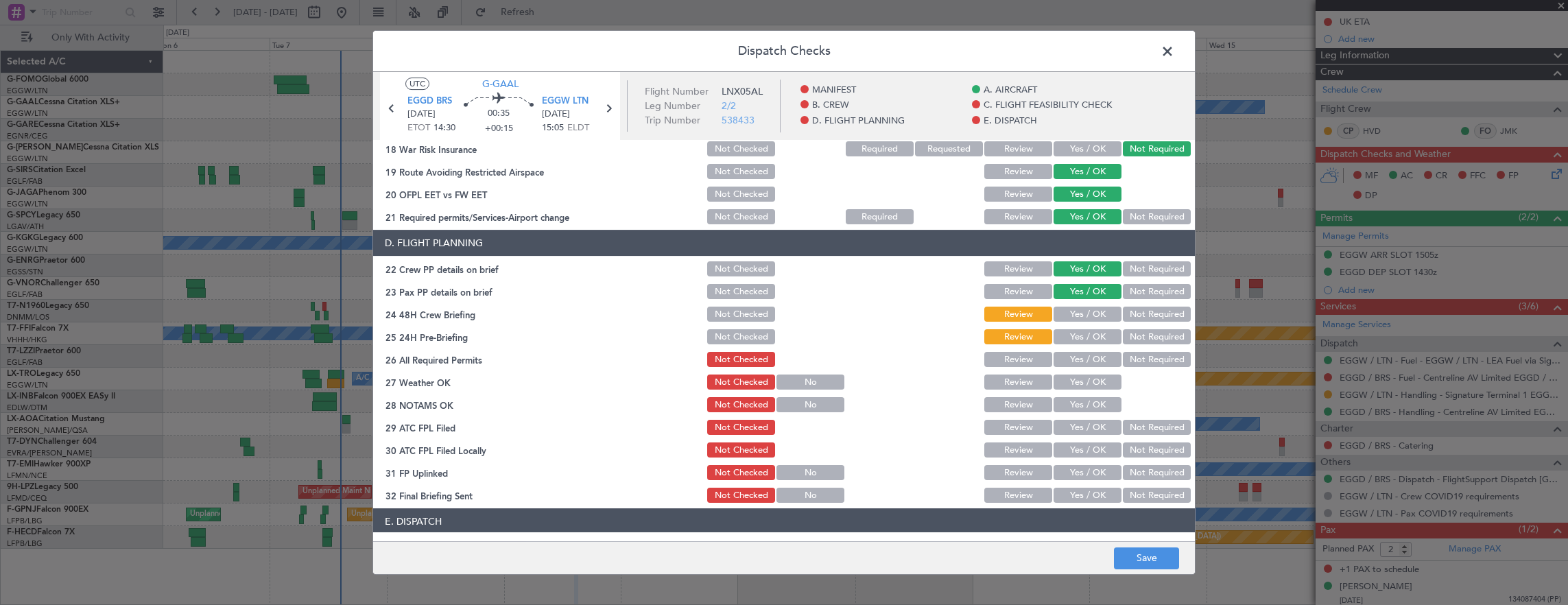
click at [1136, 342] on button "Not Required" at bounding box center [1157, 337] width 68 height 15
click at [1141, 523] on header "E. DISPATCH" at bounding box center [784, 521] width 822 height 26
click at [1144, 555] on button "Save" at bounding box center [1147, 558] width 65 height 22
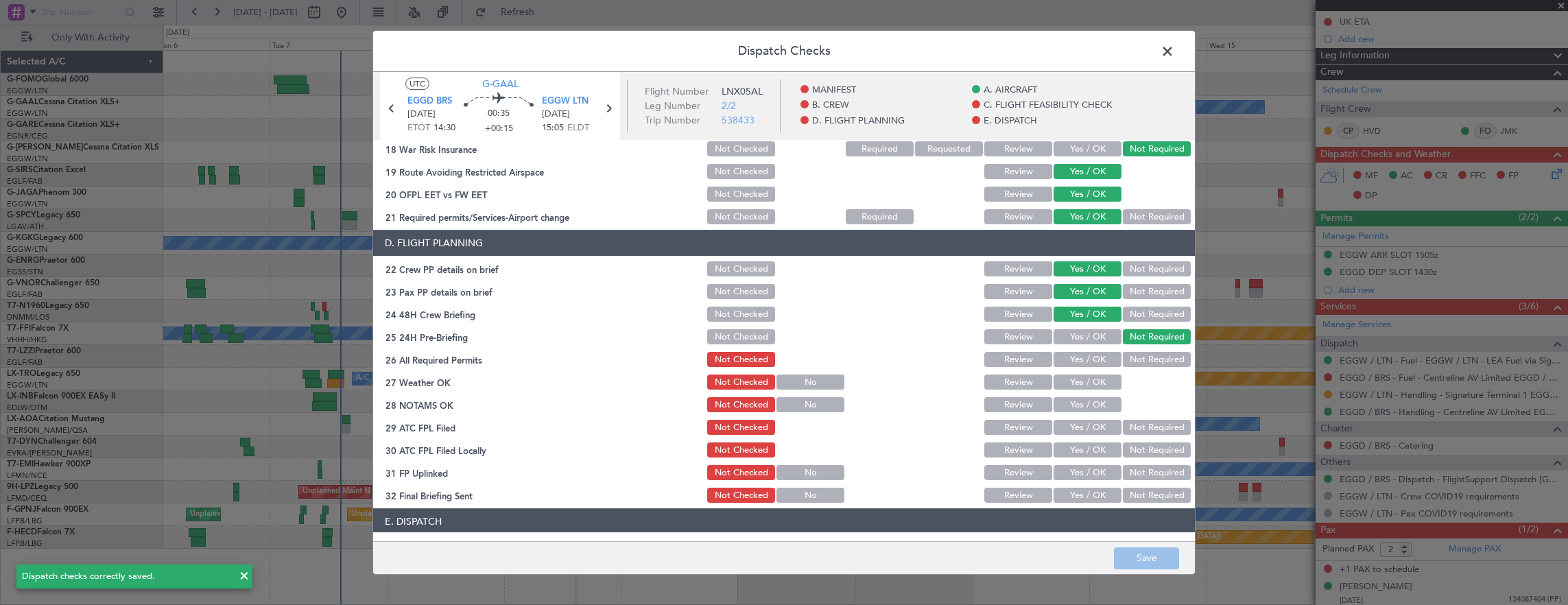
click at [1174, 57] on span at bounding box center [1174, 54] width 0 height 28
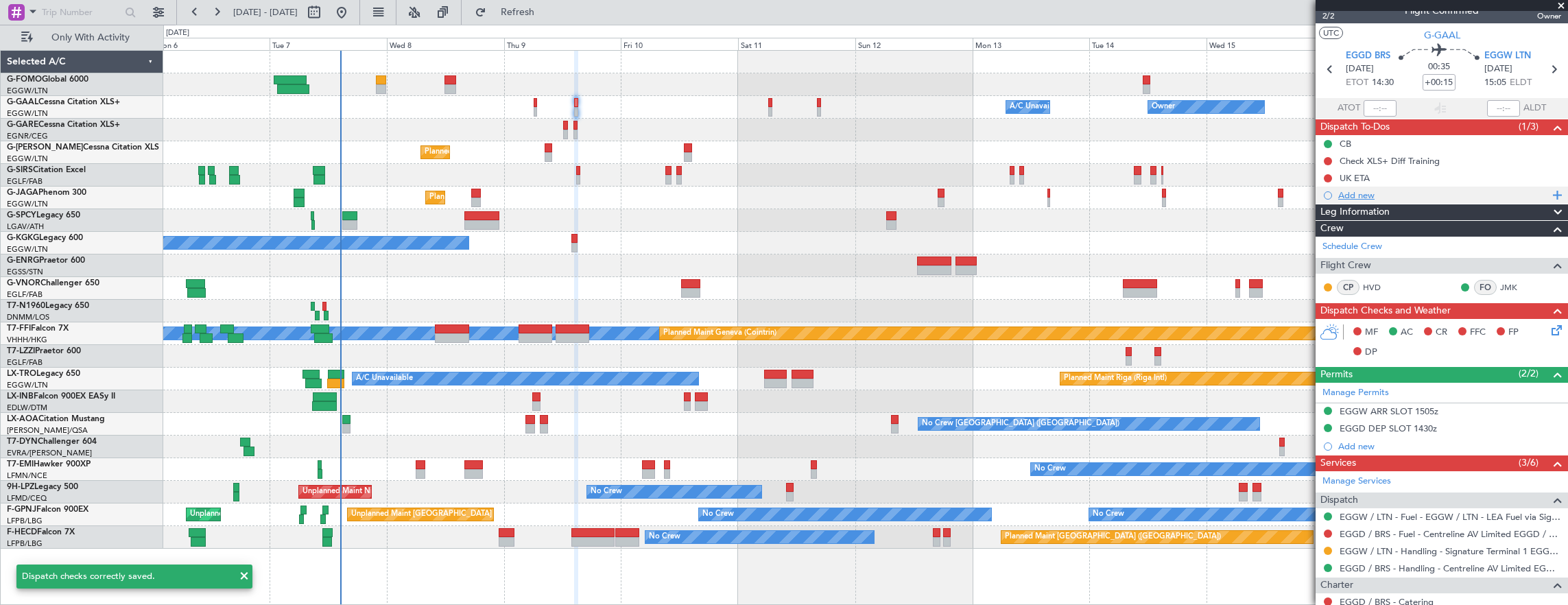
scroll to position [0, 0]
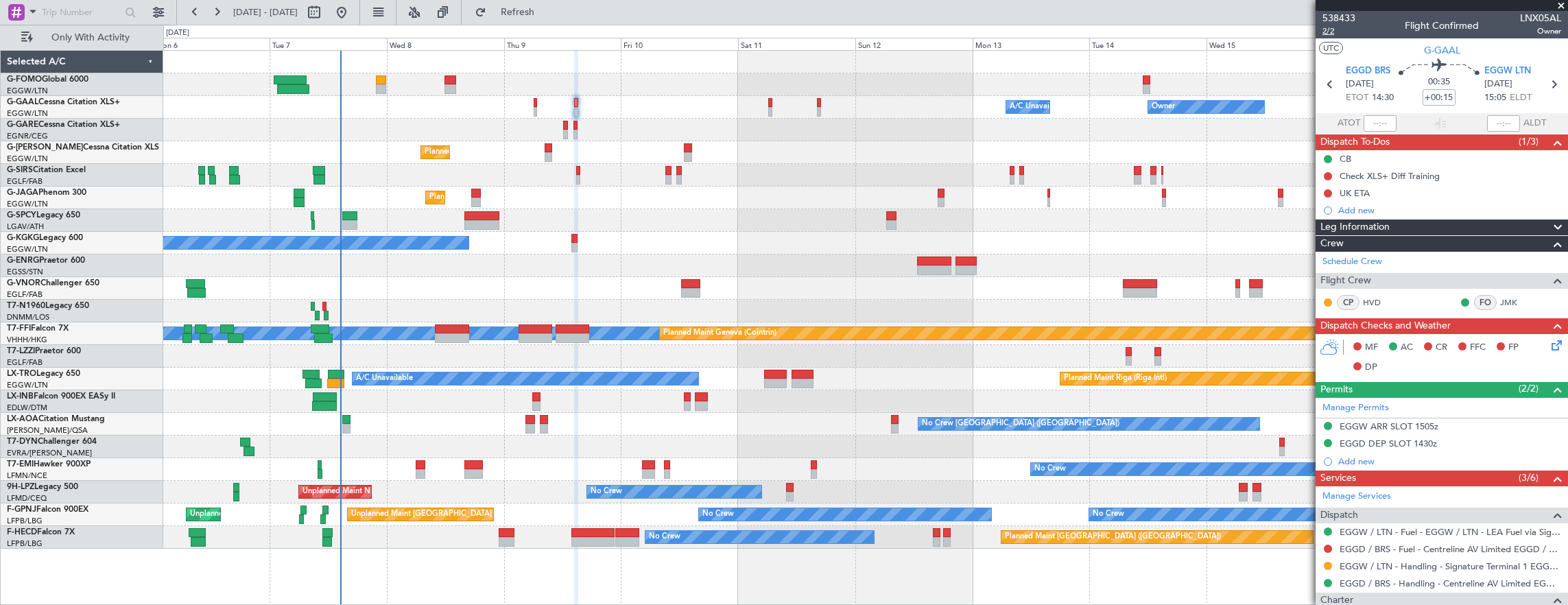
click at [1332, 32] on span "2/2" at bounding box center [1339, 31] width 33 height 12
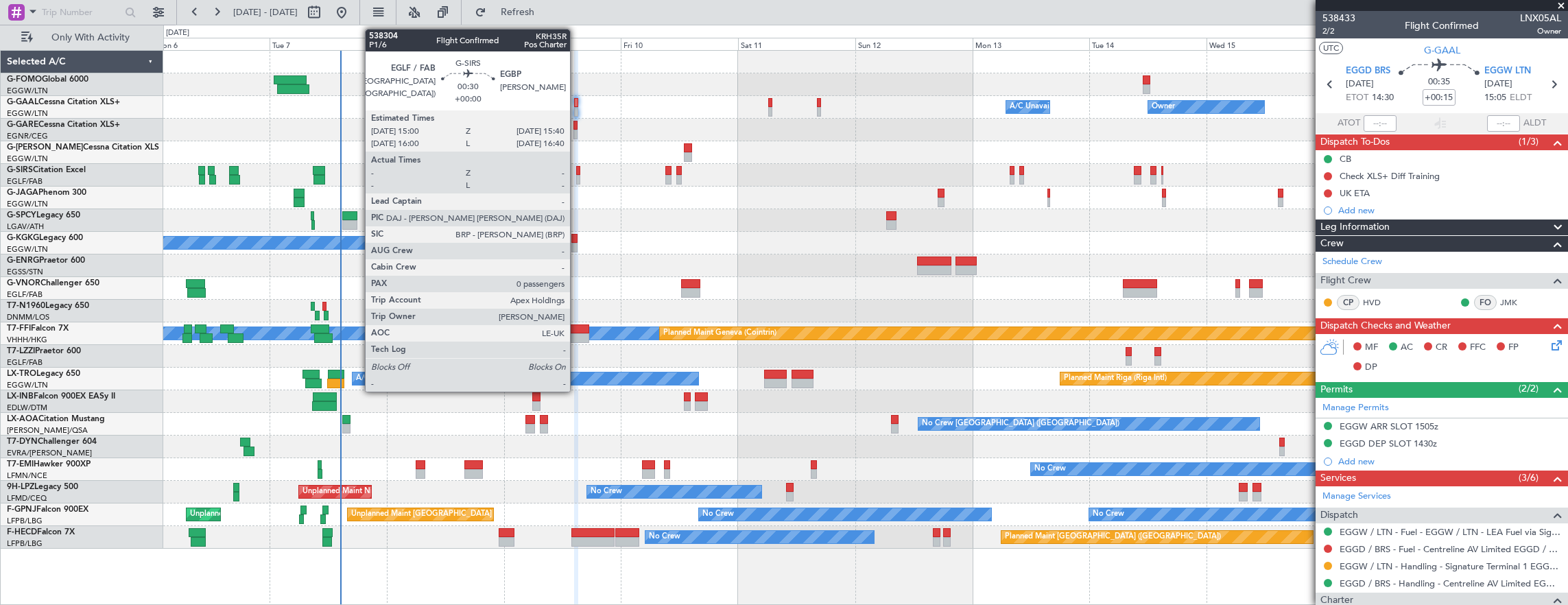
click at [577, 176] on div at bounding box center [578, 180] width 3 height 10
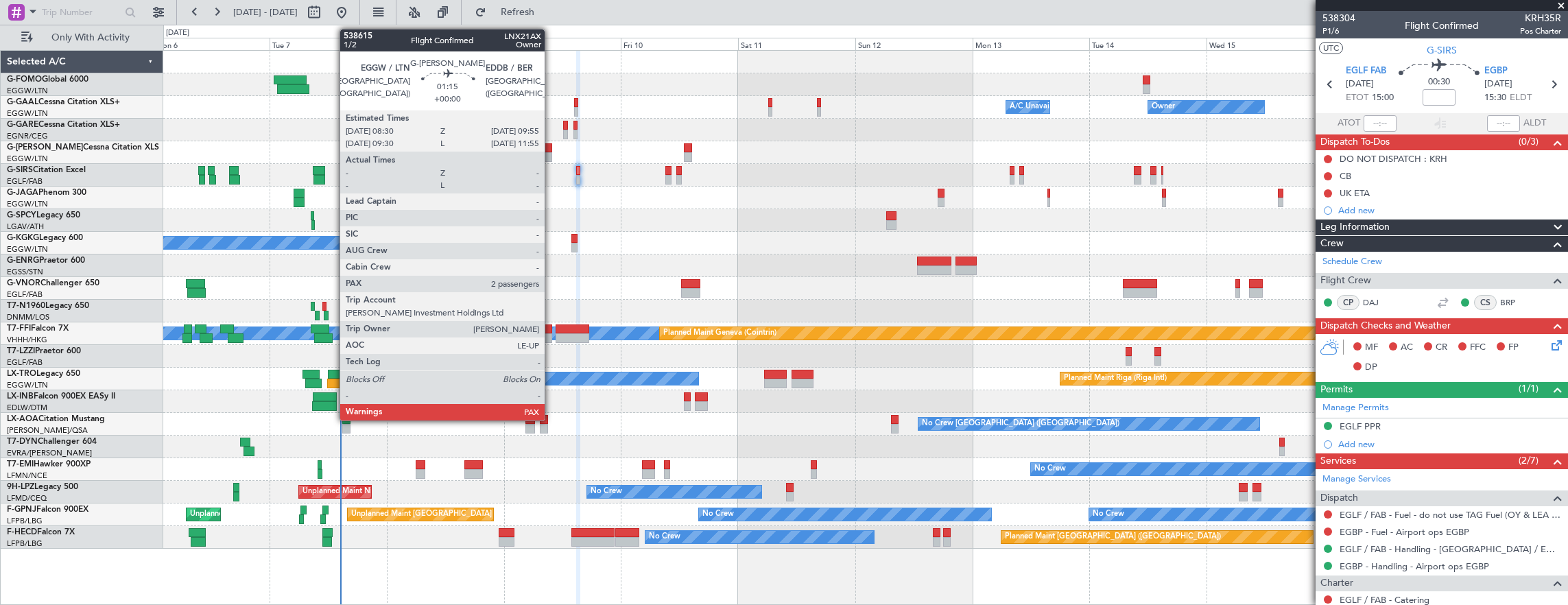
click at [551, 151] on div at bounding box center [548, 148] width 7 height 10
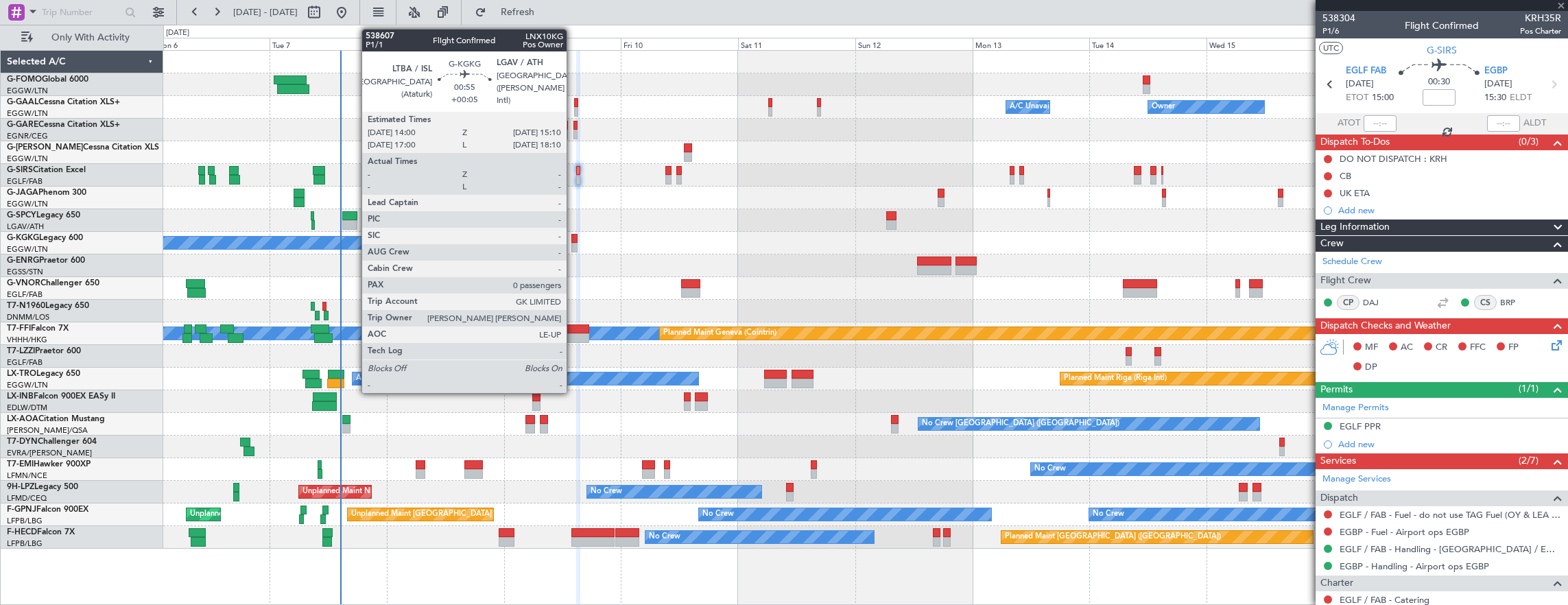
type input "2"
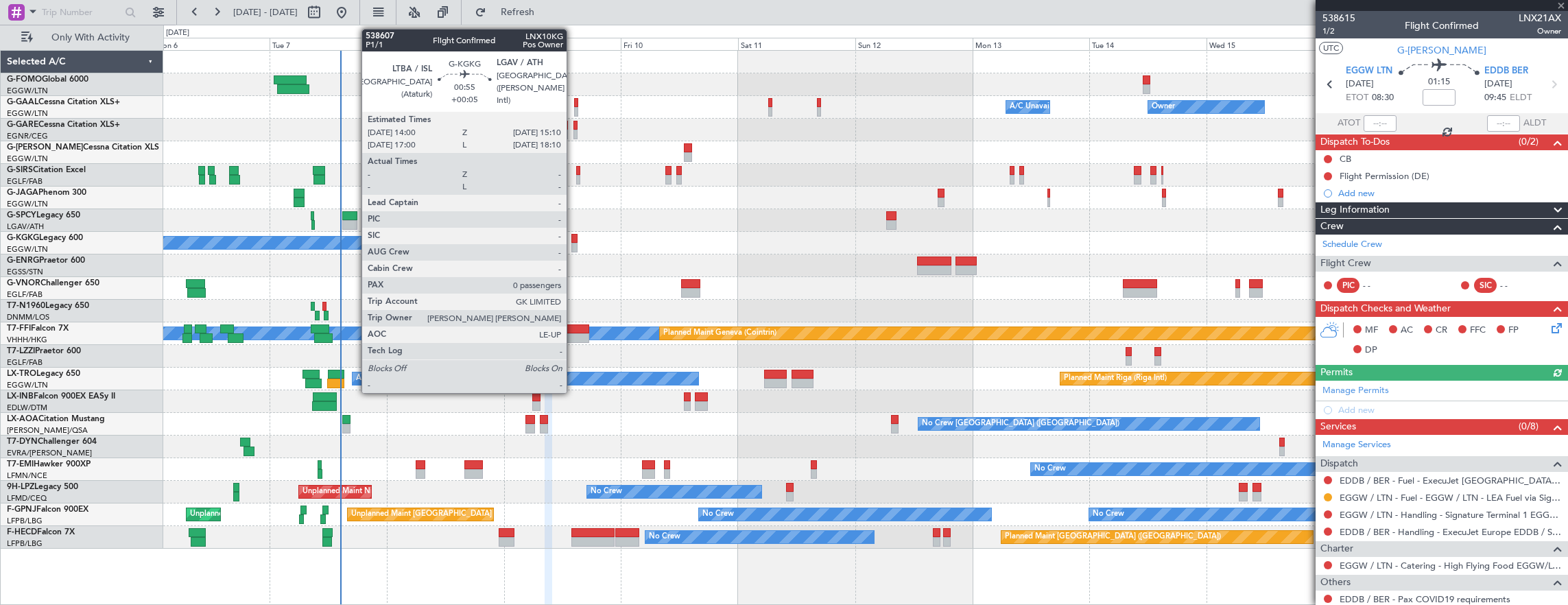
click at [574, 243] on div at bounding box center [574, 248] width 6 height 10
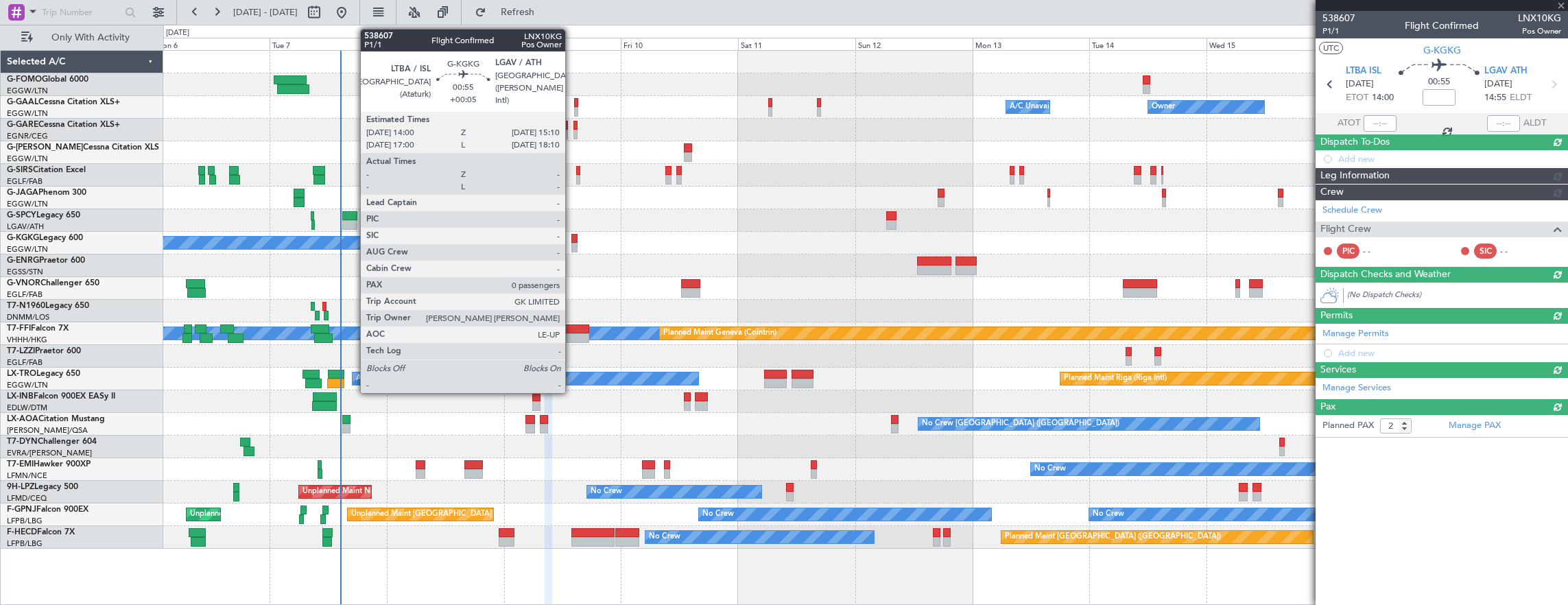
type input "+00:05"
type input "0"
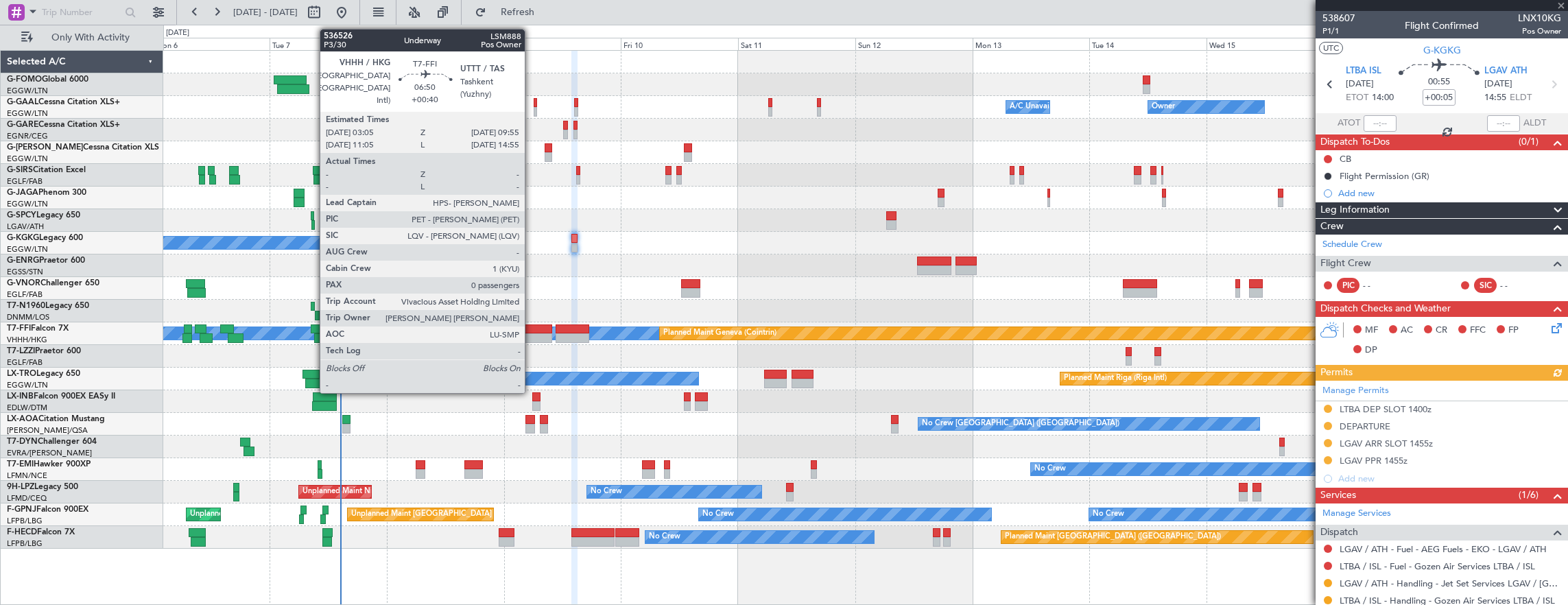
click at [531, 334] on div at bounding box center [535, 338] width 33 height 10
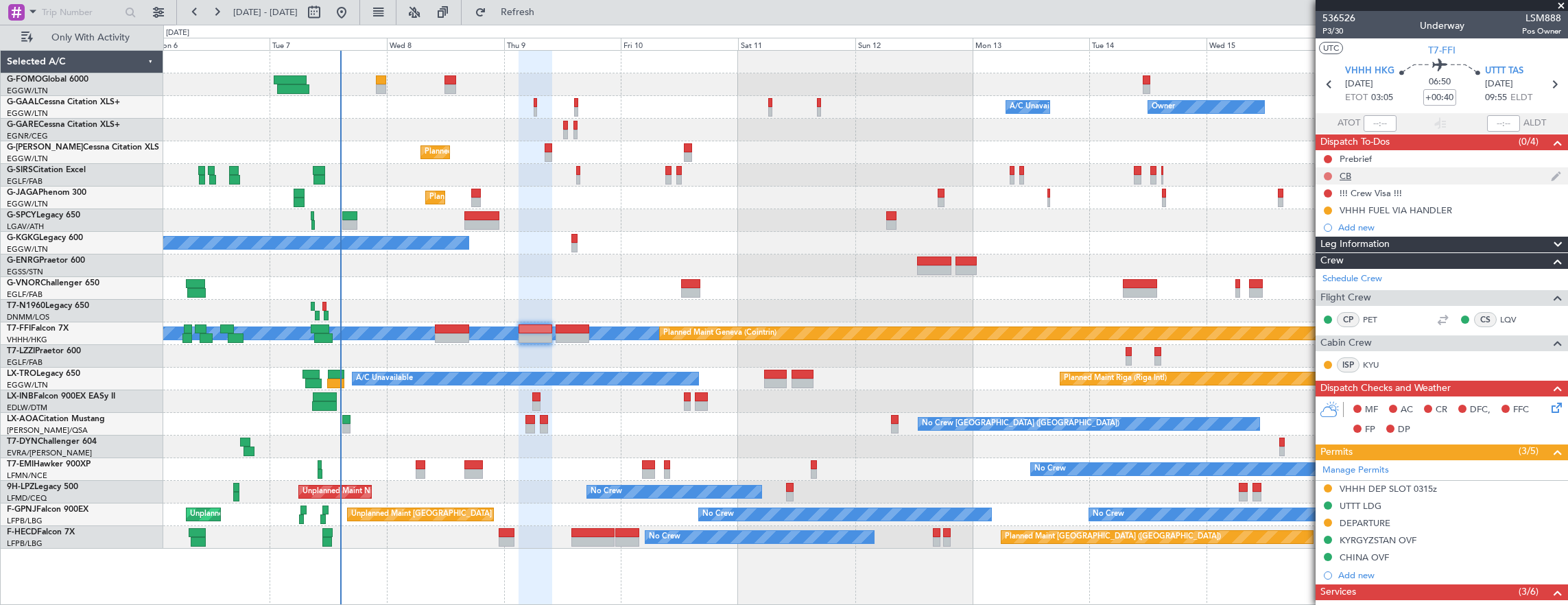
click at [1325, 173] on button at bounding box center [1328, 177] width 8 height 8
click at [1313, 239] on span "Completed" at bounding box center [1334, 236] width 45 height 13
click at [1328, 155] on button at bounding box center [1328, 159] width 8 height 8
click at [1334, 198] on span "In Progress" at bounding box center [1335, 198] width 47 height 13
click at [1554, 407] on div "MF AC CR DFC, FFC FP DP" at bounding box center [1441, 420] width 252 height 48
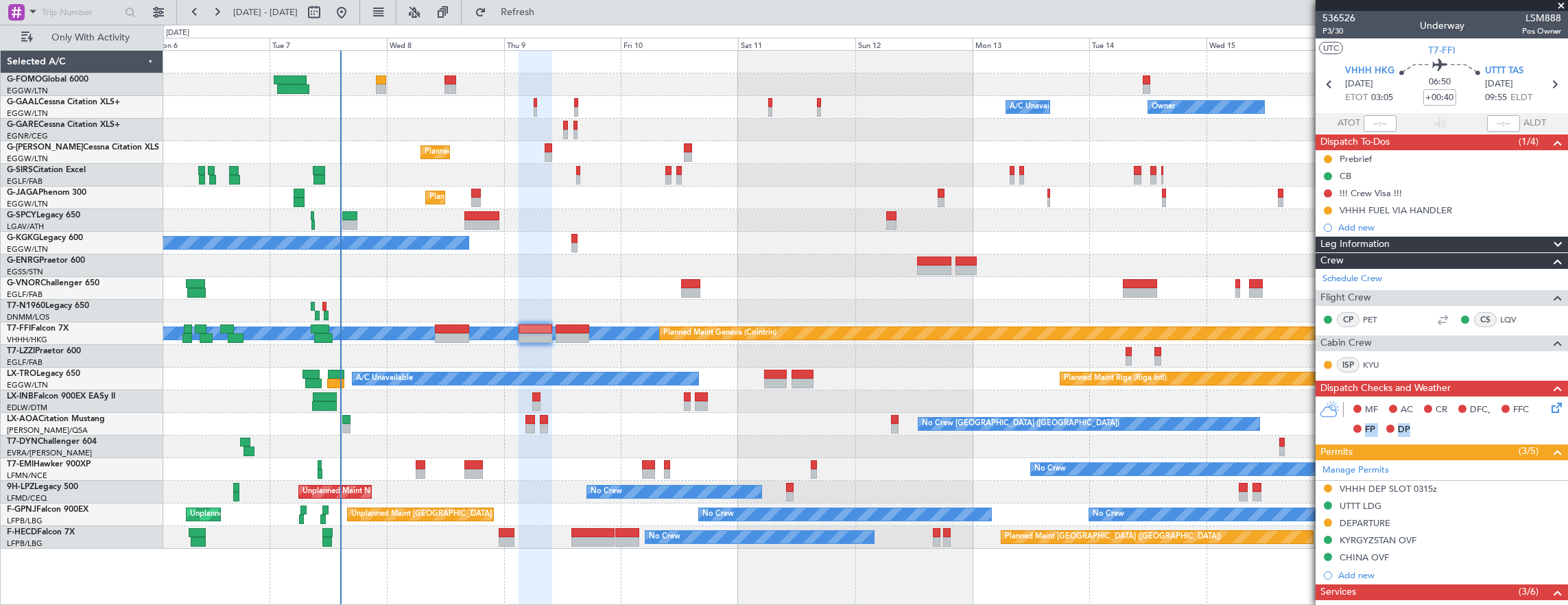
drag, startPoint x: 1554, startPoint y: 407, endPoint x: 1543, endPoint y: 406, distance: 11.0
click at [1549, 406] on icon at bounding box center [1554, 405] width 11 height 11
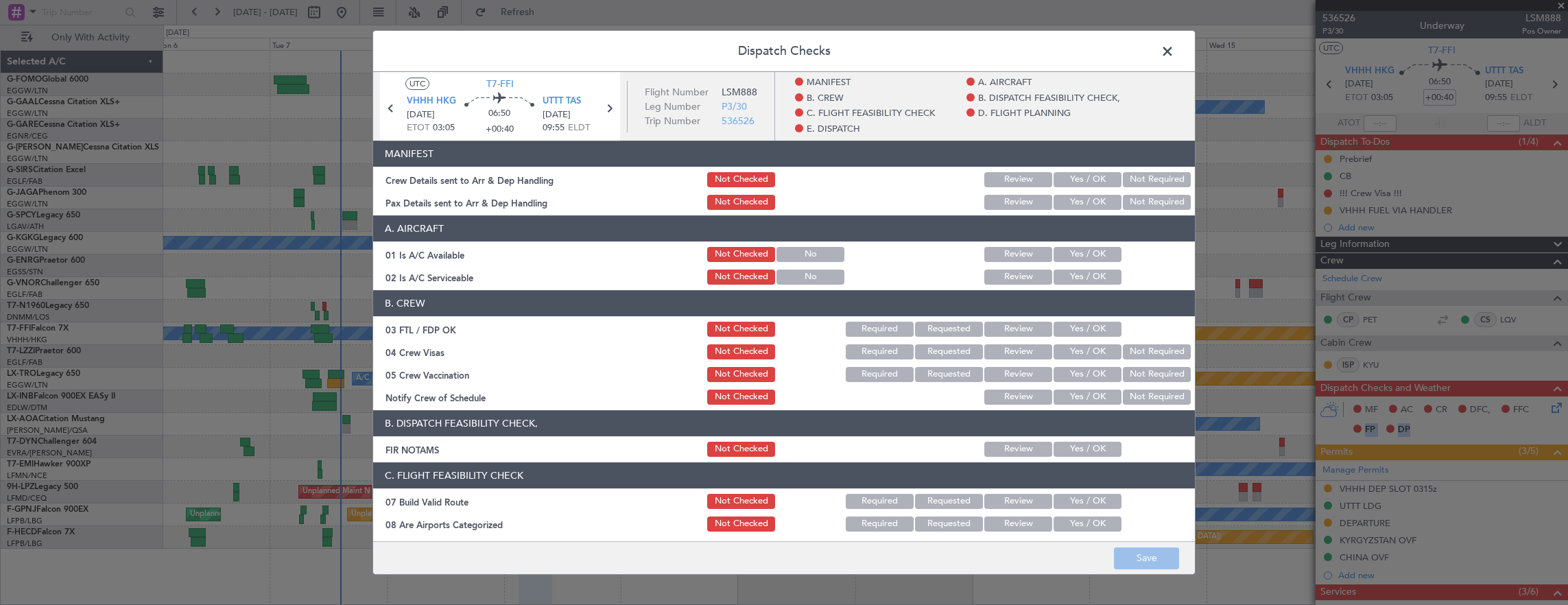
click at [1074, 261] on button "Yes / OK" at bounding box center [1088, 255] width 68 height 15
click at [1072, 278] on button "Yes / OK" at bounding box center [1088, 278] width 68 height 15
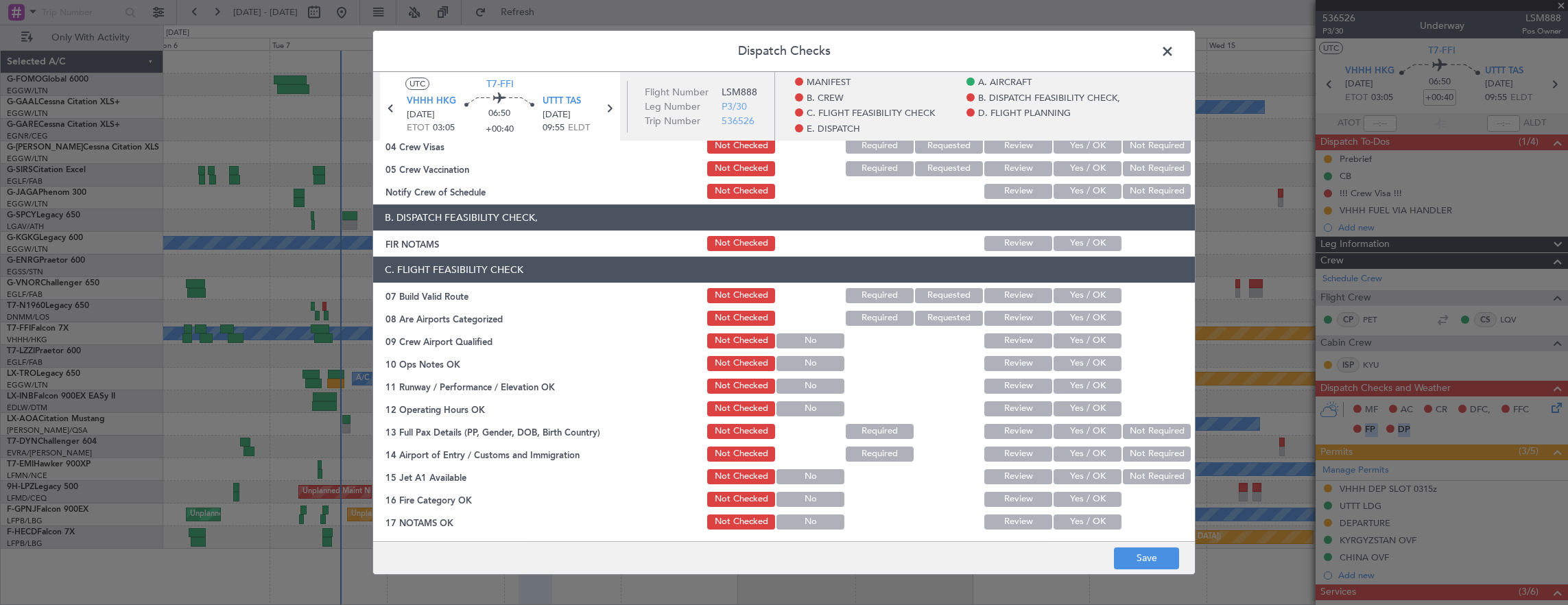
click at [1071, 248] on button "Yes / OK" at bounding box center [1088, 243] width 68 height 15
click at [1072, 294] on button "Yes / OK" at bounding box center [1088, 296] width 68 height 15
click at [1073, 356] on div "Yes / OK" at bounding box center [1086, 363] width 69 height 19
click at [1073, 368] on button "Yes / OK" at bounding box center [1088, 363] width 68 height 15
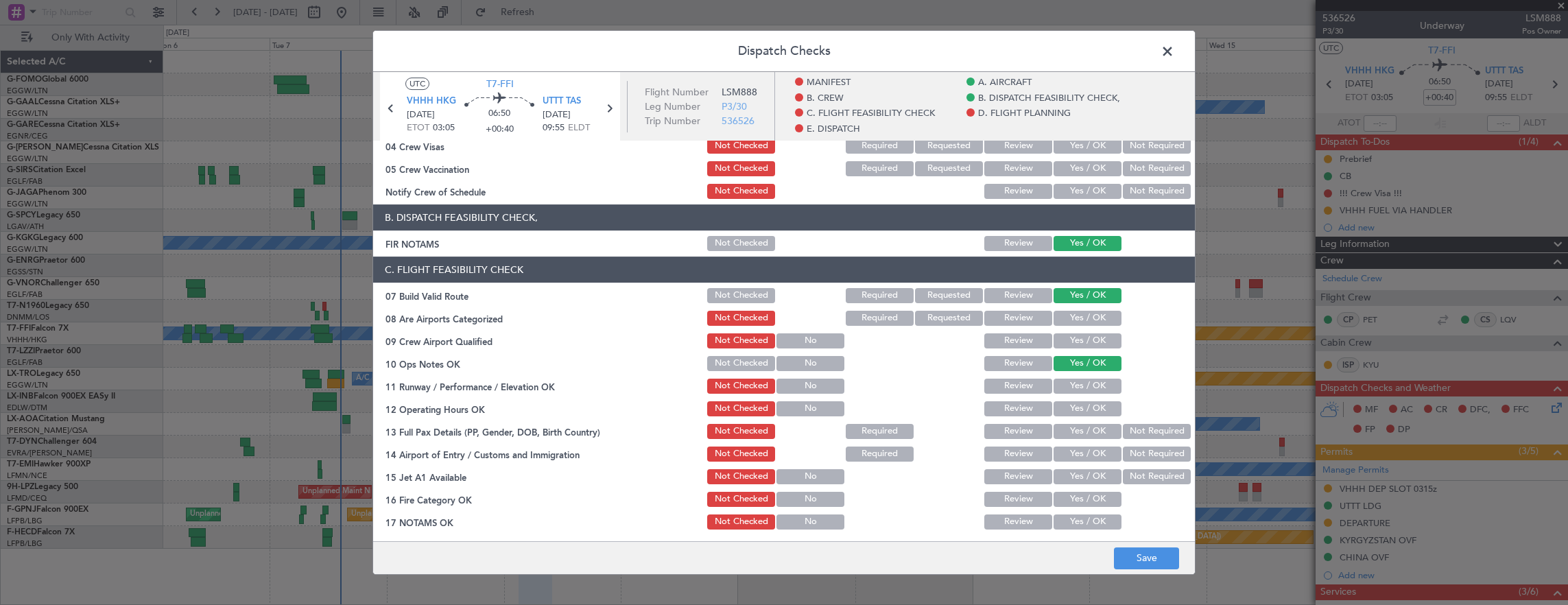
click at [1073, 391] on button "Yes / OK" at bounding box center [1088, 387] width 68 height 15
click at [1072, 418] on div "Yes / OK" at bounding box center [1086, 408] width 69 height 19
click at [1068, 411] on button "Yes / OK" at bounding box center [1088, 409] width 68 height 15
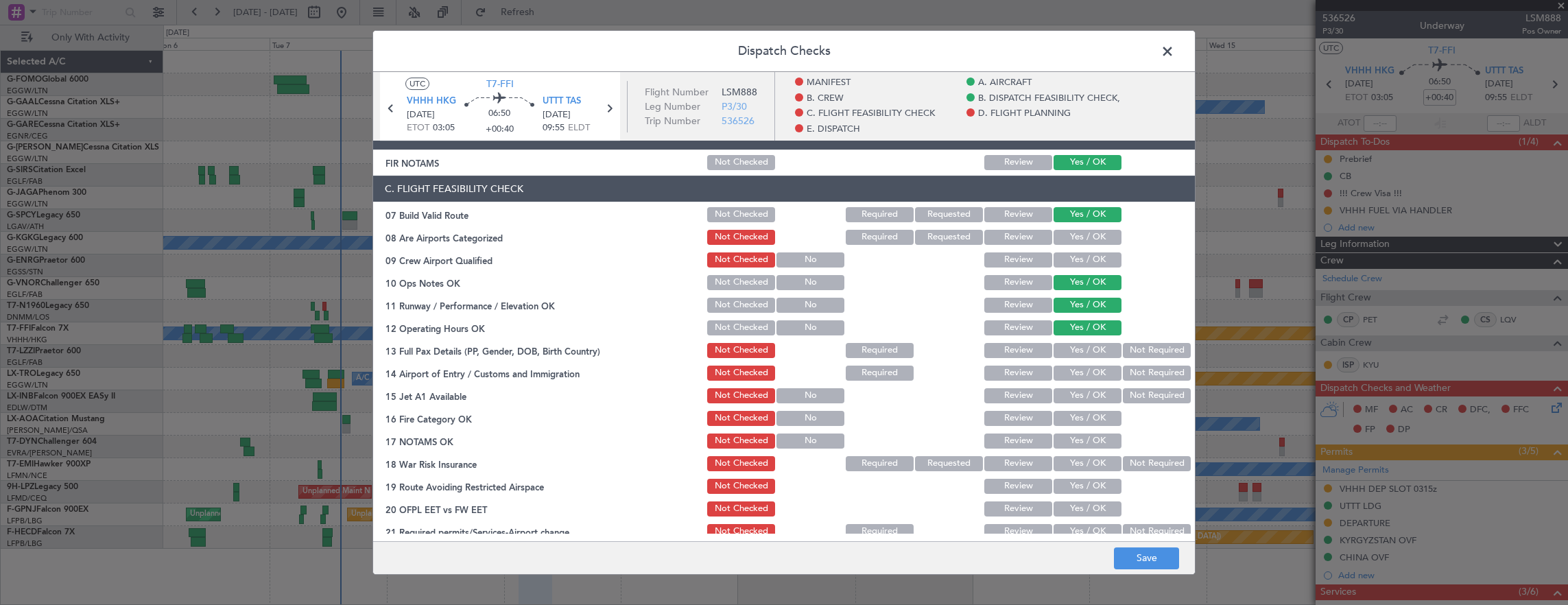
scroll to position [343, 0]
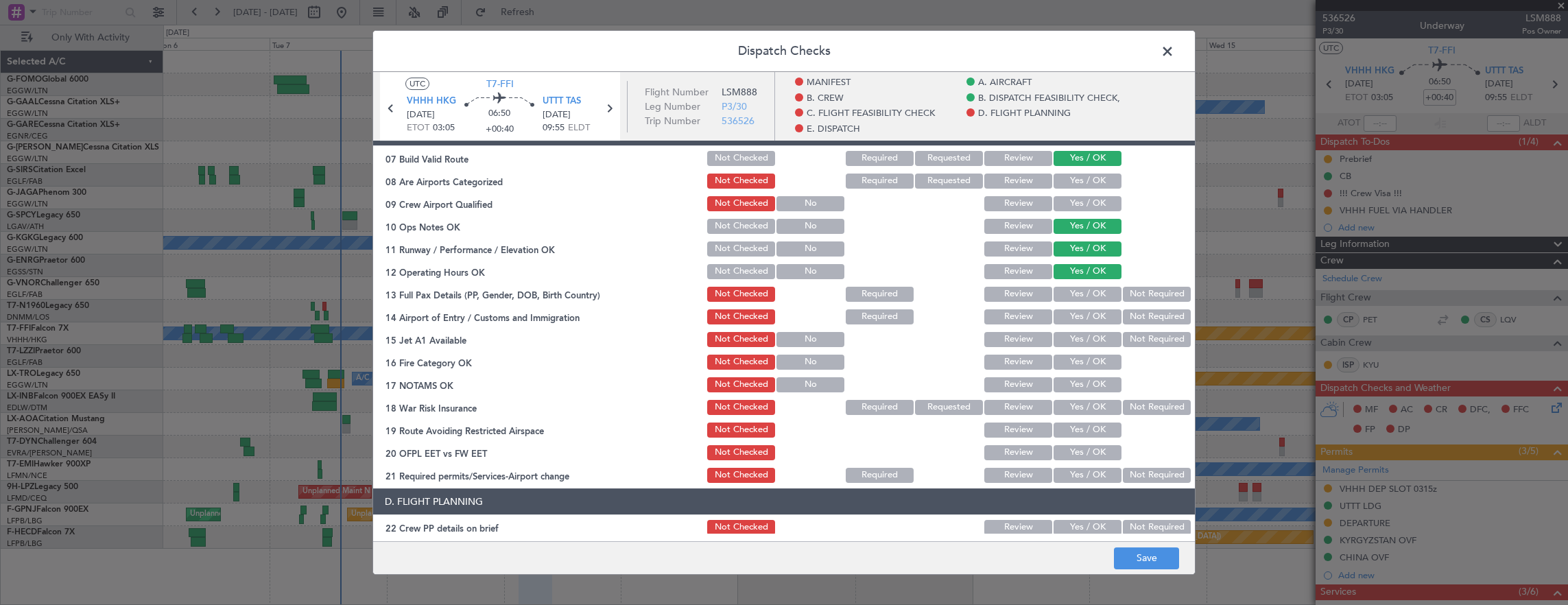
drag, startPoint x: 1135, startPoint y: 294, endPoint x: 1078, endPoint y: 313, distance: 60.1
click at [1134, 294] on button "Not Required" at bounding box center [1157, 294] width 68 height 15
drag, startPoint x: 1078, startPoint y: 313, endPoint x: 1077, endPoint y: 329, distance: 16.0
click at [1078, 313] on button "Yes / OK" at bounding box center [1088, 317] width 68 height 15
click at [1077, 330] on div "Yes / OK" at bounding box center [1086, 339] width 69 height 19
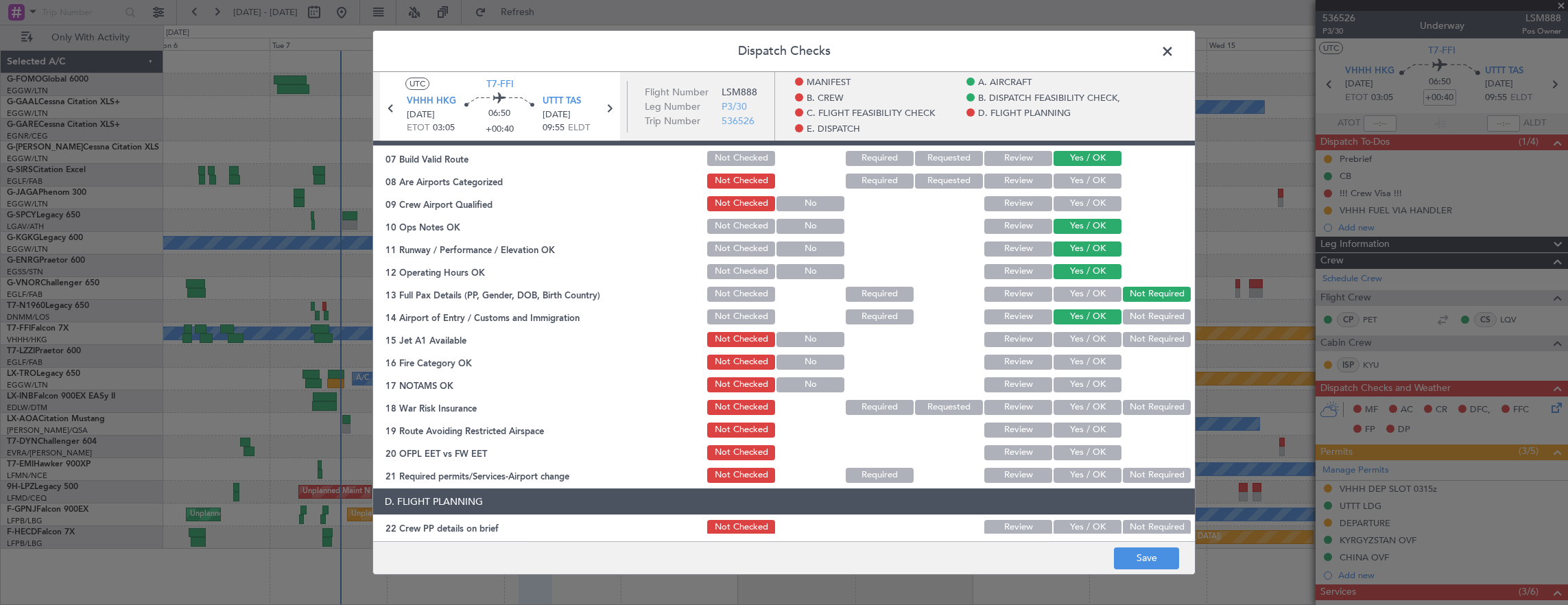
click at [1078, 333] on button "Yes / OK" at bounding box center [1088, 340] width 68 height 15
drag, startPoint x: 1072, startPoint y: 356, endPoint x: 1069, endPoint y: 372, distance: 16.3
click at [1072, 356] on button "Yes / OK" at bounding box center [1088, 362] width 68 height 15
drag, startPoint x: 1069, startPoint y: 373, endPoint x: 1068, endPoint y: 380, distance: 7.1
click at [1069, 376] on section "C. FLIGHT FEASIBILITY CHECK 07 Build Valid Route Not Checked Required Requested…" at bounding box center [784, 302] width 822 height 366
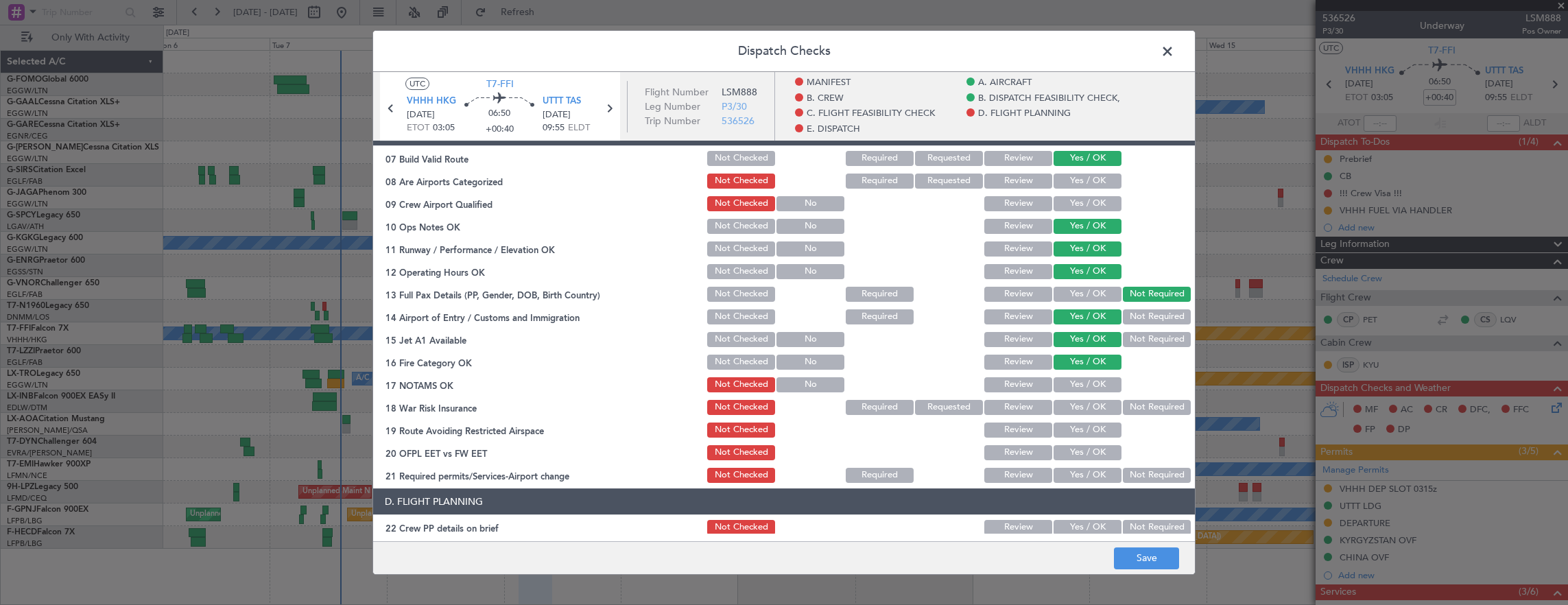
click at [1068, 380] on button "Yes / OK" at bounding box center [1088, 385] width 68 height 15
click at [1126, 404] on button "Not Required" at bounding box center [1157, 408] width 68 height 15
click at [1089, 426] on button "Yes / OK" at bounding box center [1088, 430] width 68 height 15
click at [1090, 446] on button "Yes / OK" at bounding box center [1088, 453] width 68 height 15
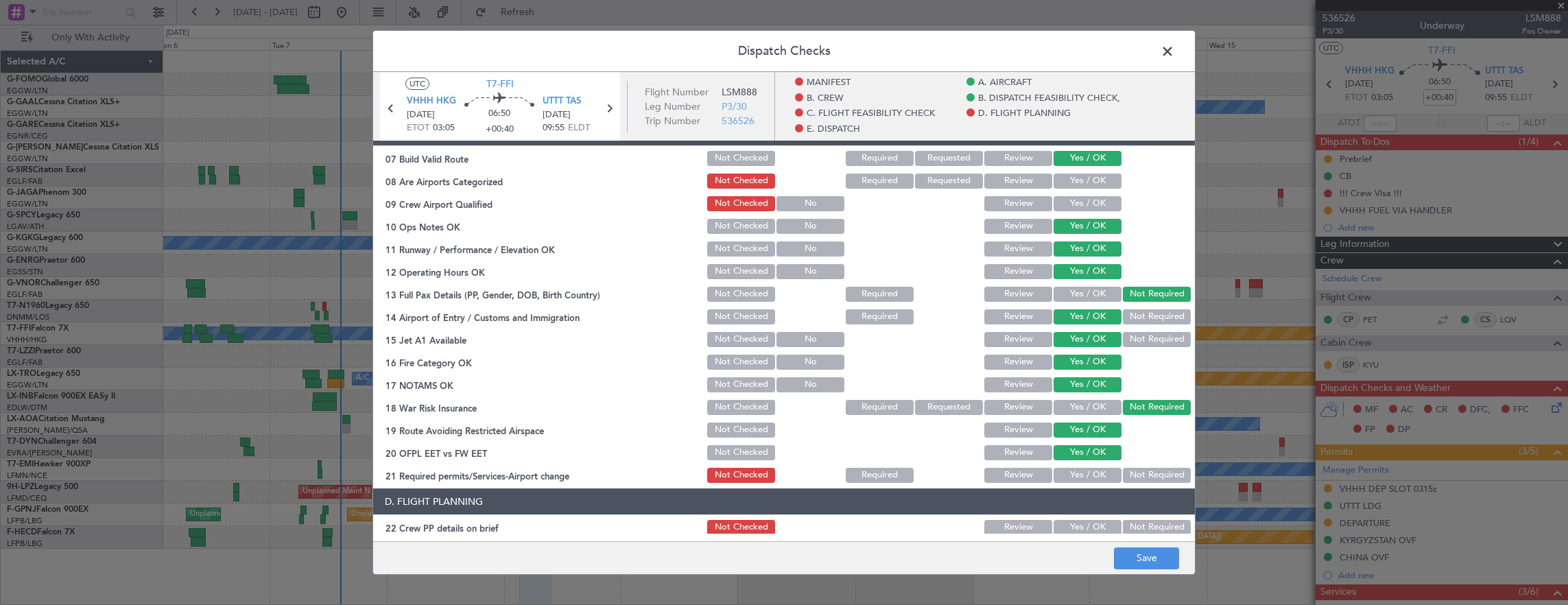
click at [1083, 468] on button "Yes / OK" at bounding box center [1088, 476] width 68 height 15
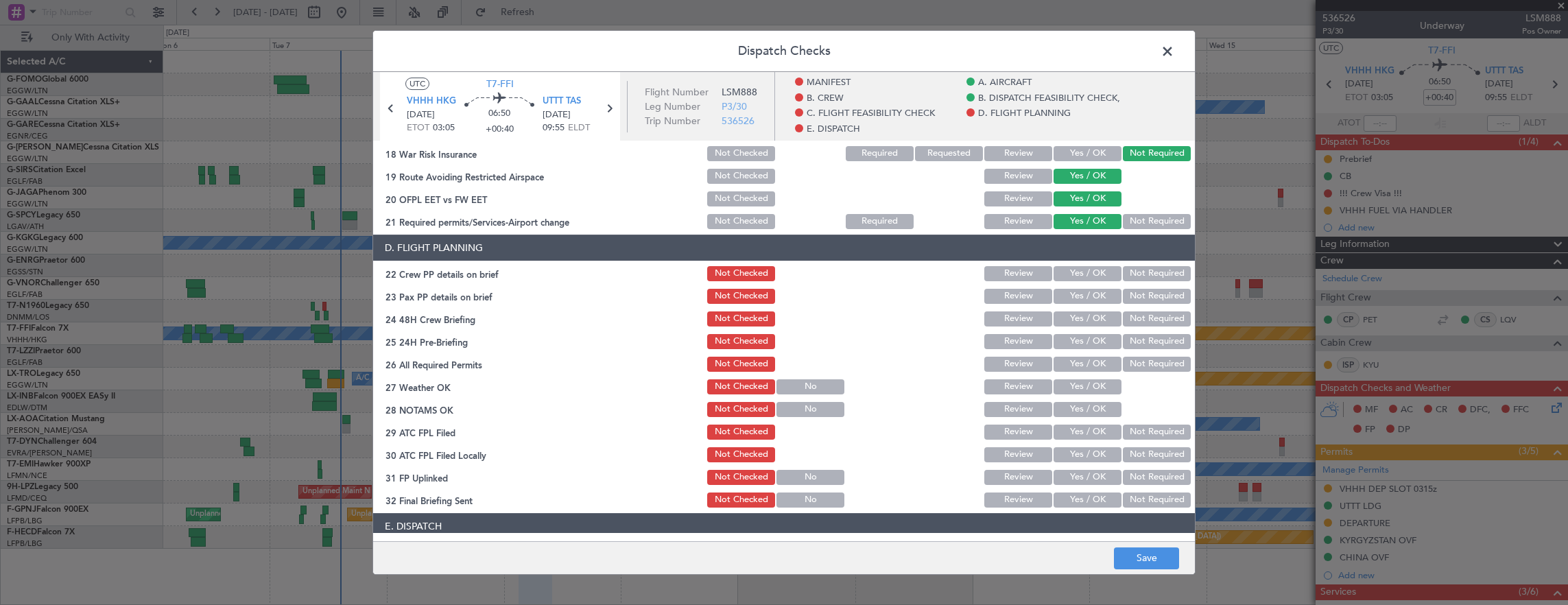
scroll to position [618, 0]
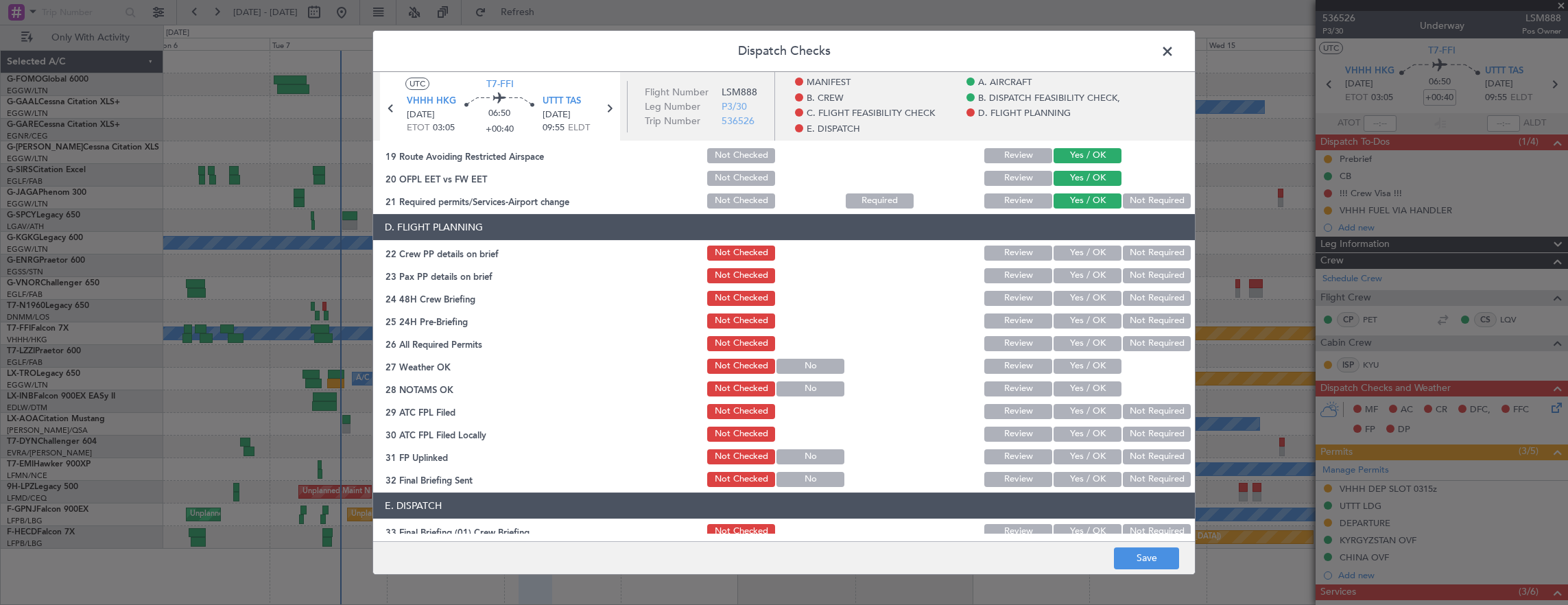
click at [1083, 263] on section "D. FLIGHT PLANNING 22 Crew PP details on brief Not Checked Review Yes / OK Not …" at bounding box center [784, 352] width 822 height 275
drag, startPoint x: 1088, startPoint y: 252, endPoint x: 1077, endPoint y: 284, distance: 33.8
click at [1086, 262] on section "D. FLIGHT PLANNING 22 Crew PP details on brief Not Checked Review Yes / OK Not …" at bounding box center [784, 352] width 822 height 275
click at [1077, 284] on div "Yes / OK" at bounding box center [1086, 276] width 69 height 19
click at [1076, 273] on button "Yes / OK" at bounding box center [1088, 276] width 68 height 15
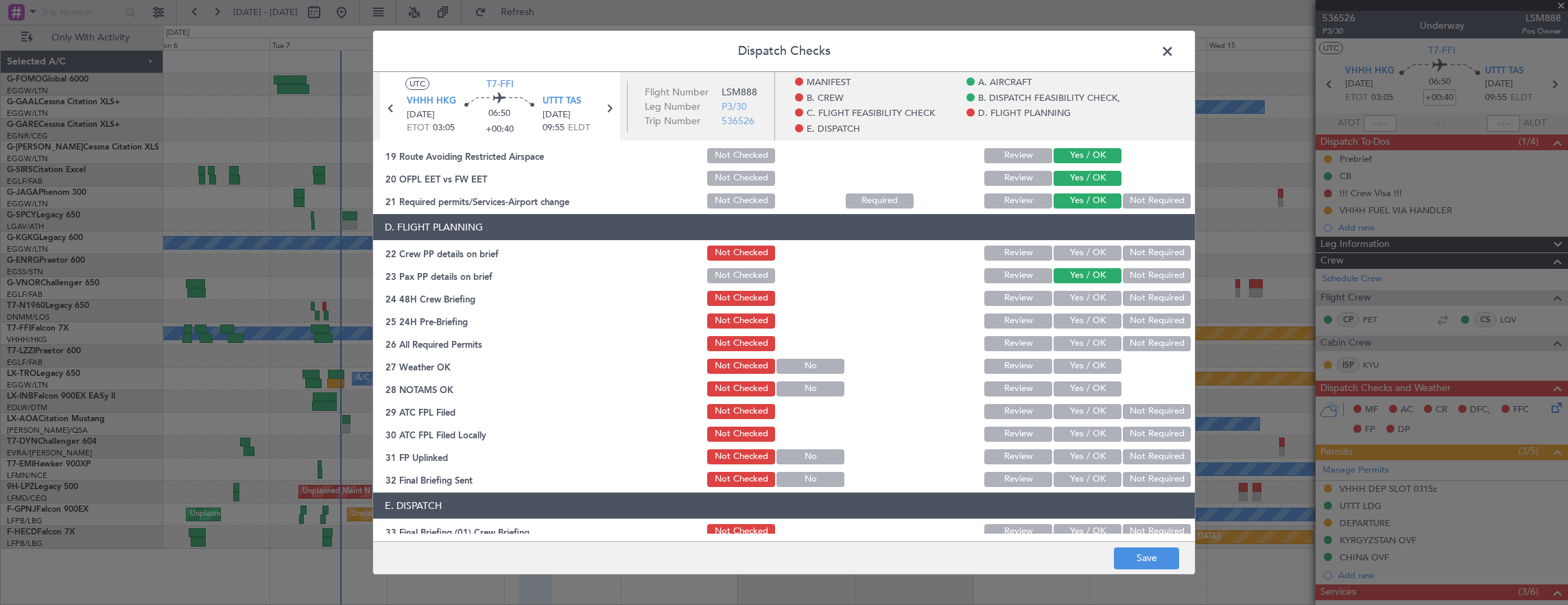
drag, startPoint x: 1078, startPoint y: 252, endPoint x: 1073, endPoint y: 296, distance: 44.3
click at [1078, 253] on button "Yes / OK" at bounding box center [1088, 253] width 68 height 15
click at [1083, 298] on button "Yes / OK" at bounding box center [1088, 298] width 68 height 15
click at [1142, 323] on button "Not Required" at bounding box center [1157, 321] width 68 height 15
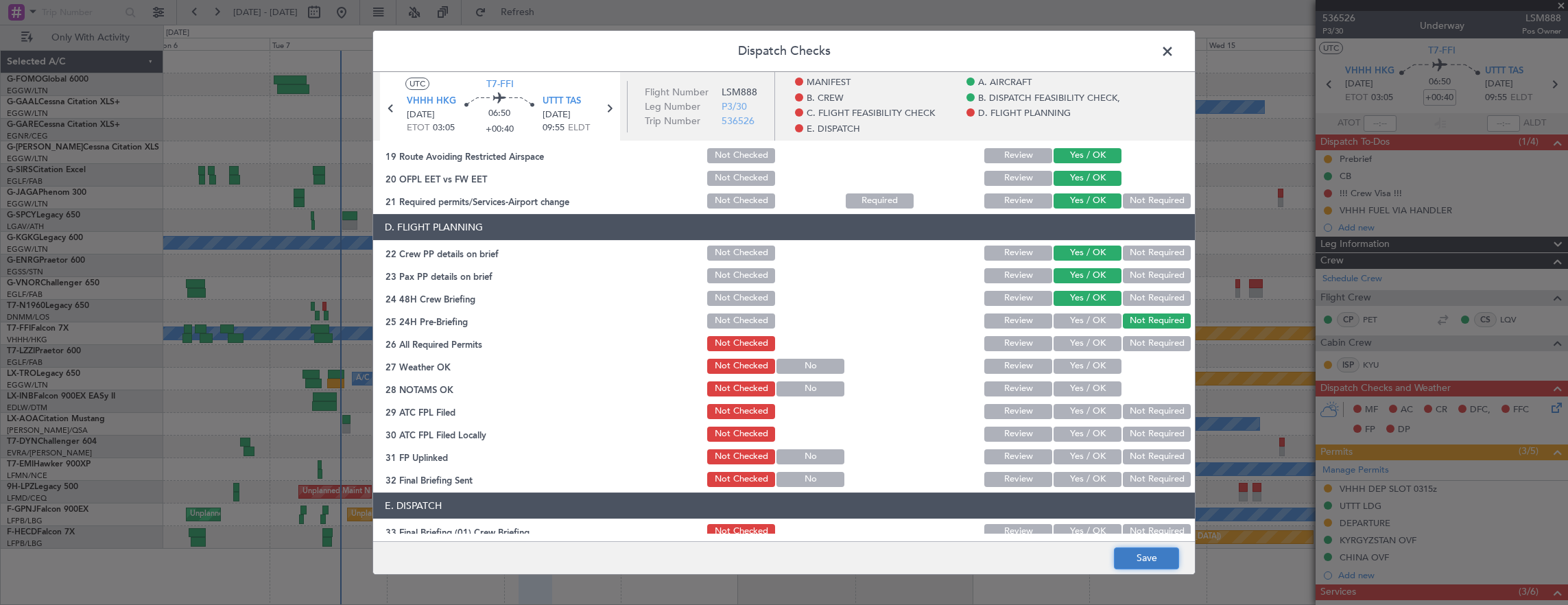
click at [1142, 566] on button "Save" at bounding box center [1147, 558] width 65 height 22
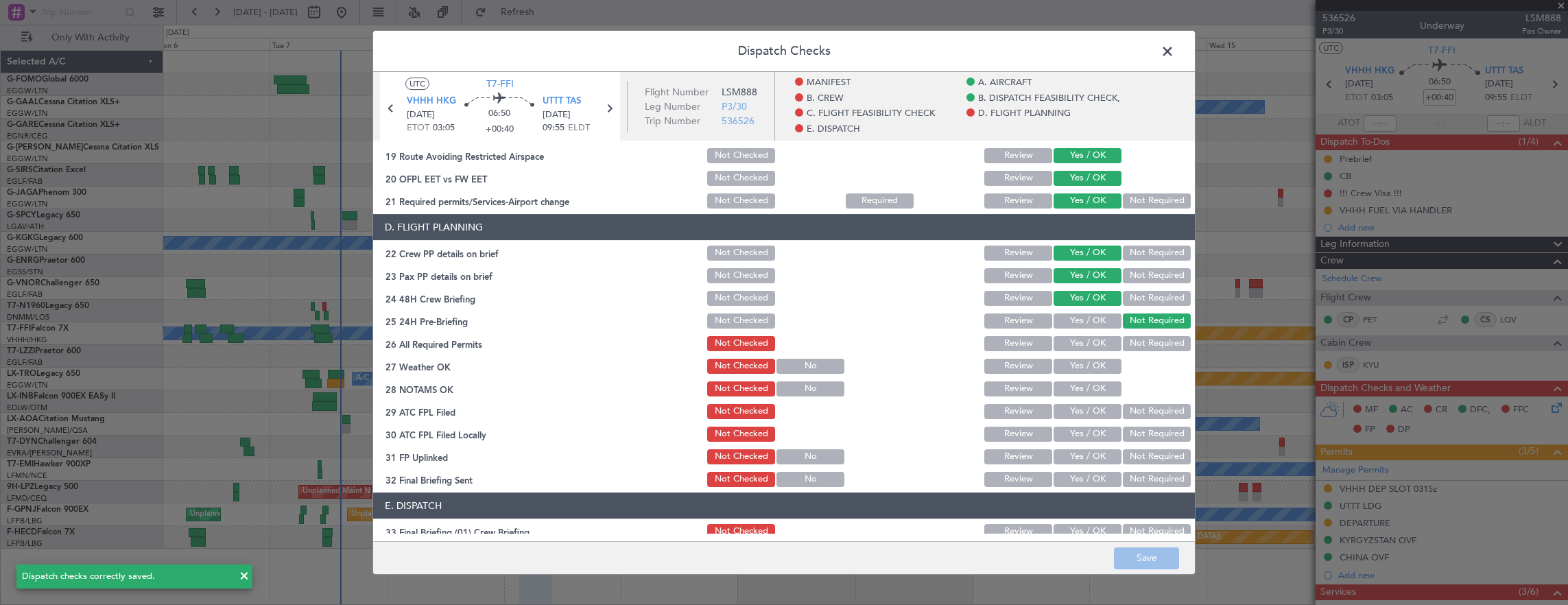
click at [1174, 48] on span at bounding box center [1174, 54] width 0 height 28
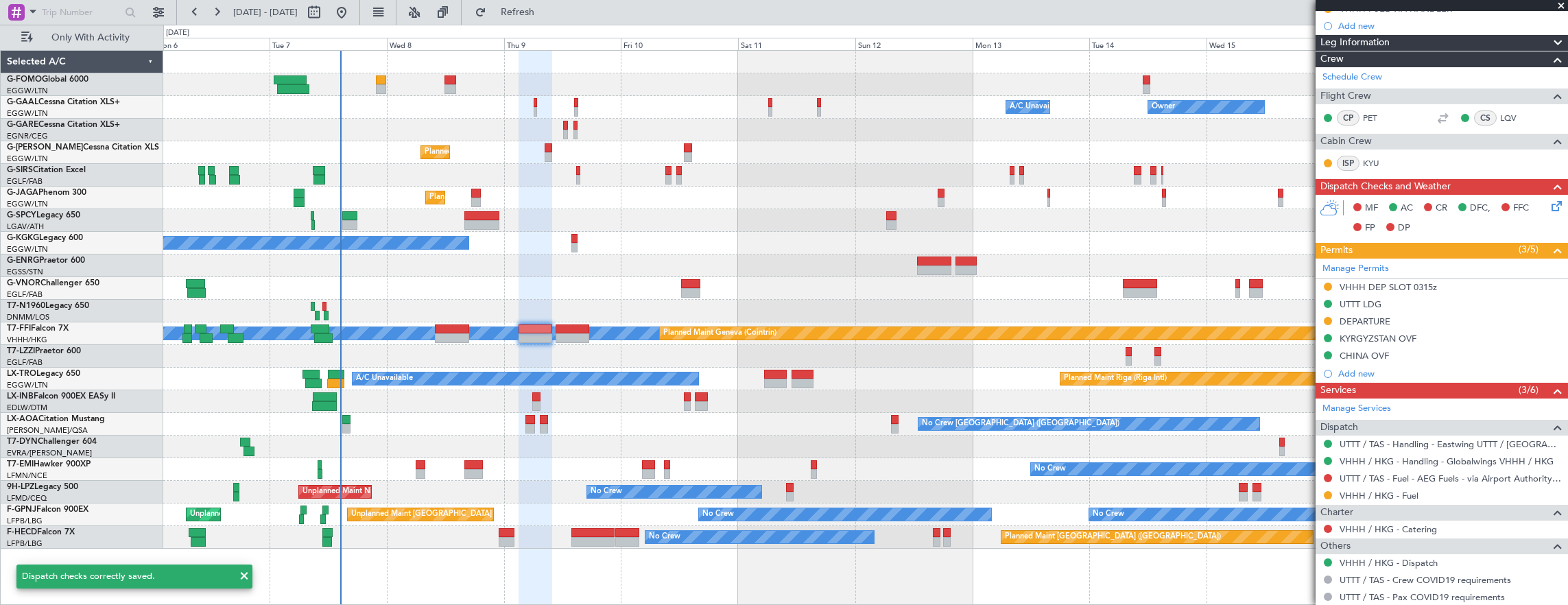
scroll to position [206, 0]
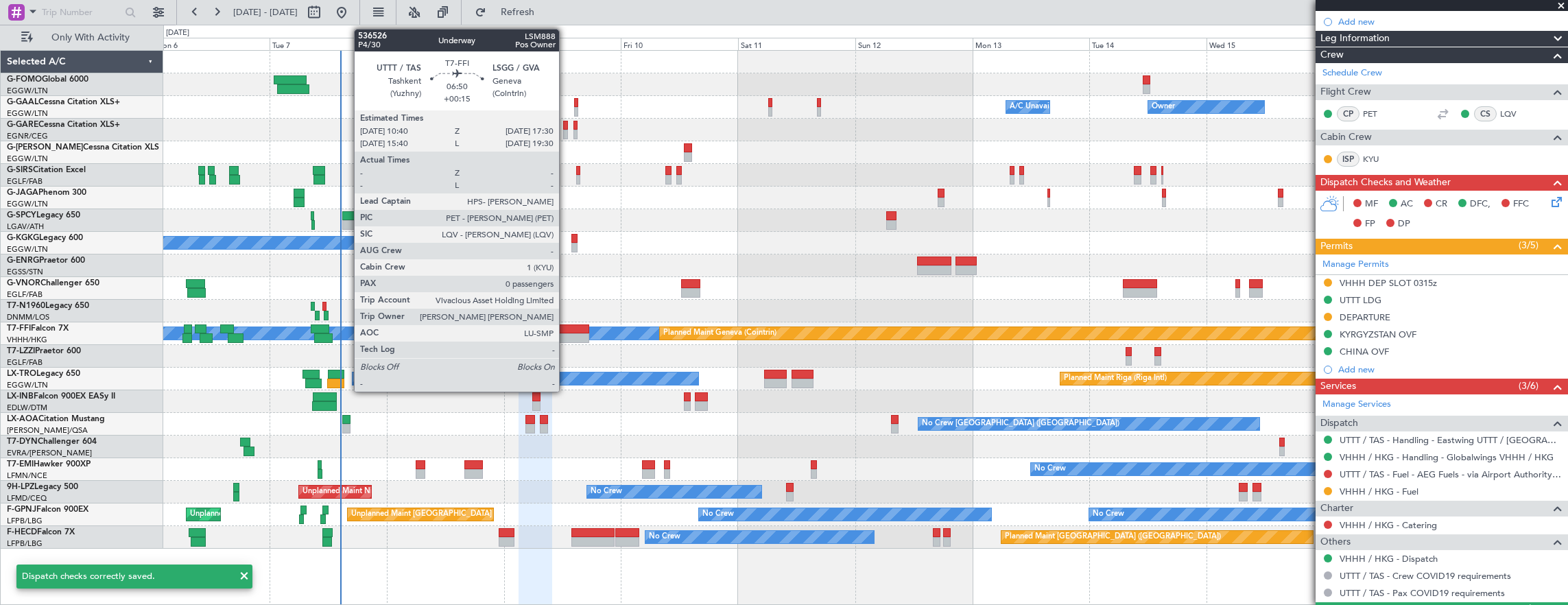
click at [566, 338] on div at bounding box center [572, 338] width 33 height 10
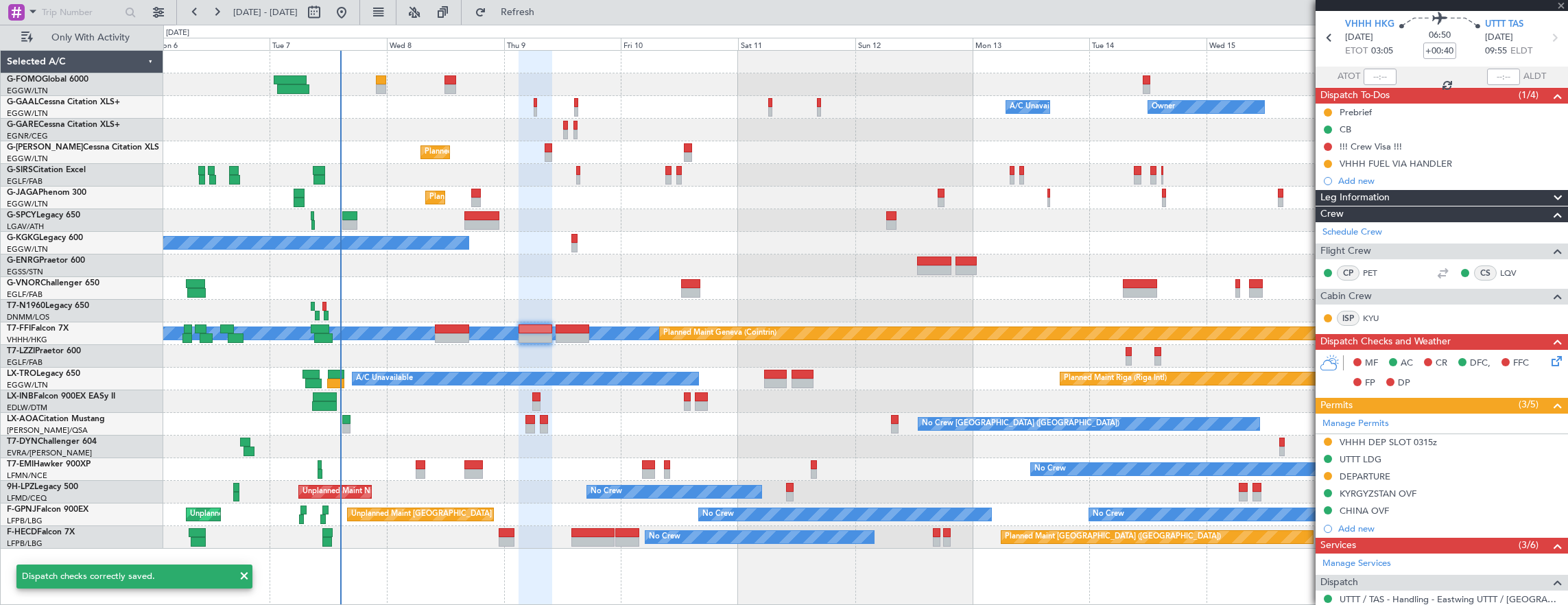
scroll to position [0, 0]
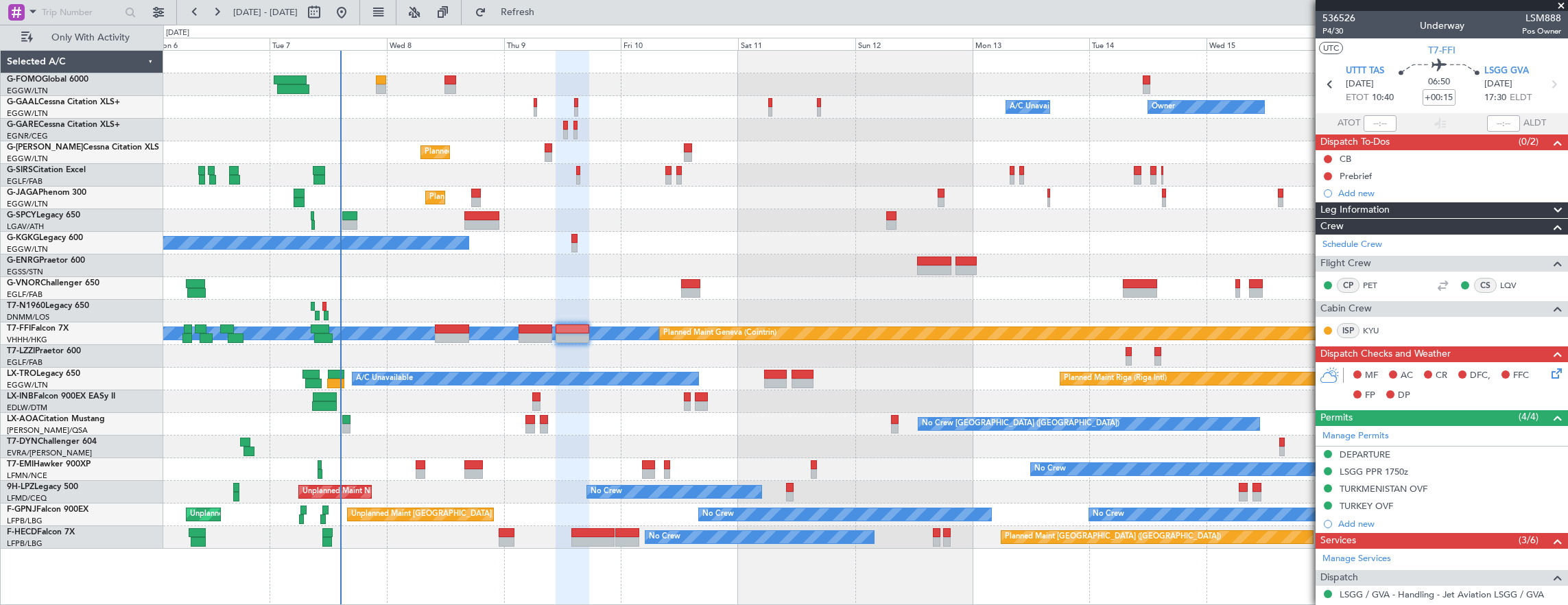
click at [1549, 372] on icon at bounding box center [1554, 371] width 11 height 11
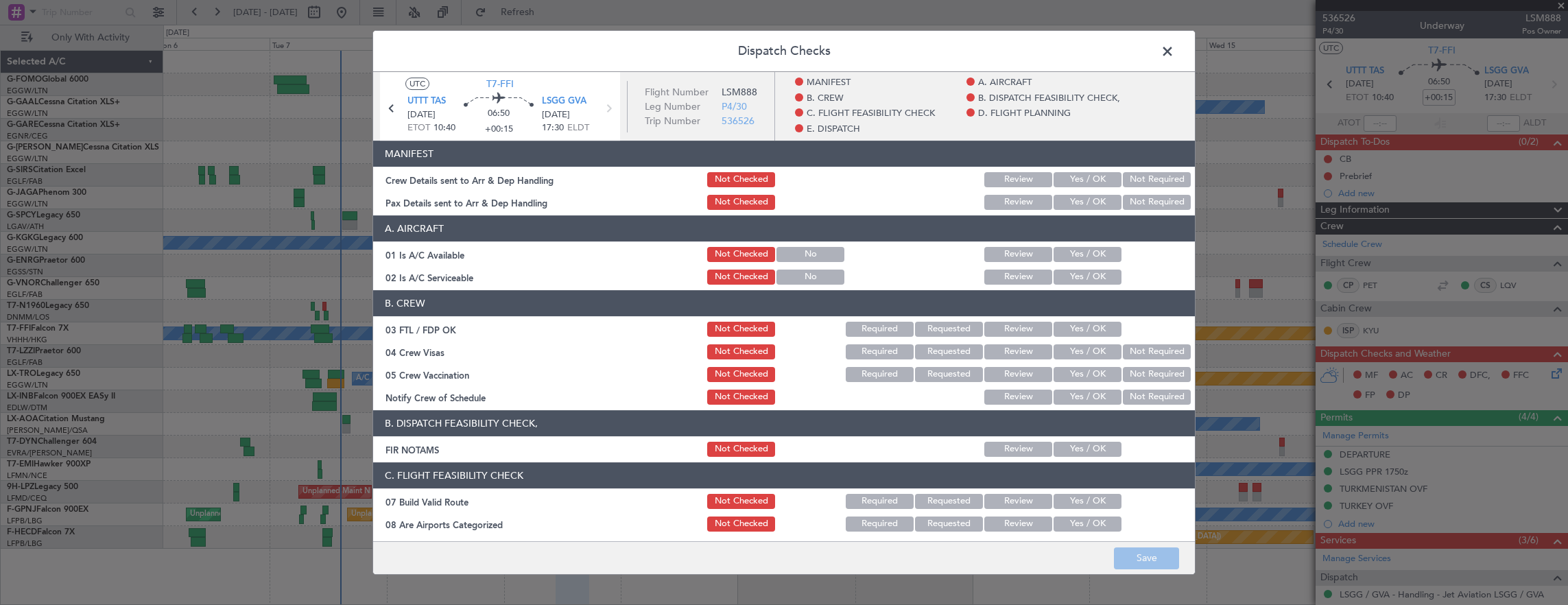
click at [1088, 266] on section "A. AIRCRAFT 01 Is A/C Available Not Checked No Review Yes / OK 02 Is A/C Servic…" at bounding box center [784, 252] width 822 height 72
click at [1074, 269] on div "Yes / OK" at bounding box center [1086, 277] width 69 height 19
click at [1078, 248] on button "Yes / OK" at bounding box center [1088, 255] width 68 height 15
click at [1065, 278] on button "Yes / OK" at bounding box center [1088, 278] width 68 height 15
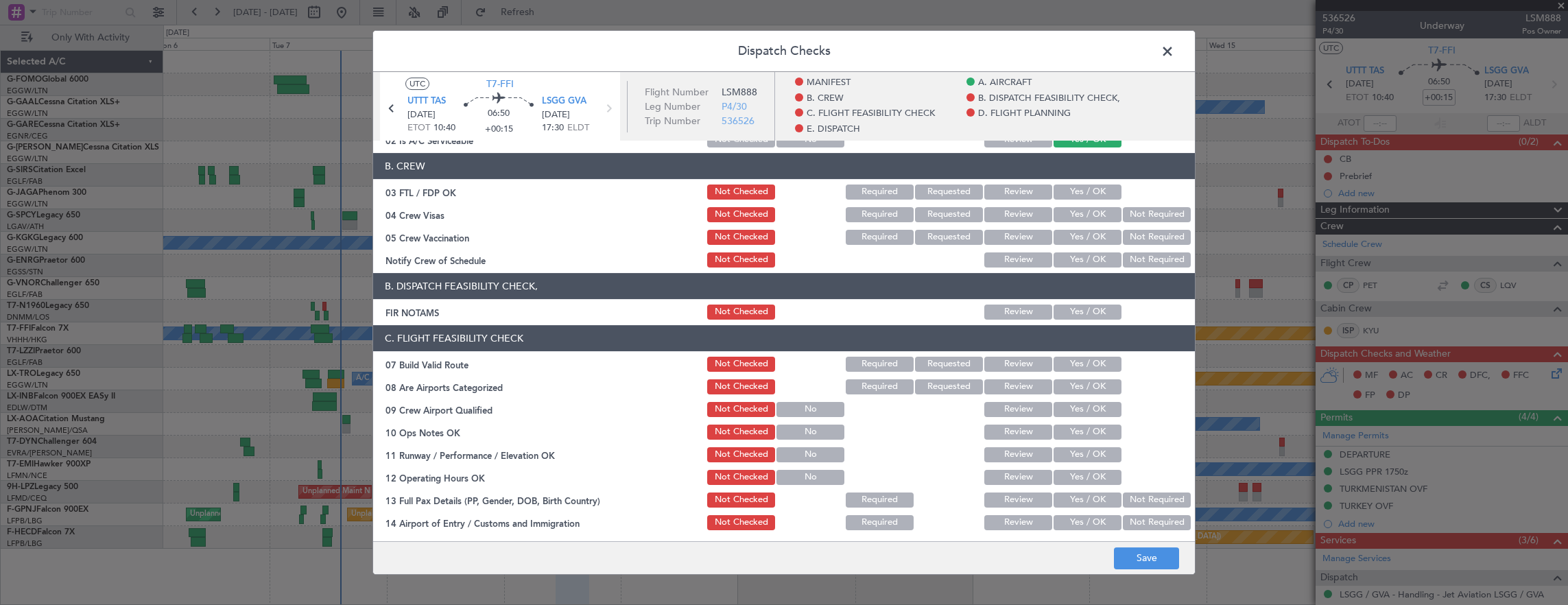
click at [1072, 323] on article "MANIFEST Crew Details sent to Arr & Dep Handling Not Checked Review Yes / OK No…" at bounding box center [784, 337] width 822 height 392
click at [1079, 320] on div "Yes / OK" at bounding box center [1086, 312] width 69 height 19
click at [1078, 307] on button "Yes / OK" at bounding box center [1088, 312] width 68 height 15
click at [1077, 365] on button "Yes / OK" at bounding box center [1088, 364] width 68 height 15
click at [1074, 427] on button "Yes / OK" at bounding box center [1088, 432] width 68 height 15
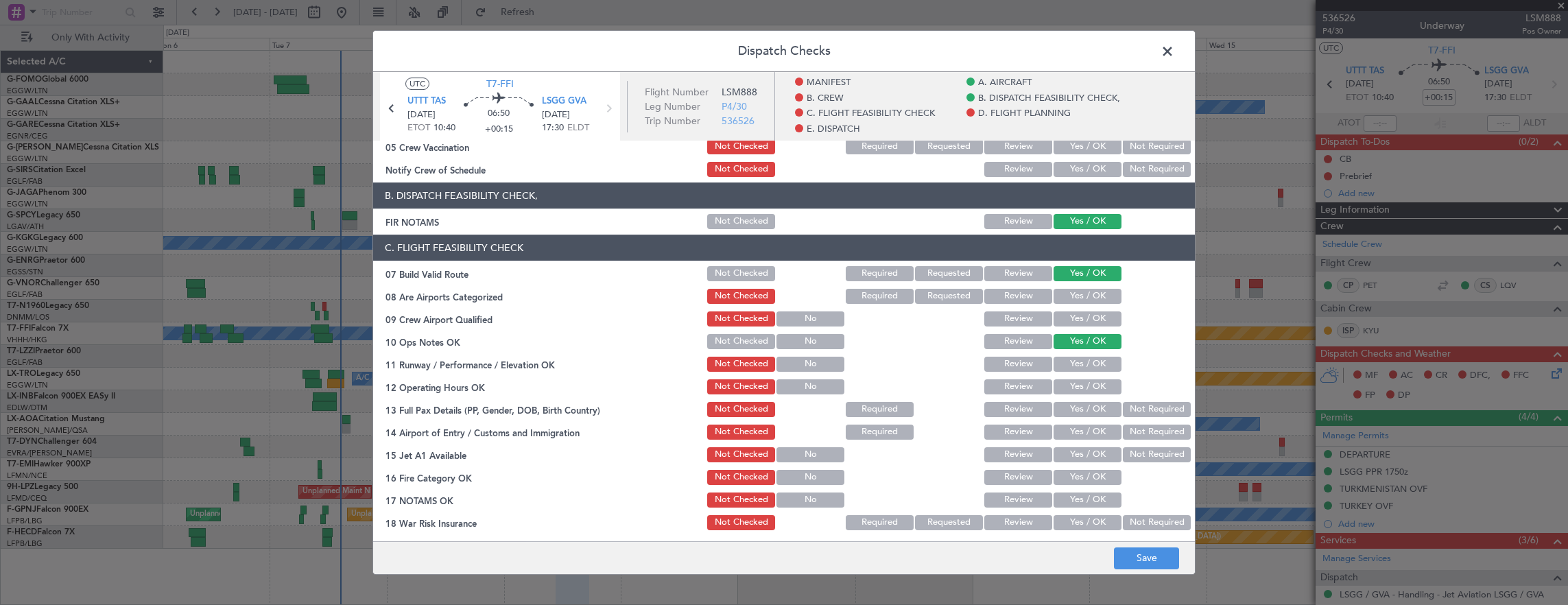
scroll to position [274, 0]
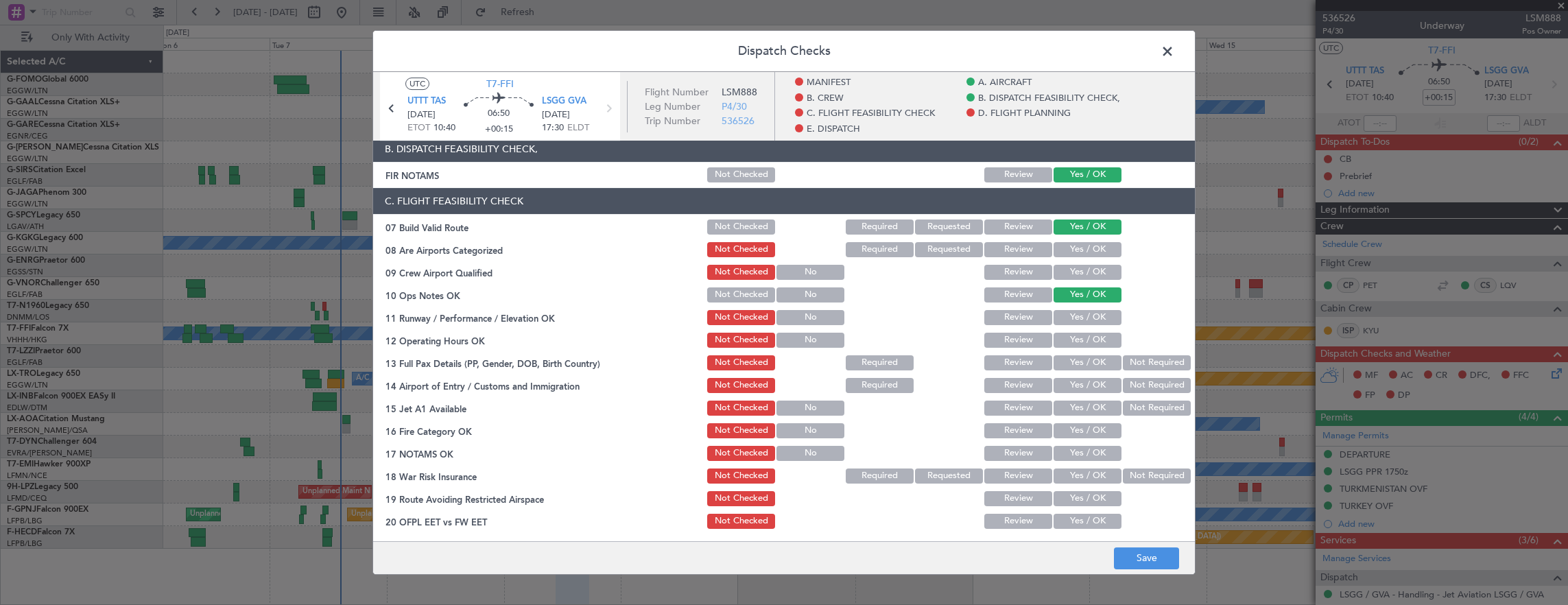
click at [1080, 318] on button "Yes / OK" at bounding box center [1088, 318] width 68 height 15
click at [1076, 339] on button "Yes / OK" at bounding box center [1088, 340] width 68 height 15
click at [1077, 362] on button "Yes / OK" at bounding box center [1088, 363] width 68 height 15
drag, startPoint x: 1078, startPoint y: 382, endPoint x: 1077, endPoint y: 399, distance: 17.0
click at [1078, 382] on button "Yes / OK" at bounding box center [1088, 386] width 68 height 15
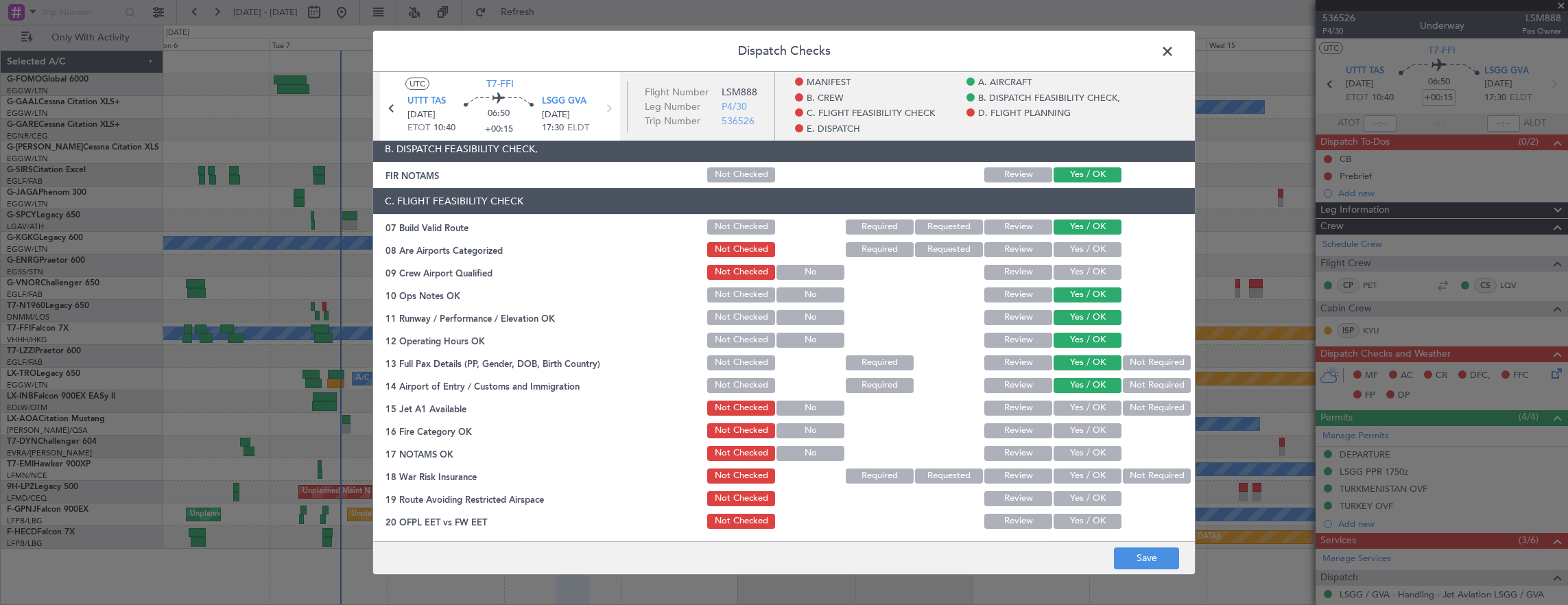
click at [1077, 399] on div "Yes / OK" at bounding box center [1086, 408] width 69 height 19
click at [1077, 418] on section "C. FLIGHT FEASIBILITY CHECK 07 Build Valid Route Not Checked Required Requested…" at bounding box center [784, 371] width 822 height 366
click at [1077, 431] on button "Yes / OK" at bounding box center [1088, 431] width 68 height 15
click at [1079, 418] on section "C. FLIGHT FEASIBILITY CHECK 07 Build Valid Route Not Checked Required Requested…" at bounding box center [784, 371] width 822 height 366
click at [1076, 407] on button "Yes / OK" at bounding box center [1088, 408] width 68 height 15
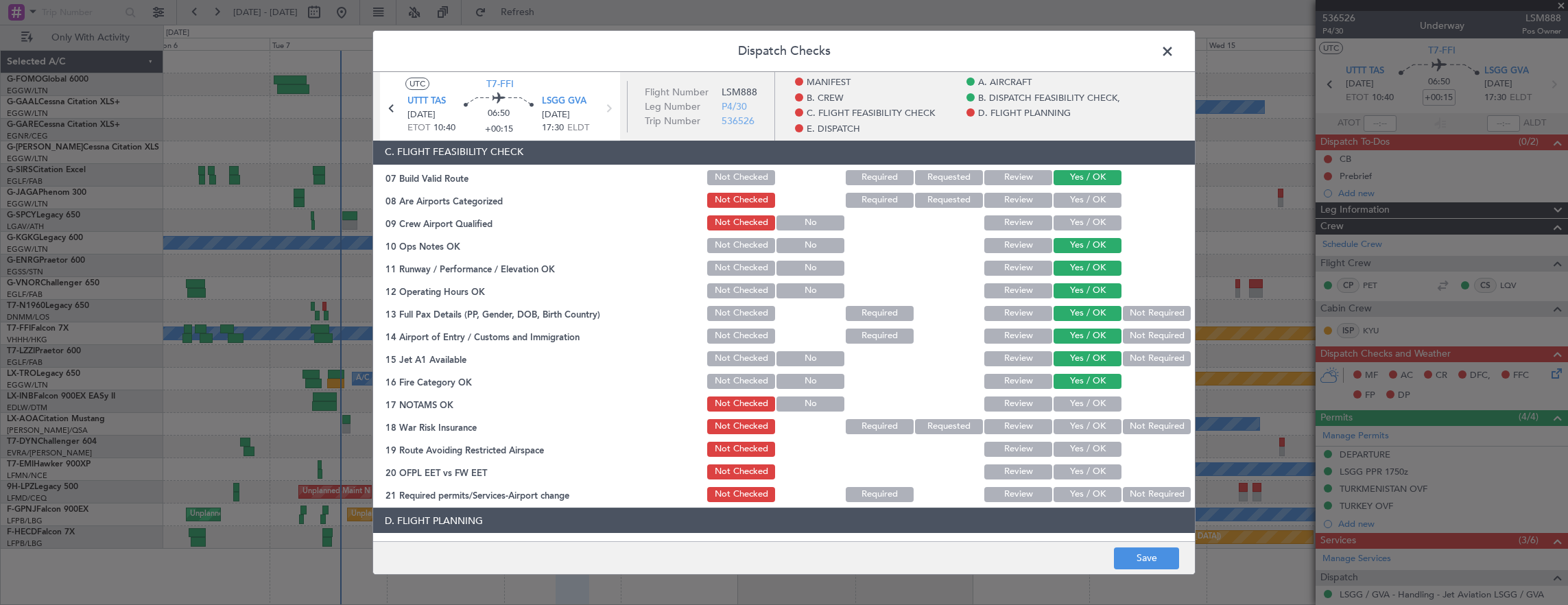
scroll to position [343, 0]
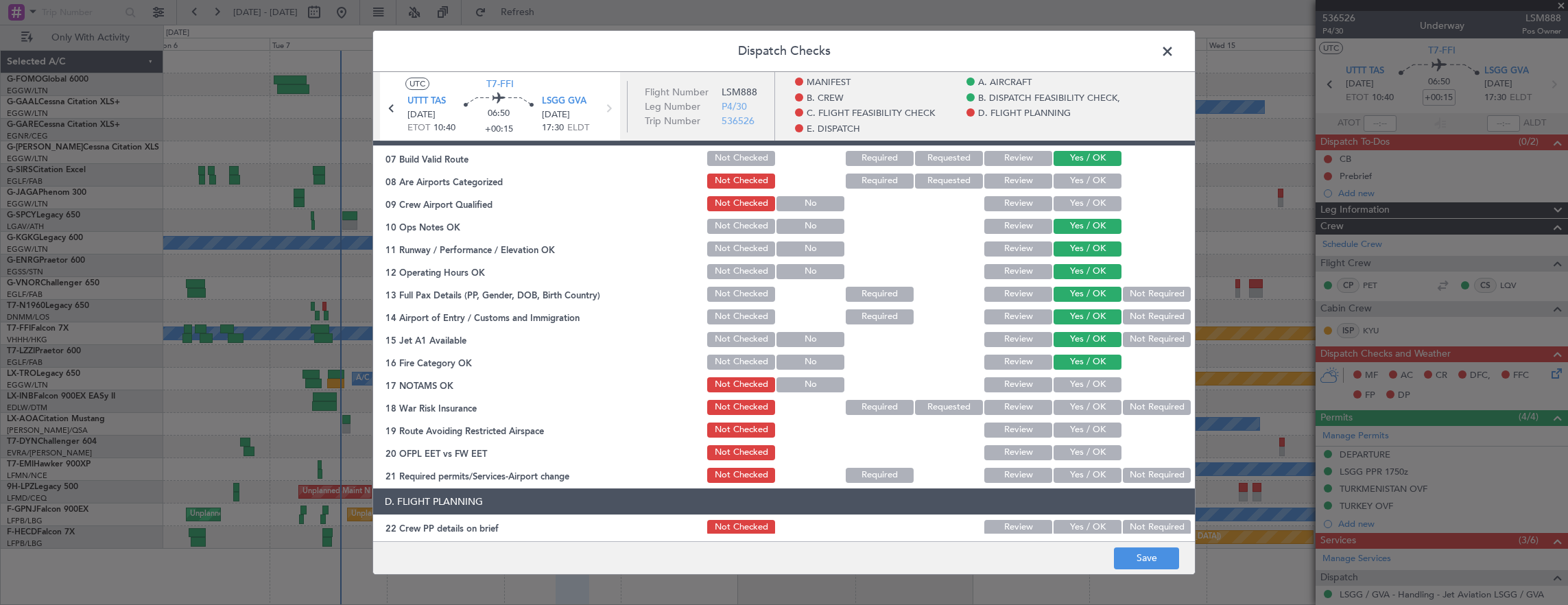
click at [1083, 386] on button "Yes / OK" at bounding box center [1088, 385] width 68 height 15
click at [1127, 403] on button "Not Required" at bounding box center [1157, 408] width 68 height 15
click at [1072, 434] on button "Yes / OK" at bounding box center [1088, 430] width 68 height 15
click at [1072, 453] on button "Yes / OK" at bounding box center [1088, 453] width 68 height 15
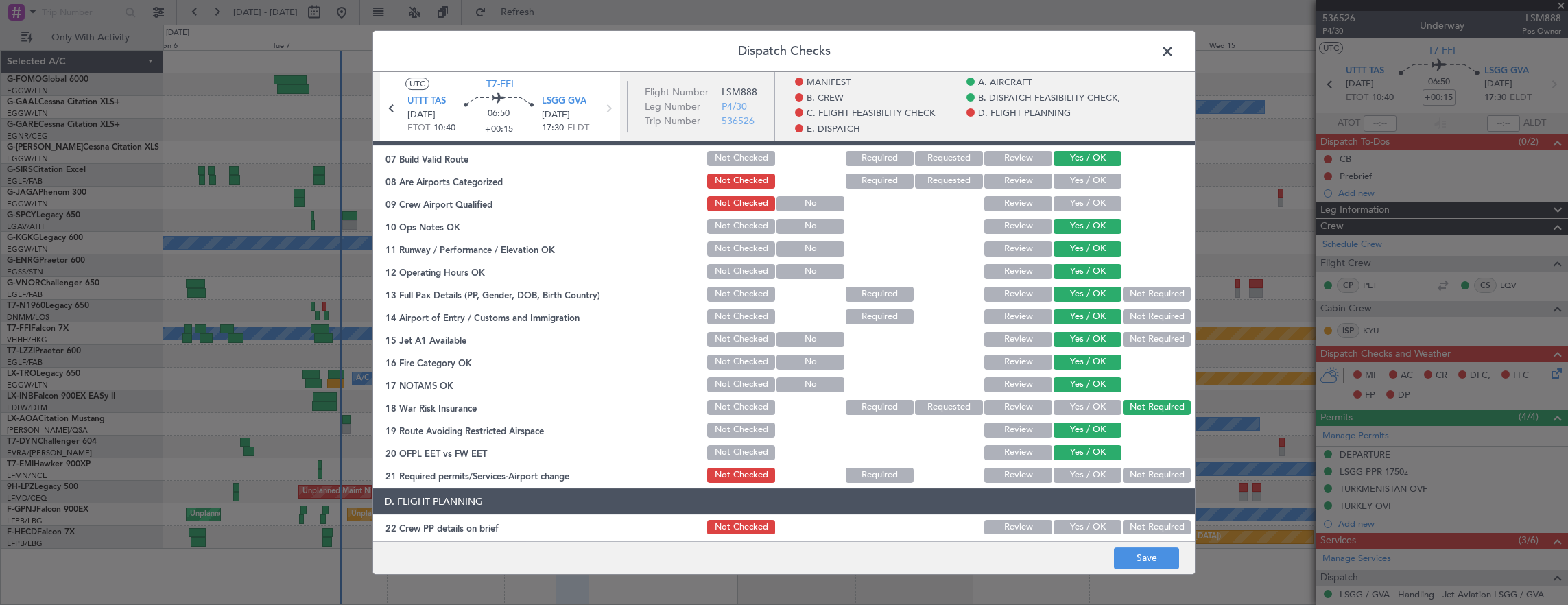
drag, startPoint x: 1074, startPoint y: 469, endPoint x: 1075, endPoint y: 481, distance: 12.0
click at [1074, 469] on button "Yes / OK" at bounding box center [1088, 476] width 68 height 15
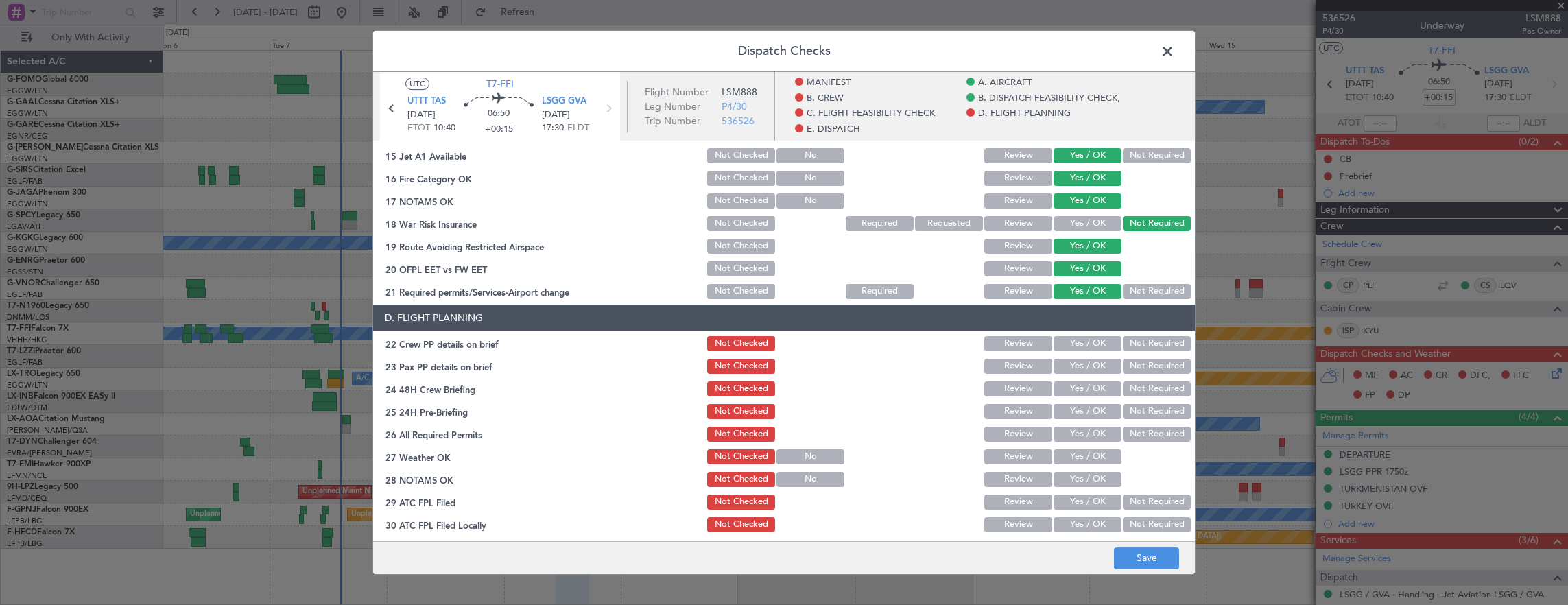
scroll to position [618, 0]
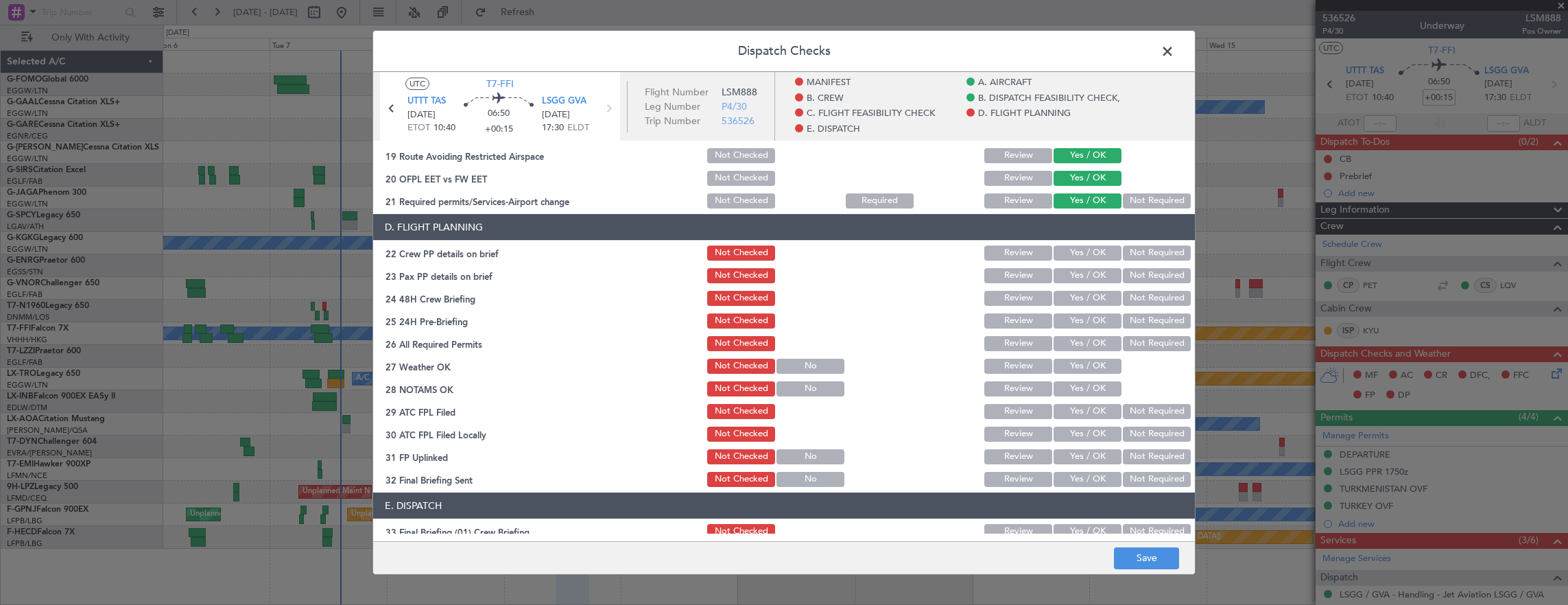
click at [1078, 250] on button "Yes / OK" at bounding box center [1088, 253] width 68 height 15
click at [1078, 301] on button "Yes / OK" at bounding box center [1088, 298] width 68 height 15
click at [1132, 324] on button "Not Required" at bounding box center [1157, 321] width 68 height 15
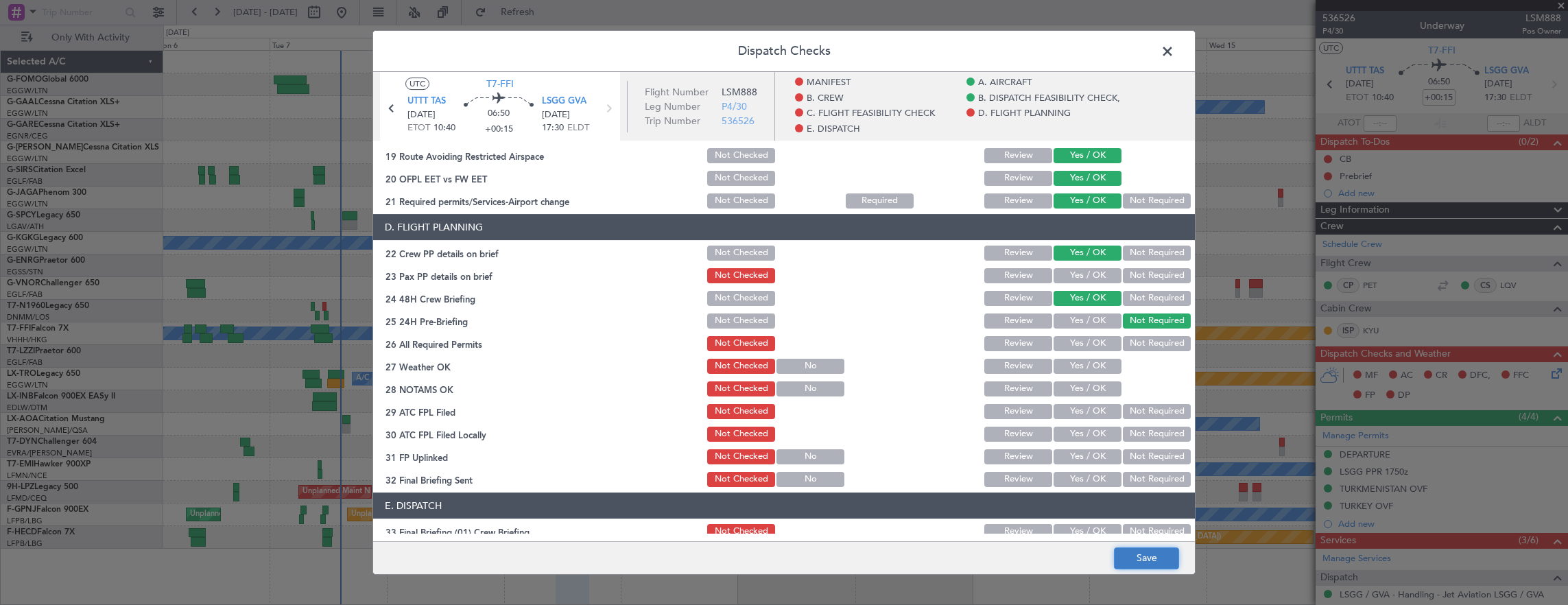
click at [1146, 558] on button "Save" at bounding box center [1147, 558] width 65 height 22
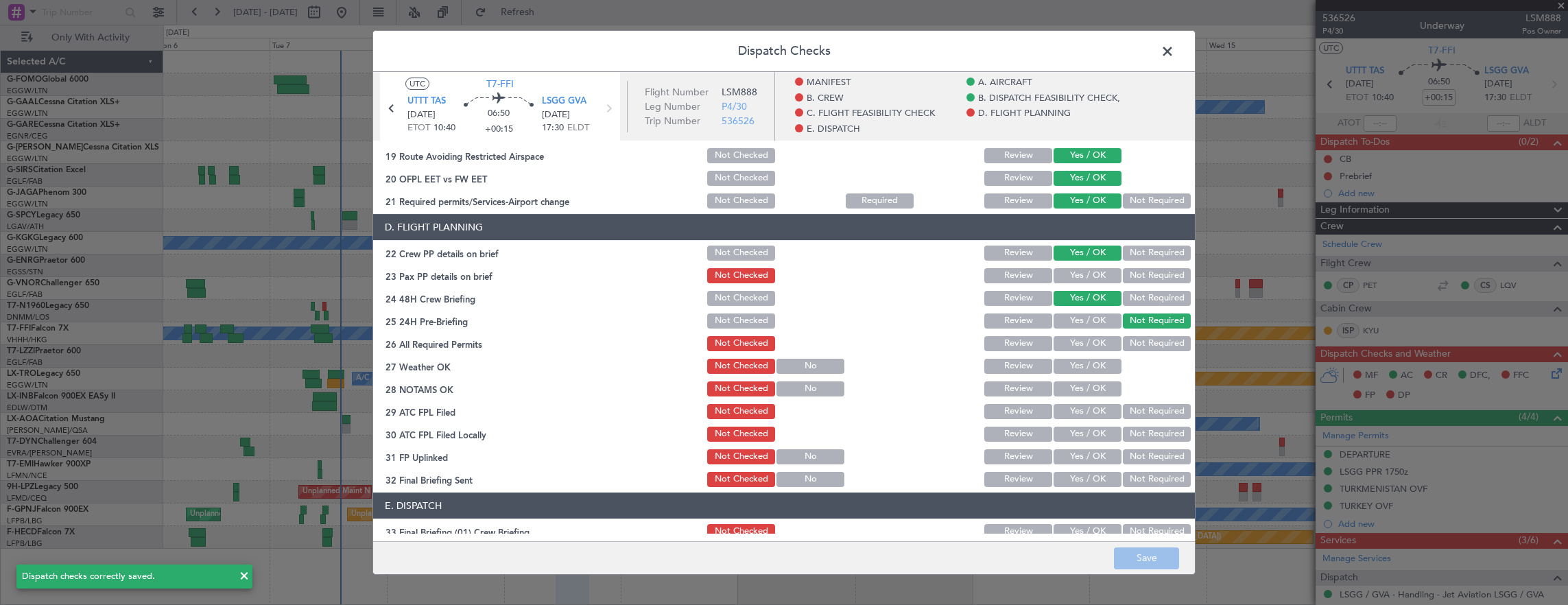
click at [1174, 53] on span at bounding box center [1174, 54] width 0 height 28
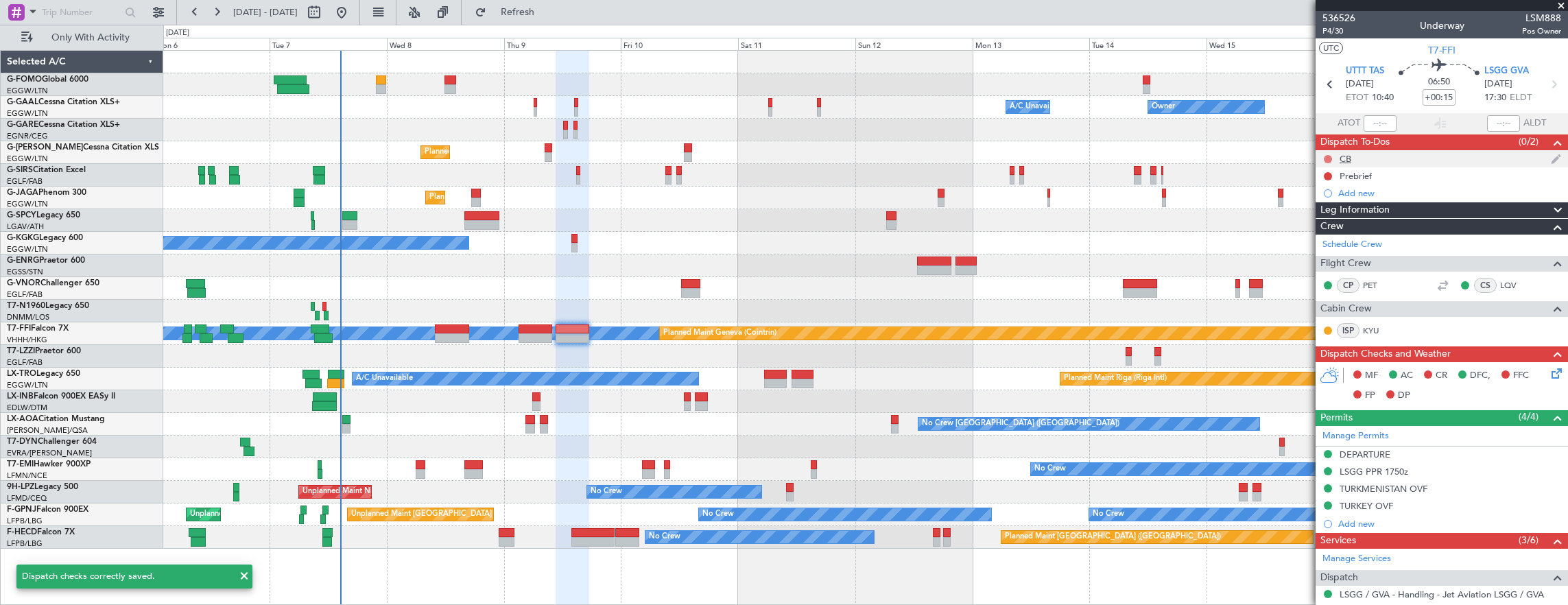
click at [1325, 157] on button at bounding box center [1328, 159] width 8 height 8
click at [1321, 222] on span "Completed" at bounding box center [1334, 219] width 45 height 13
click at [1327, 174] on button at bounding box center [1328, 177] width 8 height 8
click at [1325, 221] on span "In Progress" at bounding box center [1335, 215] width 47 height 13
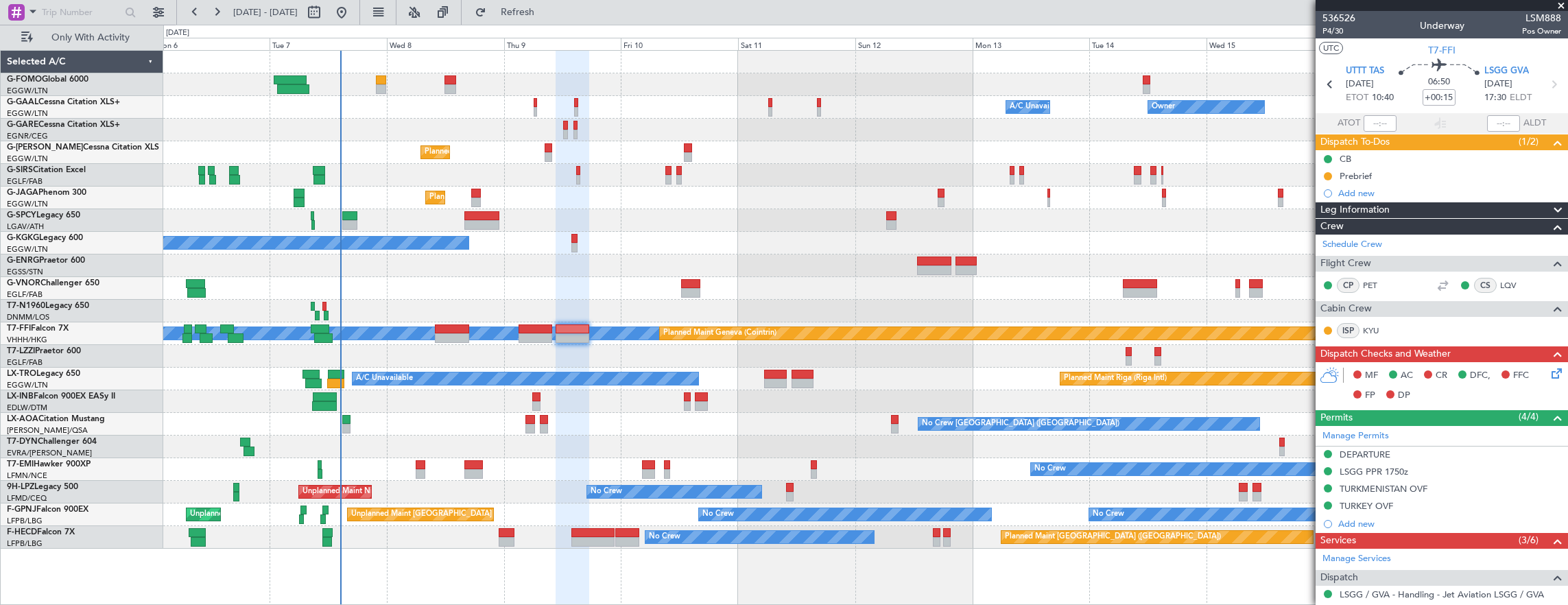
scroll to position [0, 0]
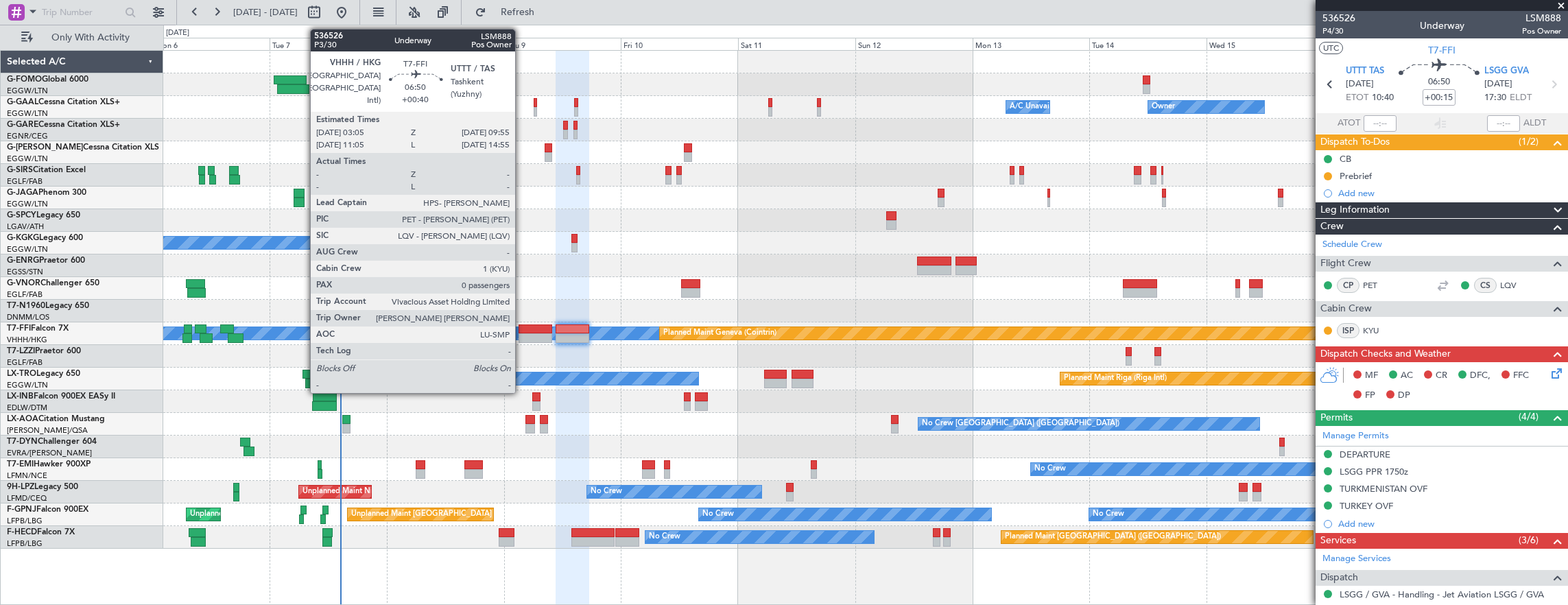
click at [522, 331] on div at bounding box center [535, 330] width 33 height 10
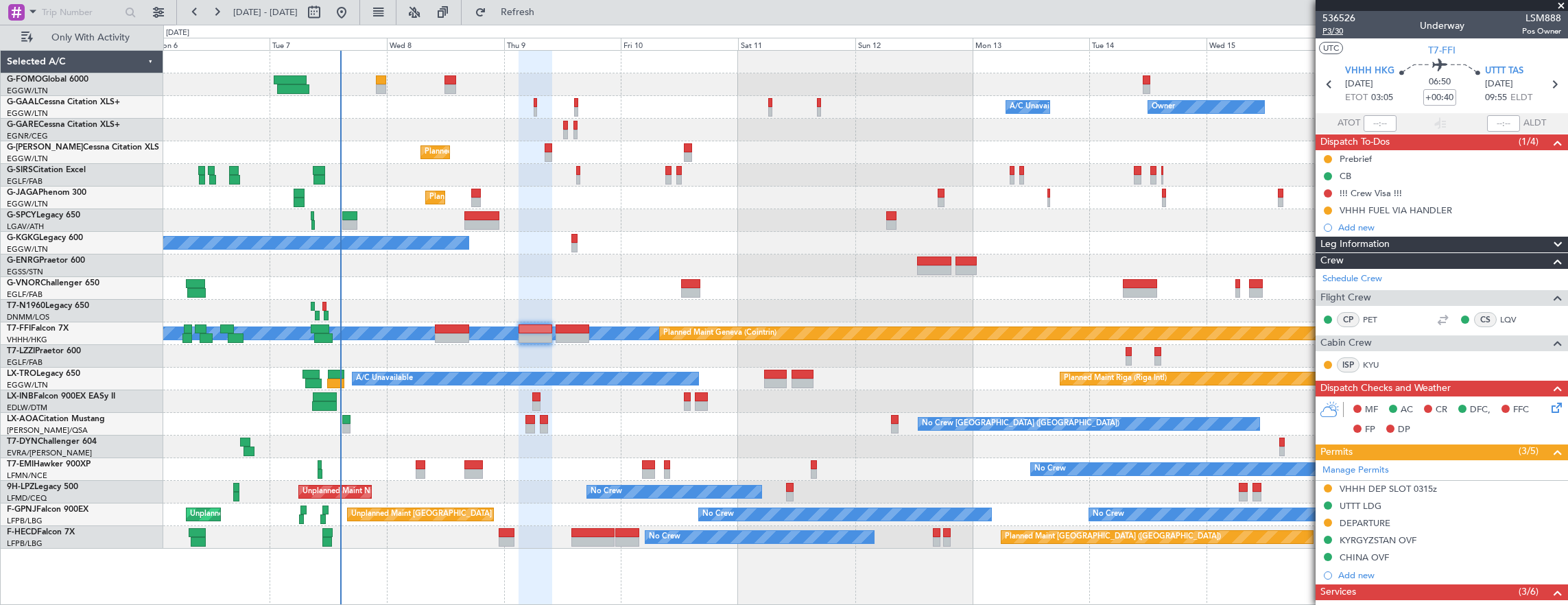
click at [1340, 33] on span "P3/30" at bounding box center [1339, 31] width 33 height 12
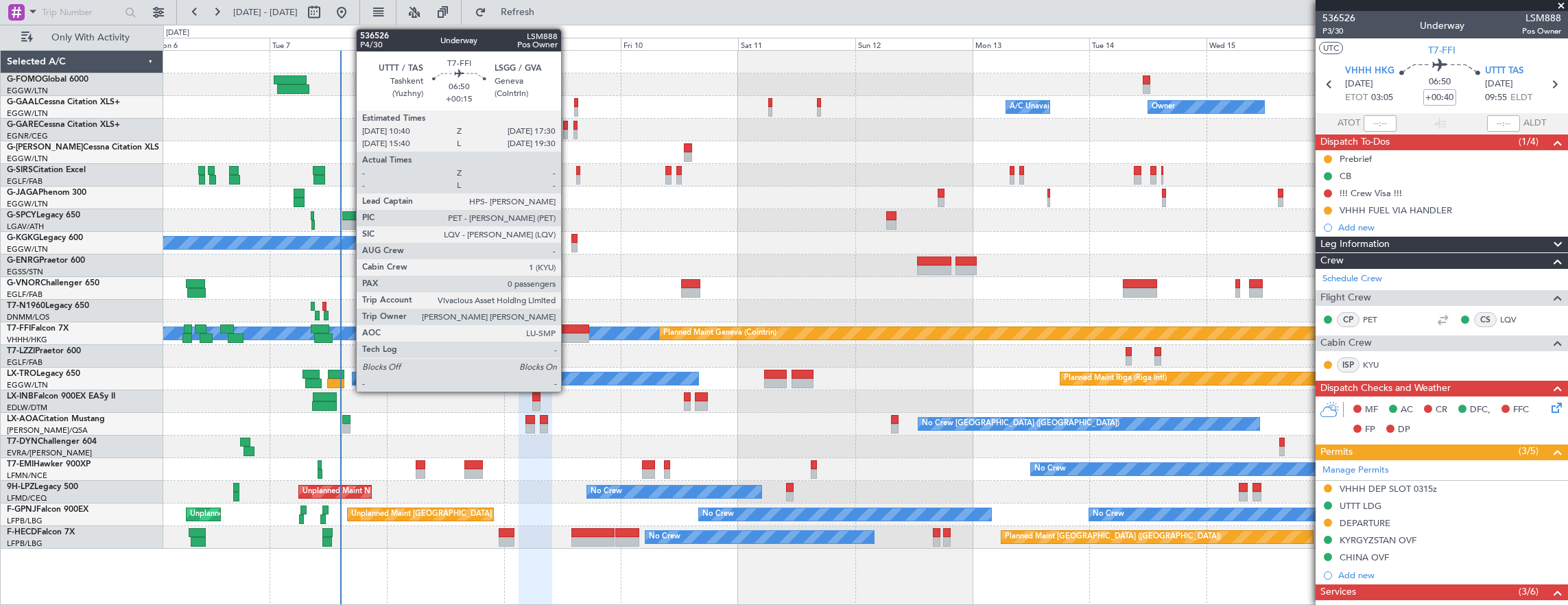
click at [568, 341] on div at bounding box center [572, 338] width 33 height 10
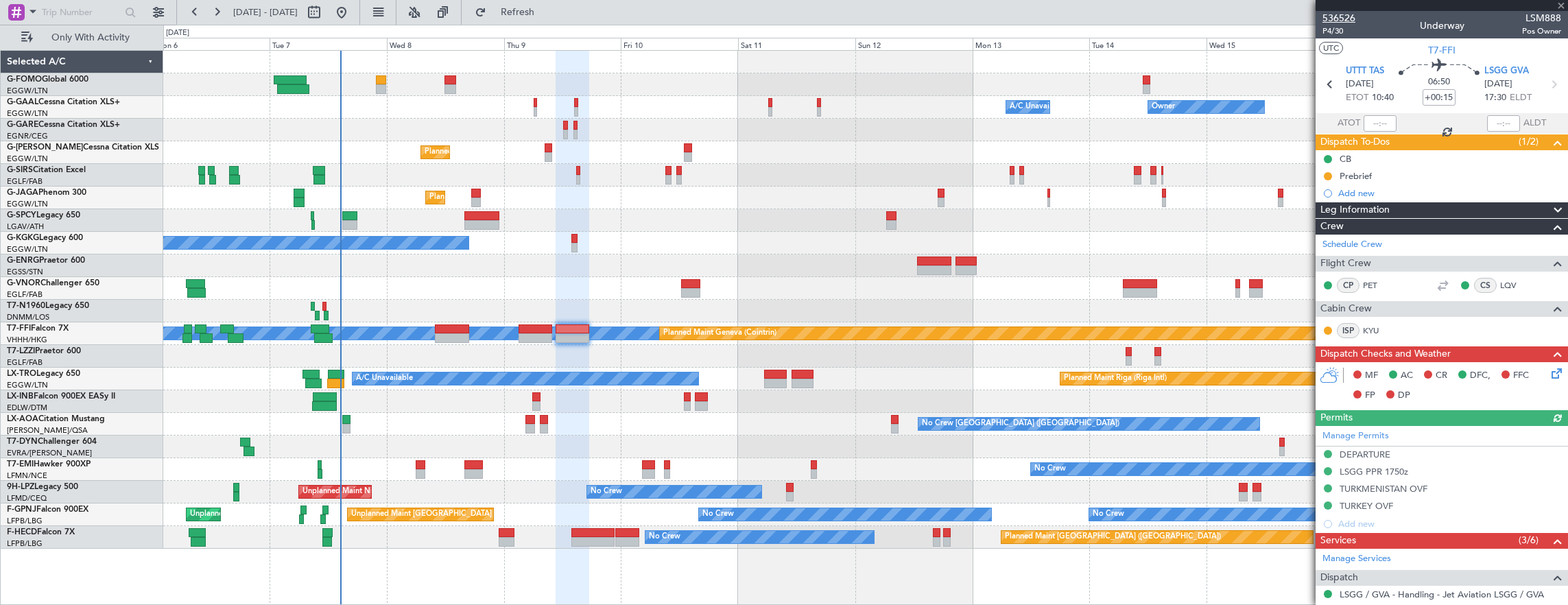
click at [1337, 35] on mat-tooltip-component "Trip Number" at bounding box center [1339, 43] width 68 height 37
click at [1338, 35] on span "P4/30" at bounding box center [1339, 31] width 33 height 12
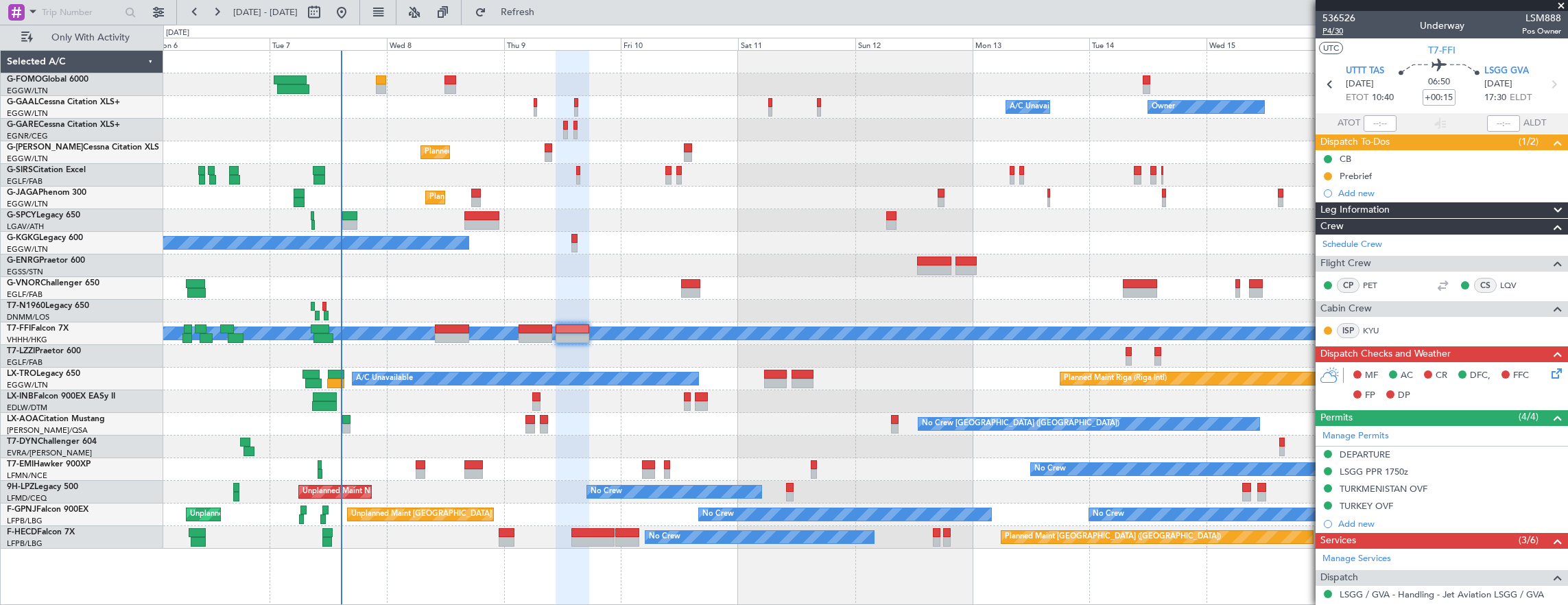
click at [1340, 36] on span "P4/30" at bounding box center [1339, 31] width 33 height 12
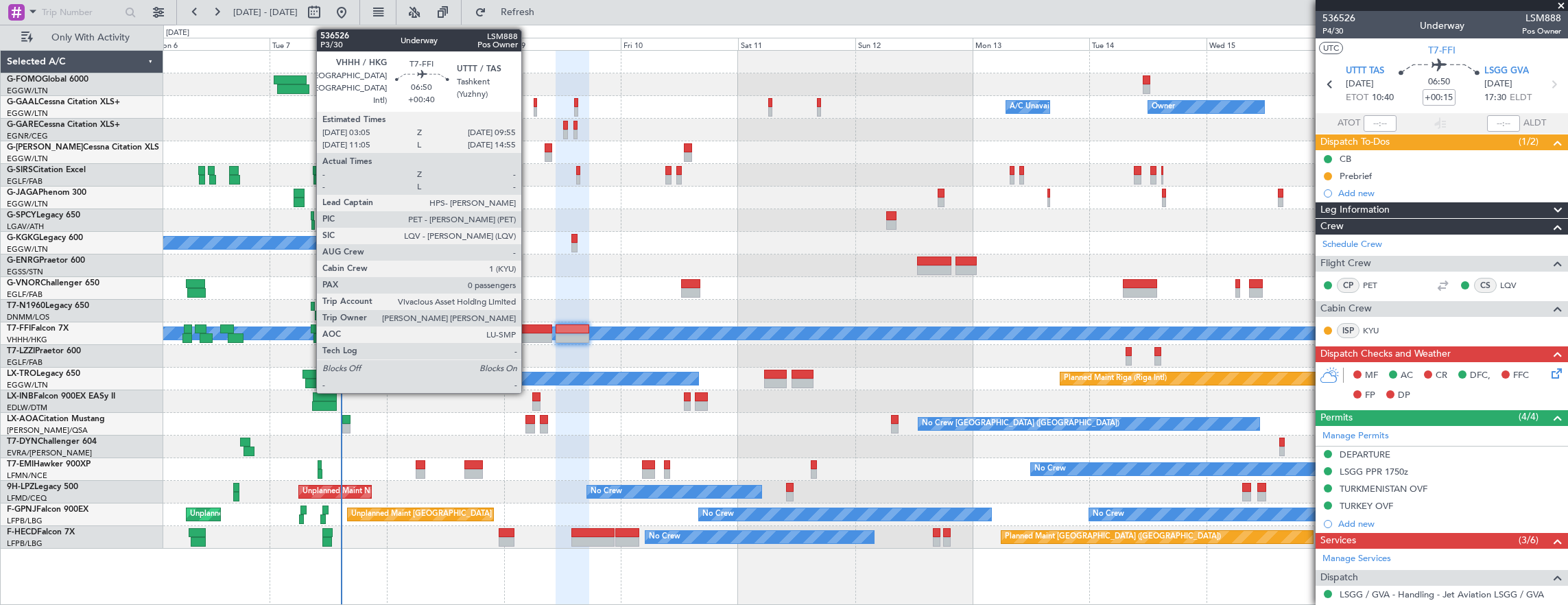
click at [528, 331] on div at bounding box center [535, 330] width 33 height 10
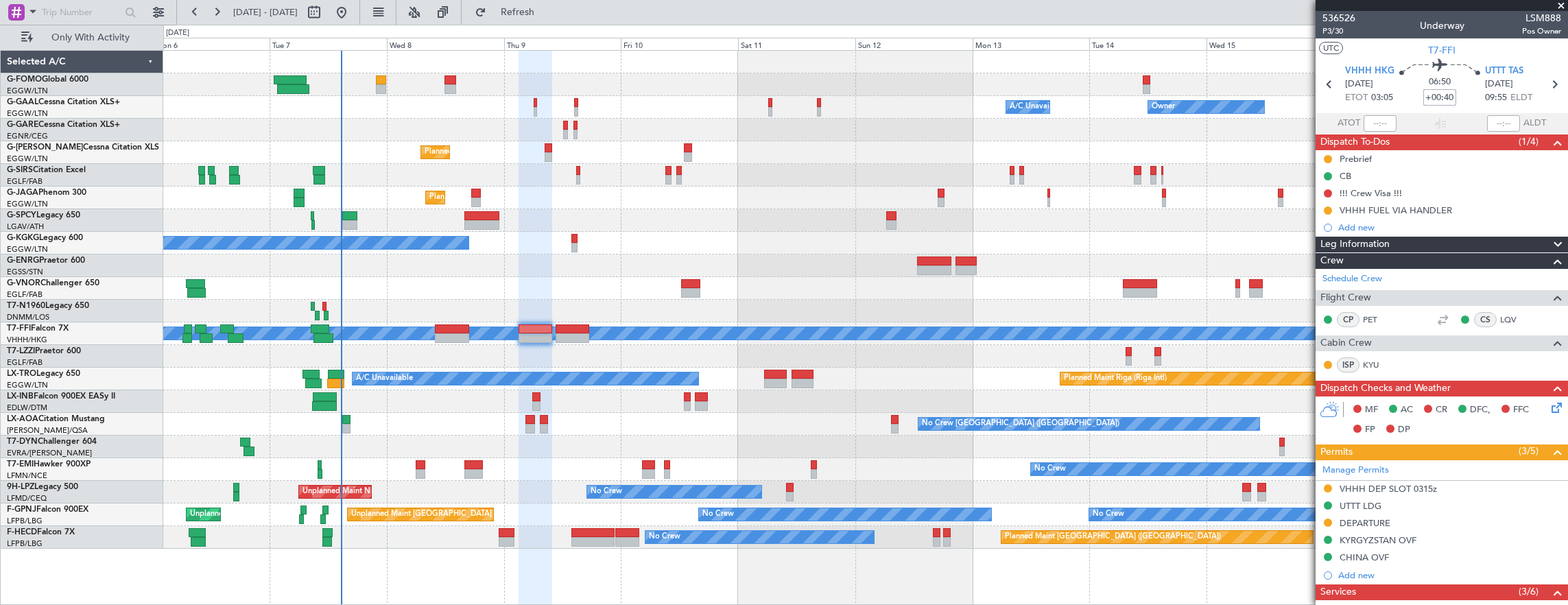
click at [1449, 100] on input "+00:40" at bounding box center [1440, 98] width 33 height 17
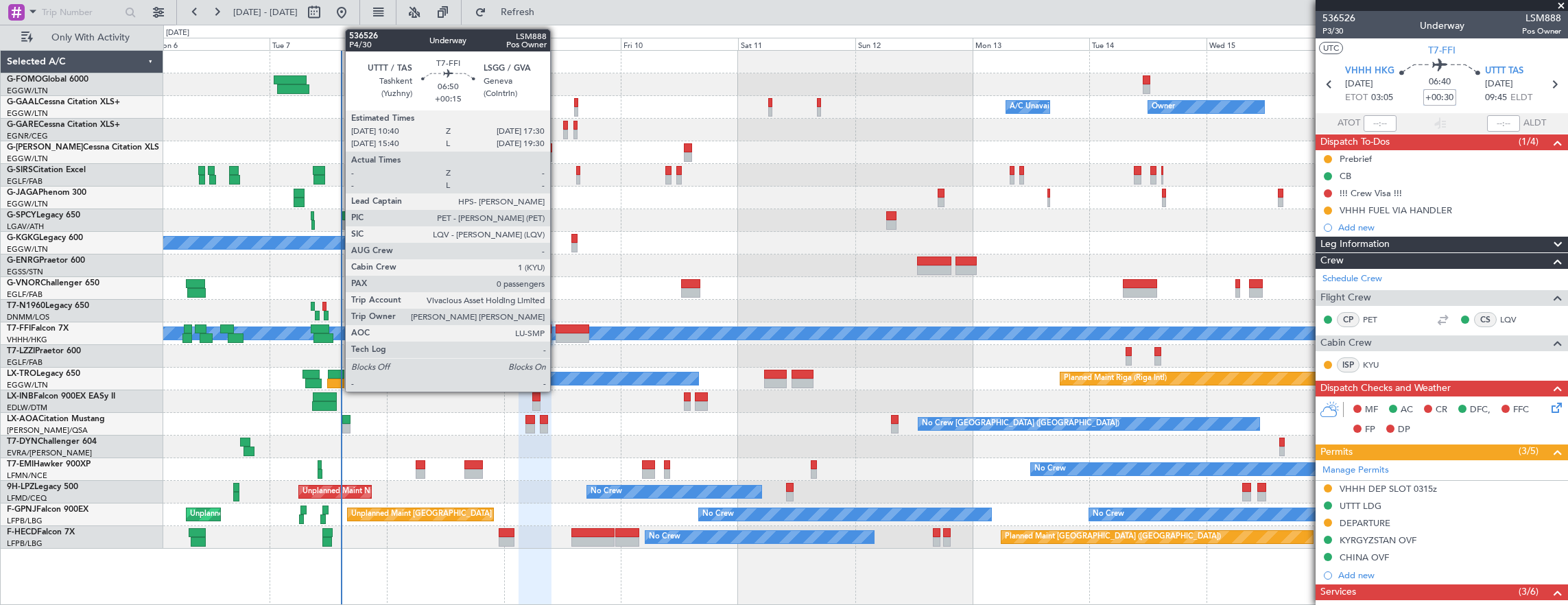
click at [558, 326] on div at bounding box center [572, 330] width 33 height 10
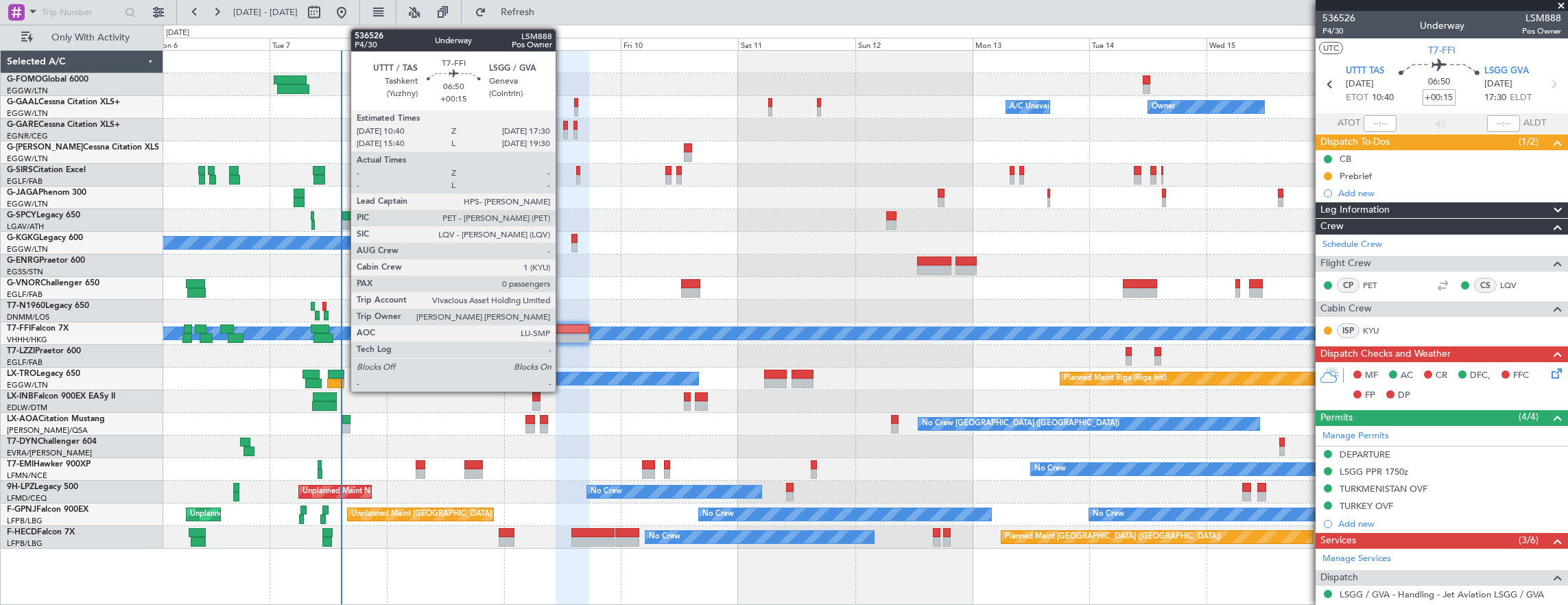
click at [564, 334] on div at bounding box center [572, 338] width 33 height 10
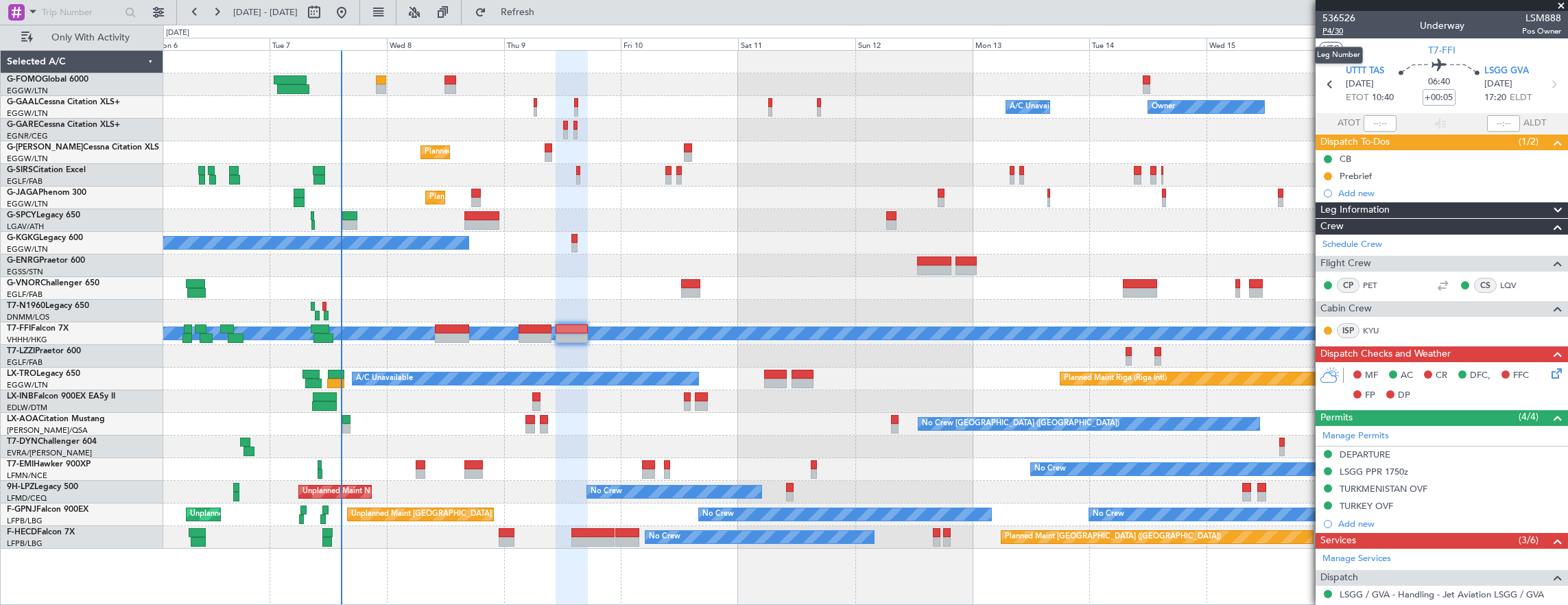
click at [1335, 29] on span "P4/30" at bounding box center [1339, 31] width 33 height 12
click at [1328, 31] on span "P4/30" at bounding box center [1339, 31] width 33 height 12
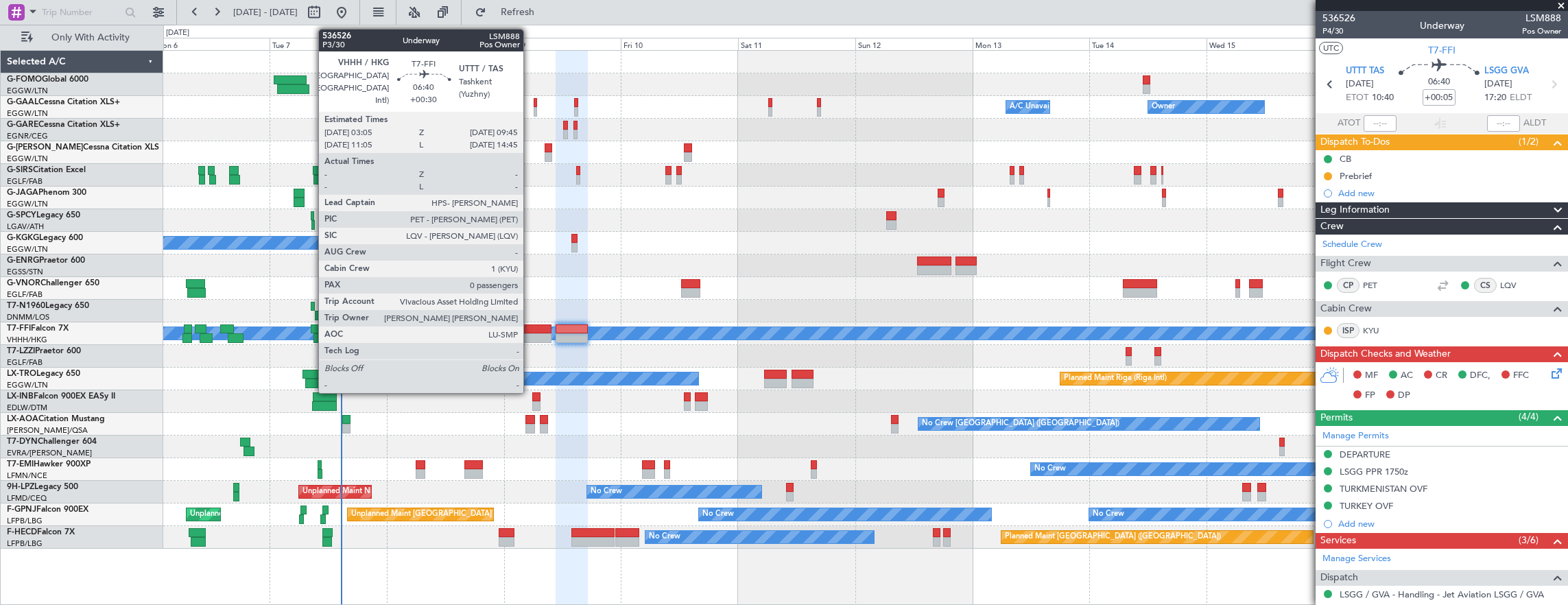
click at [530, 329] on div at bounding box center [535, 330] width 33 height 10
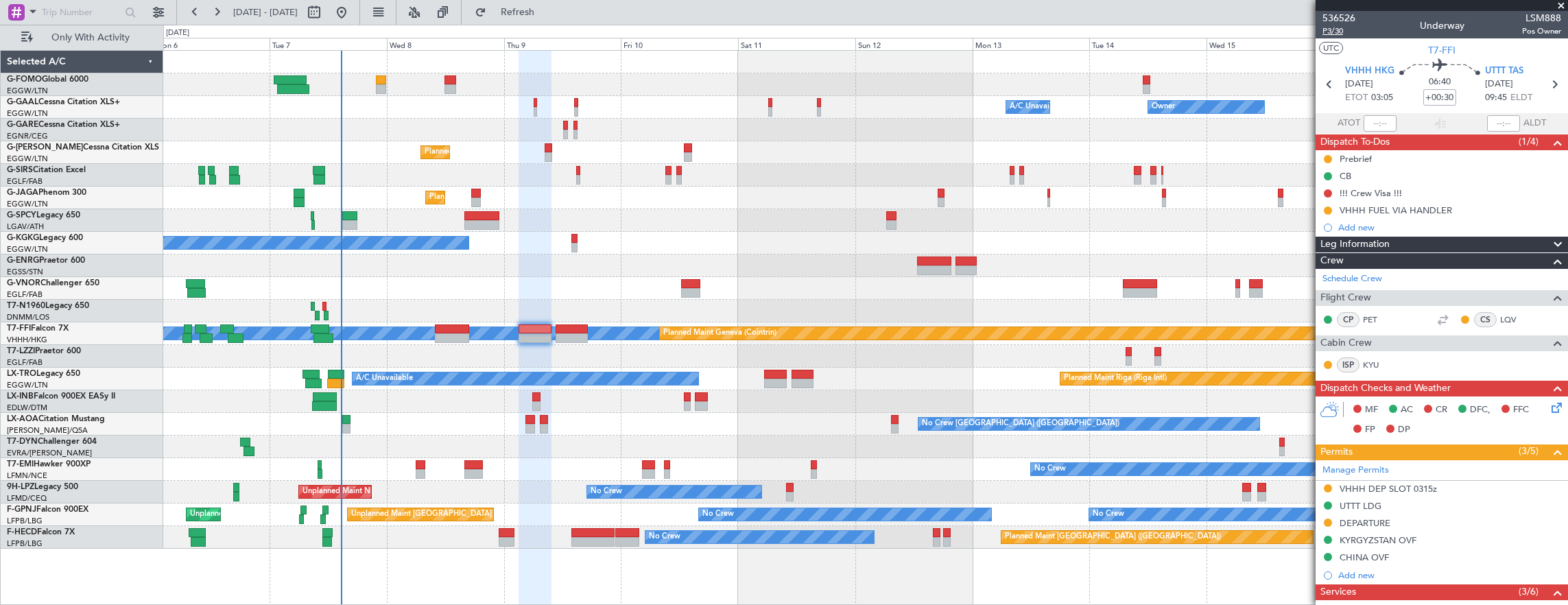
click at [1342, 30] on span "P3/30" at bounding box center [1339, 31] width 33 height 12
click at [1443, 95] on input "+00:30" at bounding box center [1440, 98] width 33 height 17
click at [1446, 95] on input "+00:40" at bounding box center [1440, 98] width 33 height 17
type input "+00:50"
click at [1332, 30] on span "P3/30" at bounding box center [1339, 31] width 33 height 12
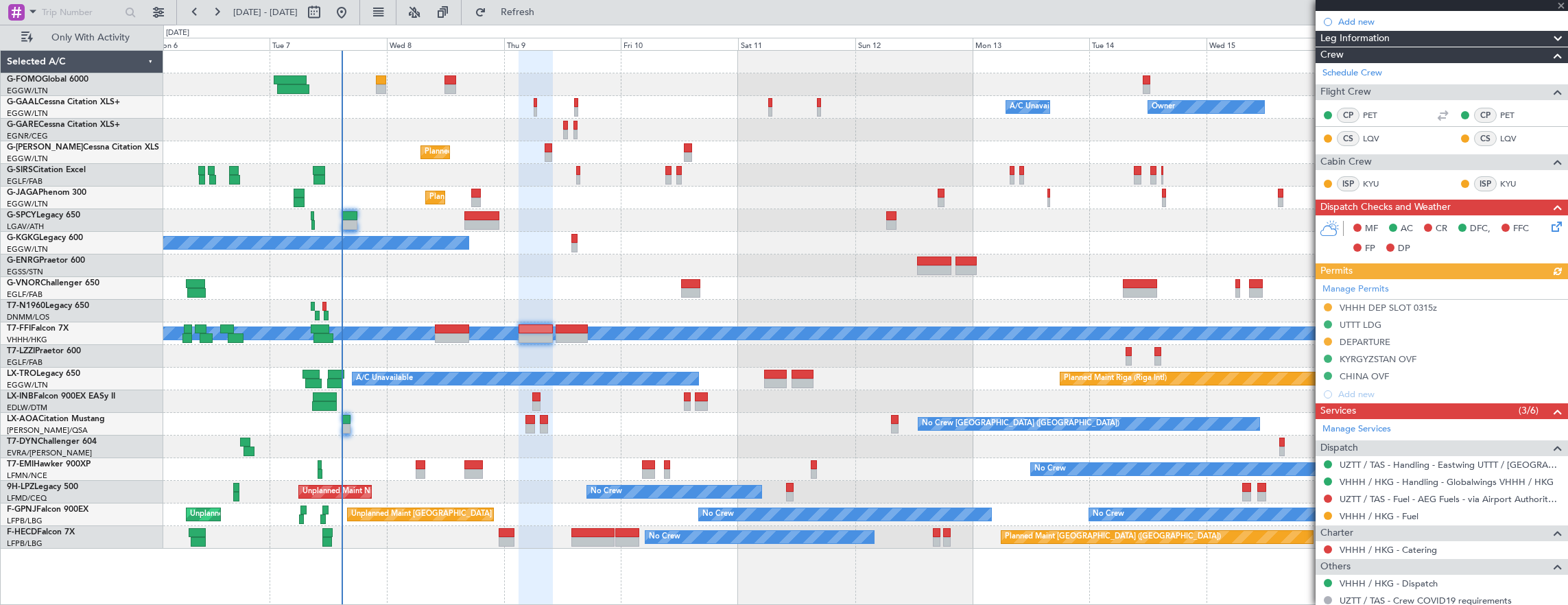
scroll to position [262, 0]
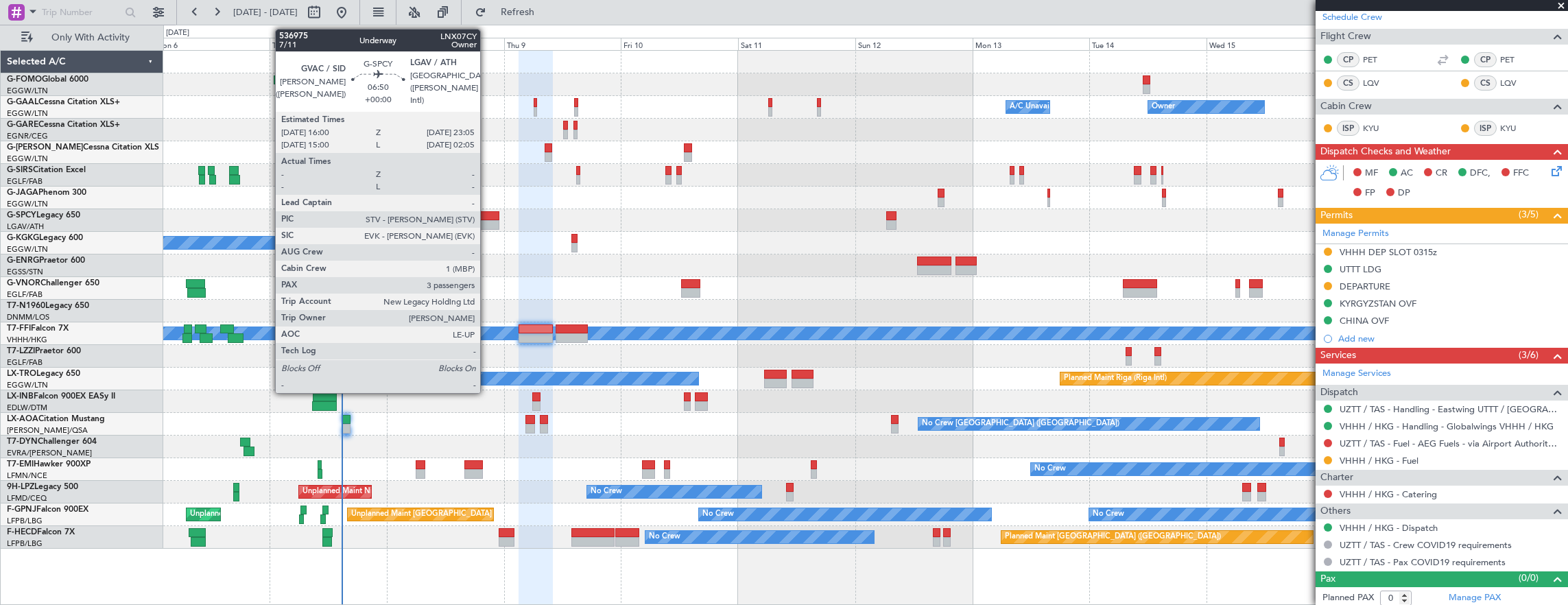
click at [487, 218] on div at bounding box center [482, 217] width 35 height 10
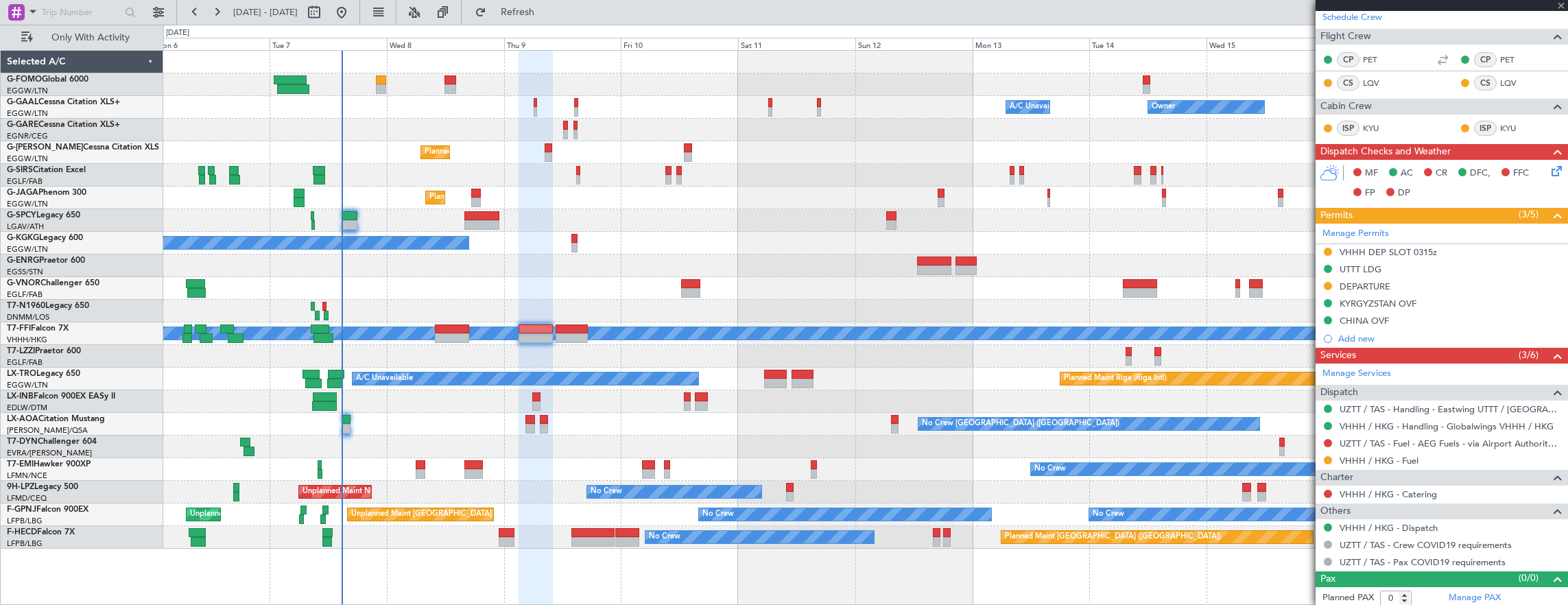
type input "3"
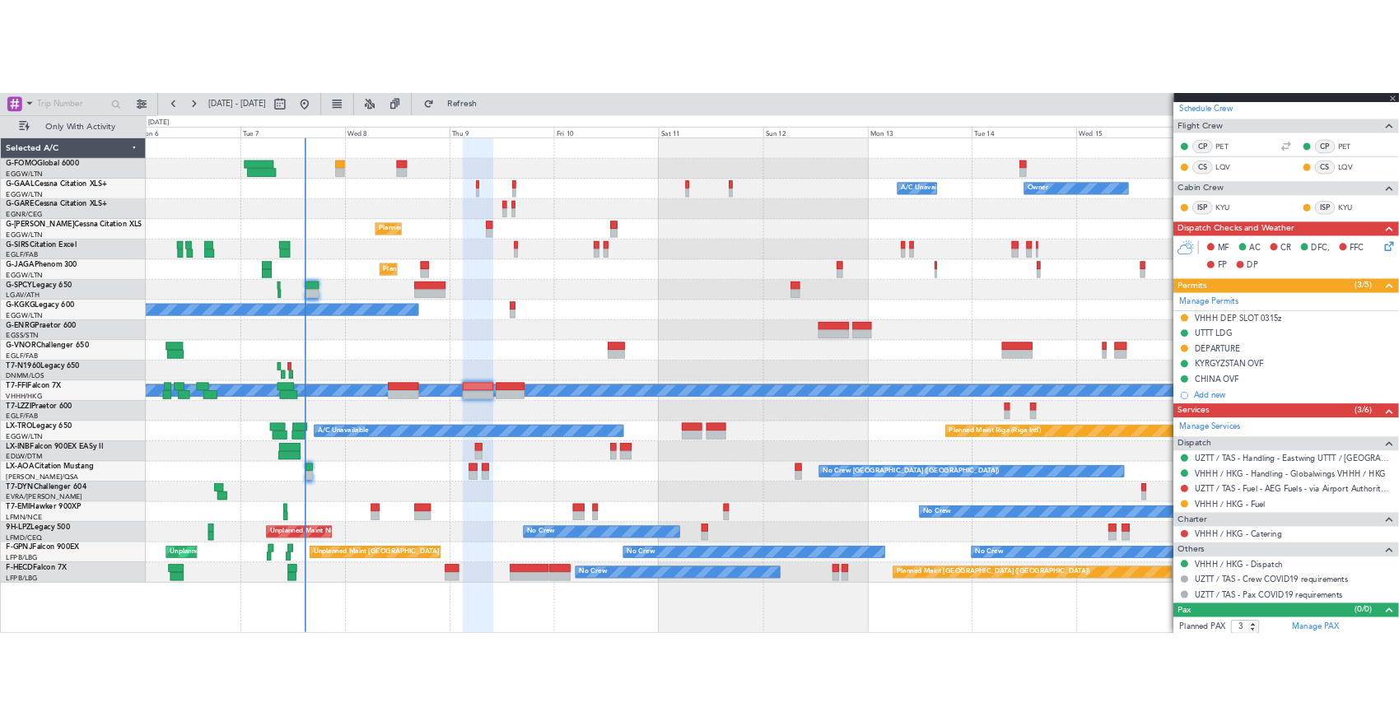
scroll to position [0, 0]
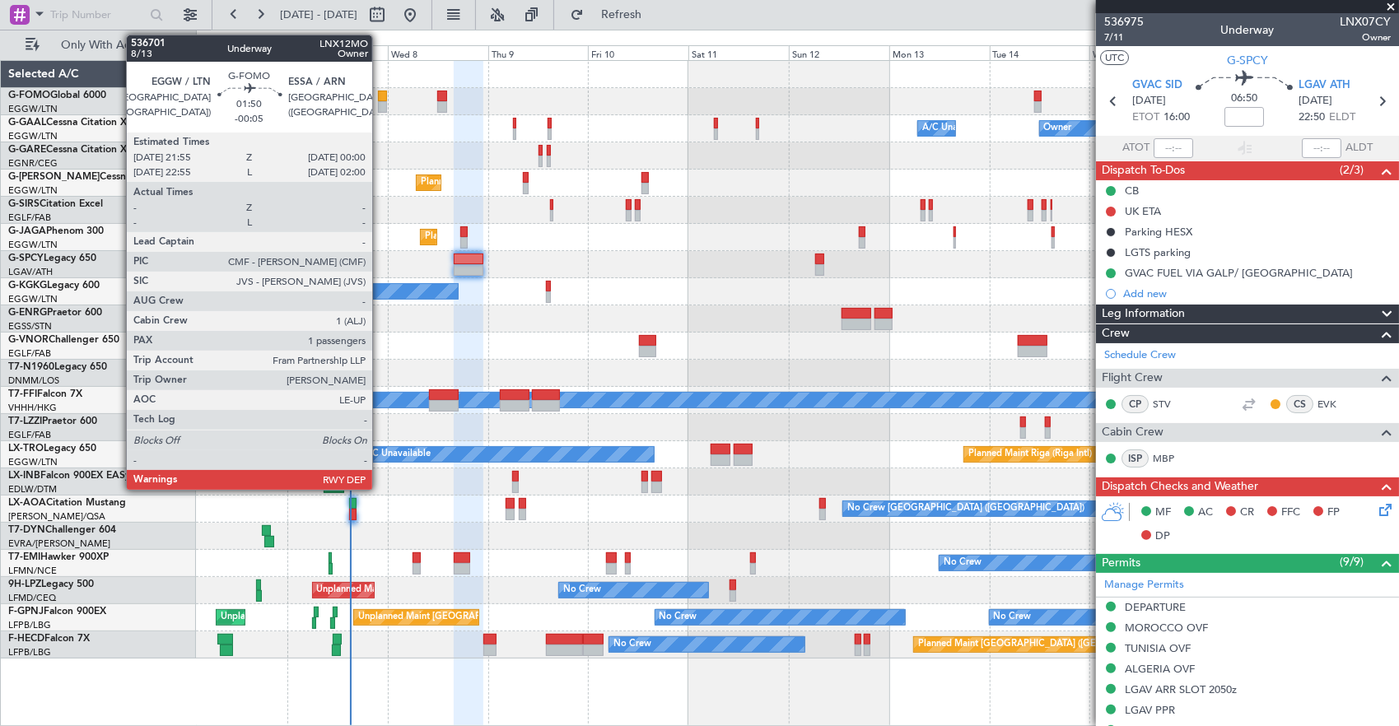
click at [381, 96] on div at bounding box center [382, 97] width 9 height 12
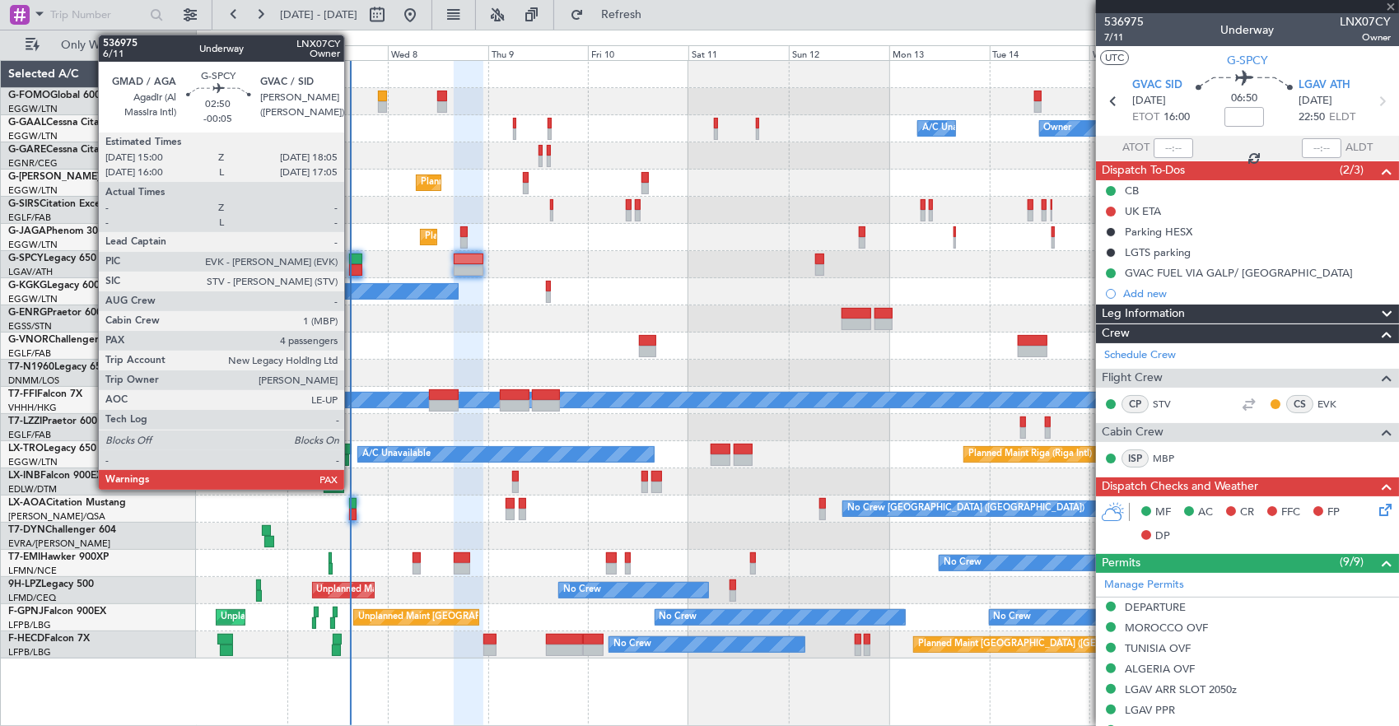
type input "-00:05"
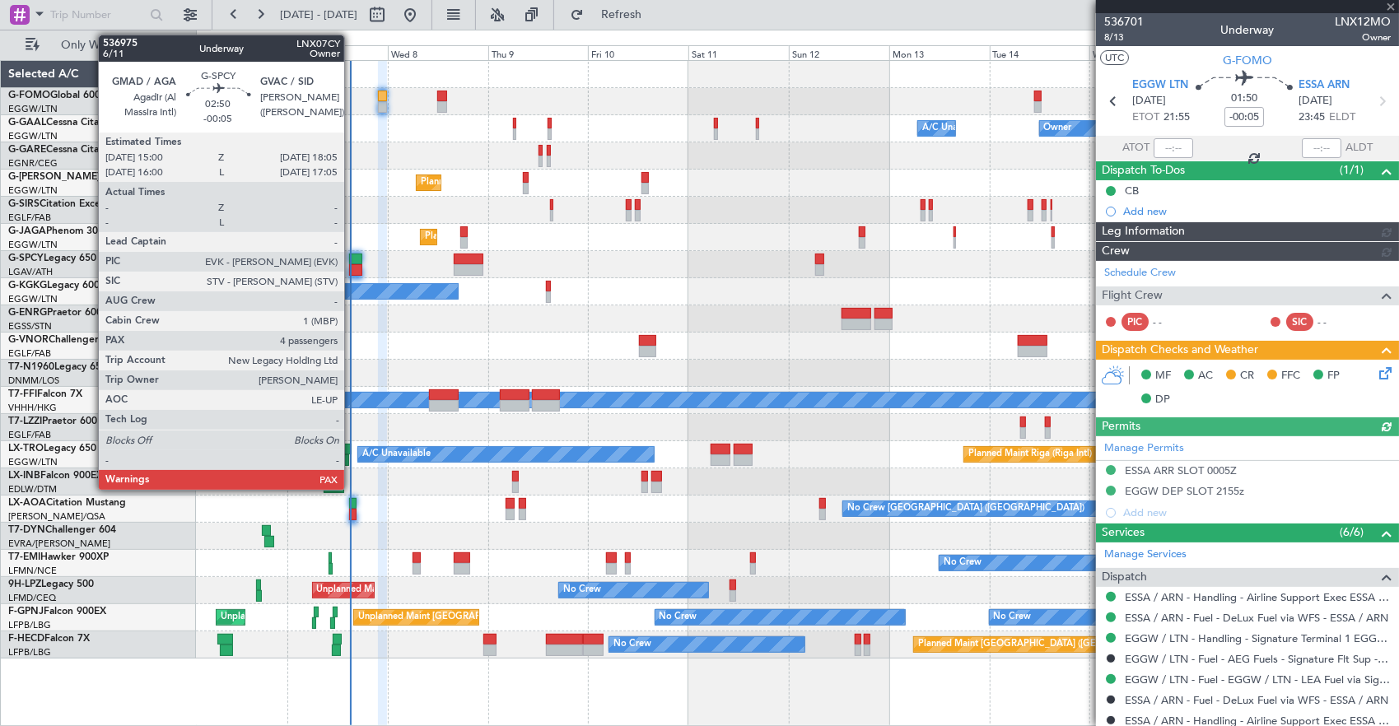
click at [353, 255] on div at bounding box center [355, 260] width 13 height 12
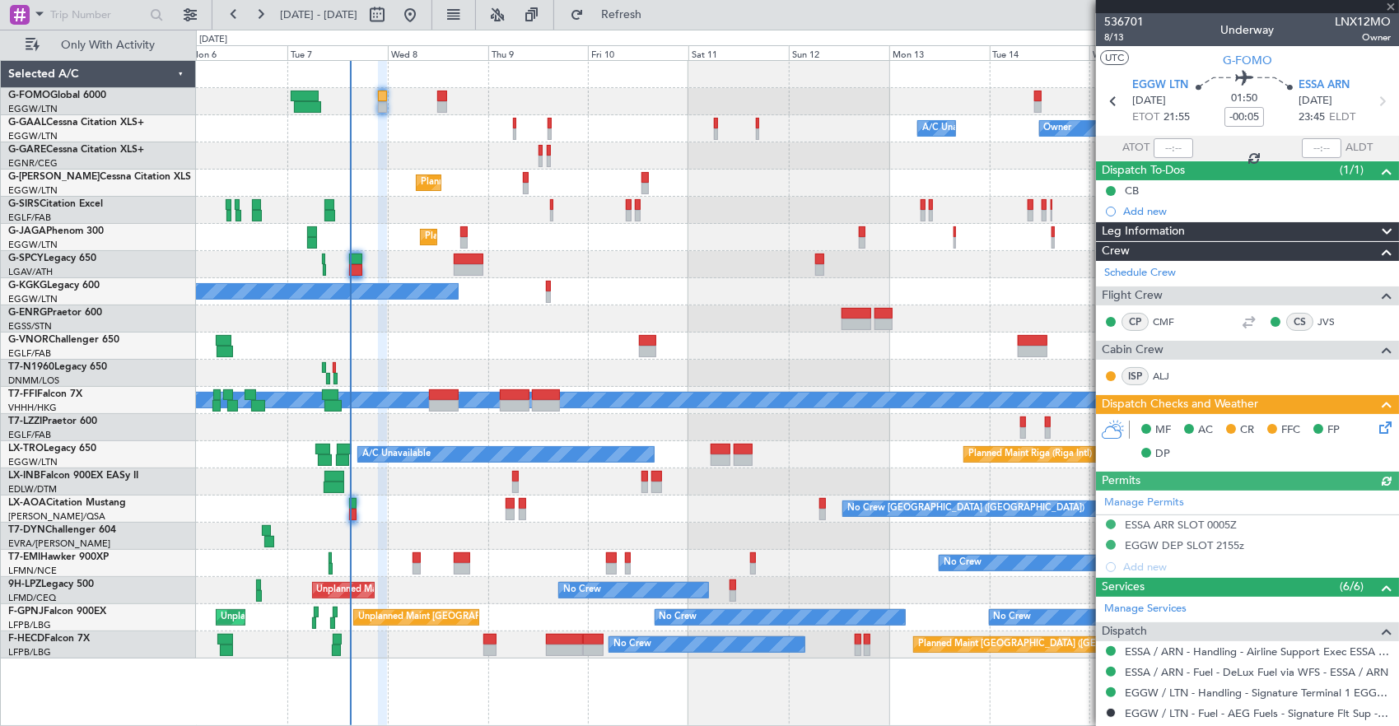
type input "4"
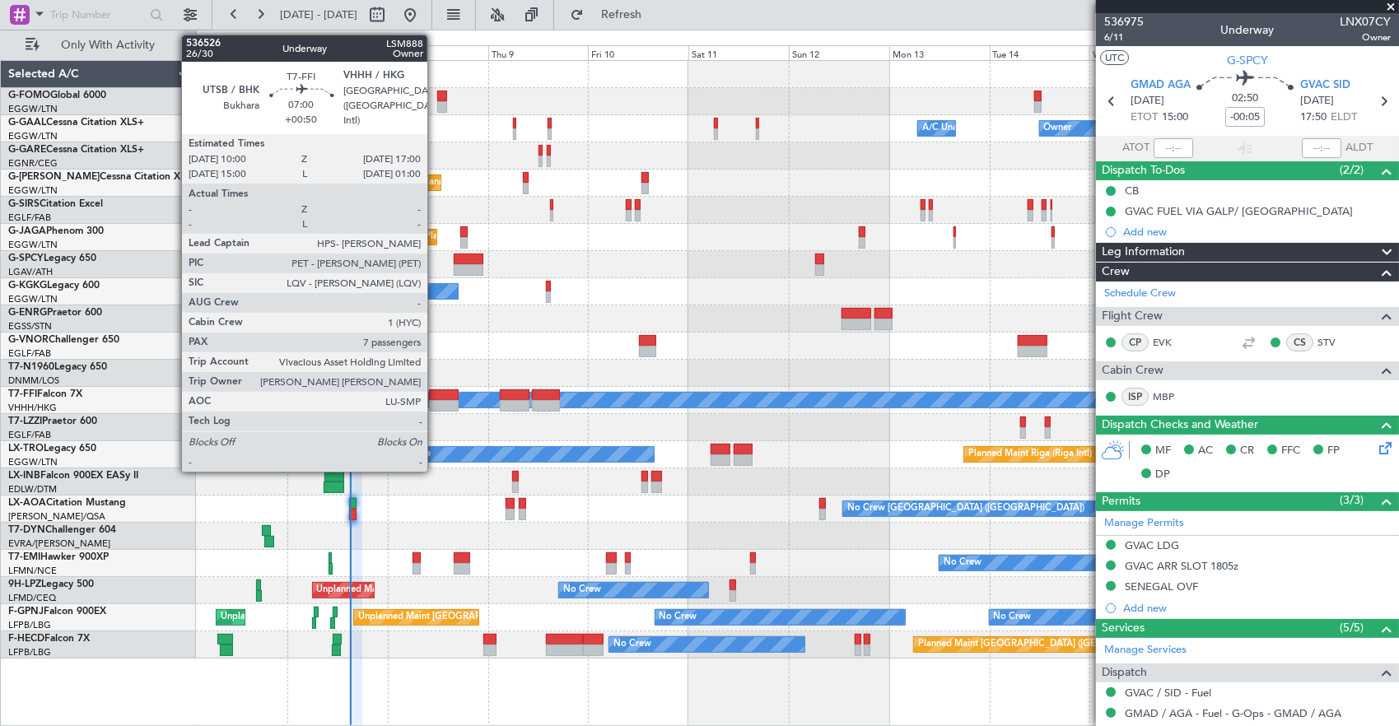
click at [436, 404] on div at bounding box center [444, 406] width 30 height 12
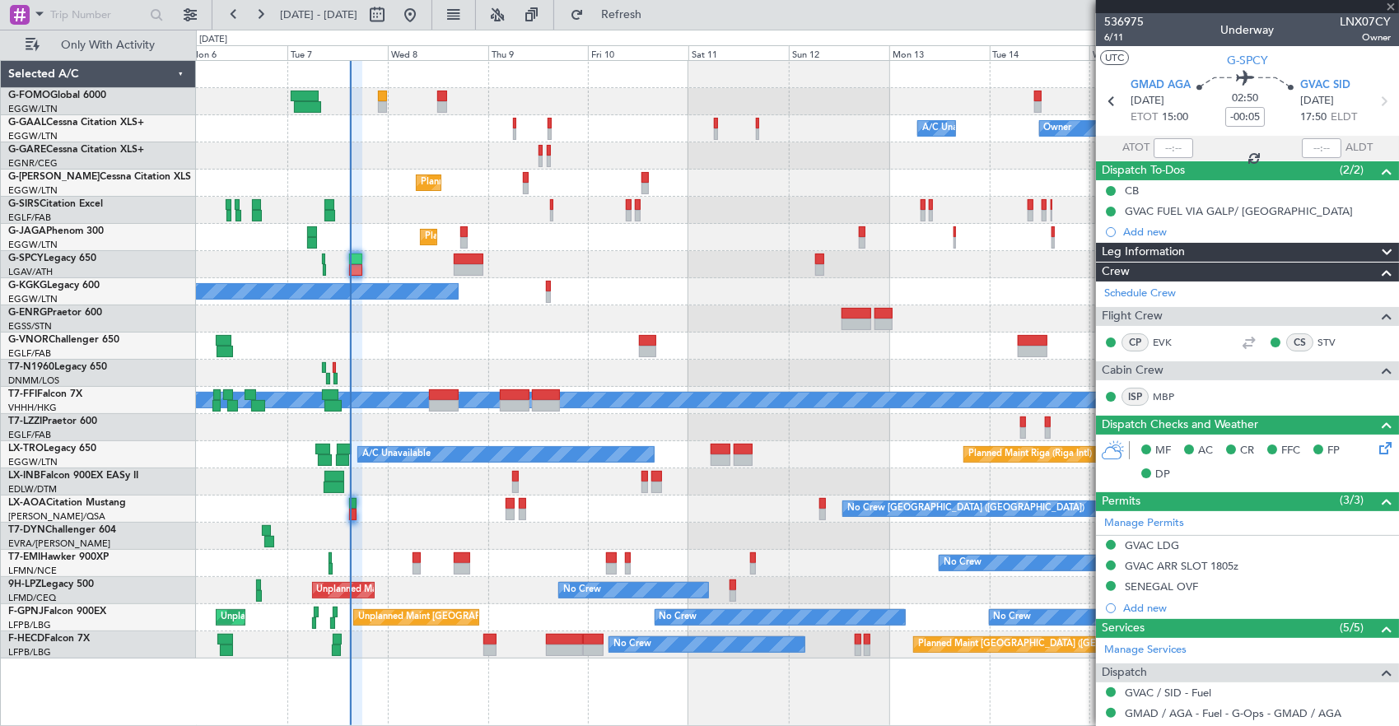
type input "+00:50"
type input "7"
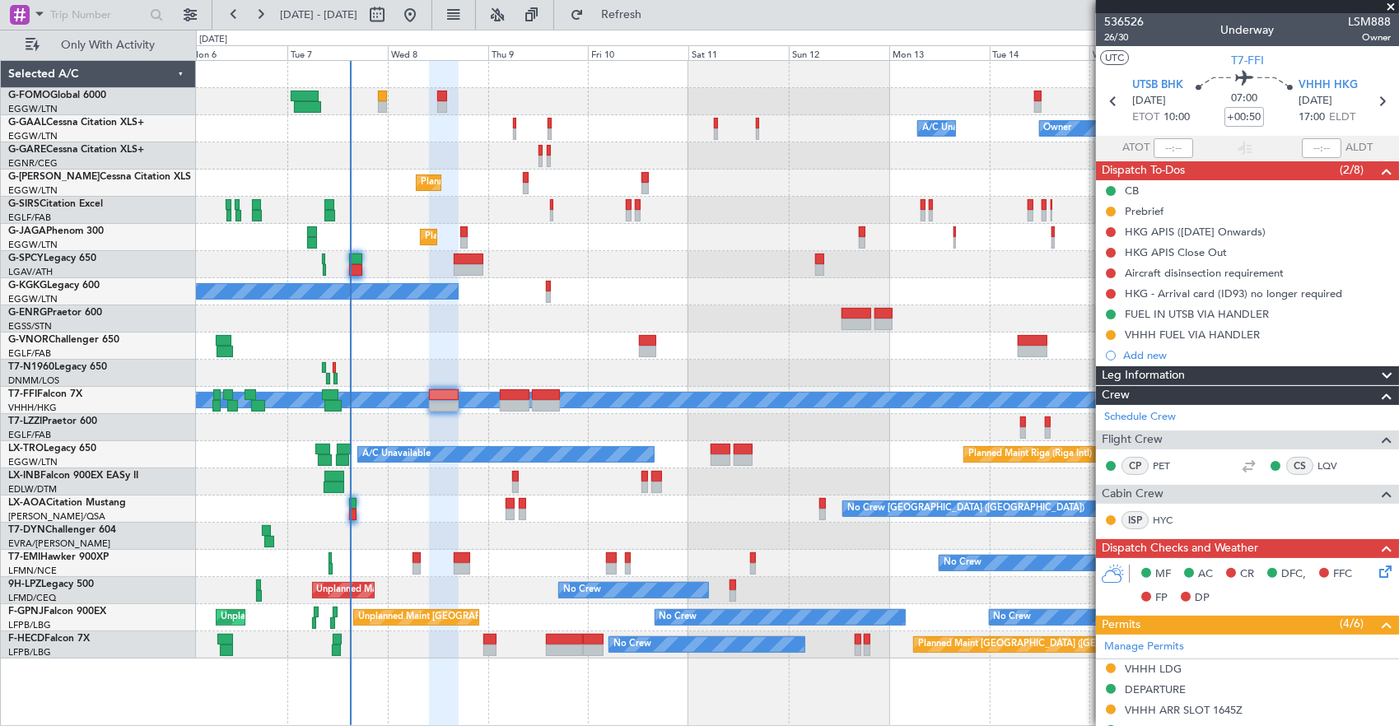
click at [387, 90] on div at bounding box center [797, 101] width 1203 height 27
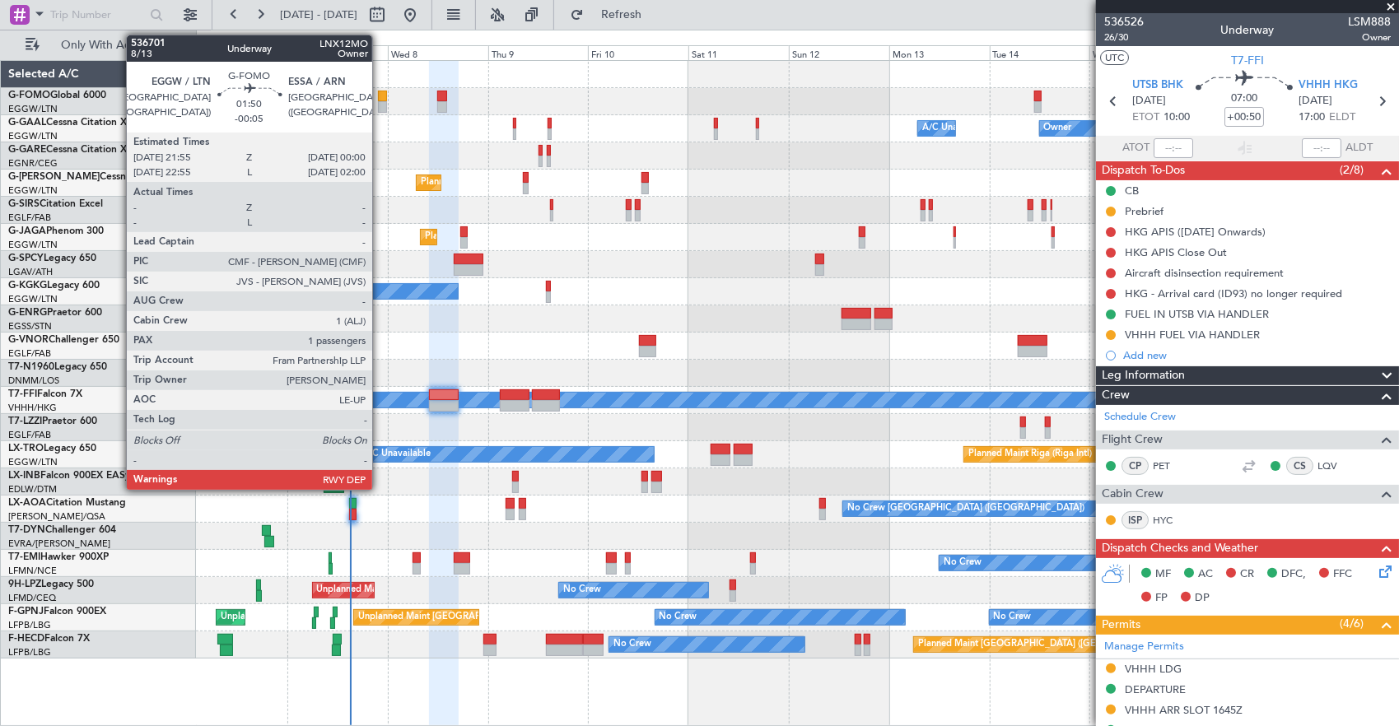
click at [381, 96] on div at bounding box center [382, 97] width 9 height 12
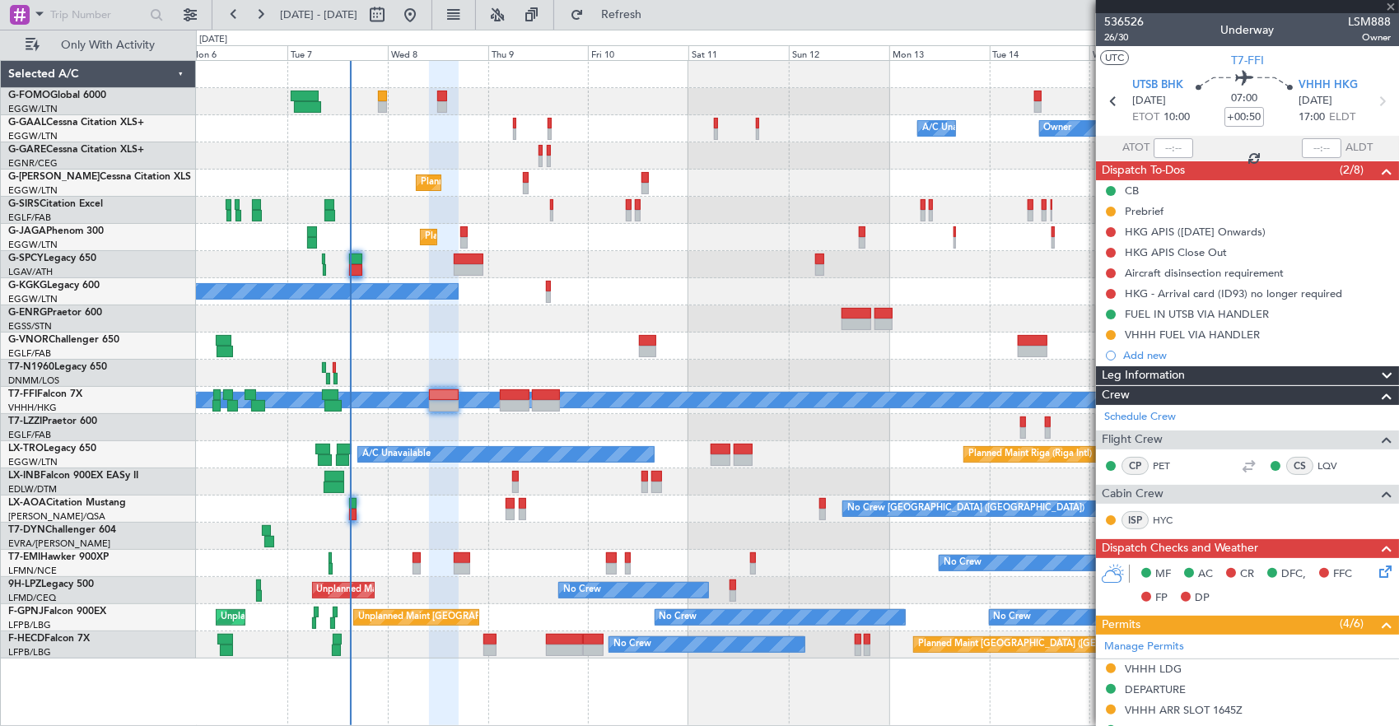
type input "-00:05"
type input "1"
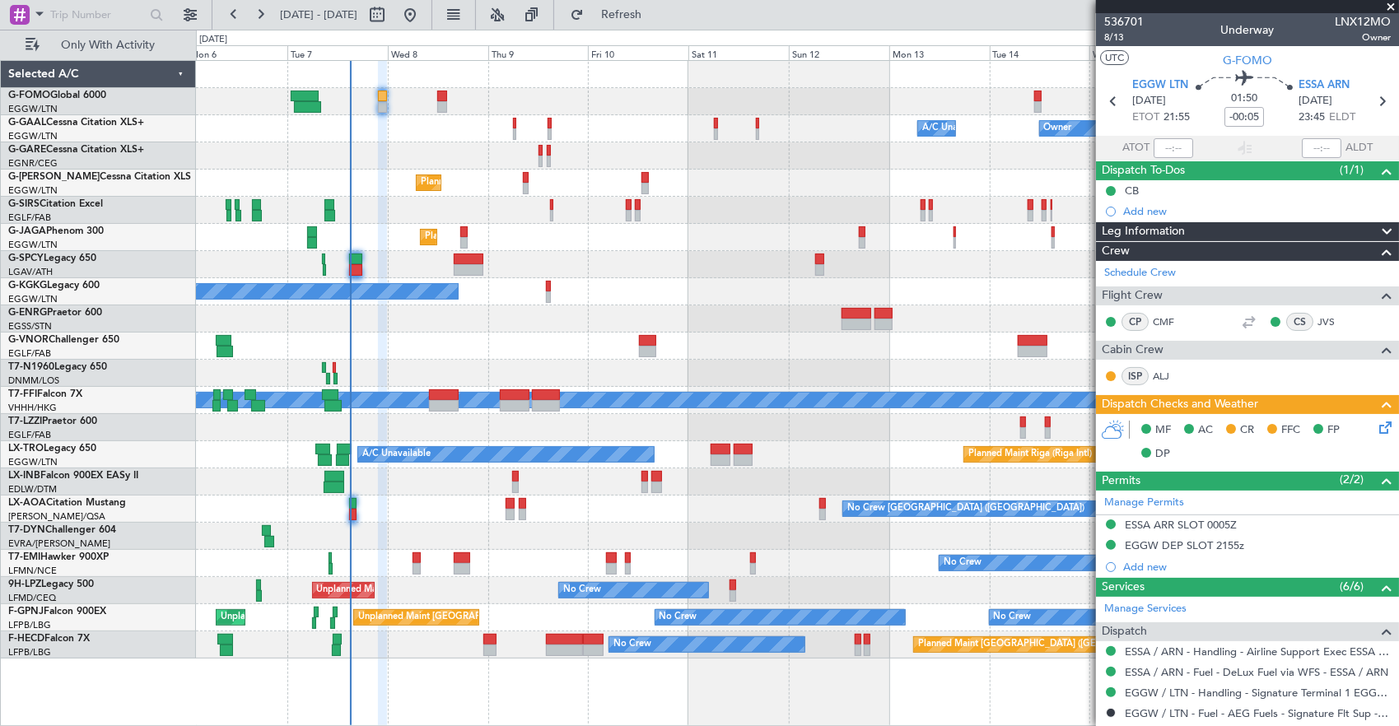
click at [1382, 430] on icon at bounding box center [1382, 424] width 13 height 13
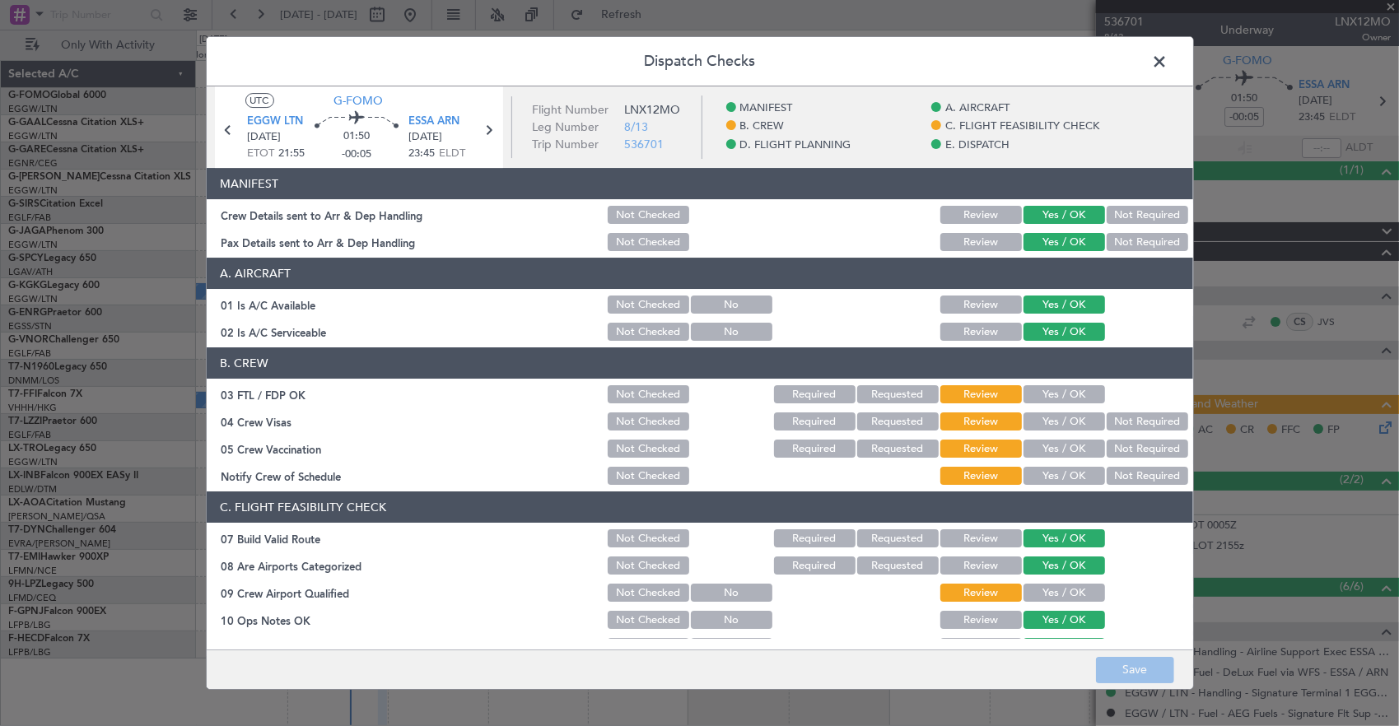
click at [1169, 61] on span at bounding box center [1169, 65] width 0 height 33
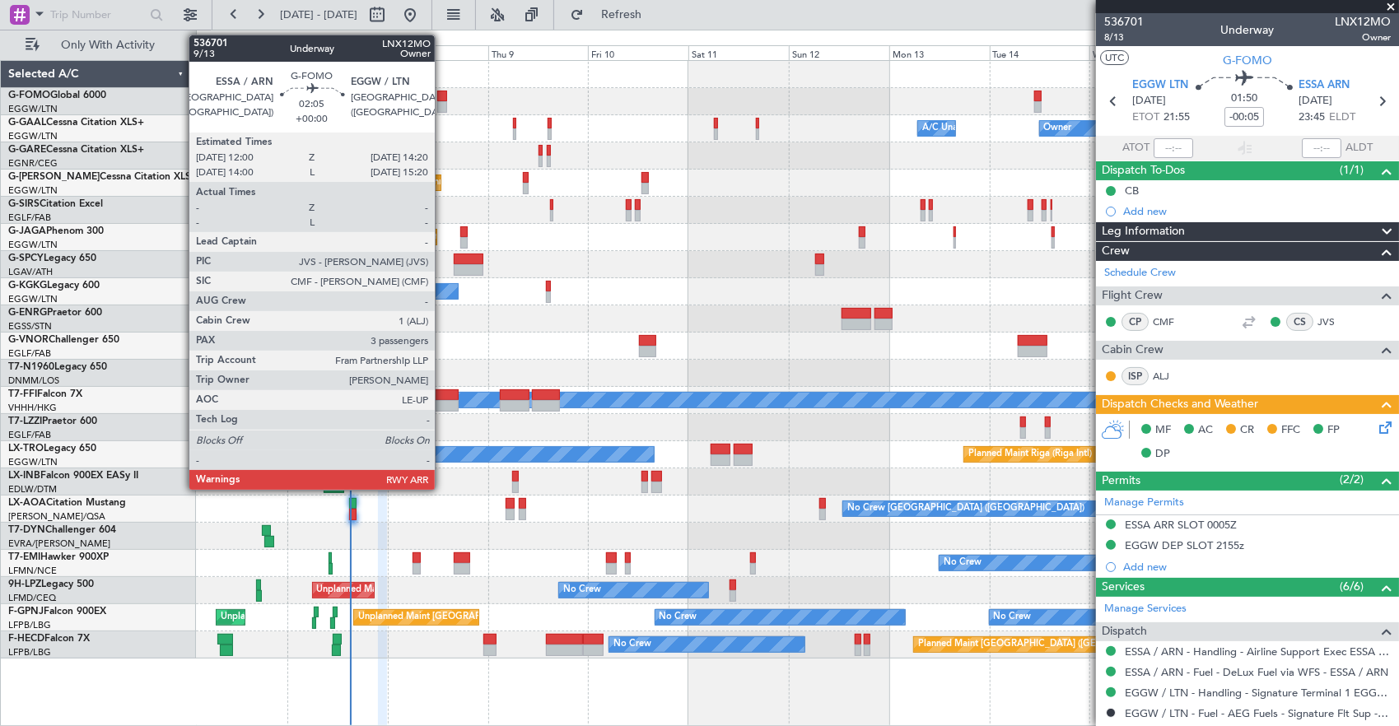
click at [443, 92] on div at bounding box center [442, 97] width 10 height 12
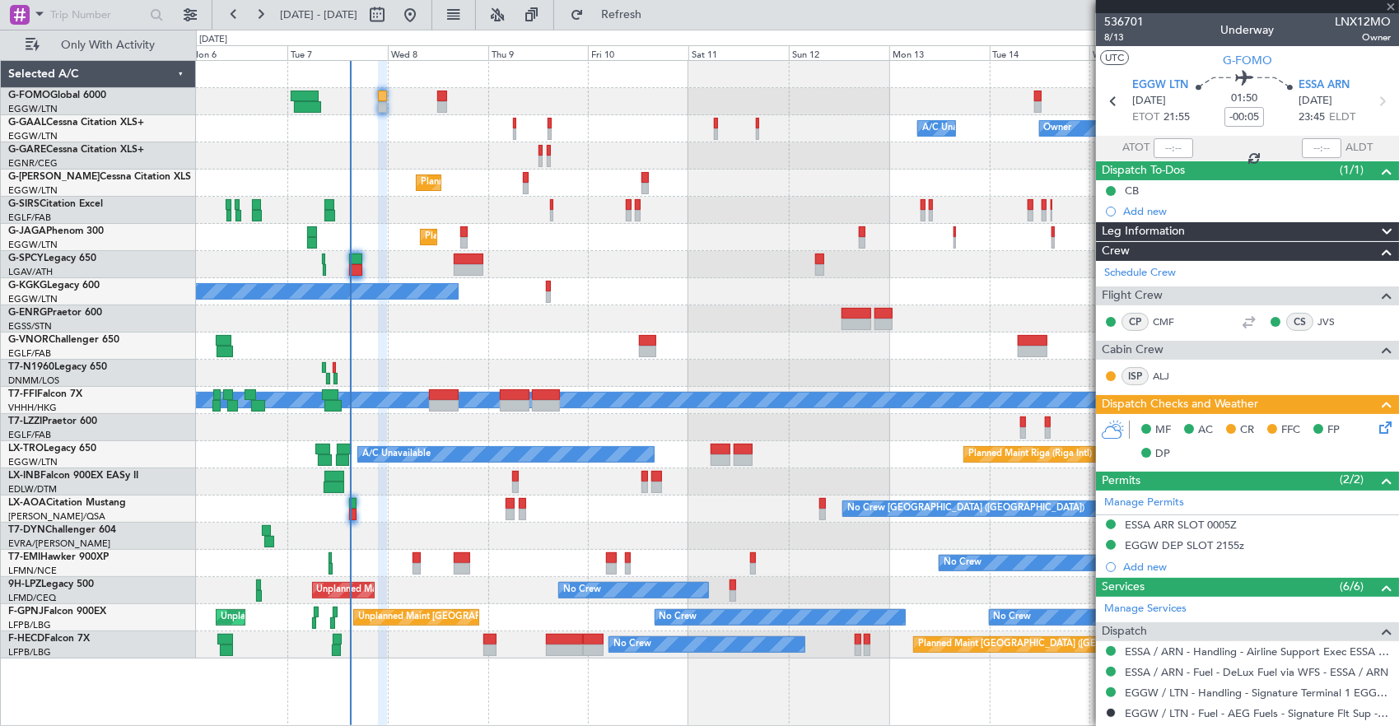
type input "3"
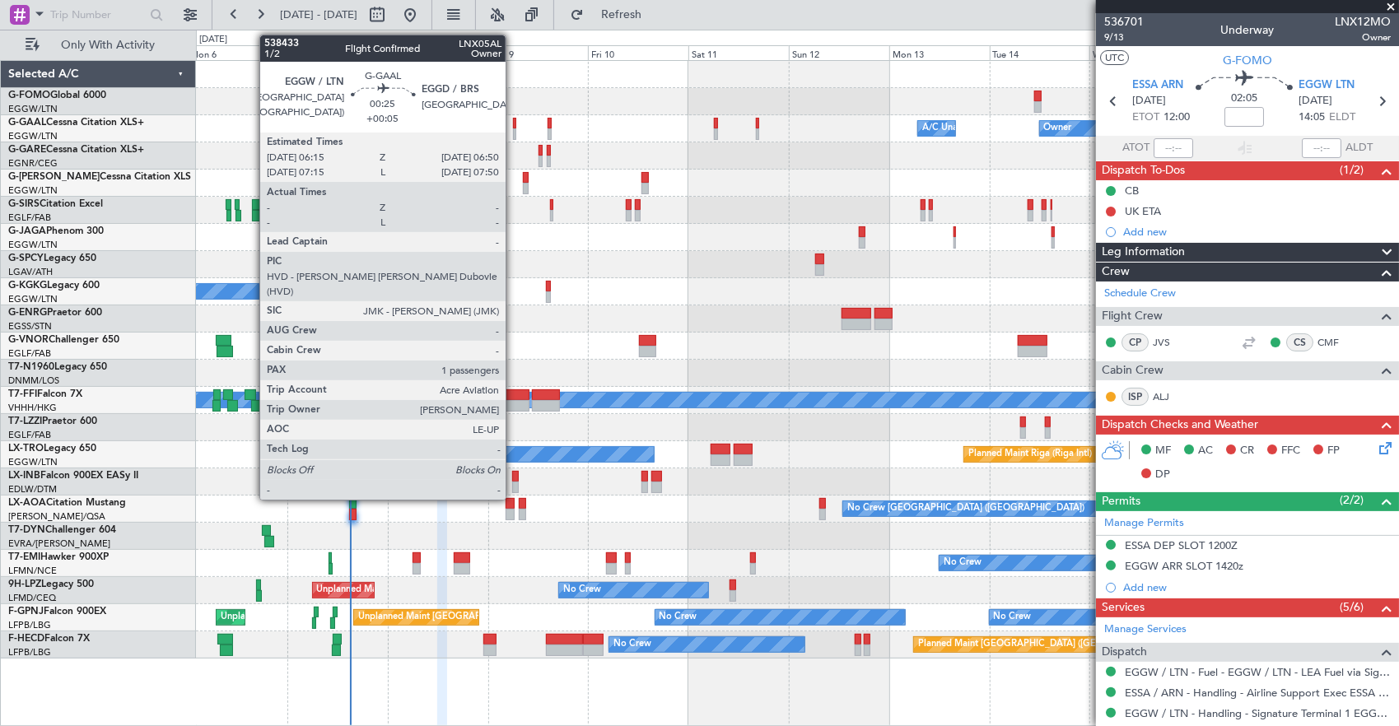
click at [514, 125] on div at bounding box center [514, 124] width 2 height 12
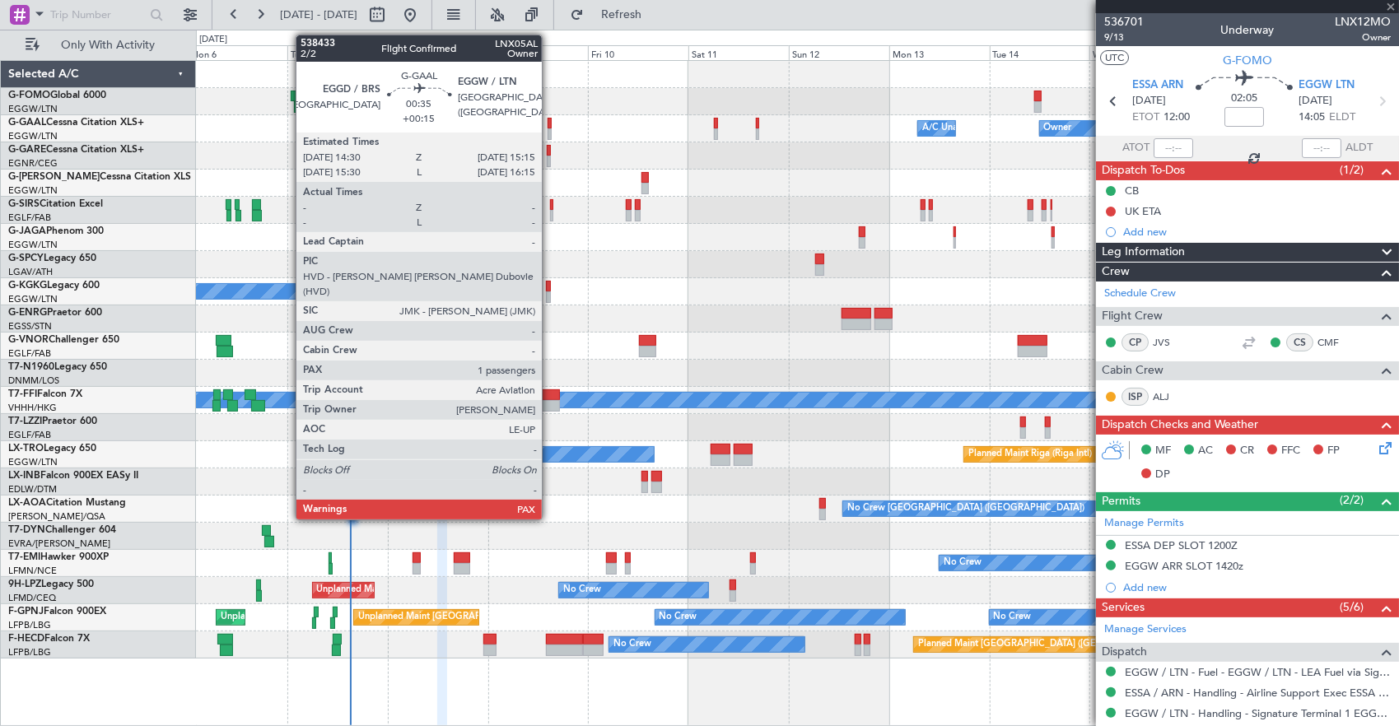
type input "+00:05"
type input "1"
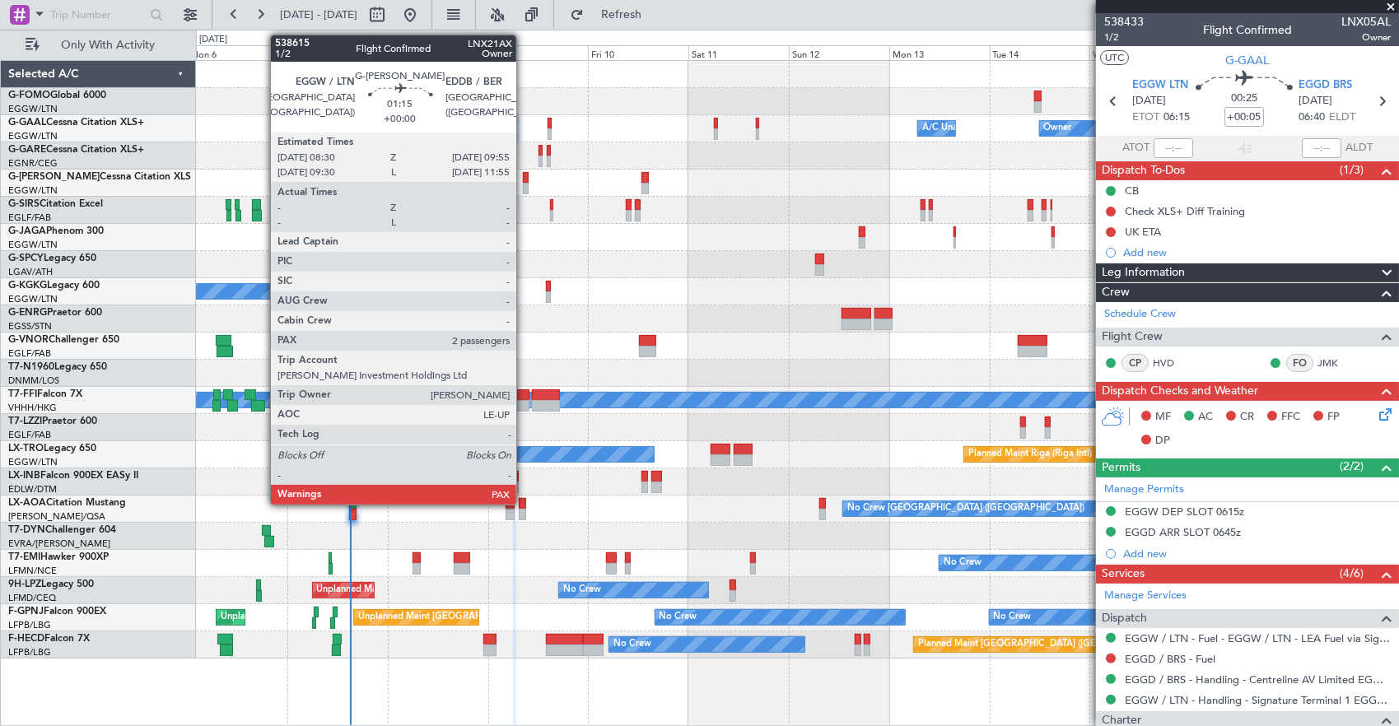
click at [525, 179] on div at bounding box center [526, 178] width 7 height 12
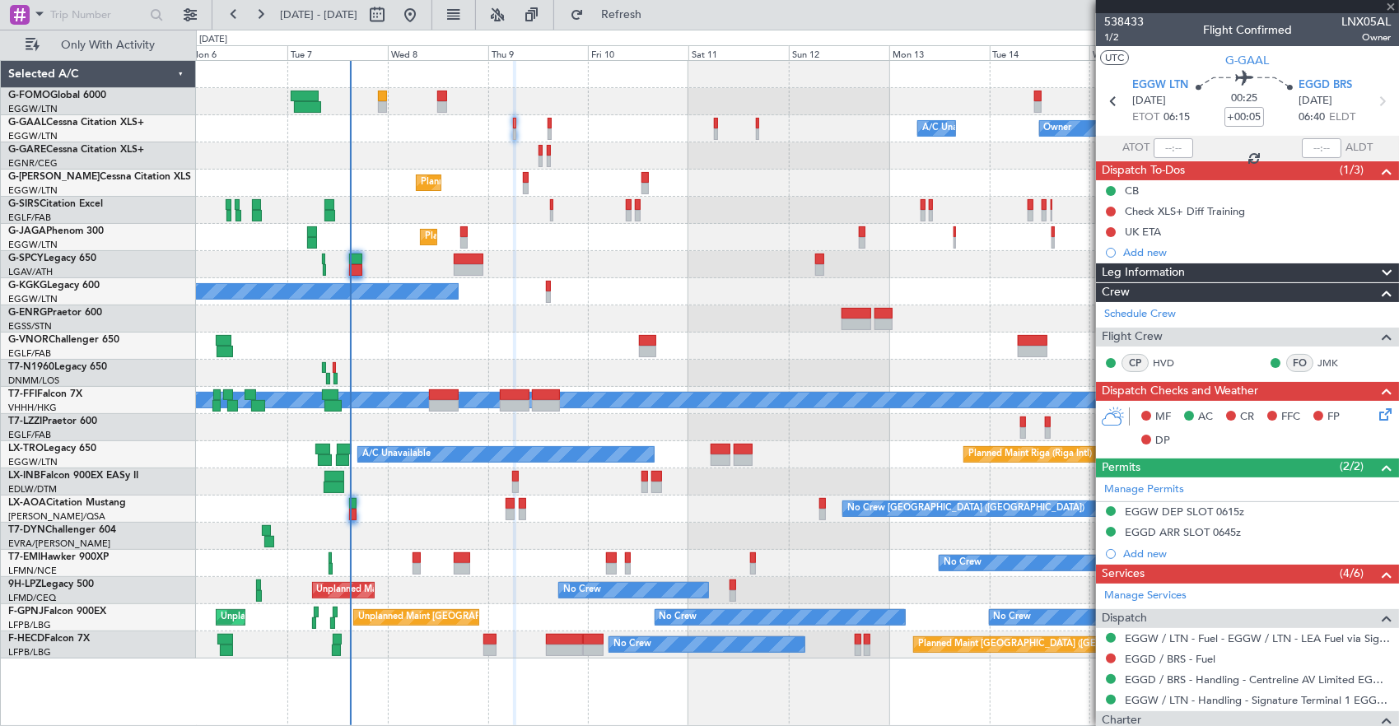
type input "2"
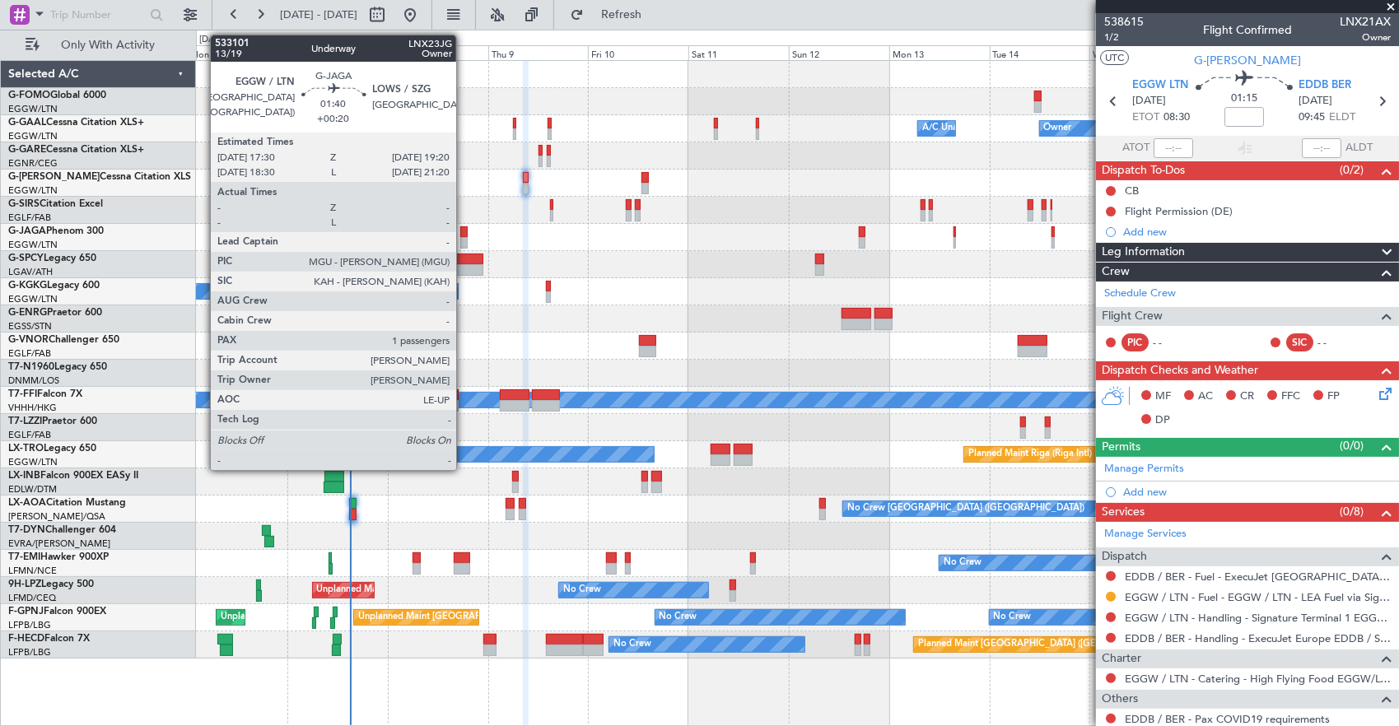
click at [465, 227] on div at bounding box center [464, 233] width 8 height 12
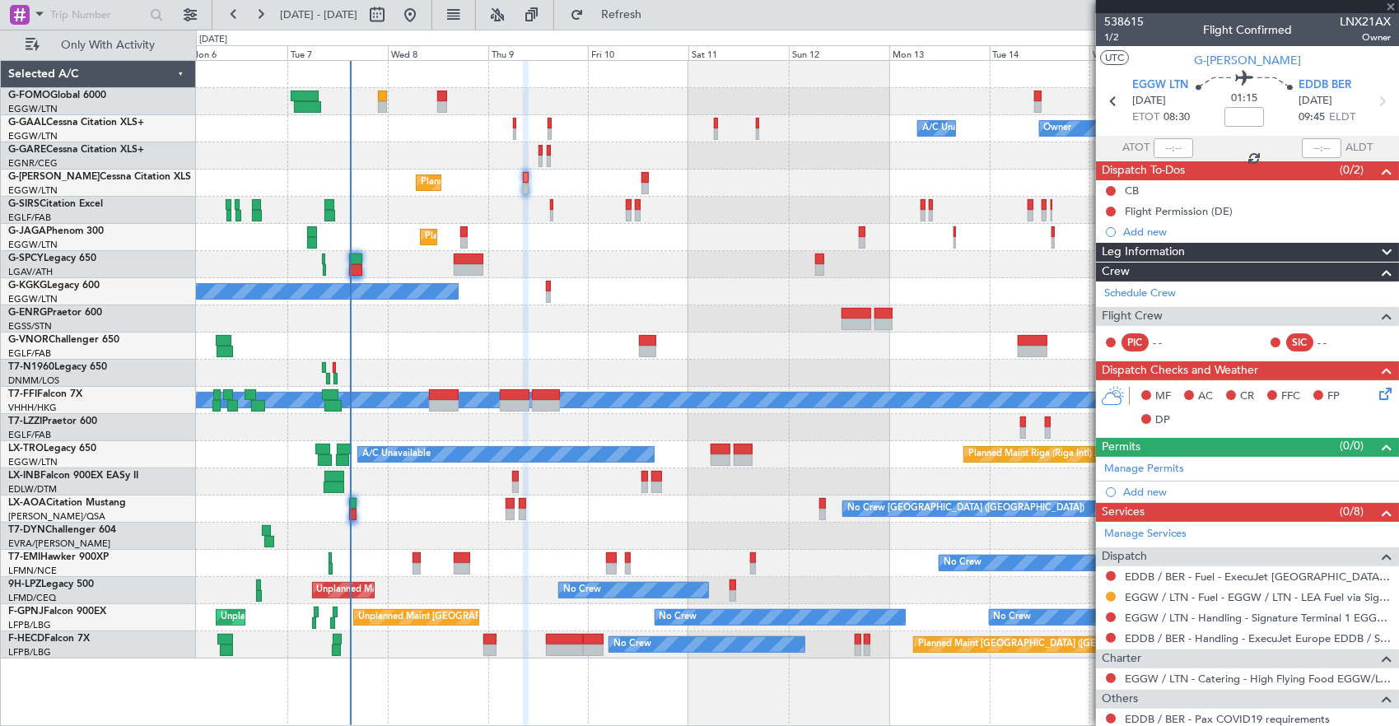
type input "+00:20"
type input "1"
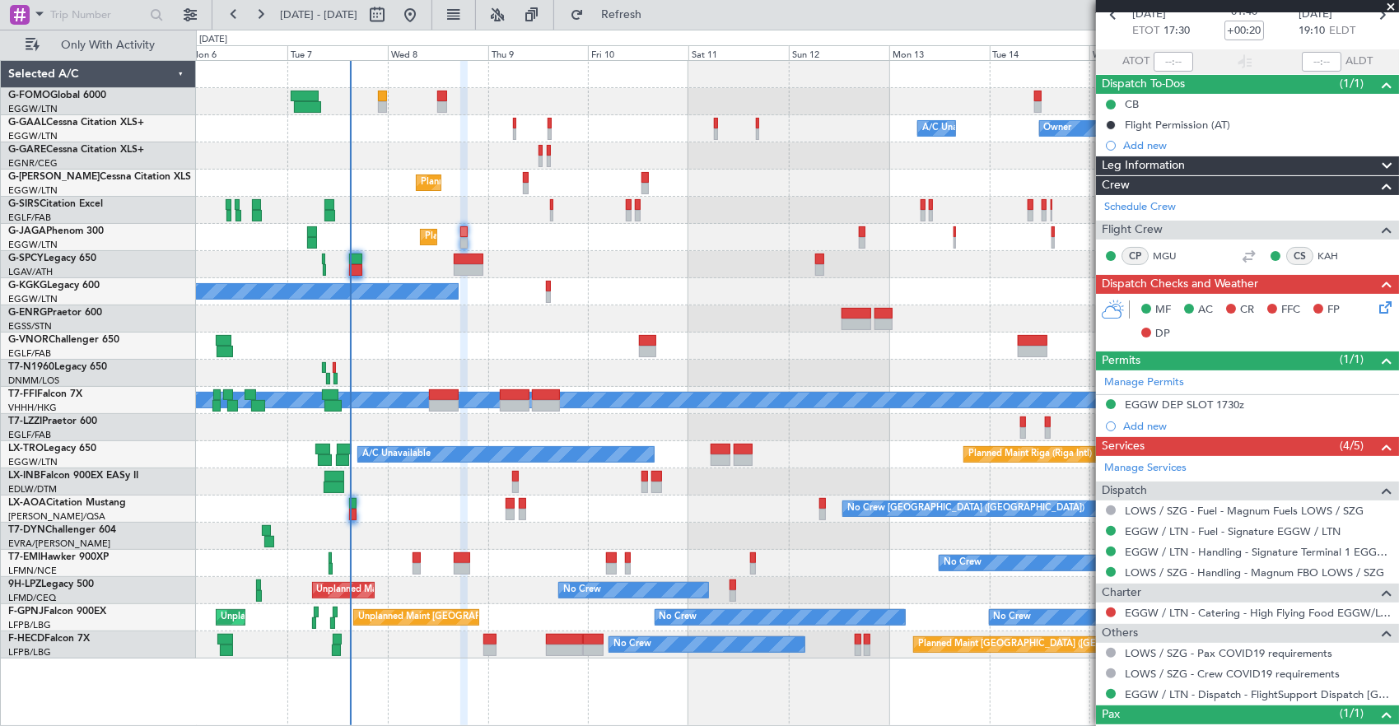
scroll to position [144, 0]
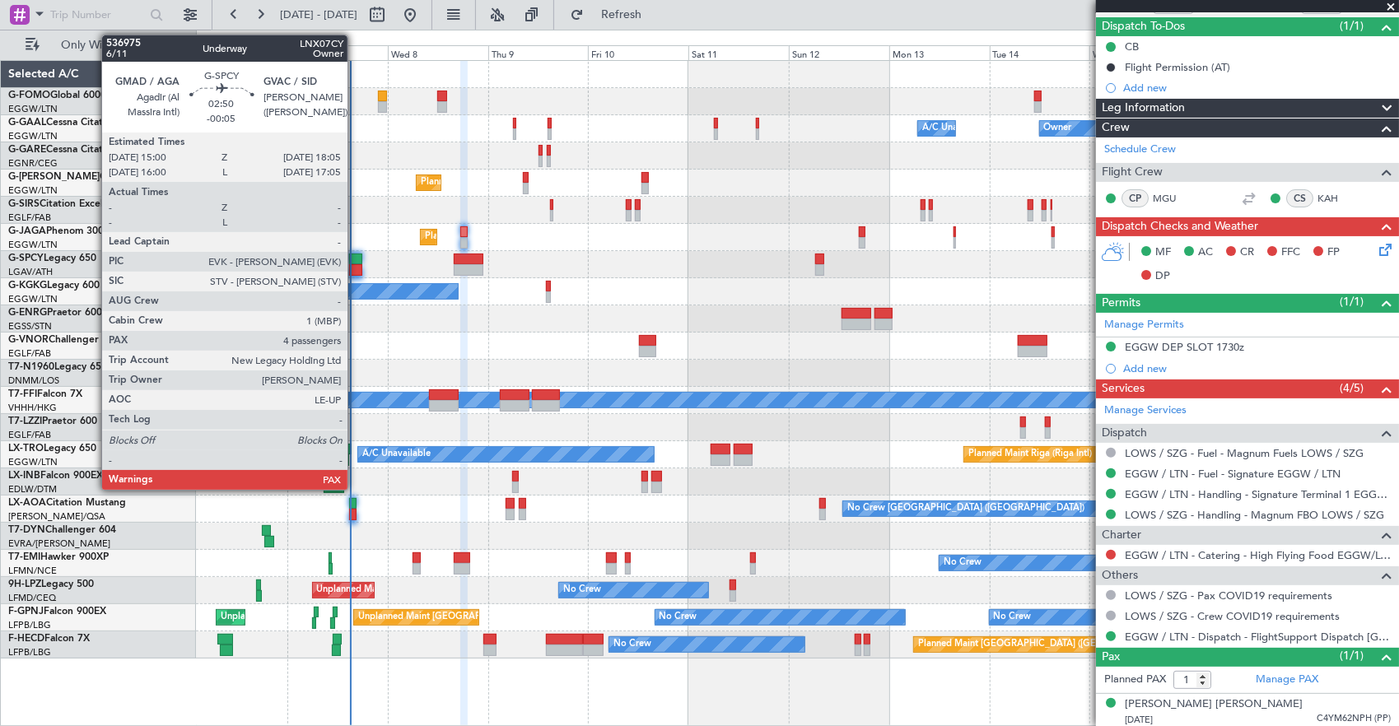
click at [356, 268] on div at bounding box center [355, 270] width 13 height 12
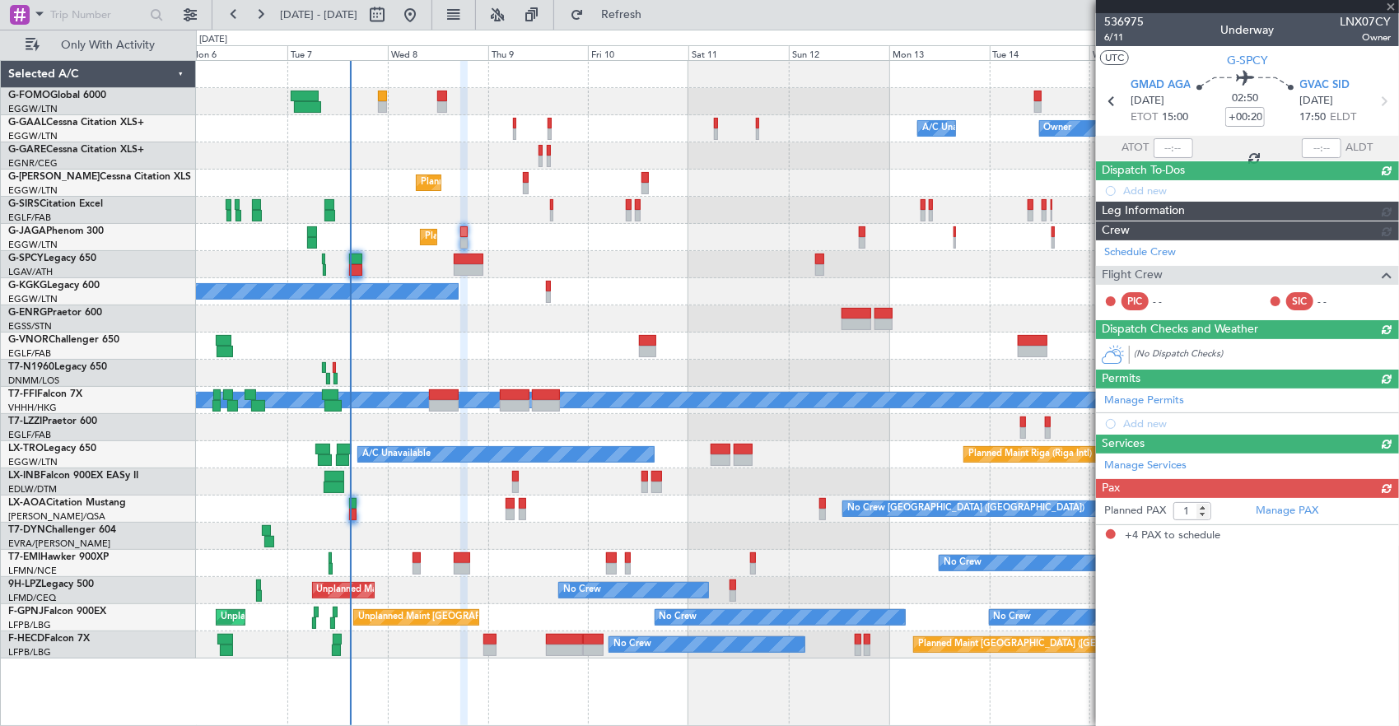
type input "-00:05"
type input "4"
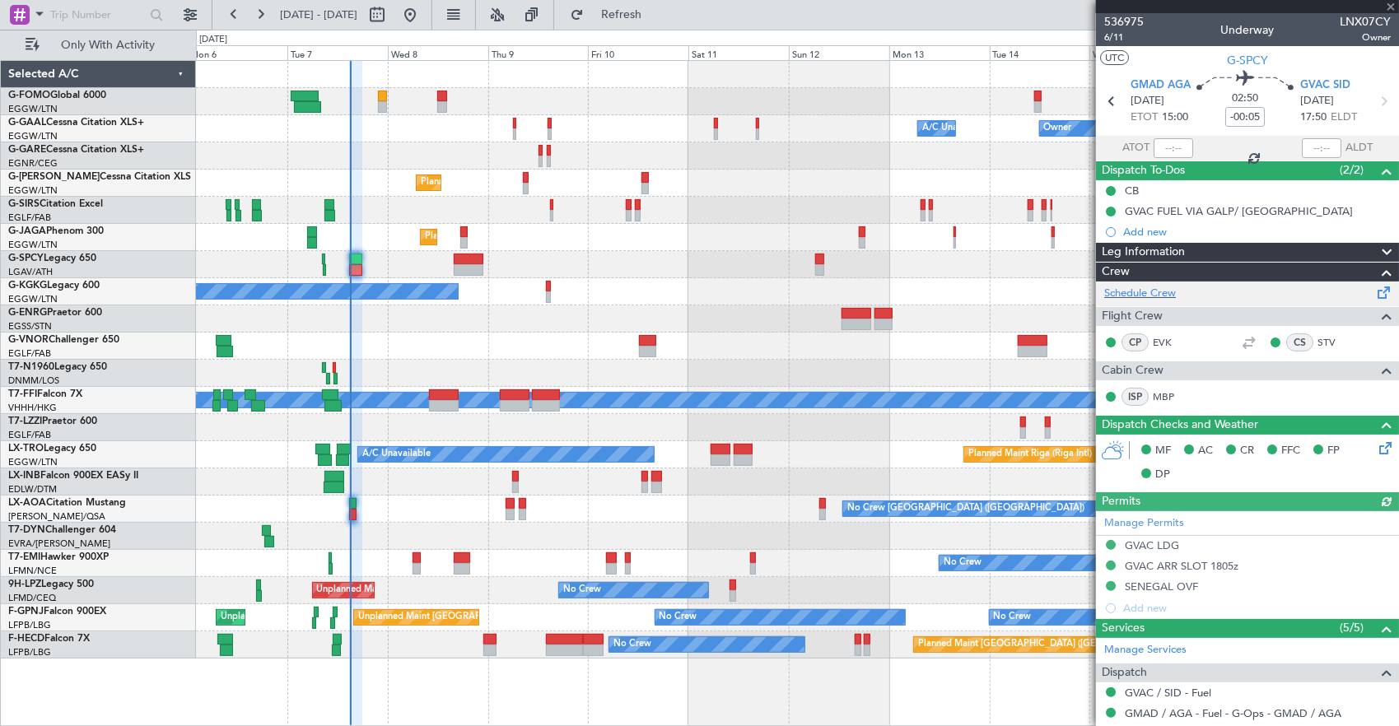
scroll to position [329, 0]
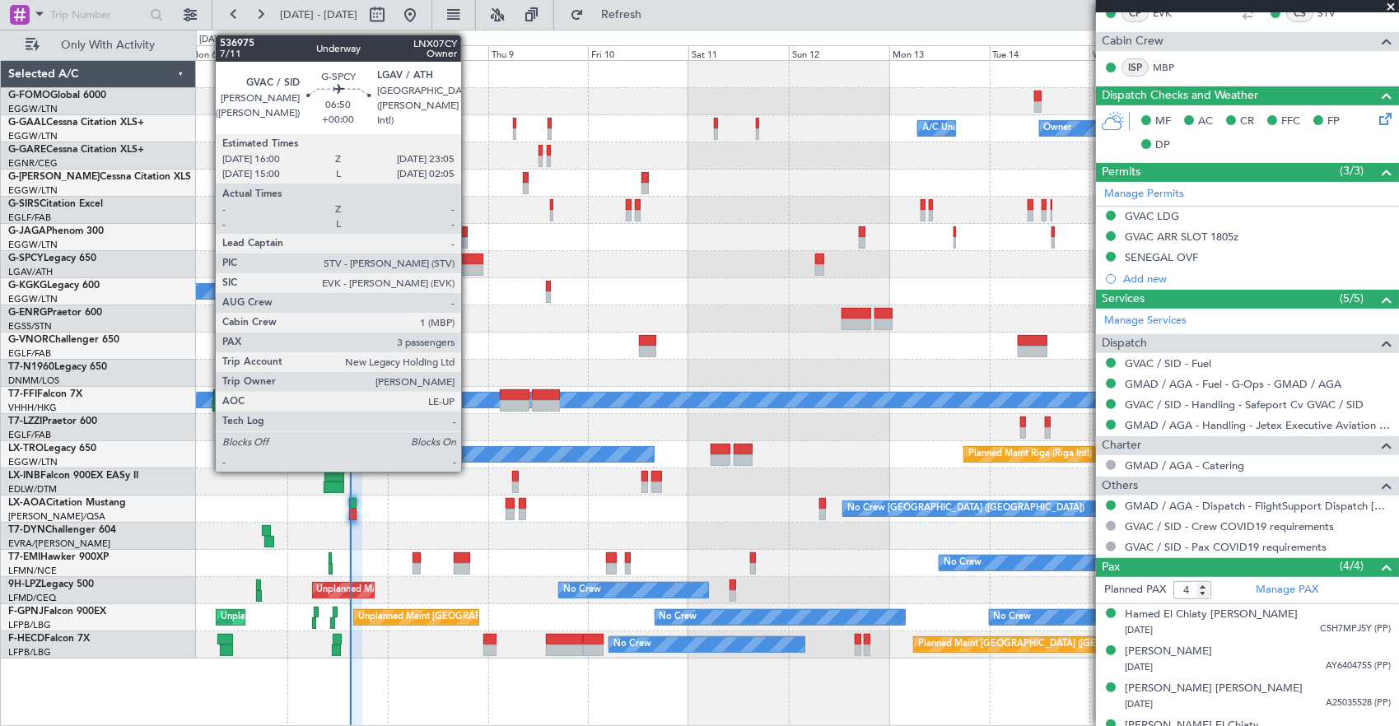
click at [469, 268] on div at bounding box center [469, 270] width 30 height 12
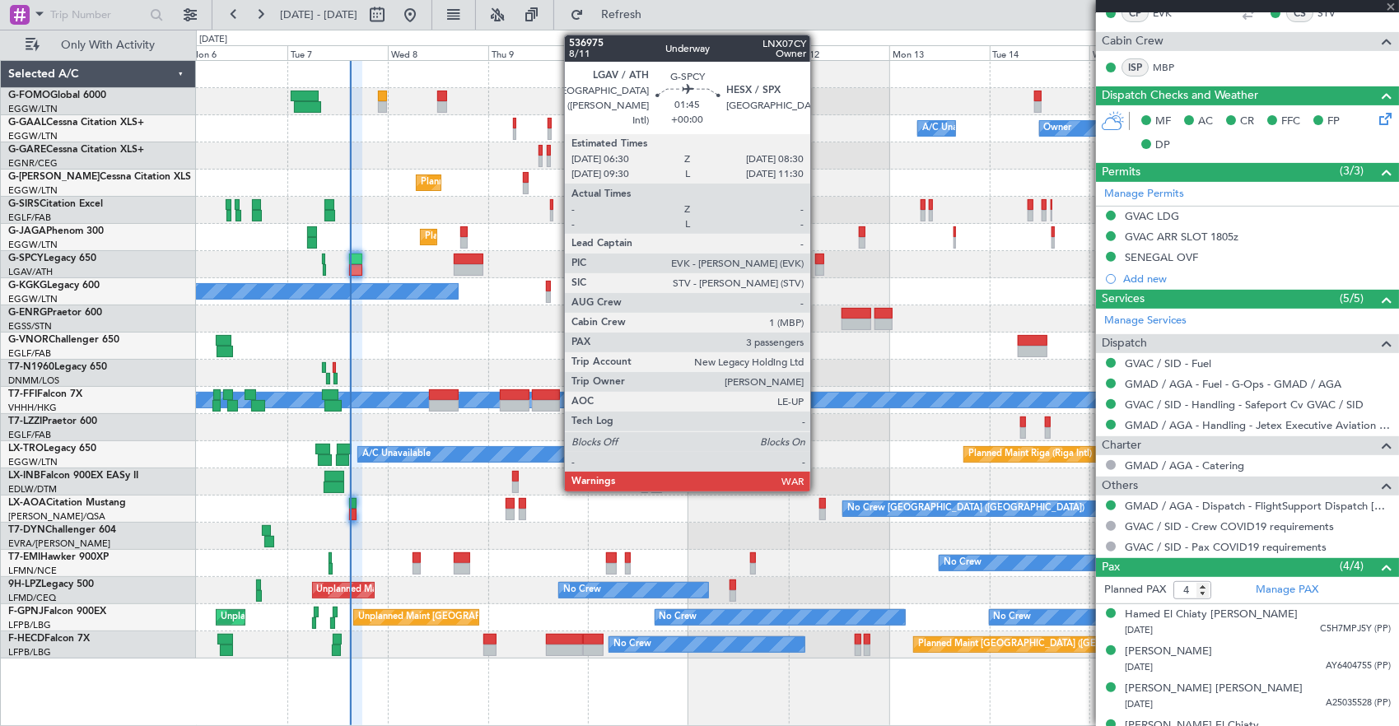
type input "3"
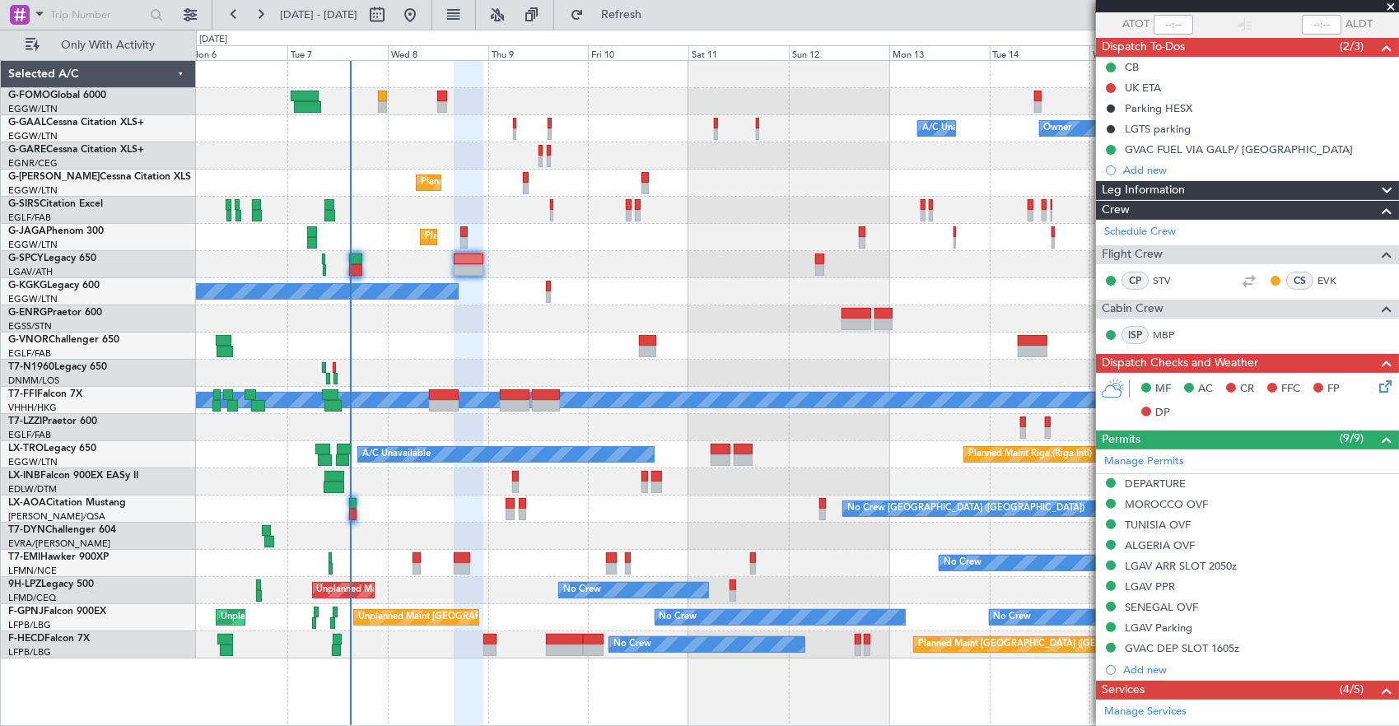
scroll to position [0, 0]
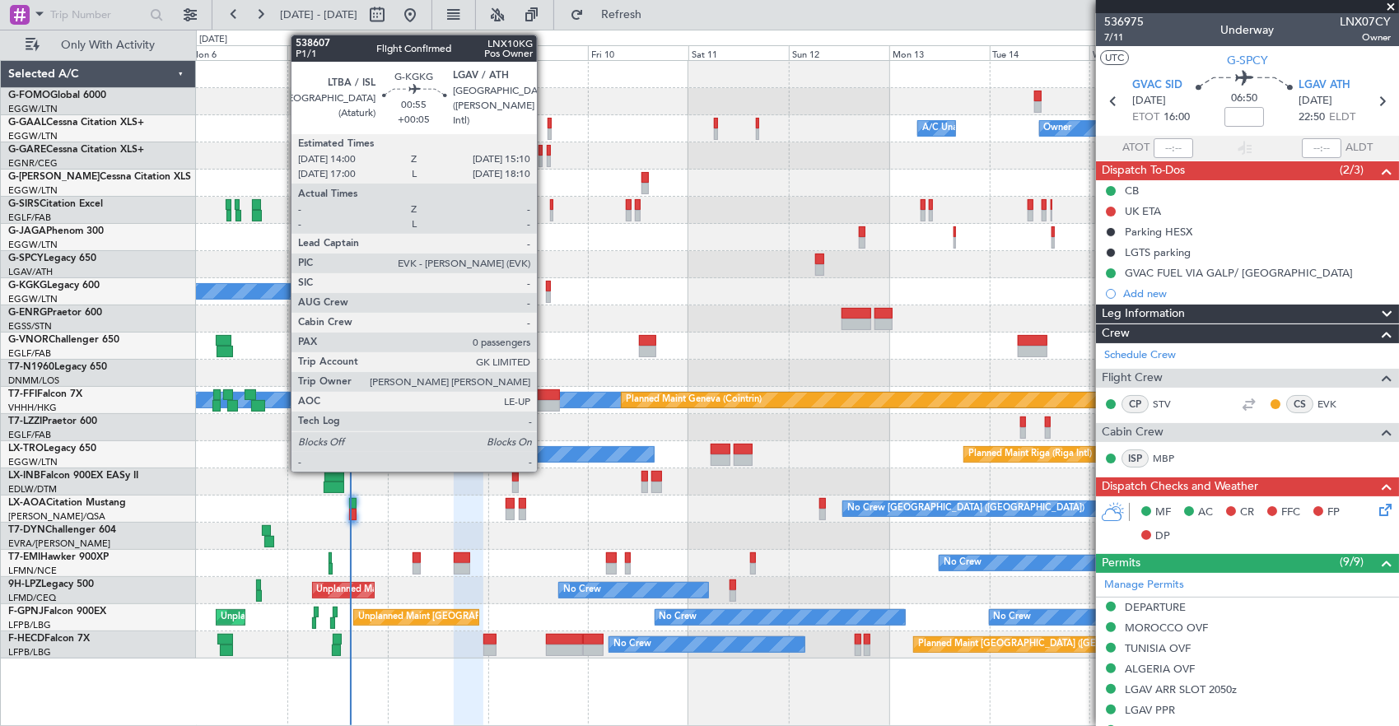
click at [546, 285] on div at bounding box center [548, 287] width 5 height 12
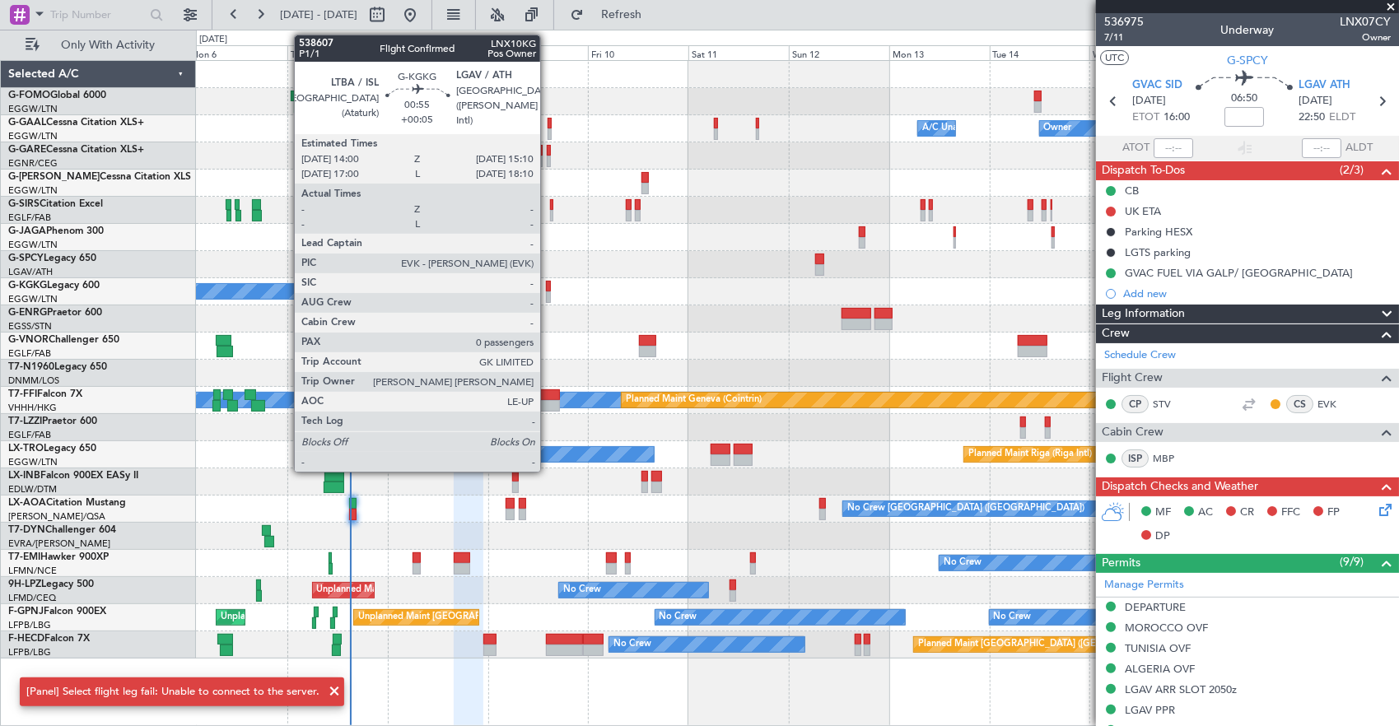
click at [549, 284] on div at bounding box center [548, 287] width 5 height 12
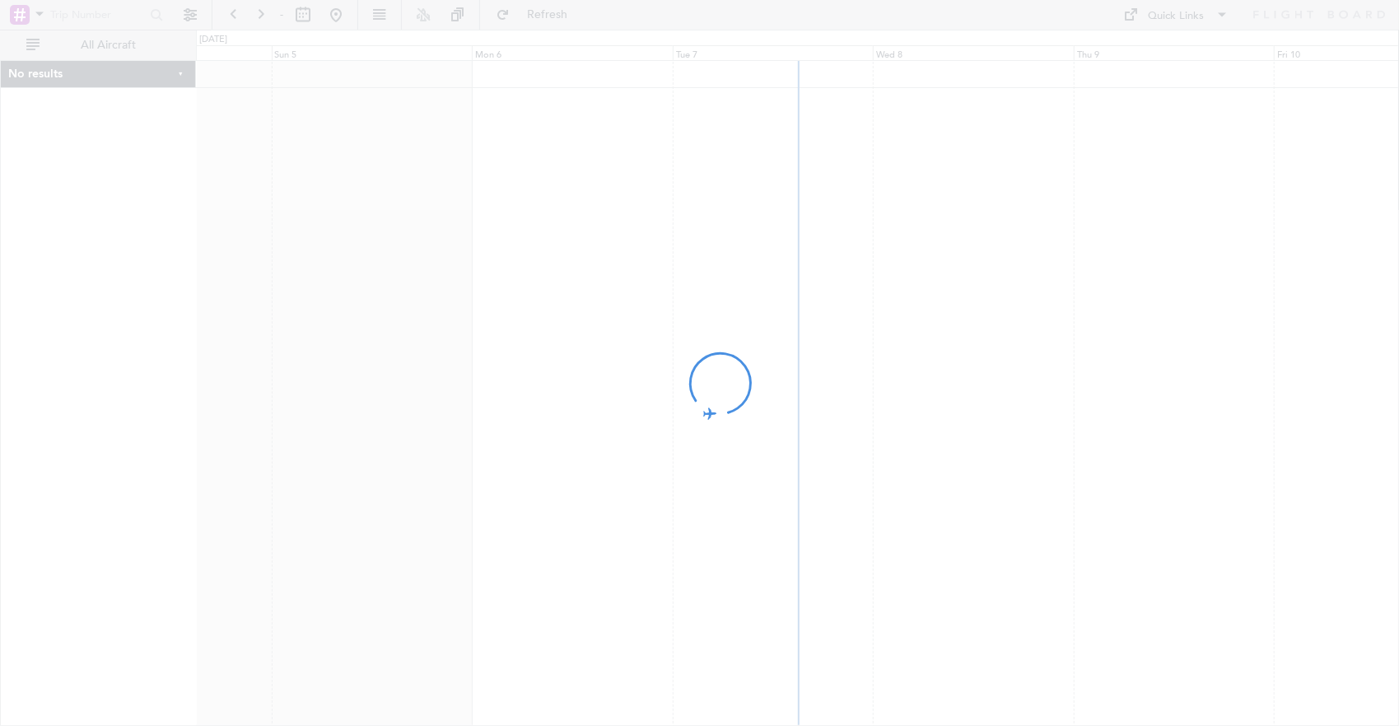
drag, startPoint x: 910, startPoint y: 316, endPoint x: 315, endPoint y: 229, distance: 601.9
click at [468, 282] on div at bounding box center [699, 363] width 1399 height 726
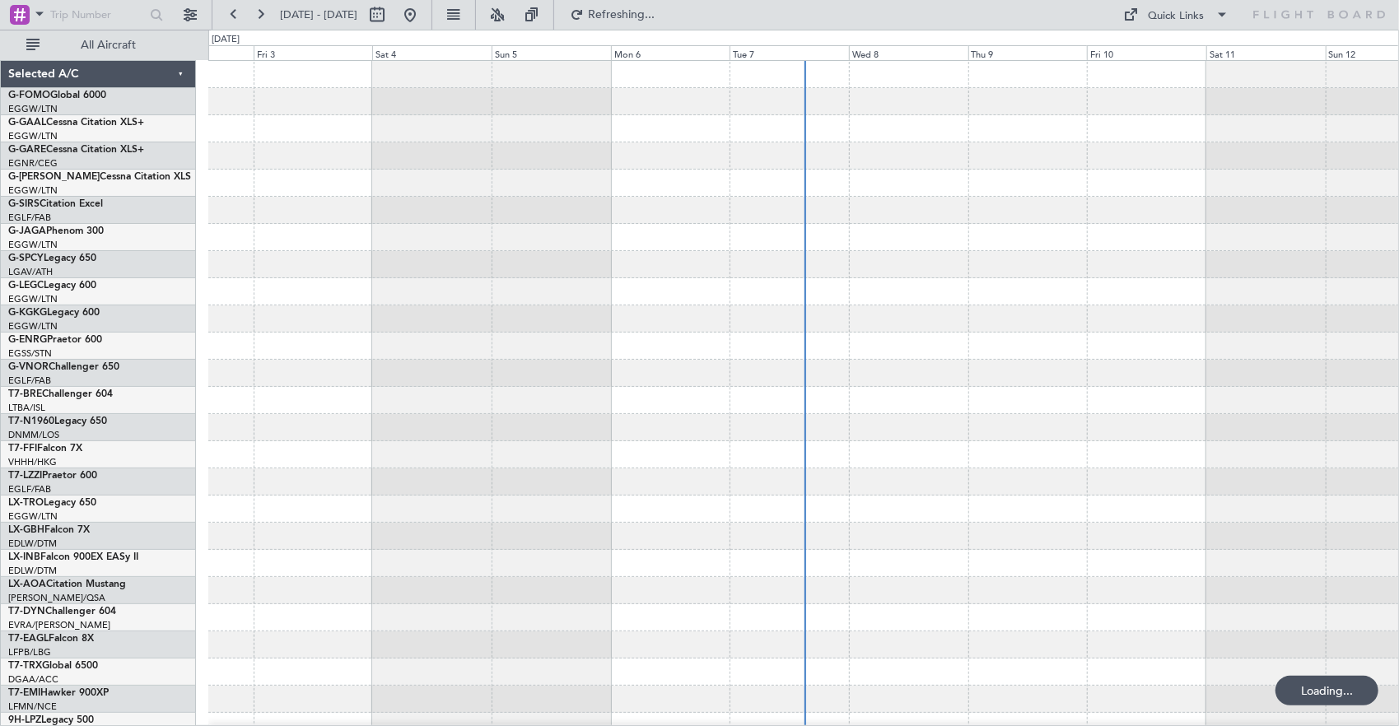
click at [122, 50] on span "All Aircraft" at bounding box center [108, 46] width 131 height 12
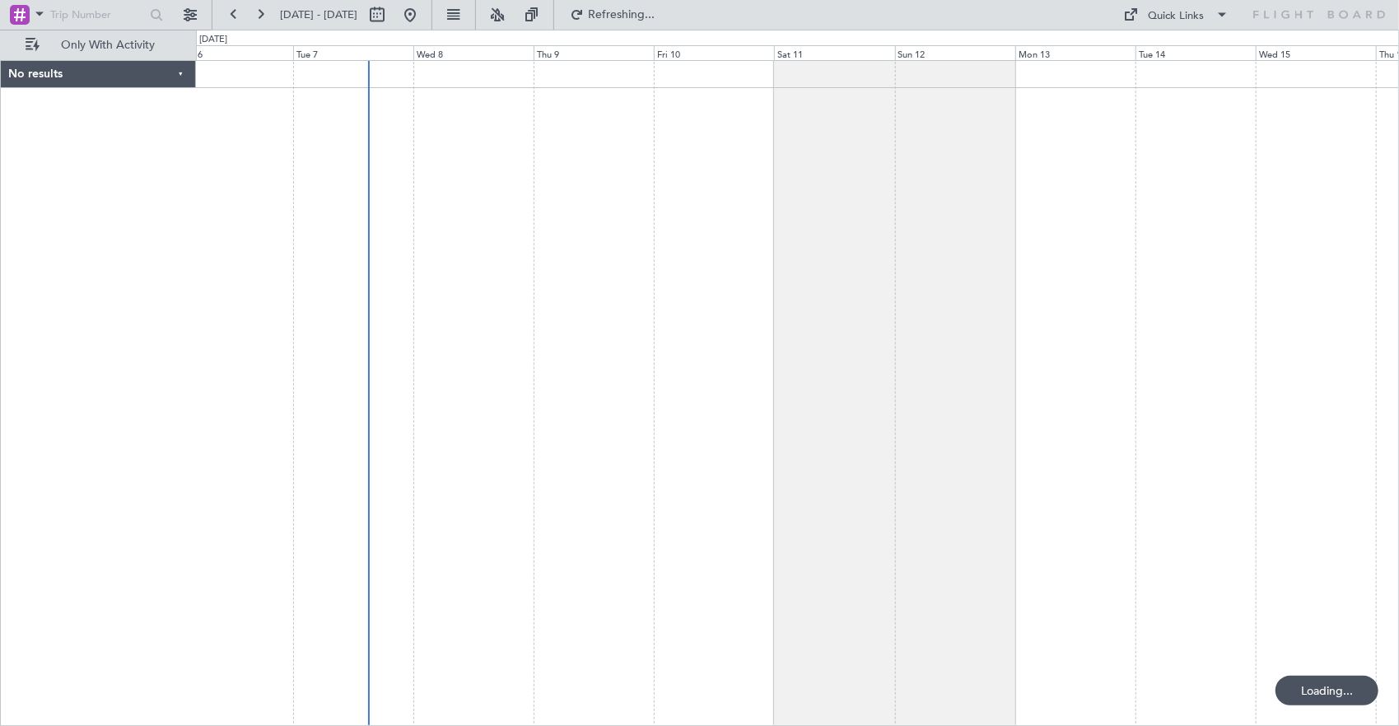
click at [507, 288] on div at bounding box center [798, 393] width 1204 height 667
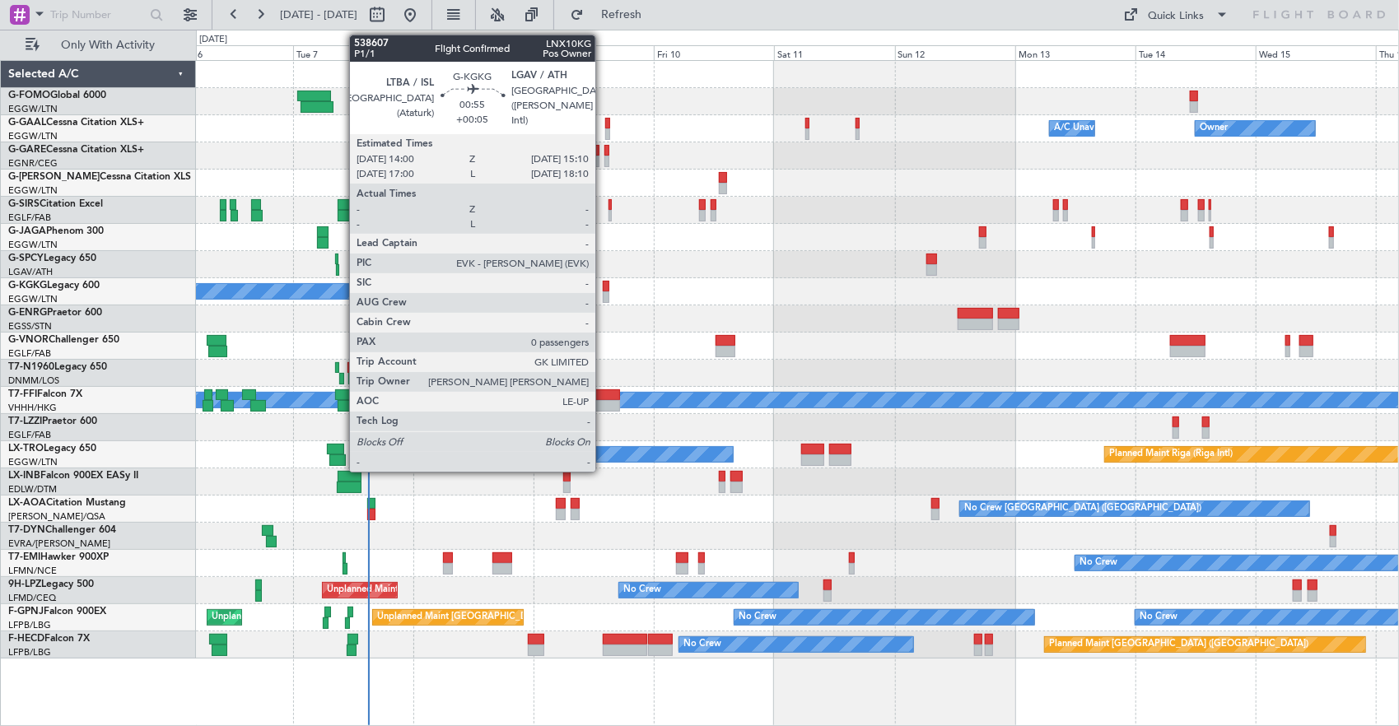
click at [604, 285] on div at bounding box center [606, 287] width 7 height 12
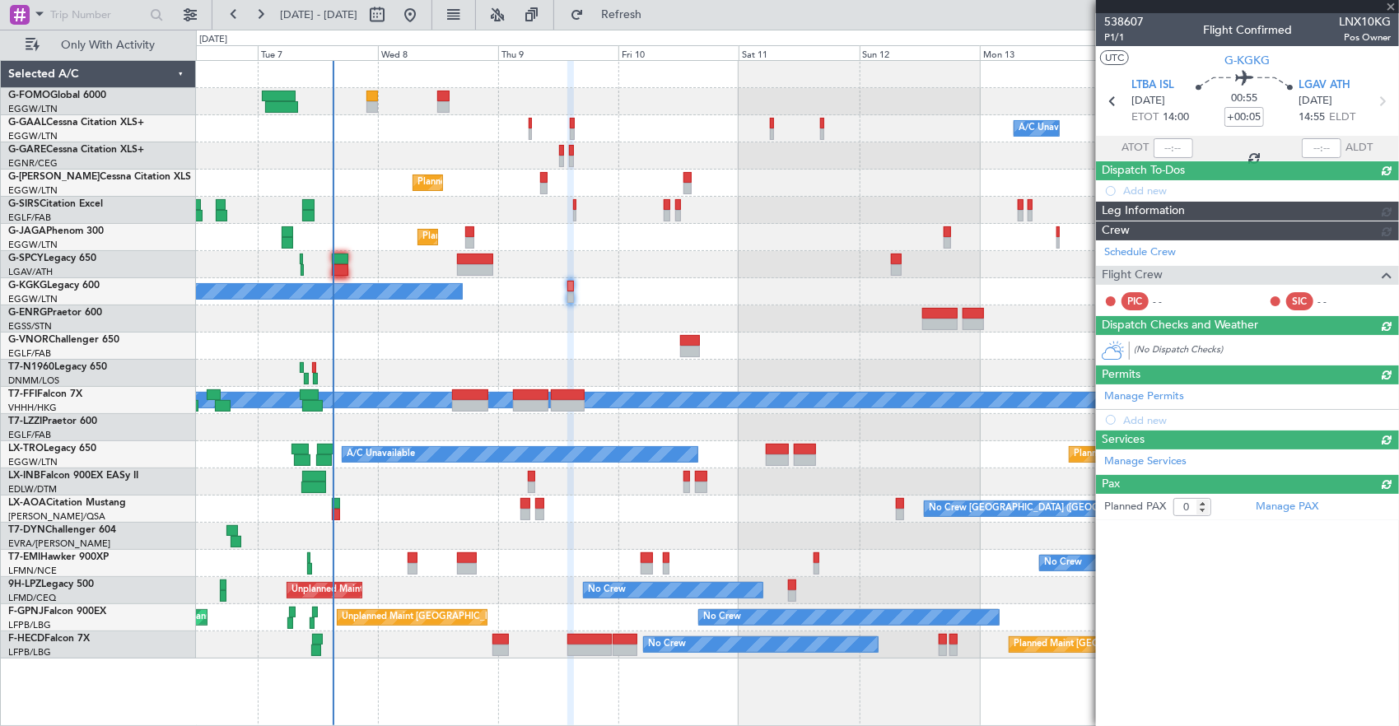
click at [824, 283] on div "A/C Unavailable [GEOGRAPHIC_DATA] (Ataturk)" at bounding box center [797, 291] width 1203 height 27
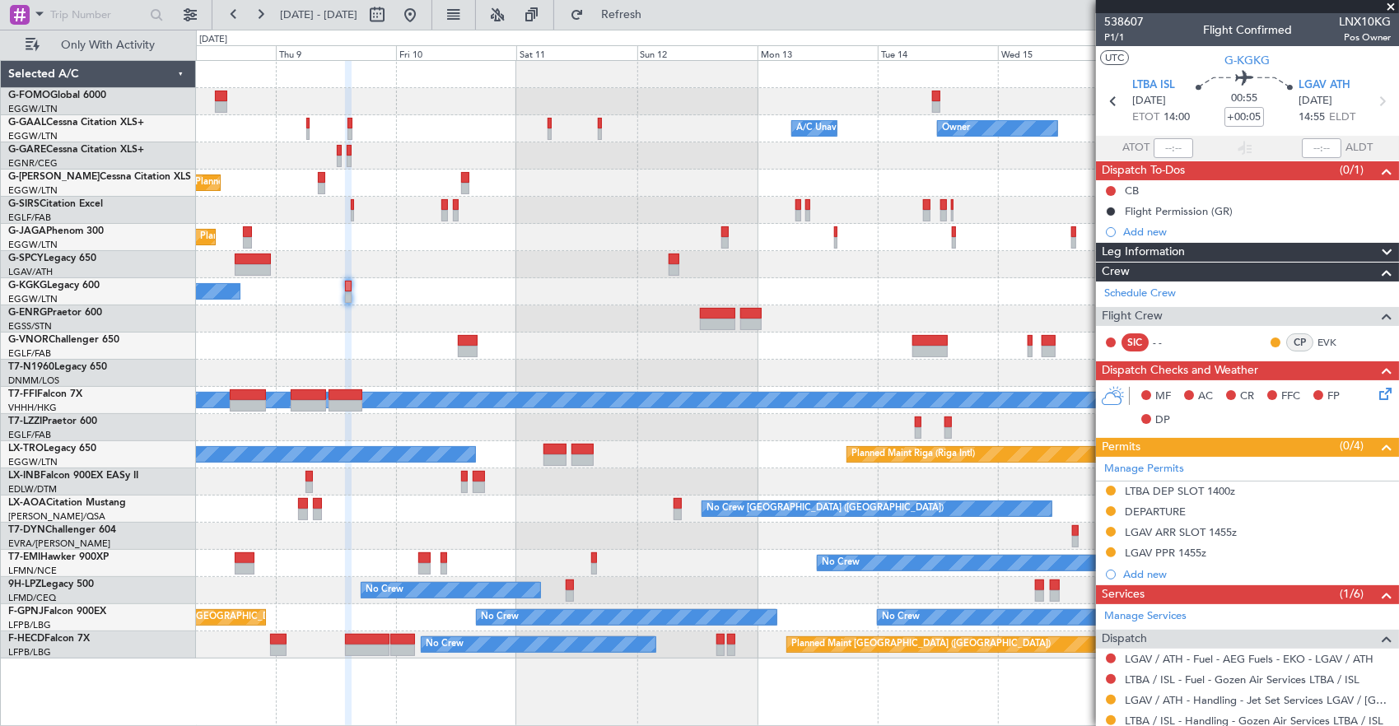
click at [479, 277] on div "Owner Owner A/C Unavailable A/C Unavailable Owner Planned Maint [GEOGRAPHIC_DAT…" at bounding box center [797, 360] width 1203 height 598
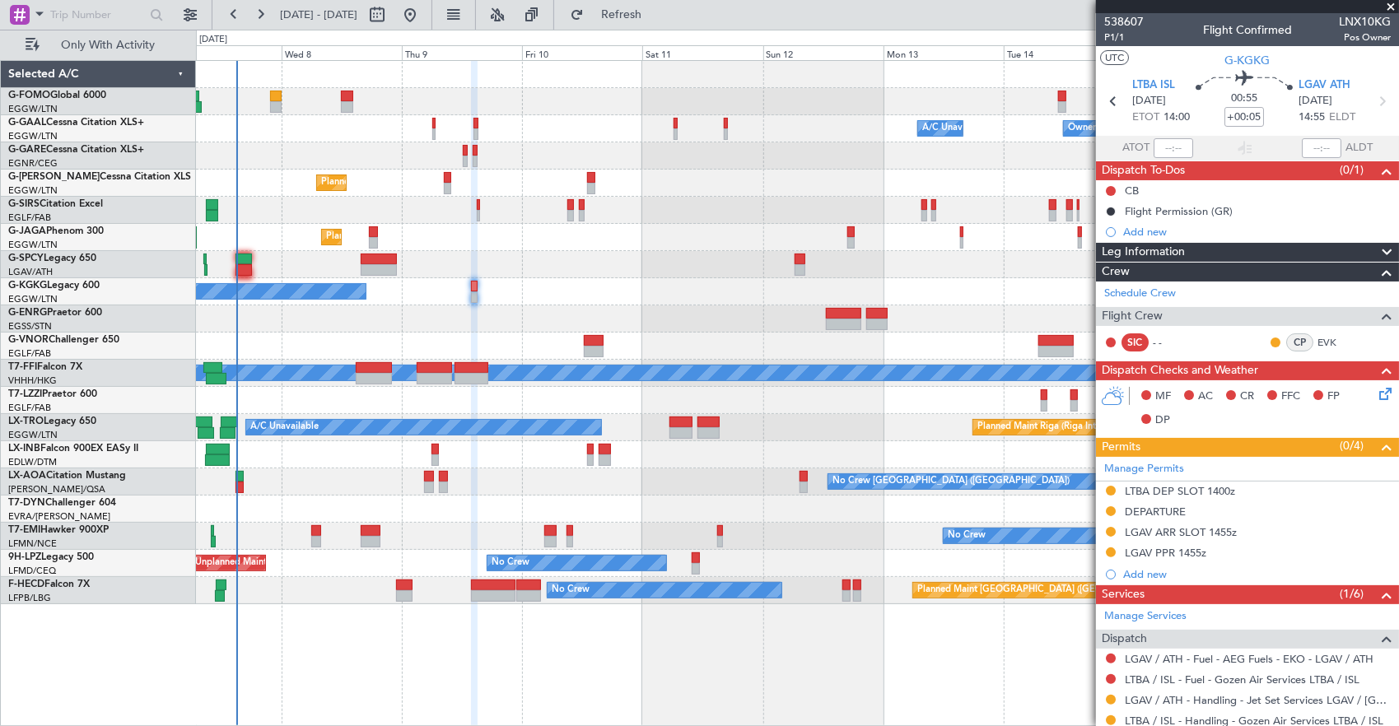
click at [600, 255] on div at bounding box center [797, 264] width 1203 height 27
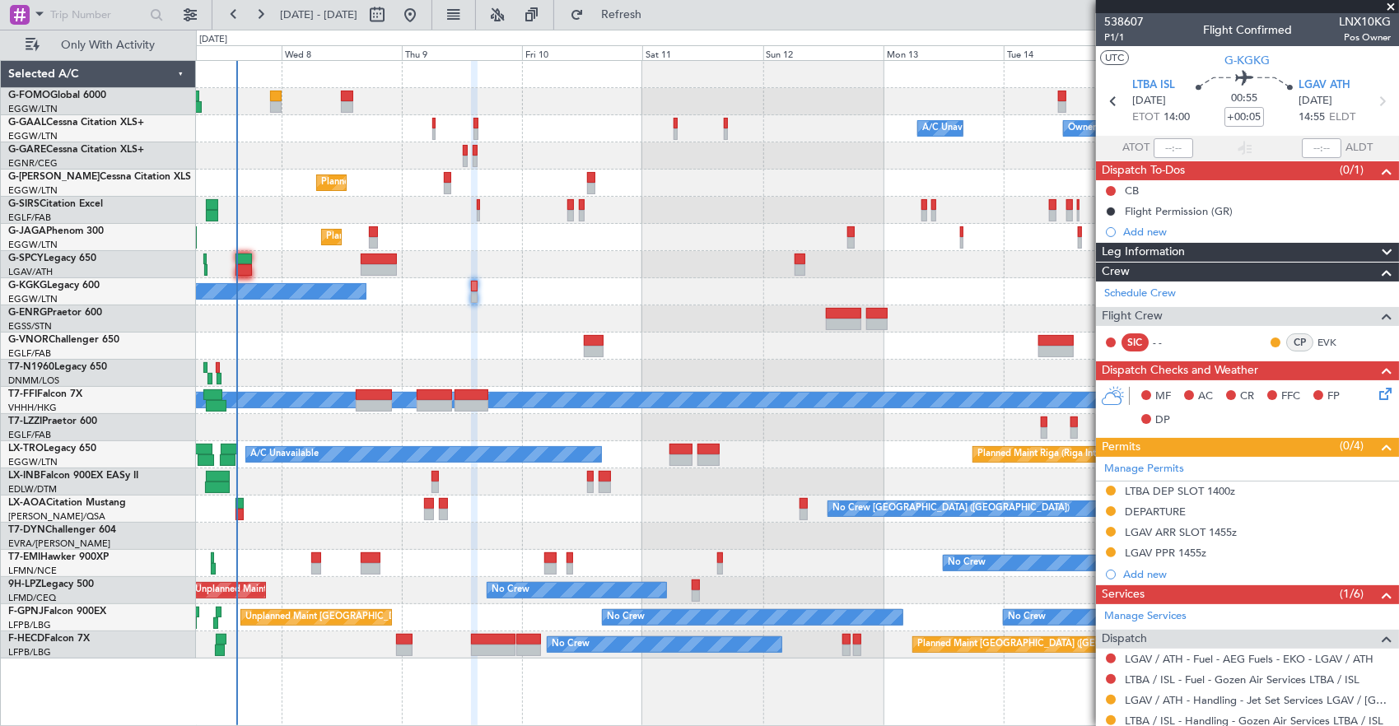
scroll to position [169, 0]
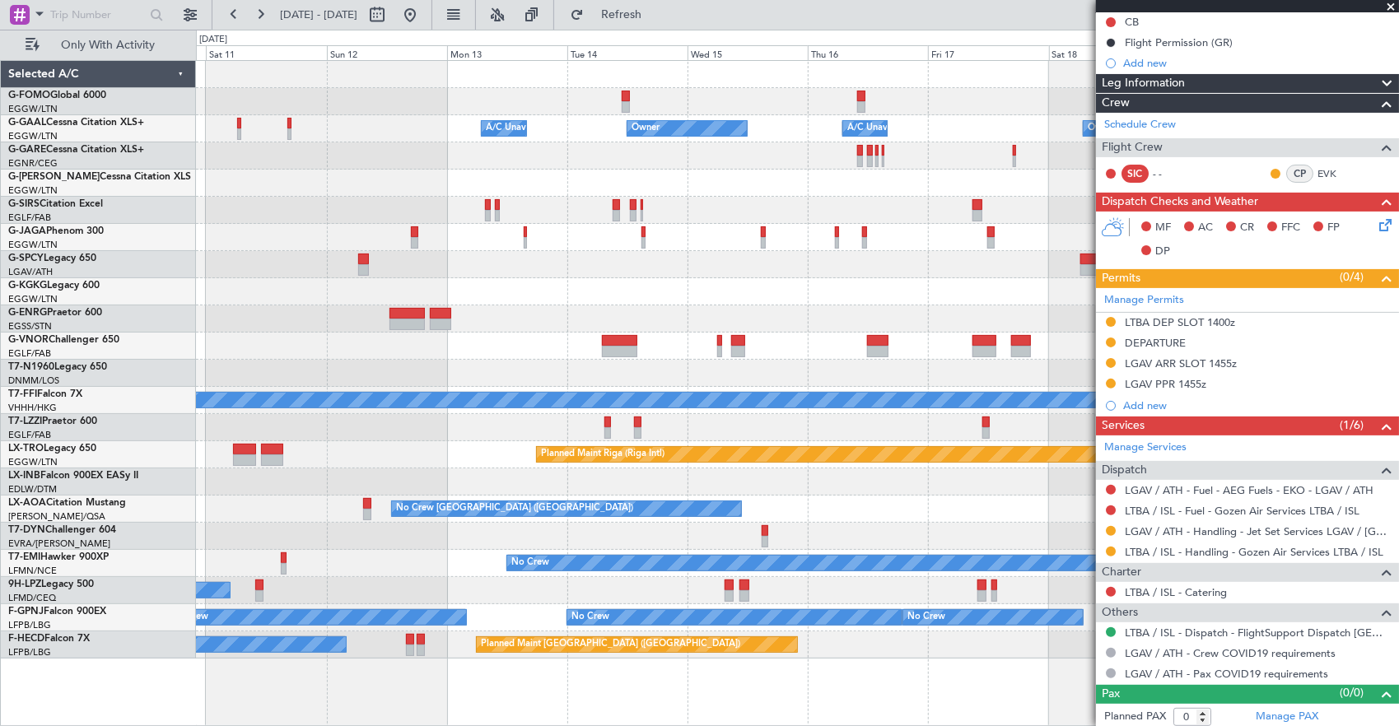
click at [512, 285] on div "A/C Unavailable [GEOGRAPHIC_DATA] (Ataturk)" at bounding box center [797, 291] width 1203 height 27
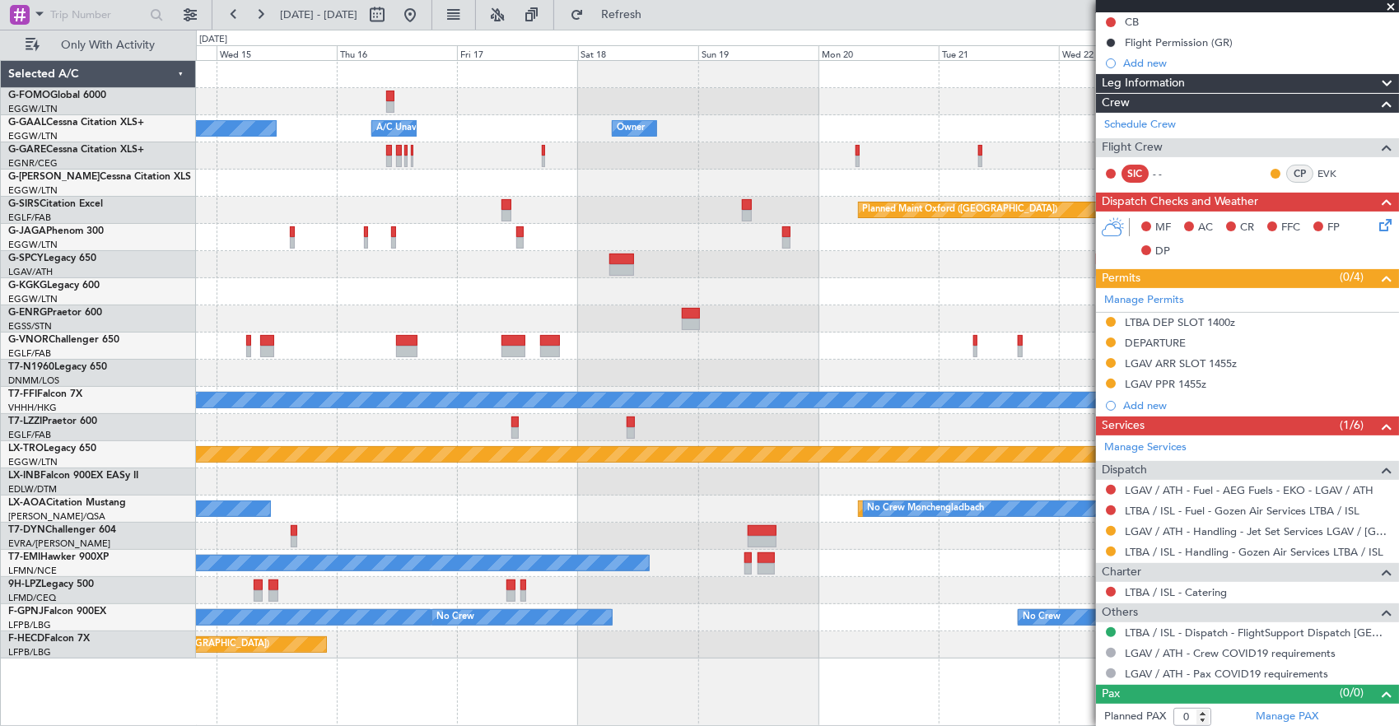
click at [353, 288] on div at bounding box center [797, 291] width 1203 height 27
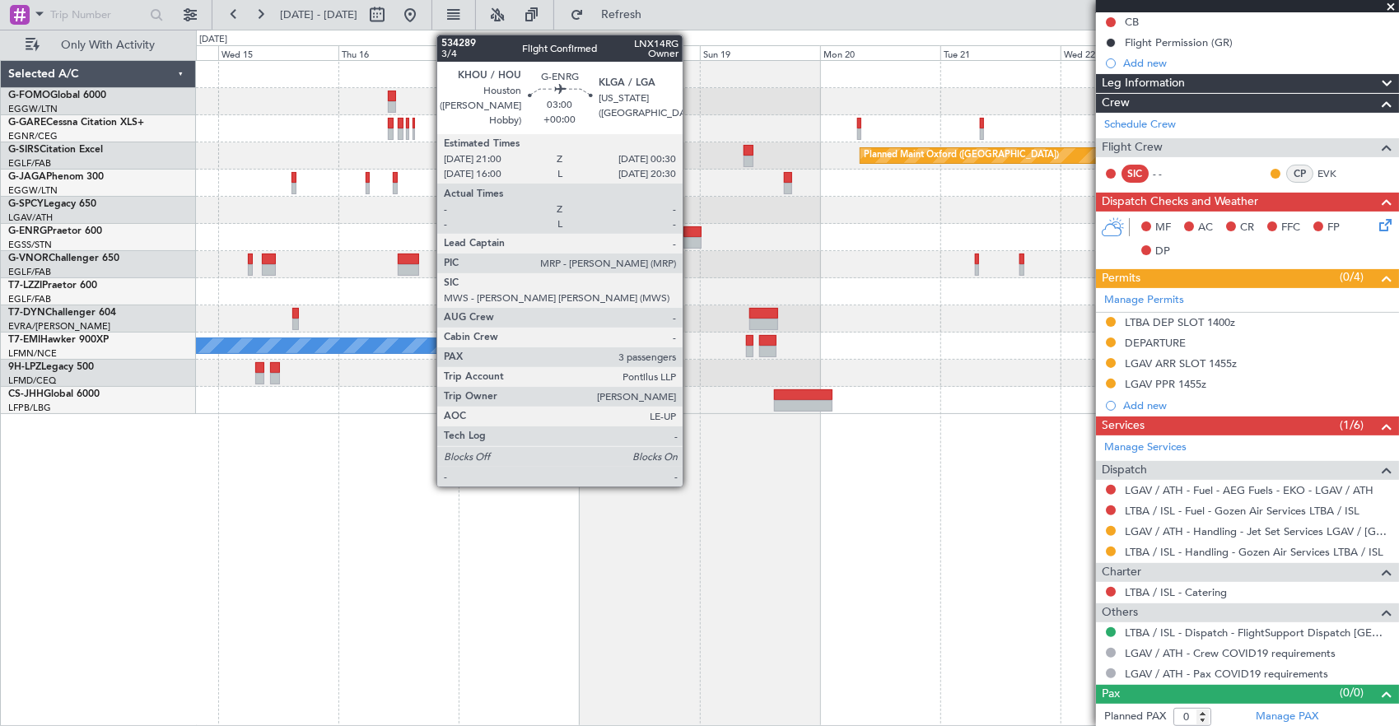
click at [691, 231] on div at bounding box center [693, 233] width 18 height 12
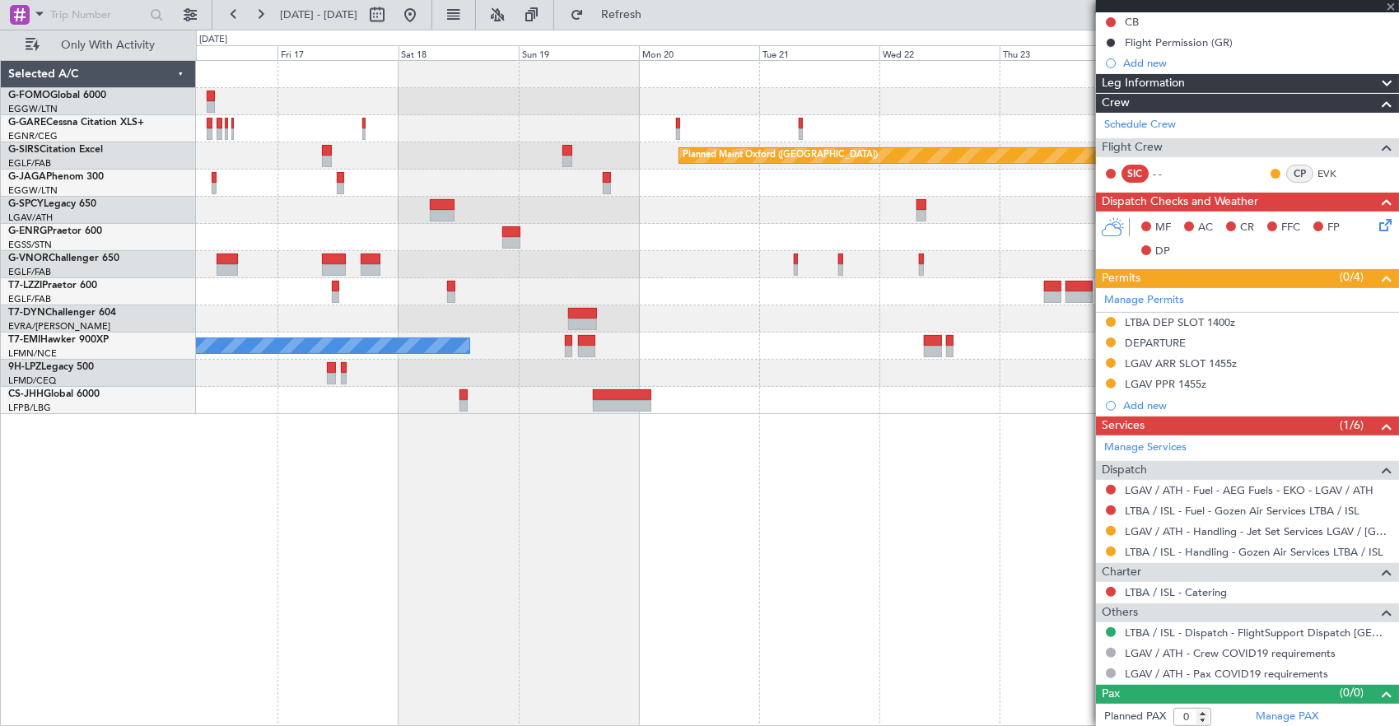
click at [567, 224] on div at bounding box center [797, 237] width 1203 height 27
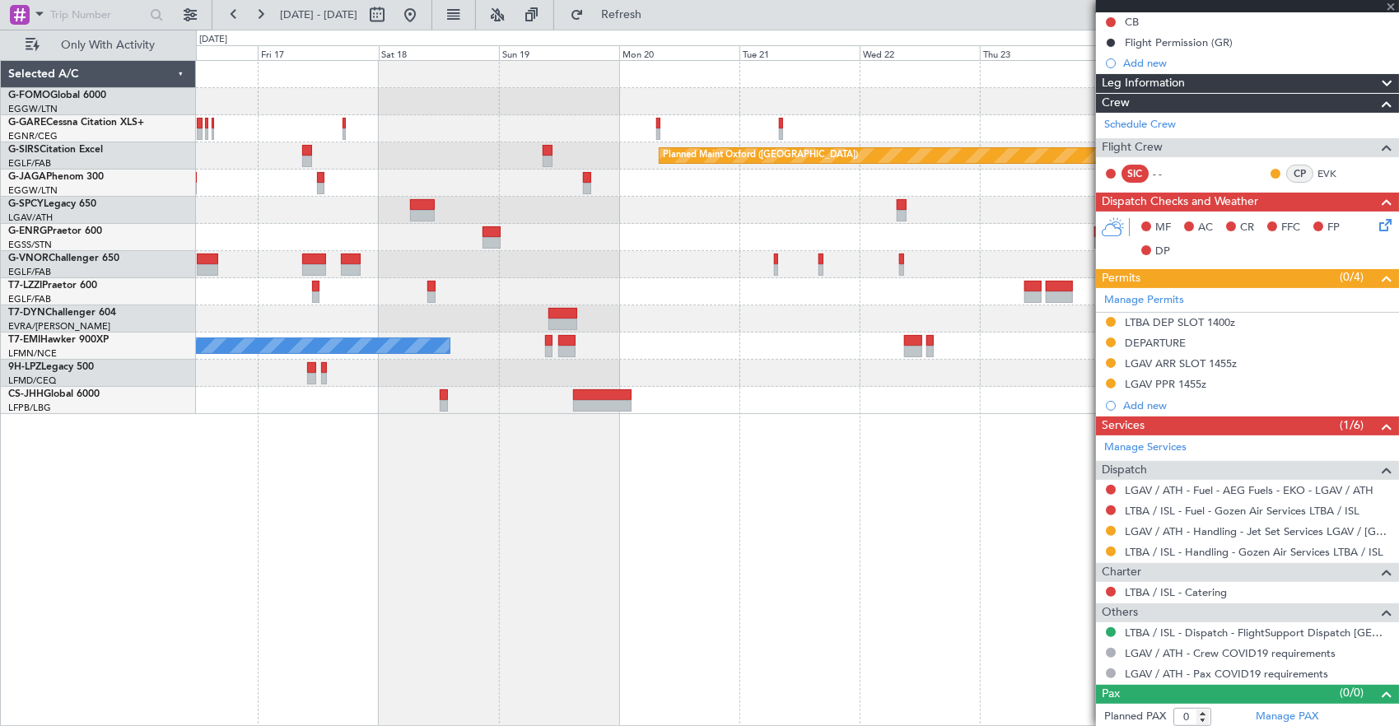
type input "3"
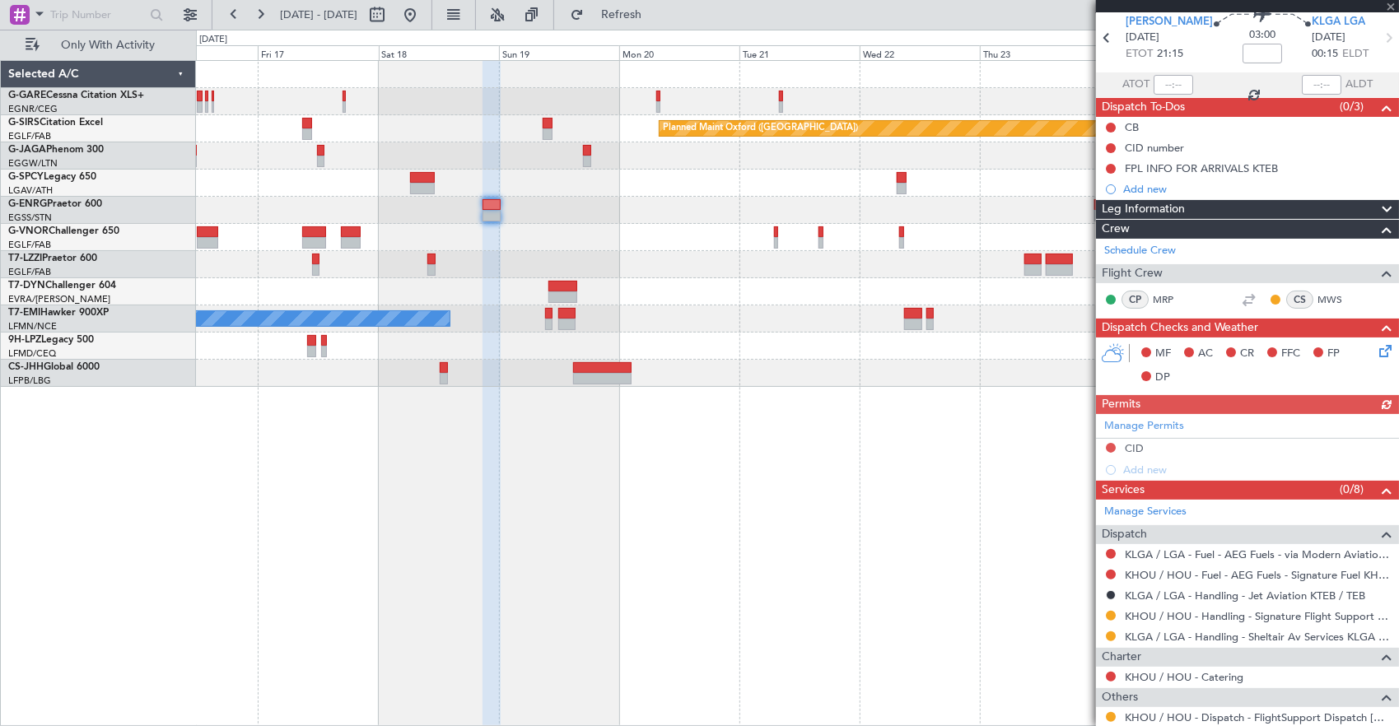
scroll to position [82, 0]
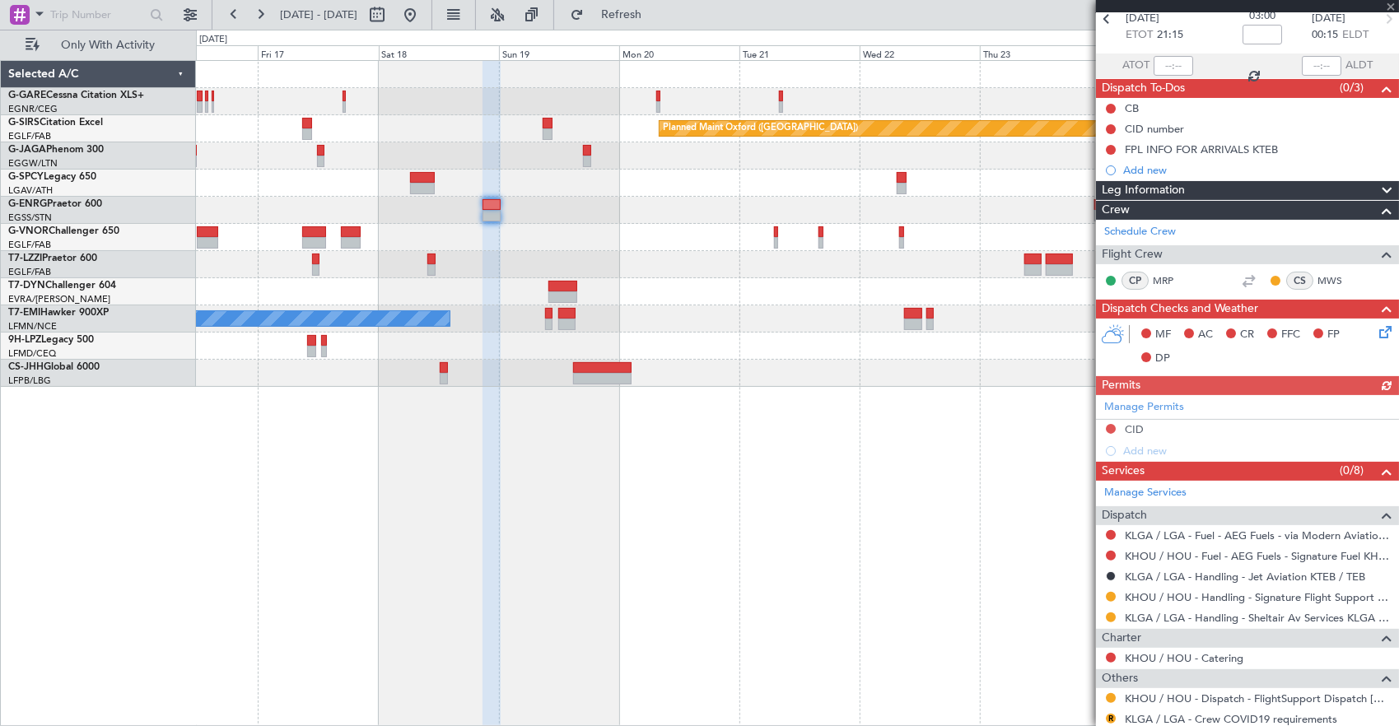
click at [1175, 407] on div "Manage Permits CID Add new" at bounding box center [1247, 428] width 303 height 67
click at [1149, 404] on div "Manage Permits CID Add new" at bounding box center [1247, 428] width 303 height 67
click at [1160, 404] on link "Manage Permits" at bounding box center [1145, 407] width 80 height 16
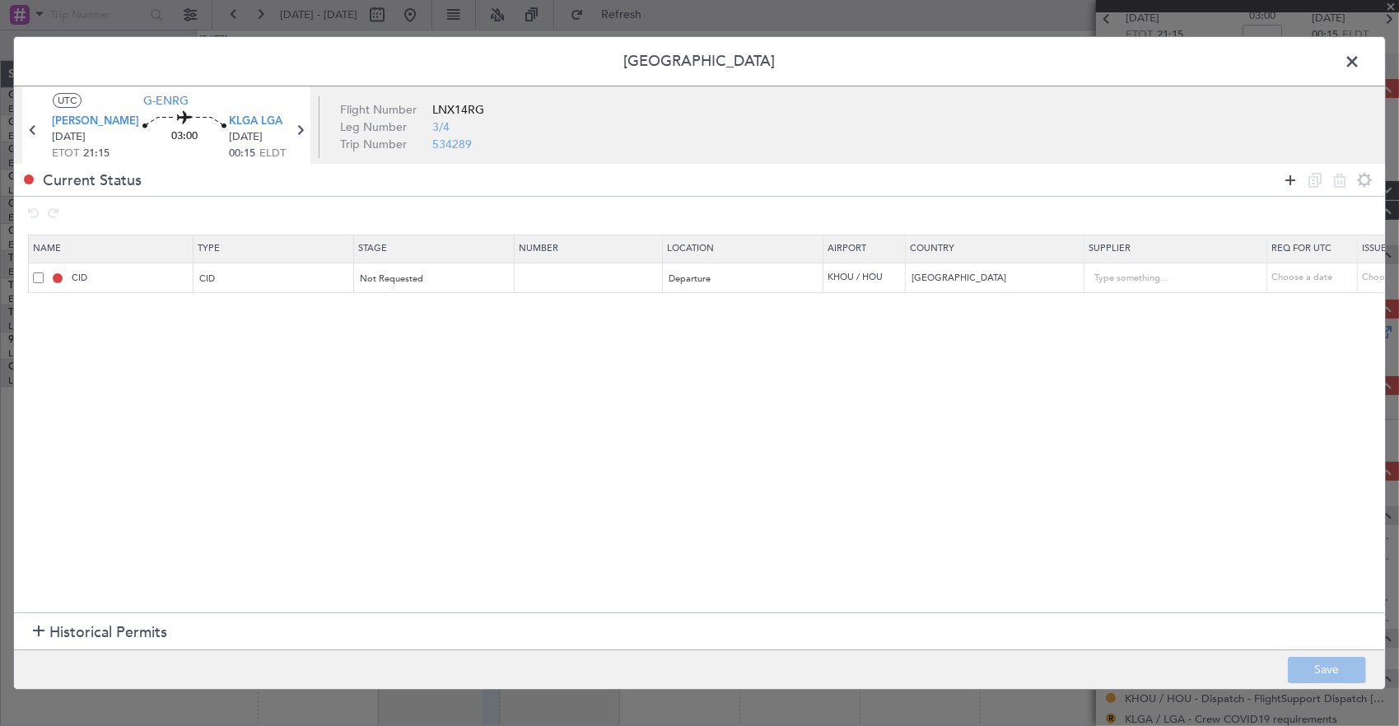
click at [1285, 179] on icon at bounding box center [1291, 181] width 20 height 20
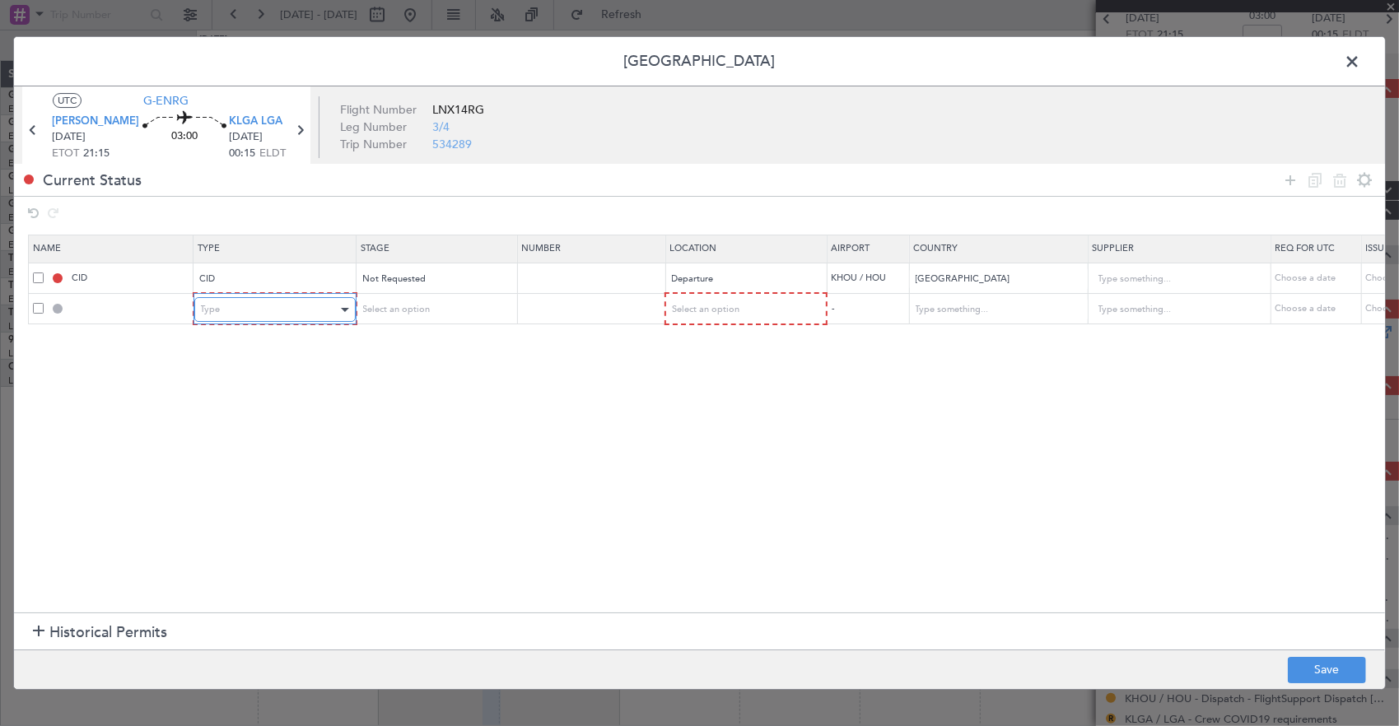
click at [208, 316] on div "Type" at bounding box center [269, 309] width 137 height 25
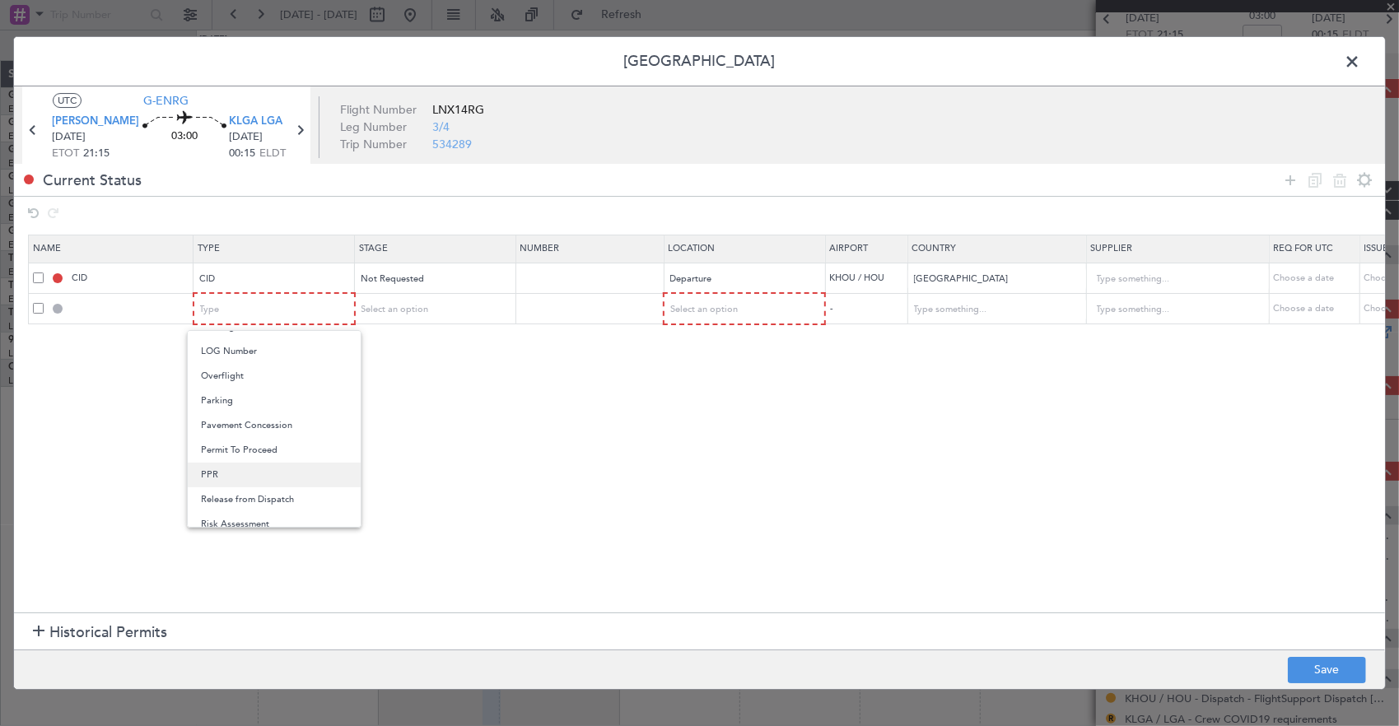
click at [254, 472] on span "PPR" at bounding box center [274, 475] width 147 height 25
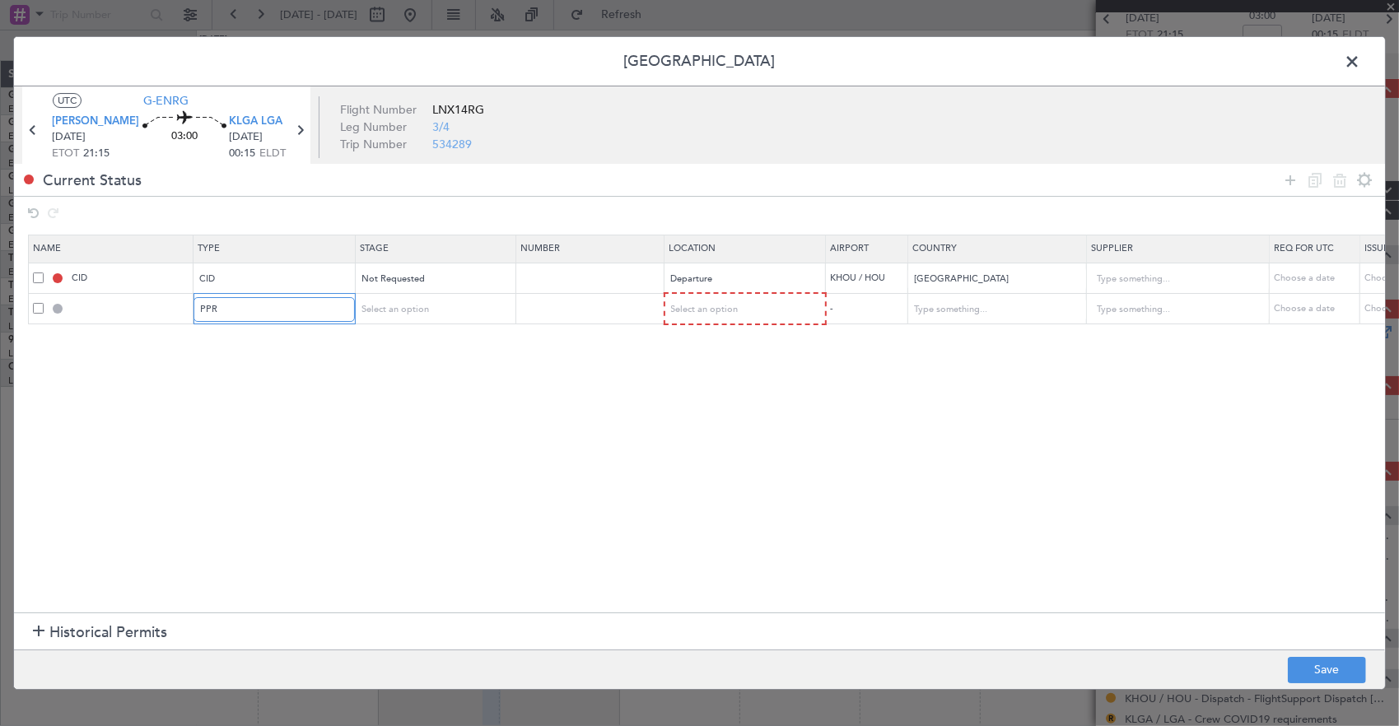
scroll to position [414, 0]
click at [390, 323] on td "Select an option" at bounding box center [434, 308] width 161 height 31
click at [407, 308] on span "Select an option" at bounding box center [395, 309] width 68 height 12
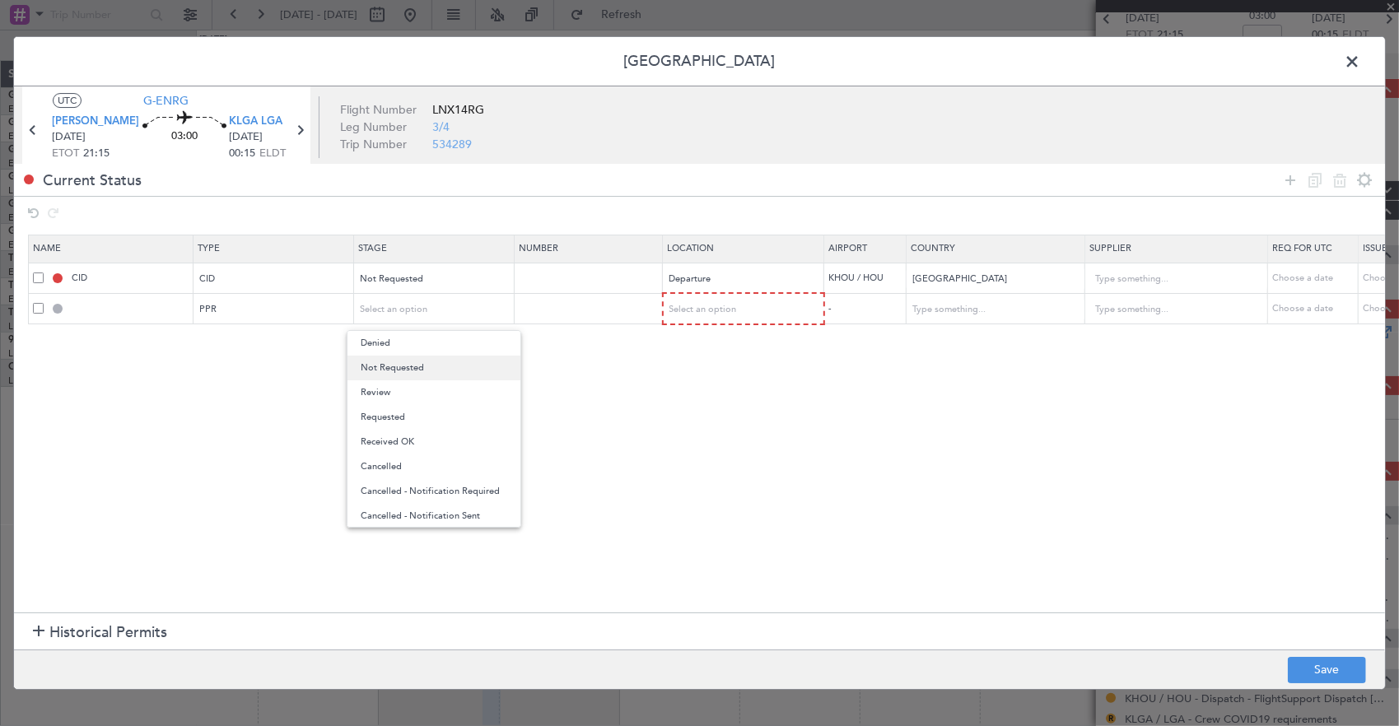
click at [423, 361] on span "Not Requested" at bounding box center [434, 368] width 147 height 25
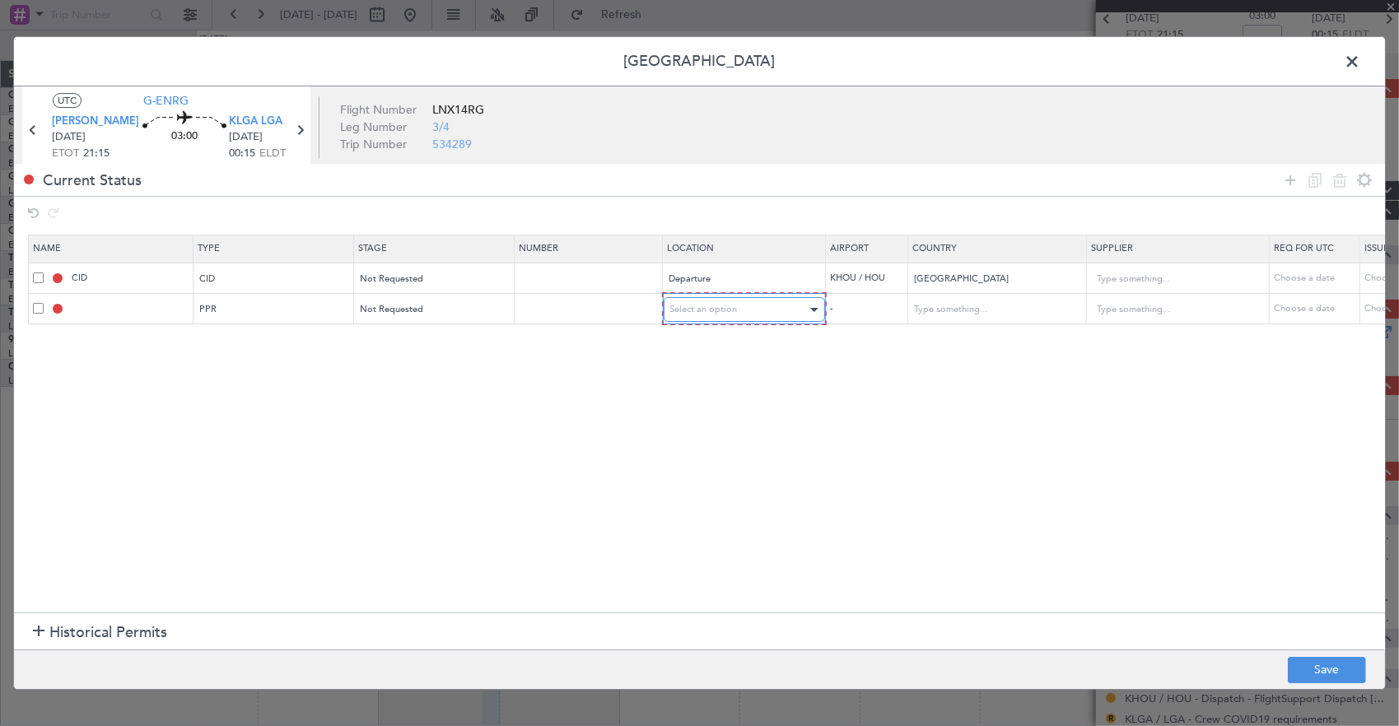
click at [680, 315] on div "Select an option" at bounding box center [738, 309] width 137 height 25
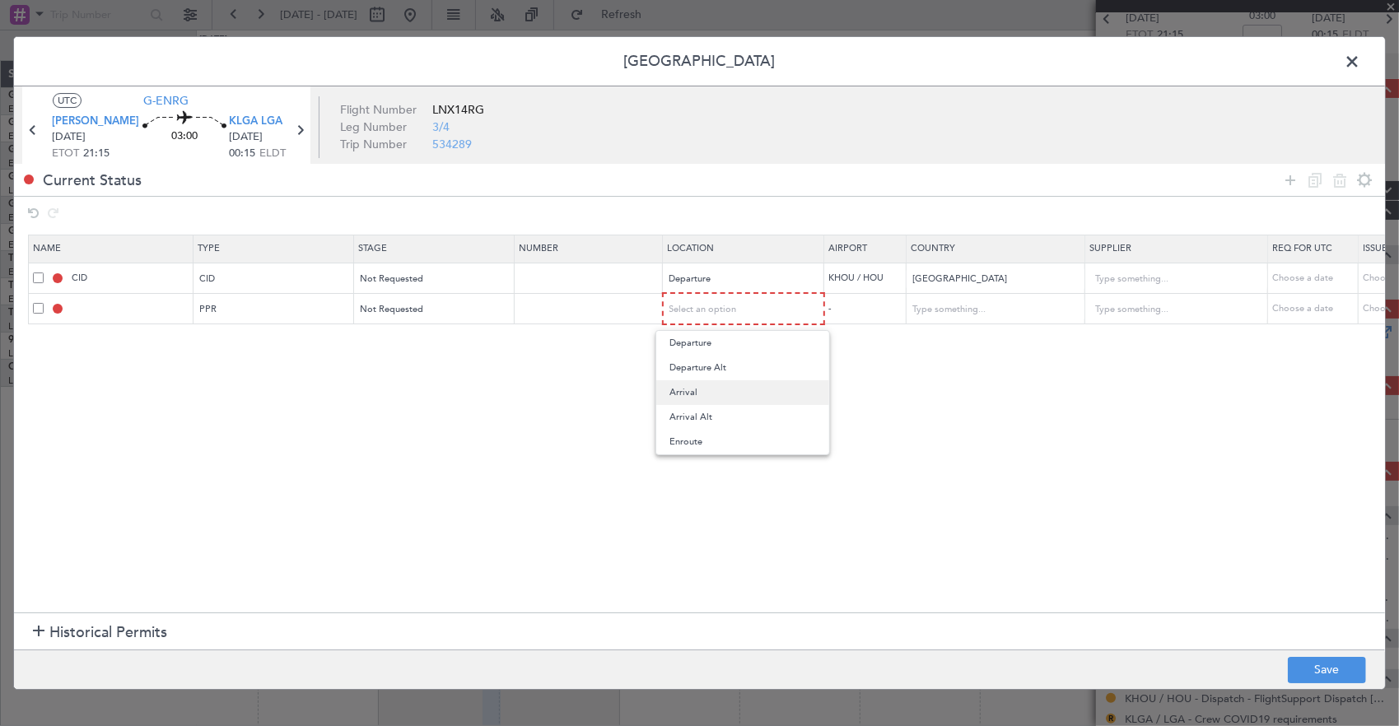
click at [724, 392] on span "Arrival" at bounding box center [743, 393] width 147 height 25
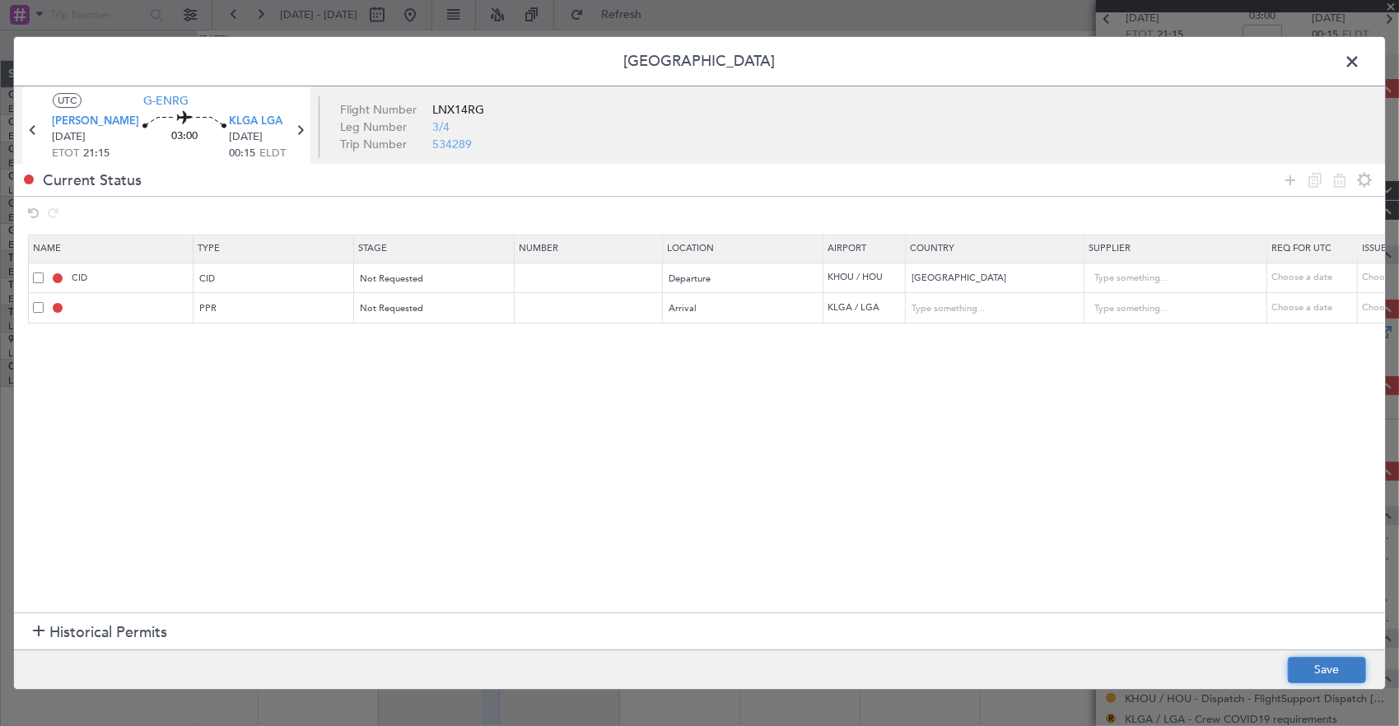
click at [1341, 666] on button "Save" at bounding box center [1327, 670] width 78 height 26
click at [298, 133] on div at bounding box center [699, 363] width 1371 height 652
type input "KLGA PPR"
type input "[GEOGRAPHIC_DATA]"
type input "NNN"
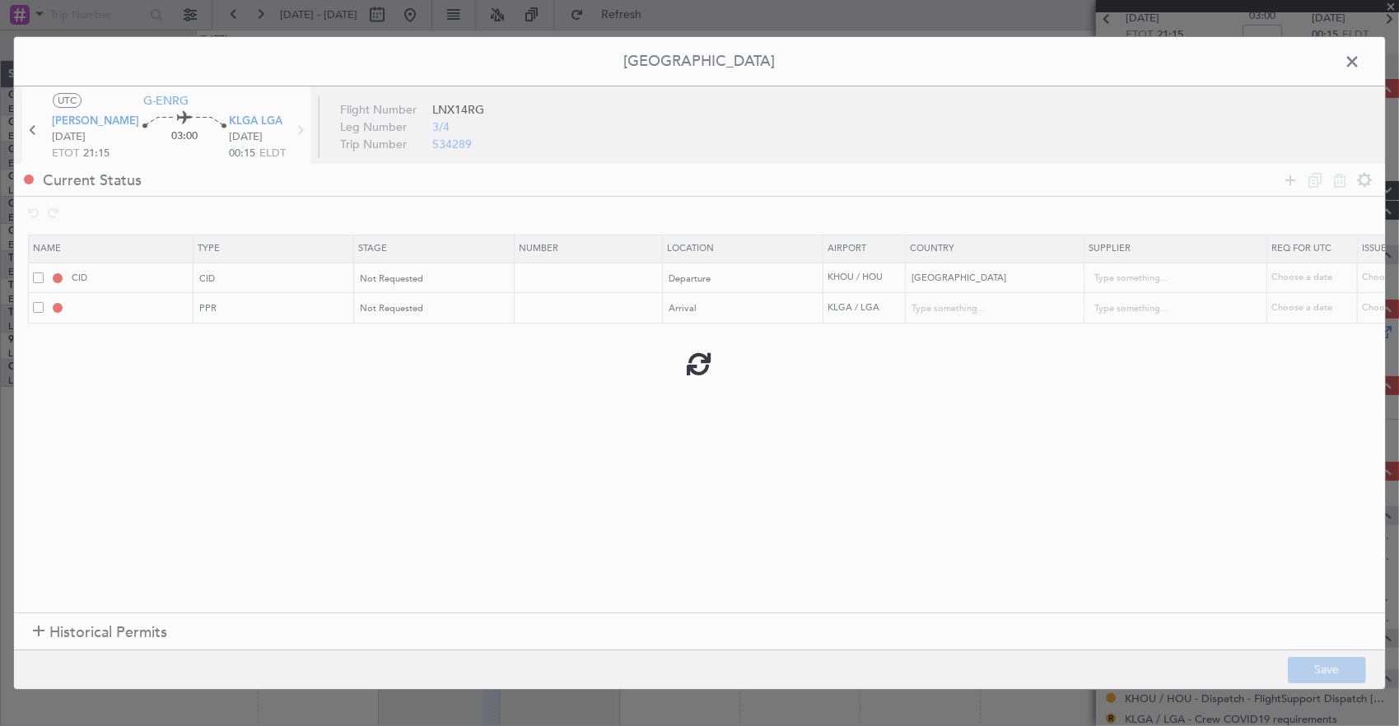
type input "5"
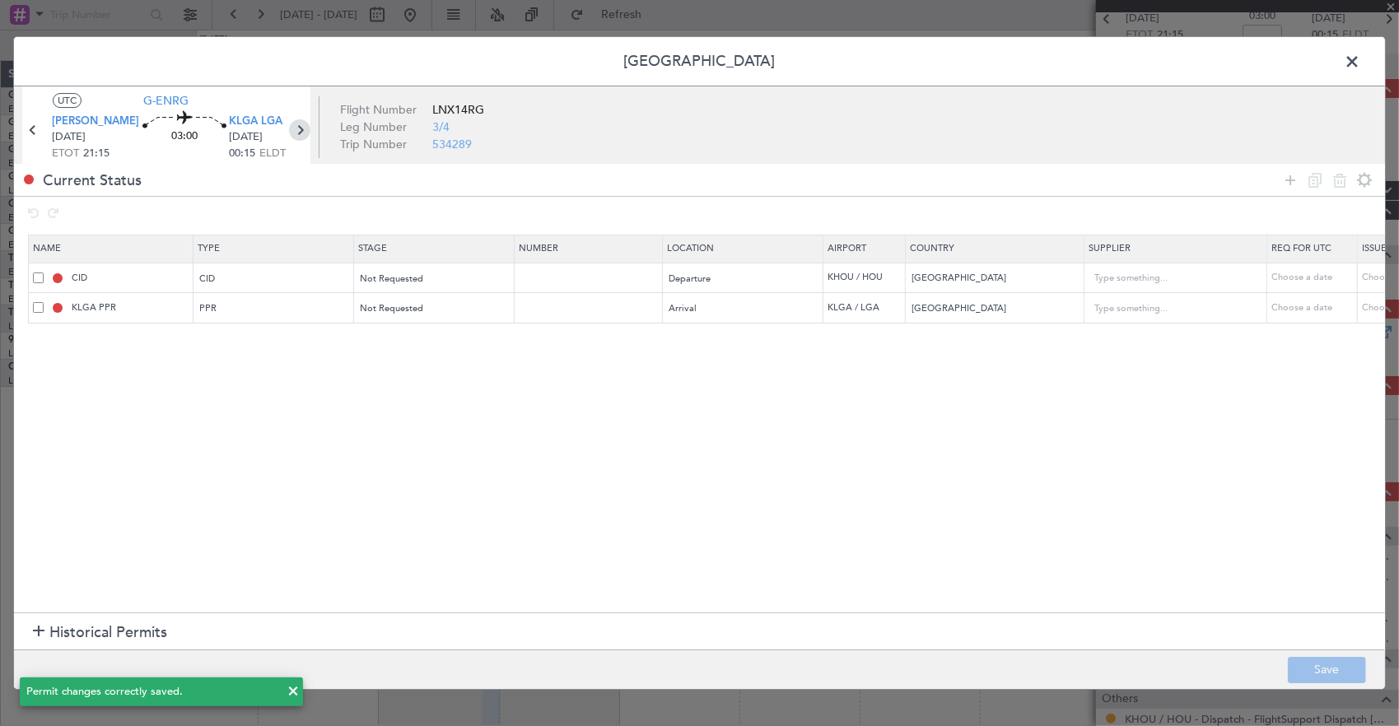
click at [297, 128] on icon at bounding box center [299, 129] width 21 height 21
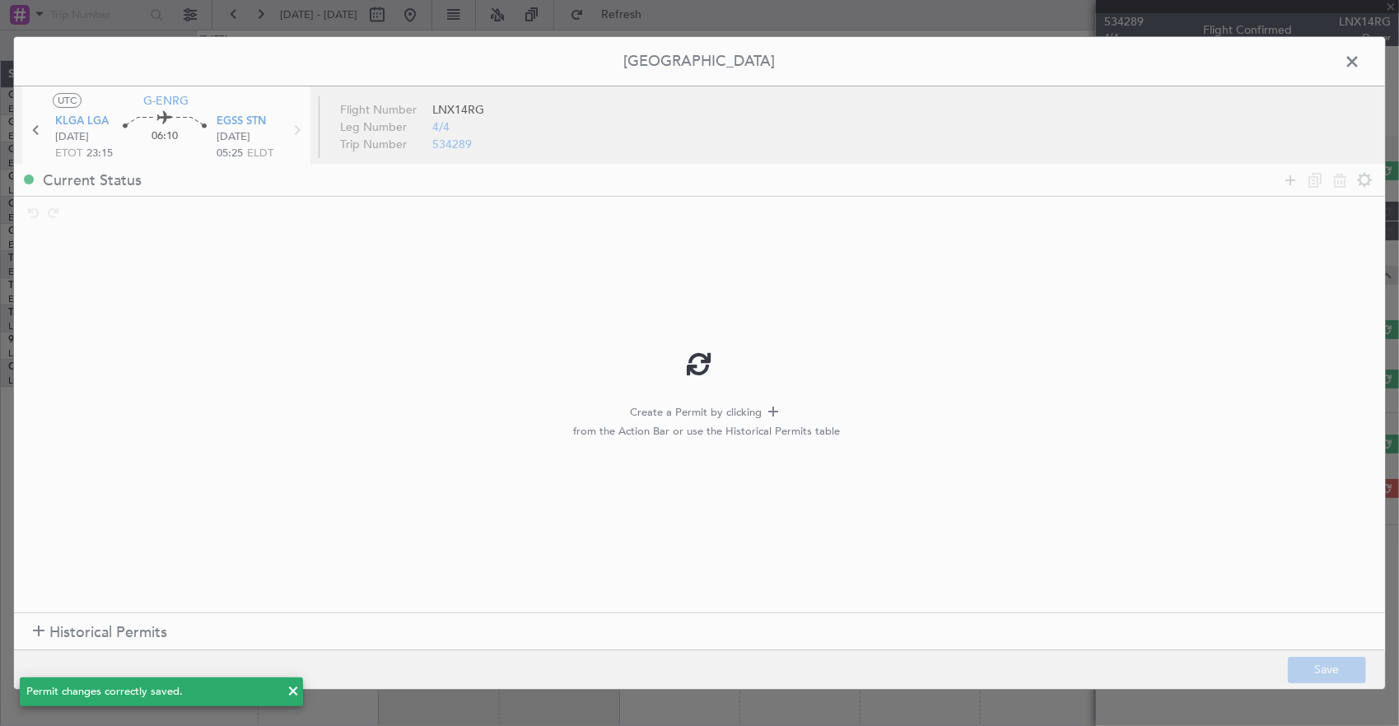
scroll to position [0, 0]
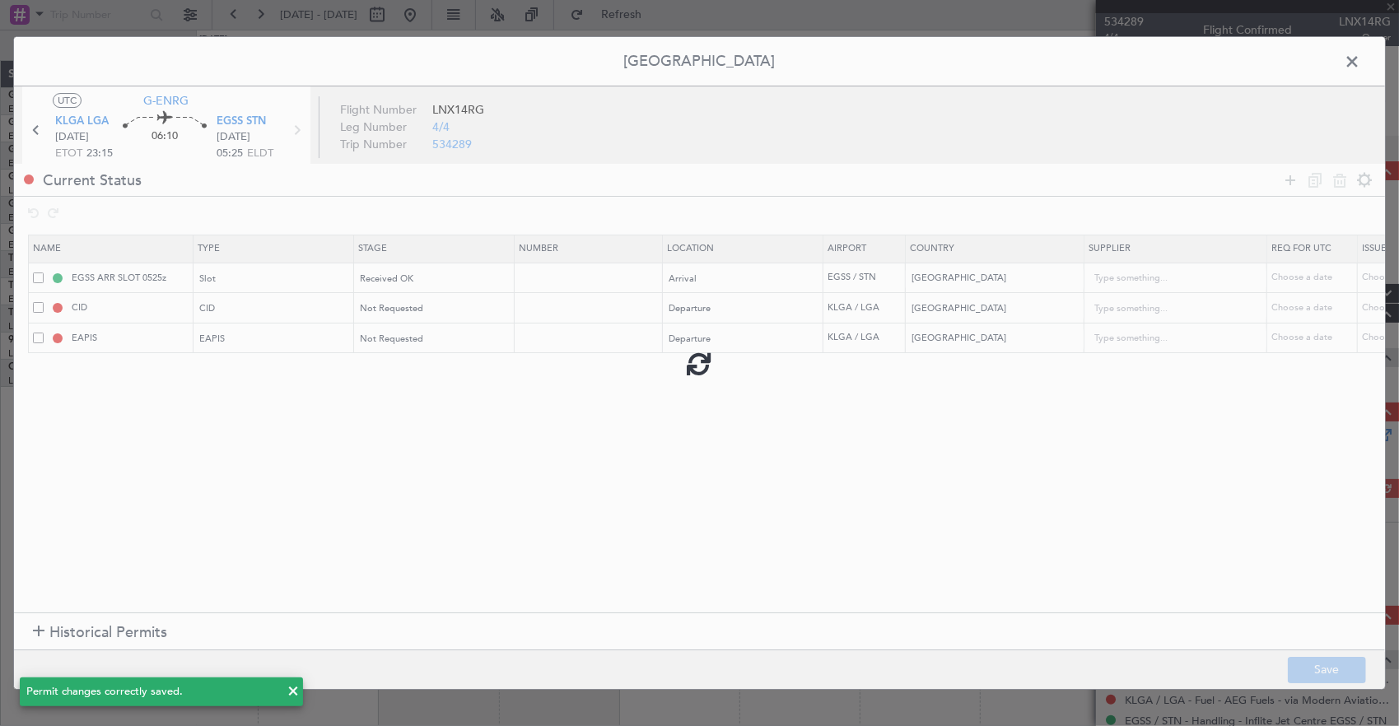
click at [1277, 185] on div at bounding box center [699, 363] width 1371 height 652
click at [1287, 178] on div at bounding box center [699, 363] width 1371 height 652
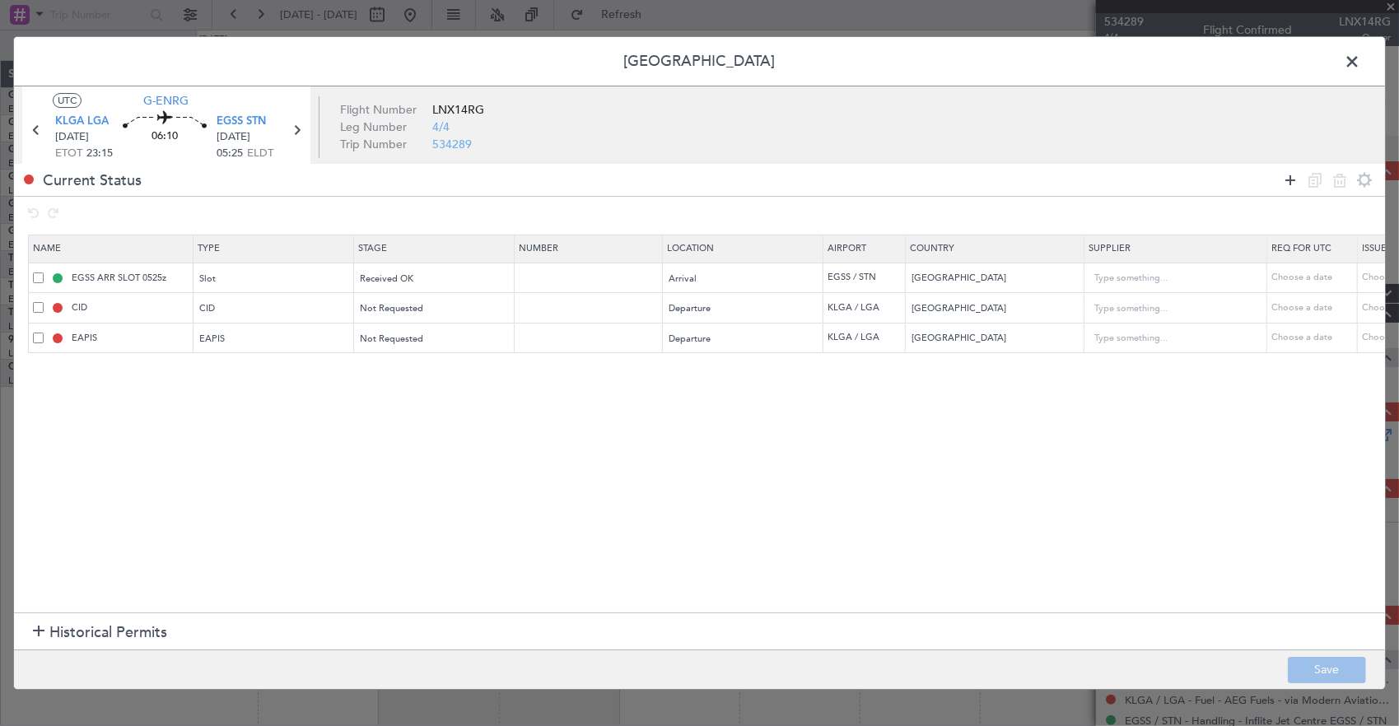
click at [1285, 178] on icon at bounding box center [1291, 181] width 20 height 20
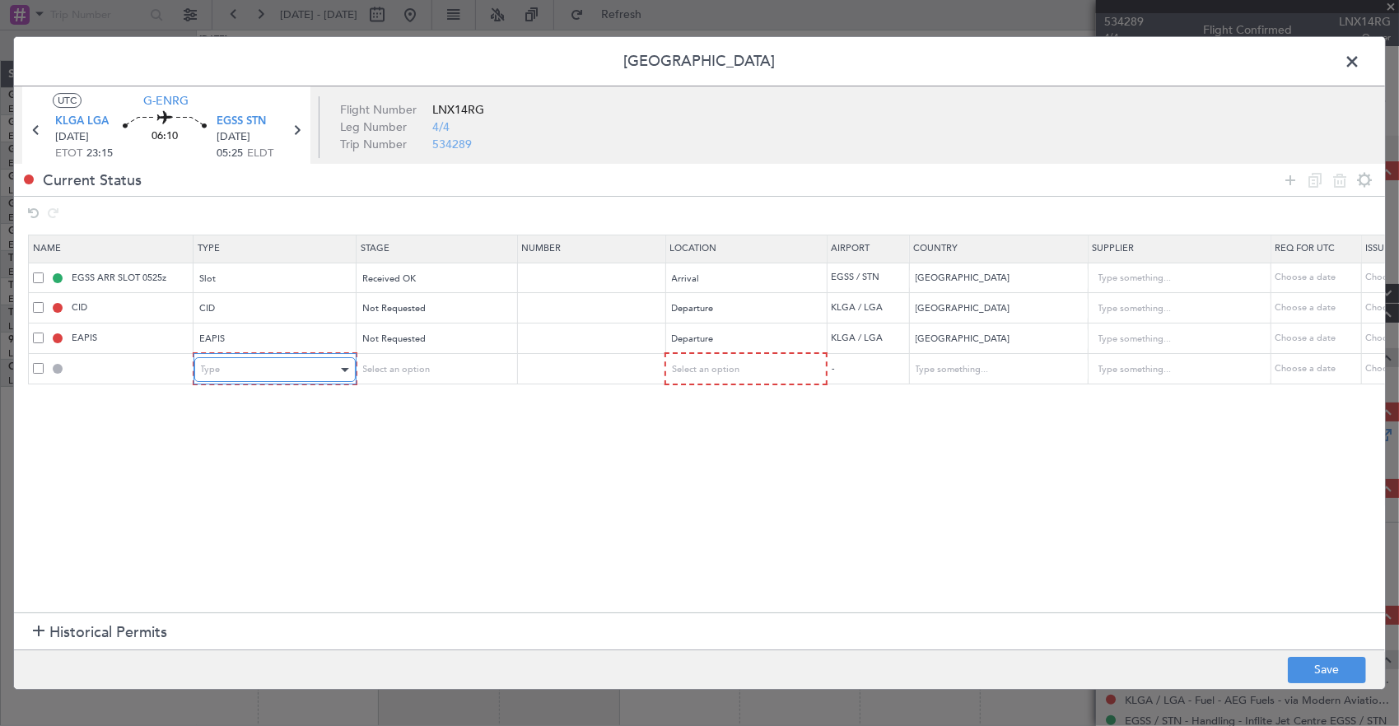
click at [239, 380] on div "Type" at bounding box center [269, 369] width 137 height 25
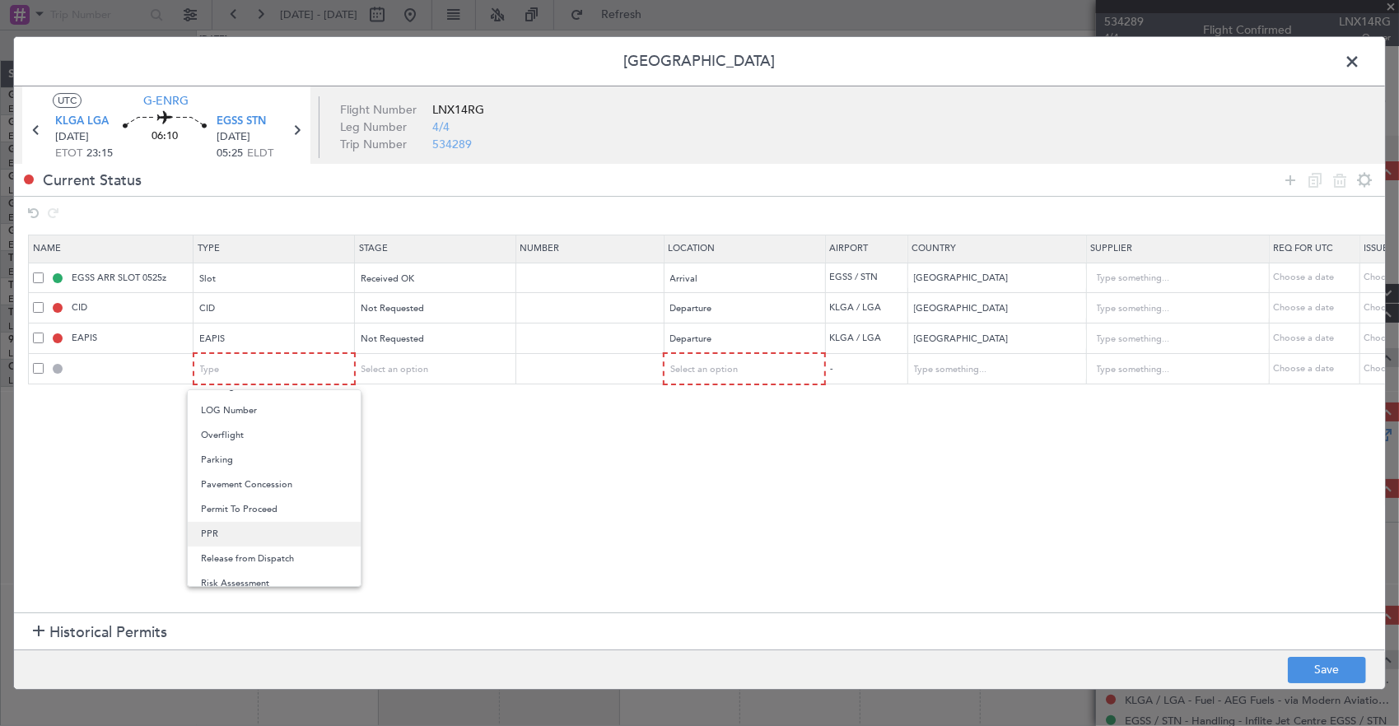
click at [237, 529] on span "PPR" at bounding box center [274, 534] width 147 height 25
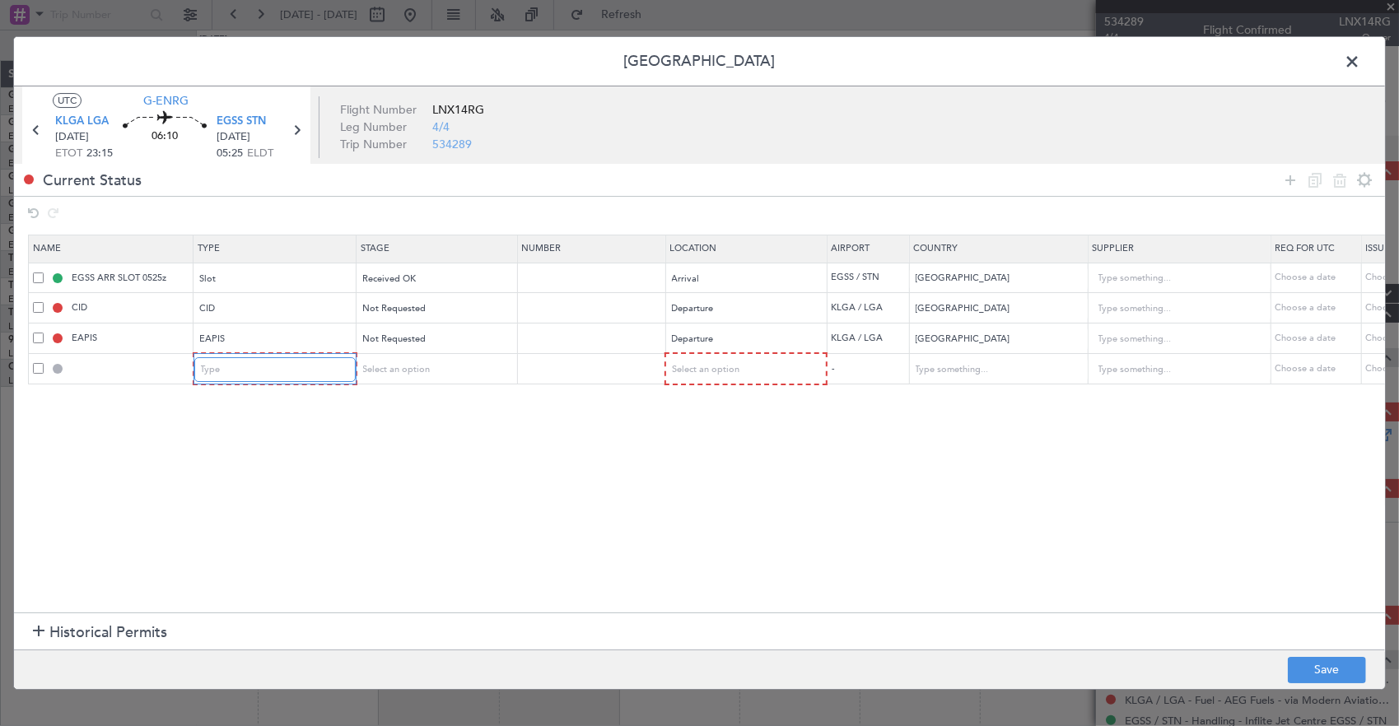
scroll to position [414, 0]
click at [400, 372] on span "Select an option" at bounding box center [395, 369] width 68 height 12
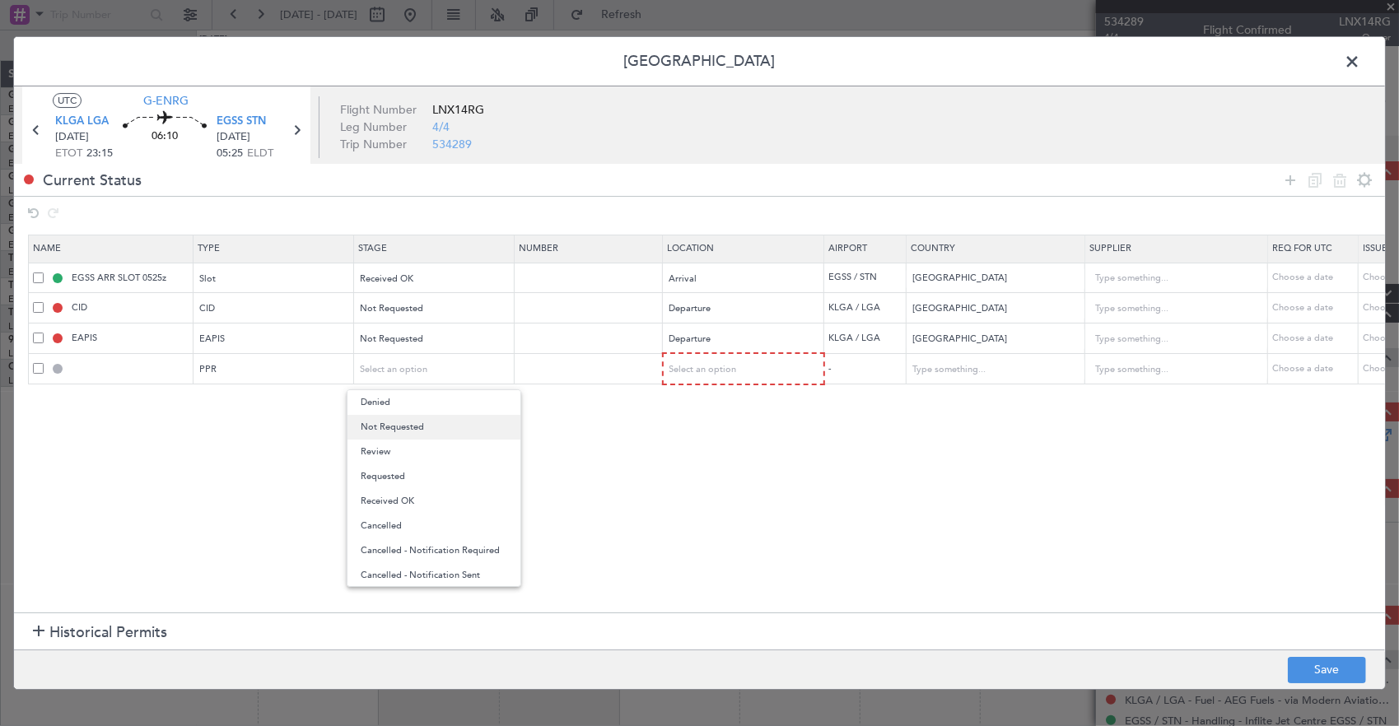
click at [417, 422] on span "Not Requested" at bounding box center [434, 427] width 147 height 25
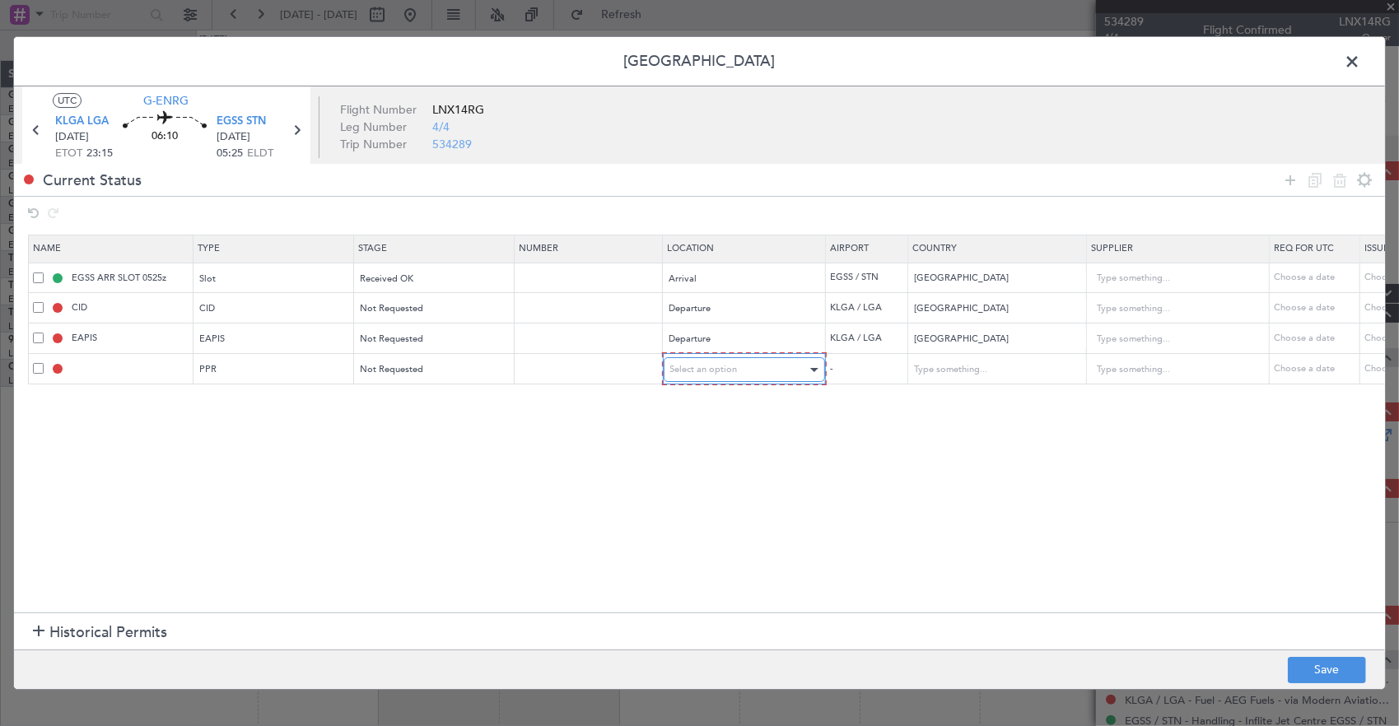
click at [700, 363] on span "Select an option" at bounding box center [704, 369] width 68 height 12
click at [703, 395] on span "Departure" at bounding box center [743, 402] width 147 height 25
click at [1361, 688] on footer "Save" at bounding box center [699, 670] width 1371 height 40
click at [1350, 676] on button "Save" at bounding box center [1327, 670] width 78 height 26
type input "KLGA PPR"
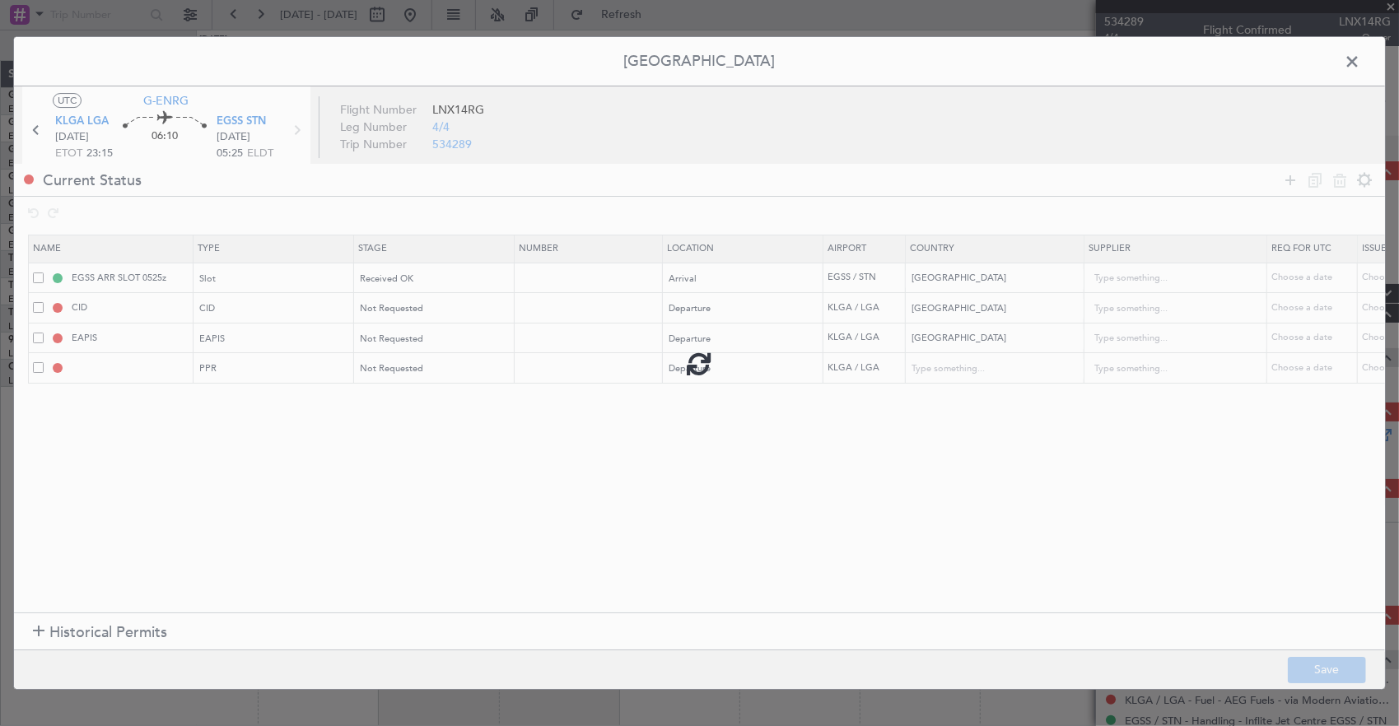
type input "[GEOGRAPHIC_DATA]"
type input "NNN"
type input "5"
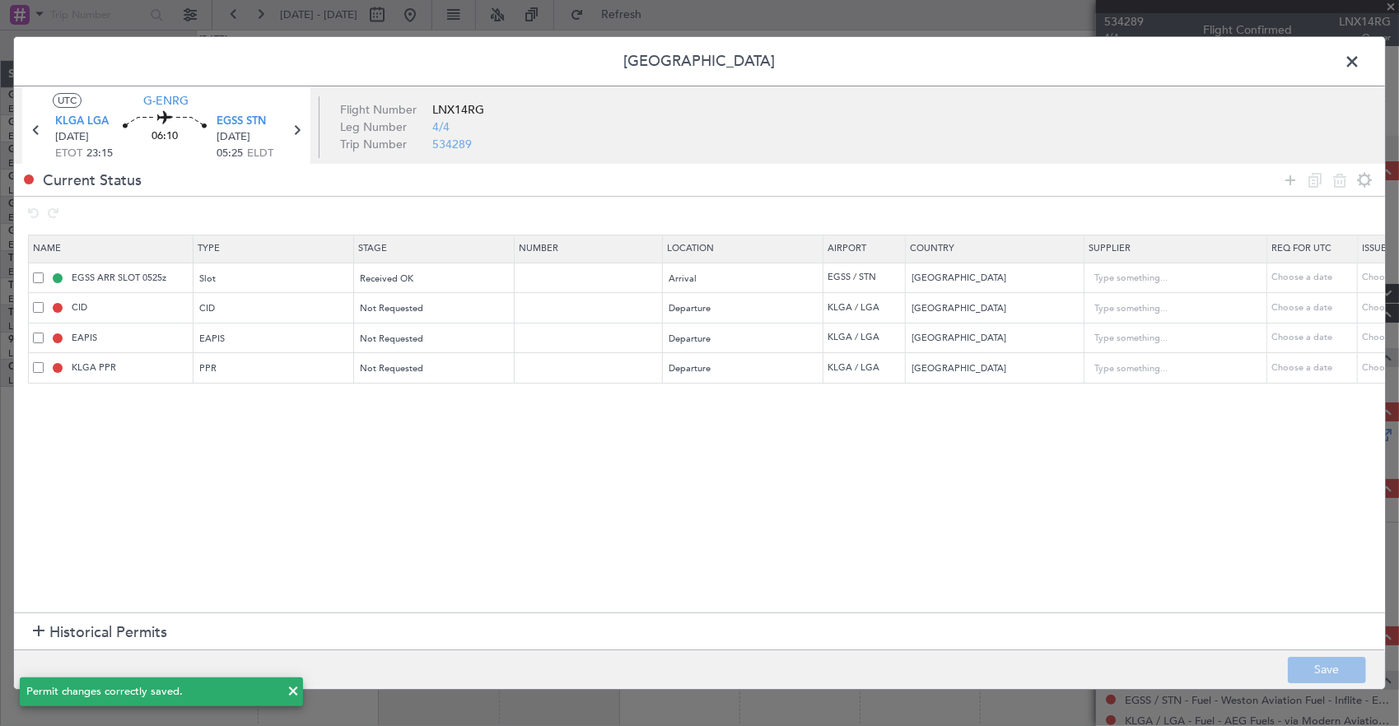
click at [1361, 71] on span at bounding box center [1361, 65] width 0 height 33
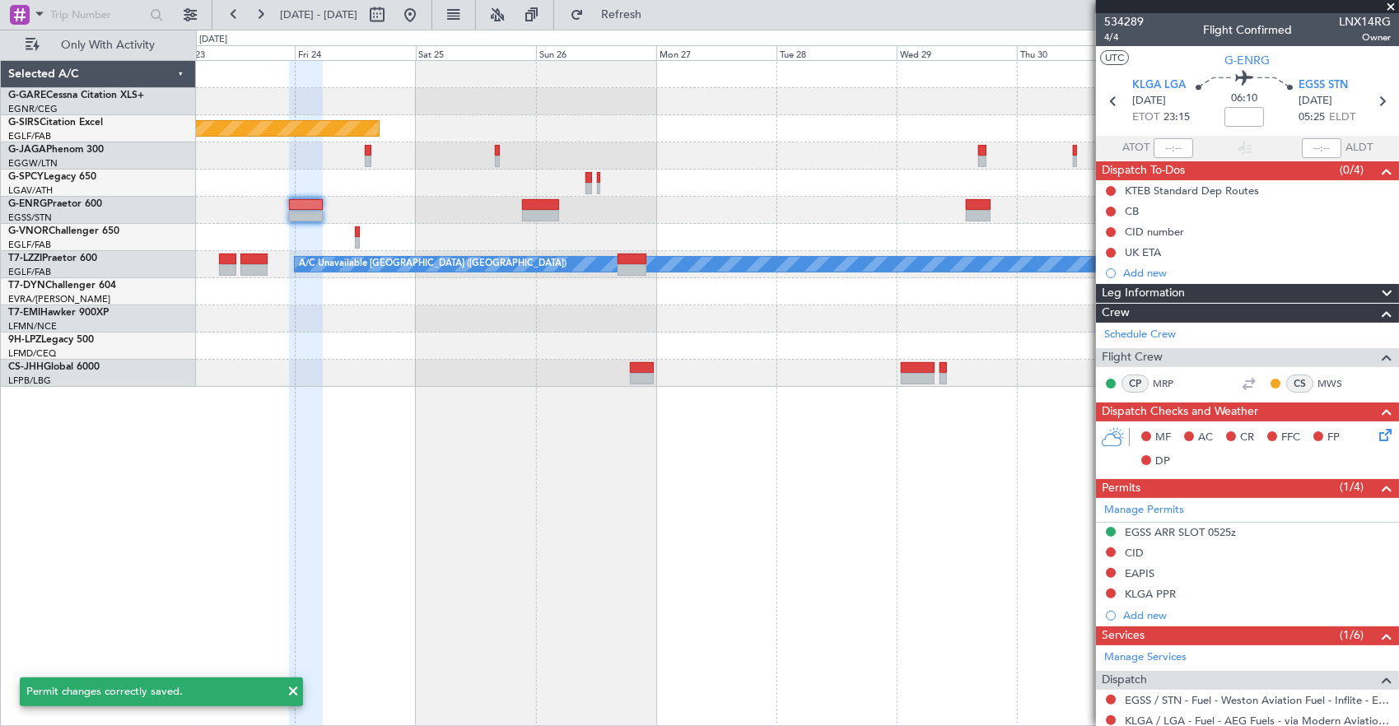
click at [19, 260] on div "Planned Maint Oxford ([GEOGRAPHIC_DATA]) Planned Maint [GEOGRAPHIC_DATA] Planne…" at bounding box center [699, 378] width 1399 height 697
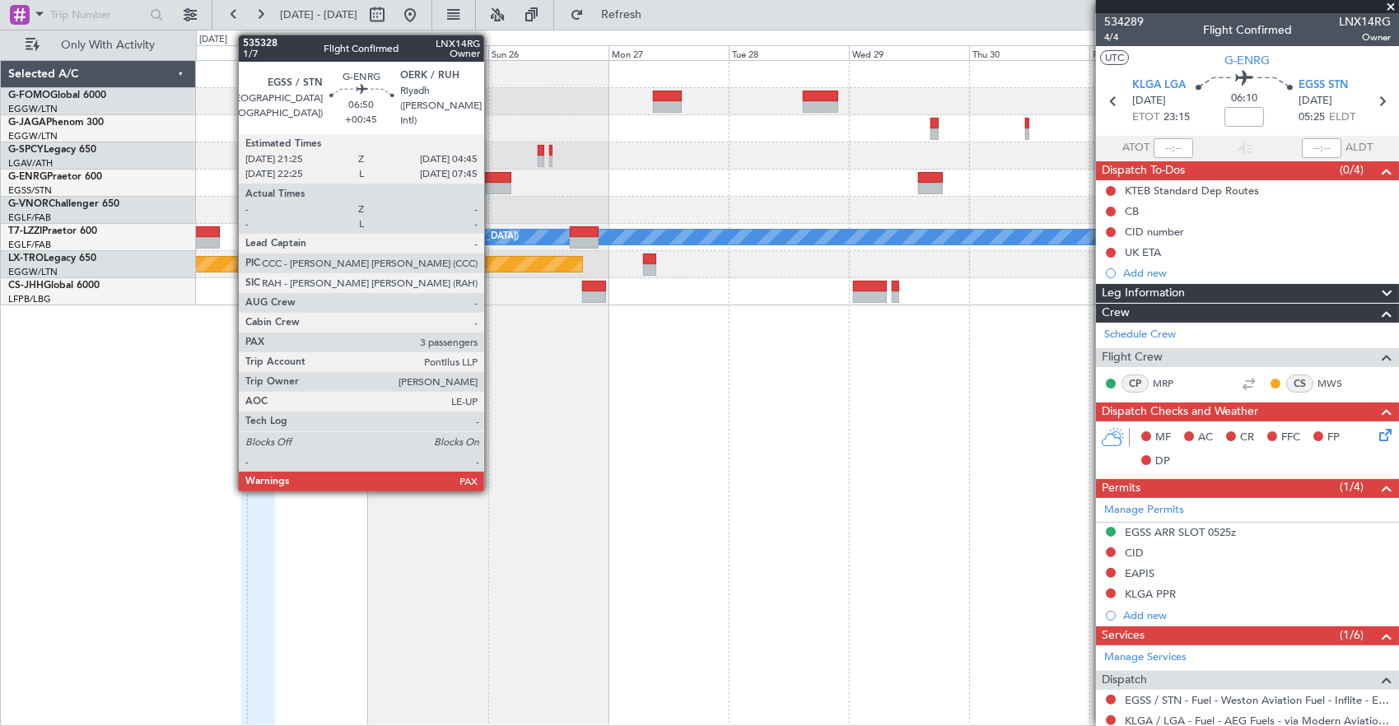
click at [493, 178] on div at bounding box center [492, 178] width 37 height 12
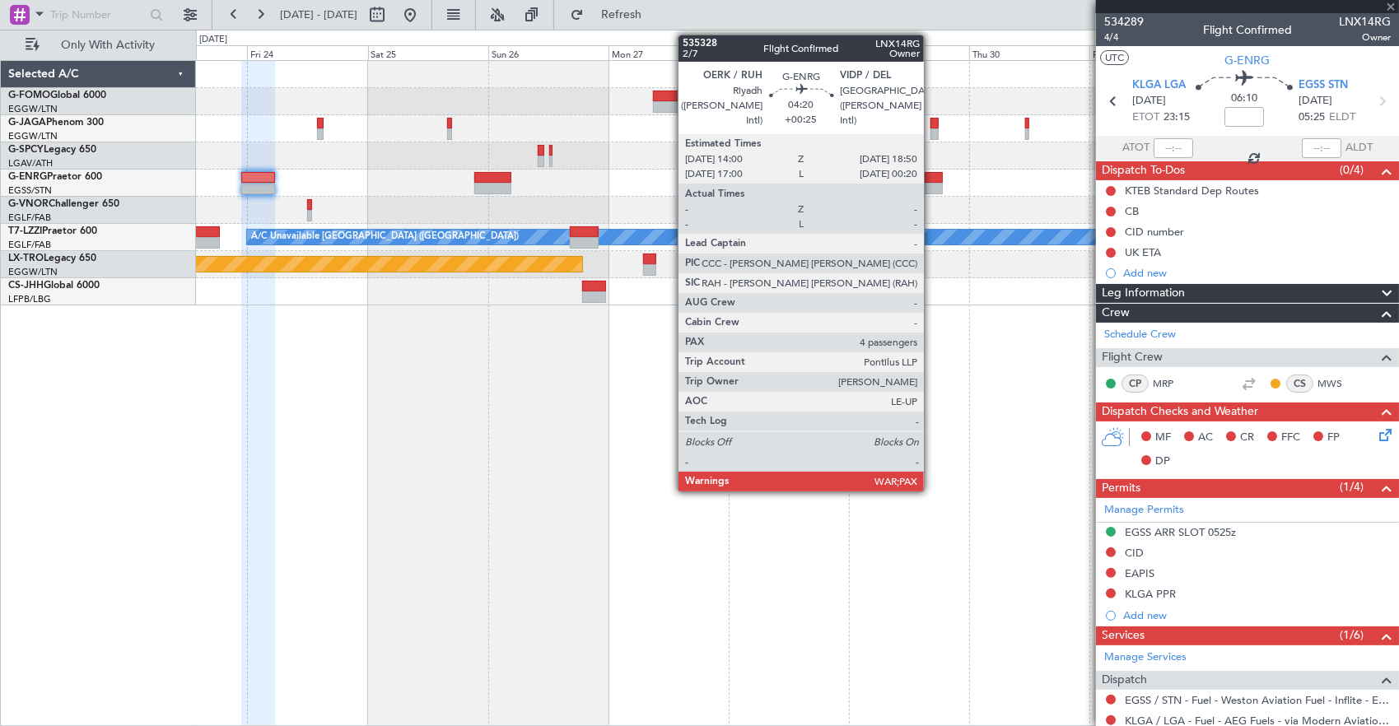
type input "+00:45"
type input "5"
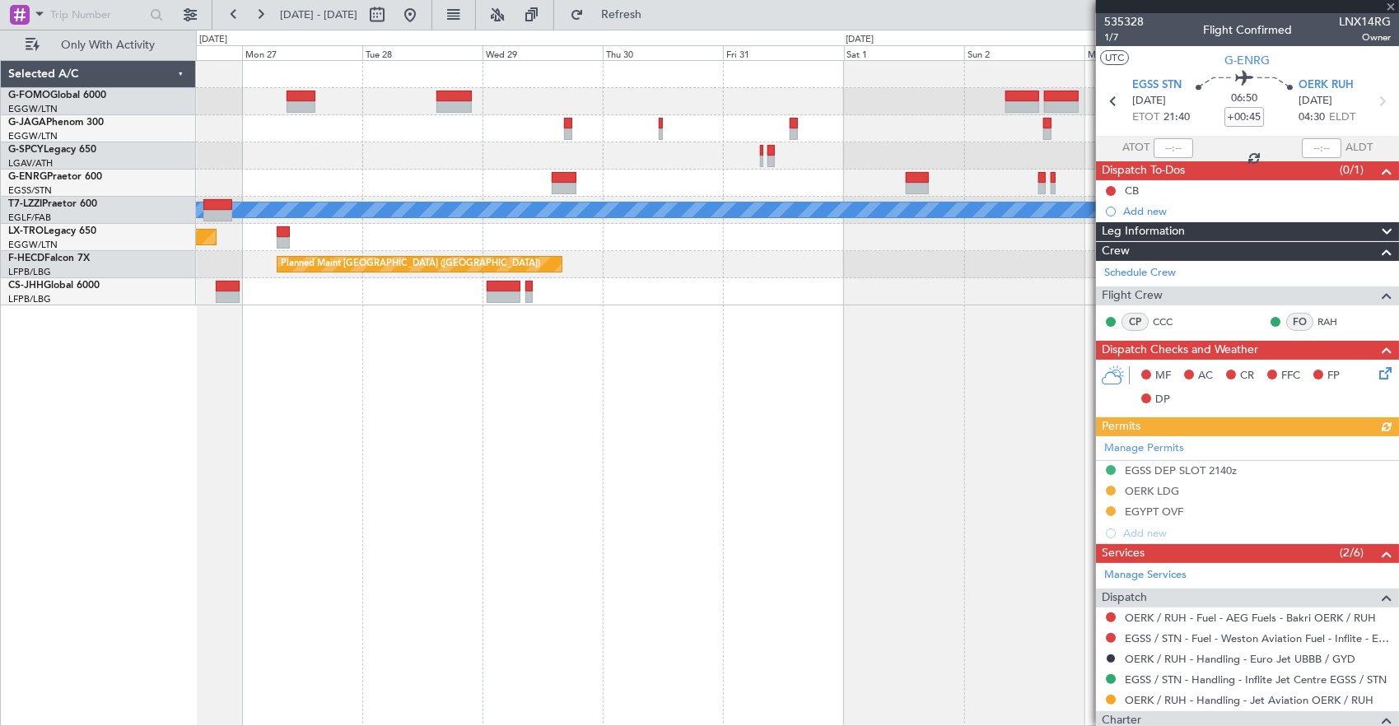
click at [562, 157] on div at bounding box center [797, 155] width 1203 height 27
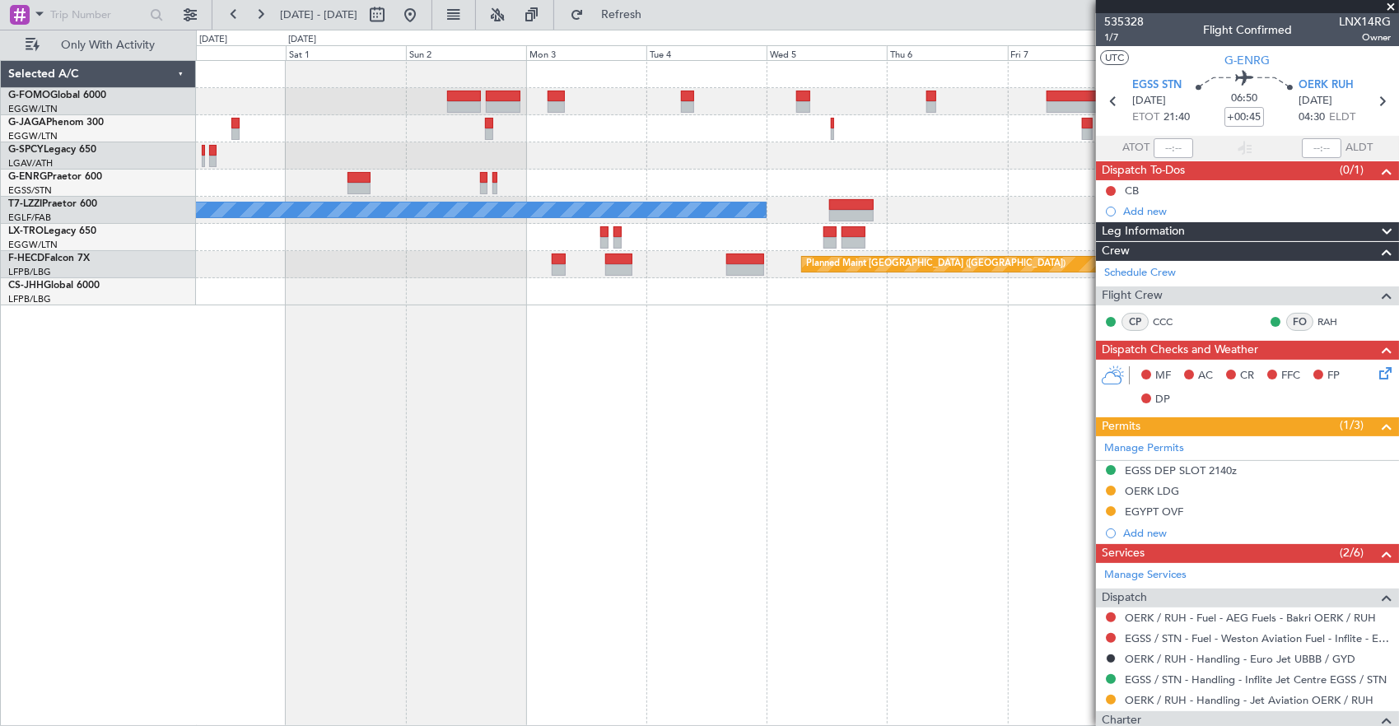
click at [603, 158] on div at bounding box center [797, 155] width 1203 height 27
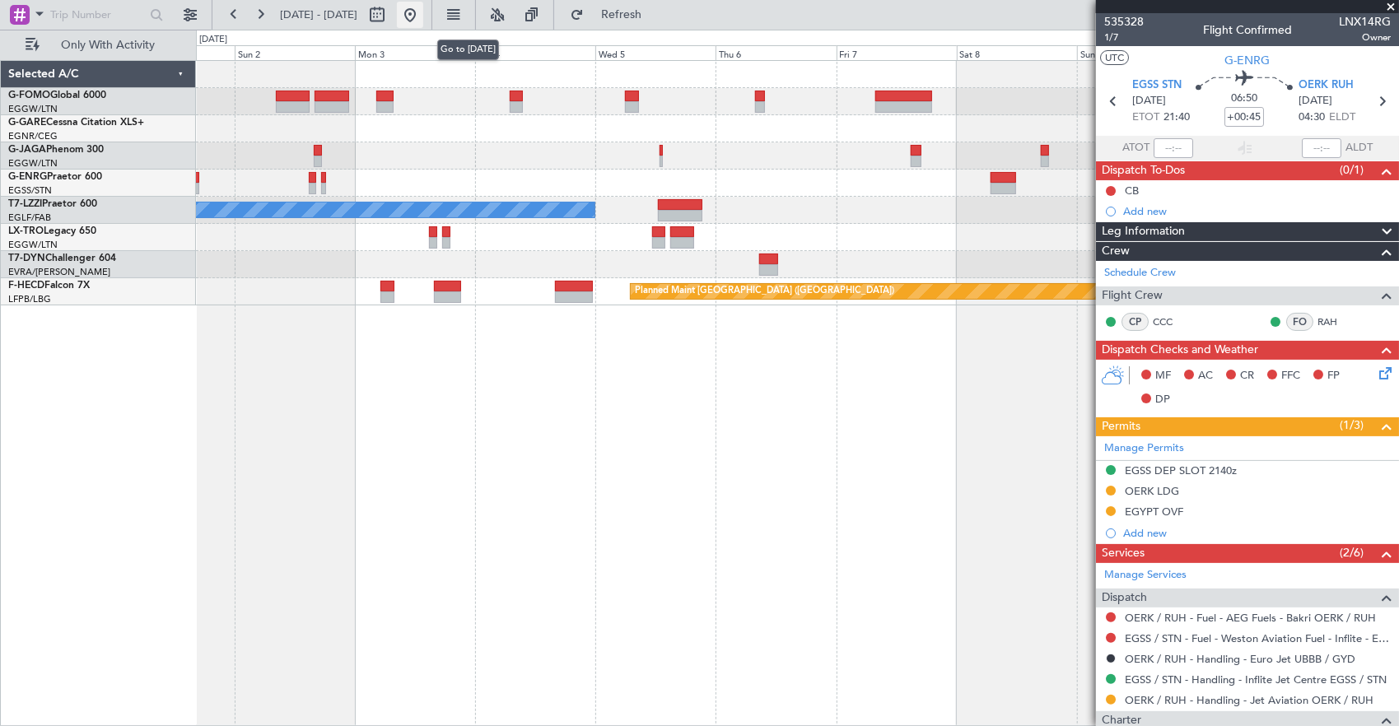
click at [423, 16] on button at bounding box center [410, 15] width 26 height 26
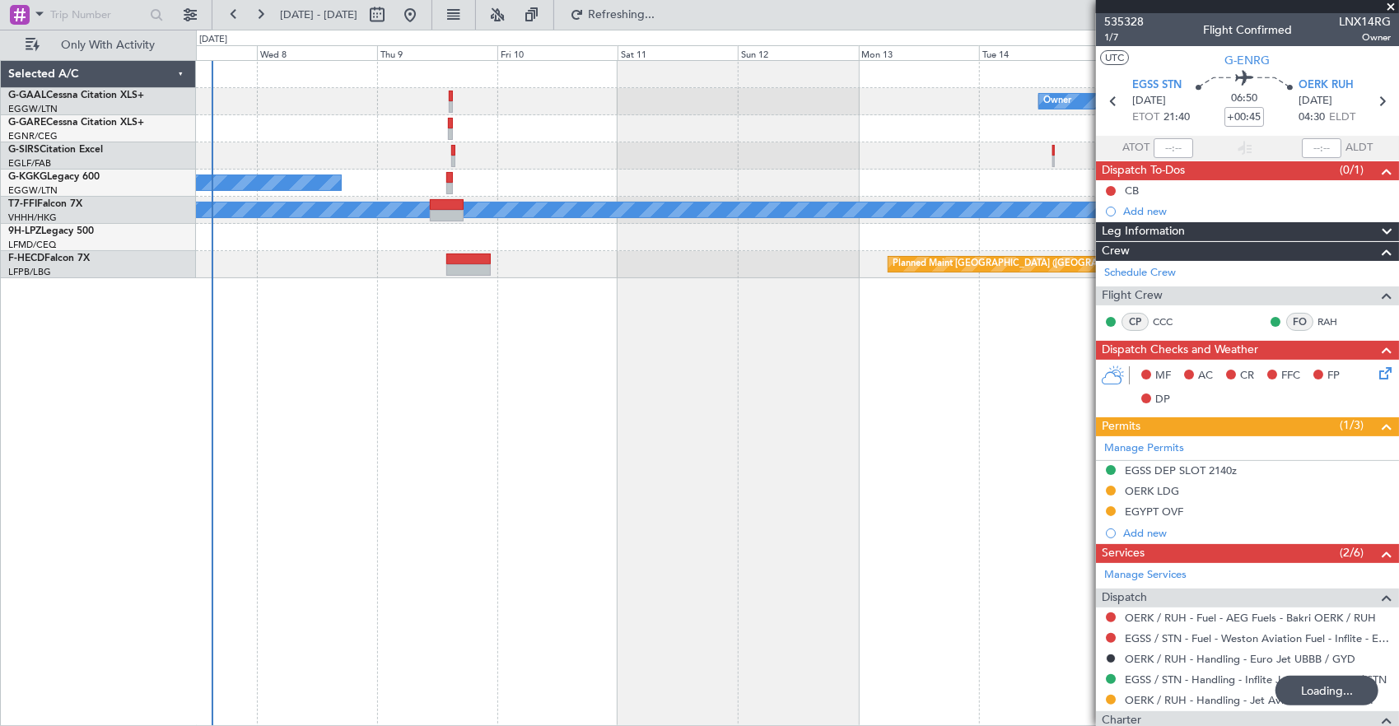
click at [226, 324] on div "Owner A/C Unavailable [GEOGRAPHIC_DATA] (Ataturk) Planned Maint Geneva ([GEOGRA…" at bounding box center [798, 393] width 1204 height 667
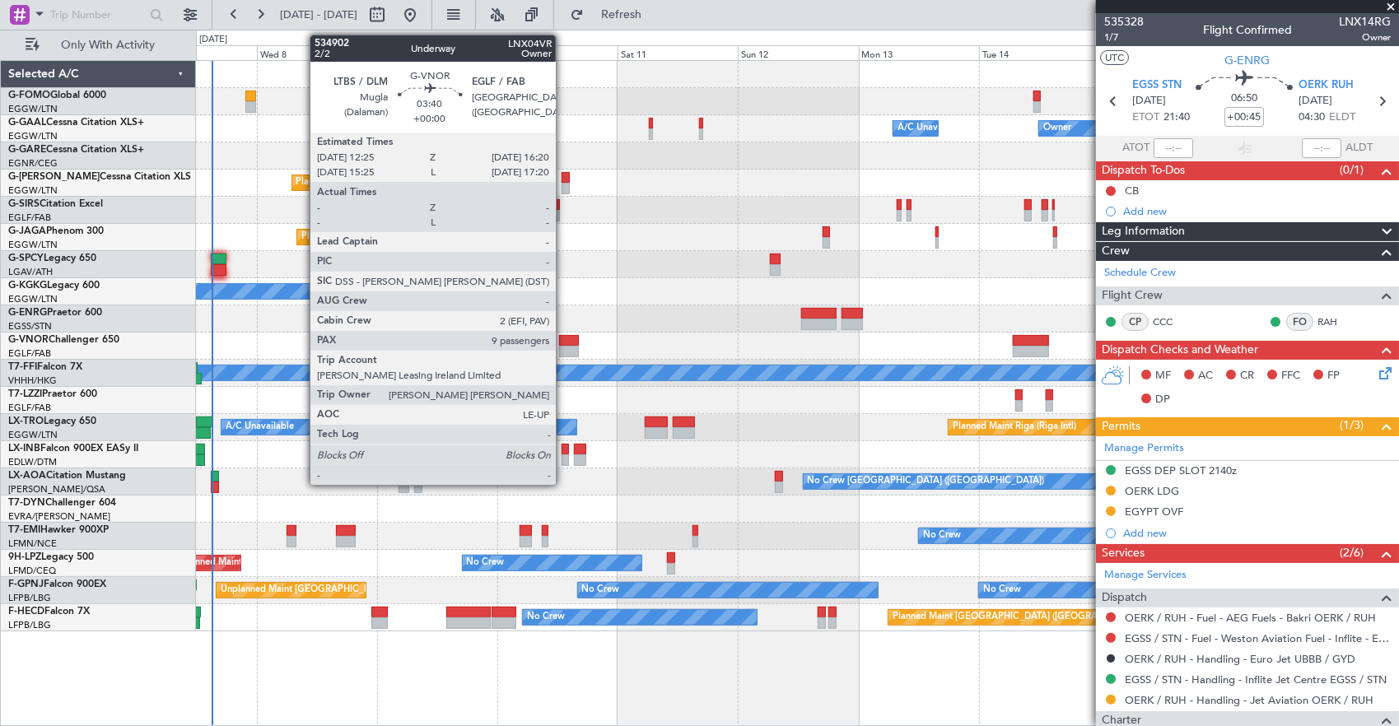
click at [564, 351] on div at bounding box center [569, 352] width 20 height 12
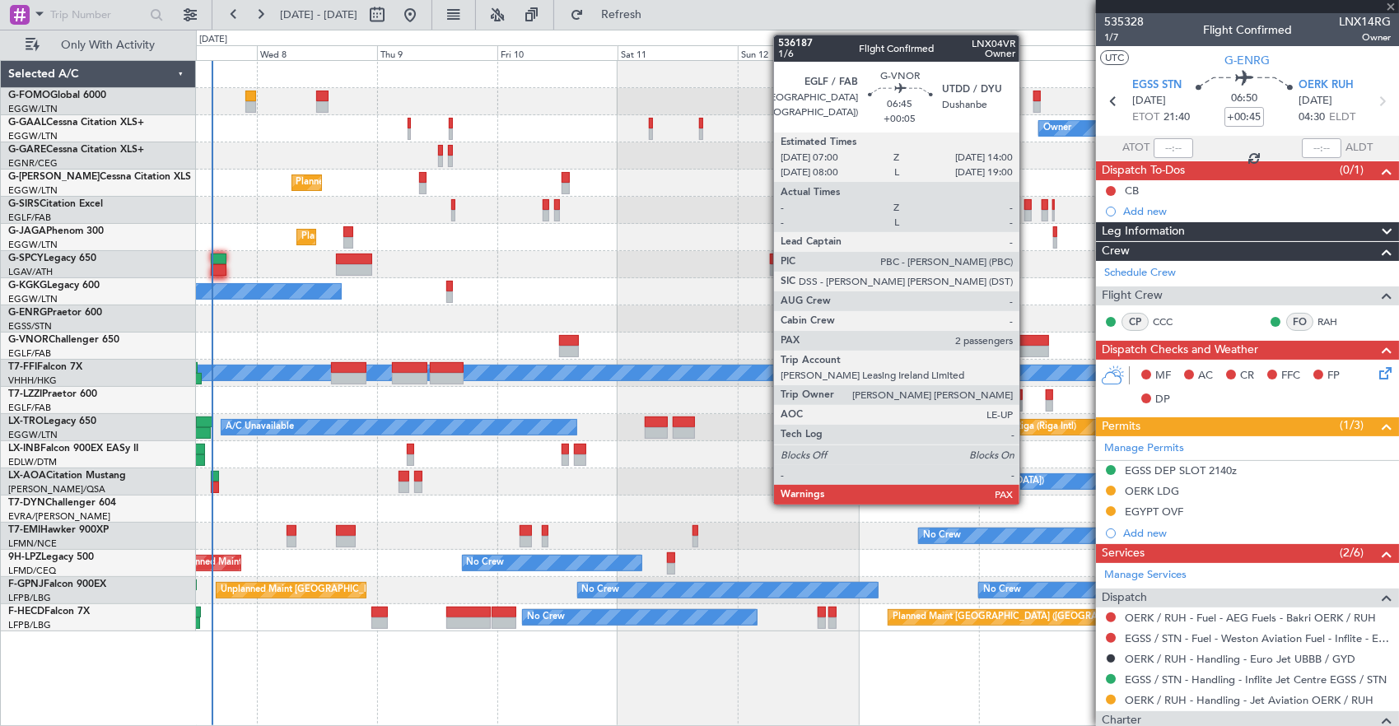
type input "9"
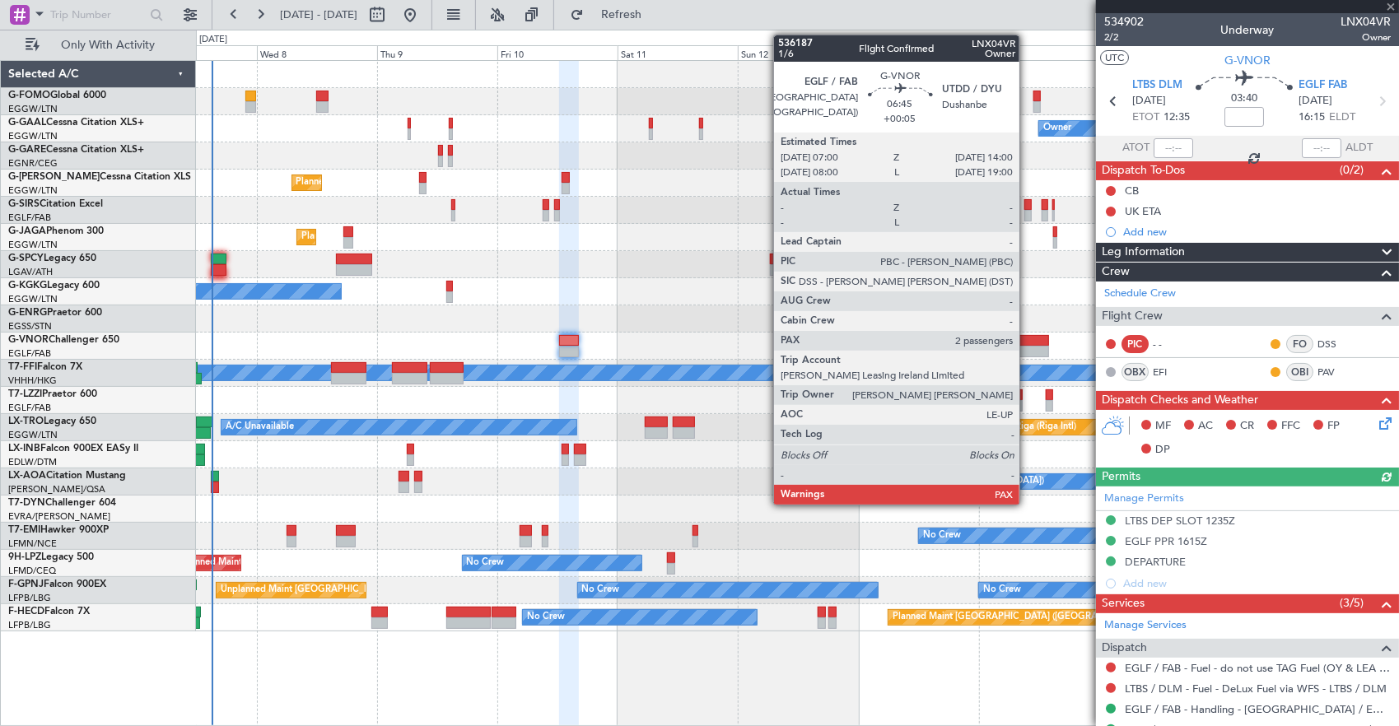
click at [1028, 348] on div at bounding box center [1030, 352] width 35 height 12
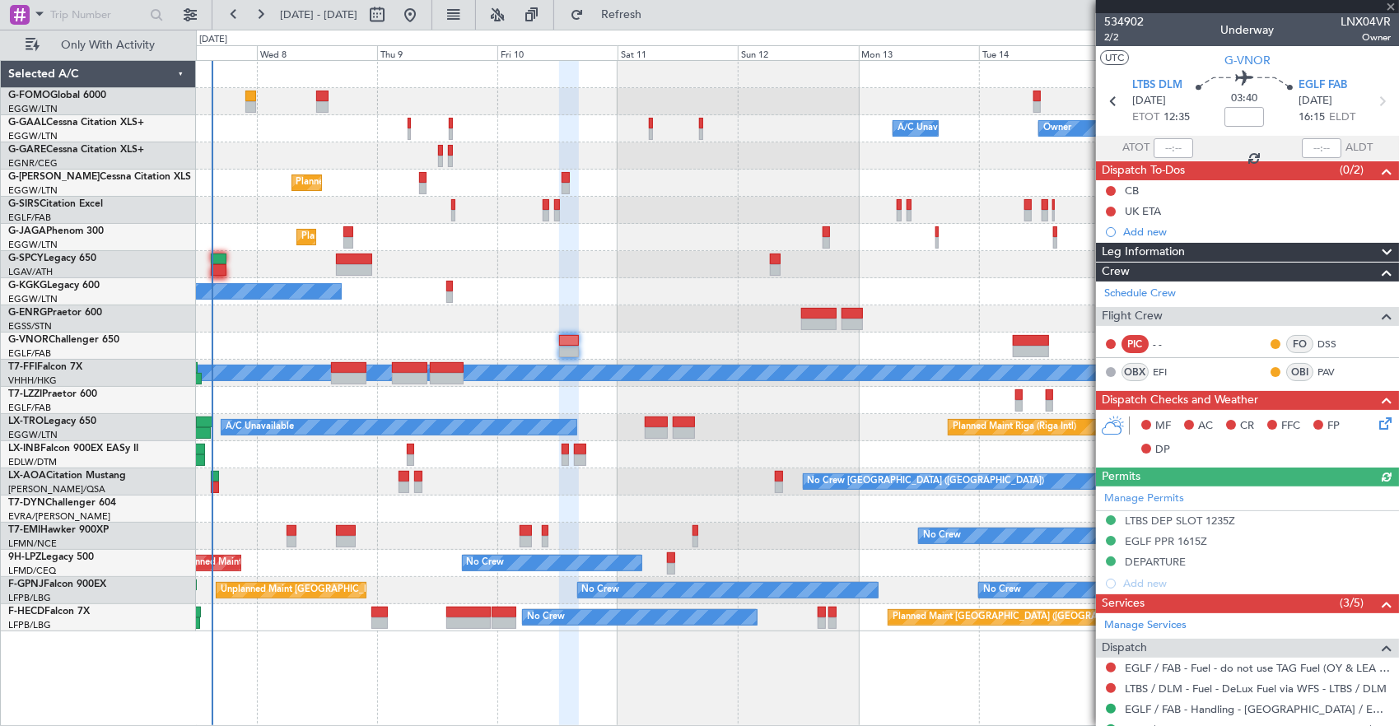
type input "+00:05"
type input "2"
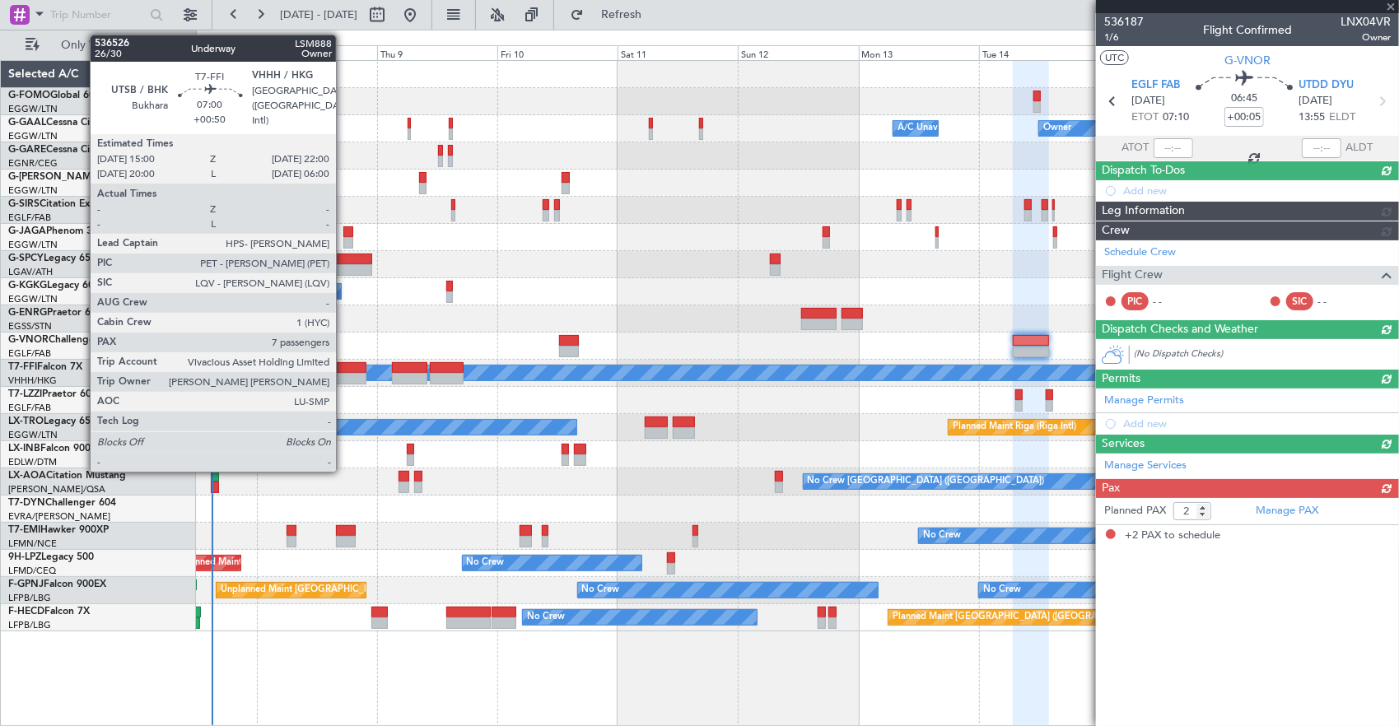
click at [344, 381] on div at bounding box center [348, 379] width 35 height 12
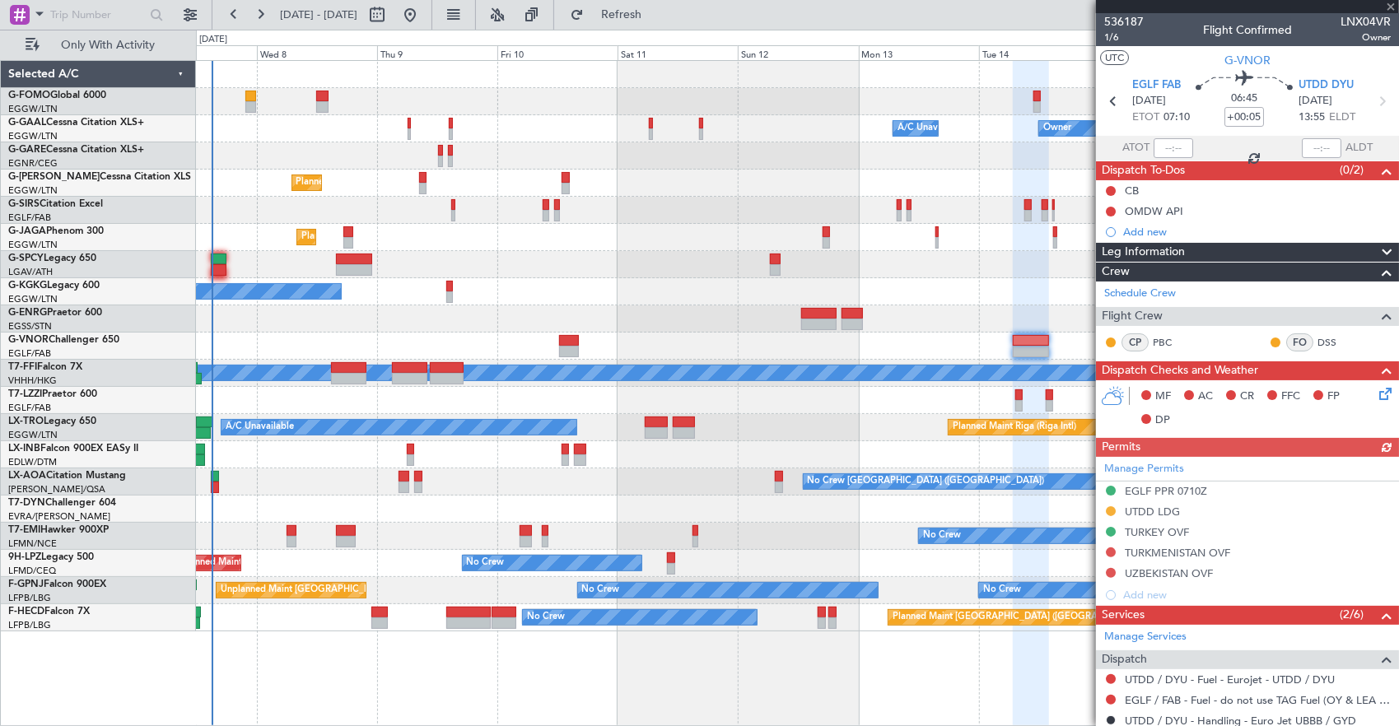
type input "+00:50"
type input "7"
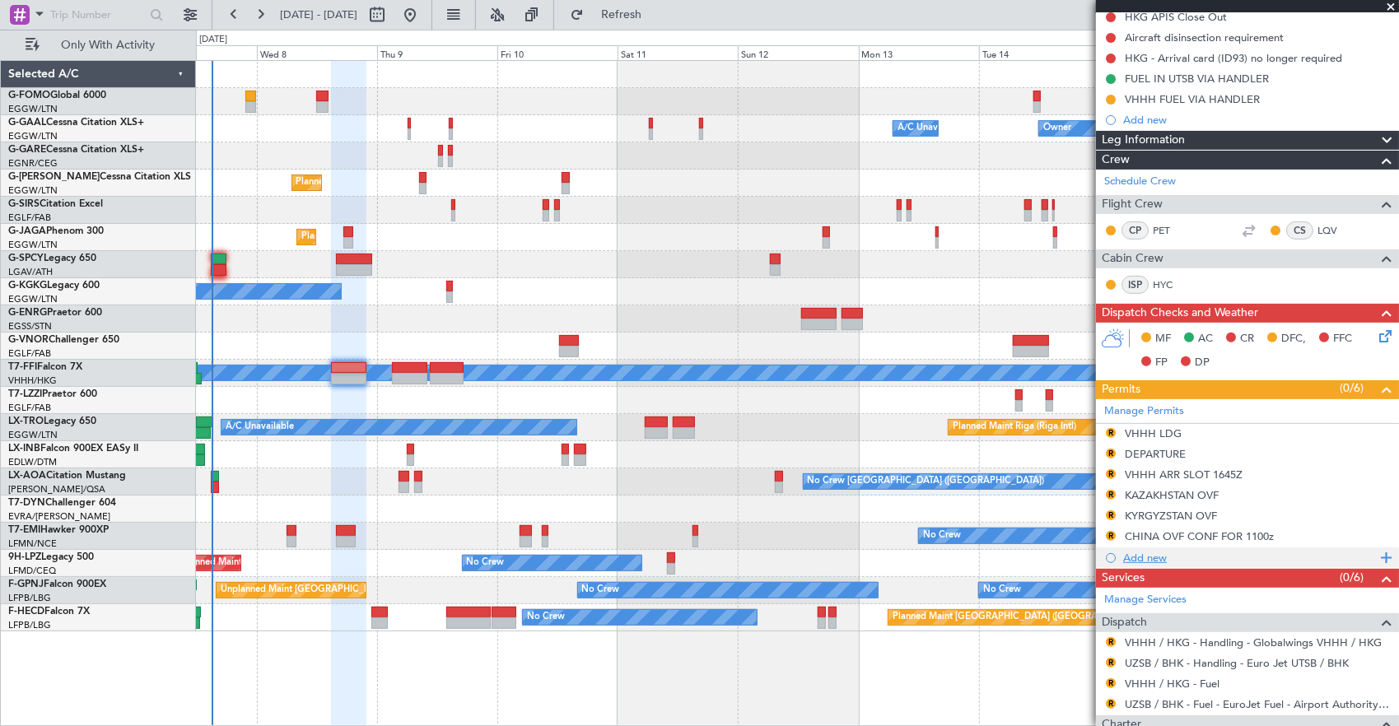
scroll to position [0, 0]
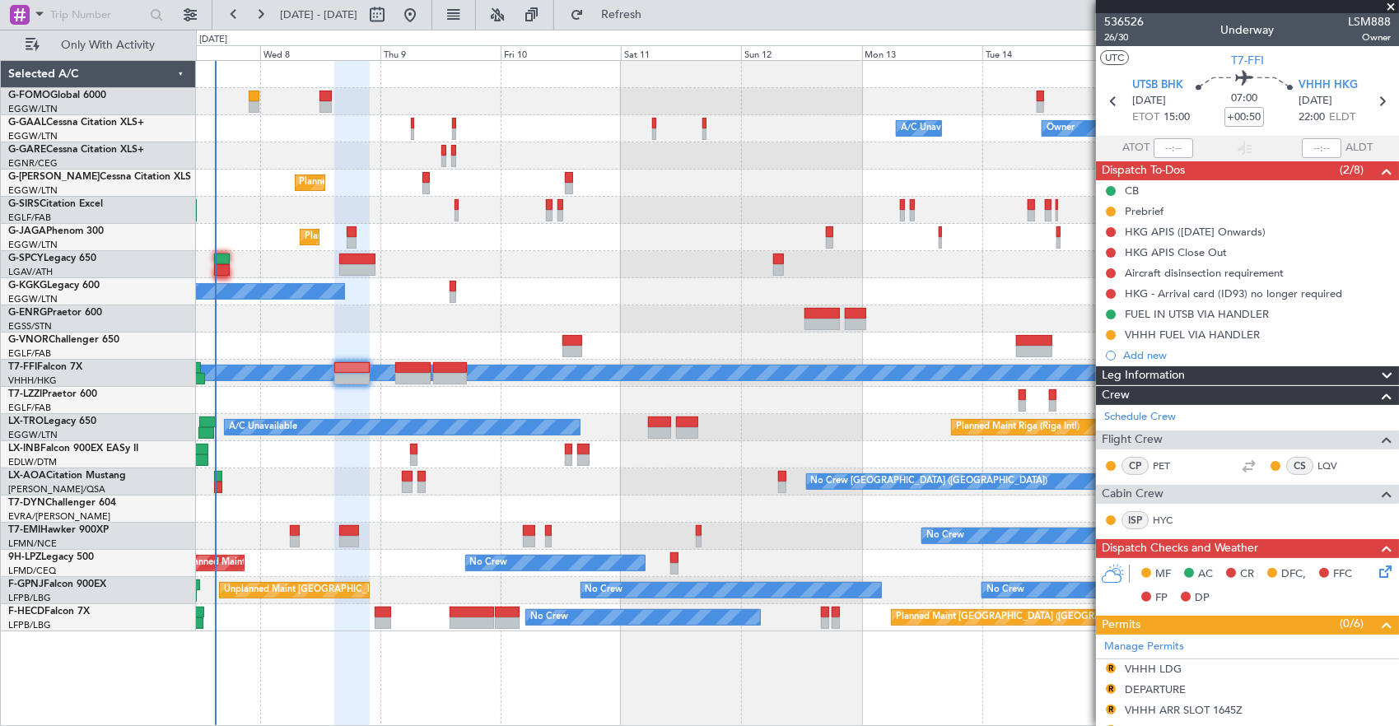
click at [663, 395] on div at bounding box center [797, 400] width 1203 height 27
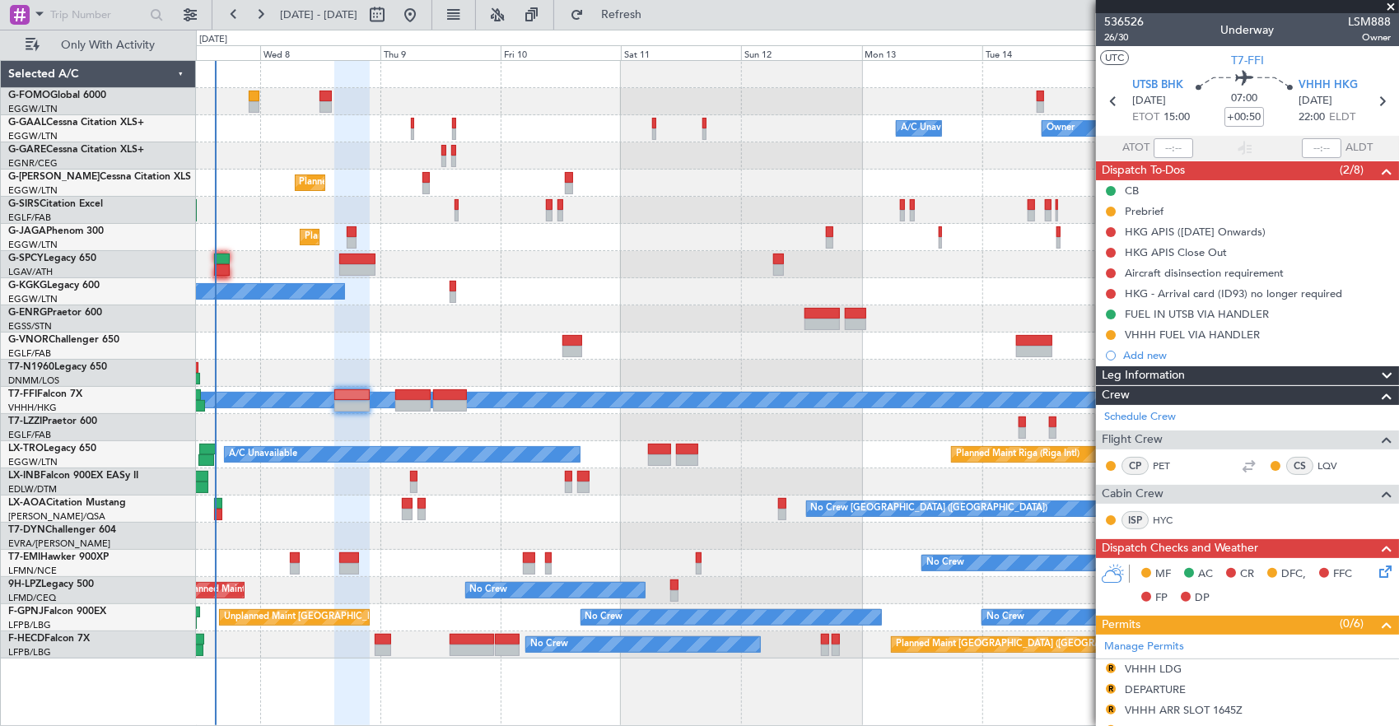
click at [175, 400] on div "Owner Owner A/C Unavailable A/C Unavailable Owner Planned Maint [GEOGRAPHIC_DAT…" at bounding box center [699, 378] width 1399 height 697
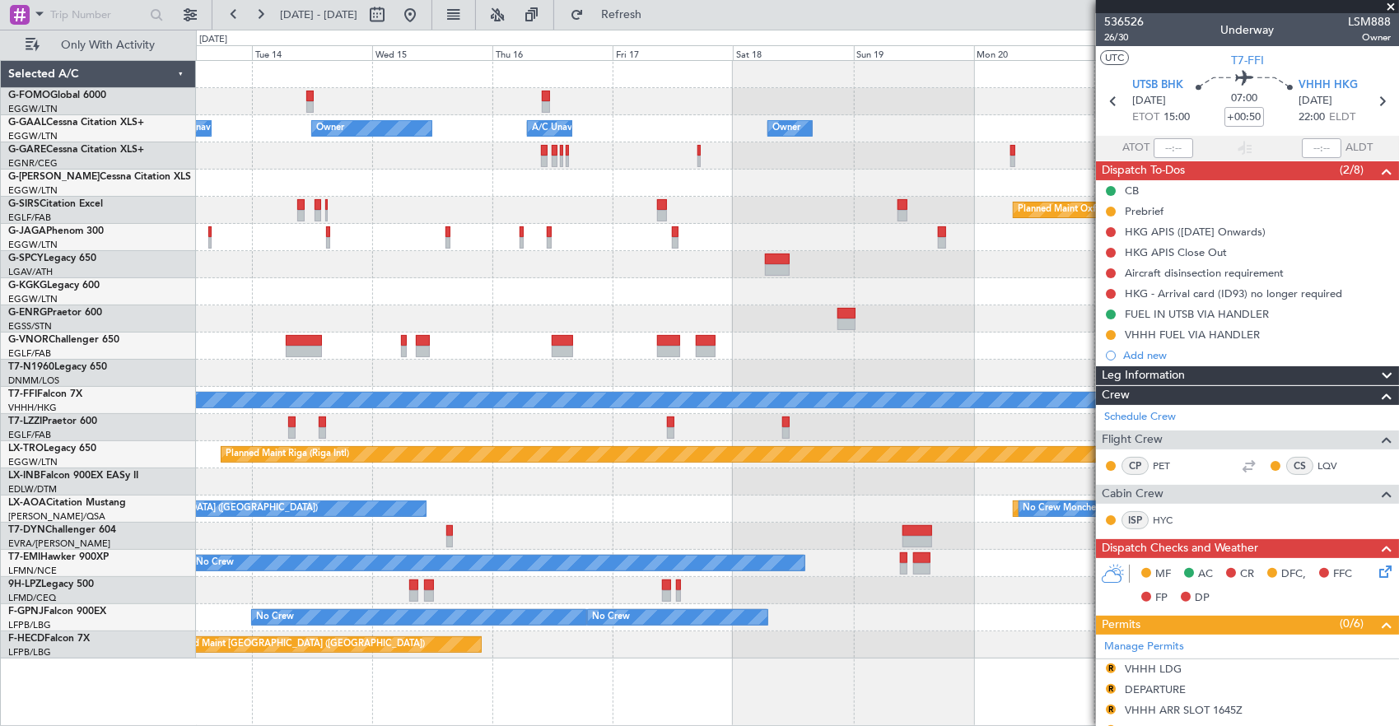
click at [320, 394] on div "Owner Owner A/C Unavailable A/C Unavailable Owner Owner Planned Maint [GEOGRAPH…" at bounding box center [797, 360] width 1203 height 598
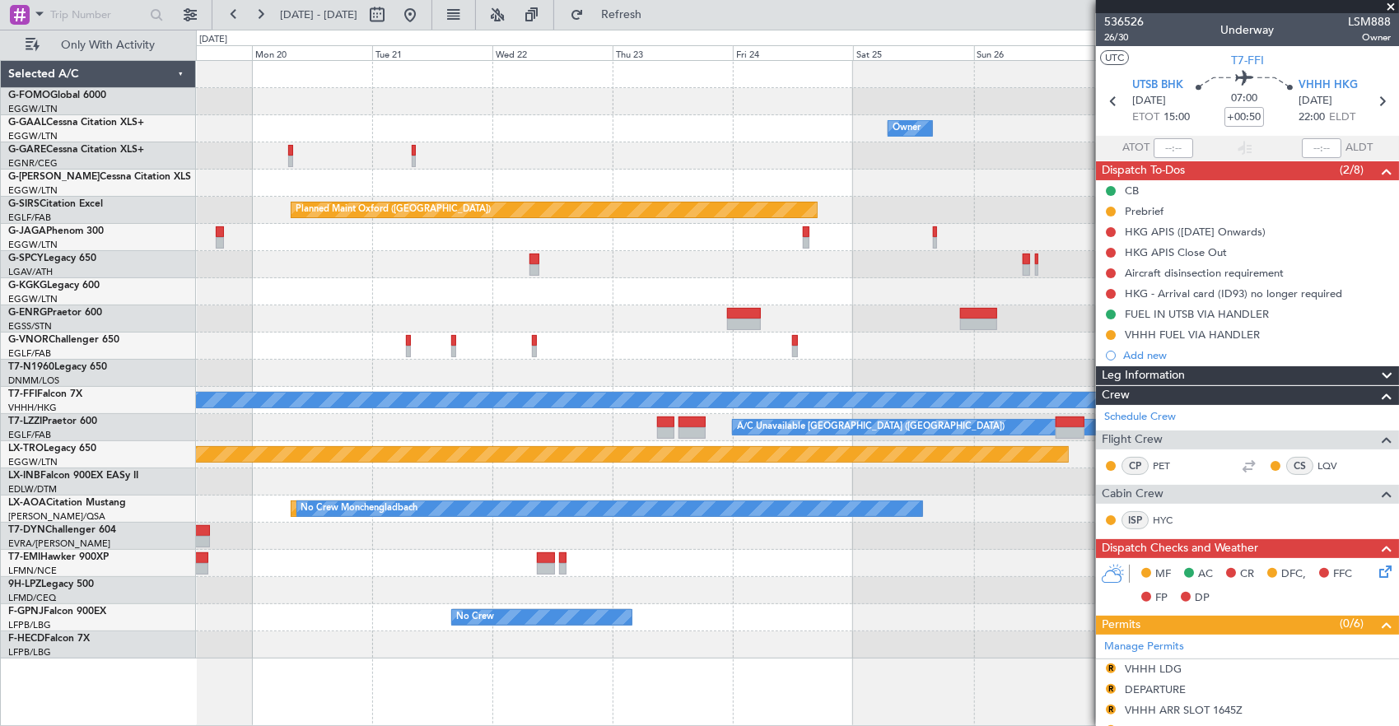
click at [666, 409] on div "Planned Maint Geneva (Cointrin) [PERSON_NAME] [PERSON_NAME]" at bounding box center [797, 400] width 1203 height 27
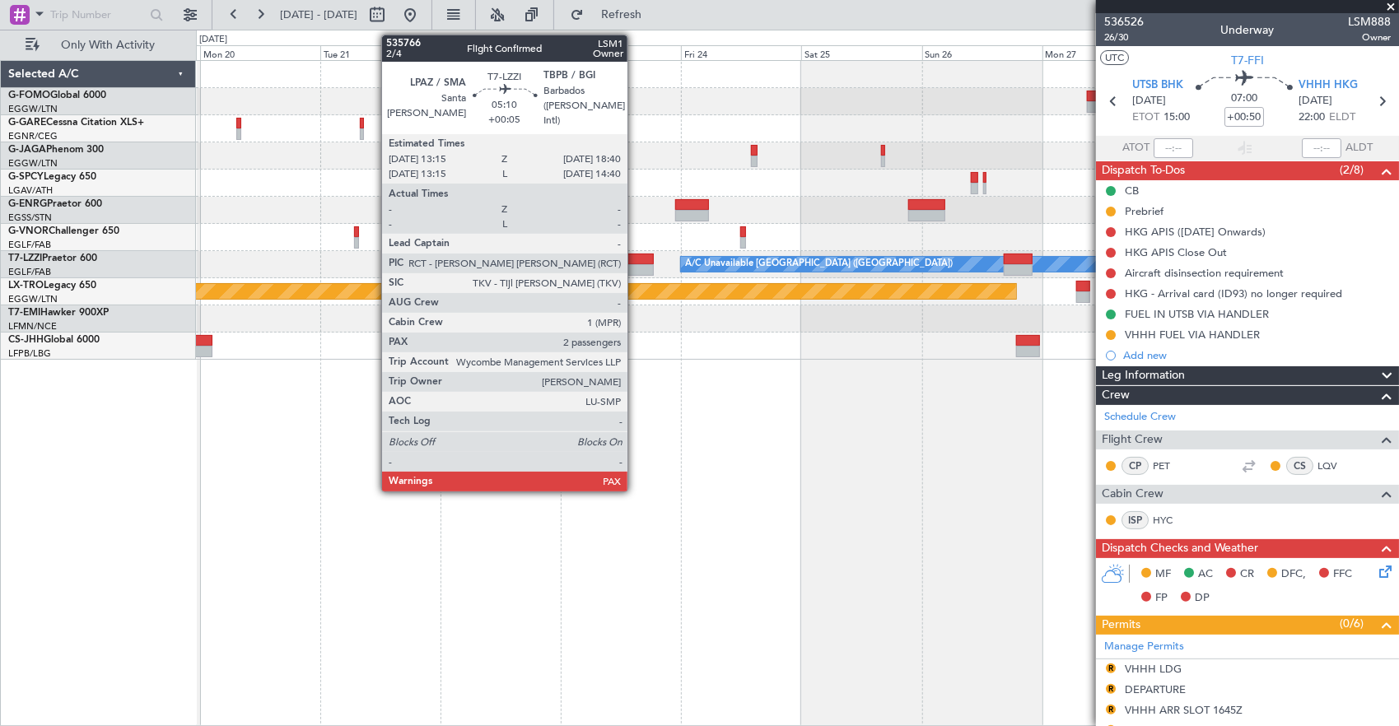
click at [636, 257] on div at bounding box center [640, 260] width 27 height 12
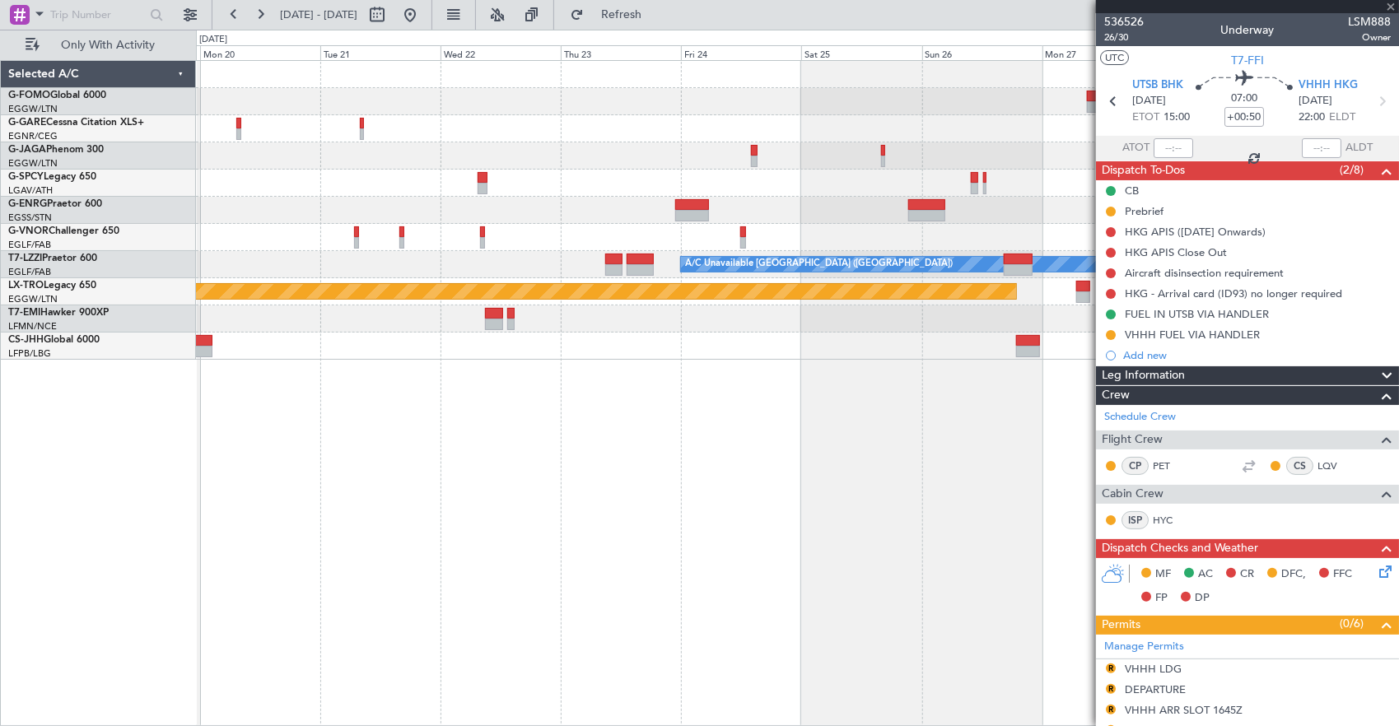
type input "+00:05"
type input "2"
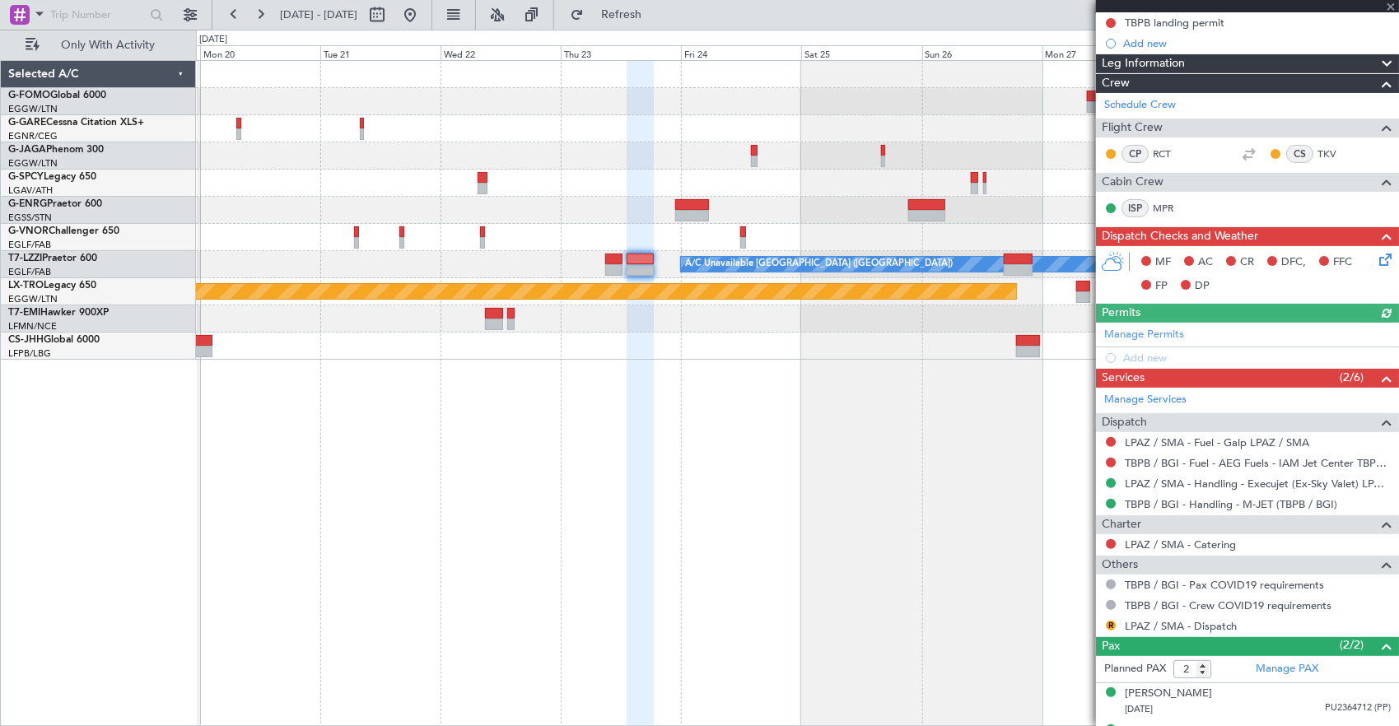
scroll to position [214, 0]
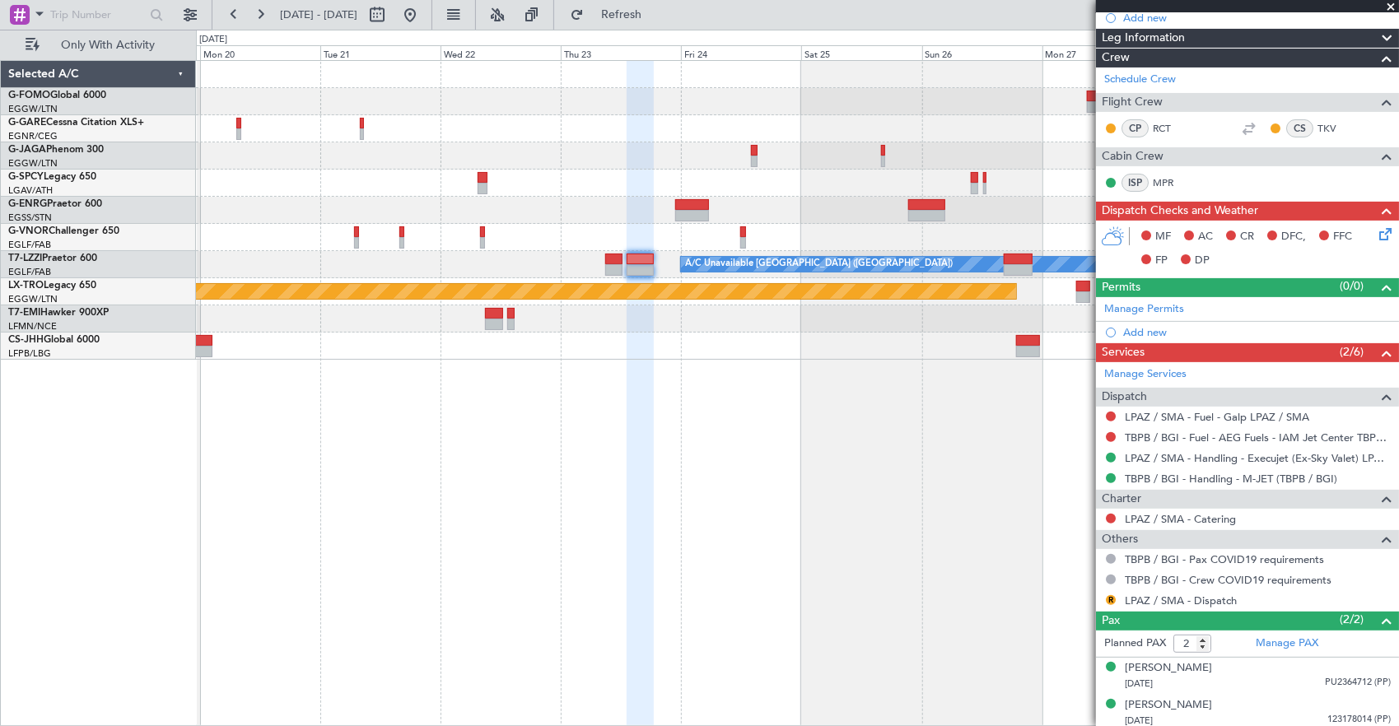
click at [1106, 600] on div "R" at bounding box center [1111, 600] width 13 height 13
click at [1117, 596] on div "R" at bounding box center [1111, 600] width 13 height 13
click at [1110, 596] on button "R" at bounding box center [1111, 601] width 10 height 10
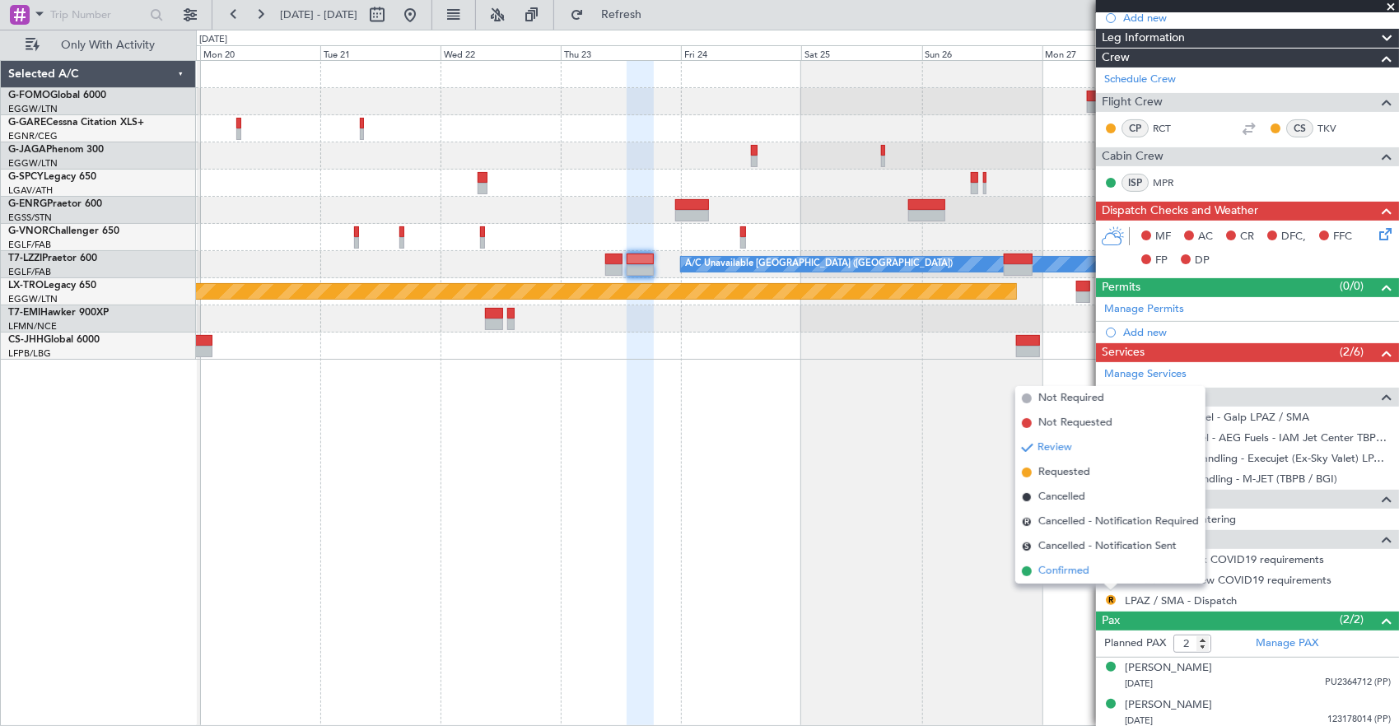
click at [1105, 577] on li "Confirmed" at bounding box center [1111, 571] width 190 height 25
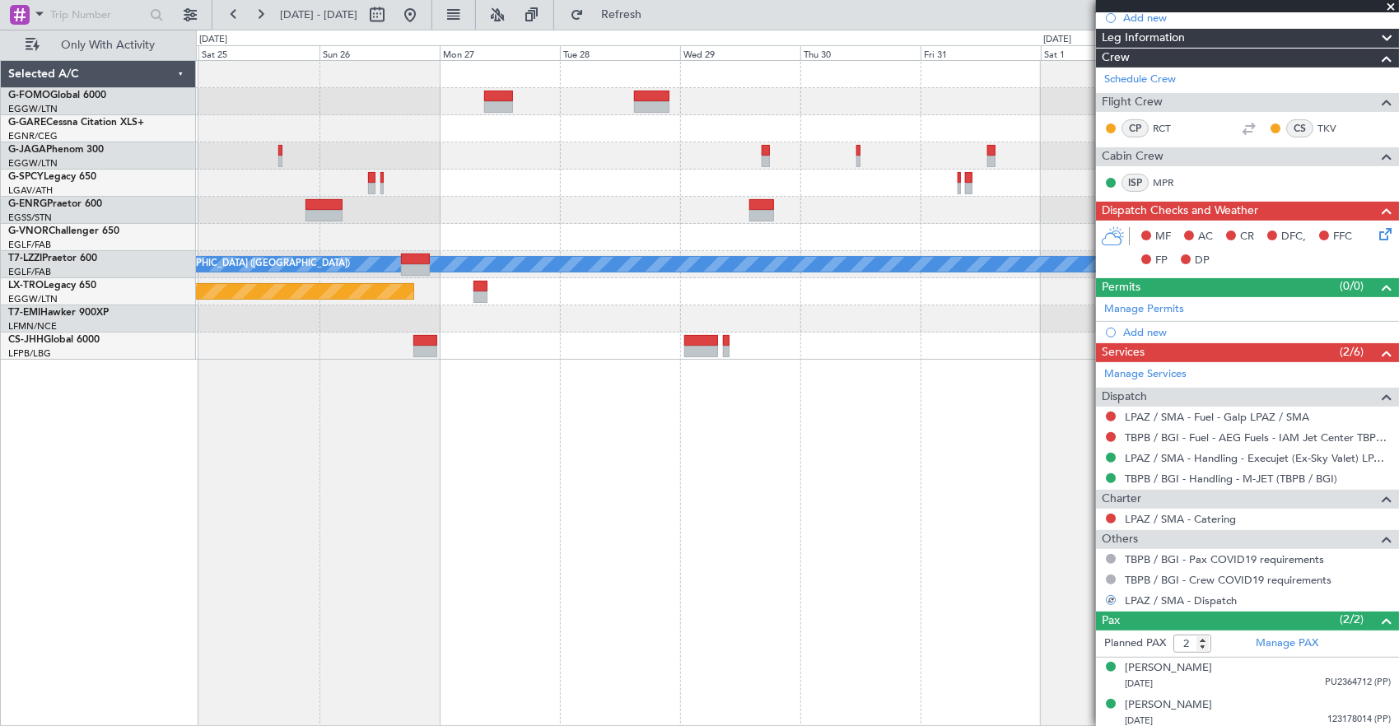
click at [250, 387] on div "A/C Unavailable [GEOGRAPHIC_DATA] ([GEOGRAPHIC_DATA]) Planned Maint [GEOGRAPHIC…" at bounding box center [798, 393] width 1204 height 667
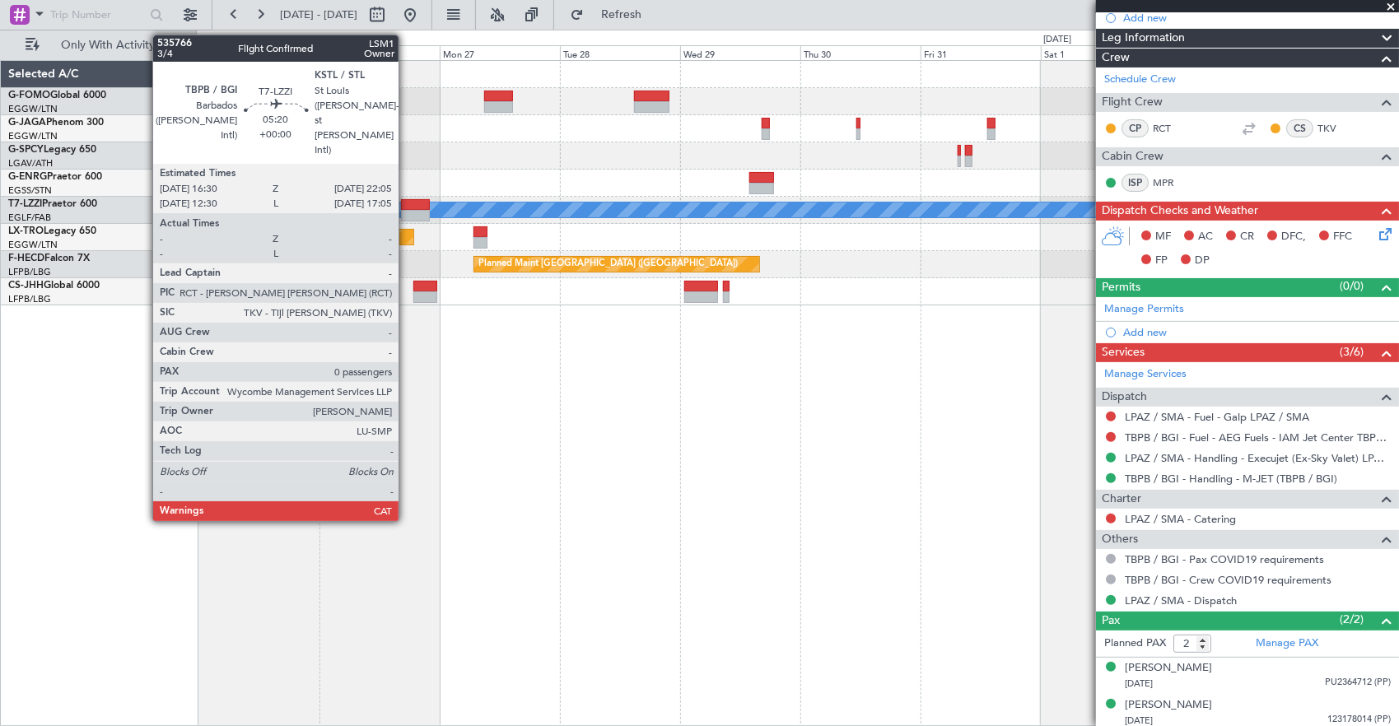
click at [407, 199] on div at bounding box center [415, 205] width 29 height 12
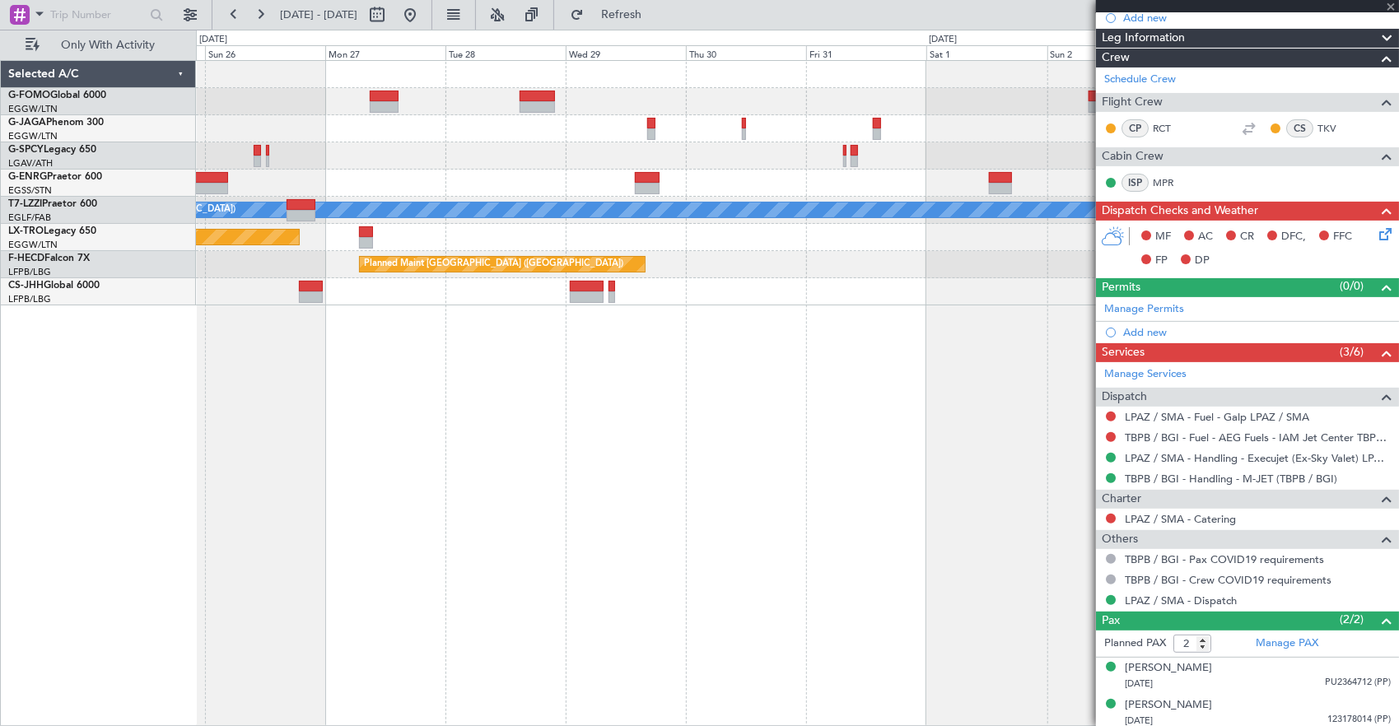
click at [764, 307] on div "A/C Unavailable [GEOGRAPHIC_DATA] ([GEOGRAPHIC_DATA]) Planned Maint [GEOGRAPHIC…" at bounding box center [798, 393] width 1204 height 667
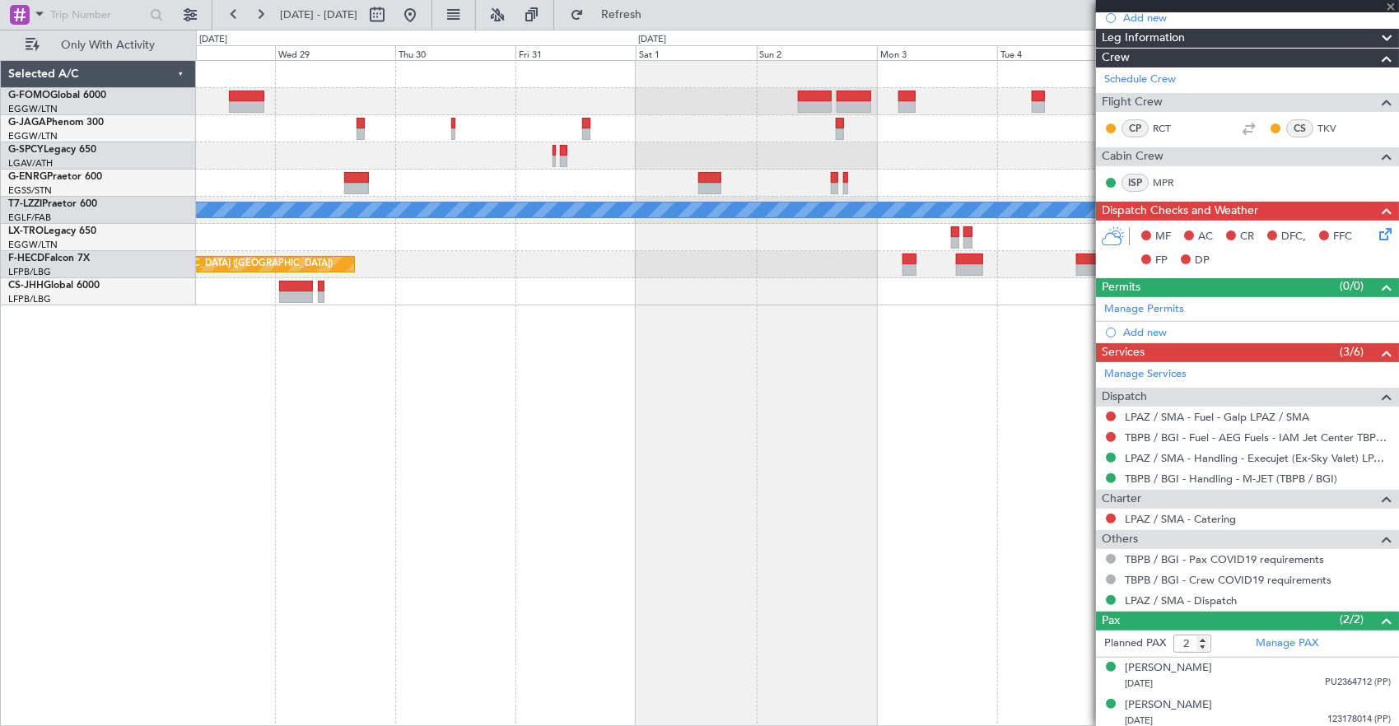
click at [645, 247] on div "A/C Unavailable [GEOGRAPHIC_DATA] ([GEOGRAPHIC_DATA]) Planned Maint [GEOGRAPHIC…" at bounding box center [797, 183] width 1203 height 245
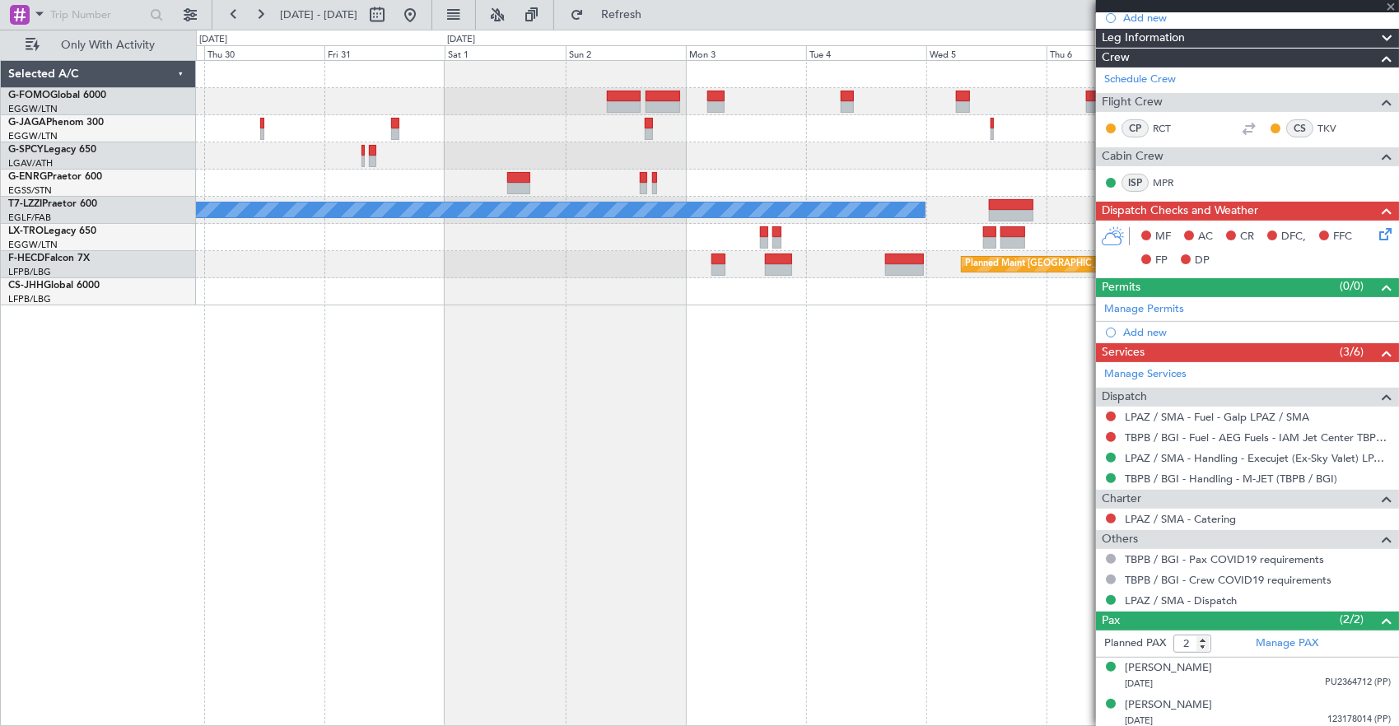
type input "0"
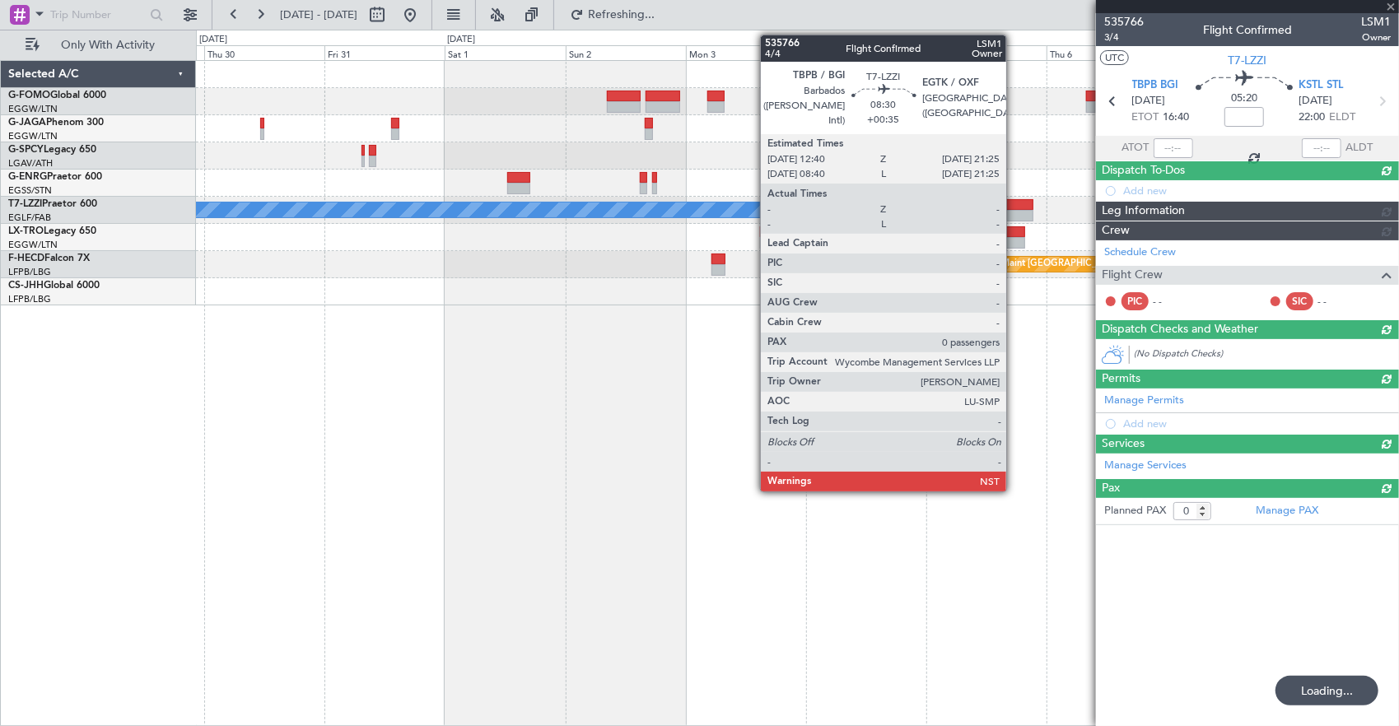
scroll to position [0, 0]
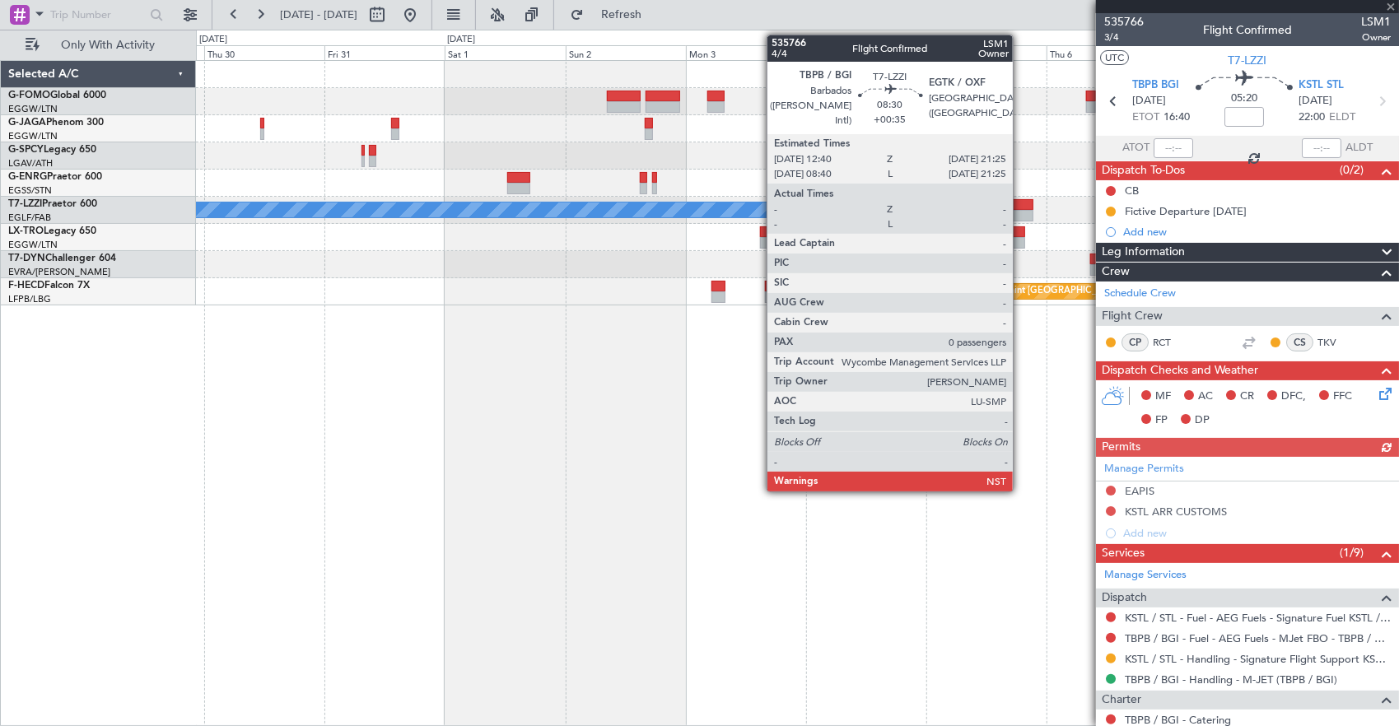
click at [1021, 213] on div at bounding box center [1011, 216] width 44 height 12
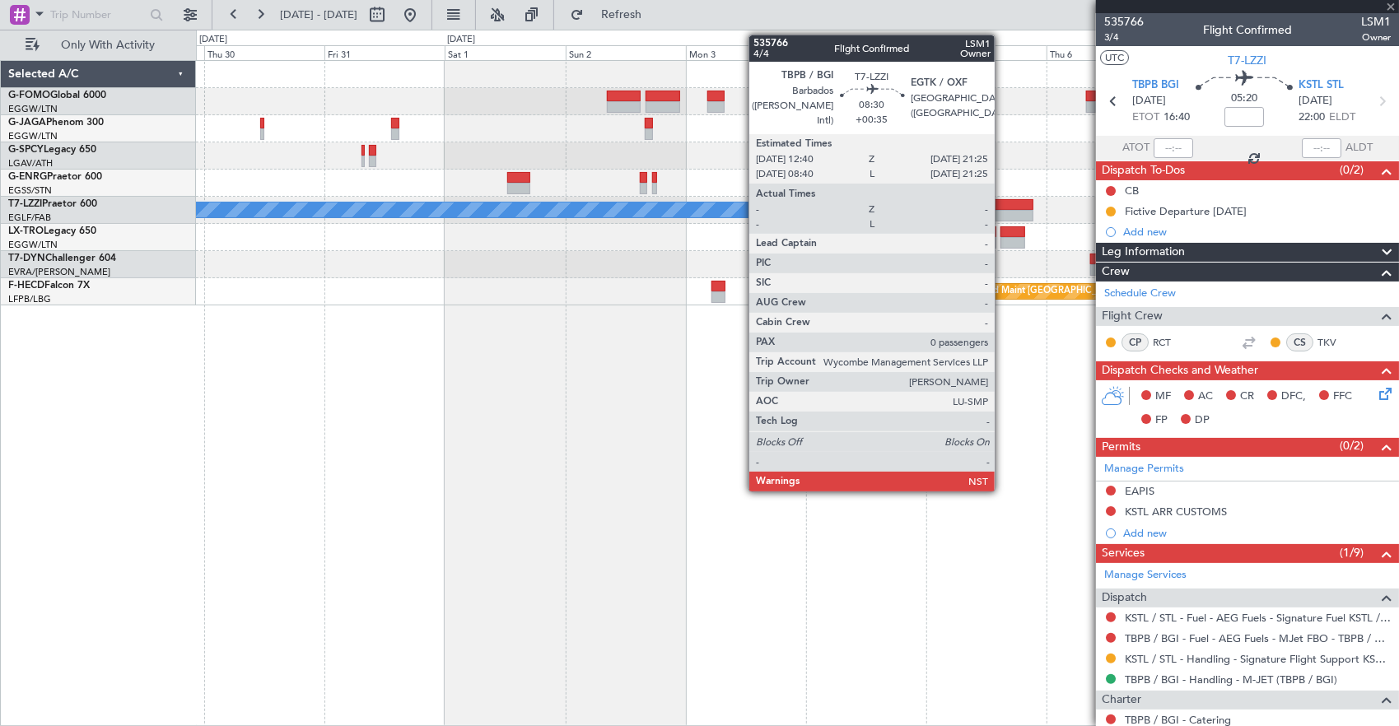
type input "+00:35"
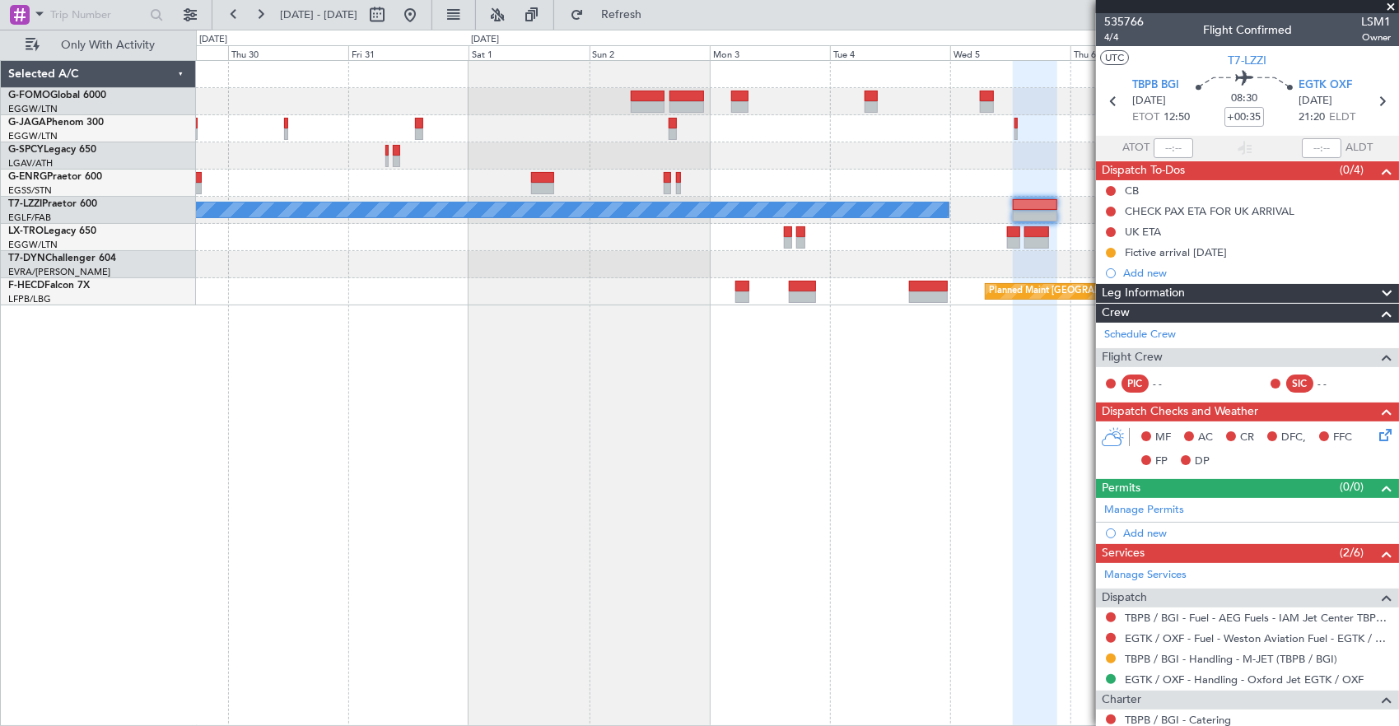
click at [1097, 185] on fb-app "[DATE] - [DATE] Refresh Quick Links Only With Activity A/C Unavailable [GEOGRAP…" at bounding box center [699, 369] width 1399 height 714
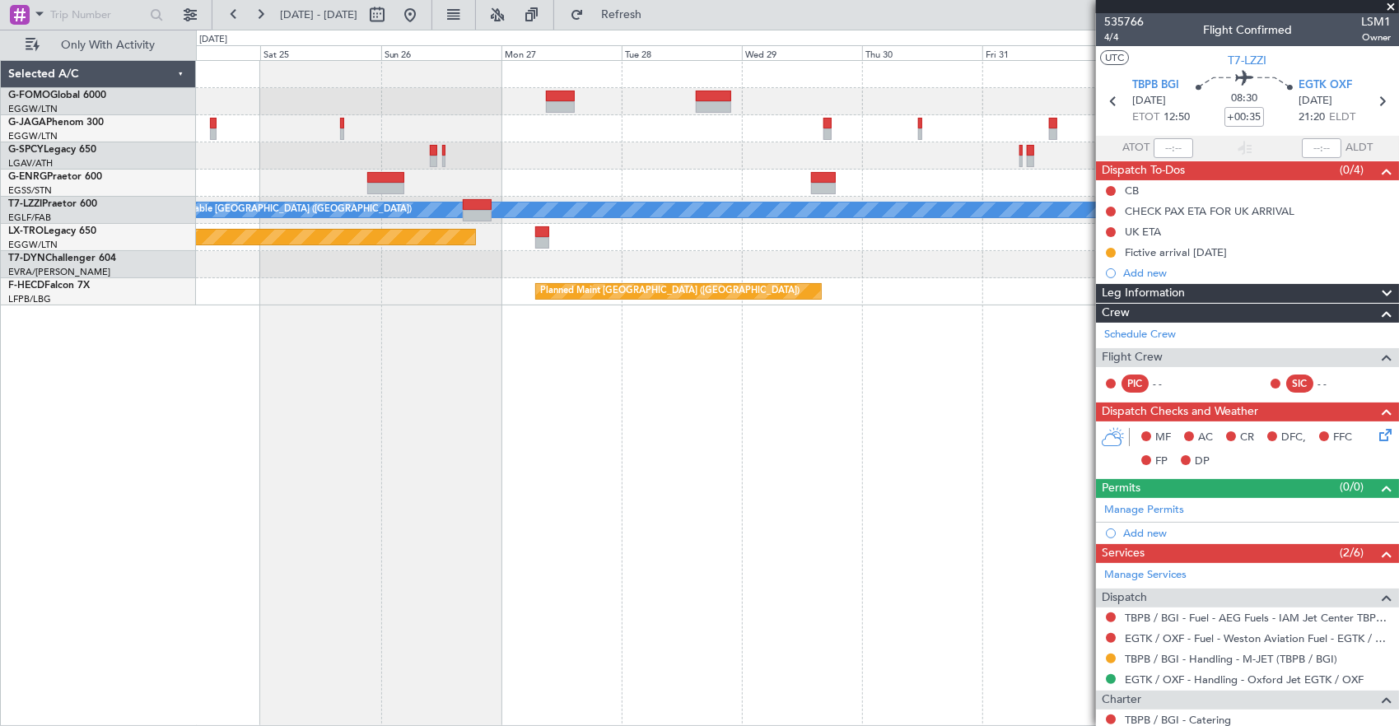
click at [862, 232] on div "Planned Maint Riga (Riga Intl)" at bounding box center [797, 237] width 1203 height 27
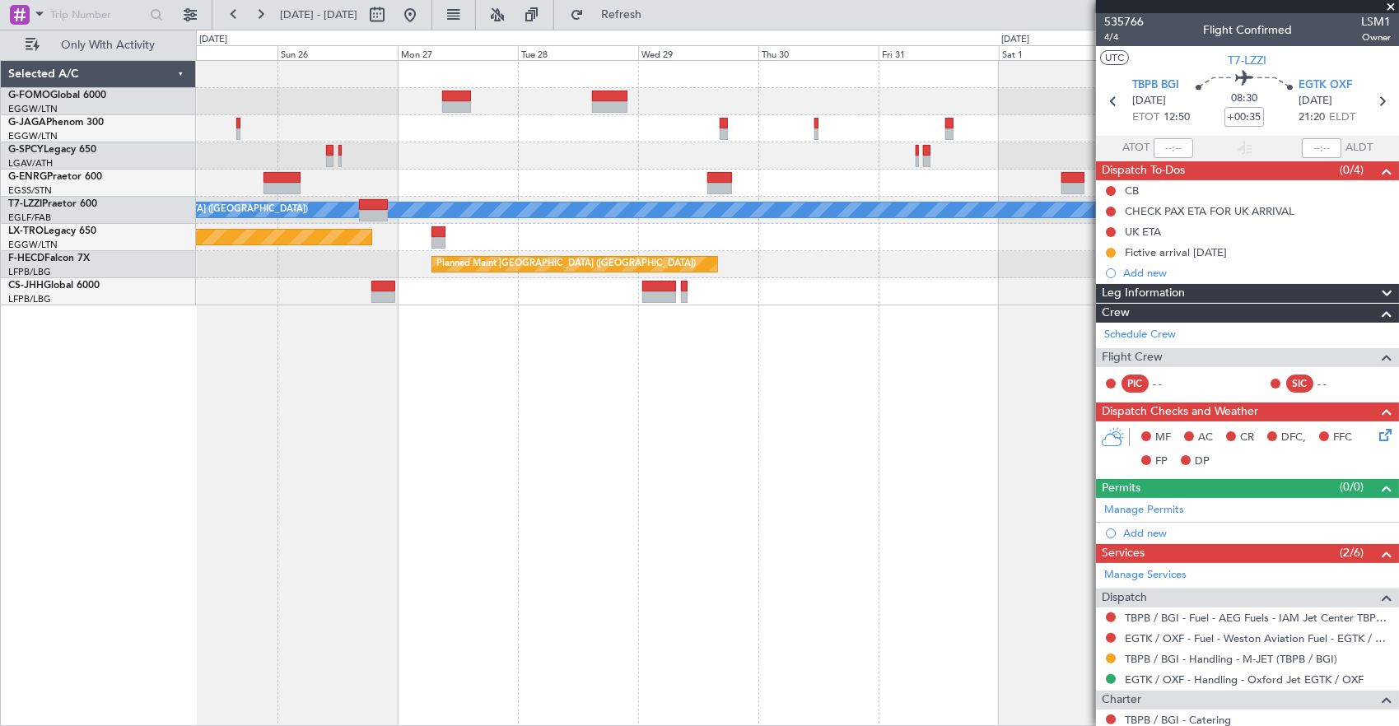
click at [499, 317] on div "A/C Unavailable [GEOGRAPHIC_DATA] ([GEOGRAPHIC_DATA]) Planned Maint [GEOGRAPHIC…" at bounding box center [798, 393] width 1204 height 667
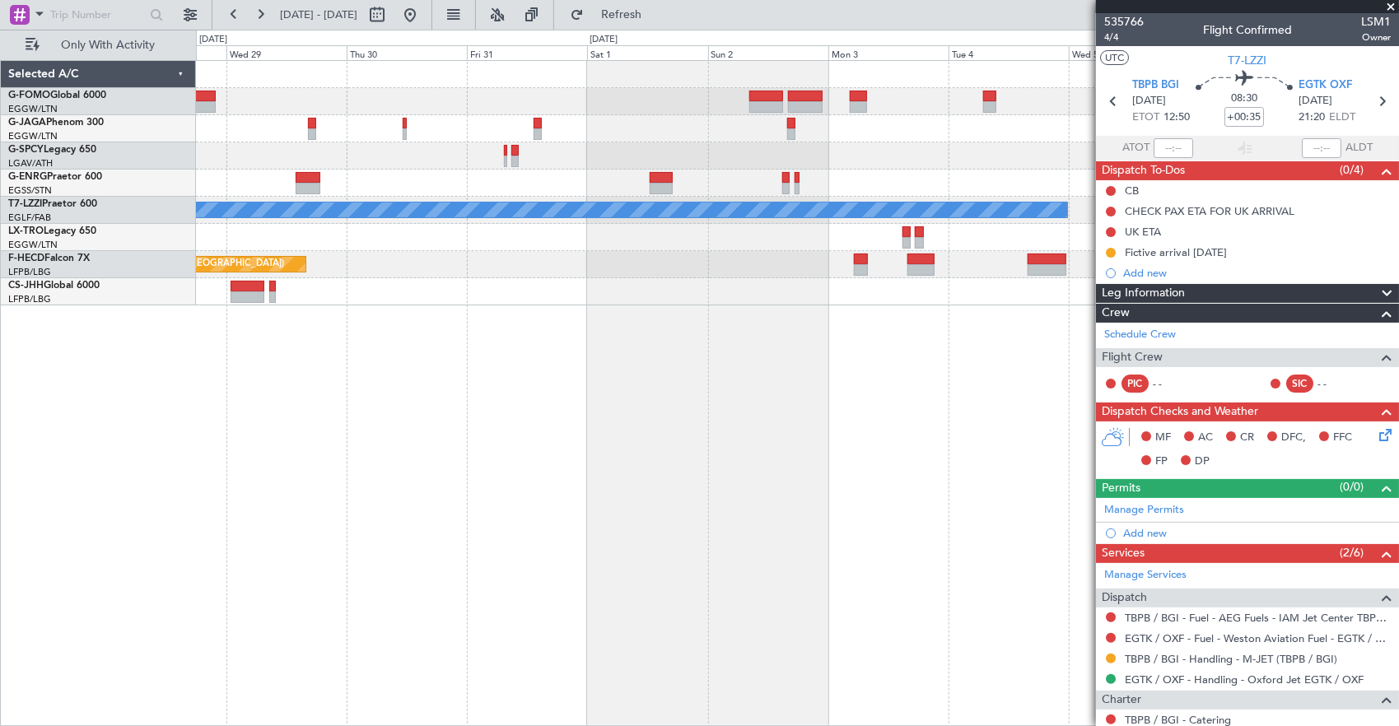
click at [278, 260] on div "A/C Unavailable [GEOGRAPHIC_DATA] ([GEOGRAPHIC_DATA]) Planned Maint [GEOGRAPHIC…" at bounding box center [798, 393] width 1204 height 667
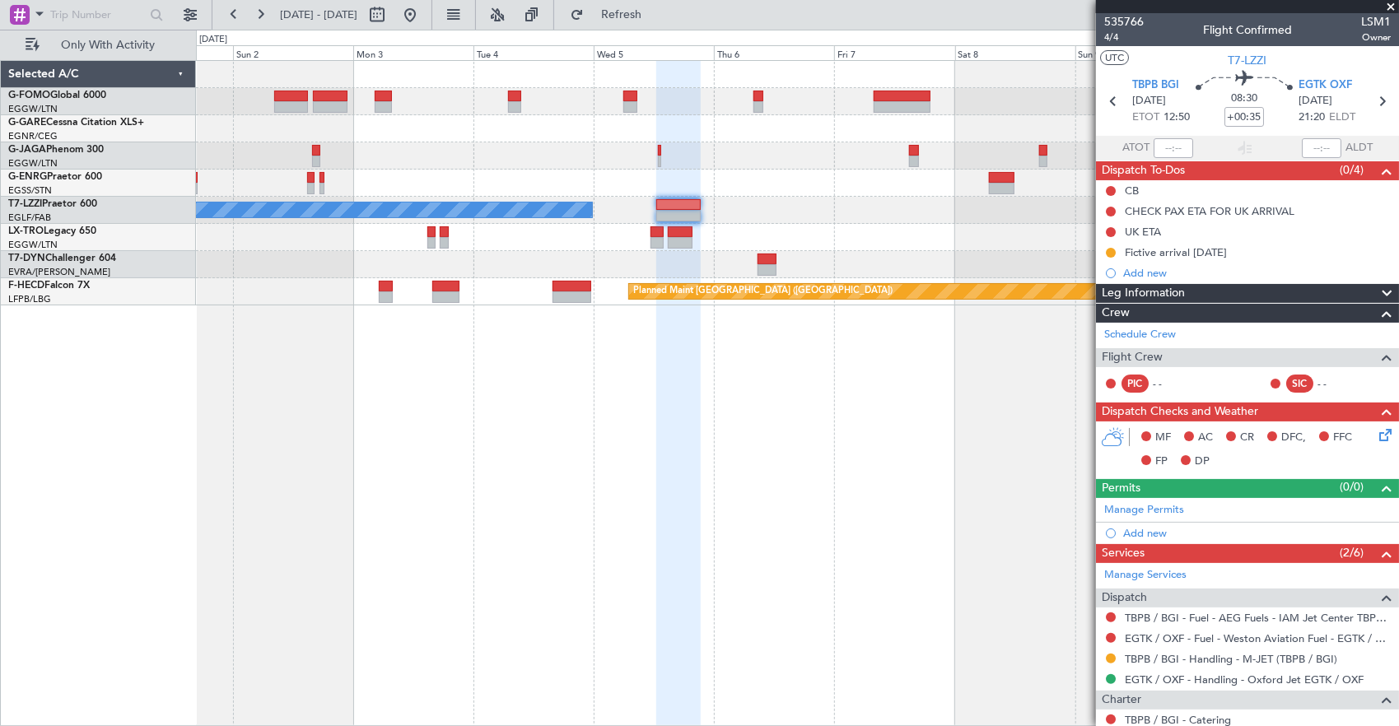
click at [644, 247] on div "A/C Unavailable [GEOGRAPHIC_DATA] ([GEOGRAPHIC_DATA]) Planned Maint [GEOGRAPHIC…" at bounding box center [797, 183] width 1203 height 245
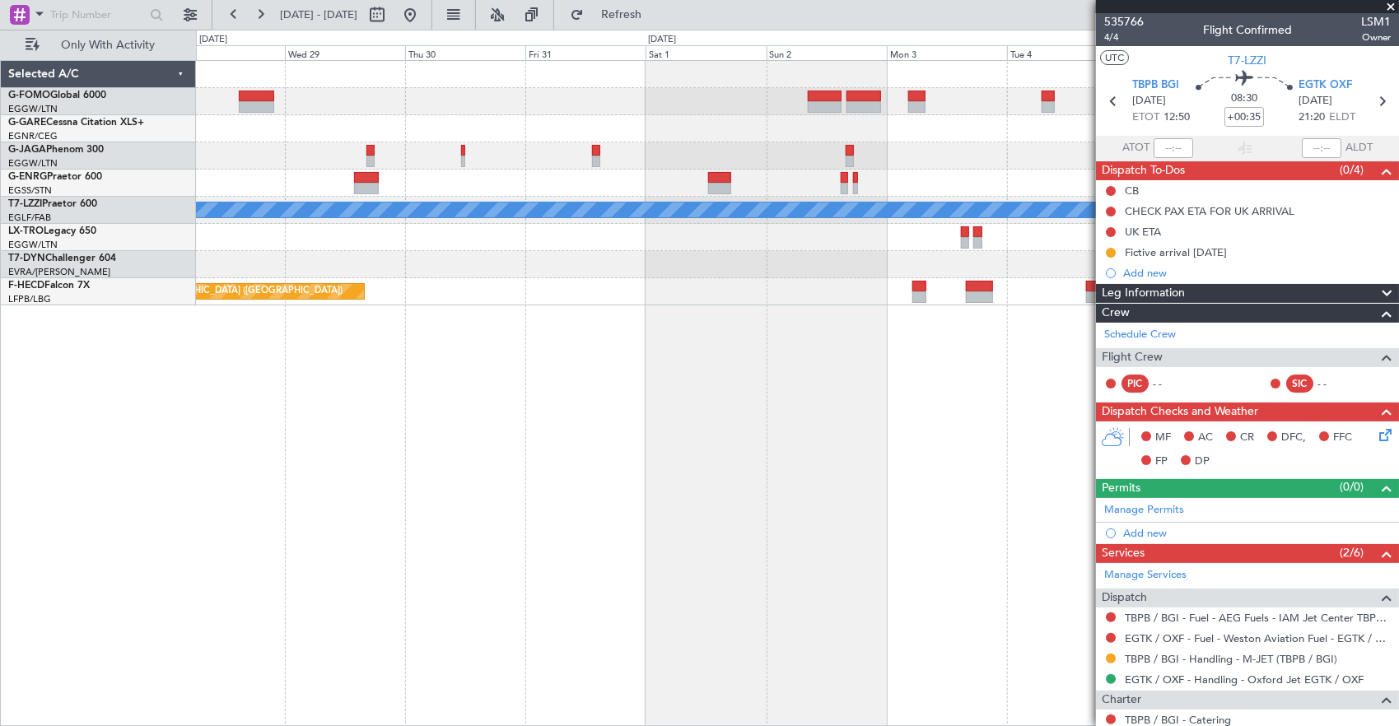
click at [1199, 294] on fb-app "[DATE] - [DATE] Refresh Quick Links Only With Activity A/C Unavailable [GEOGRAP…" at bounding box center [699, 369] width 1399 height 714
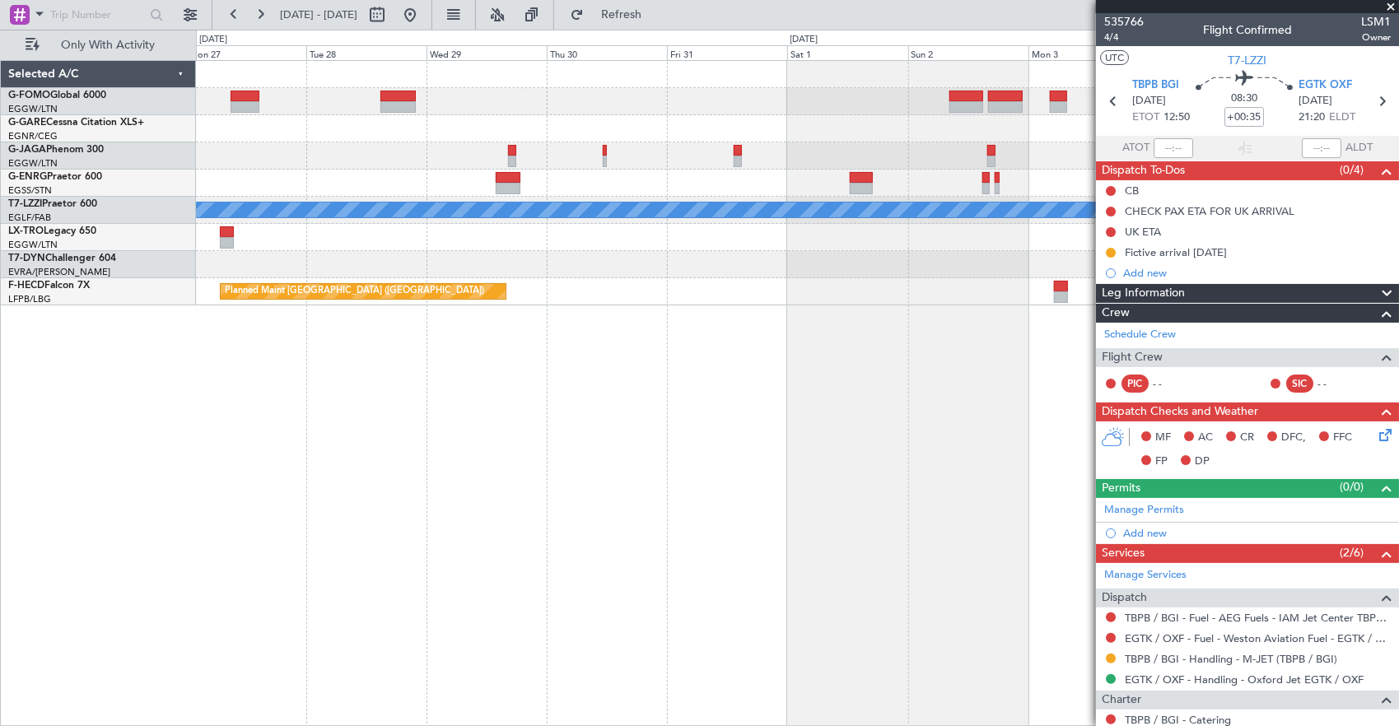
click at [958, 314] on div "A/C Unavailable [GEOGRAPHIC_DATA] ([GEOGRAPHIC_DATA]) Planned Maint [GEOGRAPHIC…" at bounding box center [798, 393] width 1204 height 667
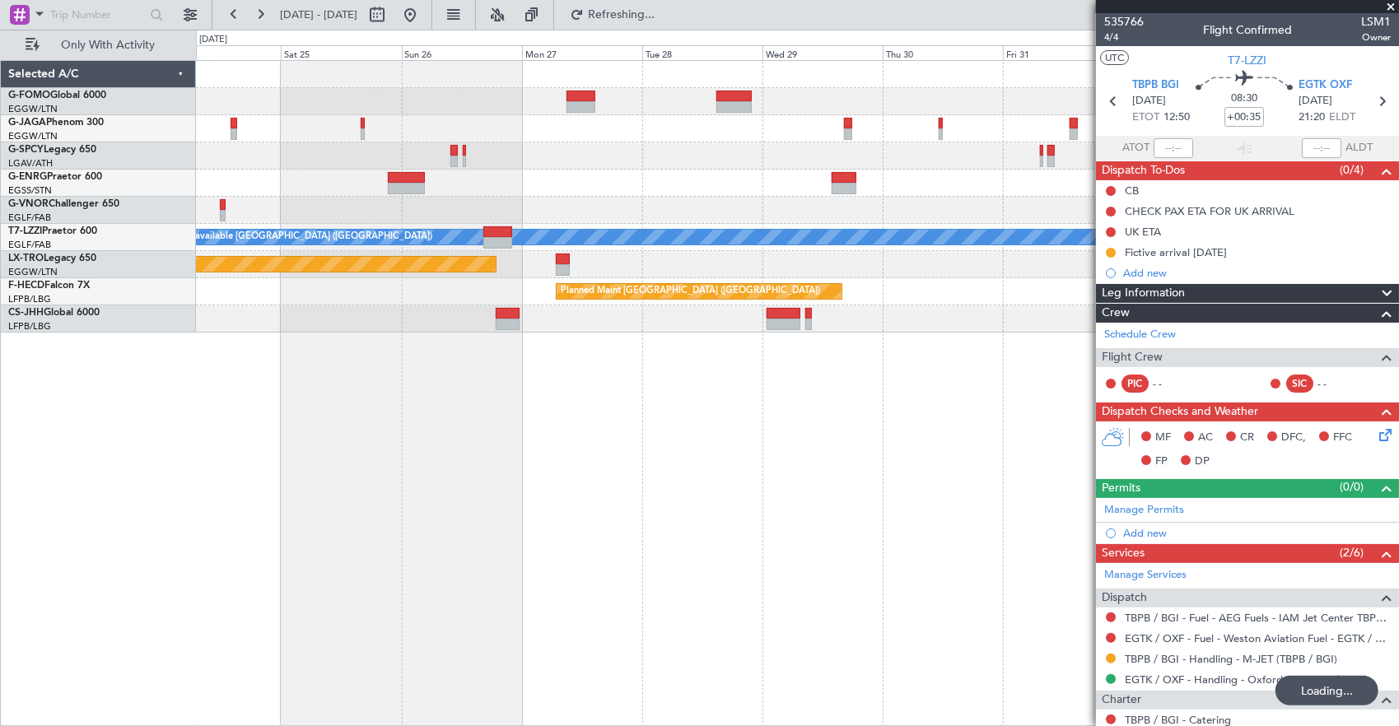
click at [274, 257] on div "A/C Unavailable [GEOGRAPHIC_DATA] ([GEOGRAPHIC_DATA]) Planned Maint [GEOGRAPHIC…" at bounding box center [797, 197] width 1203 height 272
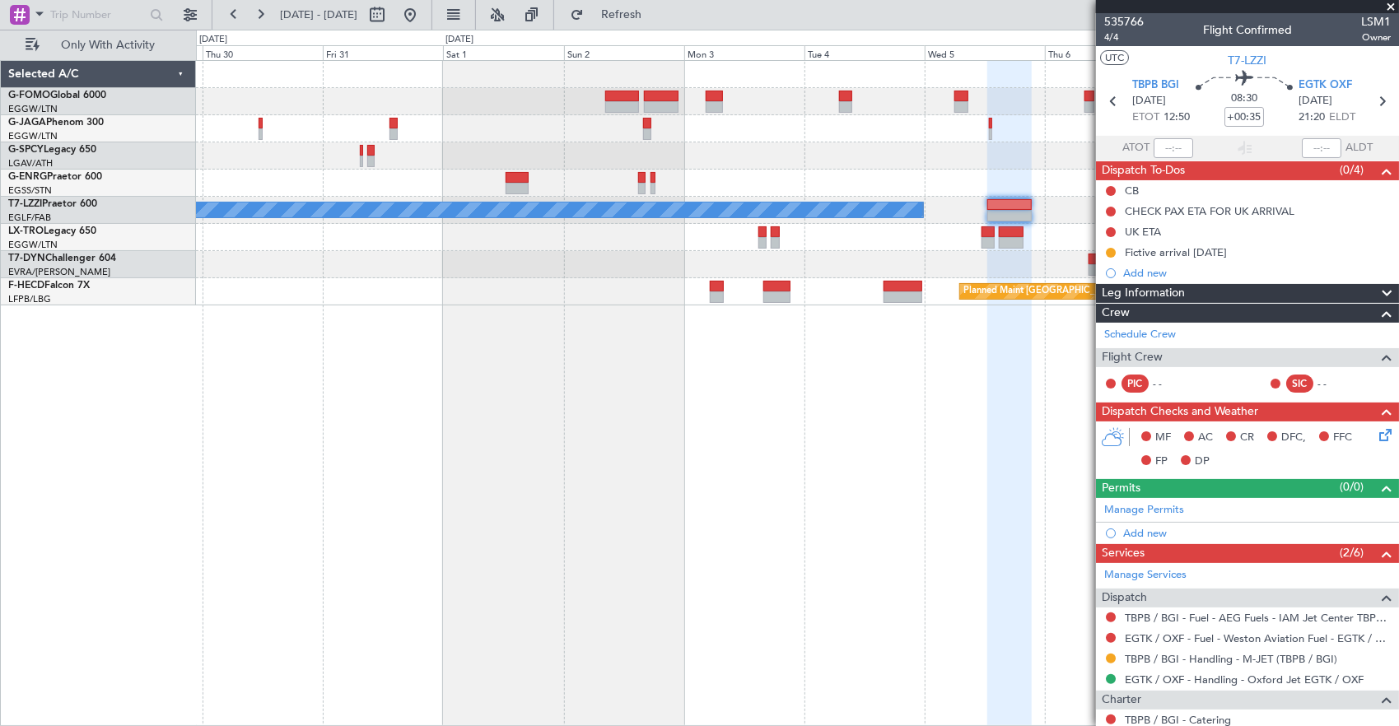
click at [427, 240] on div at bounding box center [797, 237] width 1203 height 27
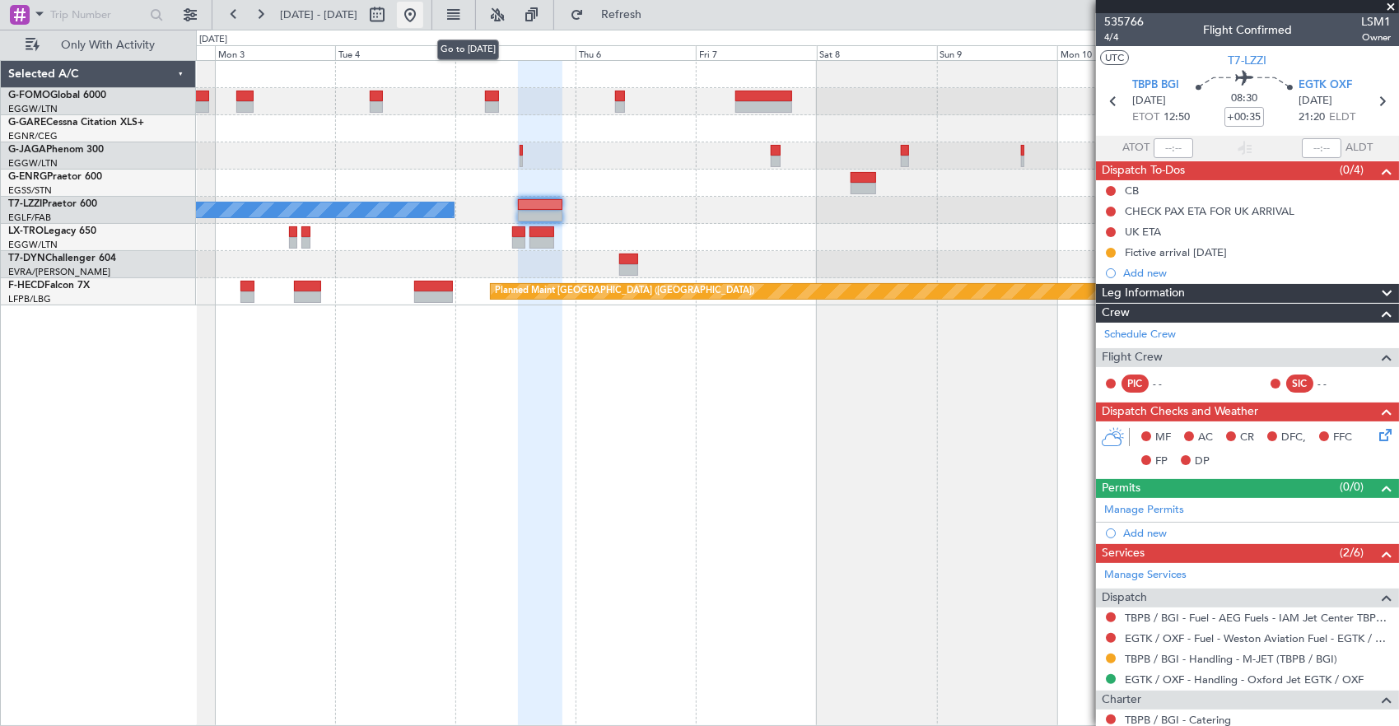
click at [423, 23] on button at bounding box center [410, 15] width 26 height 26
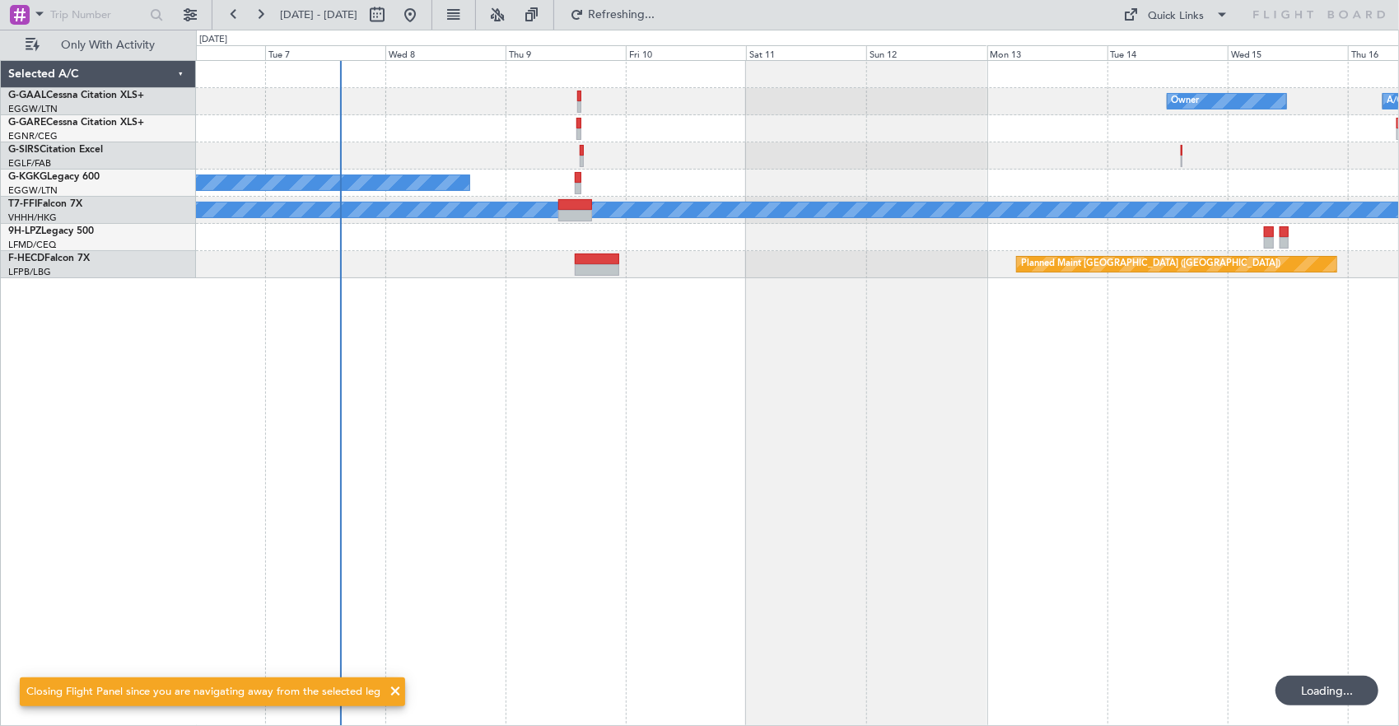
click at [417, 341] on div "Owner Owner A/C Unavailable Owner Planned Maint [GEOGRAPHIC_DATA] ([GEOGRAPHIC_…" at bounding box center [798, 393] width 1204 height 667
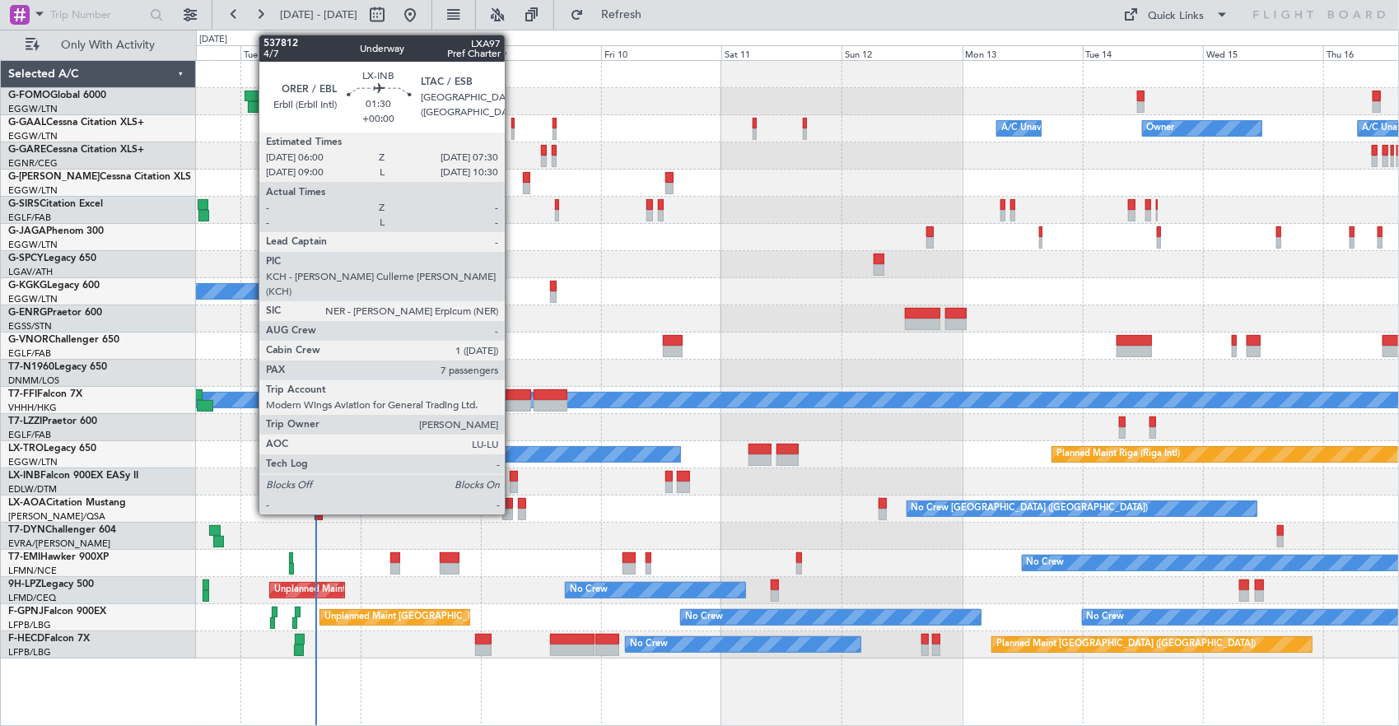
click at [513, 482] on div at bounding box center [514, 488] width 8 height 12
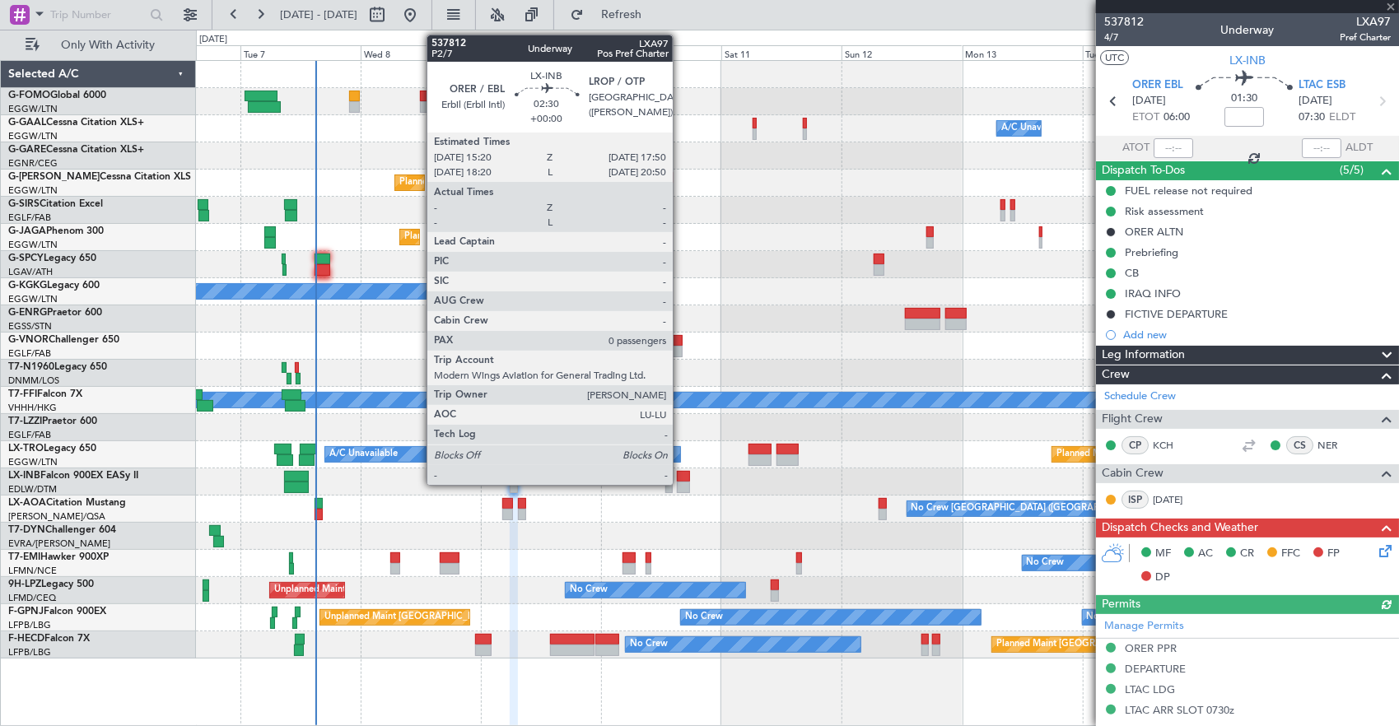
click at [681, 482] on div at bounding box center [683, 488] width 13 height 12
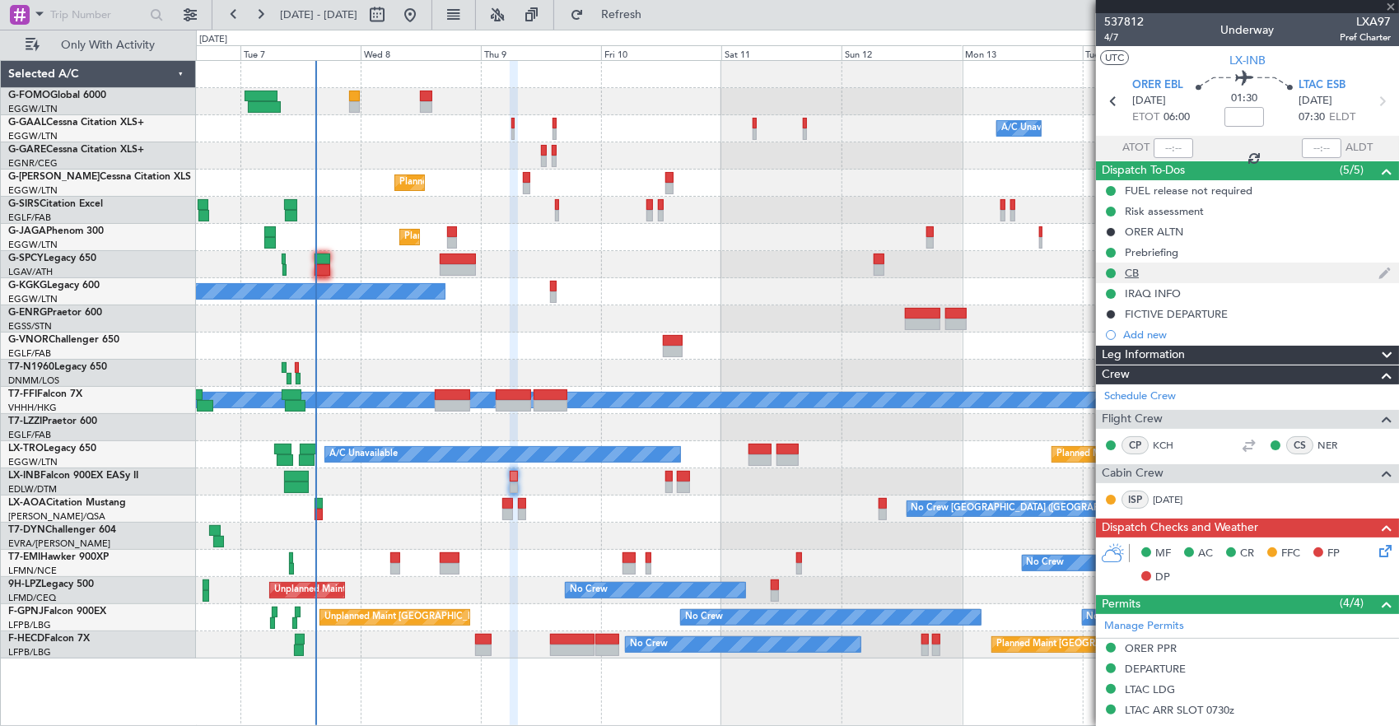
type input "0"
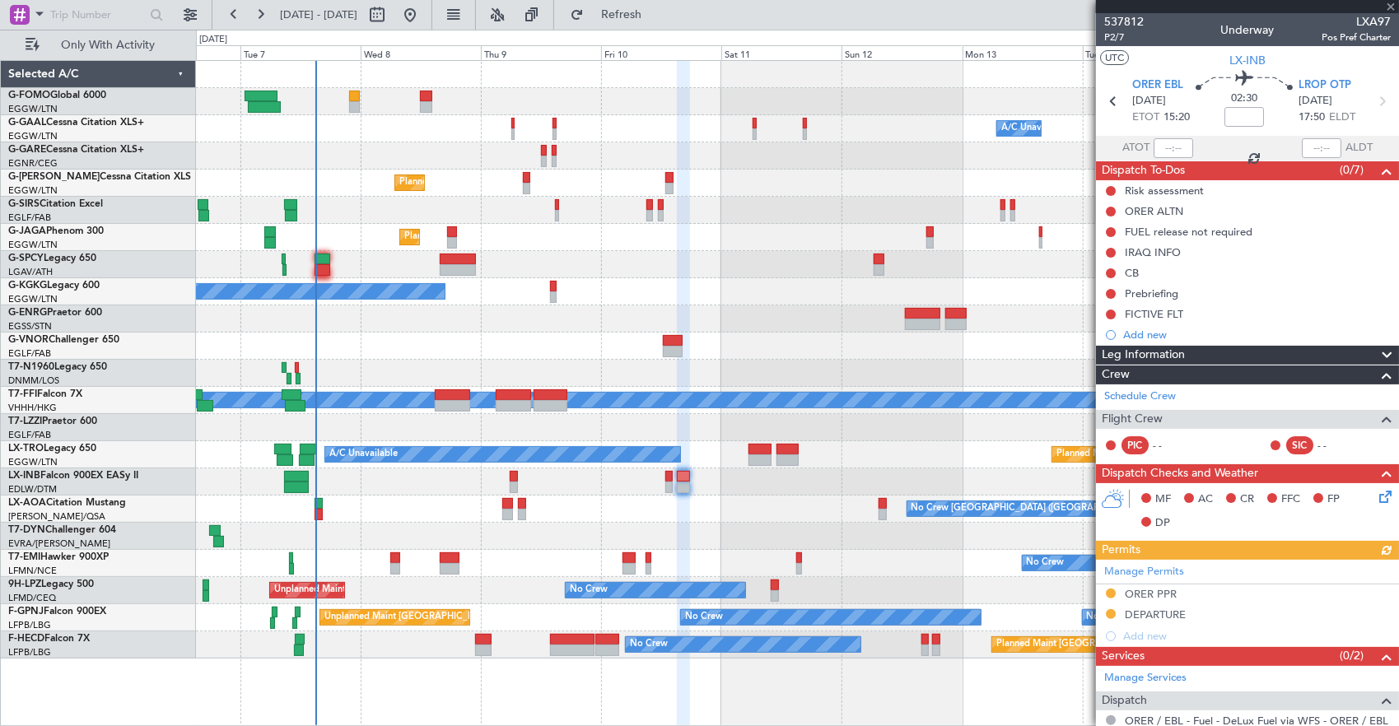
scroll to position [109, 0]
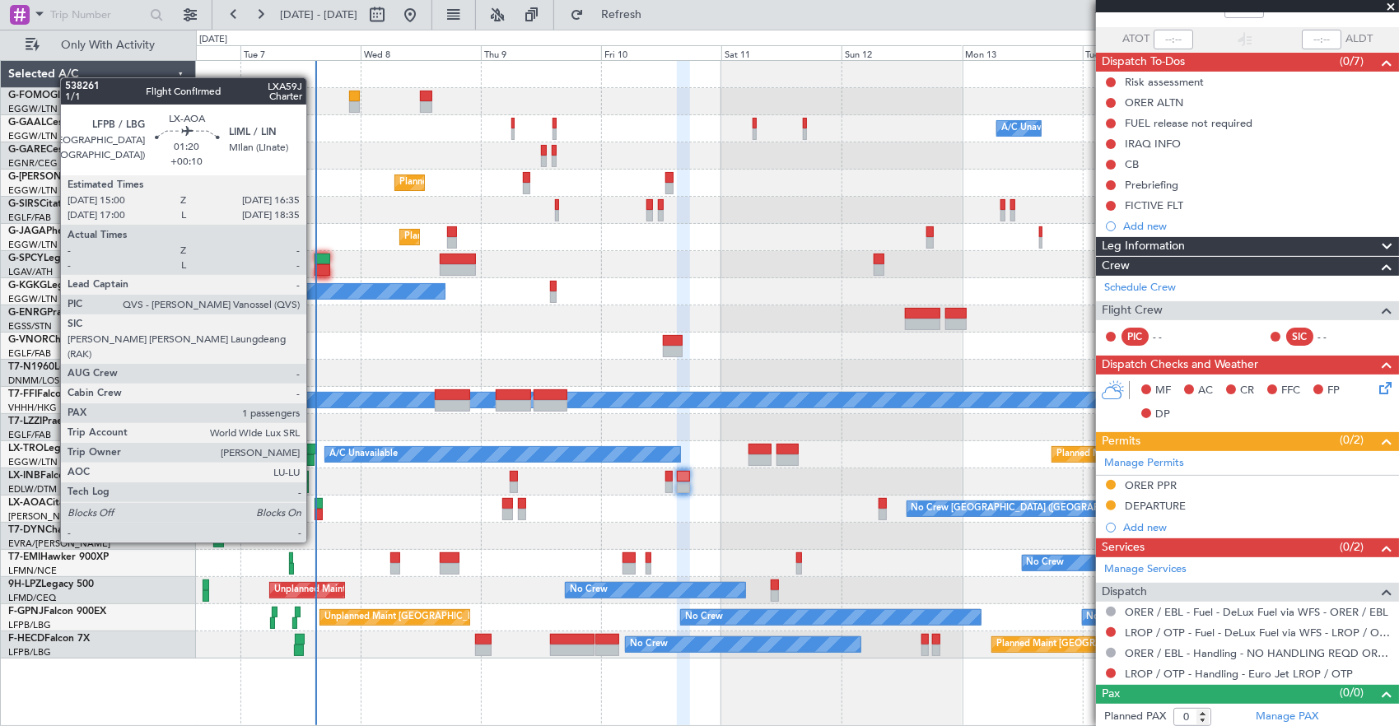
click at [315, 512] on div at bounding box center [319, 515] width 8 height 12
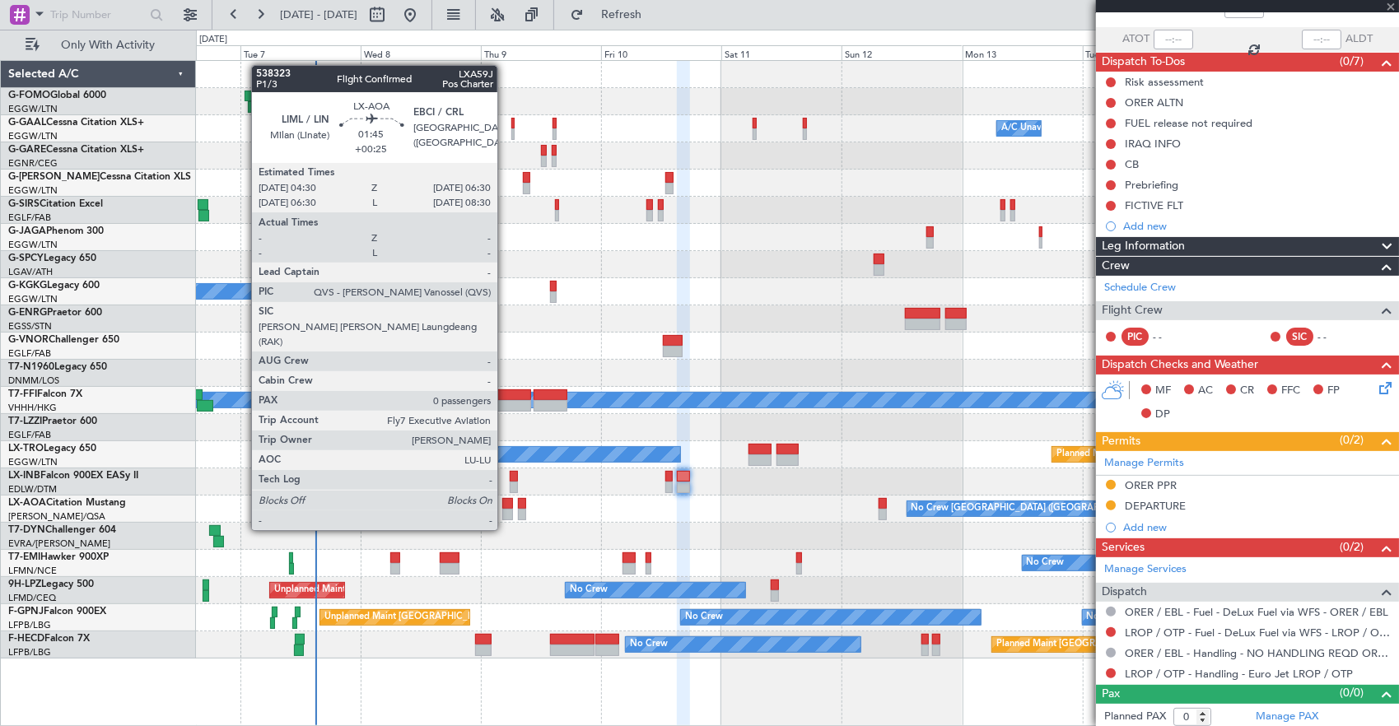
type input "+00:10"
type input "1"
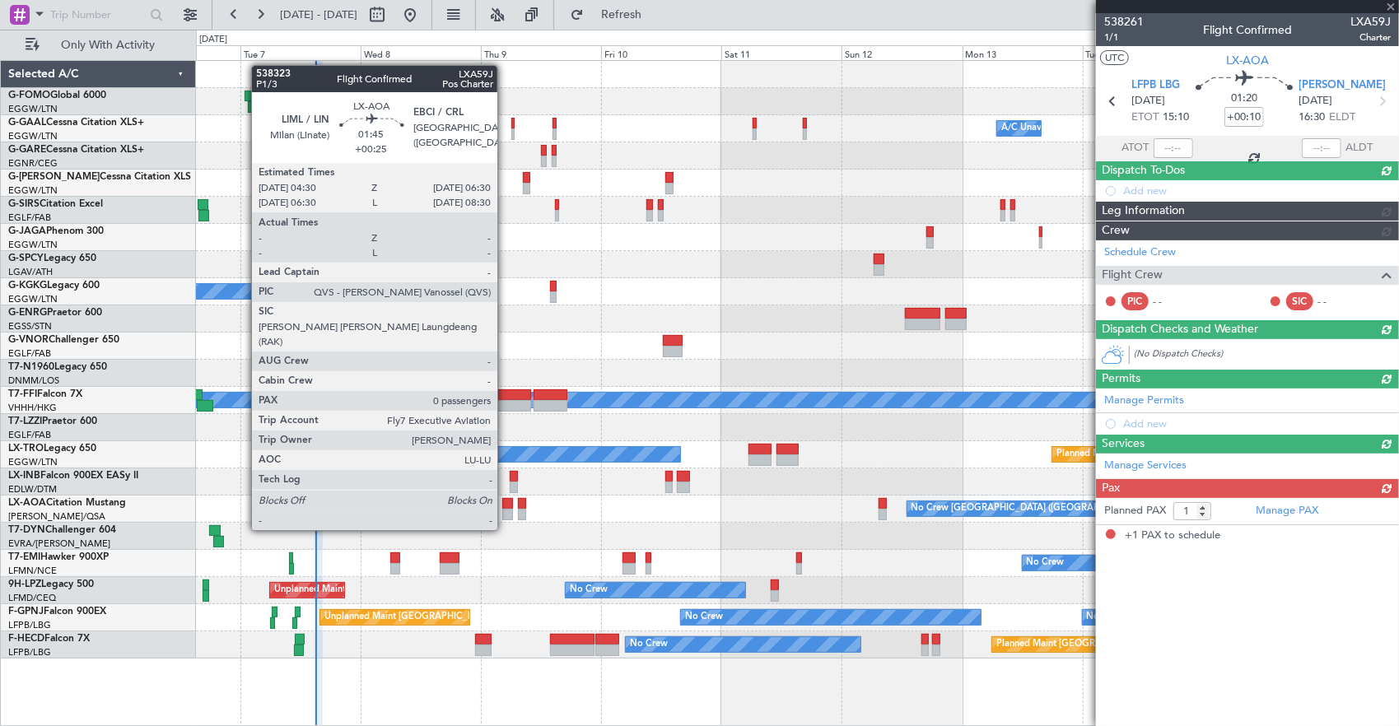
scroll to position [0, 0]
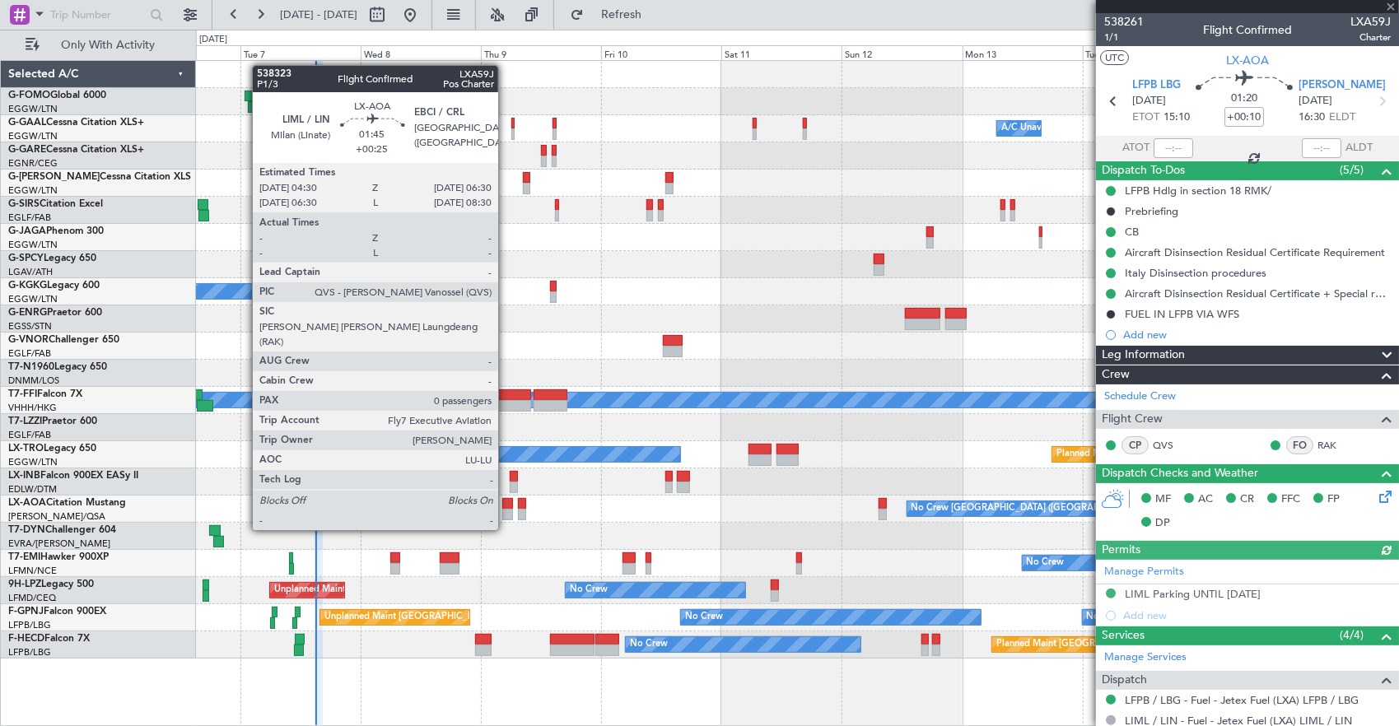
click at [507, 499] on div at bounding box center [507, 504] width 11 height 12
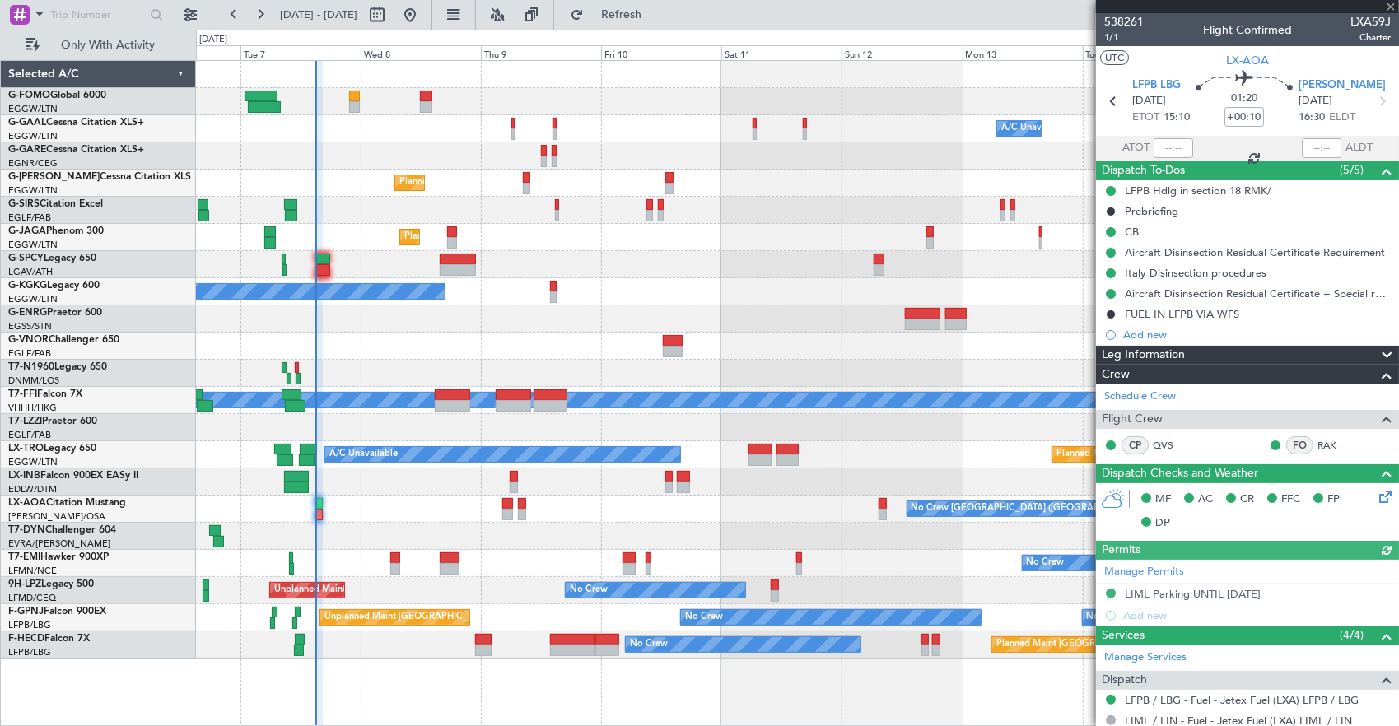
type input "+00:25"
type input "0"
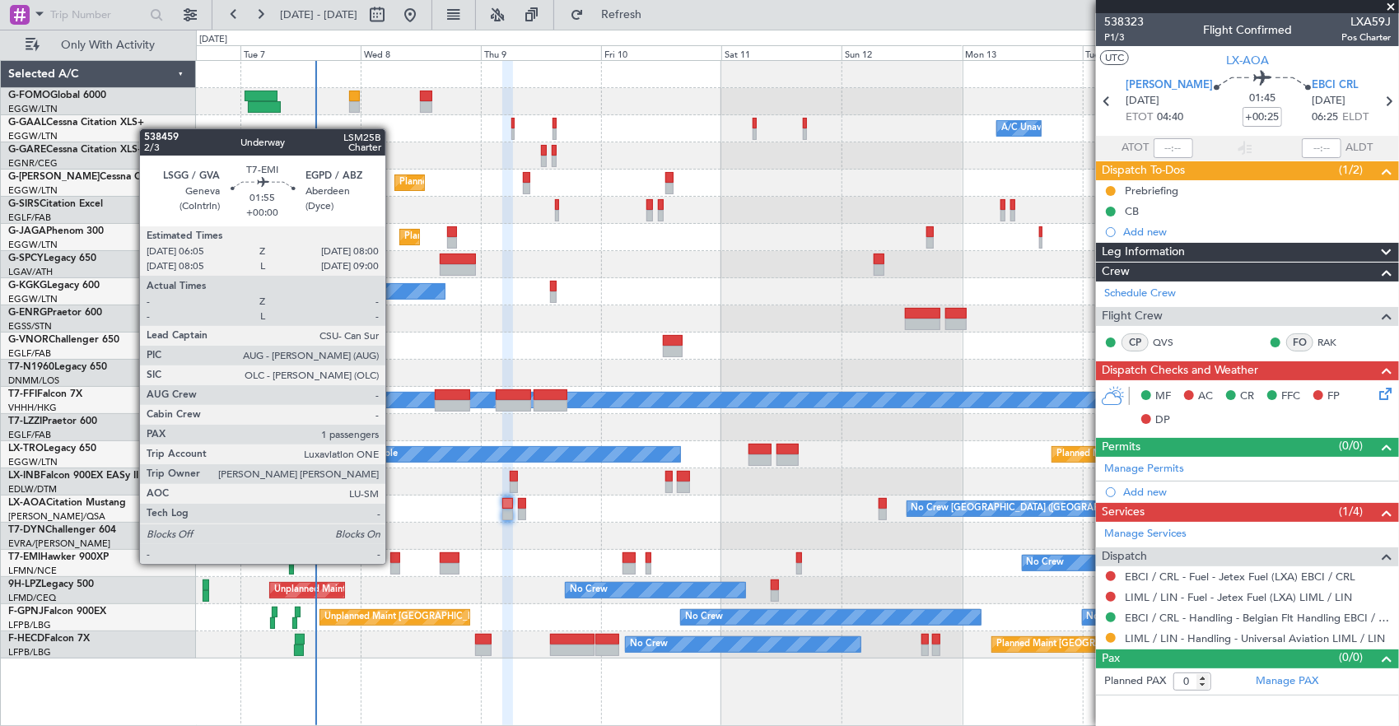
click at [394, 563] on div at bounding box center [395, 569] width 10 height 12
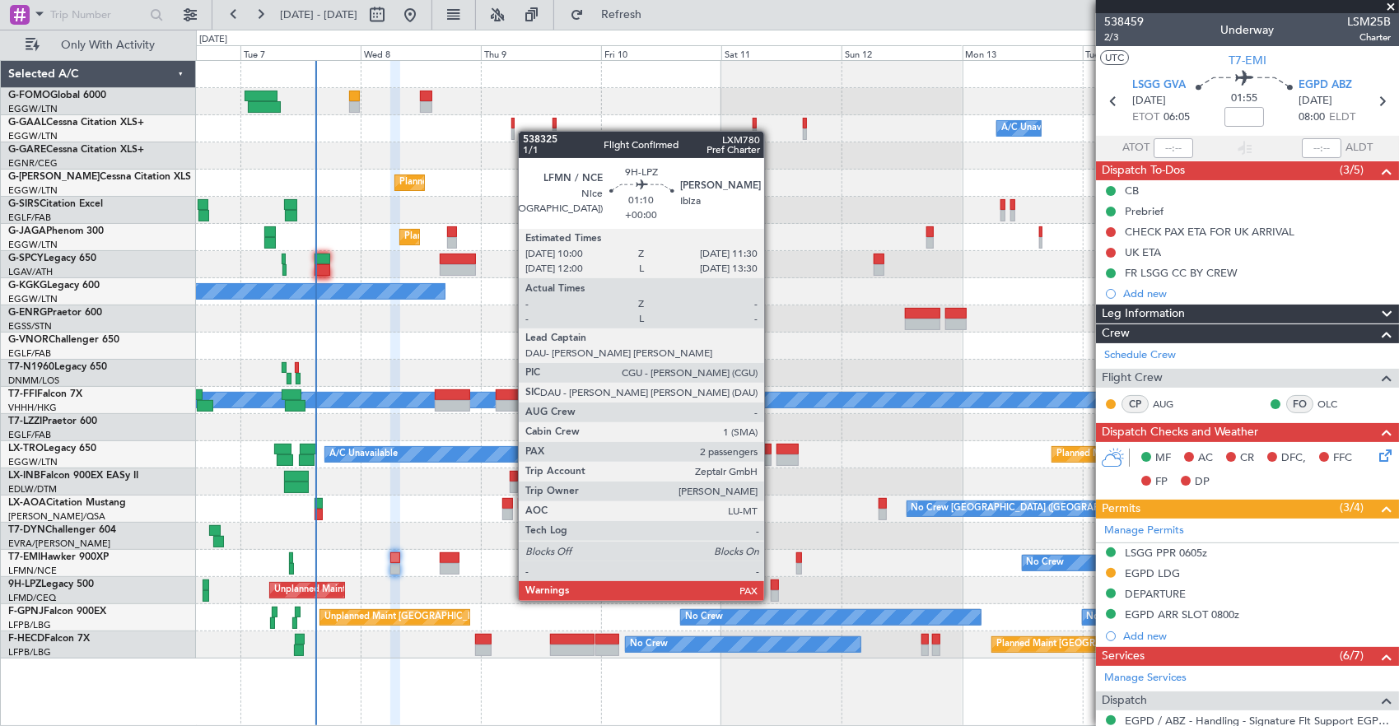
click at [773, 585] on div at bounding box center [775, 586] width 8 height 12
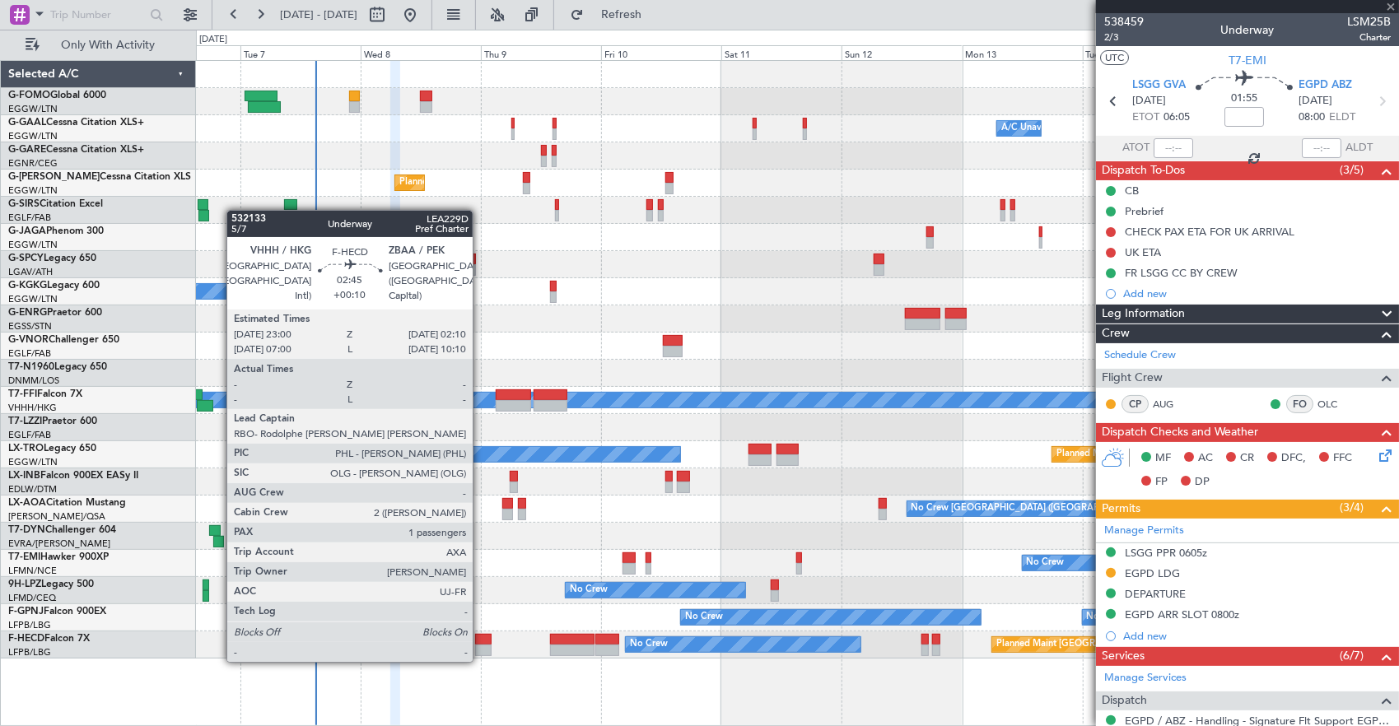
type input "2"
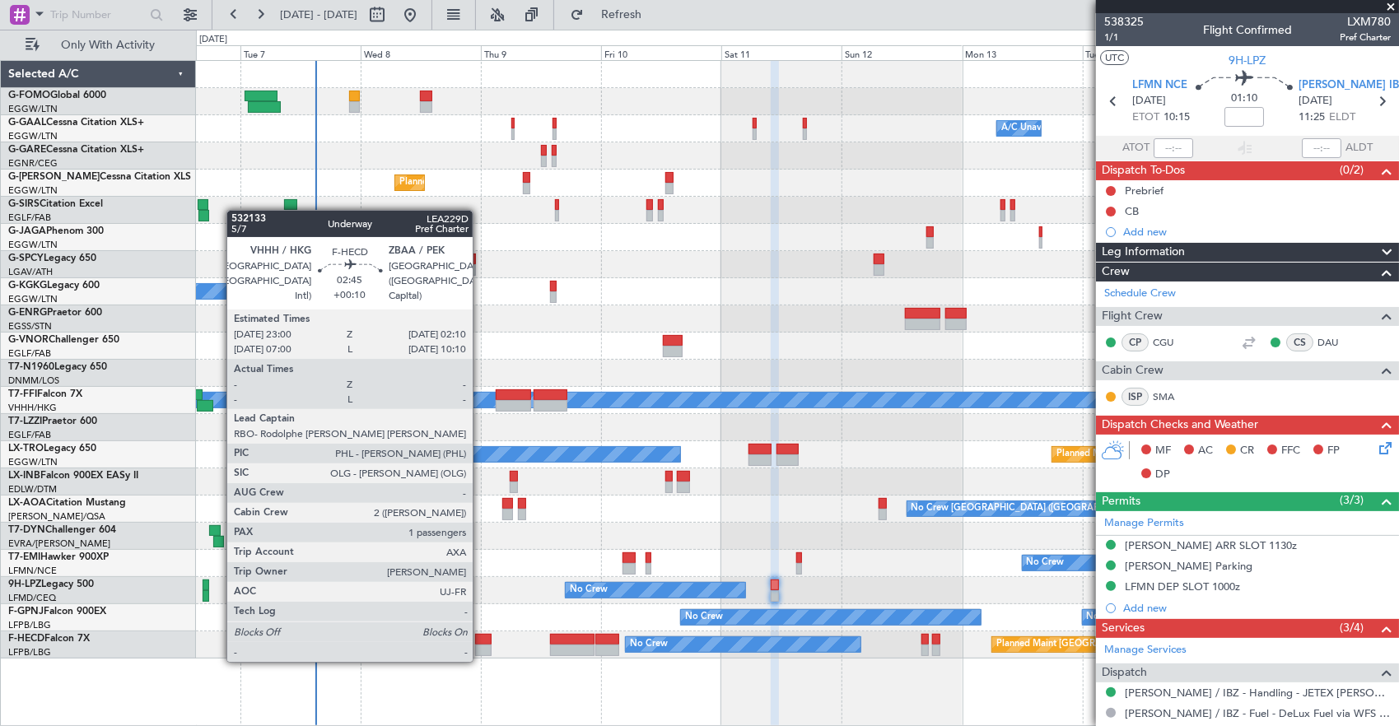
click at [481, 646] on div at bounding box center [483, 651] width 16 height 12
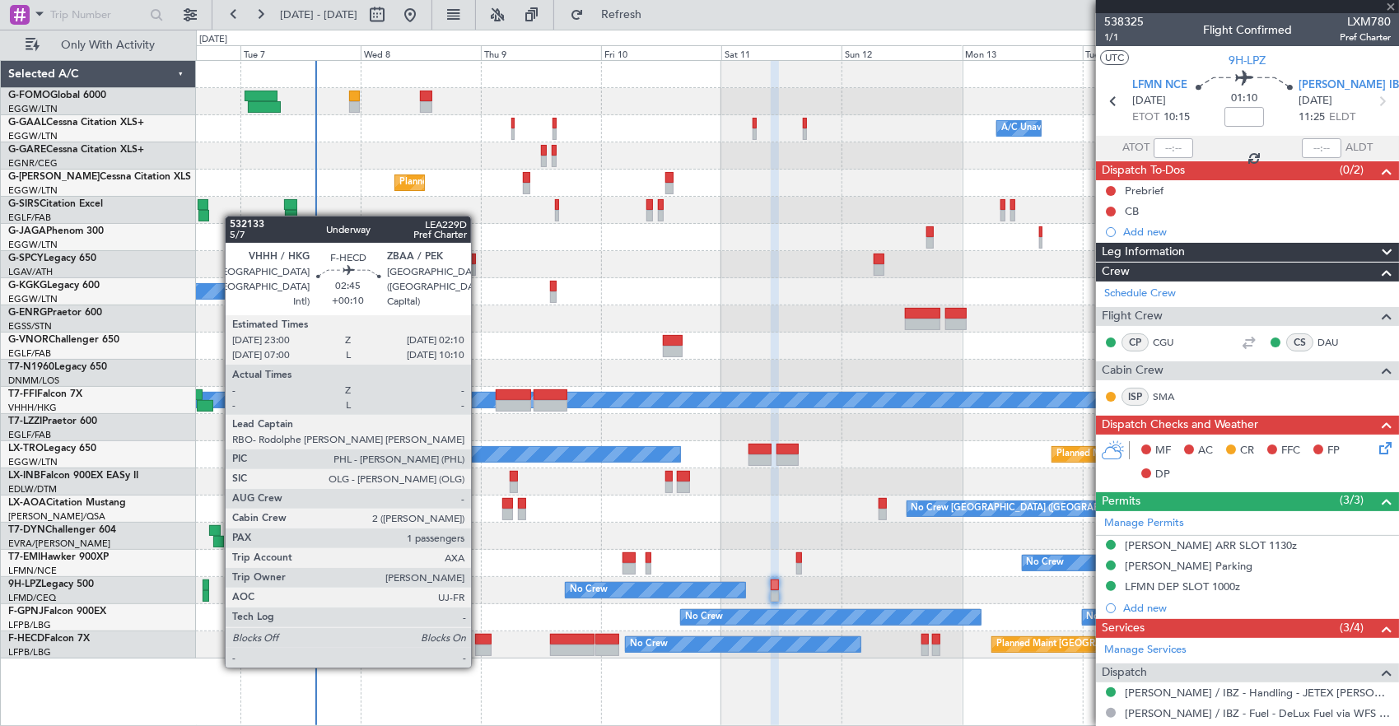
type input "+00:10"
type input "1"
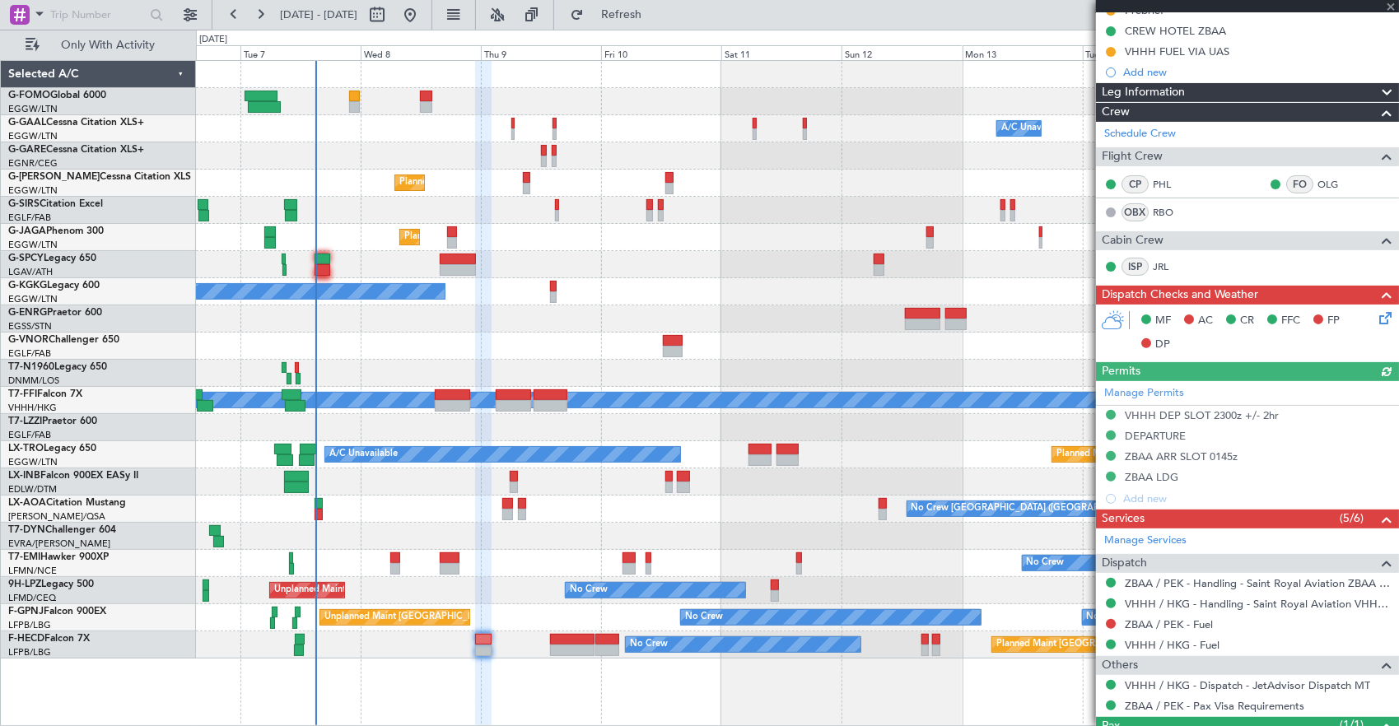
scroll to position [270, 0]
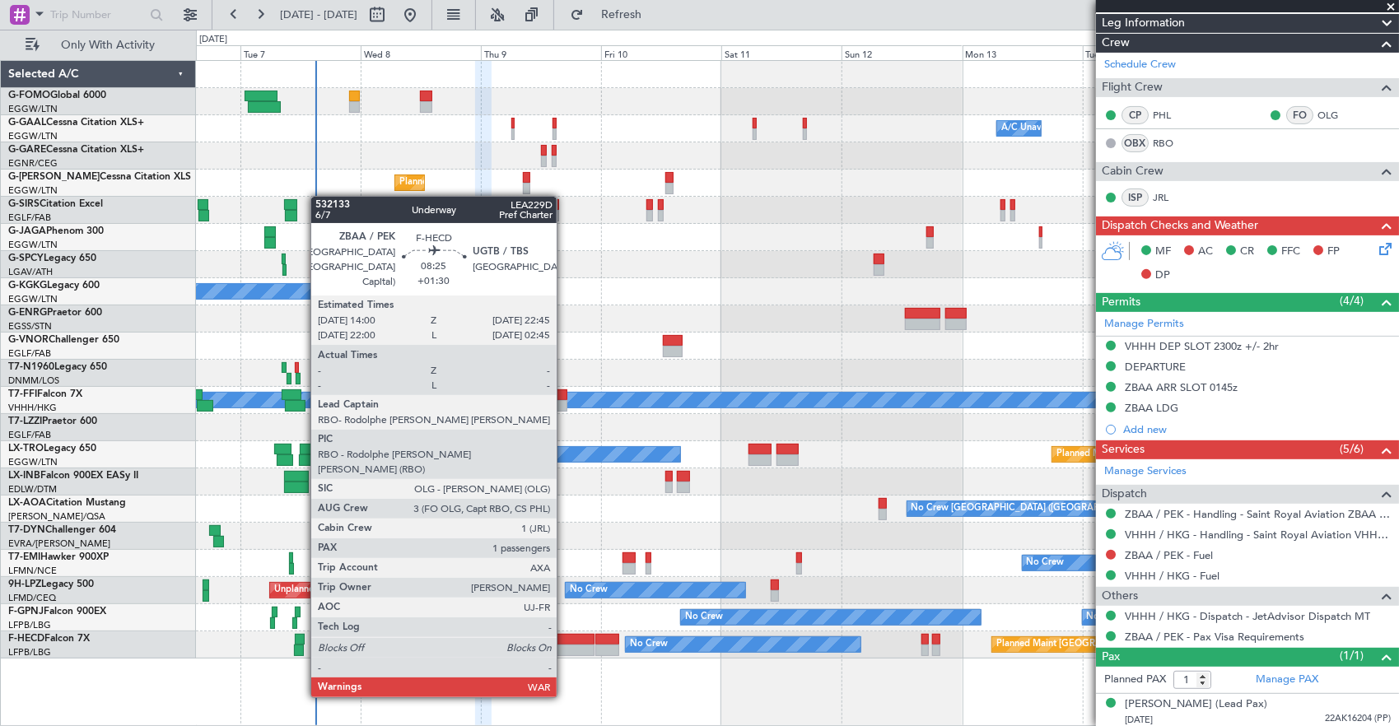
click at [565, 650] on div at bounding box center [572, 651] width 44 height 12
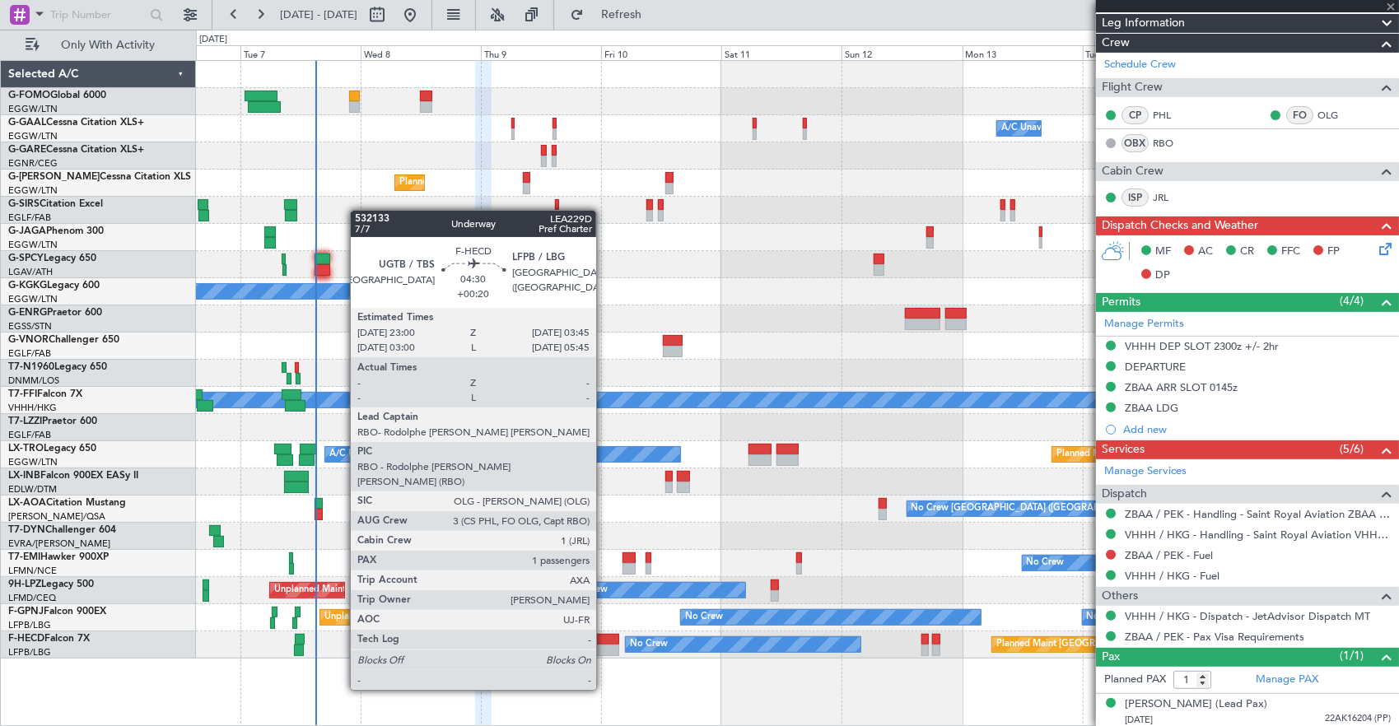
type input "+01:30"
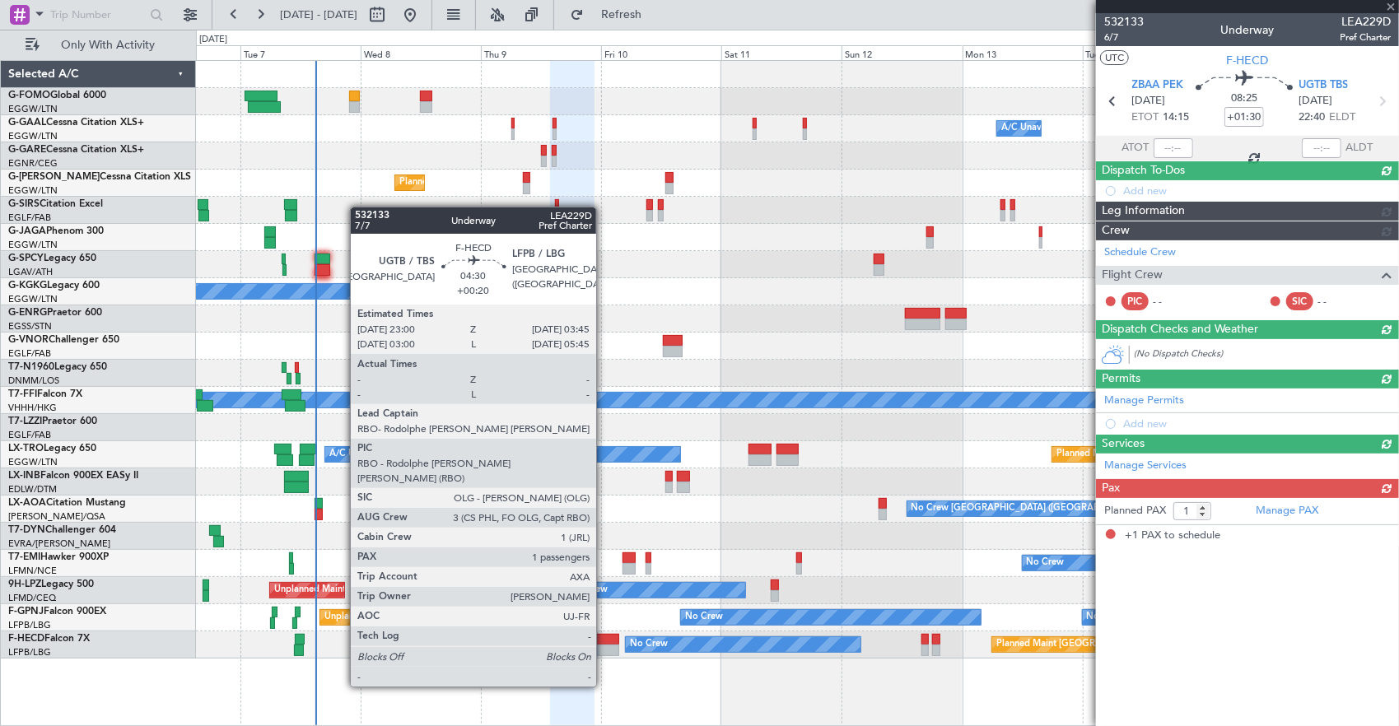
scroll to position [0, 0]
